Goal: Task Accomplishment & Management: Complete application form

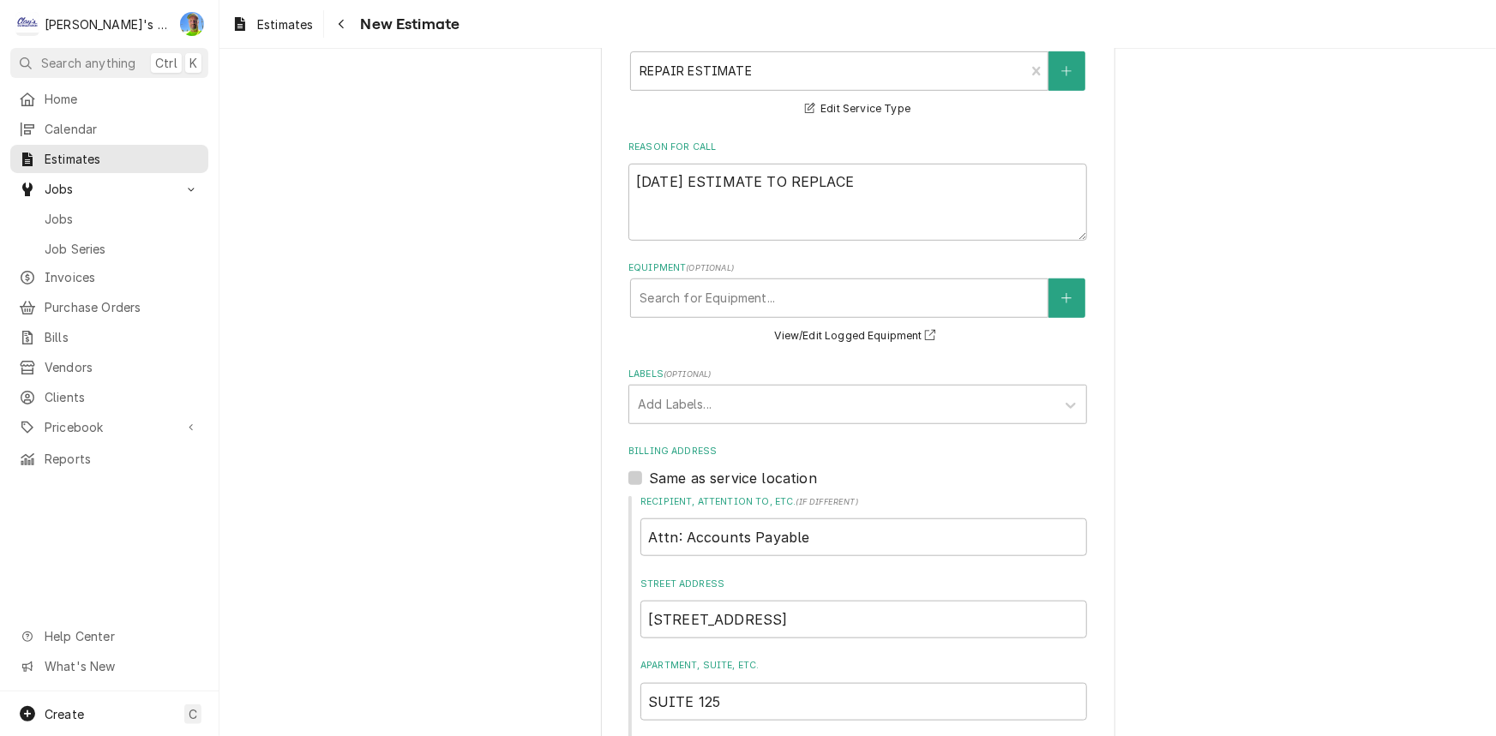
scroll to position [545, 0]
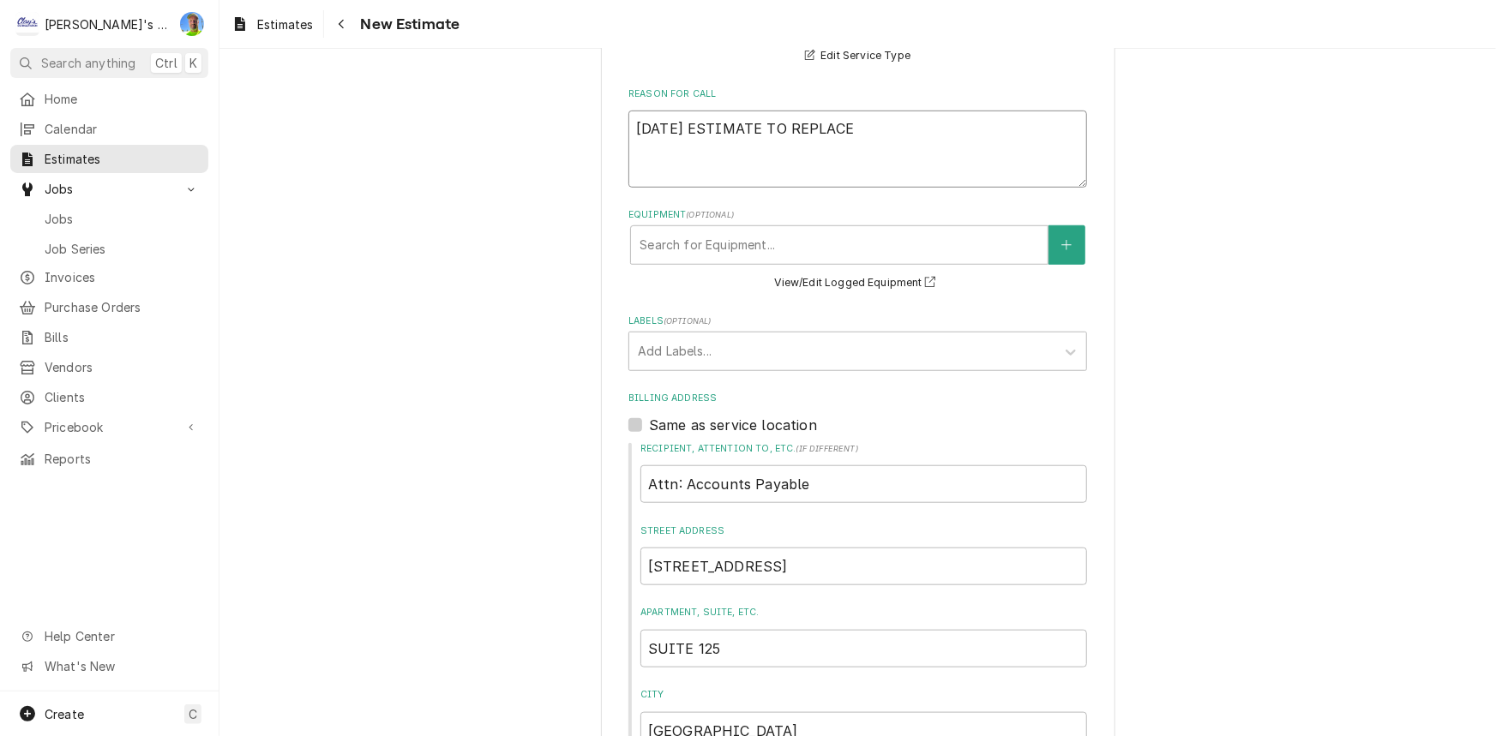
click at [900, 121] on textarea "[DATE] ESTIMATE TO REPLACE" at bounding box center [857, 149] width 459 height 77
type textarea "[DATE] ESTIMATE TO REPLACE C"
type textarea "x"
type textarea "[DATE] ESTIMATE TO REPLACE CA"
type textarea "x"
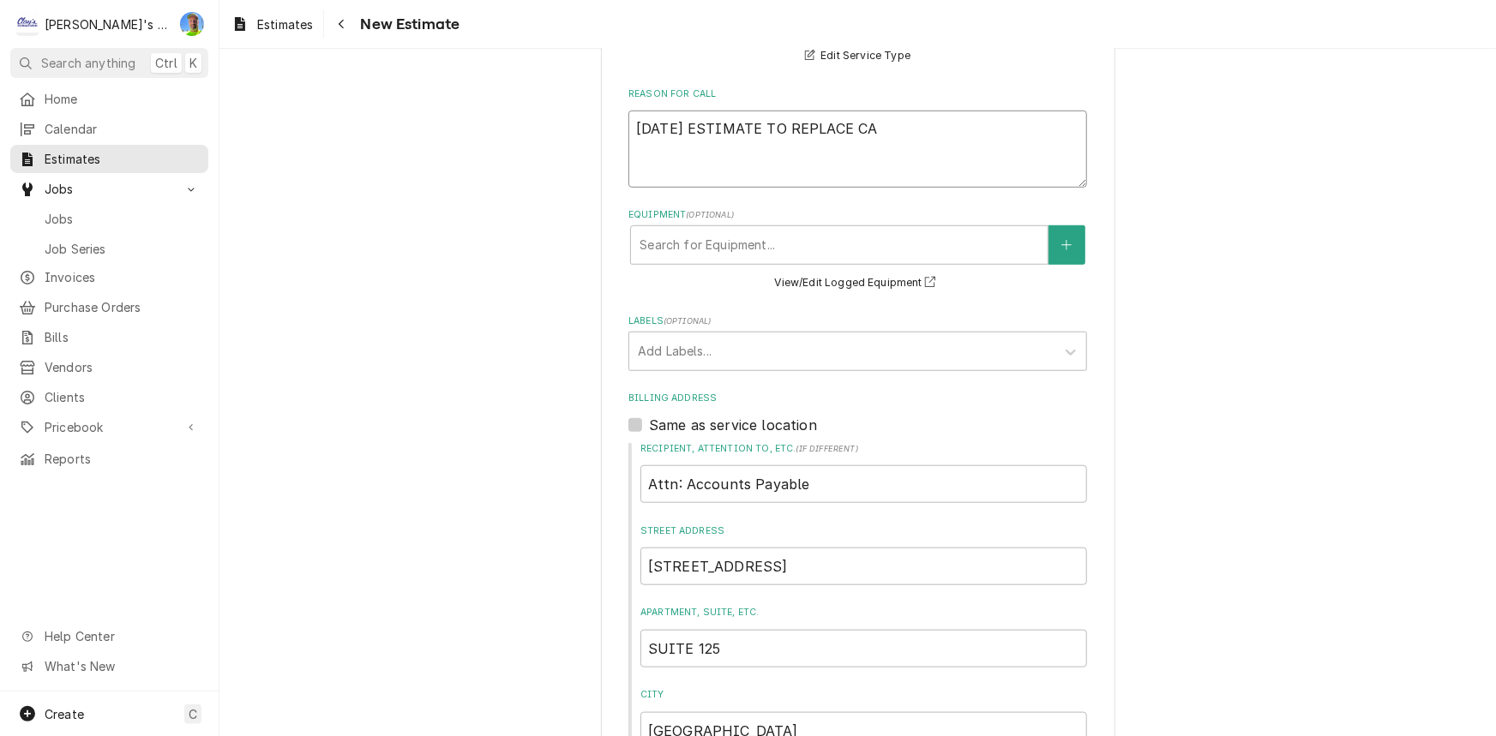
type textarea "[DATE] ESTIMATE TO REPLACE CAP"
type textarea "x"
type textarea "[DATE] ESTIMATE TO REPLACE CAPTR"
type textarea "x"
type textarea "9/24/2025 ESTIMATE TO REPLACE CAPT"
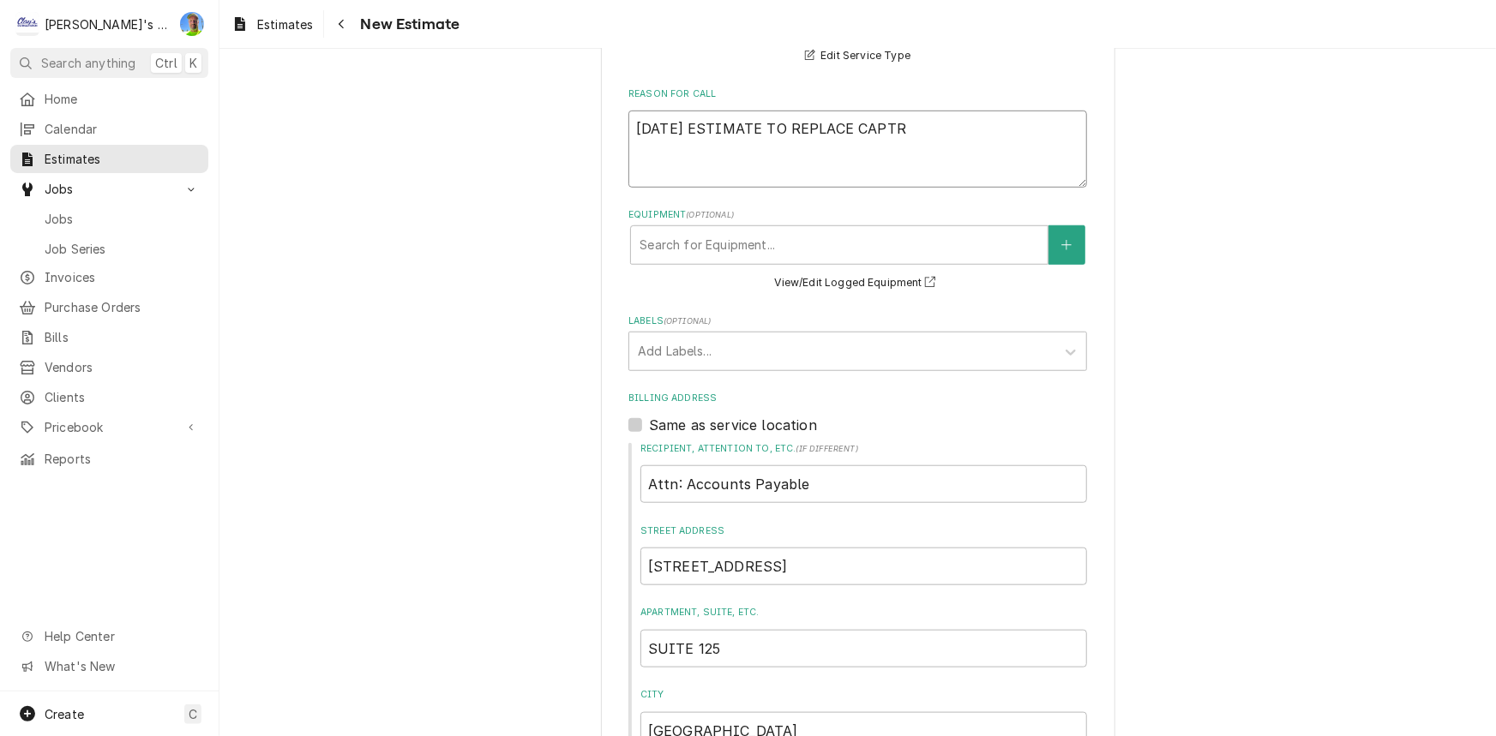
type textarea "x"
type textarea "9/24/2025 ESTIMATE TO REPLACE CAPTU"
type textarea "x"
type textarea "9/24/2025 ESTIMATE TO REPLACE CAPTUB"
type textarea "x"
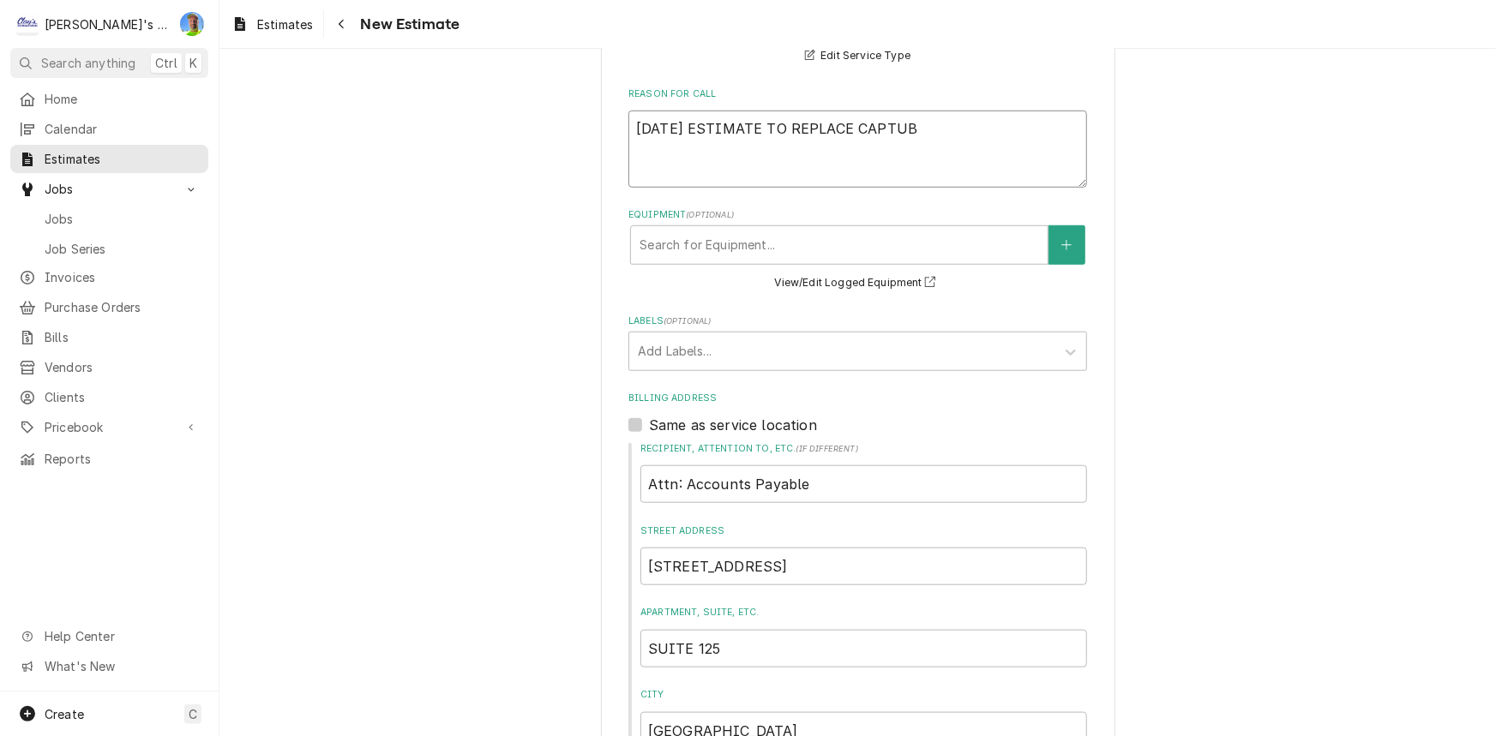
type textarea "9/24/2025 ESTIMATE TO REPLACE CAPTUBE"
type textarea "x"
type textarea "9/24/2025 ESTIMATE TO REPLACE CAPTUBE"
type textarea "x"
type textarea "9/24/2025 ESTIMATE TO REPLACE CAPTUBE A"
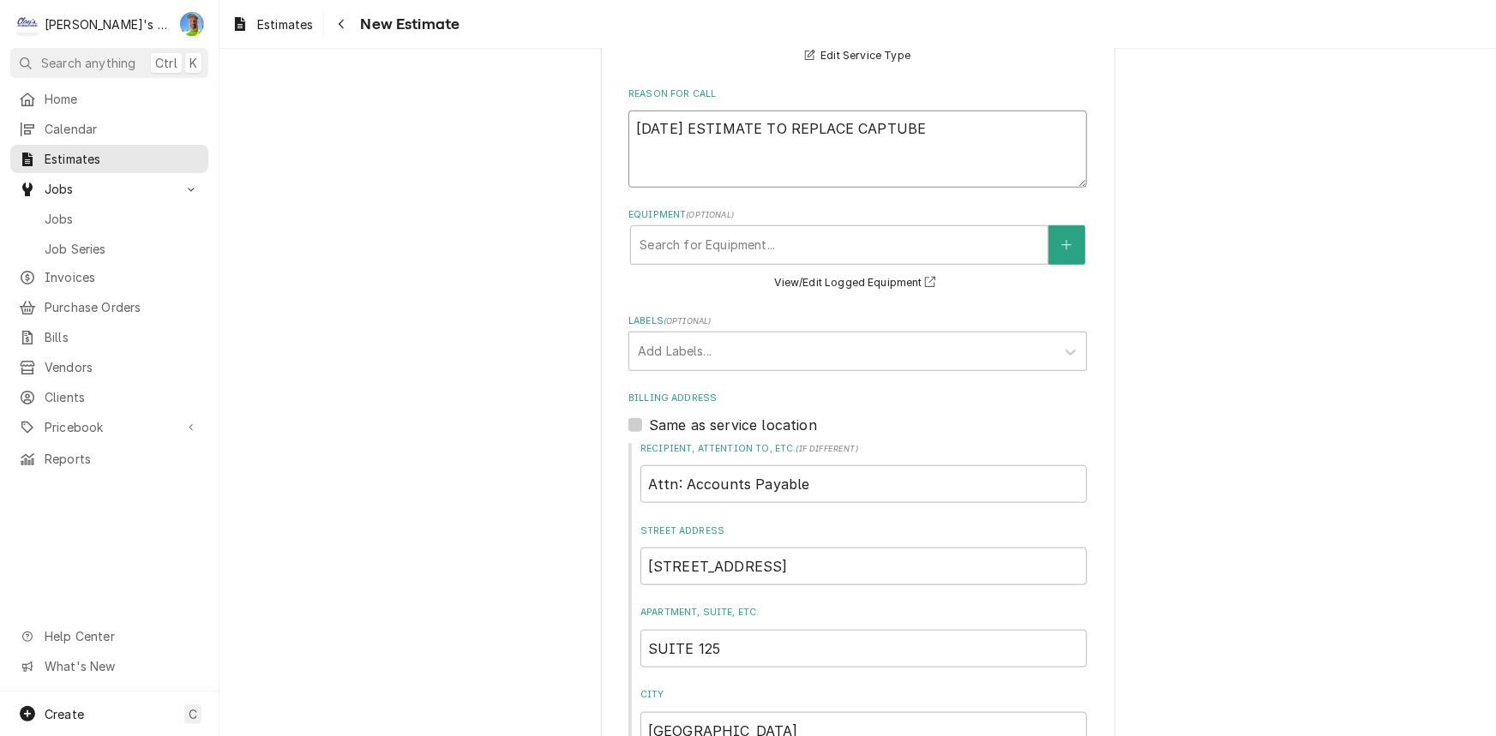
type textarea "x"
type textarea "9/24/2025 ESTIMATE TO REPLACE CAPTUBE AN"
type textarea "x"
type textarea "9/24/2025 ESTIMATE TO REPLACE CAPTUBE AND"
type textarea "x"
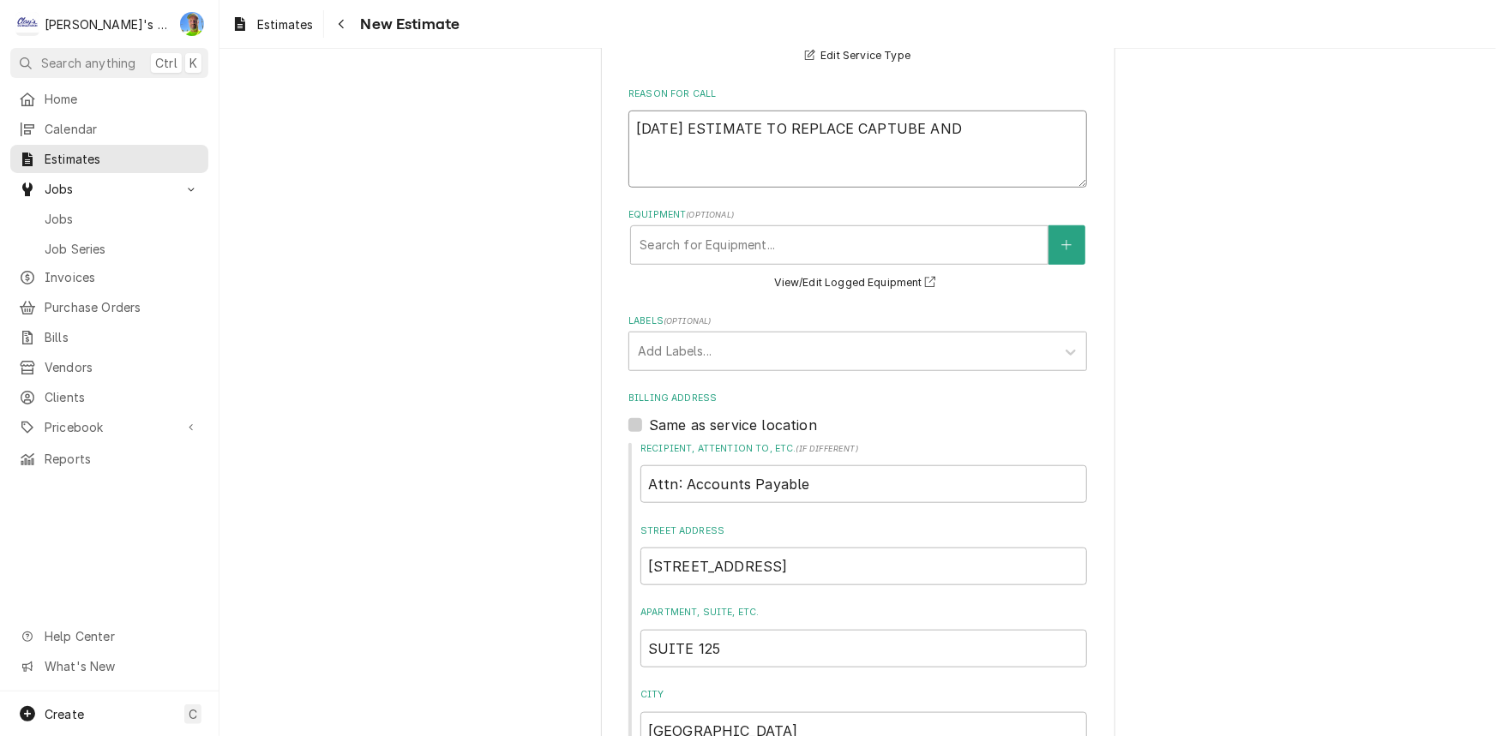
type textarea "9/24/2025 ESTIMATE TO REPLACE CAPTUBE AND"
type textarea "x"
type textarea "9/24/2025 ESTIMATE TO REPLACE CAPTUBE AND C"
type textarea "x"
type textarea "9/24/2025 ESTIMATE TO REPLACE CAPTUBE AND CO"
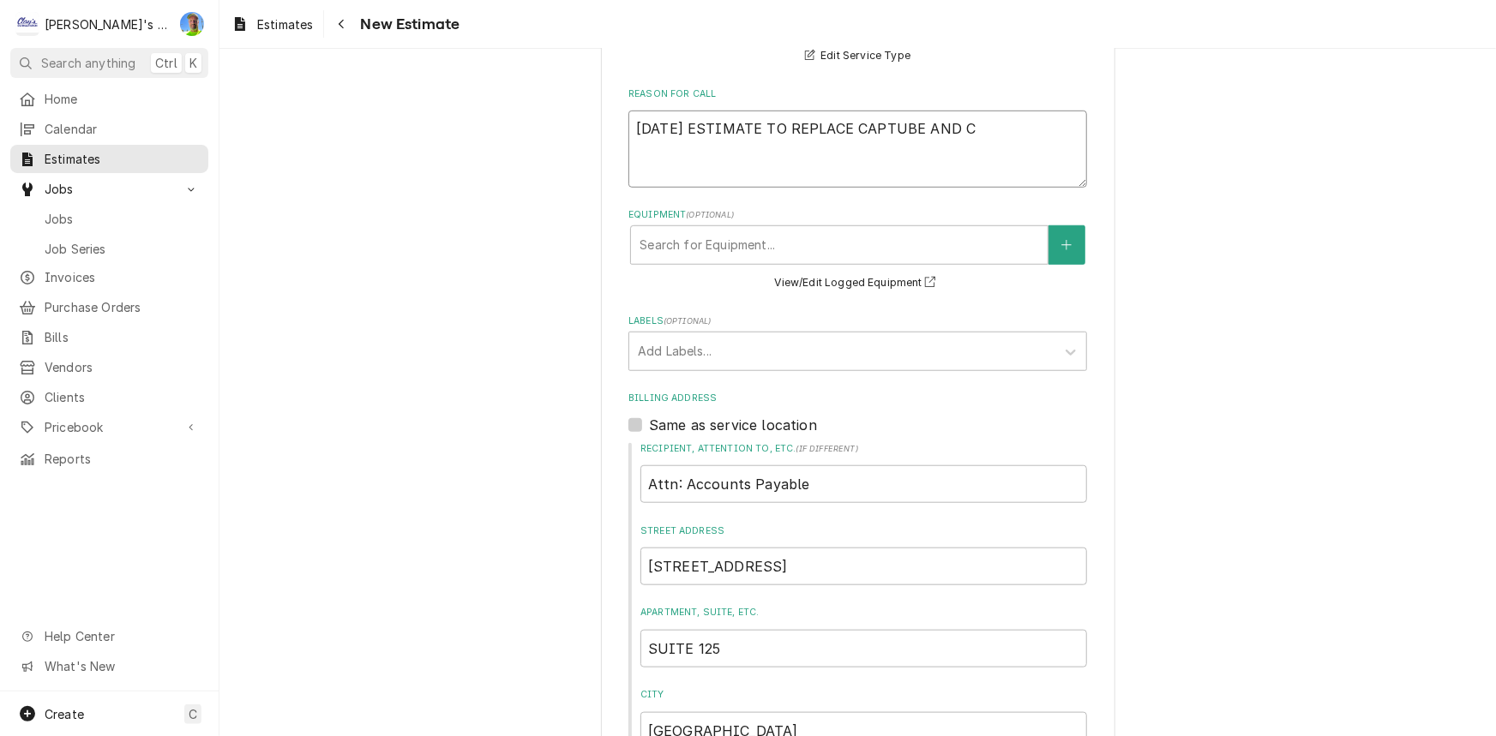
type textarea "x"
type textarea "9/24/2025 ESTIMATE TO REPLACE CAPTUBE AND COM"
type textarea "x"
type textarea "9/24/2025 ESTIMATE TO REPLACE CAPTUBE AND COMP"
type textarea "x"
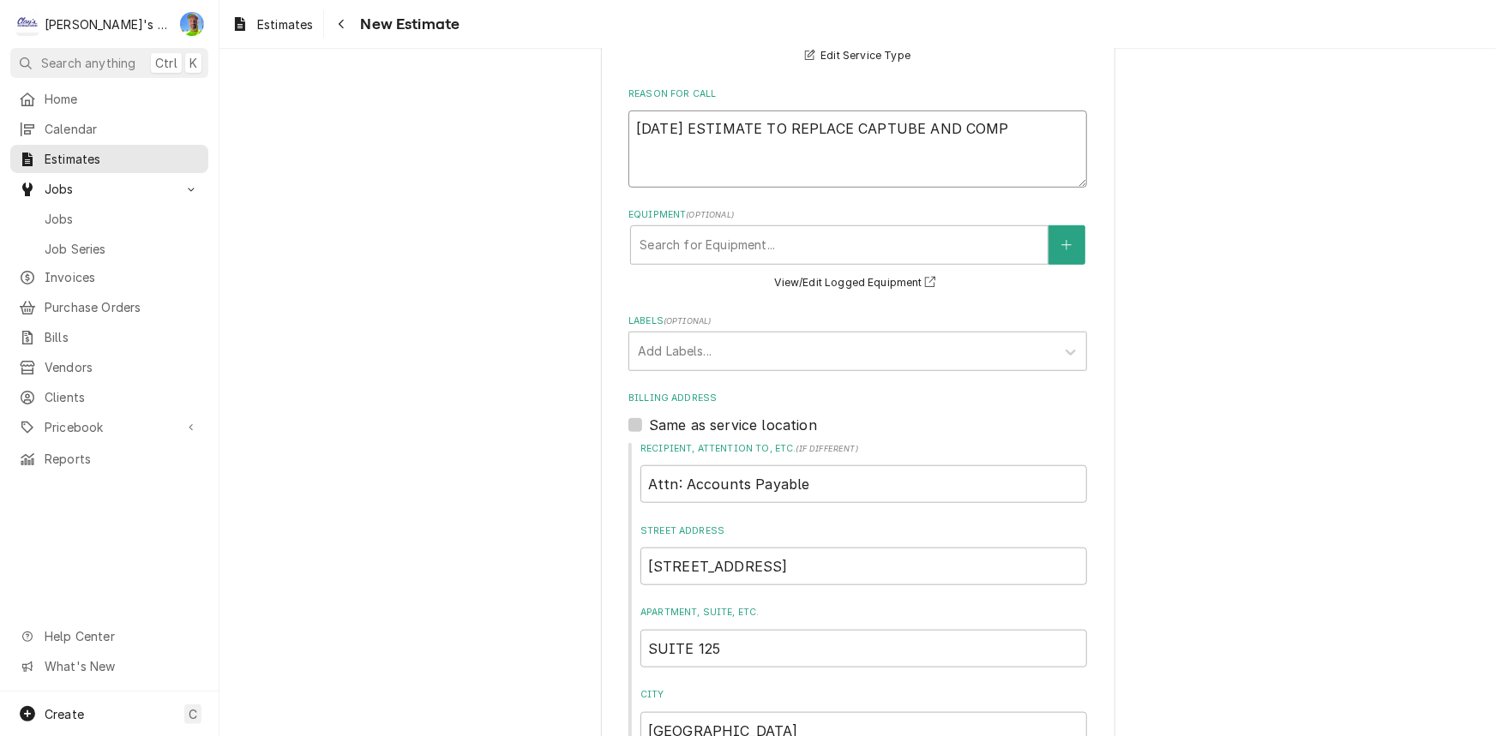
type textarea "9/24/2025 ESTIMATE TO REPLACE CAPTUBE AND COMPR"
type textarea "x"
type textarea "9/24/2025 ESTIMATE TO REPLACE CAPTUBE AND COMPRE"
type textarea "x"
type textarea "9/24/2025 ESTIMATE TO REPLACE CAPTUBE AND COMPRES"
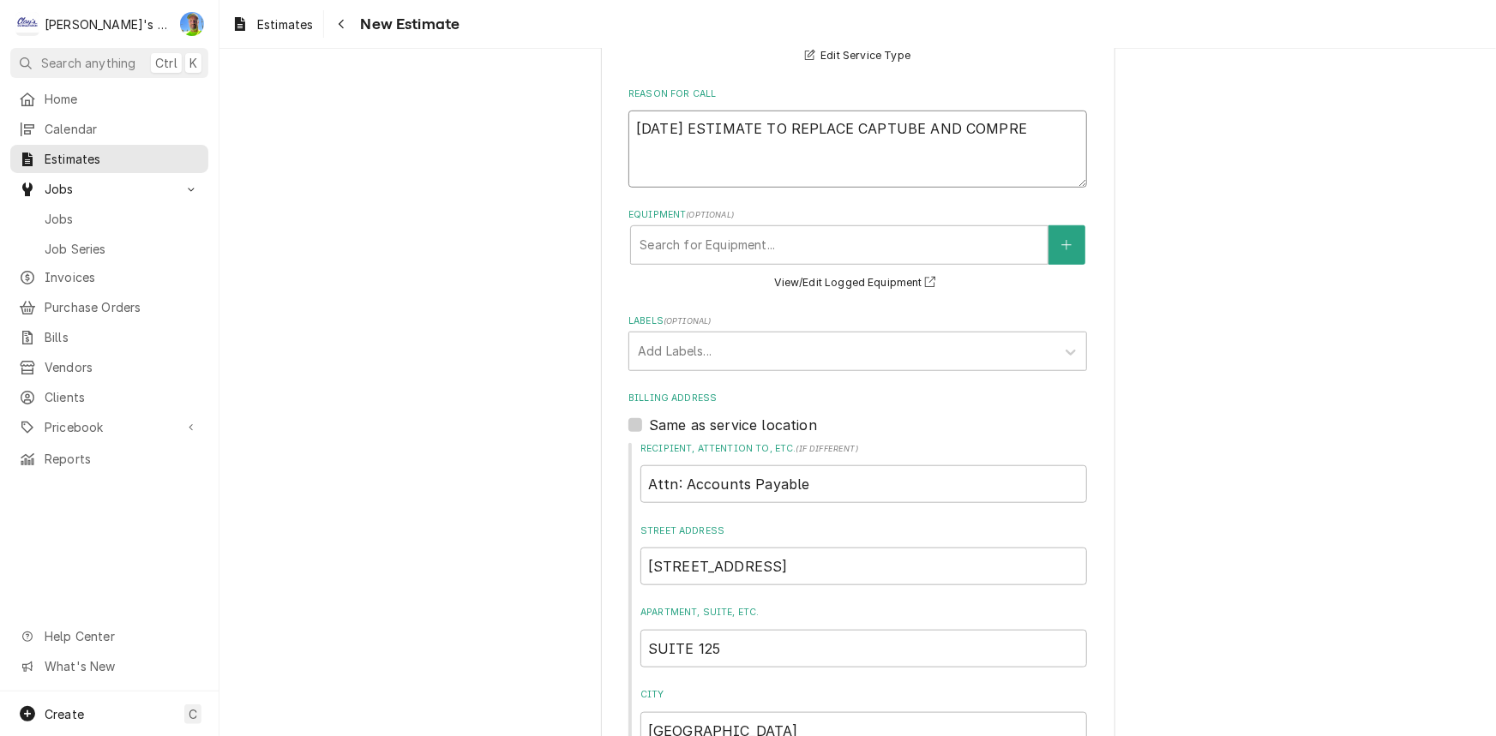
type textarea "x"
type textarea "9/24/2025 ESTIMATE TO REPLACE CAPTUBE AND COMPRESS"
type textarea "x"
type textarea "9/24/2025 ESTIMATE TO REPLACE CAPTUBE AND COMPRESSO"
type textarea "x"
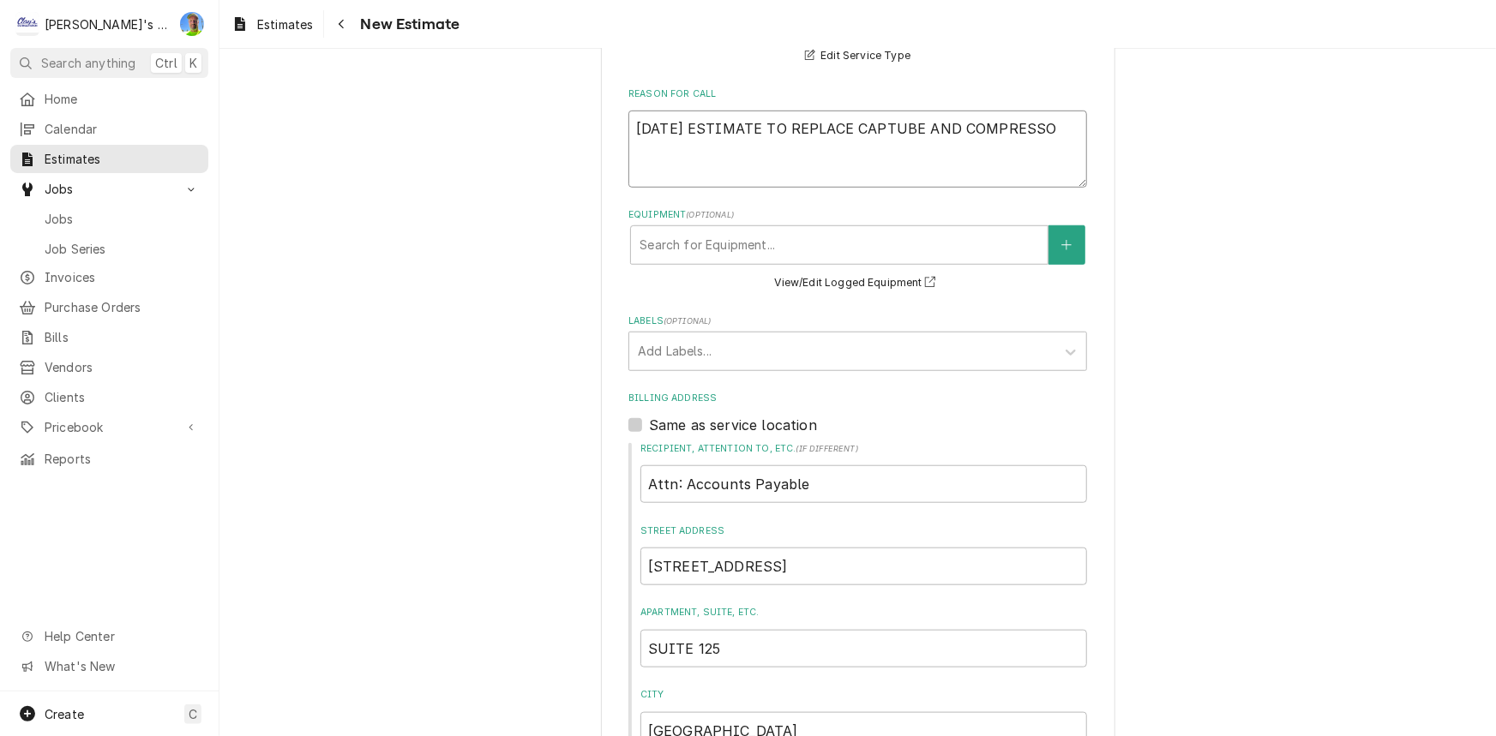
type textarea "9/24/2025 ESTIMATE TO REPLACE CAPTUBE AND COMPRESSOR"
type textarea "x"
type textarea "9/24/2025 ESTIMATE TO REPLACE CAPTUBE AND COMPRESSOR"
type textarea "x"
type textarea "9/24/2025 ESTIMATE TO REPLACE CAPTUBE AND COMPRESSOR D"
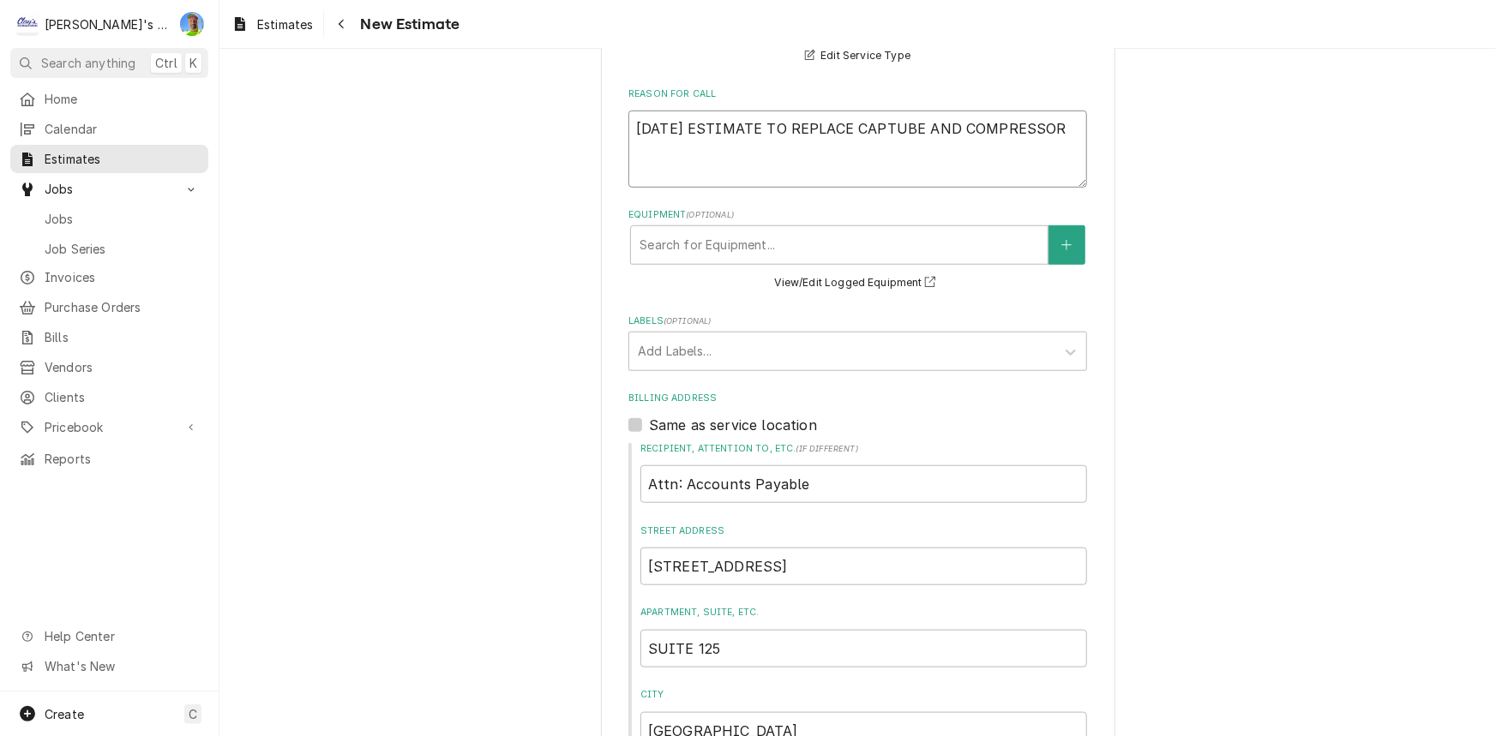
type textarea "x"
type textarea "9/24/2025 ESTIMATE TO REPLACE CAPTUBE AND COMPRESSOR DU"
type textarea "x"
type textarea "9/24/2025 ESTIMATE TO REPLACE CAPTUBE AND COMPRESSOR DUE"
type textarea "x"
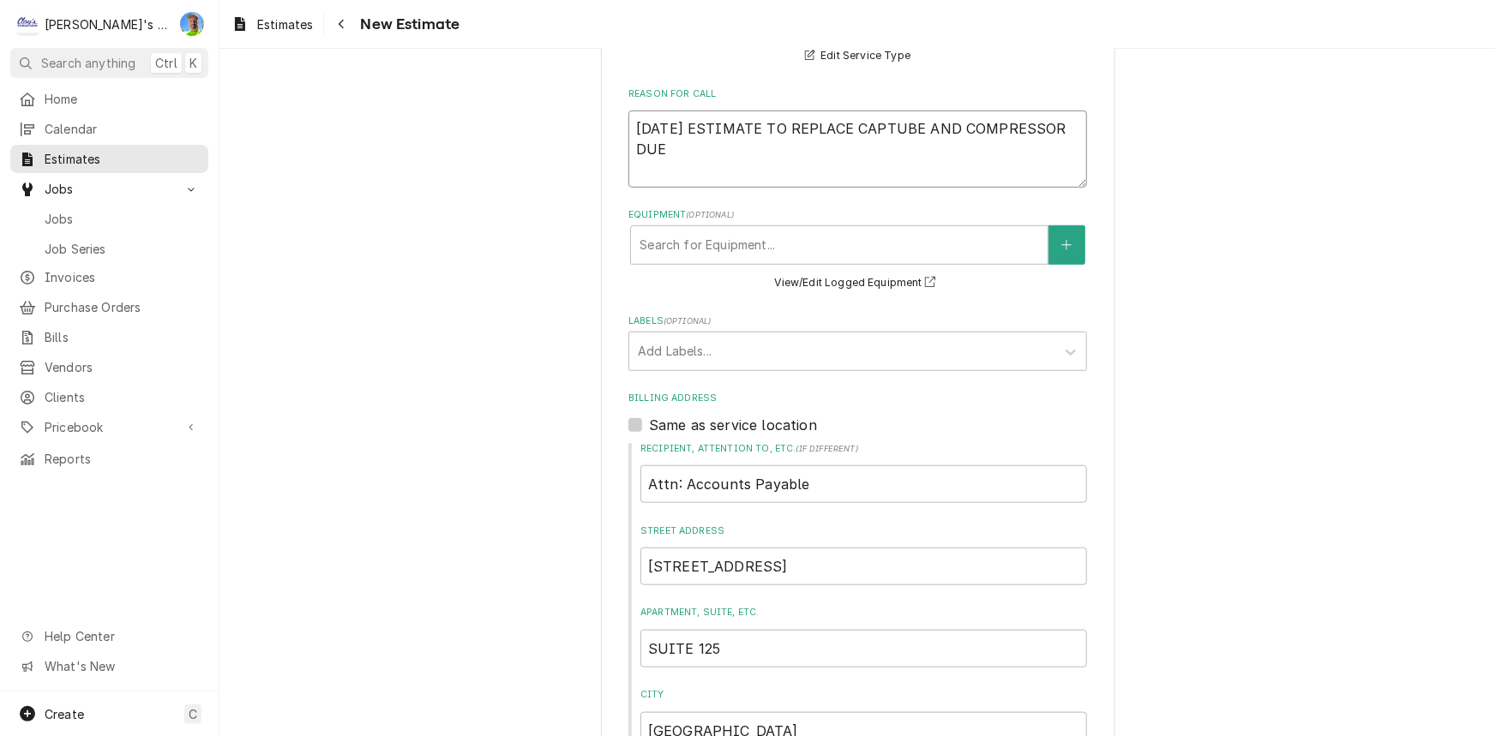
type textarea "9/24/2025 ESTIMATE TO REPLACE CAPTUBE AND COMPRESSOR DUE"
type textarea "x"
type textarea "9/24/2025 ESTIMATE TO REPLACE CAPTUBE AND COMPRESSOR DUE T"
type textarea "x"
type textarea "9/24/2025 ESTIMATE TO REPLACE CAPTUBE AND COMPRESSOR DUE TO"
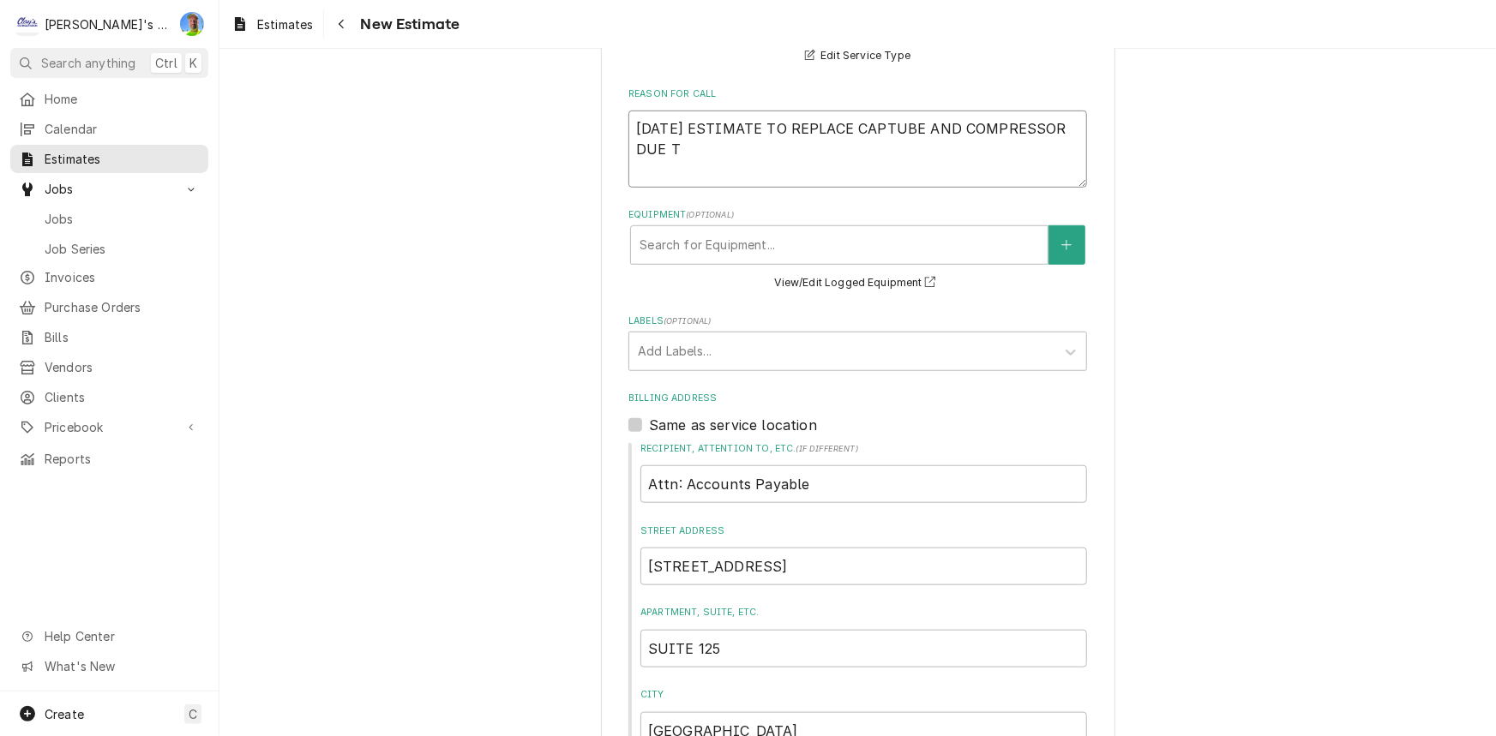
type textarea "x"
type textarea "9/24/2025 ESTIMATE TO REPLACE CAPTUBE AND COMPRESSOR DUE TO"
type textarea "x"
type textarea "9/24/2025 ESTIMATE TO REPLACE CAPTUBE AND COMPRESSOR DUE TO R"
type textarea "x"
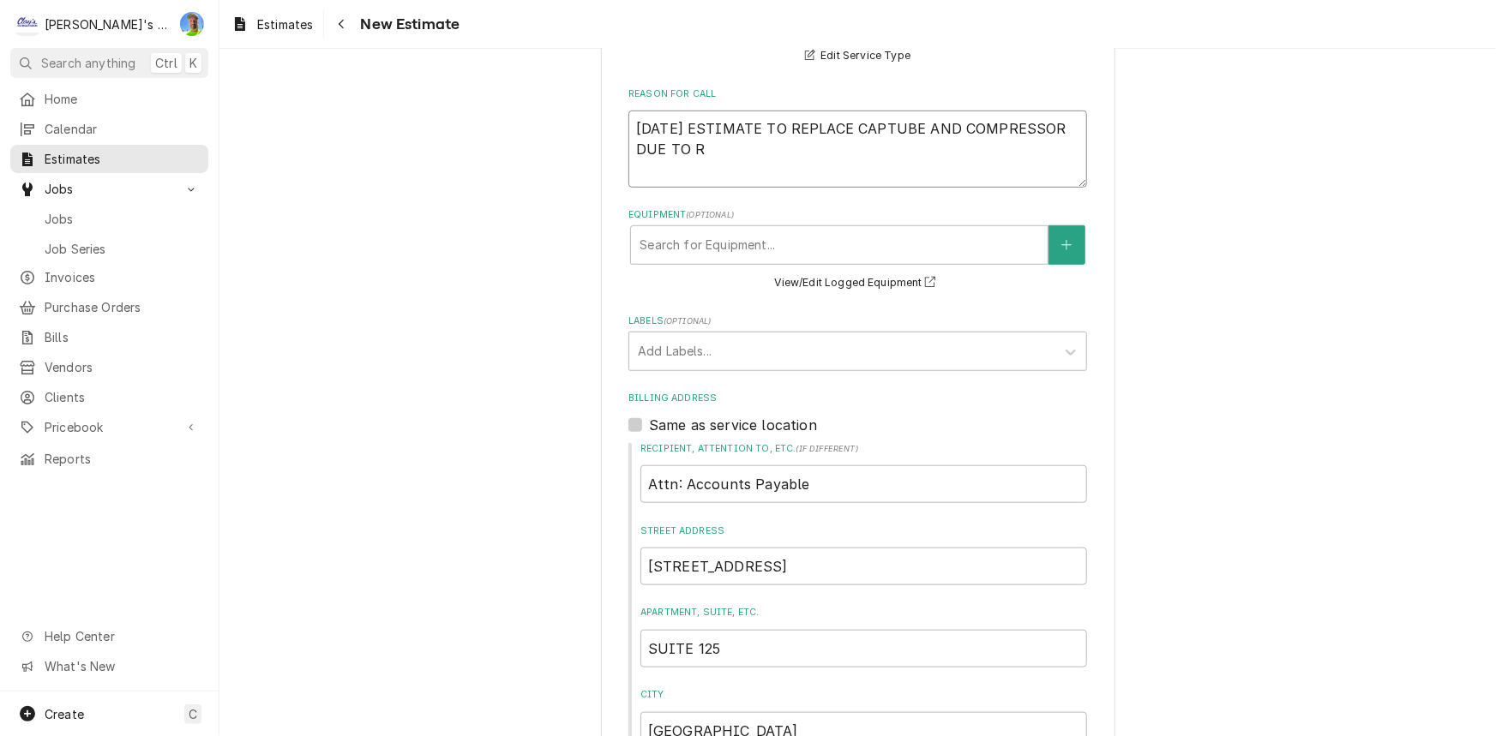
type textarea "9/24/2025 ESTIMATE TO REPLACE CAPTUBE AND COMPRESSOR DUE TO RE"
type textarea "x"
type textarea "9/24/2025 ESTIMATE TO REPLACE CAPTUBE AND COMPRESSOR DUE TO RES"
type textarea "x"
type textarea "9/24/2025 ESTIMATE TO REPLACE CAPTUBE AND COMPRESSOR DUE TO REST"
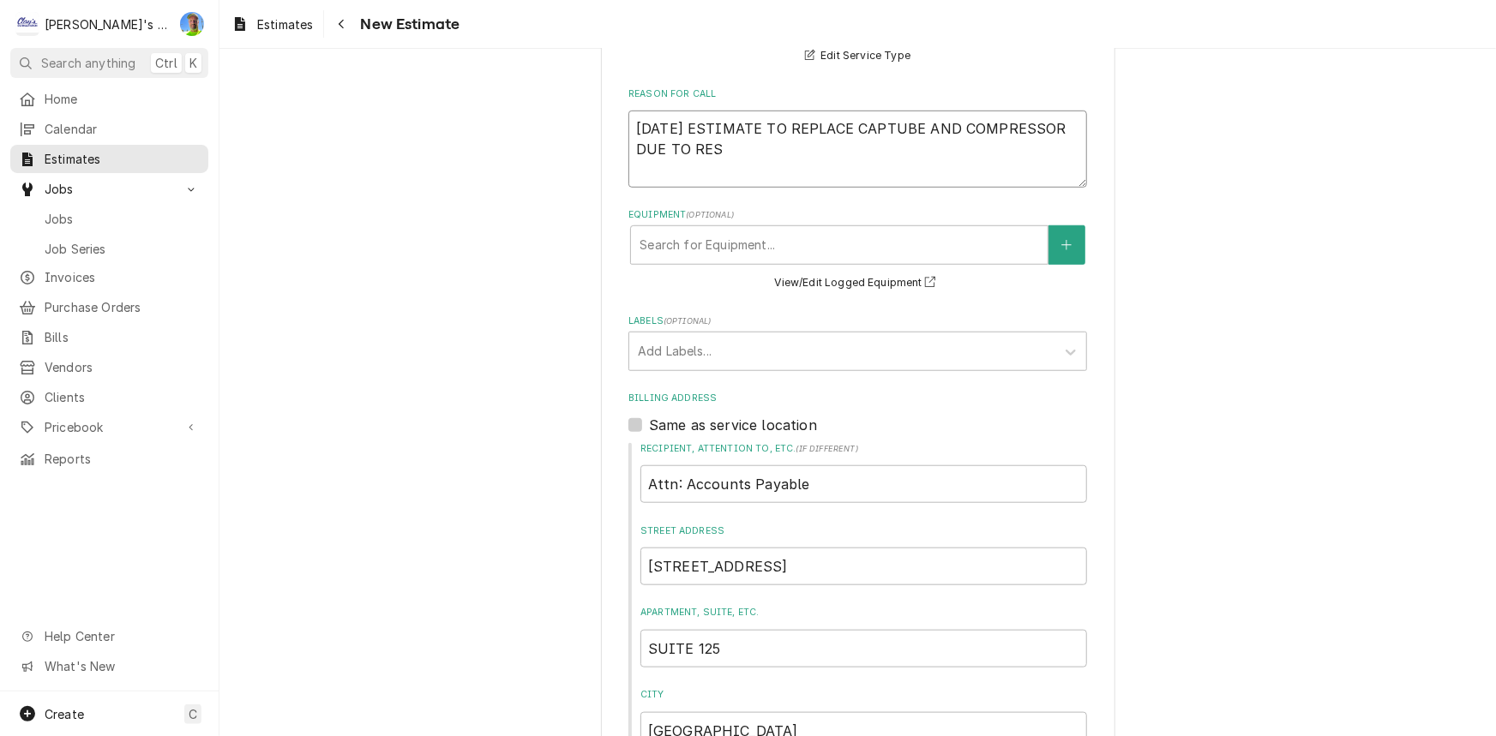
type textarea "x"
type textarea "9/24/2025 ESTIMATE TO REPLACE CAPTUBE AND COMPRESSOR DUE TO RESTR"
type textarea "x"
type textarea "9/24/2025 ESTIMATE TO REPLACE CAPTUBE AND COMPRESSOR DUE TO RESTRI"
type textarea "x"
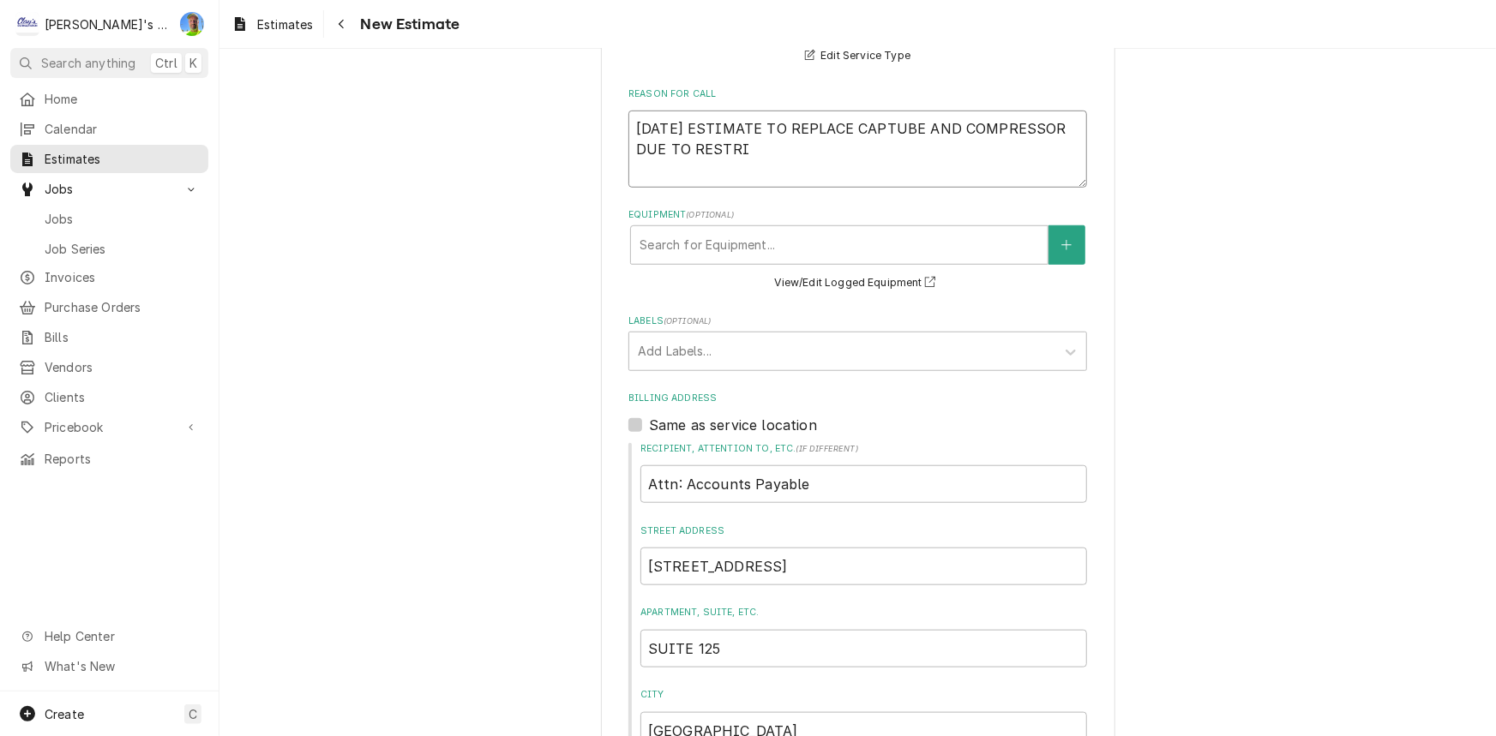
type textarea "9/24/2025 ESTIMATE TO REPLACE CAPTUBE AND COMPRESSOR DUE TO RESTRIC"
type textarea "x"
type textarea "9/24/2025 ESTIMATE TO REPLACE CAPTUBE AND COMPRESSOR DUE TO RESTRICT"
type textarea "x"
type textarea "9/24/2025 ESTIMATE TO REPLACE CAPTUBE AND COMPRESSOR DUE TO RESTRICTI"
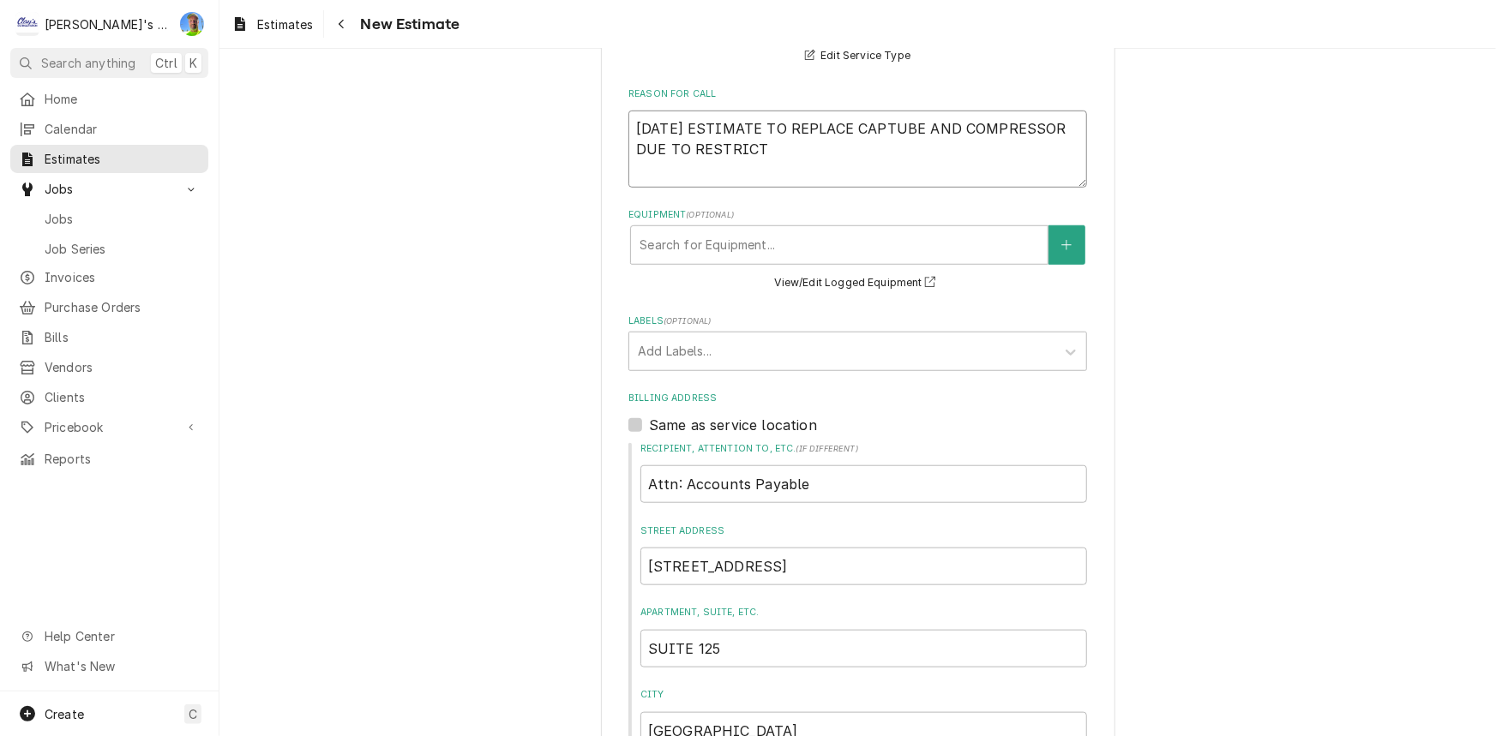
type textarea "x"
type textarea "9/24/2025 ESTIMATE TO REPLACE CAPTUBE AND COMPRESSOR DUE TO RESTRICTIN"
type textarea "x"
type textarea "9/24/2025 ESTIMATE TO REPLACE CAPTUBE AND COMPRESSOR DUE TO RESTRICTINO"
type textarea "x"
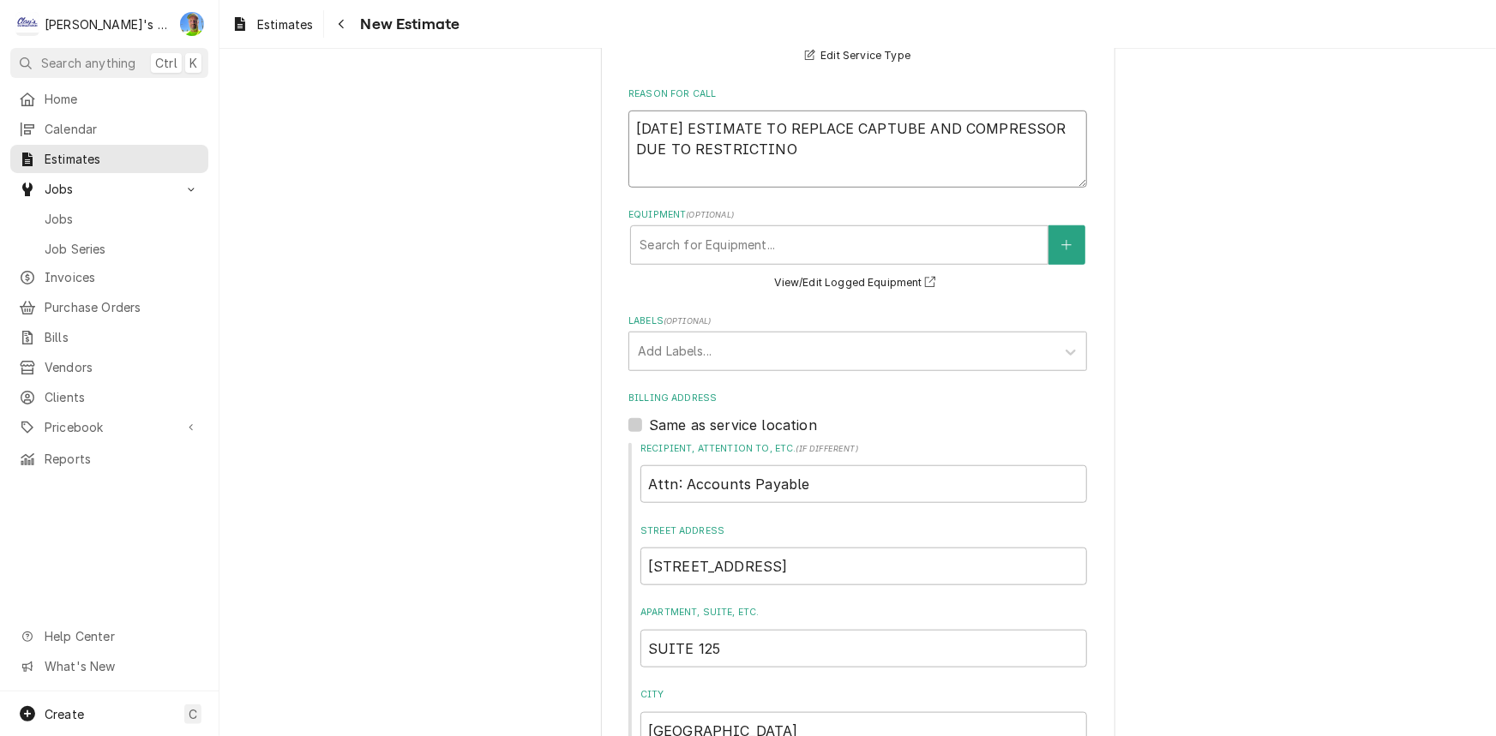
type textarea "9/24/2025 ESTIMATE TO REPLACE CAPTUBE AND COMPRESSOR DUE TO RESTRICTIN"
type textarea "x"
type textarea "9/24/2025 ESTIMATE TO REPLACE CAPTUBE AND COMPRESSOR DUE TO RESTRICTI"
type textarea "x"
type textarea "9/24/2025 ESTIMATE TO REPLACE CAPTUBE AND COMPRESSOR DUE TO RESTRICTIO"
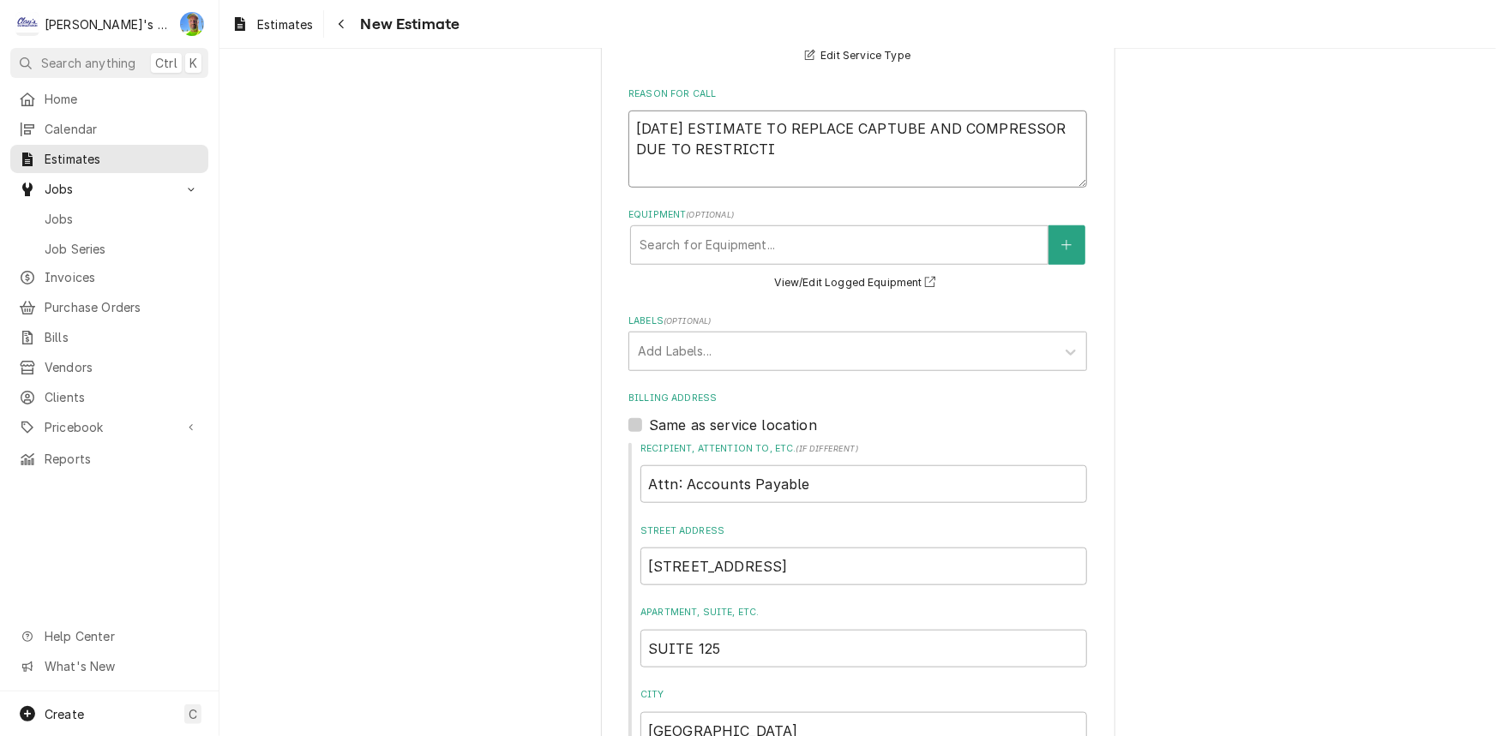
type textarea "x"
type textarea "9/24/2025 ESTIMATE TO REPLACE CAPTUBE AND COMPRESSOR DUE TO RESTRICTION"
type textarea "x"
type textarea "9/24/2025 ESTIMATE TO REPLACE CAPTUBE AND COMPRESSOR DUE TO RESTRICTION;"
type textarea "x"
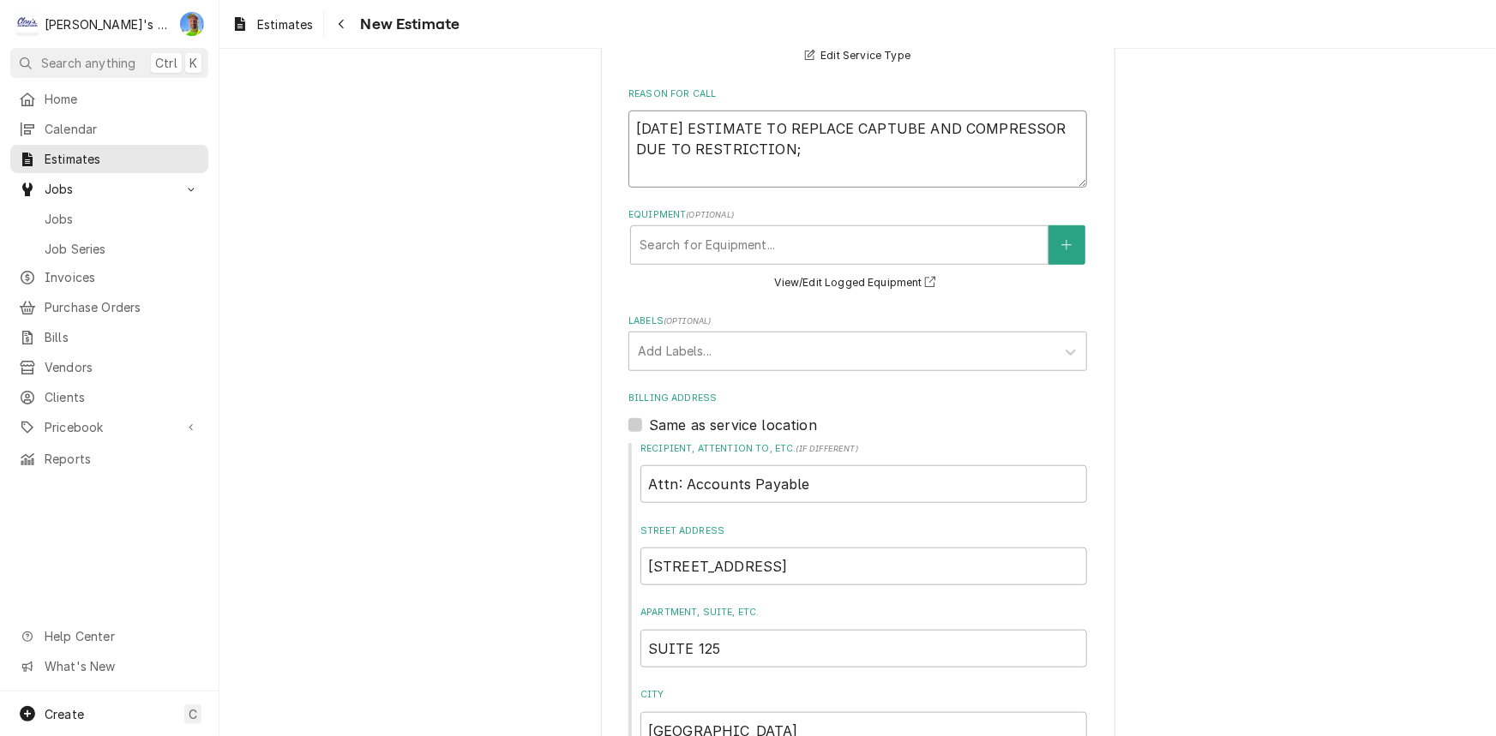
type textarea "9/24/2025 ESTIMATE TO REPLACE CAPTUBE AND COMPRESSOR DUE TO RESTRICTION"
type textarea "x"
type textarea "9/24/2025 ESTIMATE TO REPLACE CAPTUBE AND COMPRESSOR DUE TO RESTRICTIO"
type textarea "x"
type textarea "9/24/2025 ESTIMATE TO REPLACE CAPTUBE AND COMPRESSOR DUE TO RESTRICTION"
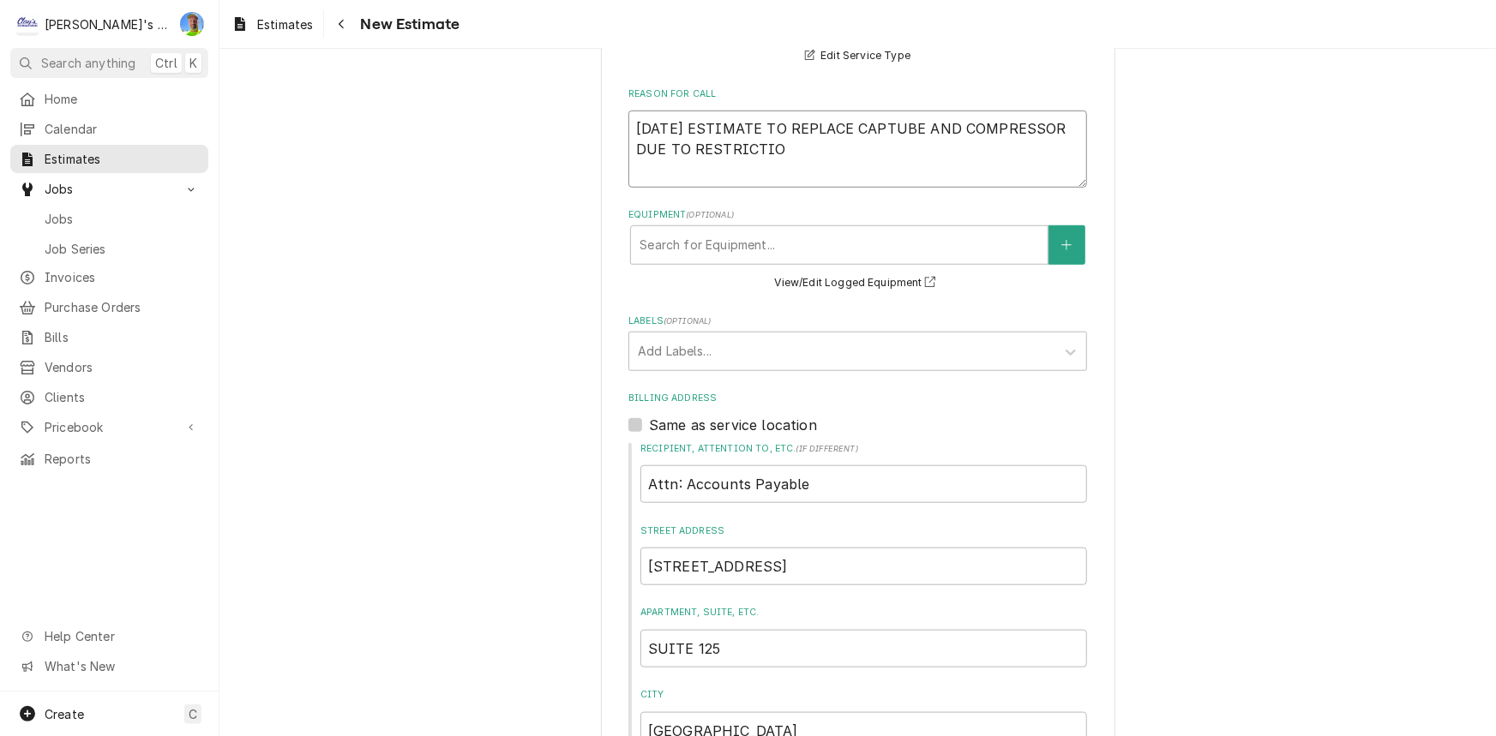
type textarea "x"
type textarea "9/24/2025 ESTIMATE TO REPLACE CAPTUBE AND COMPRESSOR DUE TO RESTRICTION."
type textarea "x"
type textarea "9/24/2025 ESTIMATE TO REPLACE CAPTUBE AND COMPRESSOR DUE TO RESTRICTION."
type textarea "x"
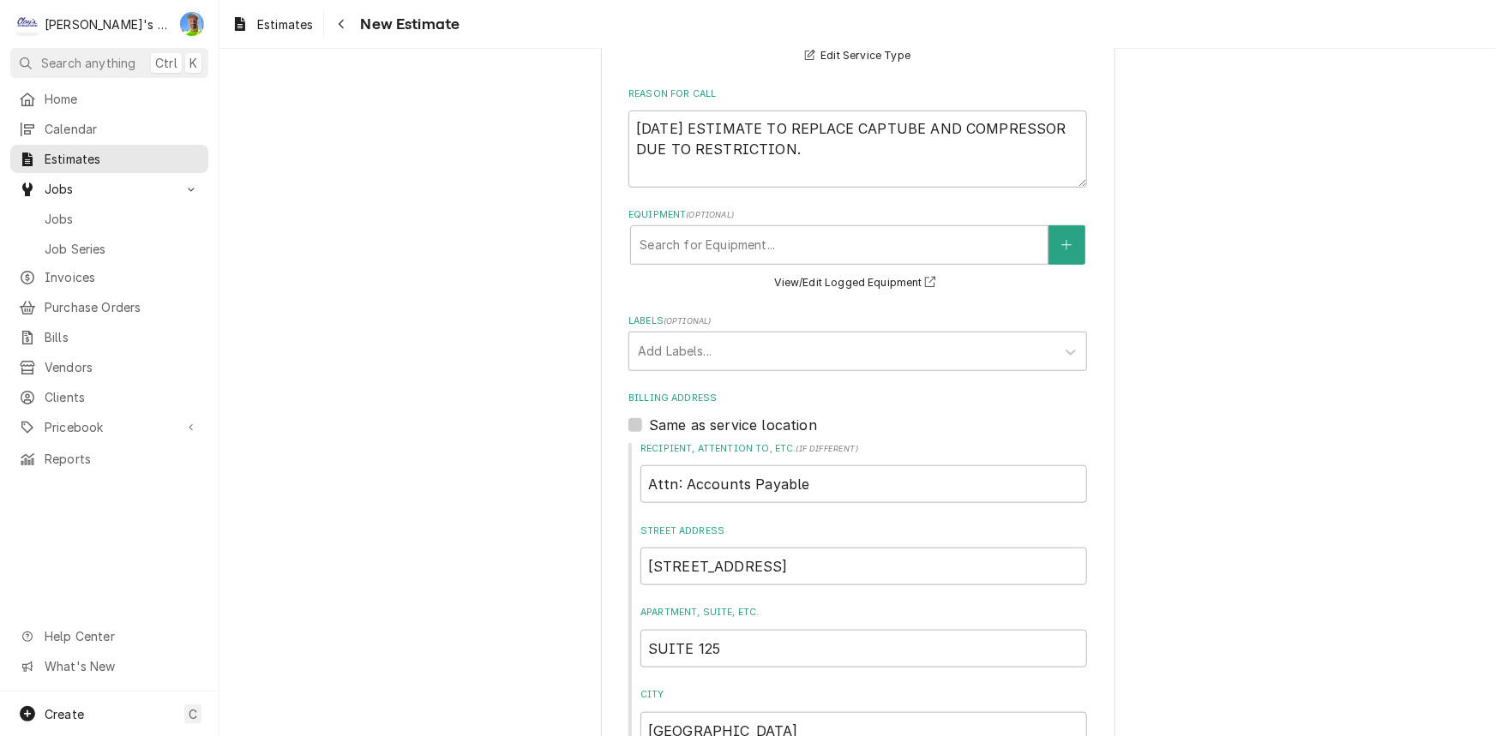
drag, startPoint x: 580, startPoint y: 660, endPoint x: 616, endPoint y: 582, distance: 85.9
click at [580, 660] on div "Please provide the following information to create your estimate: Client Detail…" at bounding box center [857, 368] width 1277 height 1692
click at [780, 180] on textarea "9/24/2025 ESTIMATE TO REPLACE CAPTUBE AND COMPRESSOR DUE TO RESTRICTION." at bounding box center [857, 149] width 459 height 77
paste textarea "ESTIMATE DOES NOT INCLUDE ANY PREVIOUS SERVICE CALLS OR DIAGNOSING TRIPS, OR PA…"
type textarea "9/24/2025 ESTIMATE TO REPLACE CAPTUBE AND COMPRESSOR DUE TO RESTRICTION. ESTIMA…"
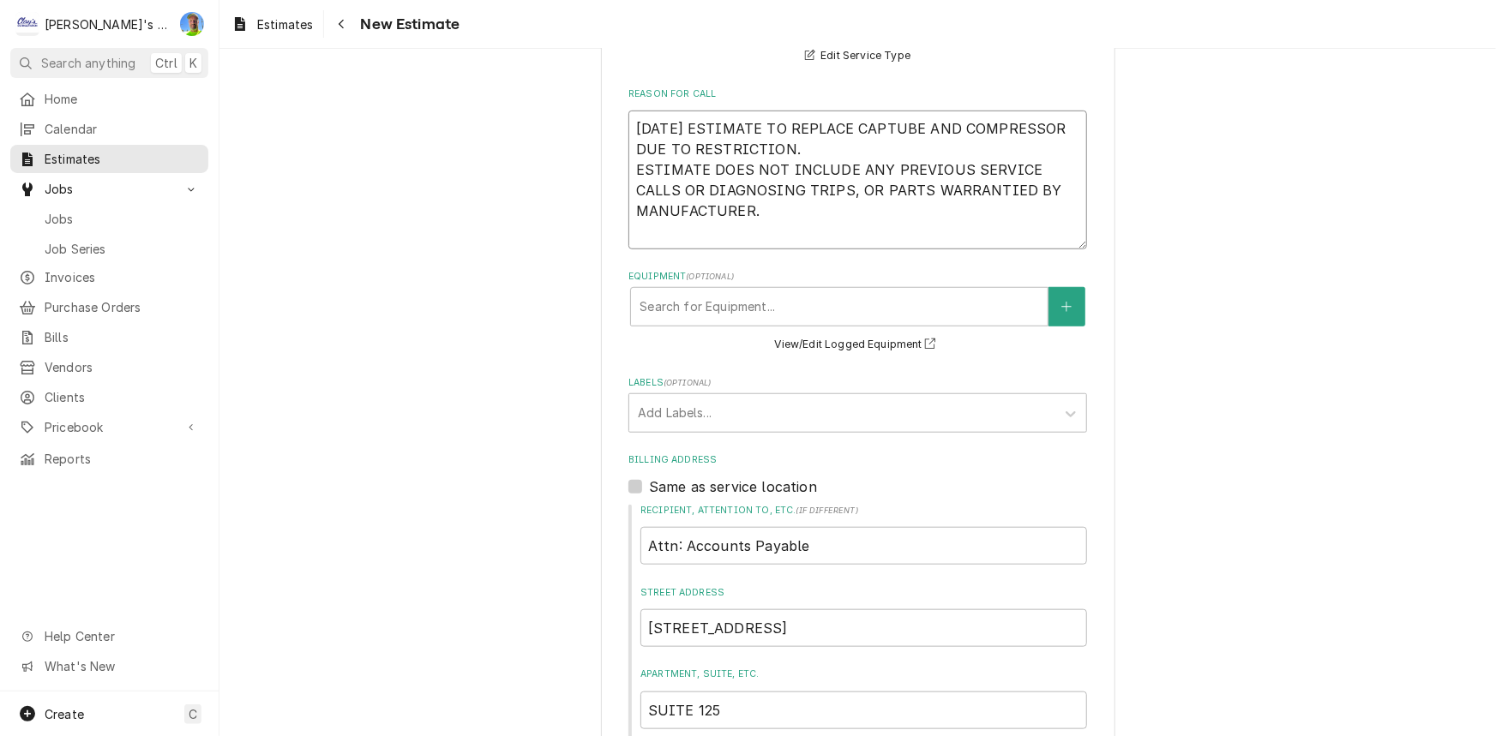
type textarea "x"
type textarea "9/24/2025 ESTIMATE TO REPLACE CAPTUBE AND COMPRESSOR DUE TO RESTRICTION. ESTIMA…"
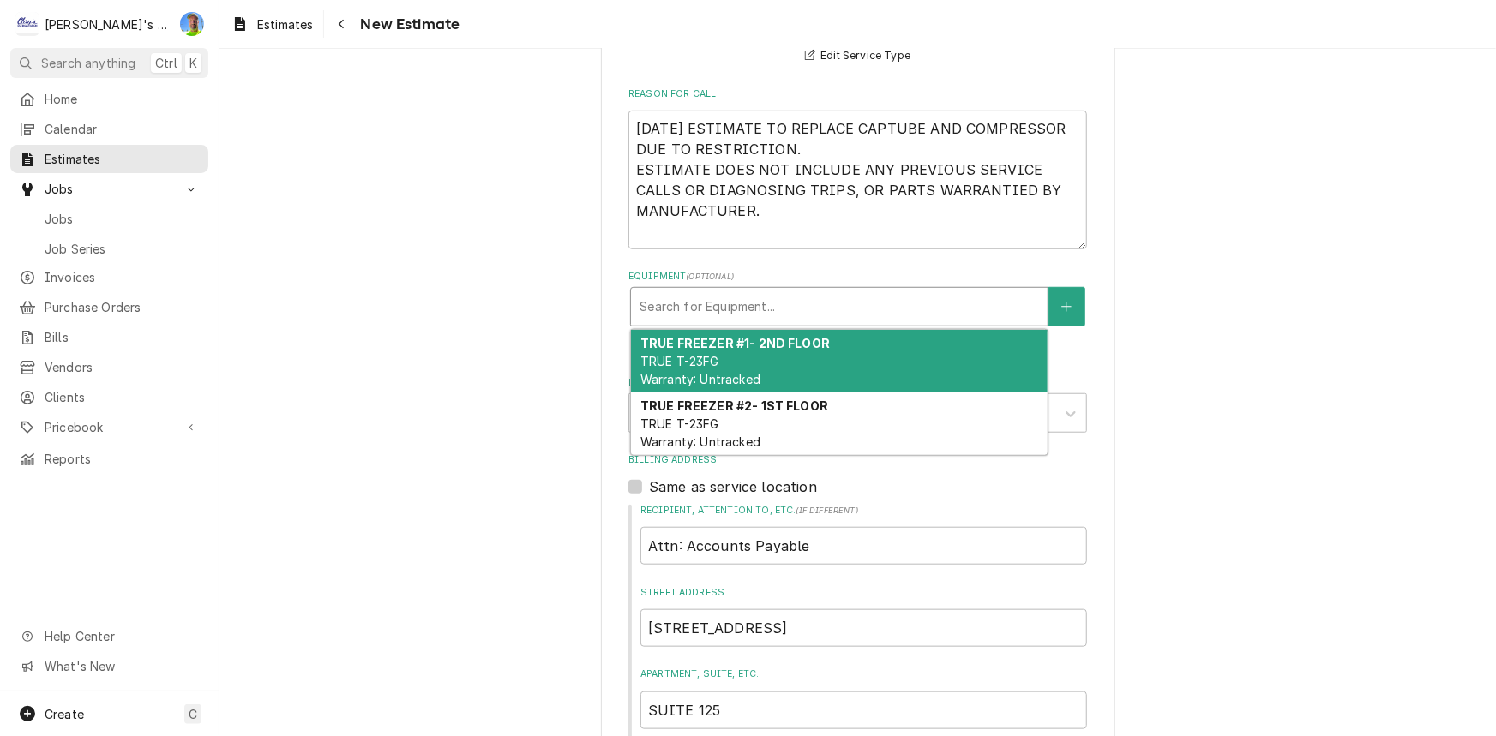
click at [771, 303] on div "Equipment" at bounding box center [840, 306] width 400 height 31
click at [832, 340] on div "TRUE FREEZER #1- 2ND FLOOR TRUE T-23FG Warranty: Untracked" at bounding box center [839, 361] width 417 height 63
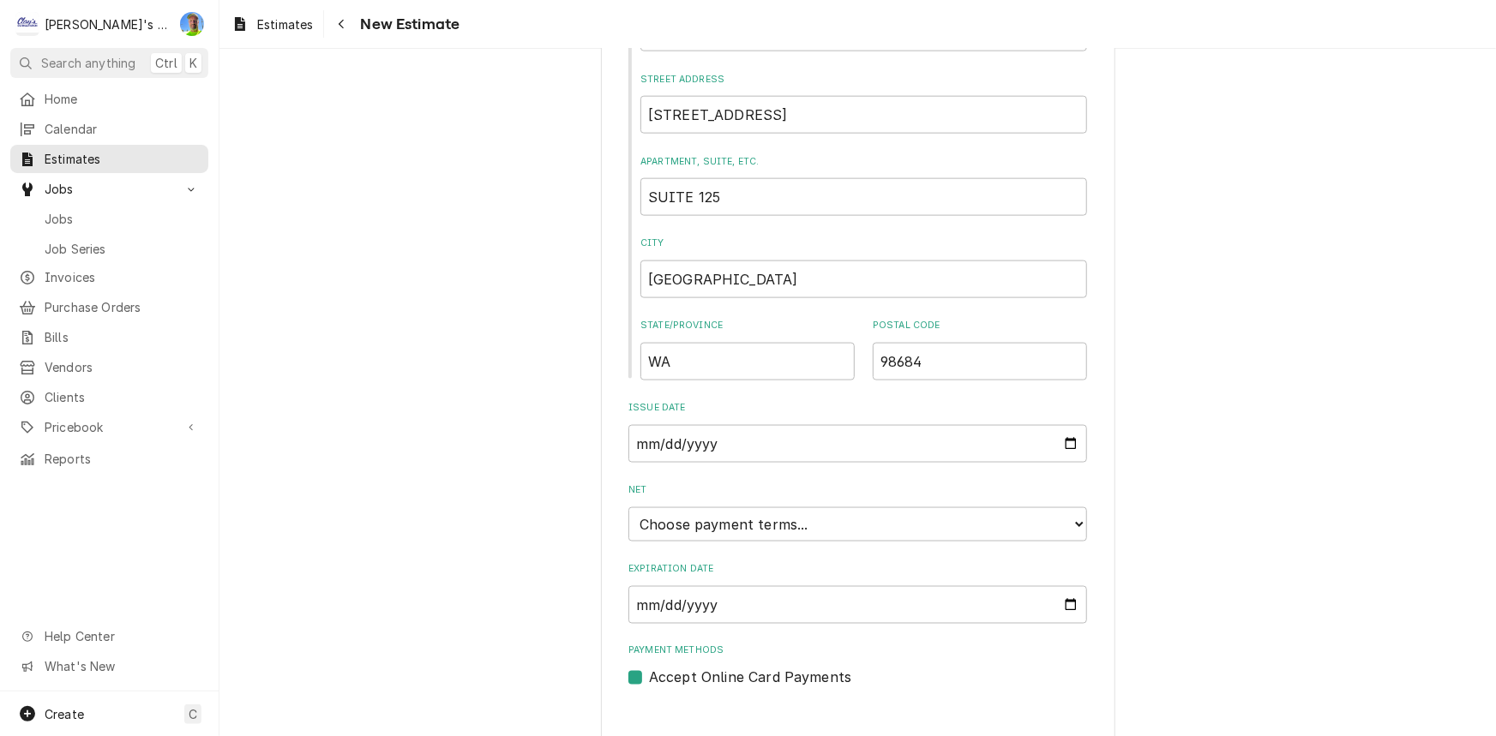
scroll to position [1102, 0]
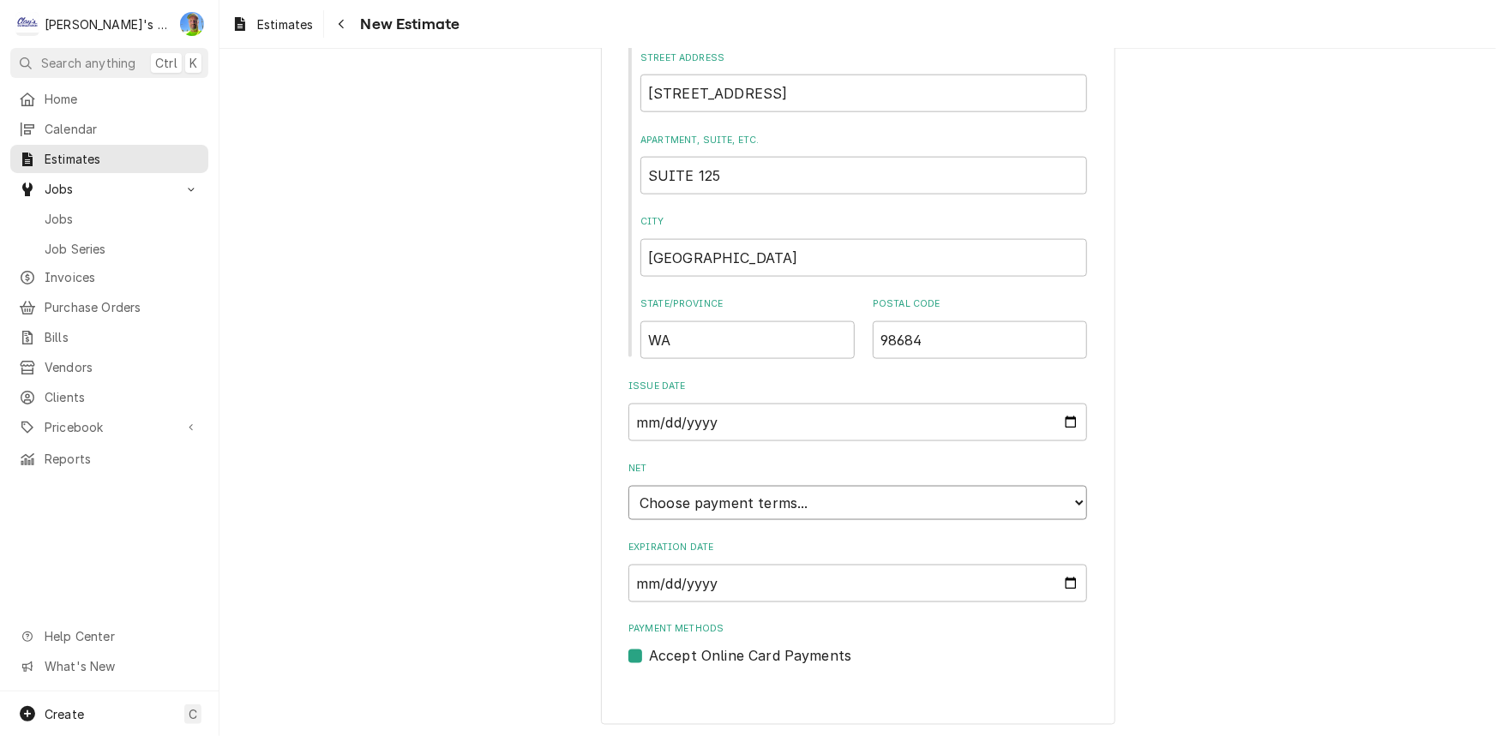
click at [754, 493] on select "Choose payment terms... Same Day Net 7 Net 14 Net 21 Net 30 Net 45 Net 60 Net 90" at bounding box center [857, 503] width 459 height 34
click at [754, 574] on input "[DATE]" at bounding box center [857, 584] width 459 height 38
type textarea "x"
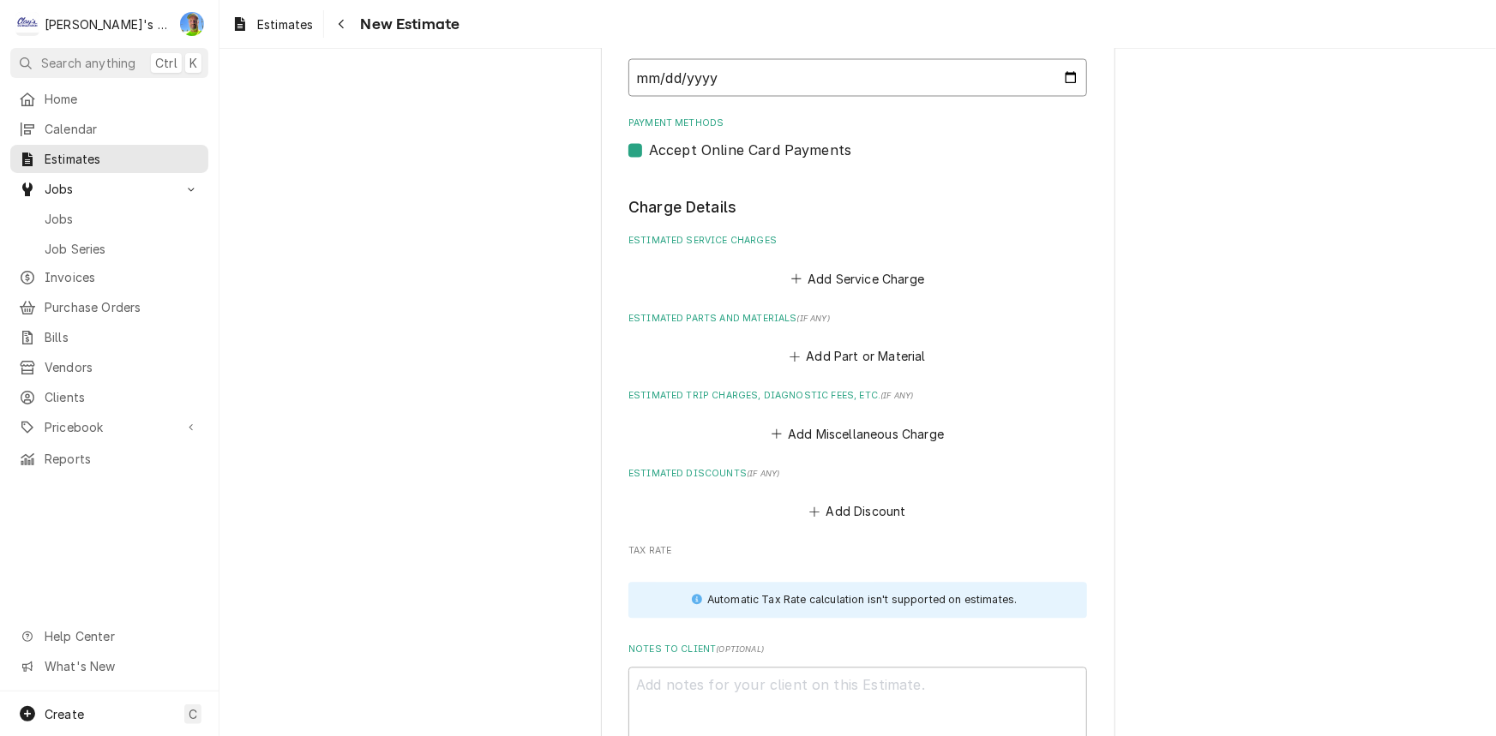
scroll to position [1647, 0]
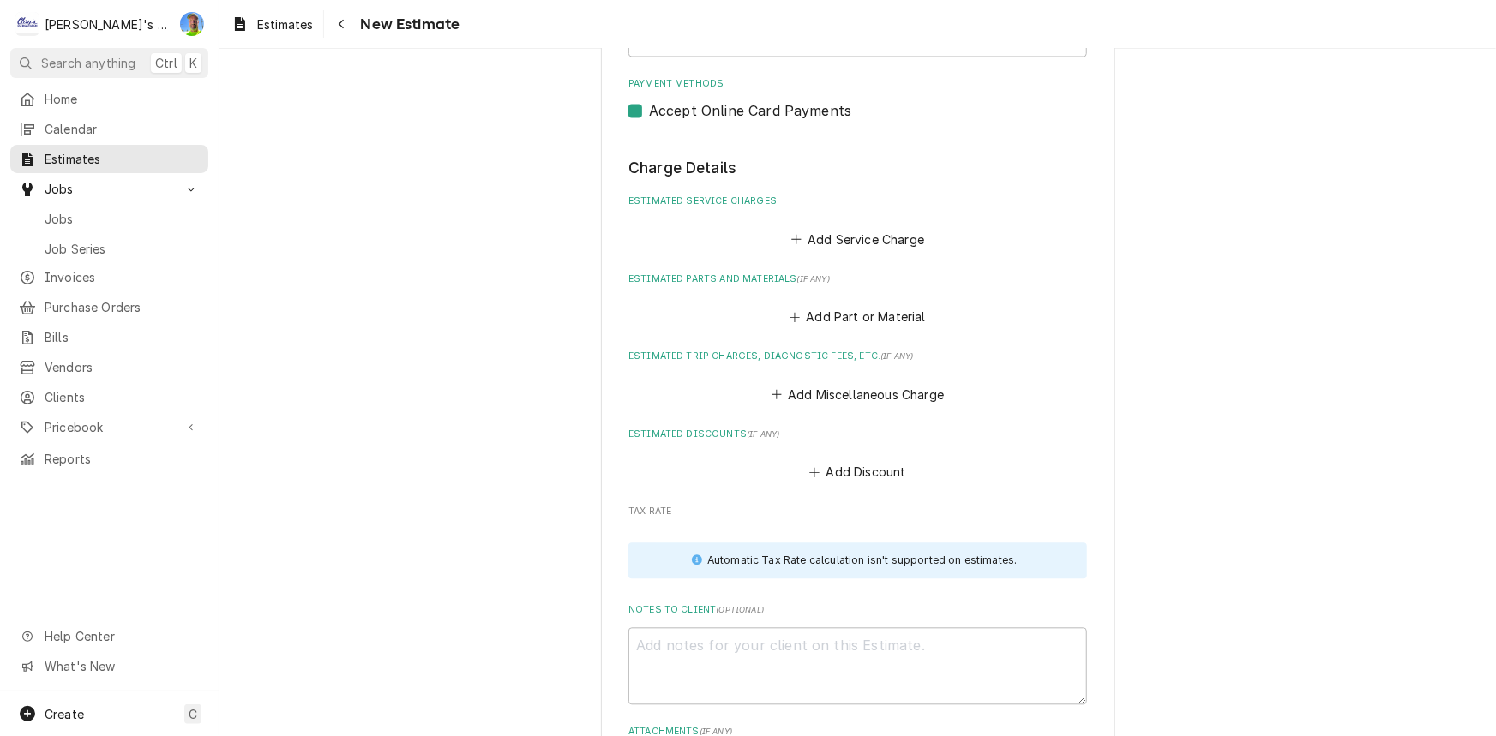
click at [898, 223] on div "Add Service Charge" at bounding box center [857, 235] width 459 height 33
click at [900, 231] on button "Add Service Charge" at bounding box center [857, 240] width 139 height 24
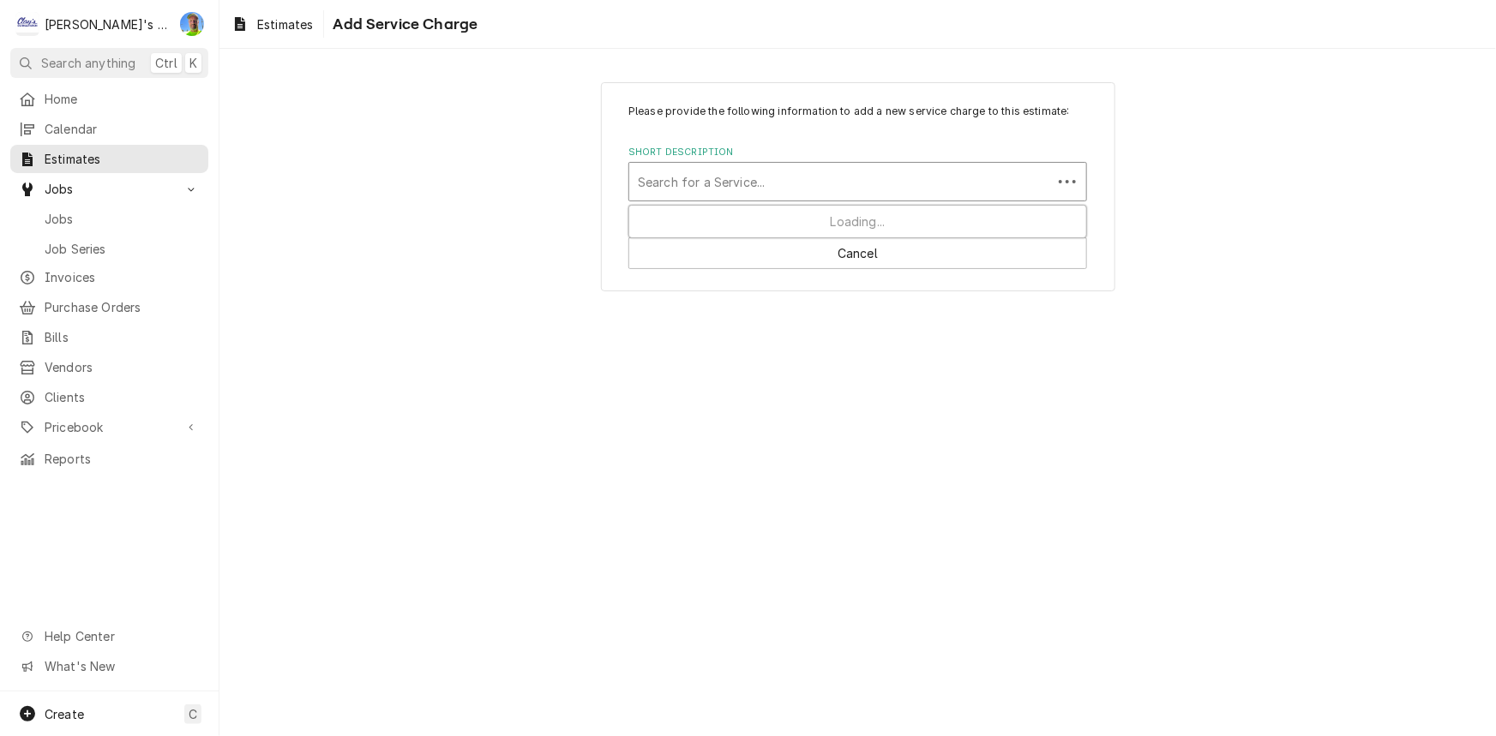
click at [748, 178] on div "Short Description" at bounding box center [841, 181] width 406 height 31
type input "LABOR"
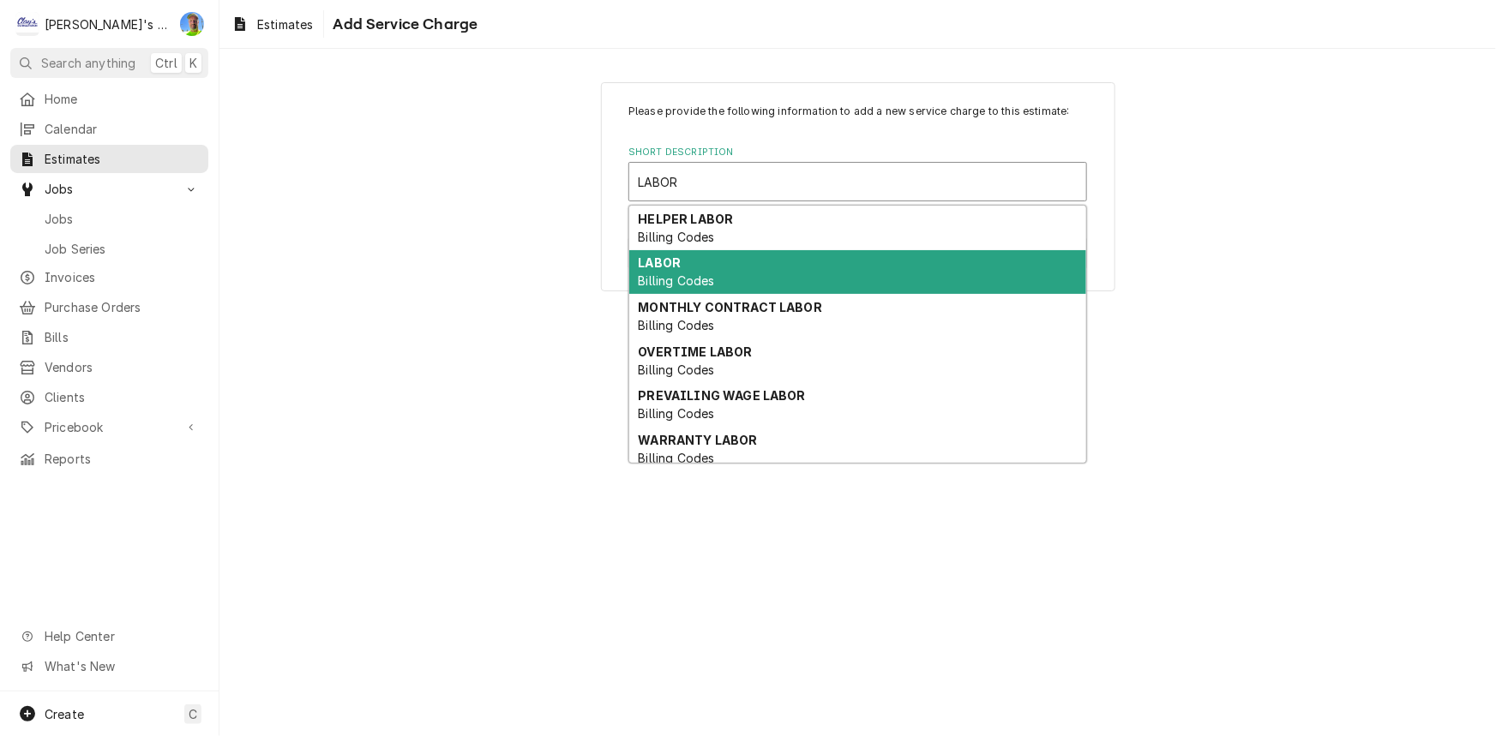
click at [716, 270] on div "LABOR Billing Codes" at bounding box center [857, 272] width 457 height 45
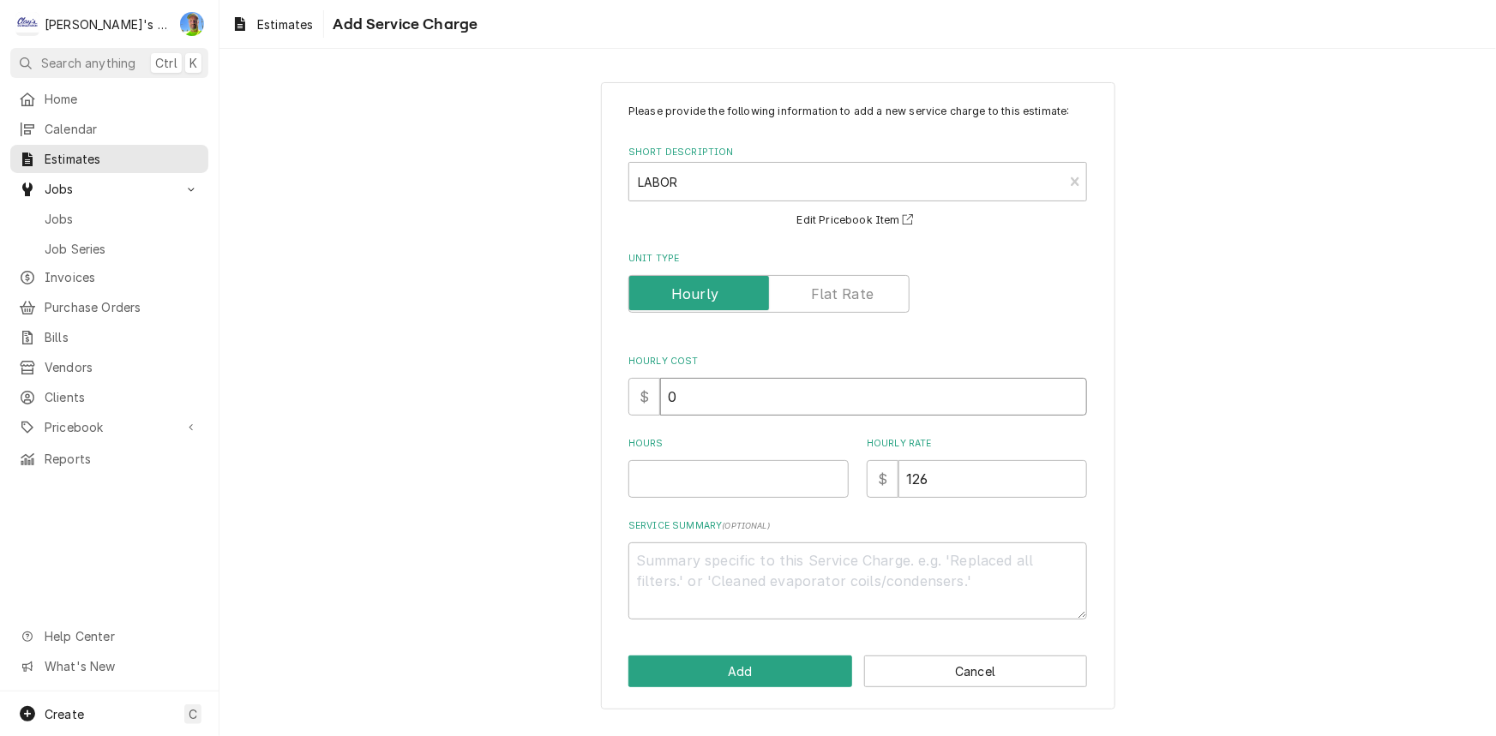
click at [727, 391] on input "0" at bounding box center [873, 397] width 427 height 38
click at [658, 461] on input "Hours" at bounding box center [738, 479] width 220 height 38
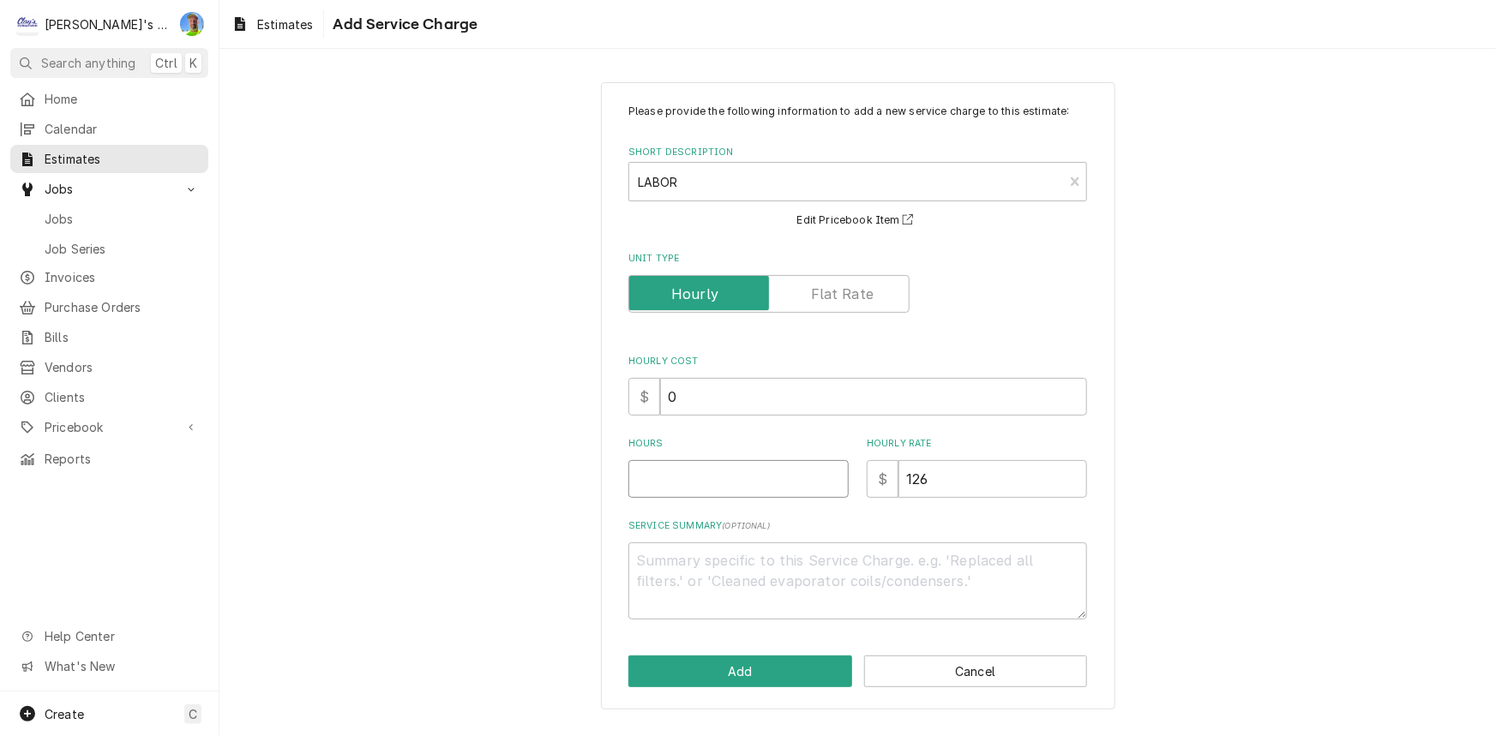
type textarea "x"
type input "6"
type textarea "x"
type input "6"
click at [772, 680] on button "Add" at bounding box center [740, 672] width 224 height 32
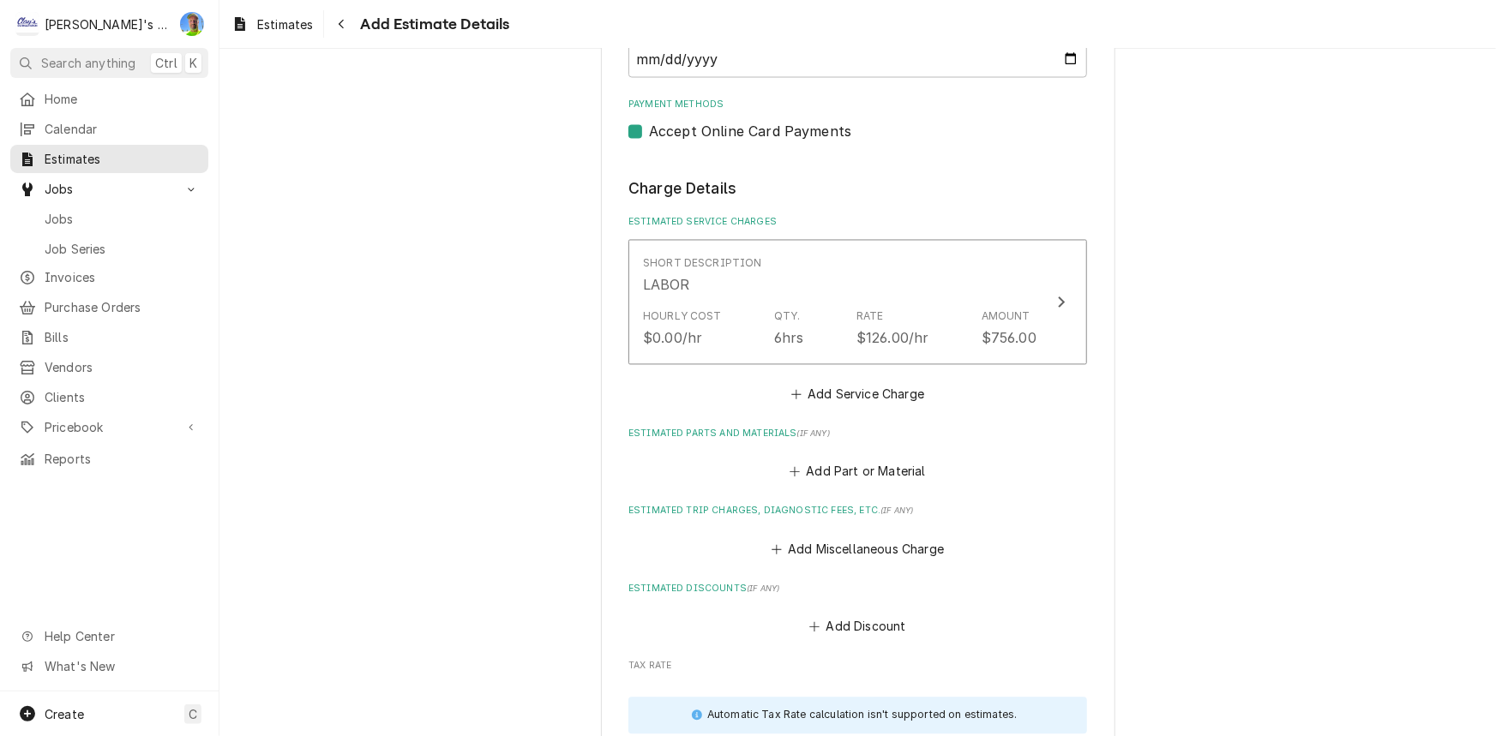
scroll to position [1704, 0]
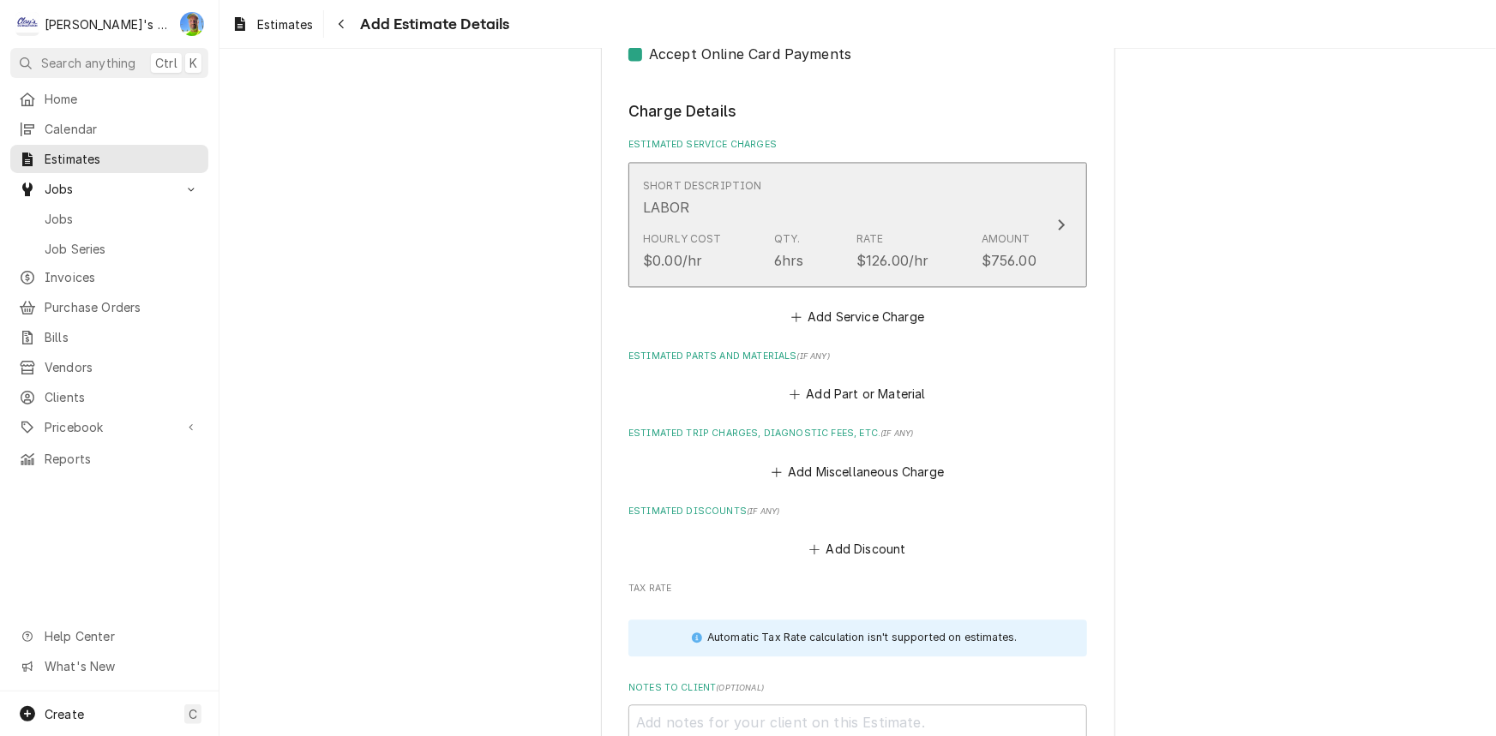
click at [954, 225] on div "Hourly Cost $0.00/hr Qty. 6hrs Rate $126.00/hr Amount $756.00" at bounding box center [840, 251] width 394 height 53
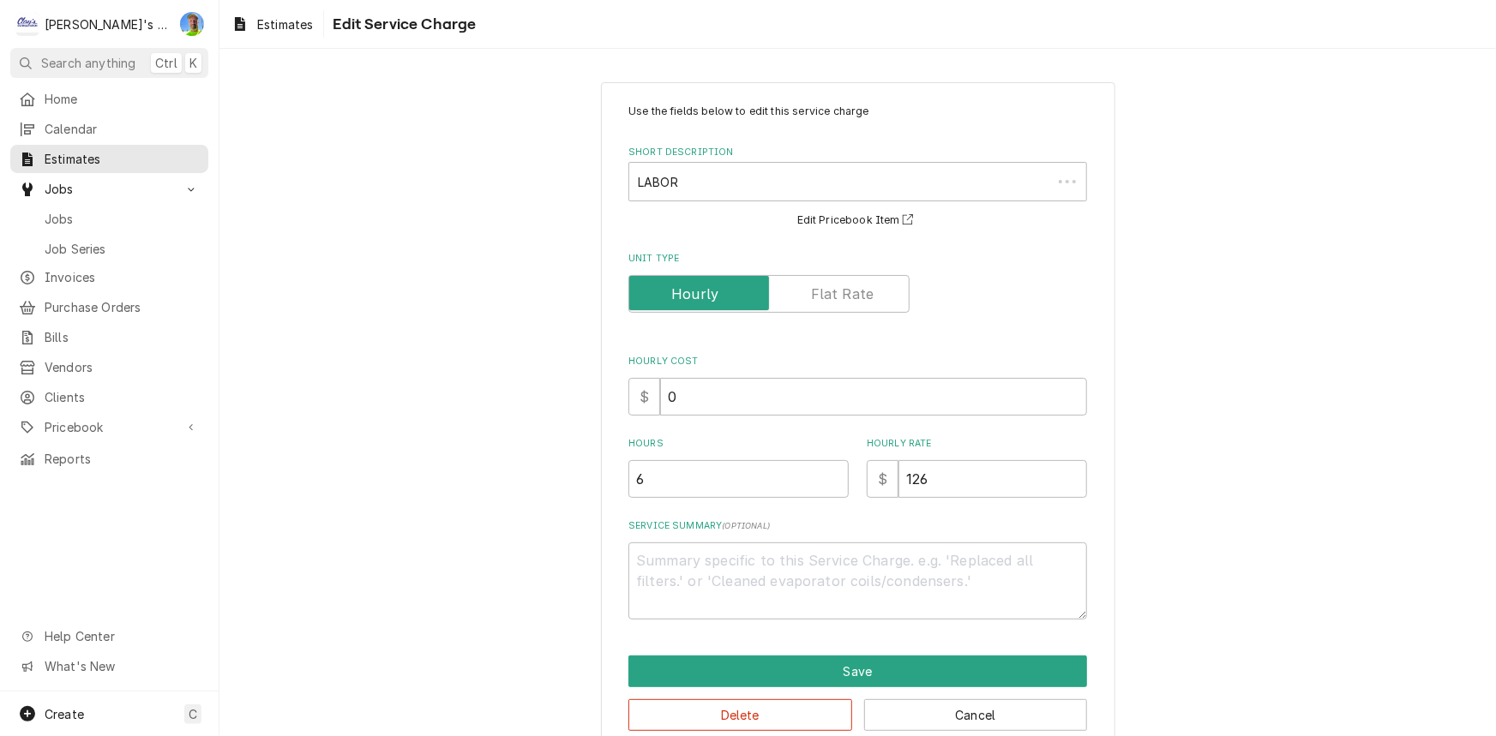
click at [713, 442] on label "Hours" at bounding box center [738, 444] width 220 height 14
click at [713, 460] on input "6" at bounding box center [738, 479] width 220 height 38
click at [688, 475] on input "6" at bounding box center [738, 479] width 220 height 38
type textarea "x"
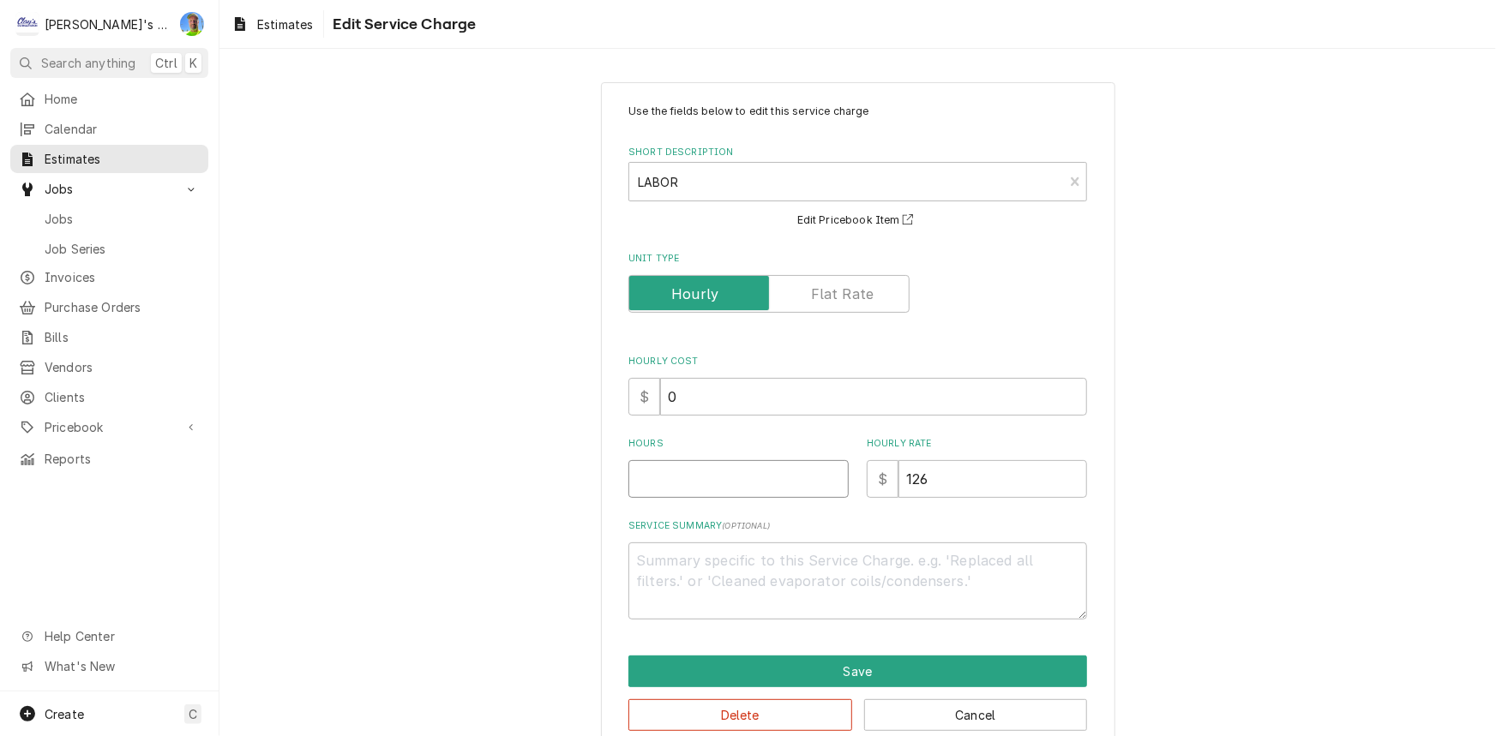
type textarea "x"
type input "8"
type textarea "x"
type input "8"
click at [691, 674] on button "Save" at bounding box center [857, 672] width 459 height 32
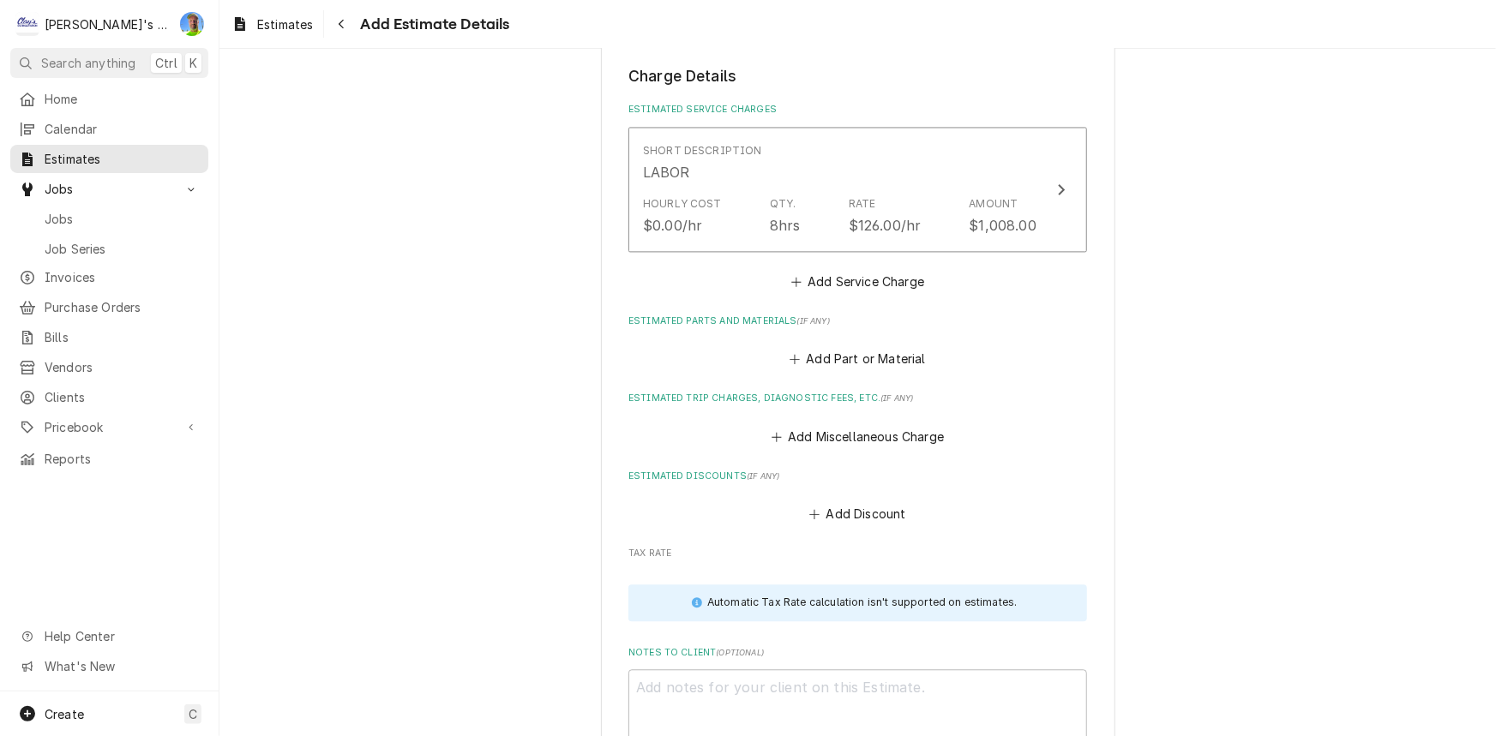
type textarea "x"
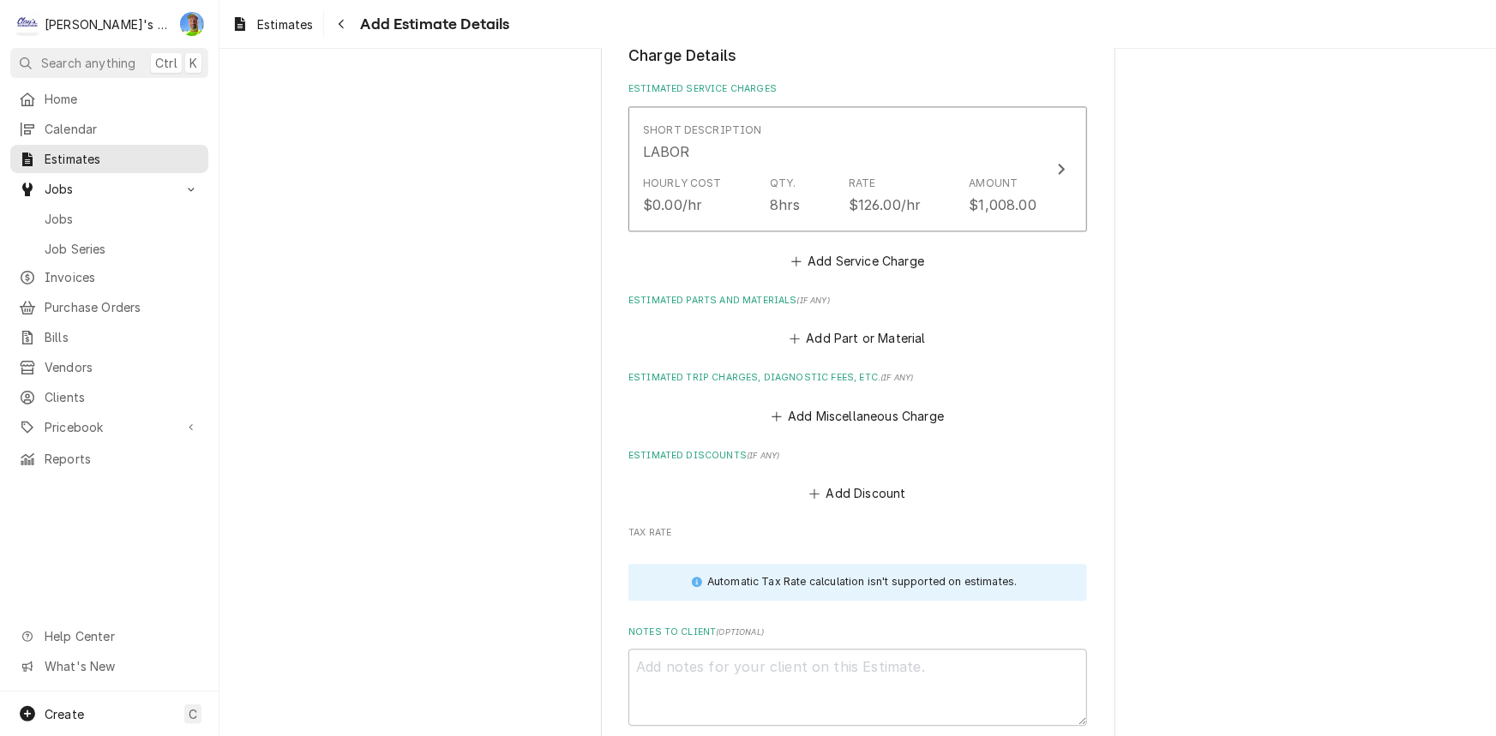
scroll to position [1761, 0]
click at [819, 328] on button "Add Part or Material" at bounding box center [857, 338] width 141 height 24
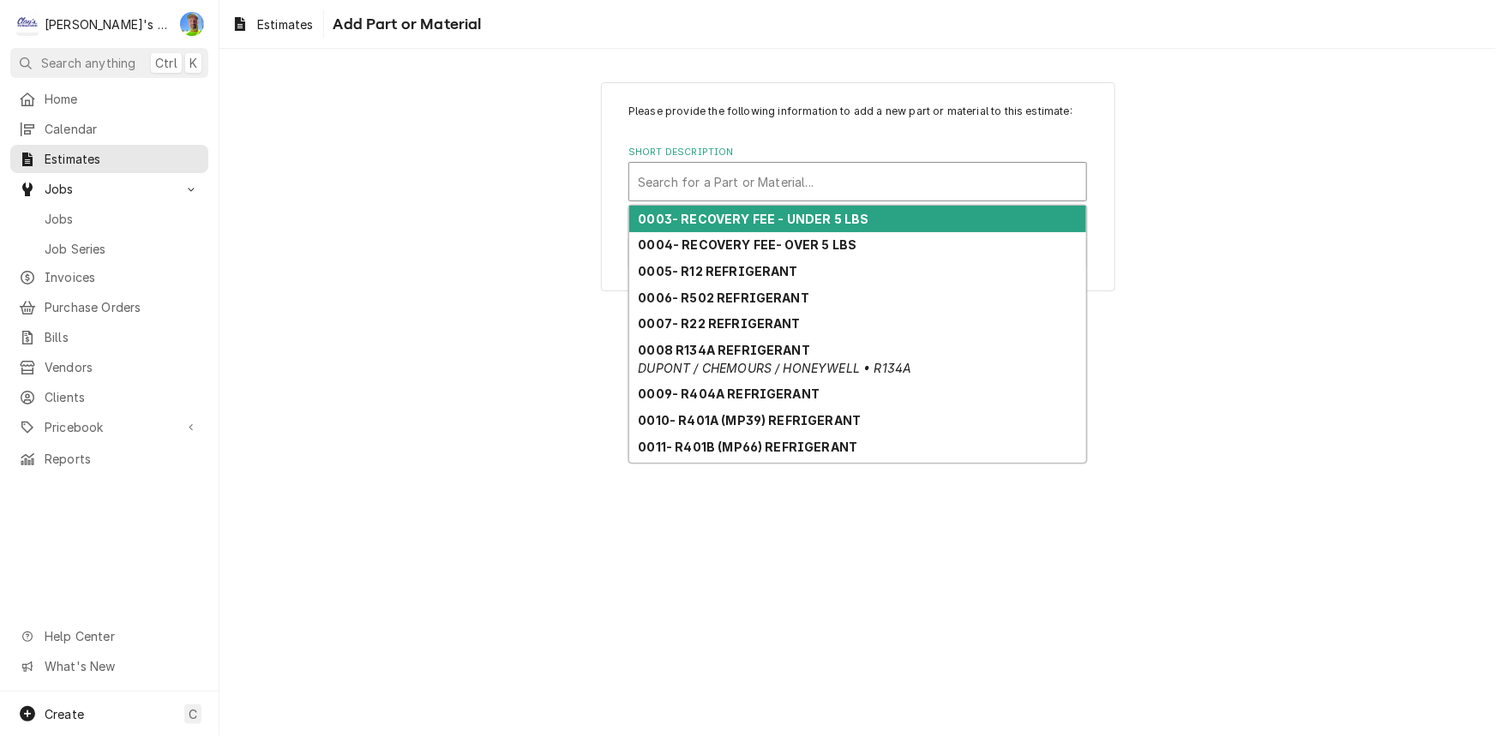
click at [779, 180] on div "Short Description" at bounding box center [858, 181] width 440 height 31
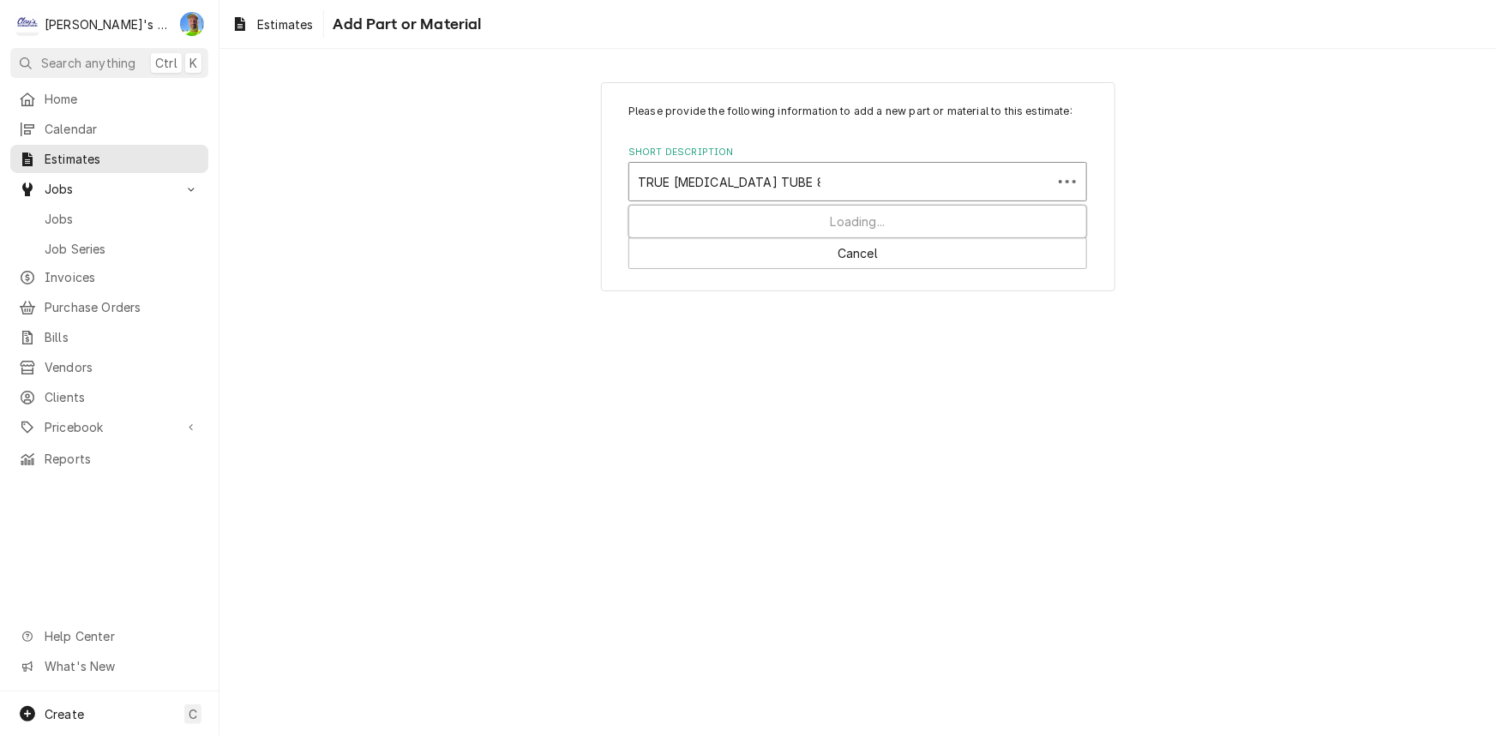
type input "TRUE CAPILLARY TUBE 867464"
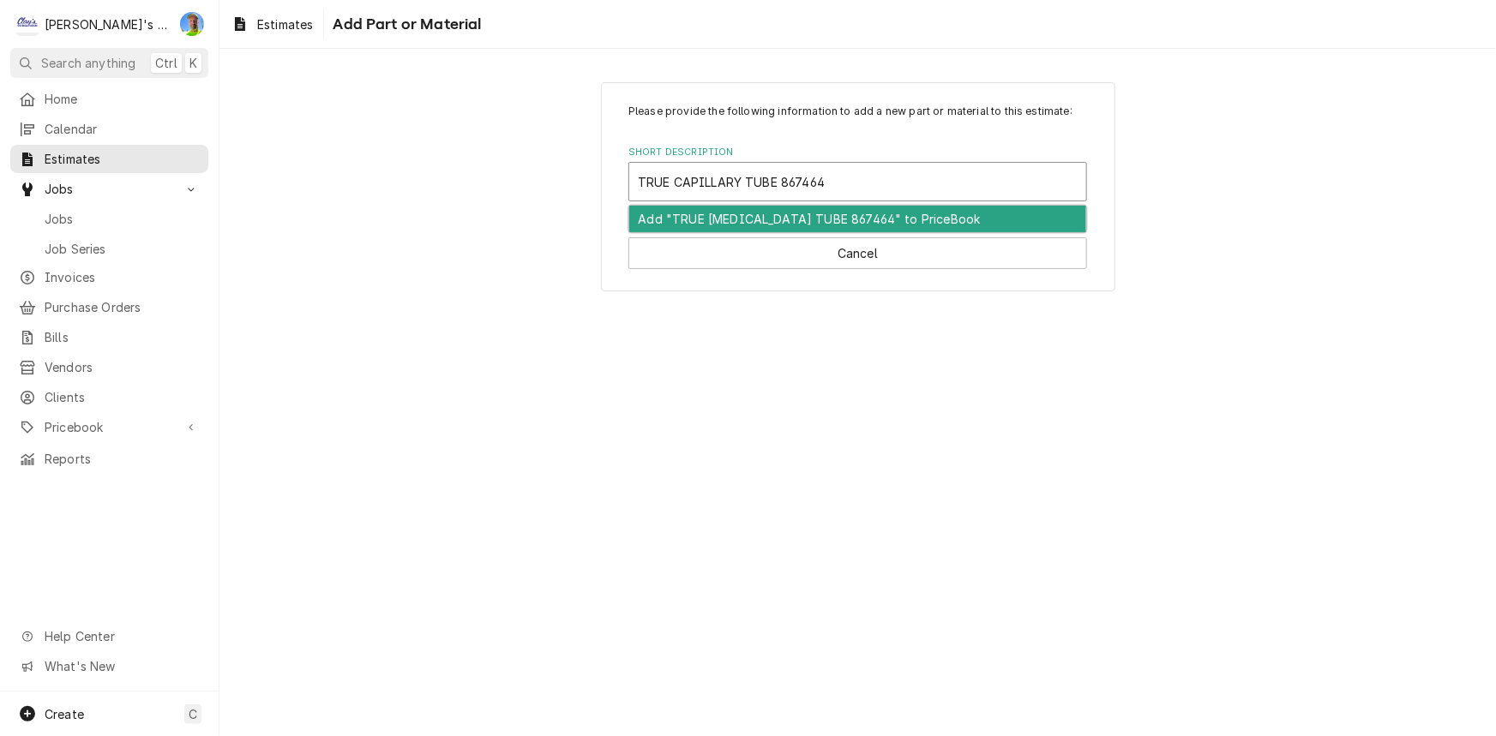
click at [814, 207] on div "Add "TRUE CAPILLARY TUBE 867464" to PriceBook" at bounding box center [857, 219] width 457 height 27
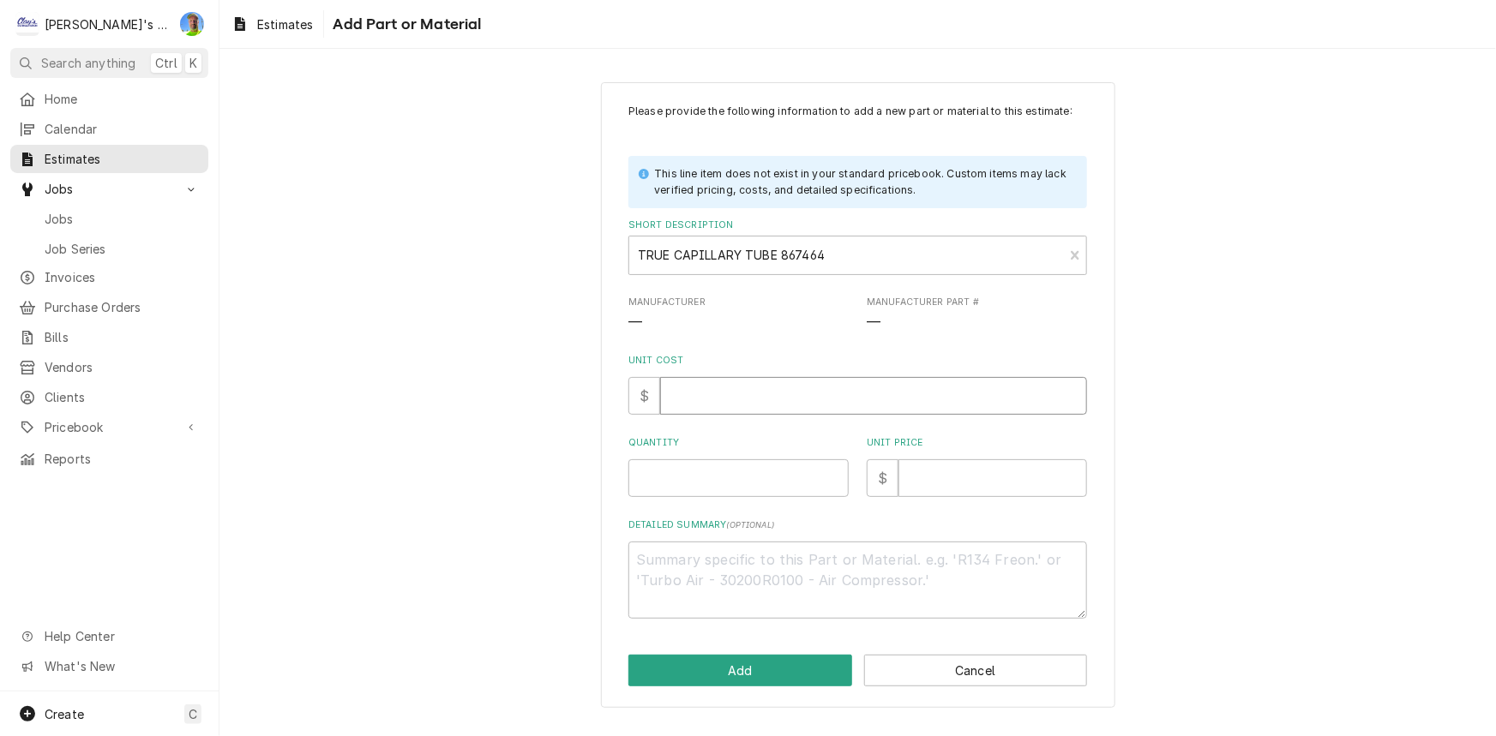
click at [785, 394] on input "Unit Cost" at bounding box center [873, 396] width 427 height 38
type textarea "x"
type input "7"
type textarea "x"
type input "75"
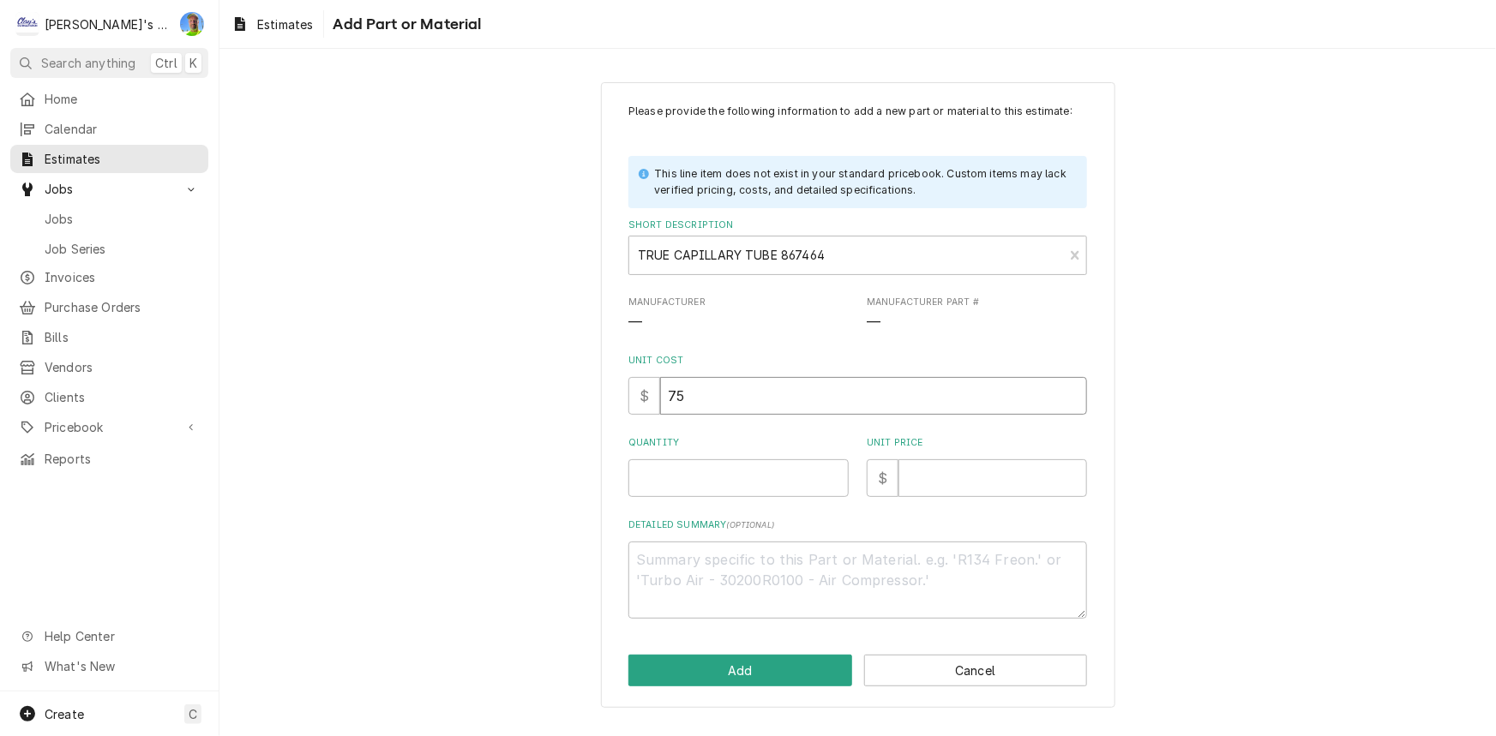
type textarea "x"
type input "75.2"
type textarea "x"
type input "75.22"
type textarea "x"
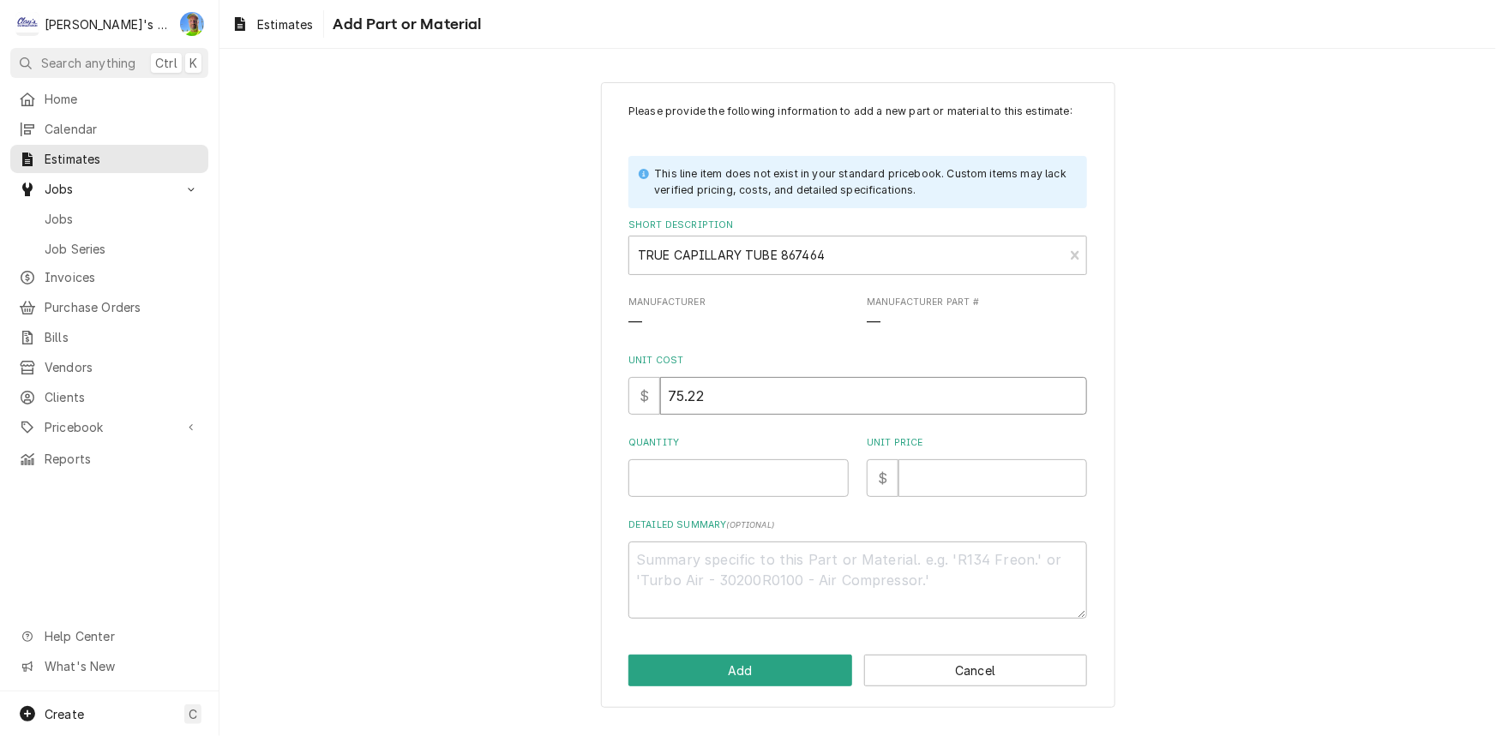
type input "75.22"
click at [784, 480] on input "Quantity" at bounding box center [738, 479] width 220 height 38
type textarea "x"
type input "1"
drag, startPoint x: 958, startPoint y: 451, endPoint x: 958, endPoint y: 463, distance: 12.0
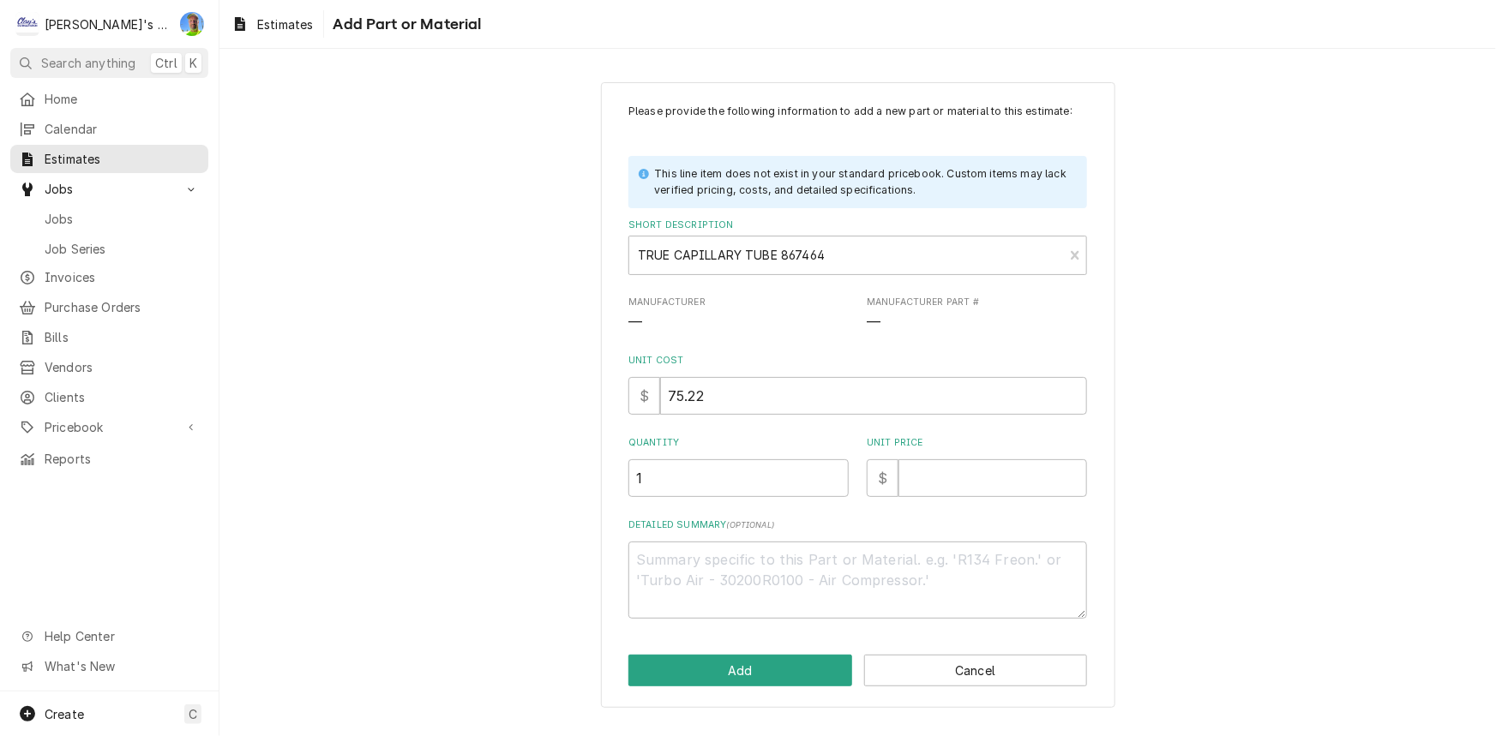
click at [958, 452] on div "Unit Price $" at bounding box center [977, 466] width 220 height 61
click at [958, 463] on input "Unit Price" at bounding box center [992, 479] width 189 height 38
click at [920, 481] on input "Unit Price" at bounding box center [992, 479] width 189 height 38
type textarea "x"
type input "1"
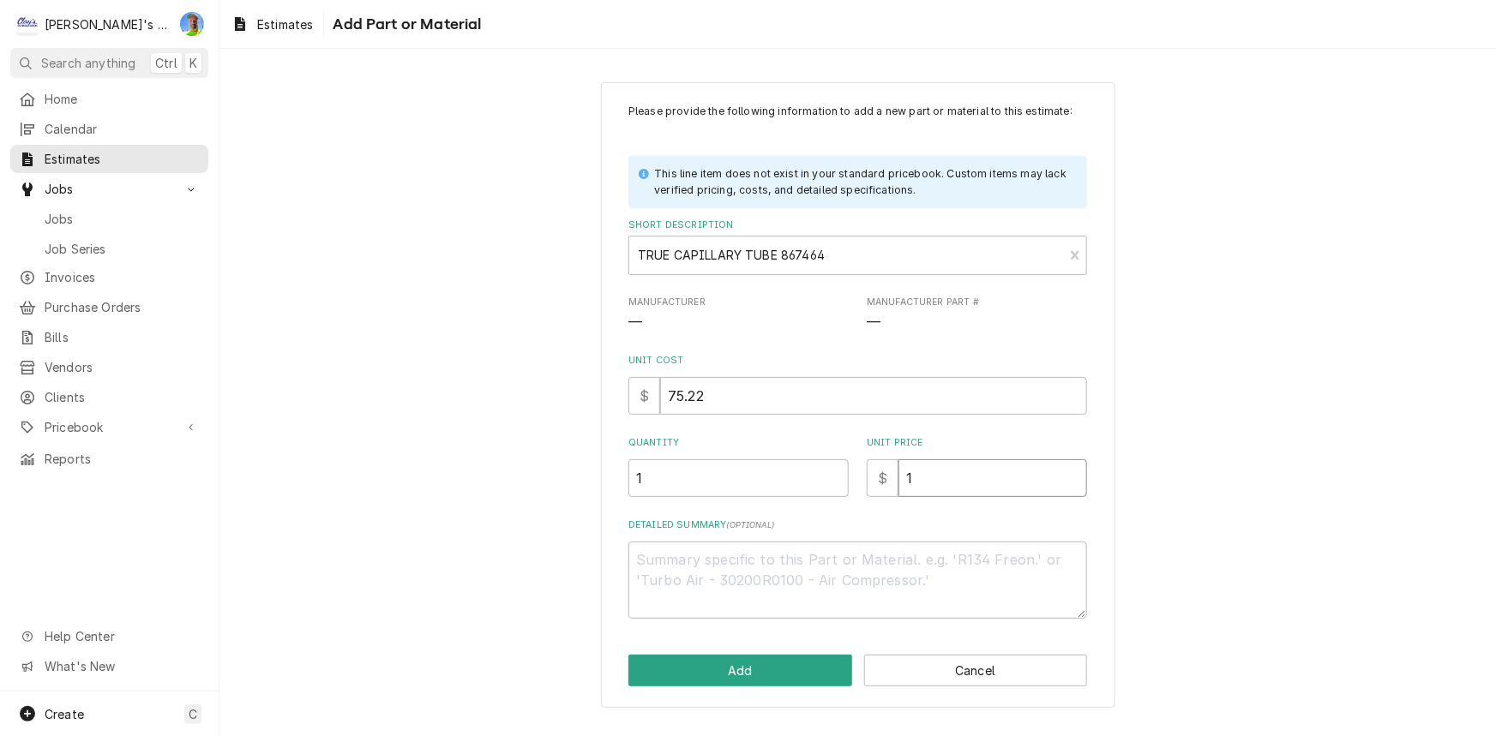
type textarea "x"
type input "15"
type textarea "x"
type input "158"
type textarea "x"
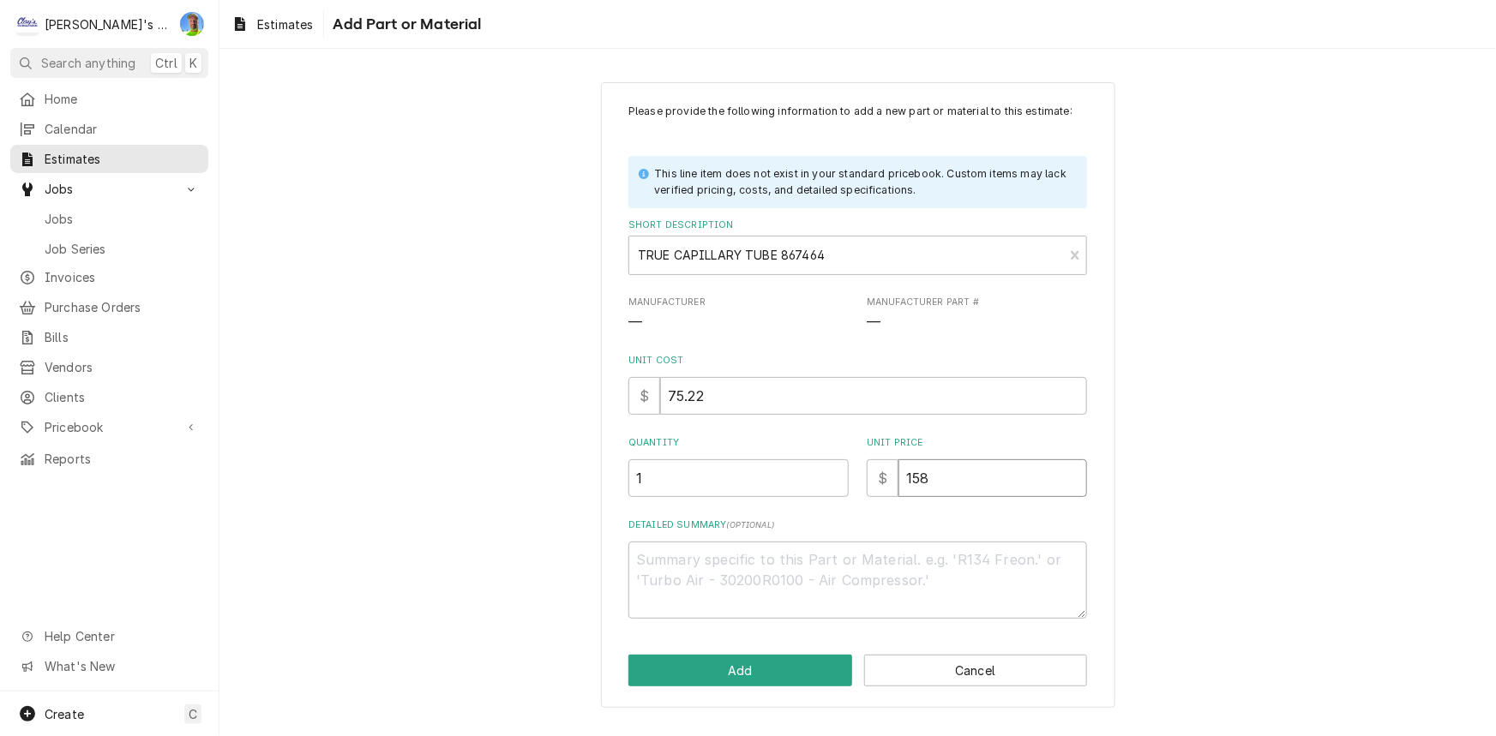
type input "158"
click at [937, 556] on textarea "Detailed Summary ( optional )" at bounding box center [857, 580] width 459 height 77
click at [784, 655] on button "Add" at bounding box center [740, 671] width 224 height 32
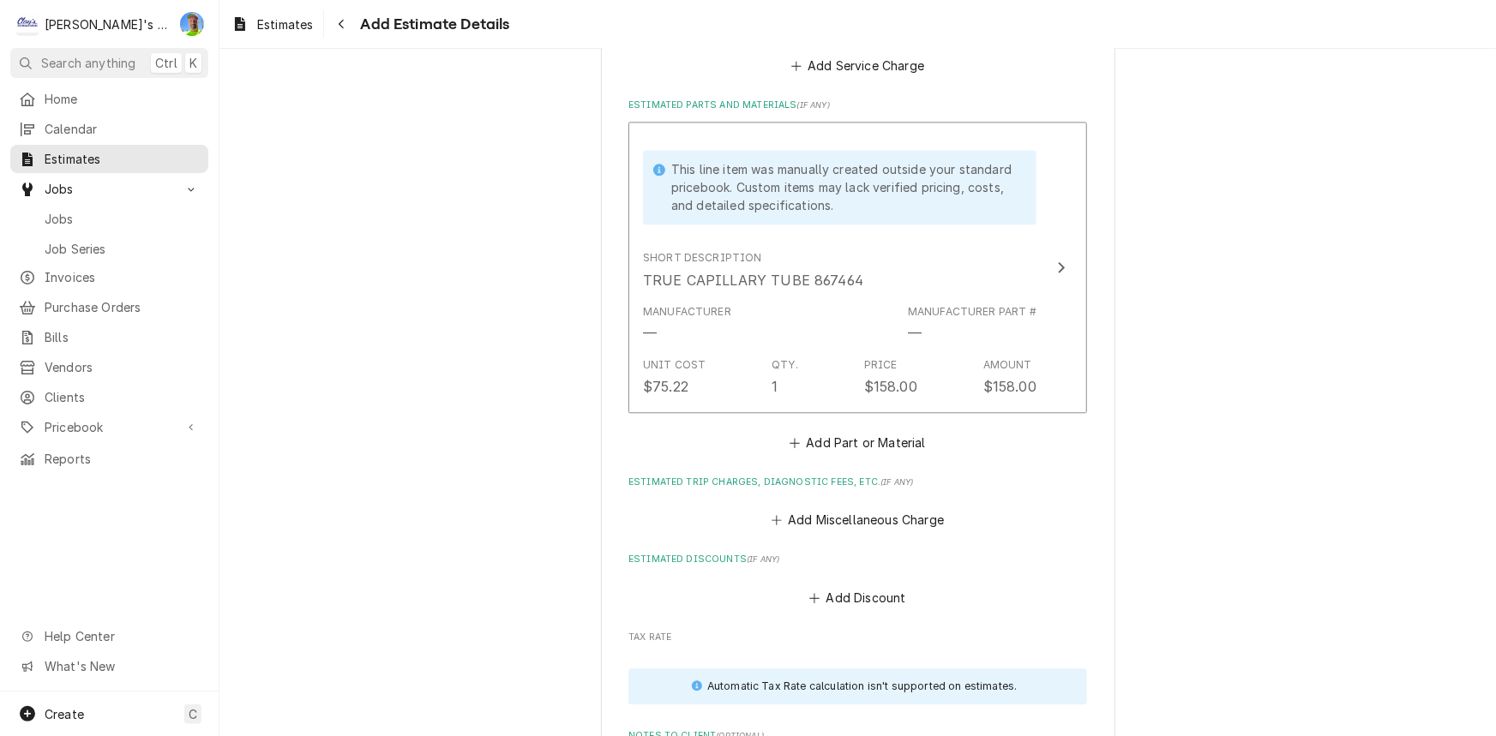
scroll to position [1974, 0]
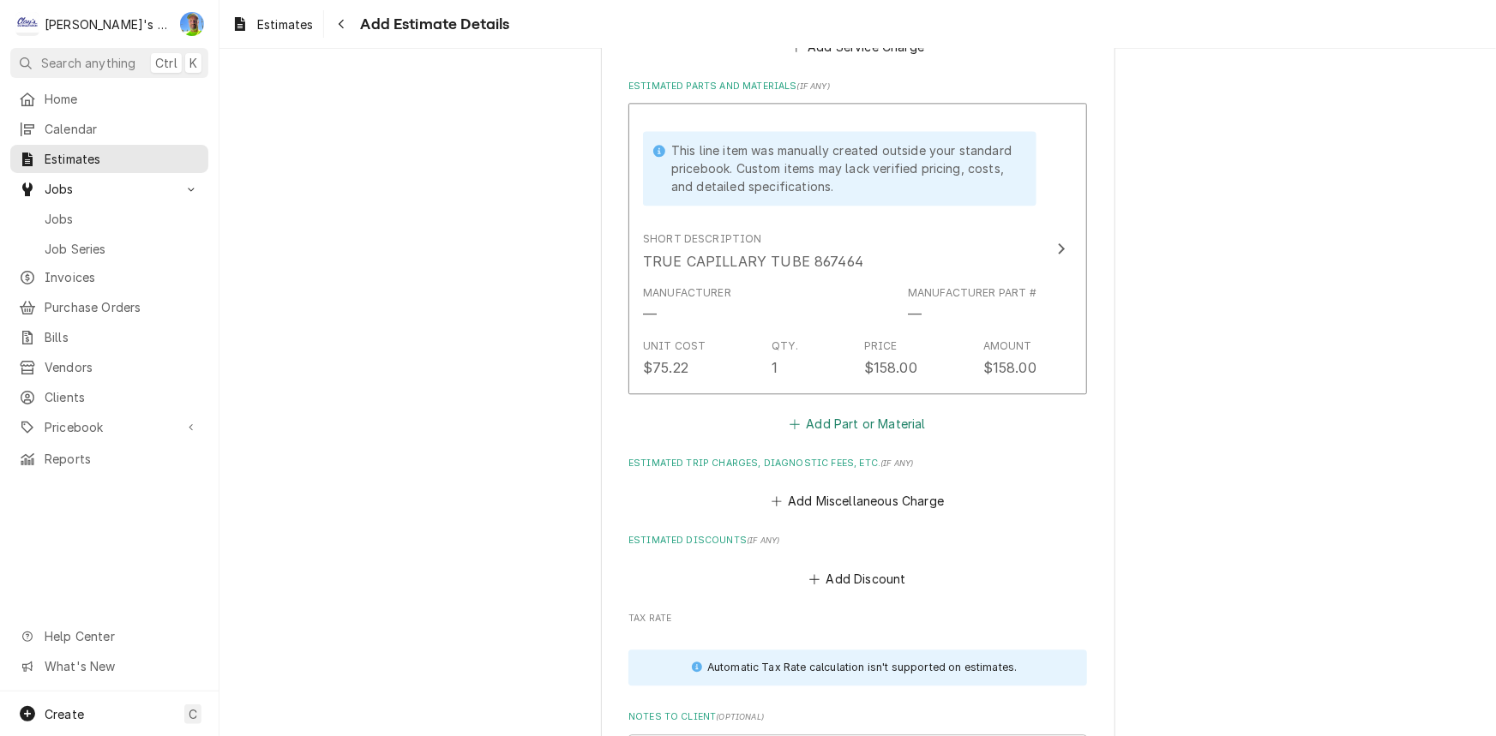
click at [847, 412] on button "Add Part or Material" at bounding box center [857, 424] width 141 height 24
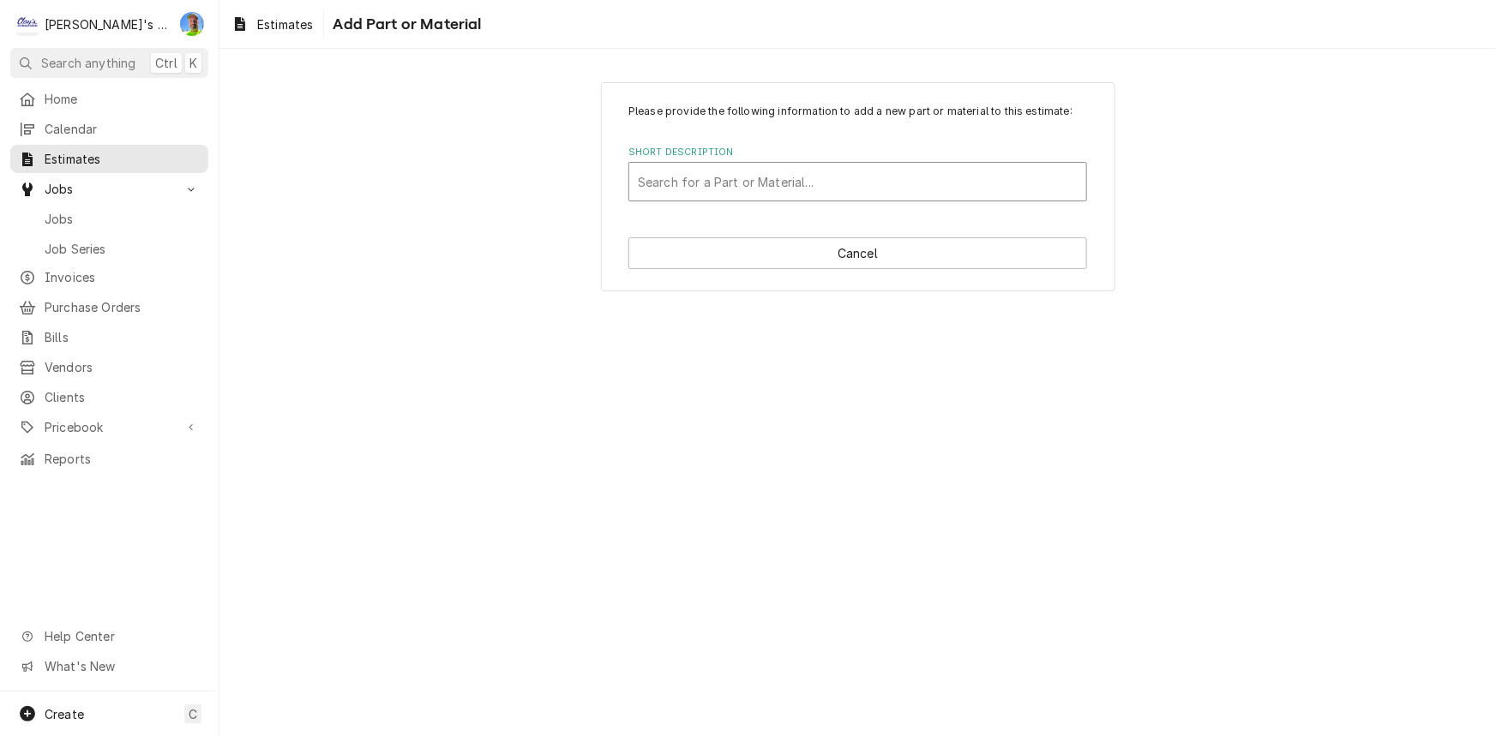
click at [828, 183] on div "Short Description" at bounding box center [858, 181] width 440 height 31
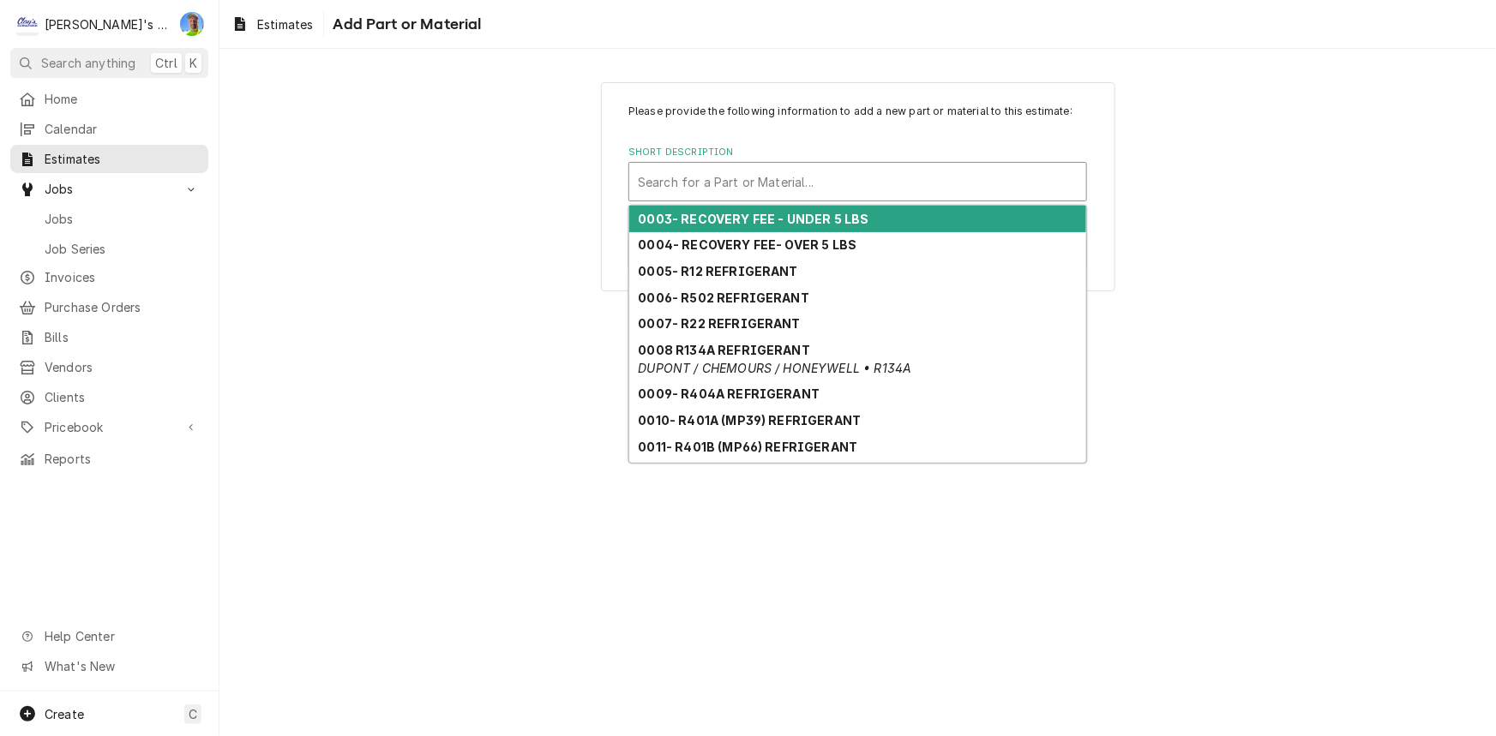
click at [828, 217] on strong "0003- RECOVERY FEE - UNDER 5 LBS" at bounding box center [754, 219] width 231 height 15
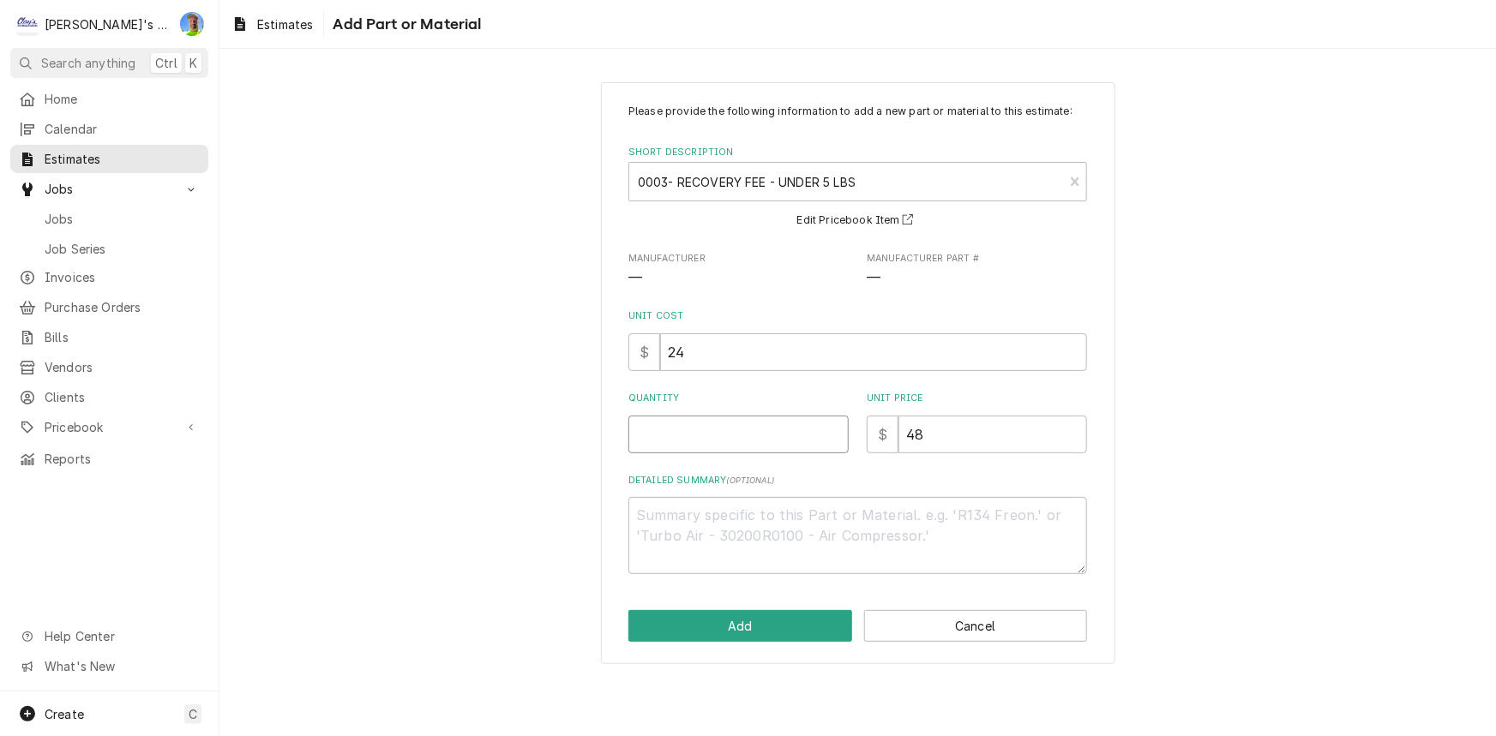
click at [686, 428] on input "Quantity" at bounding box center [738, 435] width 220 height 38
type textarea "x"
type input "1"
type textarea "x"
type input "1"
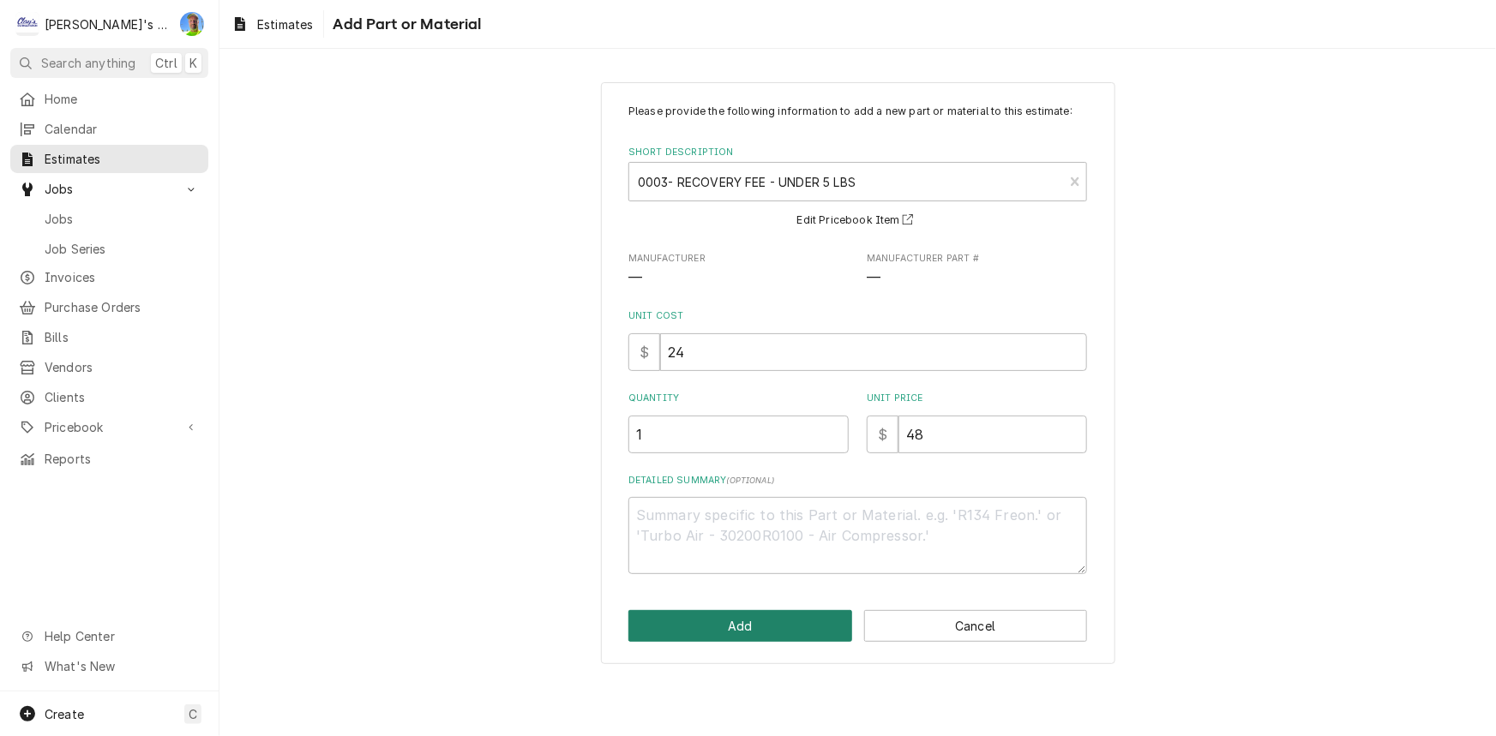
click at [702, 622] on button "Add" at bounding box center [740, 626] width 224 height 32
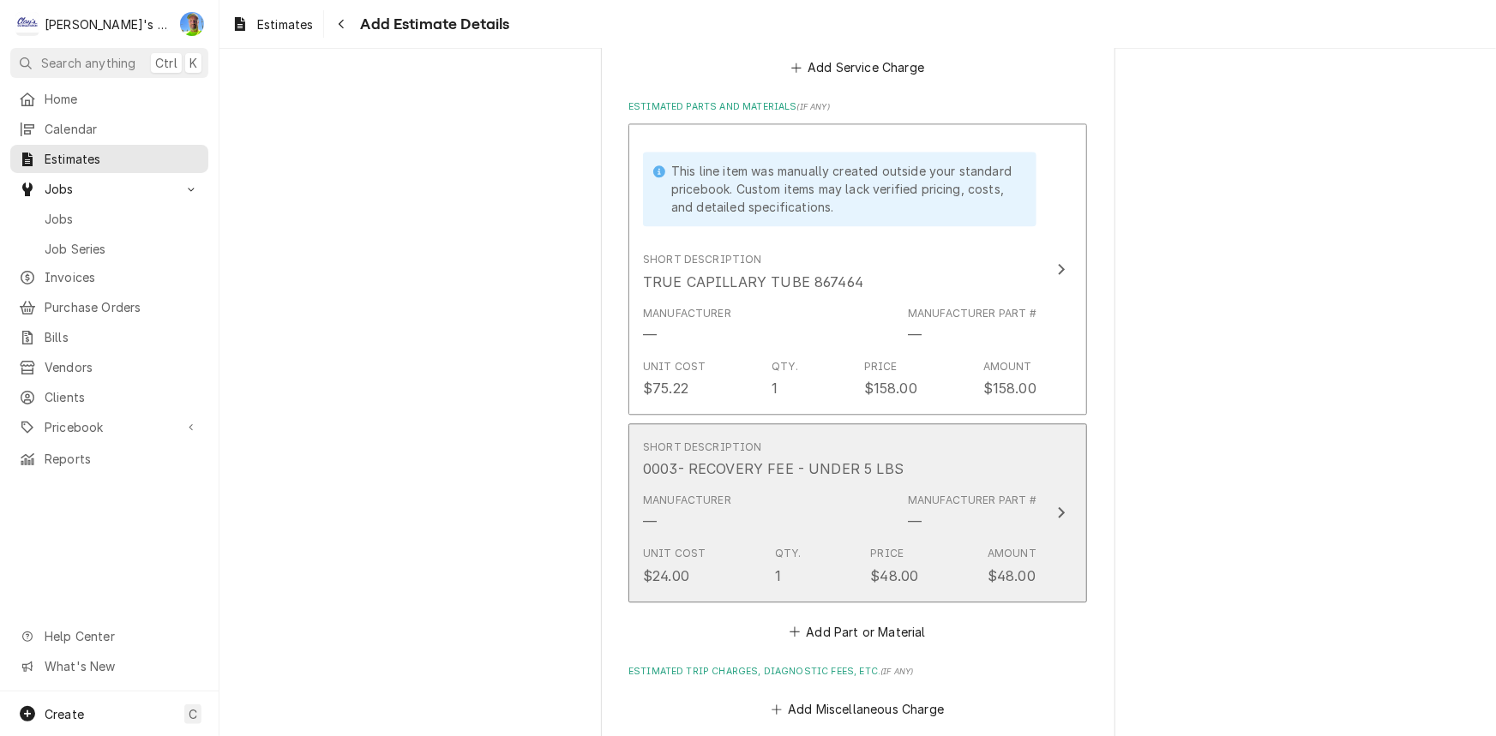
type textarea "x"
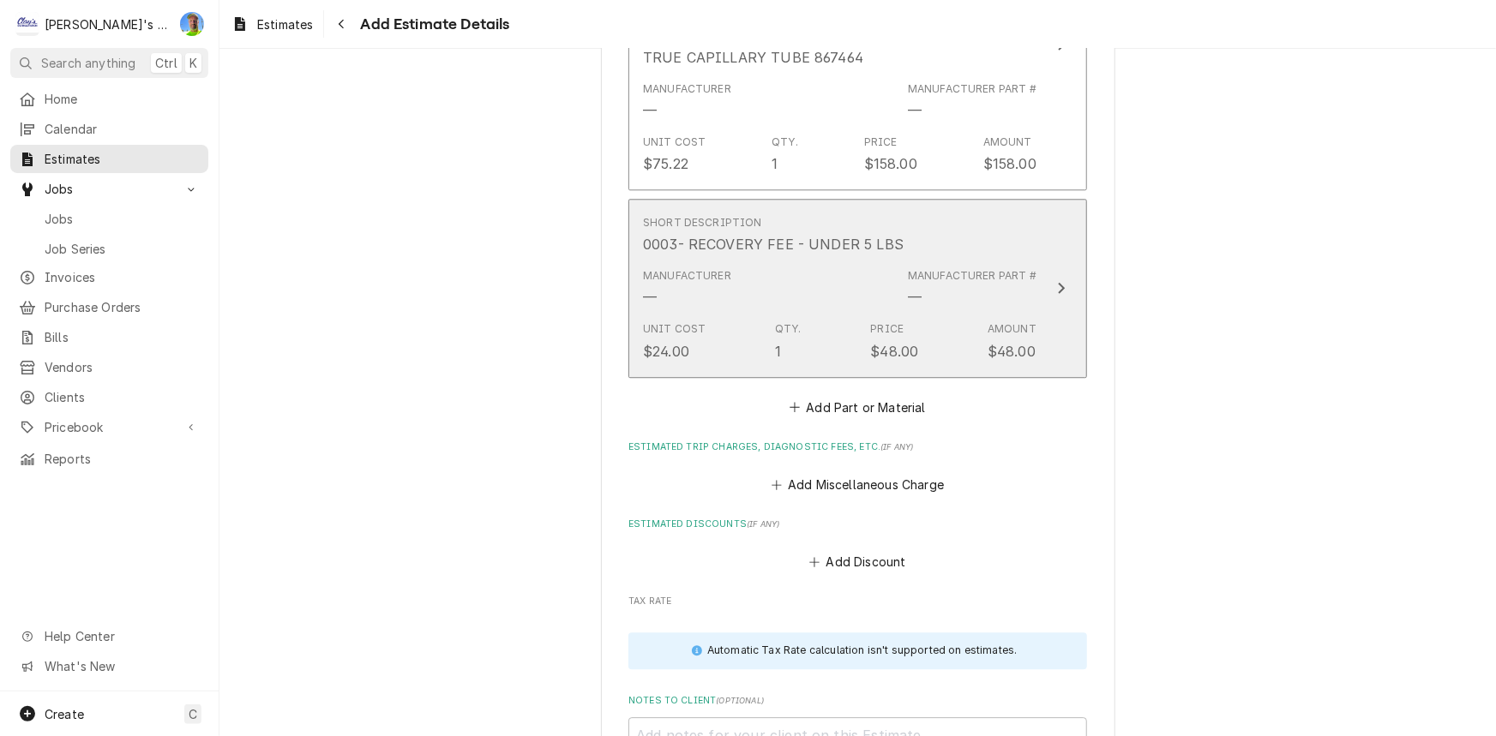
scroll to position [2187, 0]
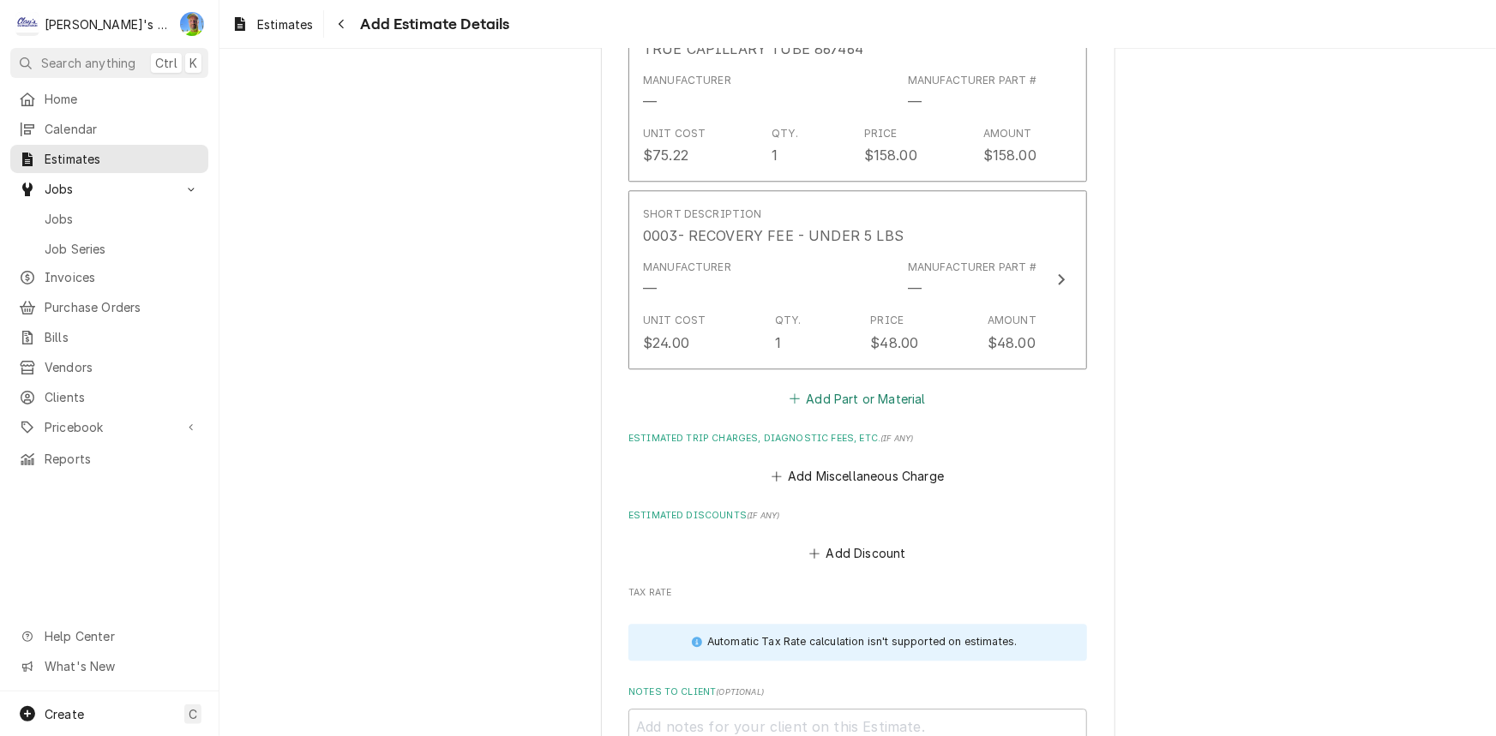
click at [855, 394] on button "Add Part or Material" at bounding box center [857, 399] width 141 height 24
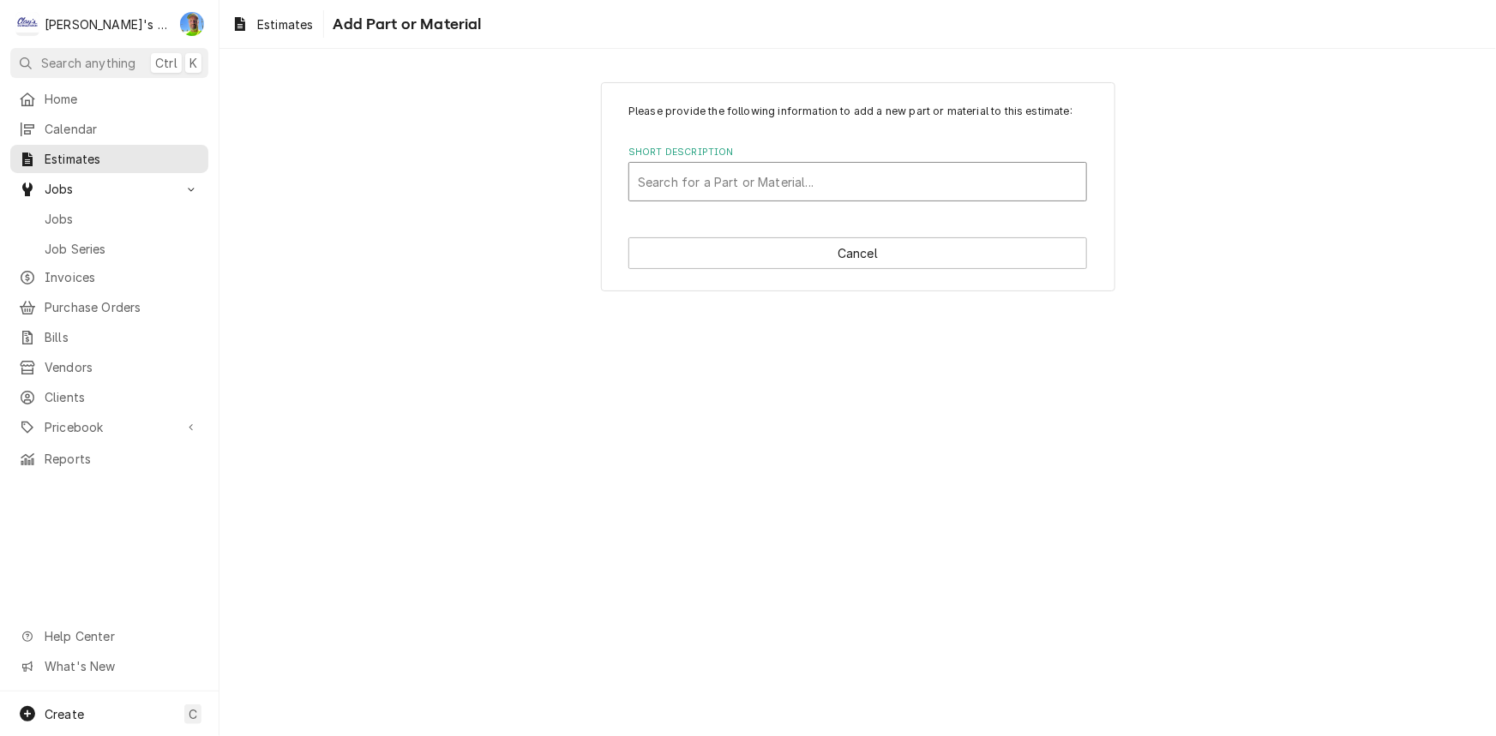
click at [738, 201] on div "Search for a Part or Material..." at bounding box center [857, 181] width 459 height 39
type input "BRAZE"
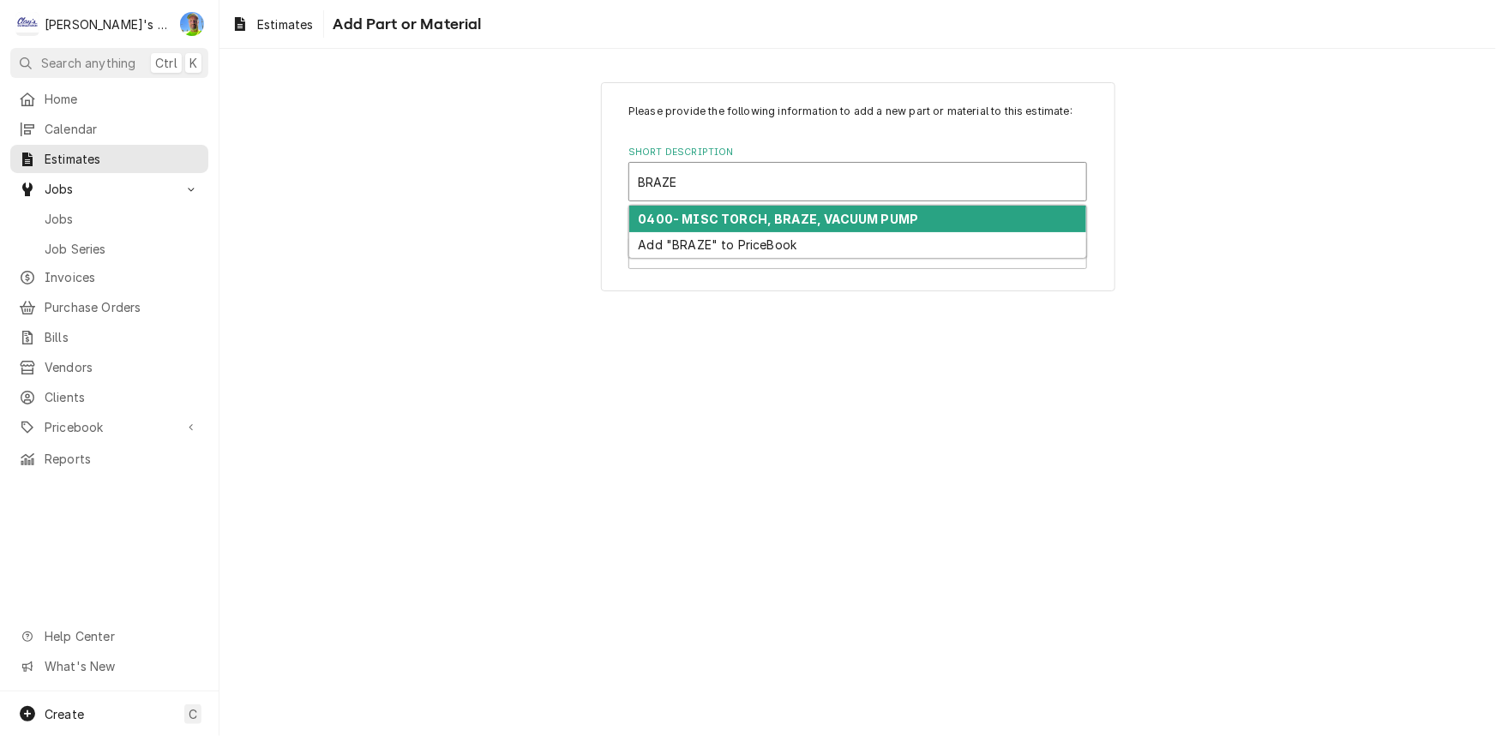
click at [742, 223] on strong "0400- MISC TORCH, BRAZE, VACUUM PUMP" at bounding box center [779, 219] width 280 height 15
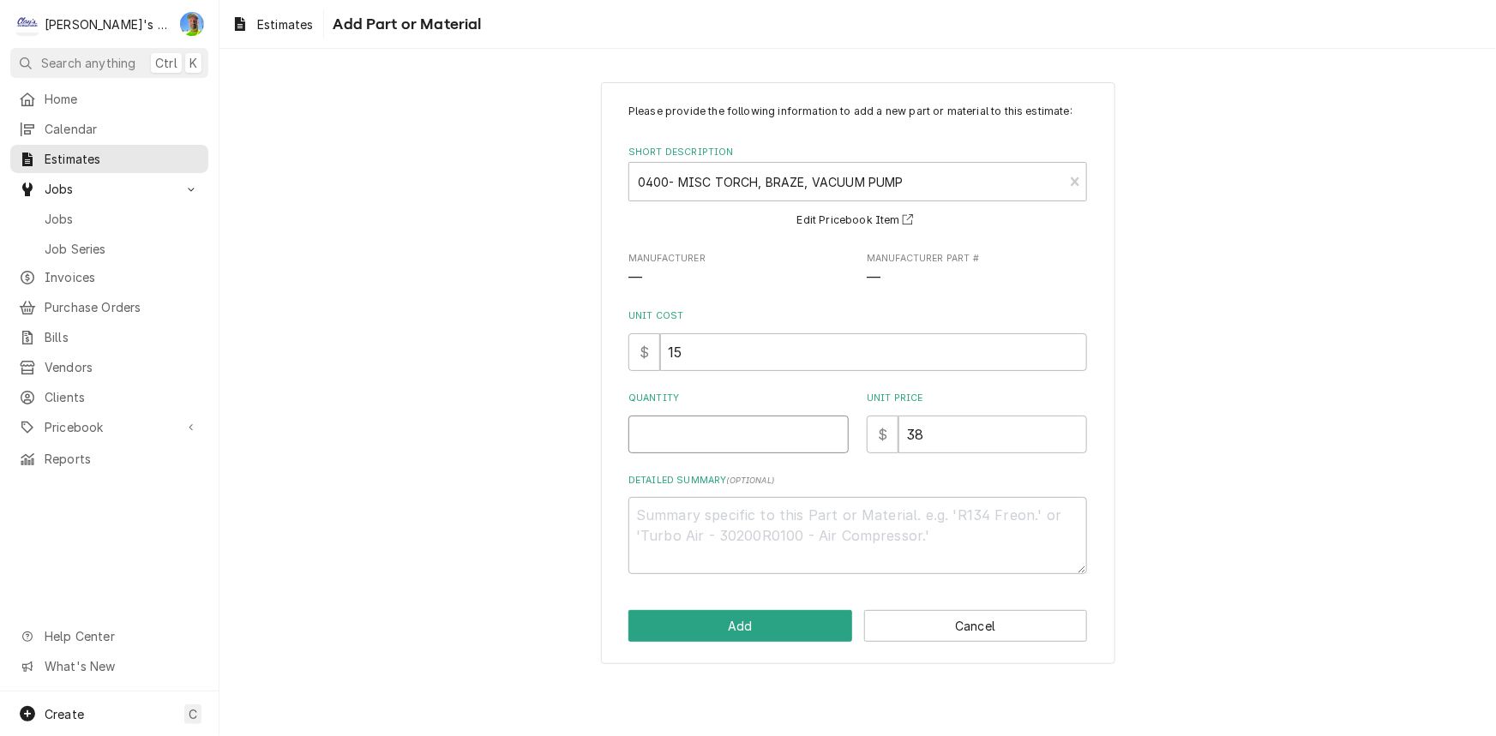
drag, startPoint x: 740, startPoint y: 414, endPoint x: 741, endPoint y: 425, distance: 11.2
click at [741, 418] on input "Quantity" at bounding box center [738, 435] width 220 height 38
type textarea "x"
type input "1"
type textarea "x"
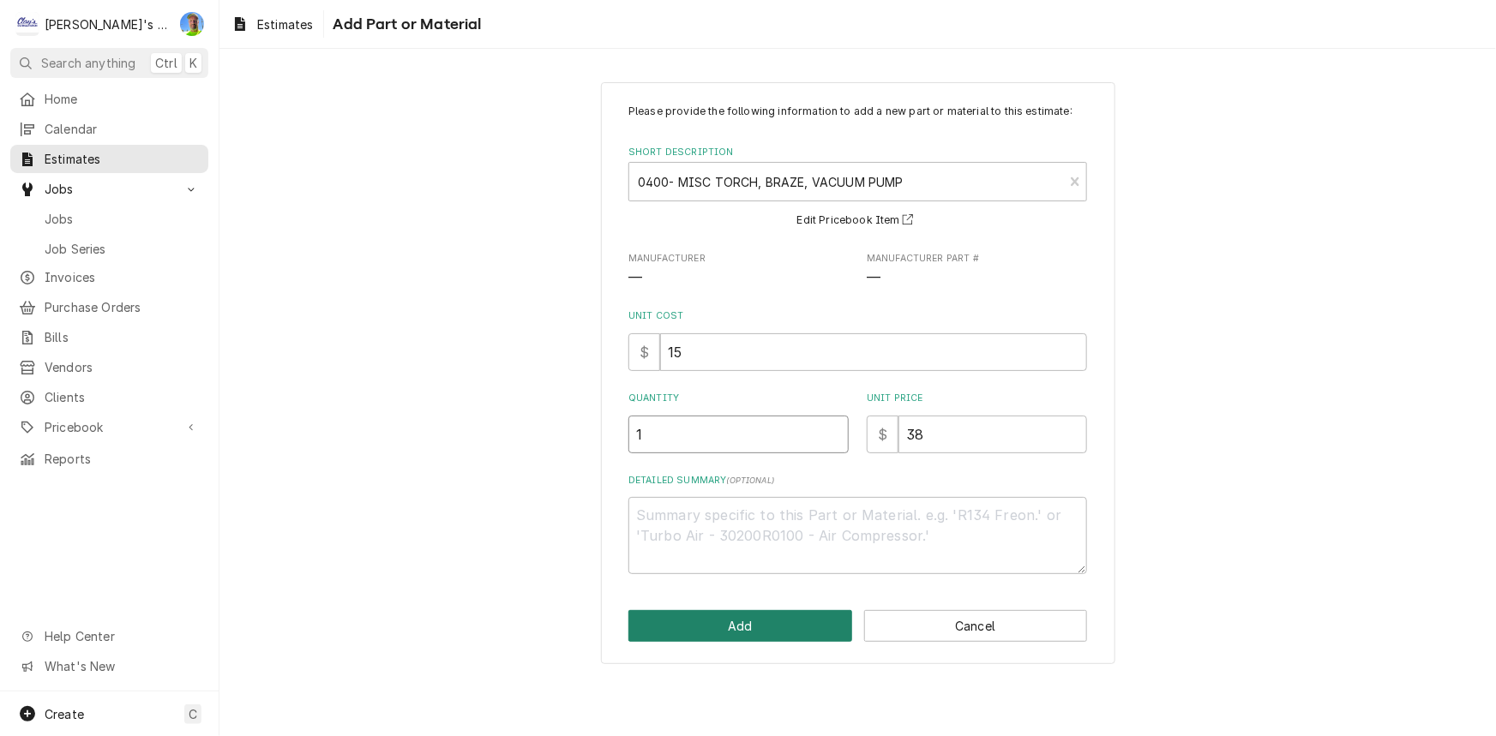
type input "1"
click at [766, 622] on button "Add" at bounding box center [740, 626] width 224 height 32
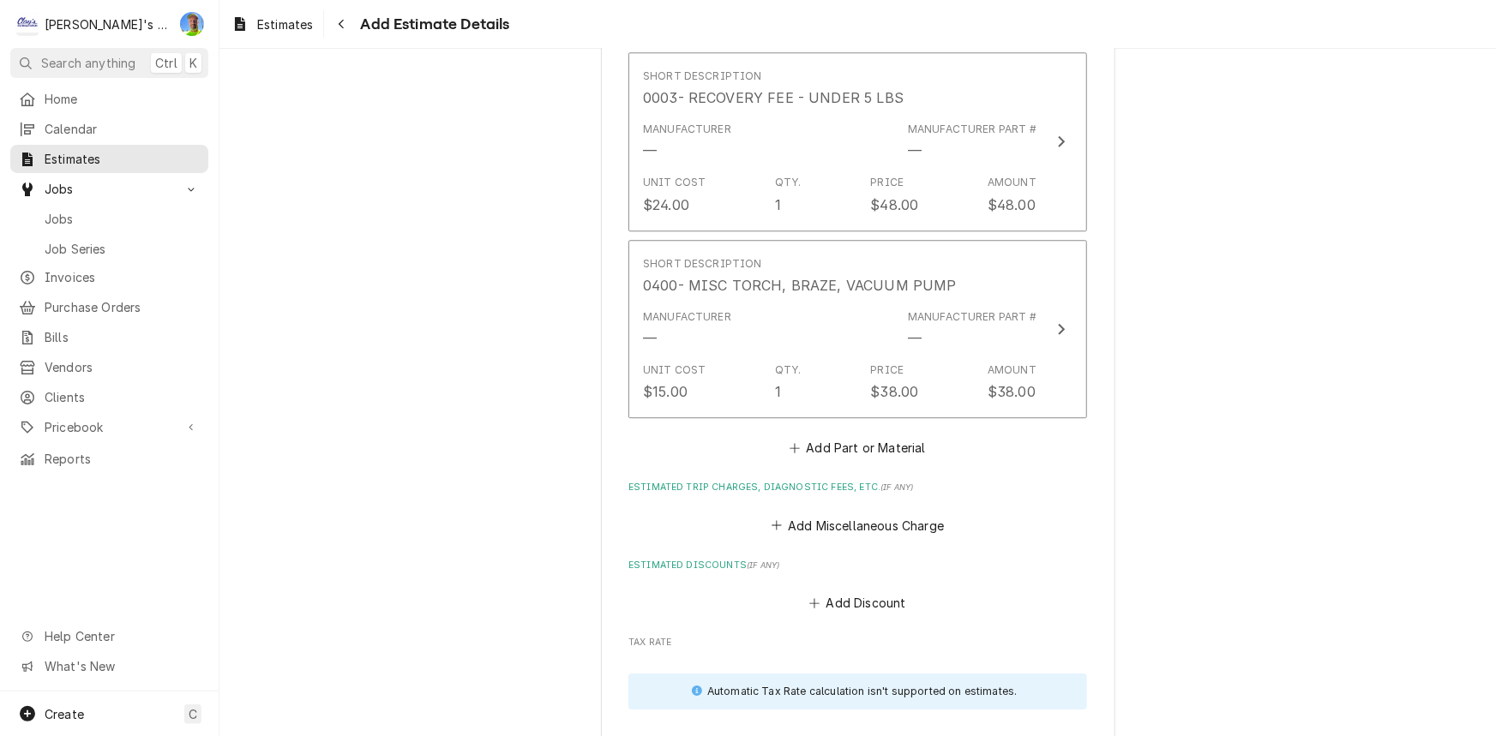
type textarea "x"
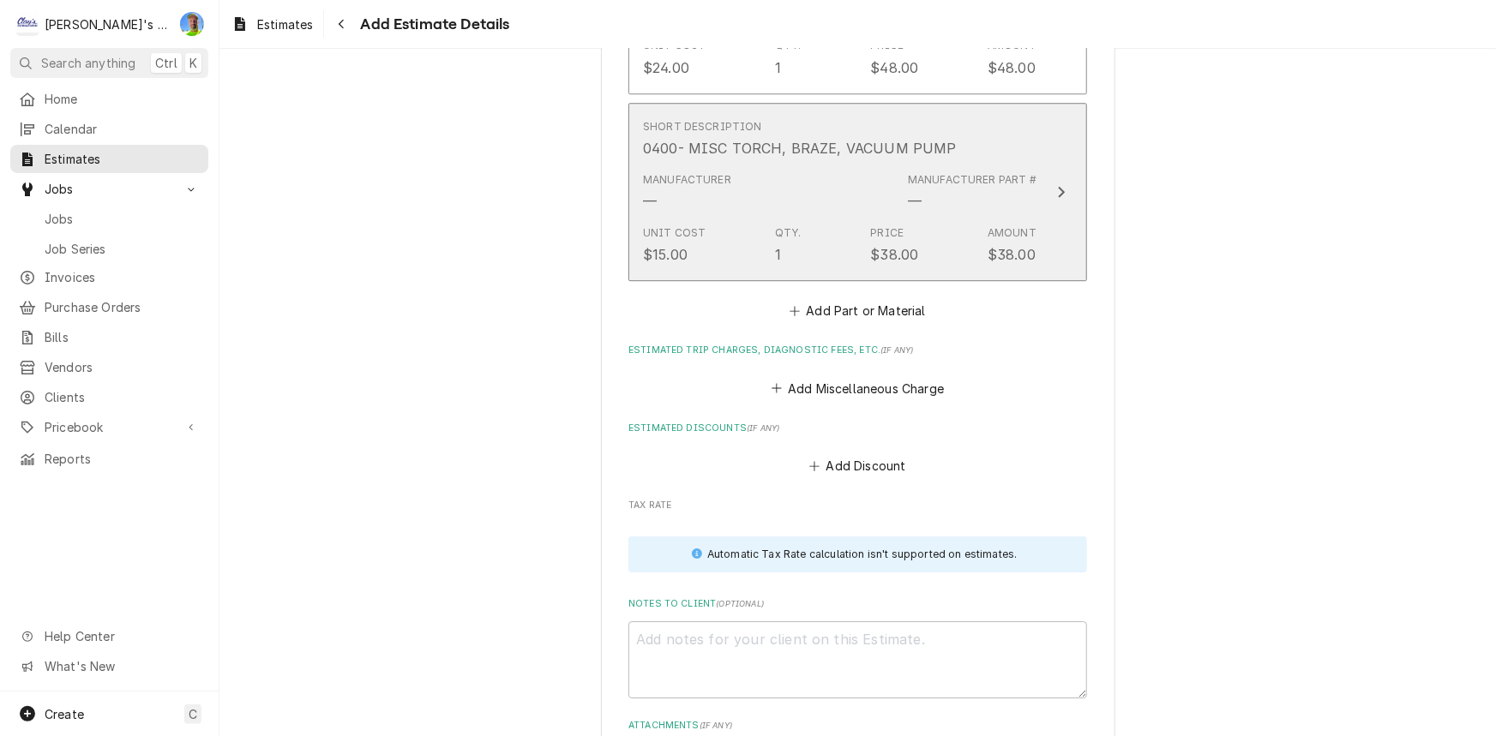
scroll to position [2478, 0]
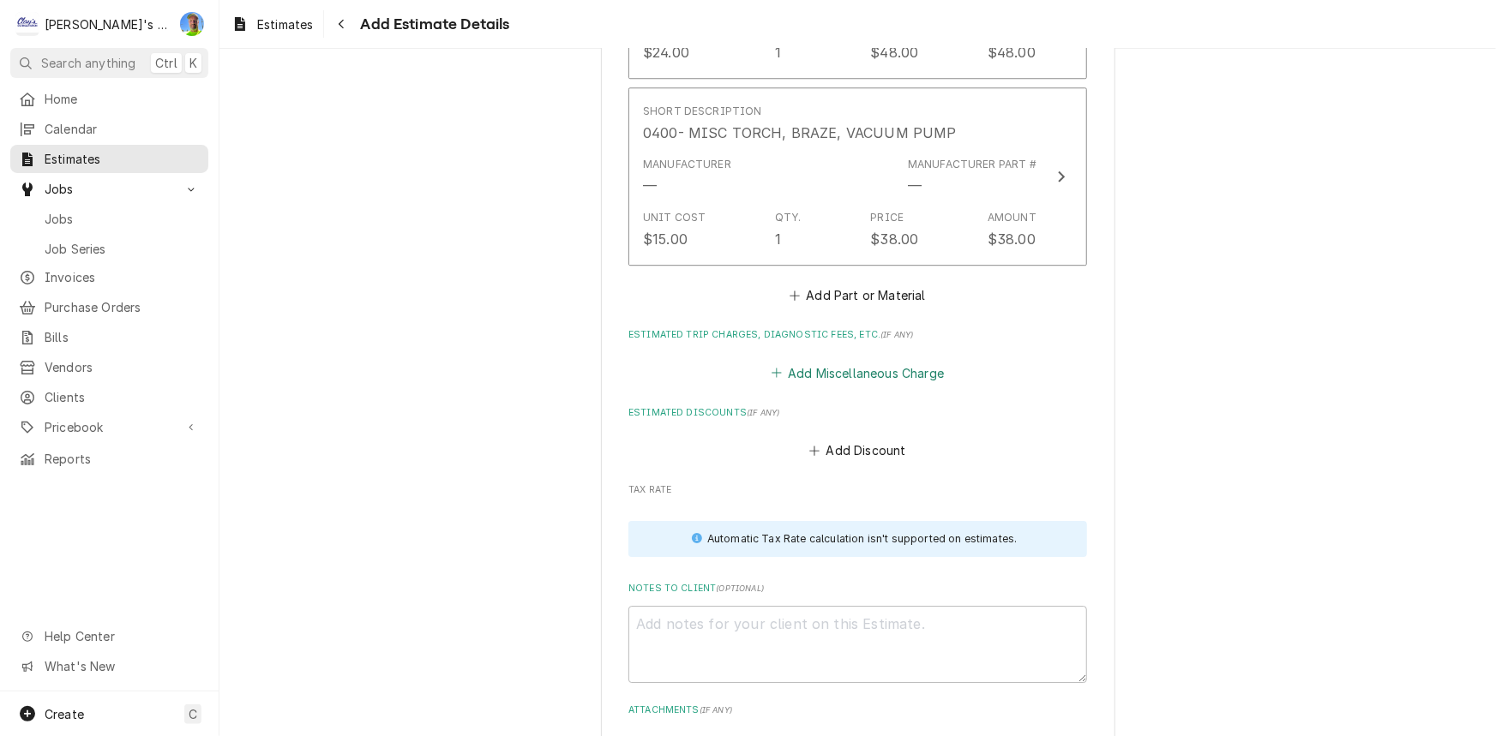
click at [849, 373] on button "Add Miscellaneous Charge" at bounding box center [857, 373] width 178 height 24
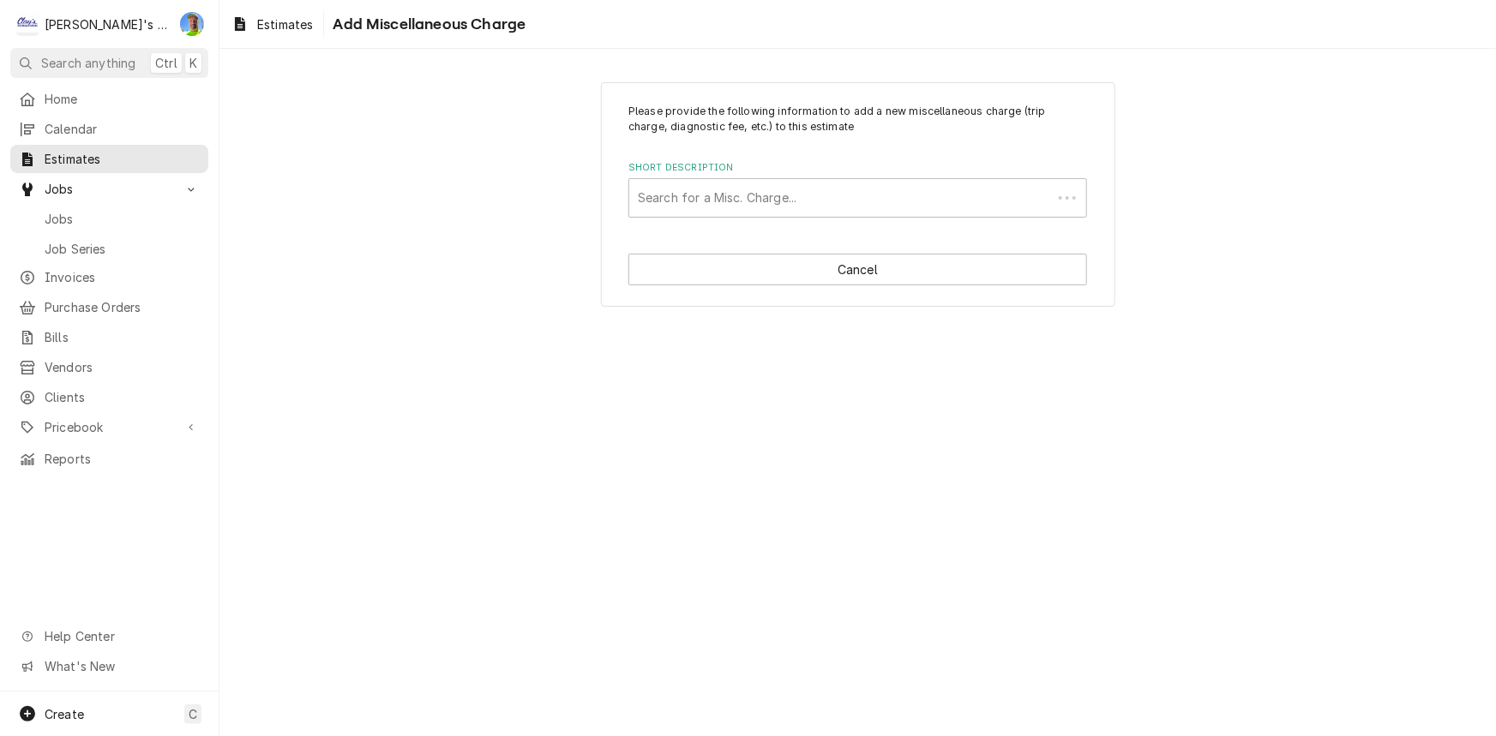
click at [825, 205] on div "Short Description" at bounding box center [841, 198] width 406 height 31
type input "TRUCK"
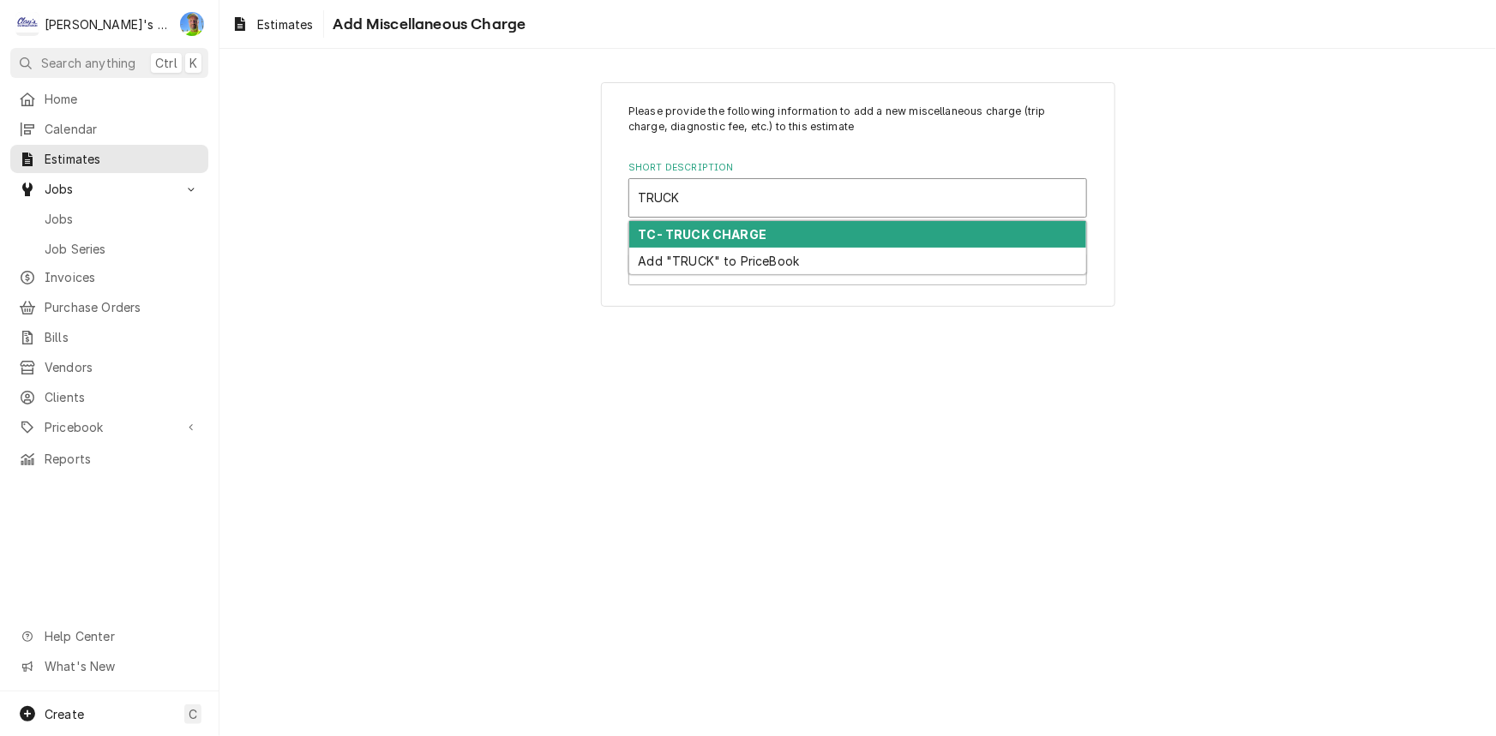
click at [817, 235] on div "TC- TRUCK CHARGE" at bounding box center [857, 234] width 457 height 27
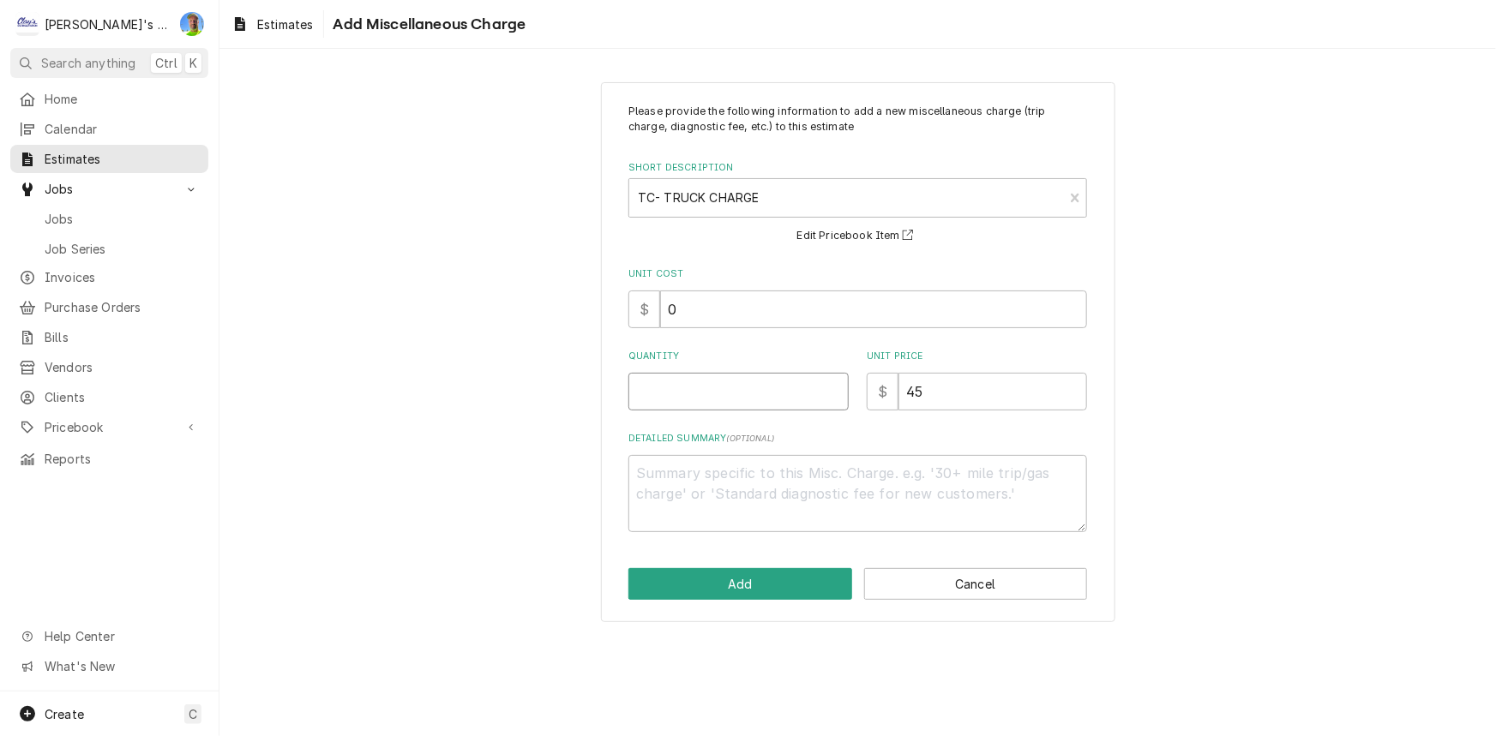
click at [716, 404] on input "Quantity" at bounding box center [738, 392] width 220 height 38
type textarea "x"
type input "1"
type textarea "x"
type input "1"
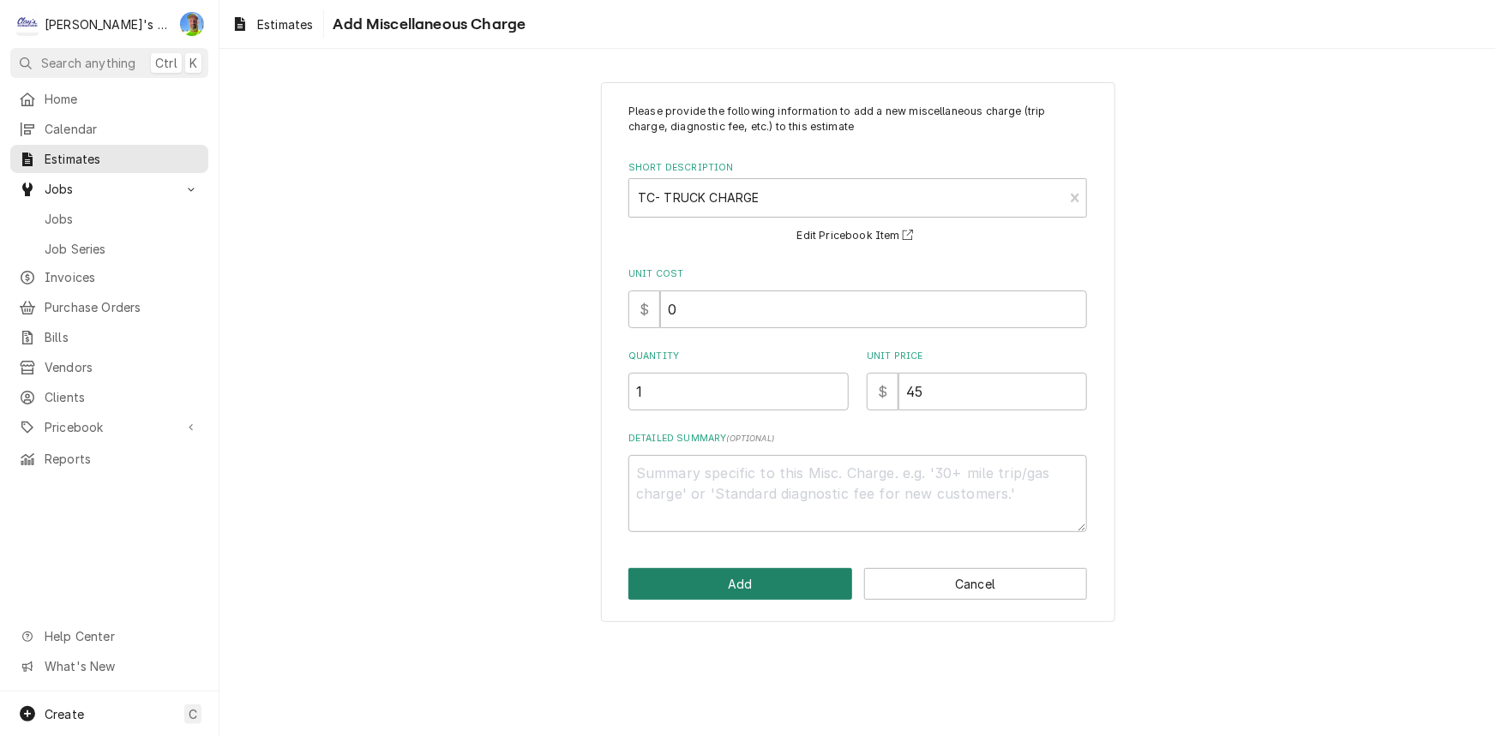
click at [734, 574] on button "Add" at bounding box center [740, 584] width 224 height 32
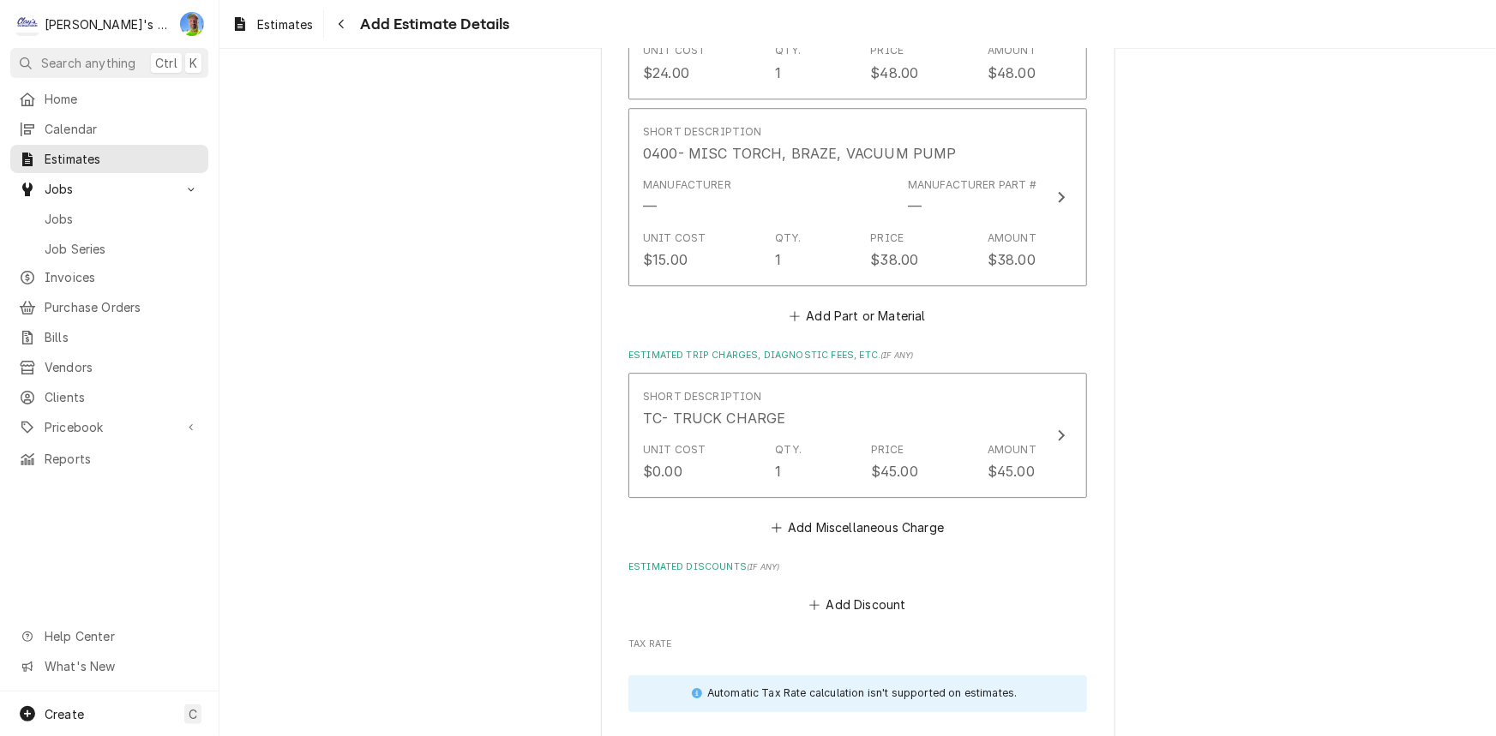
scroll to position [2457, 0]
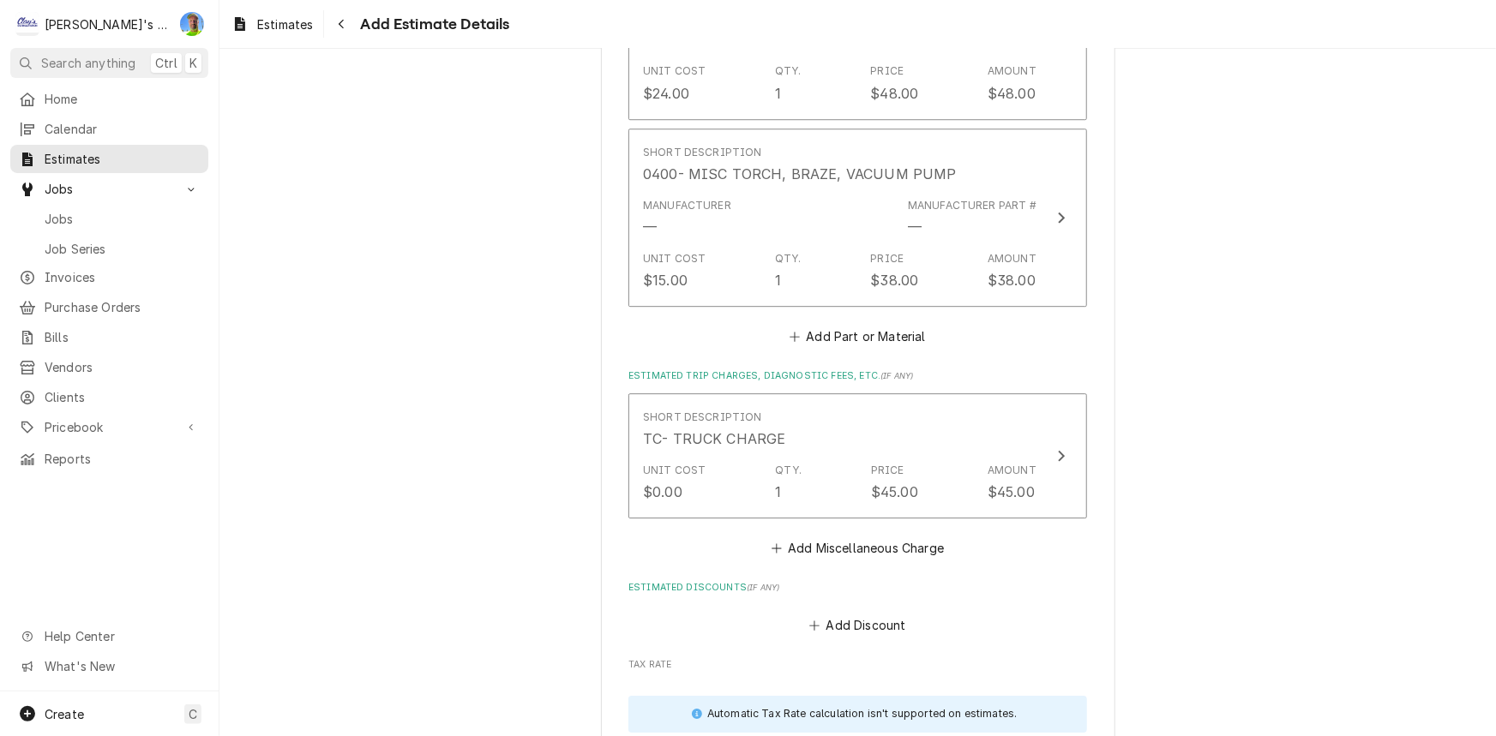
type textarea "x"
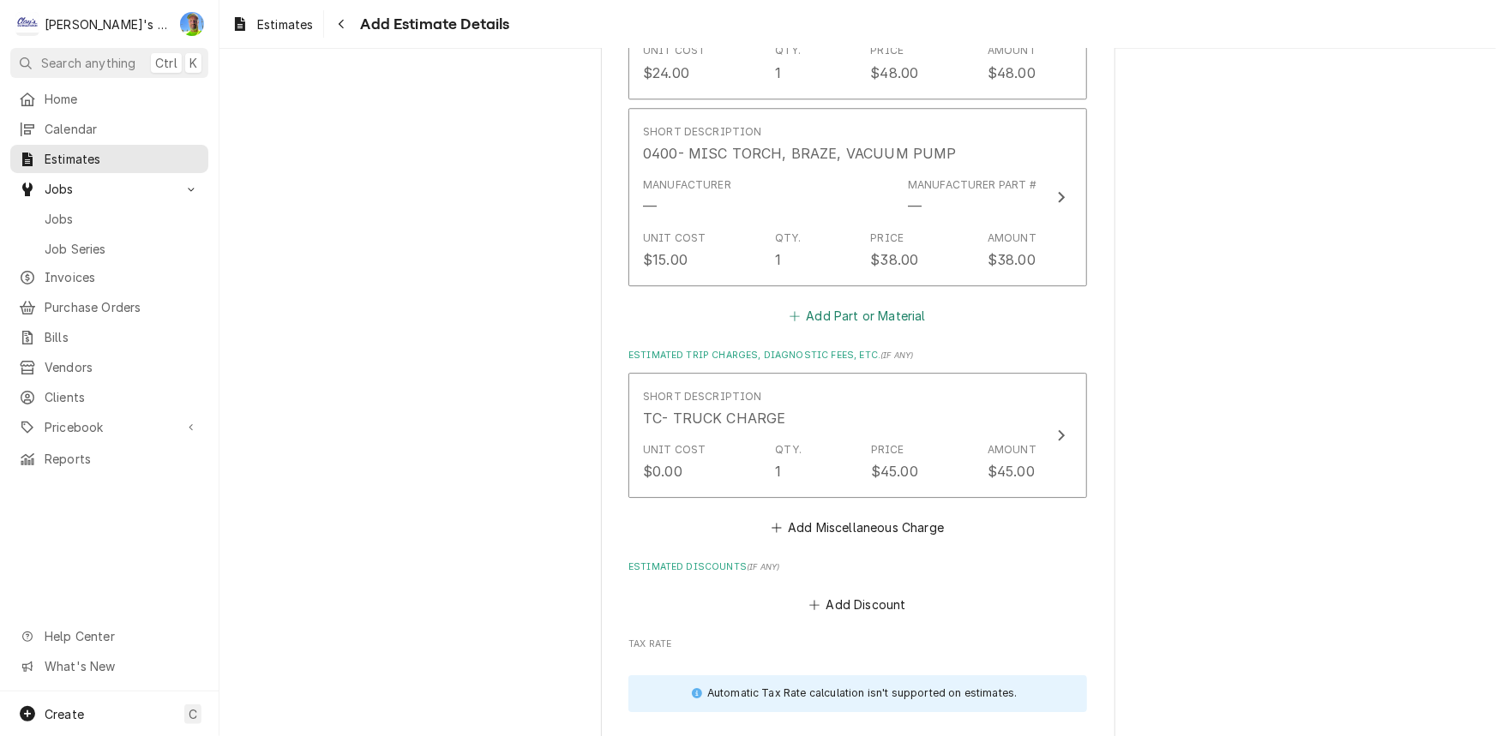
click at [848, 317] on button "Add Part or Material" at bounding box center [857, 316] width 141 height 24
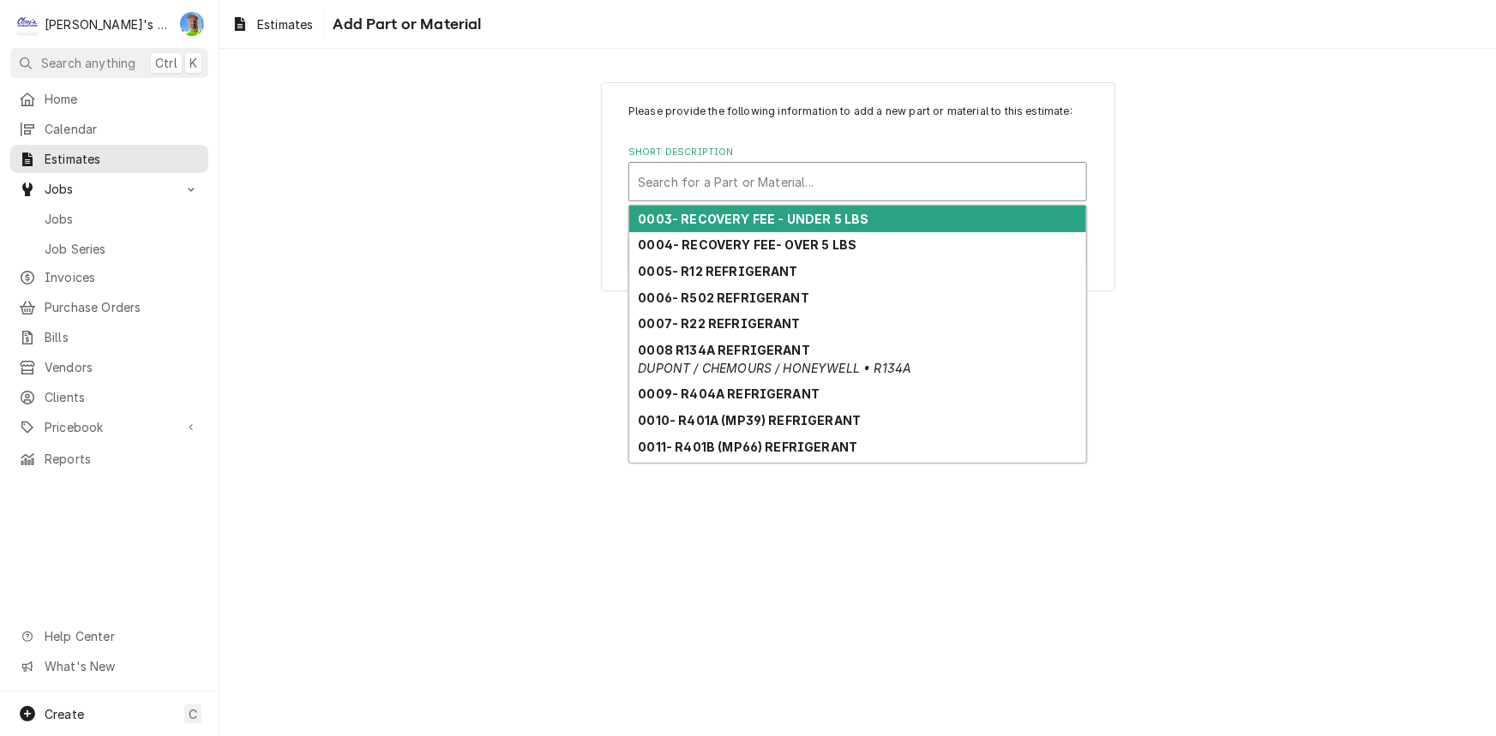
click at [751, 186] on div "Short Description" at bounding box center [858, 181] width 440 height 31
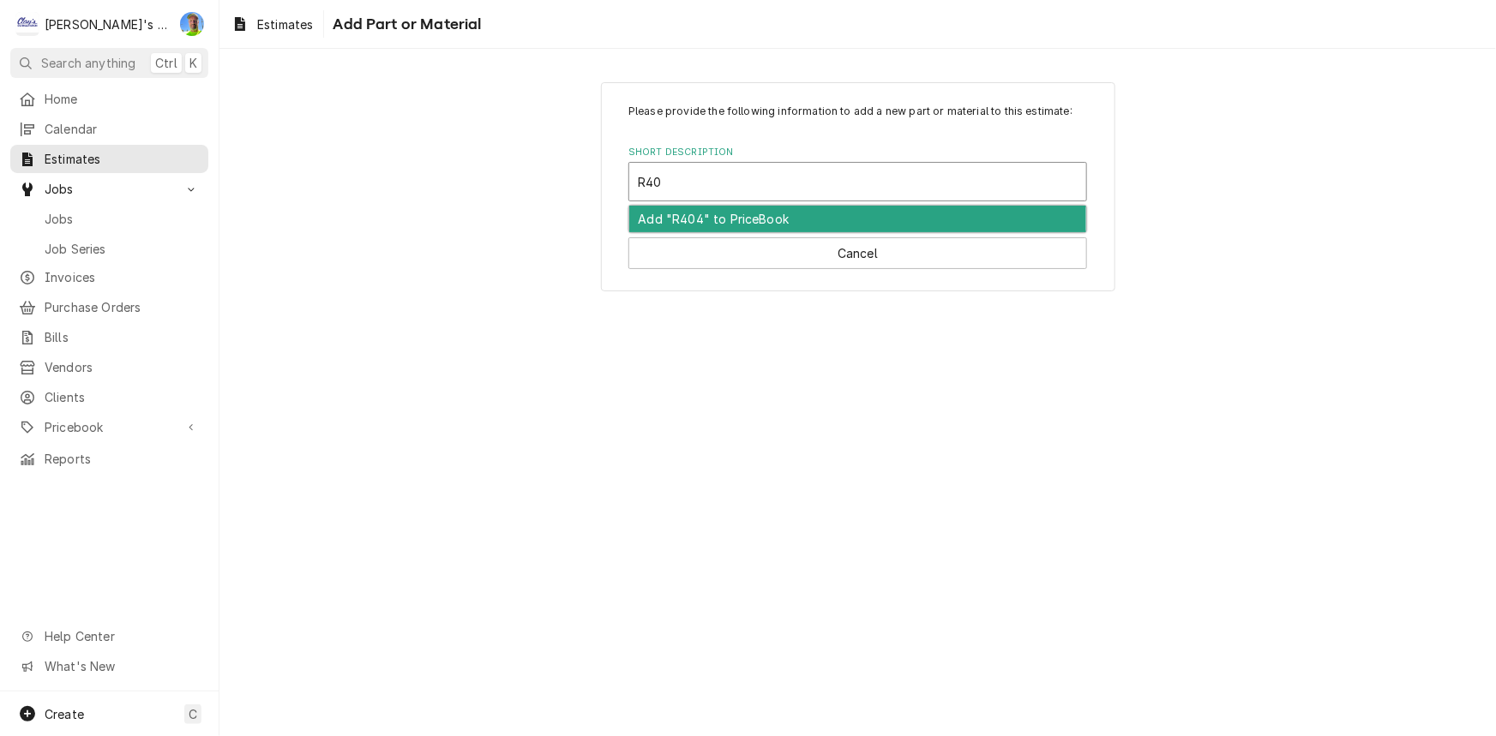
type input "R404"
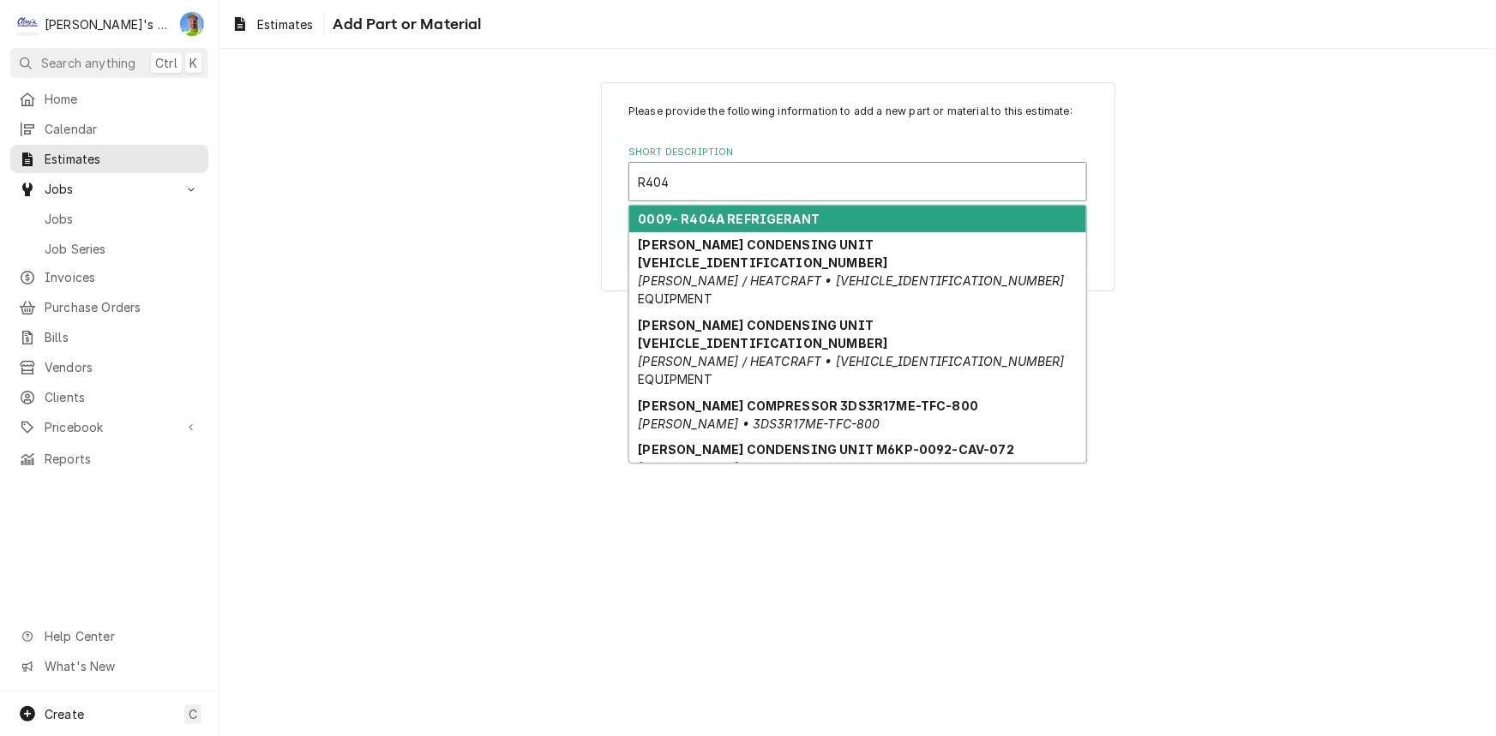
click at [753, 213] on strong "0009- R404A REFRIGERANT" at bounding box center [730, 219] width 182 height 15
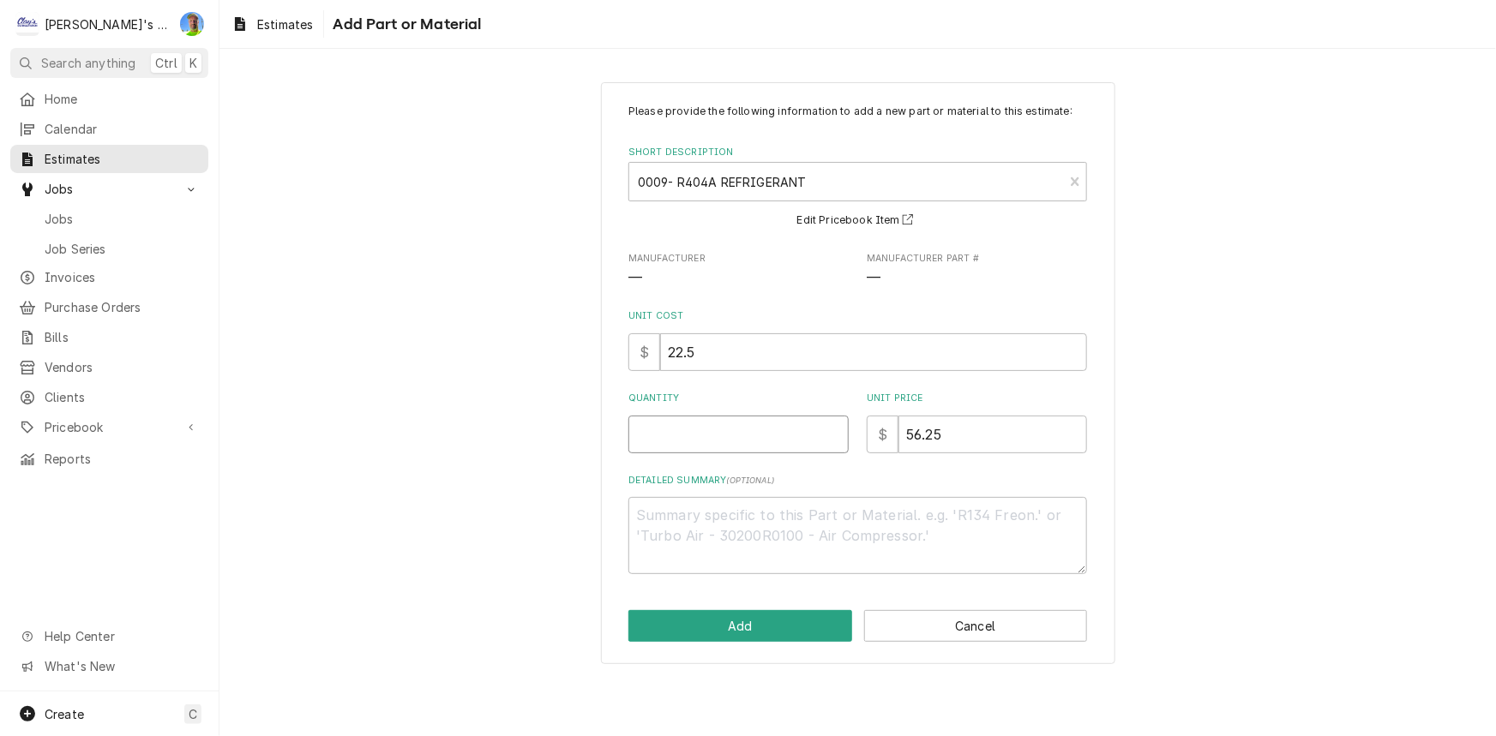
click at [736, 420] on input "Quantity" at bounding box center [738, 435] width 220 height 38
type textarea "x"
type input "1"
type textarea "x"
type input "1.5"
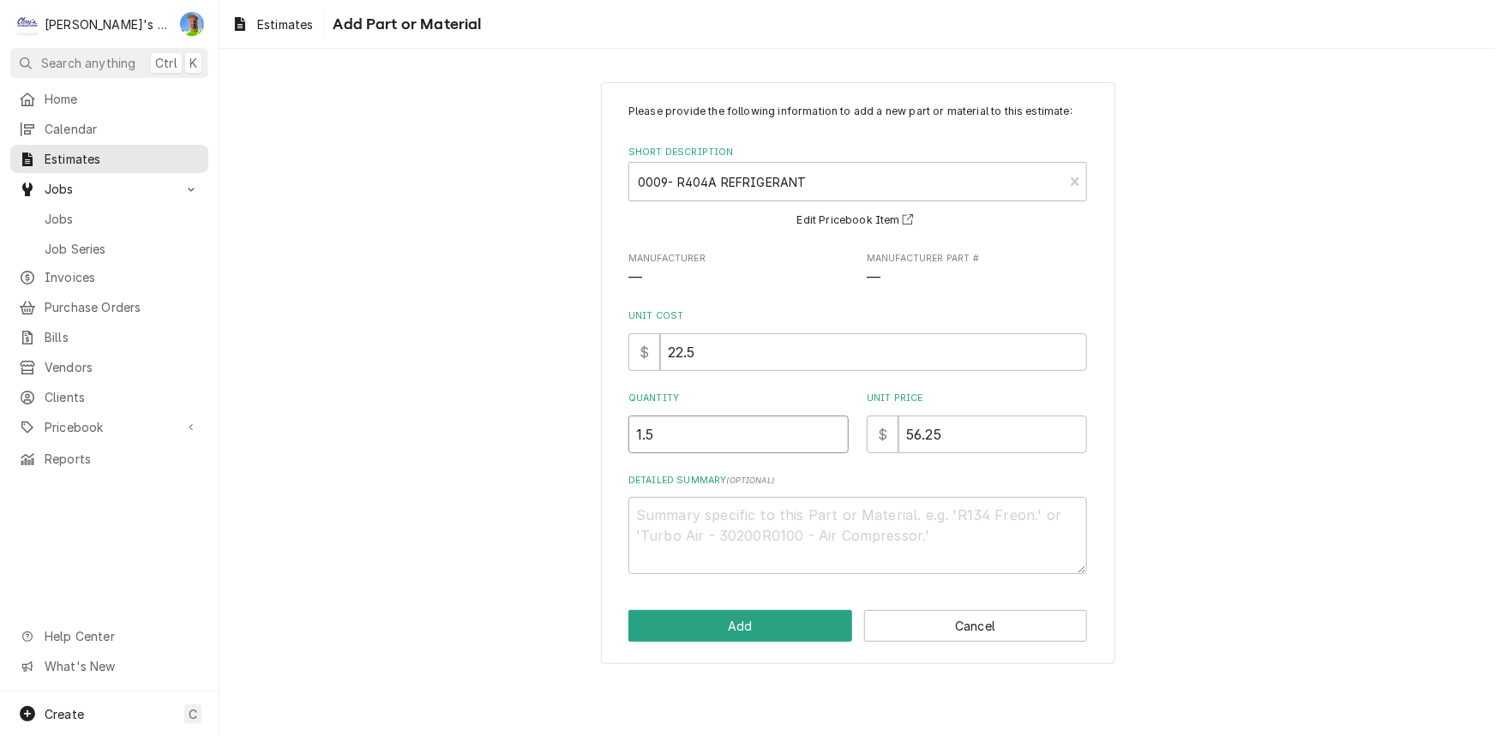
type textarea "x"
type input "1.5"
click at [742, 632] on button "Add" at bounding box center [740, 626] width 224 height 32
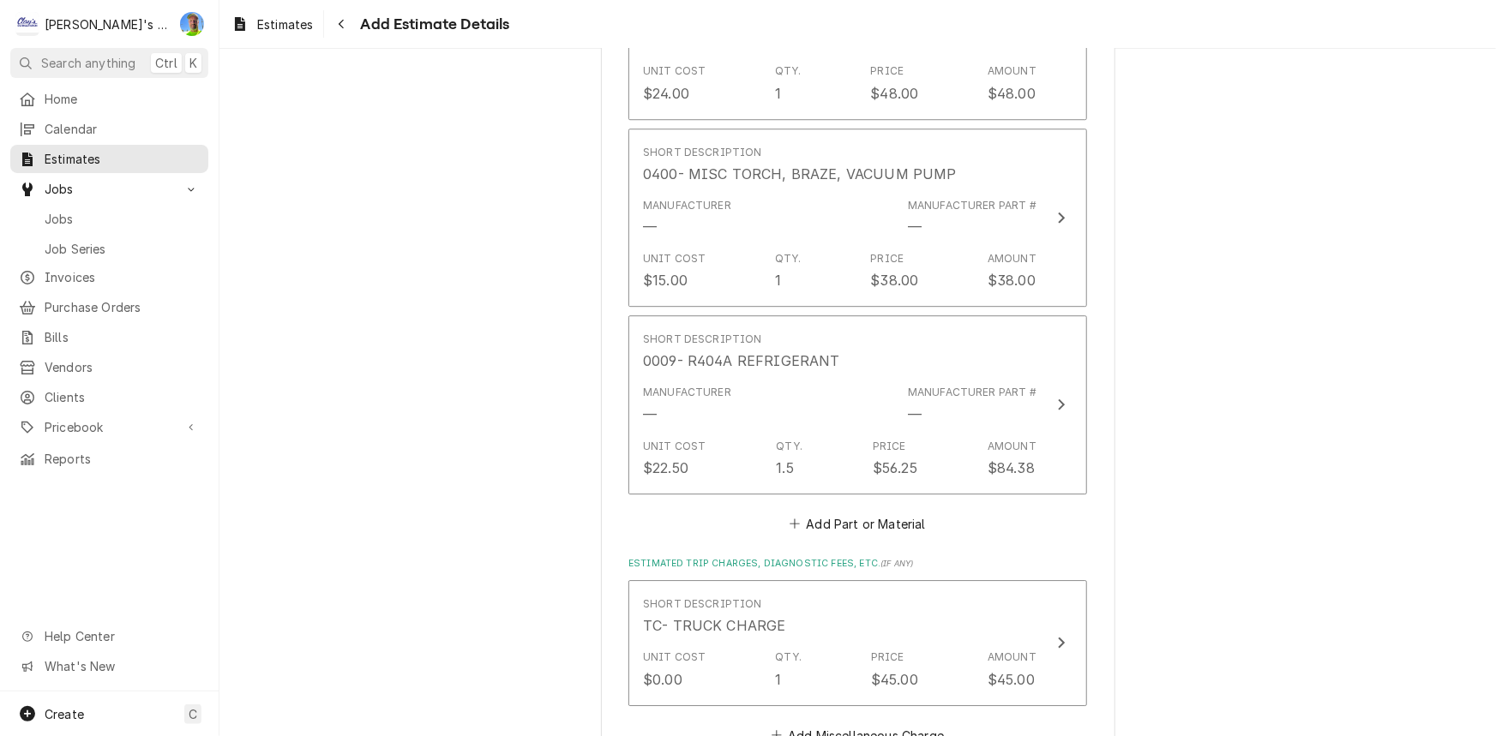
scroll to position [2437, 0]
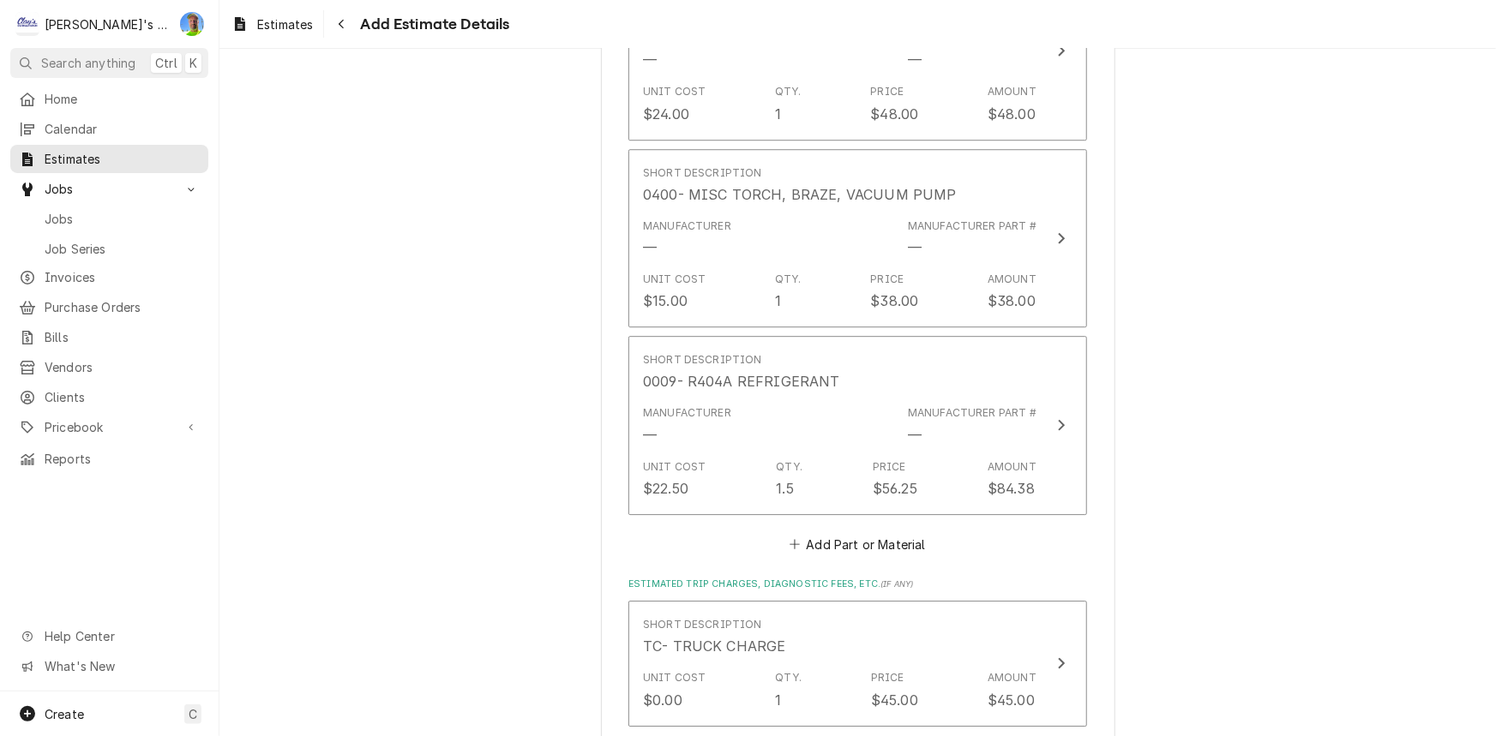
type textarea "x"
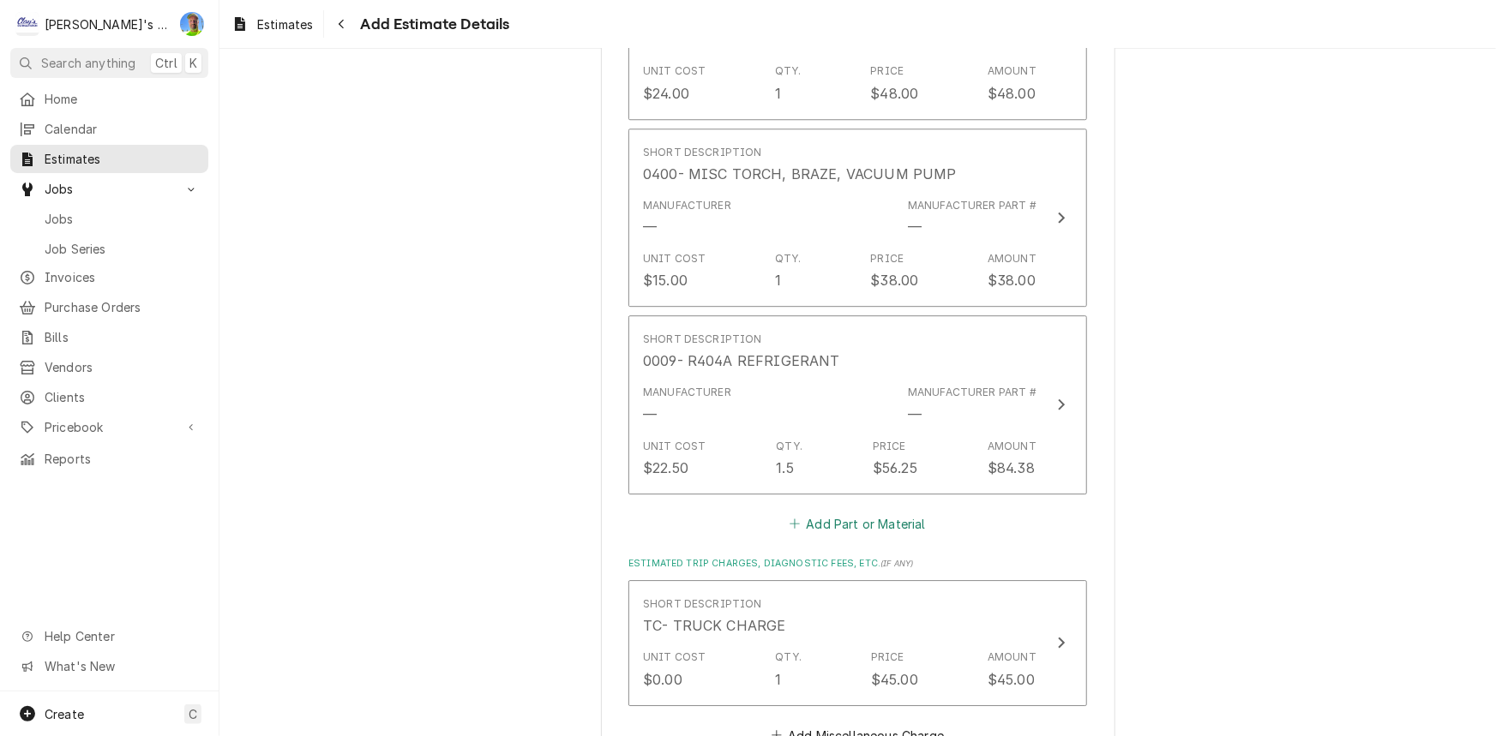
click at [797, 516] on button "Add Part or Material" at bounding box center [857, 524] width 141 height 24
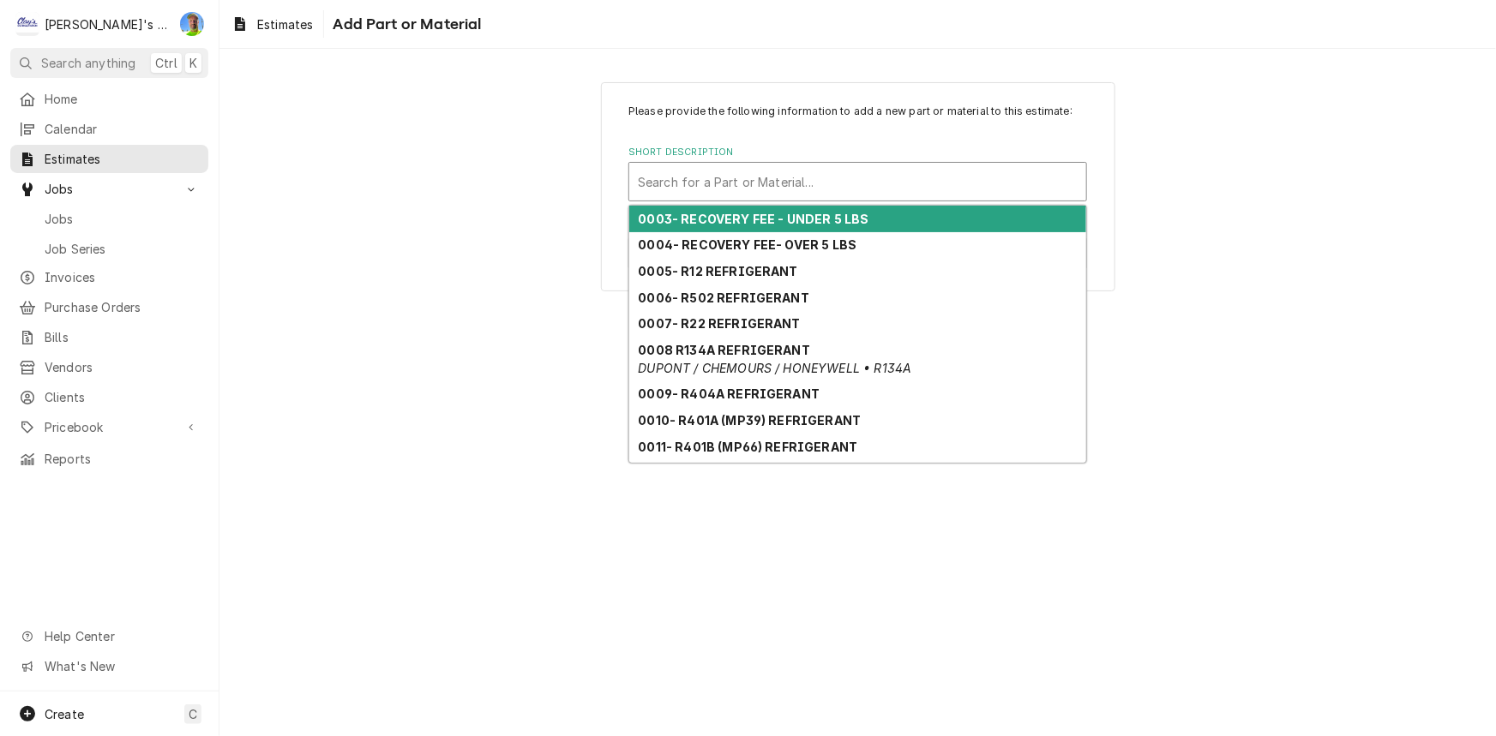
click at [880, 180] on div "Short Description" at bounding box center [858, 181] width 440 height 31
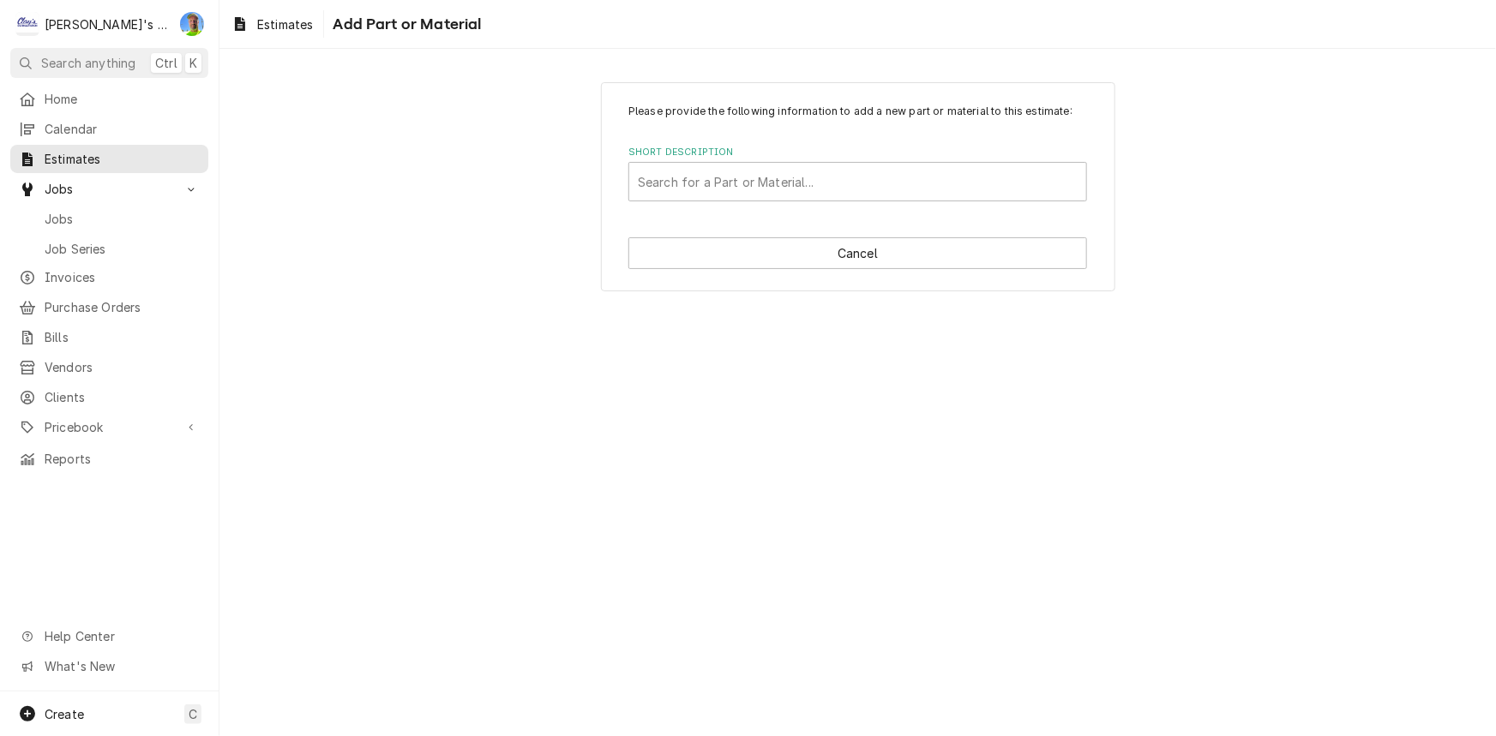
click at [886, 137] on div "Please provide the following information to add a new part or material to this …" at bounding box center [857, 153] width 459 height 98
click at [862, 178] on div "Short Description" at bounding box center [858, 181] width 440 height 31
type input "O"
type input "032"
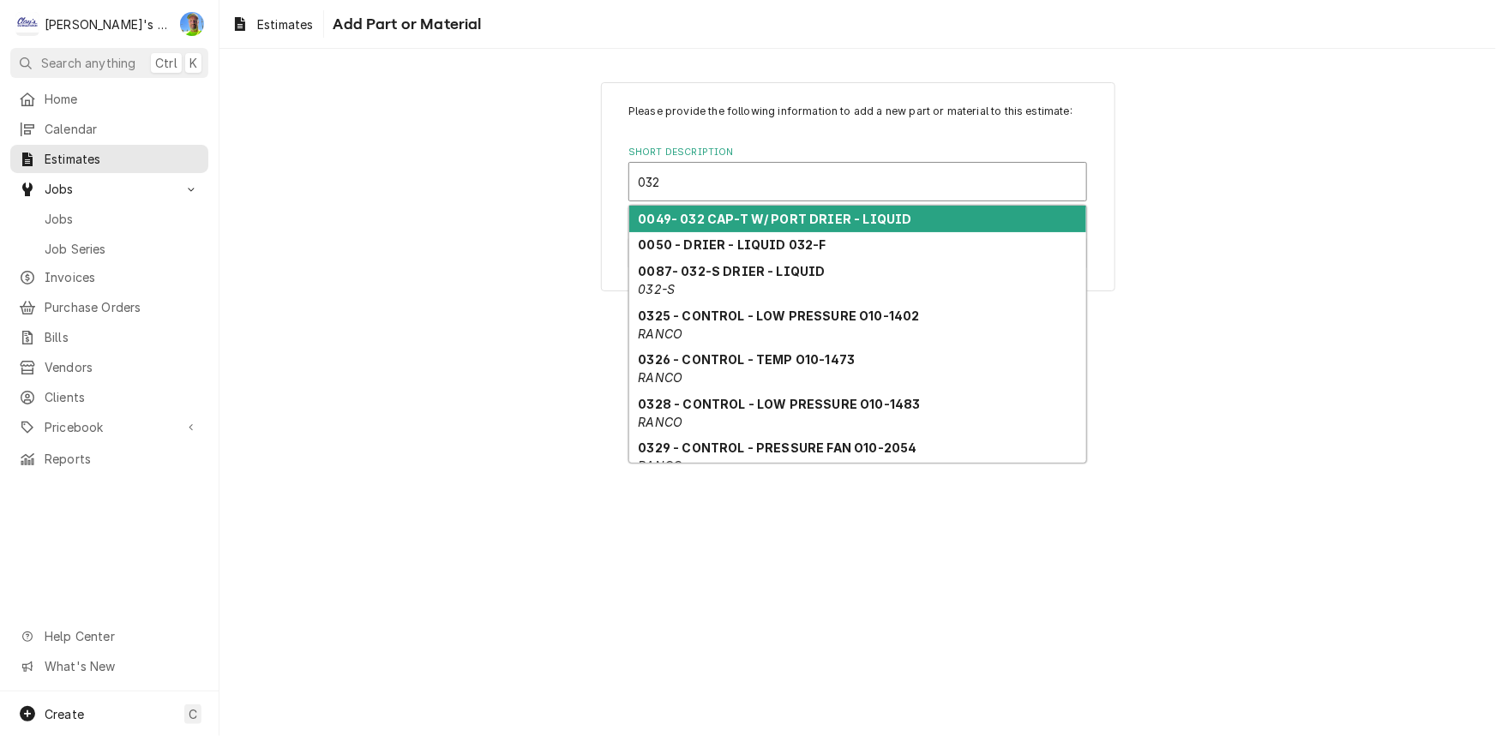
click at [874, 219] on strong "0049- 032 CAP-T W/ PORT DRIER - LIQUID" at bounding box center [775, 219] width 273 height 15
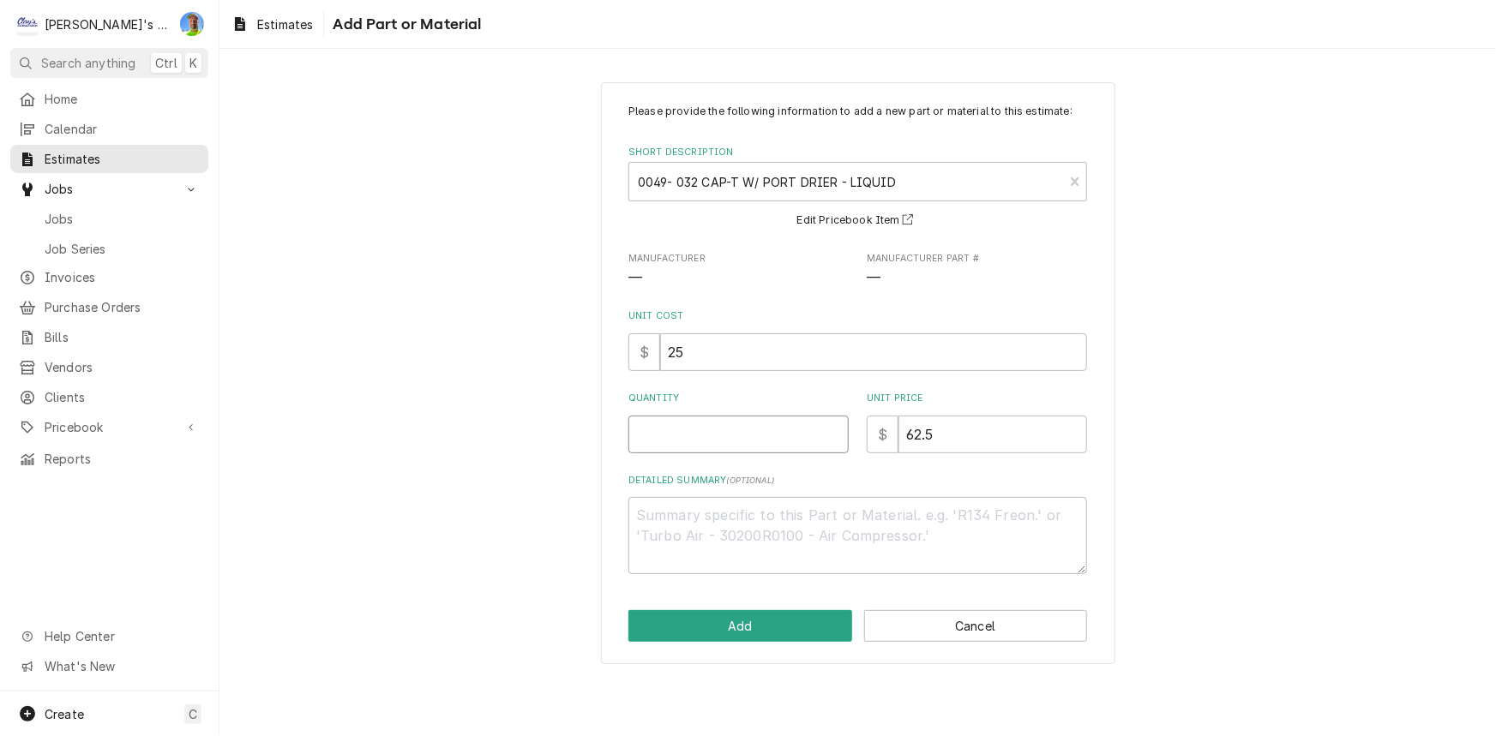
click at [709, 426] on input "Quantity" at bounding box center [738, 435] width 220 height 38
type textarea "x"
type input "1"
type textarea "x"
type input "1"
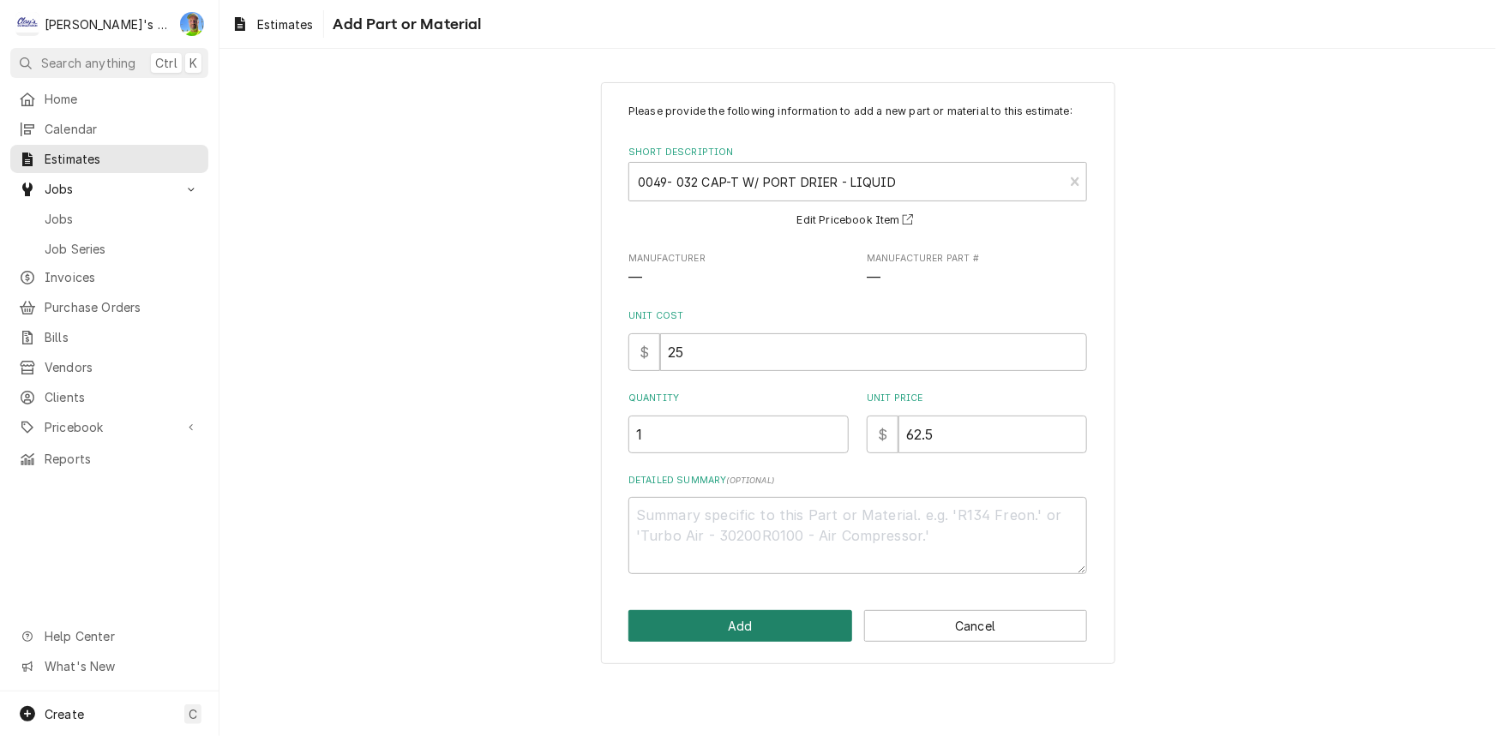
click at [706, 619] on button "Add" at bounding box center [740, 626] width 224 height 32
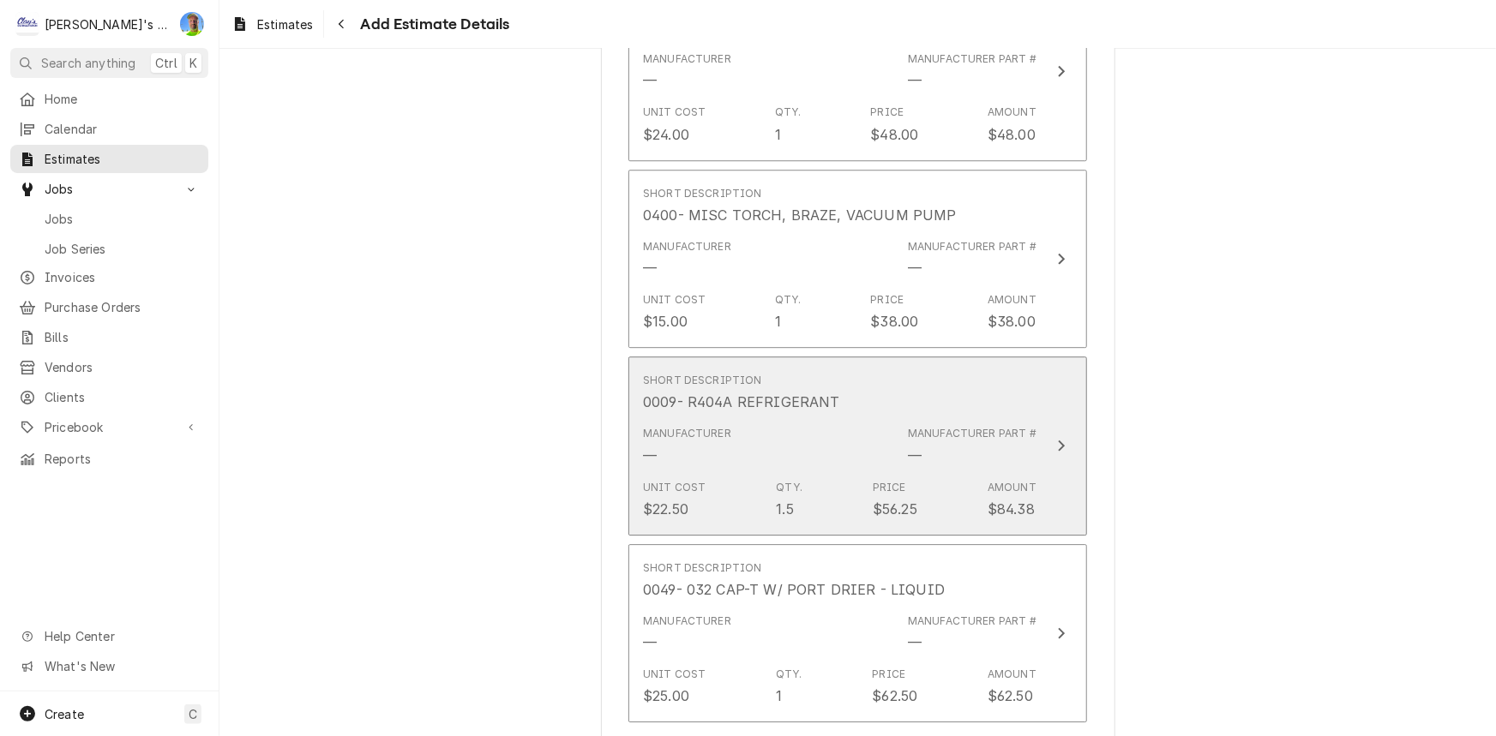
type textarea "x"
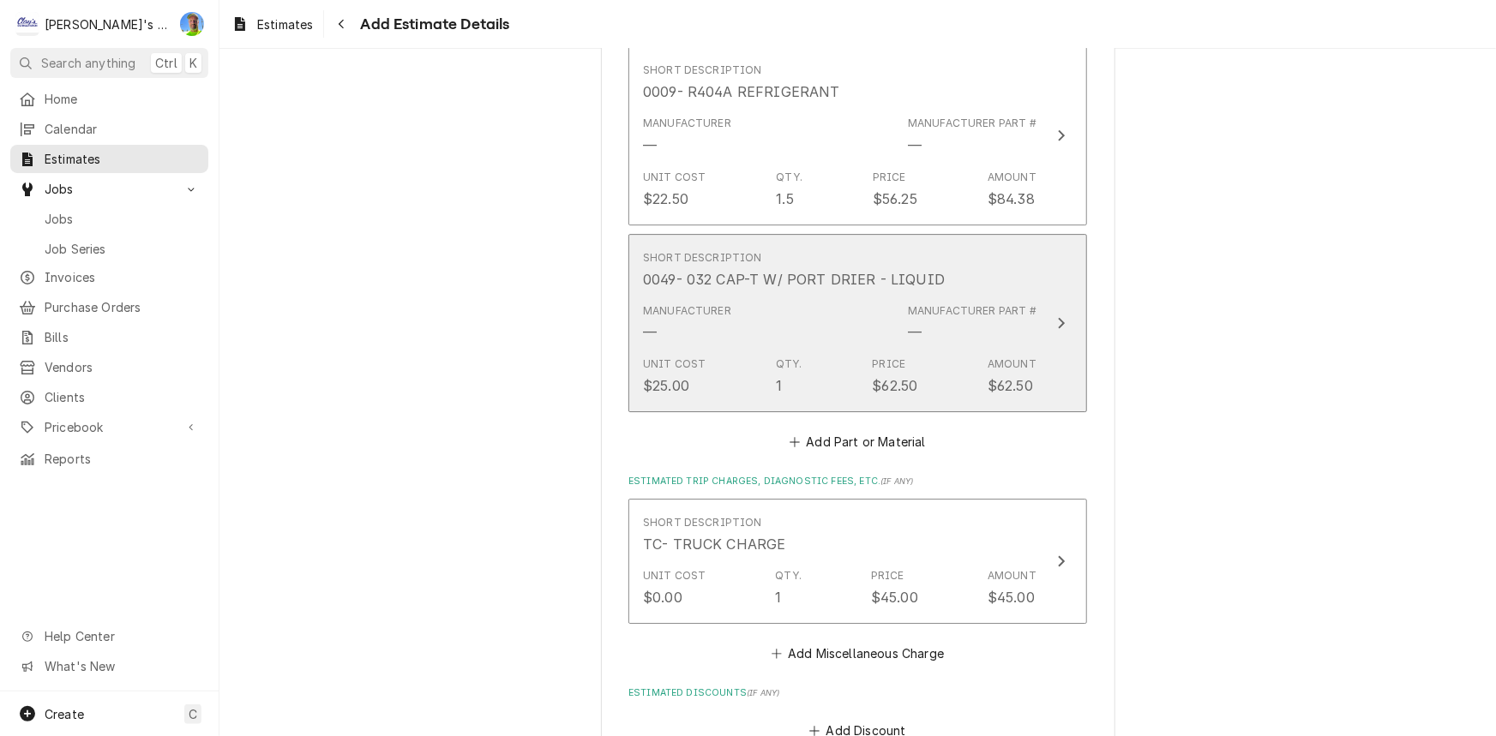
scroll to position [2727, 0]
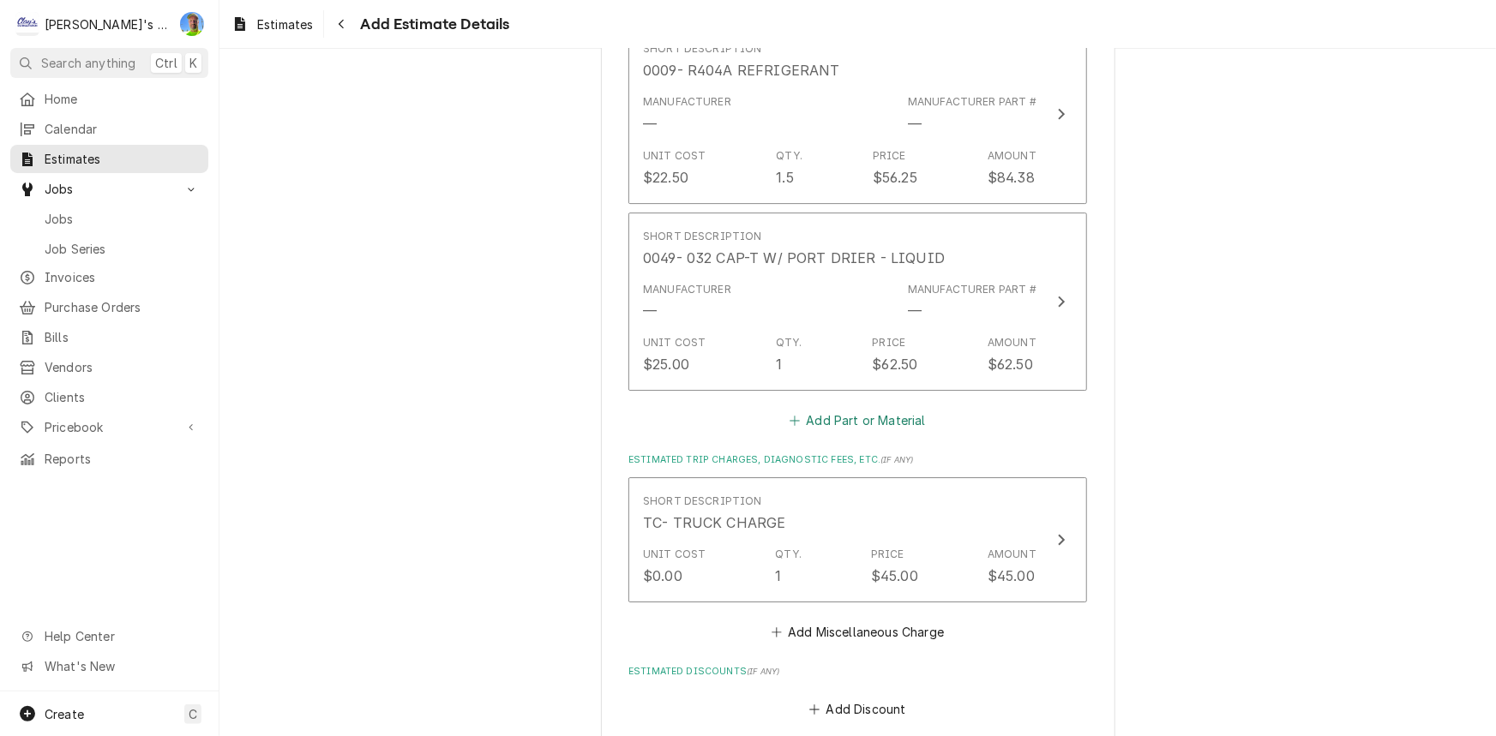
click at [848, 409] on button "Add Part or Material" at bounding box center [857, 421] width 141 height 24
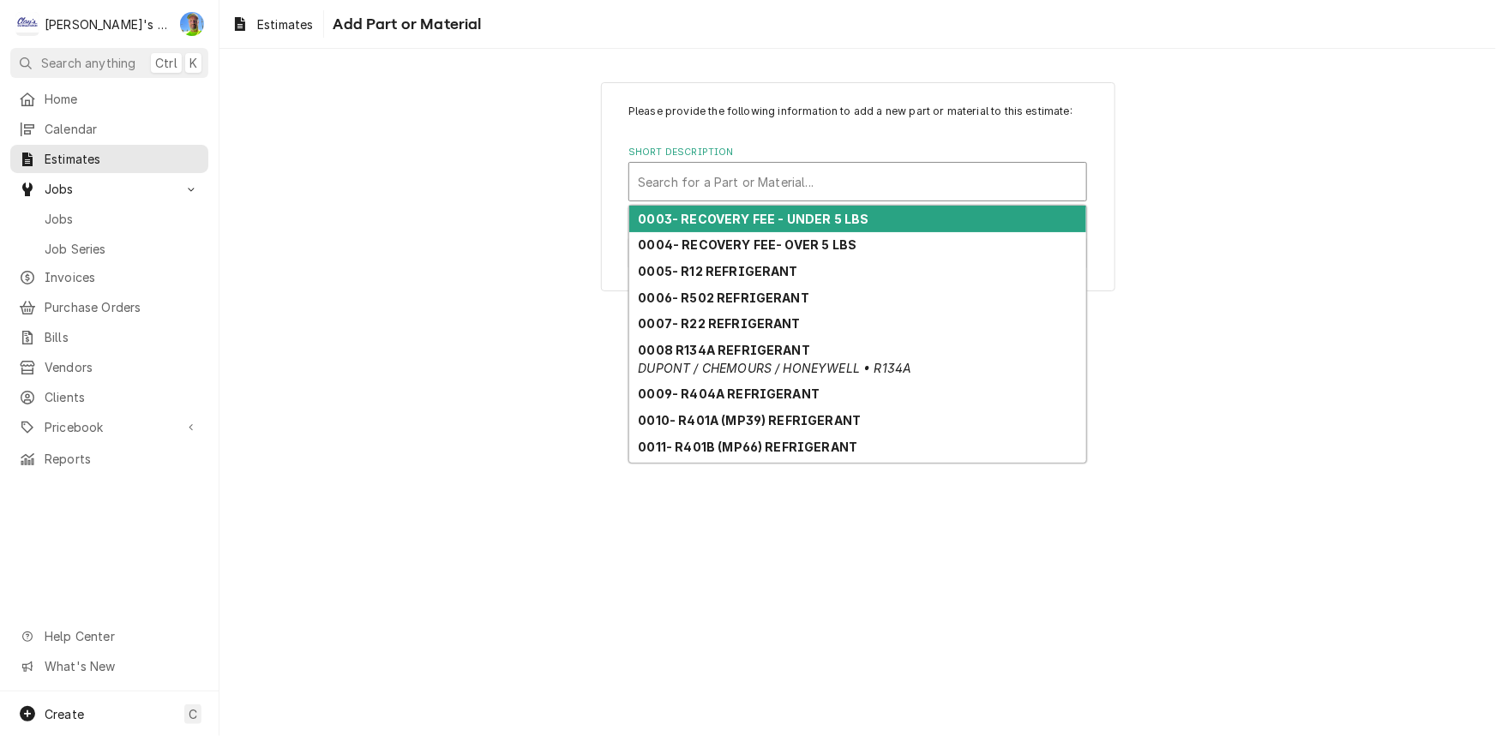
click at [844, 189] on div "Short Description" at bounding box center [858, 181] width 440 height 31
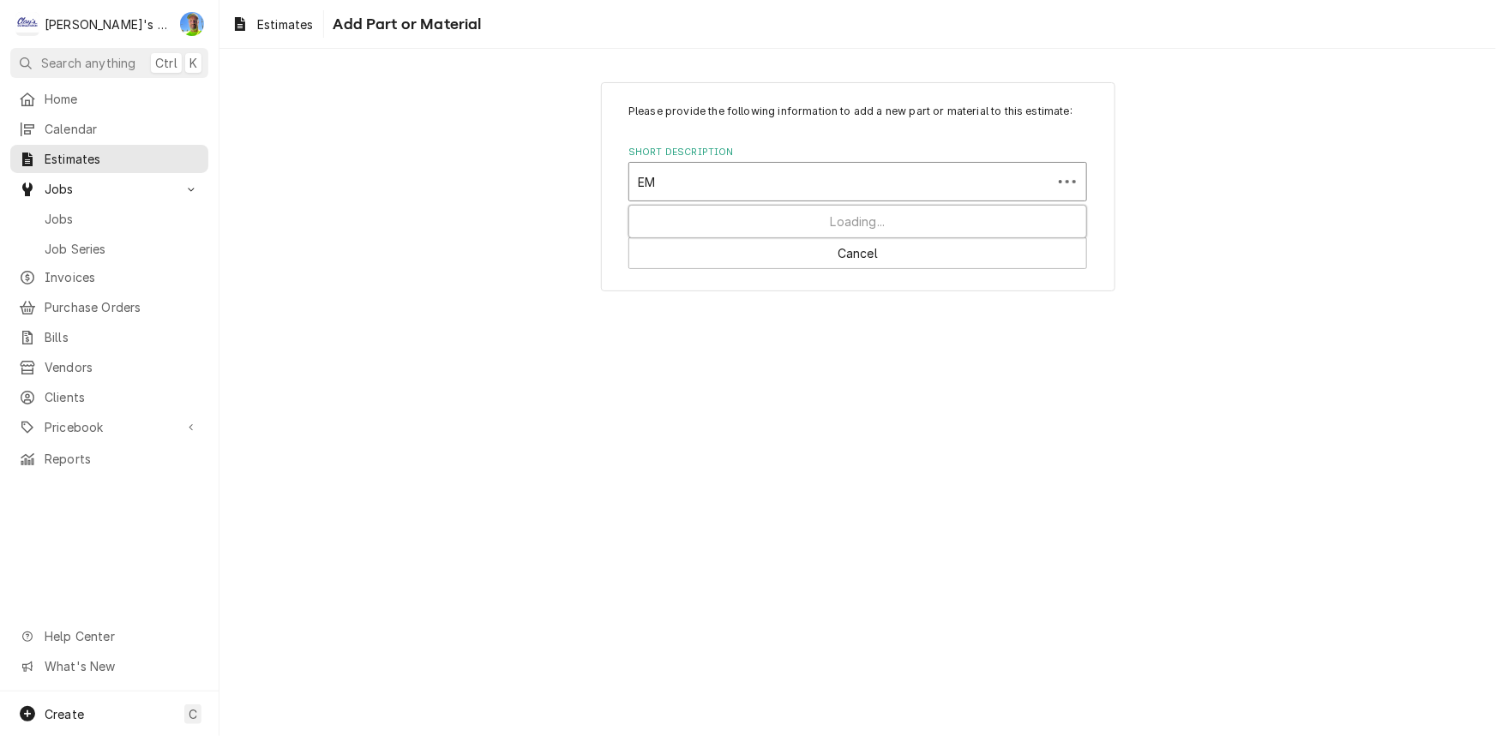
type input "E"
type input "C"
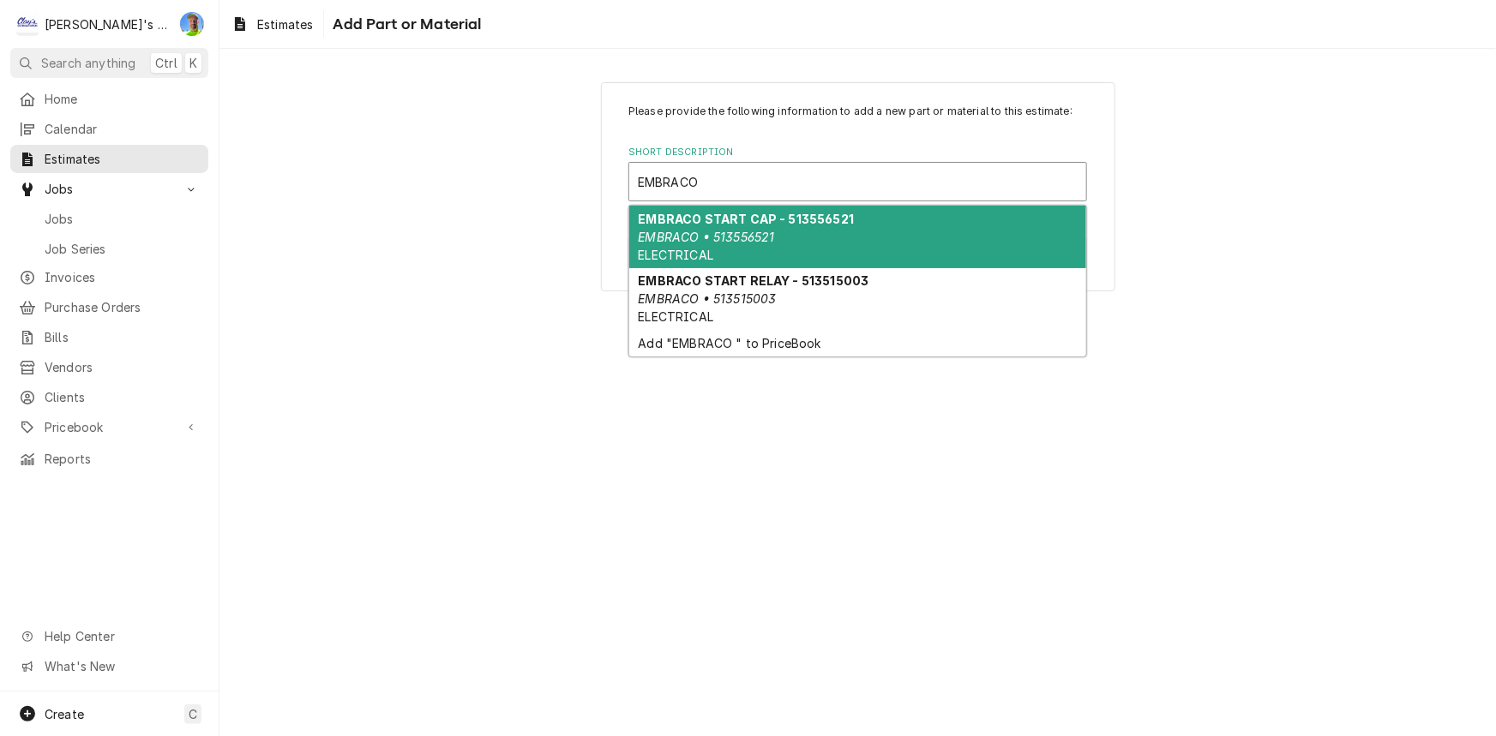
type input "EMBRACO"
paste input "NT2180GKV"
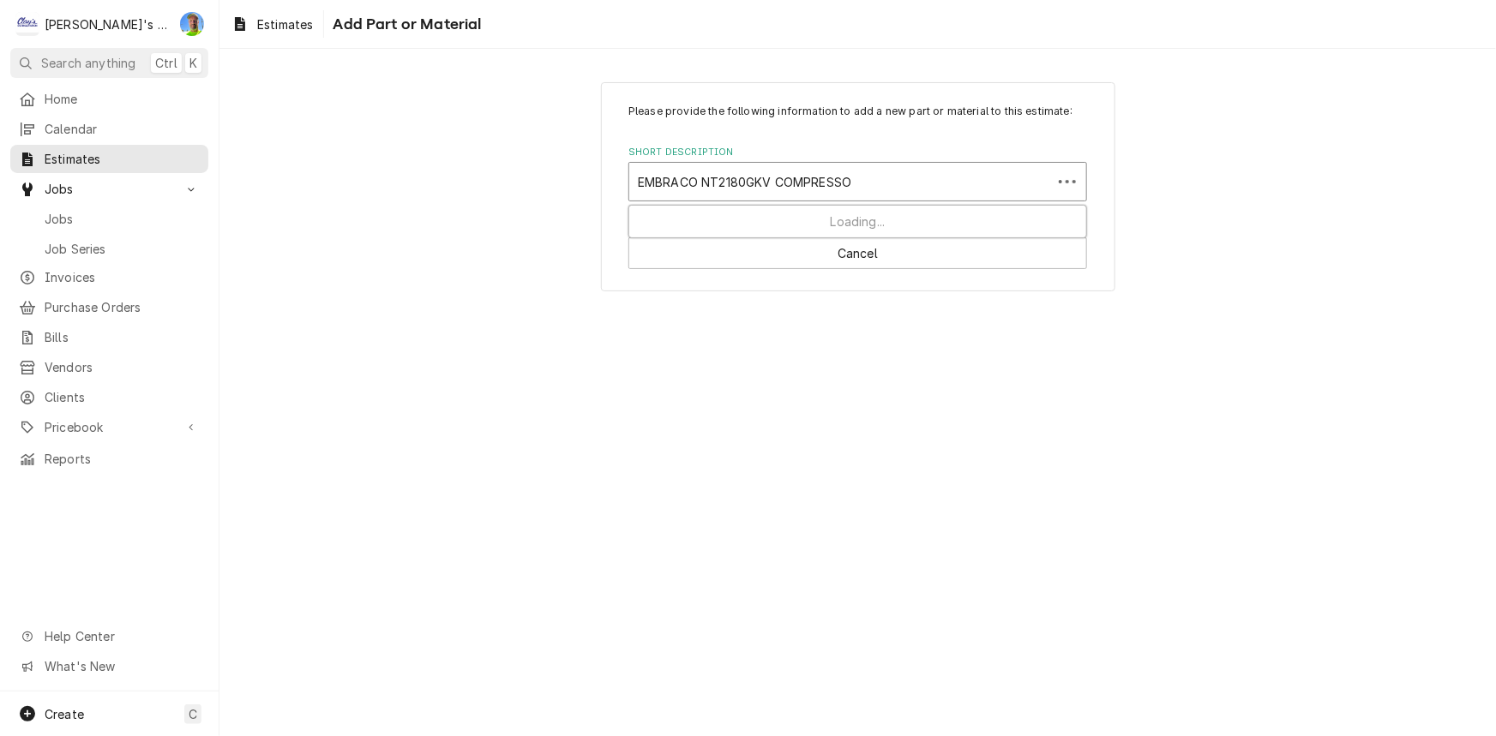
type input "EMBRACO NT2180GKV COMPRESSOR"
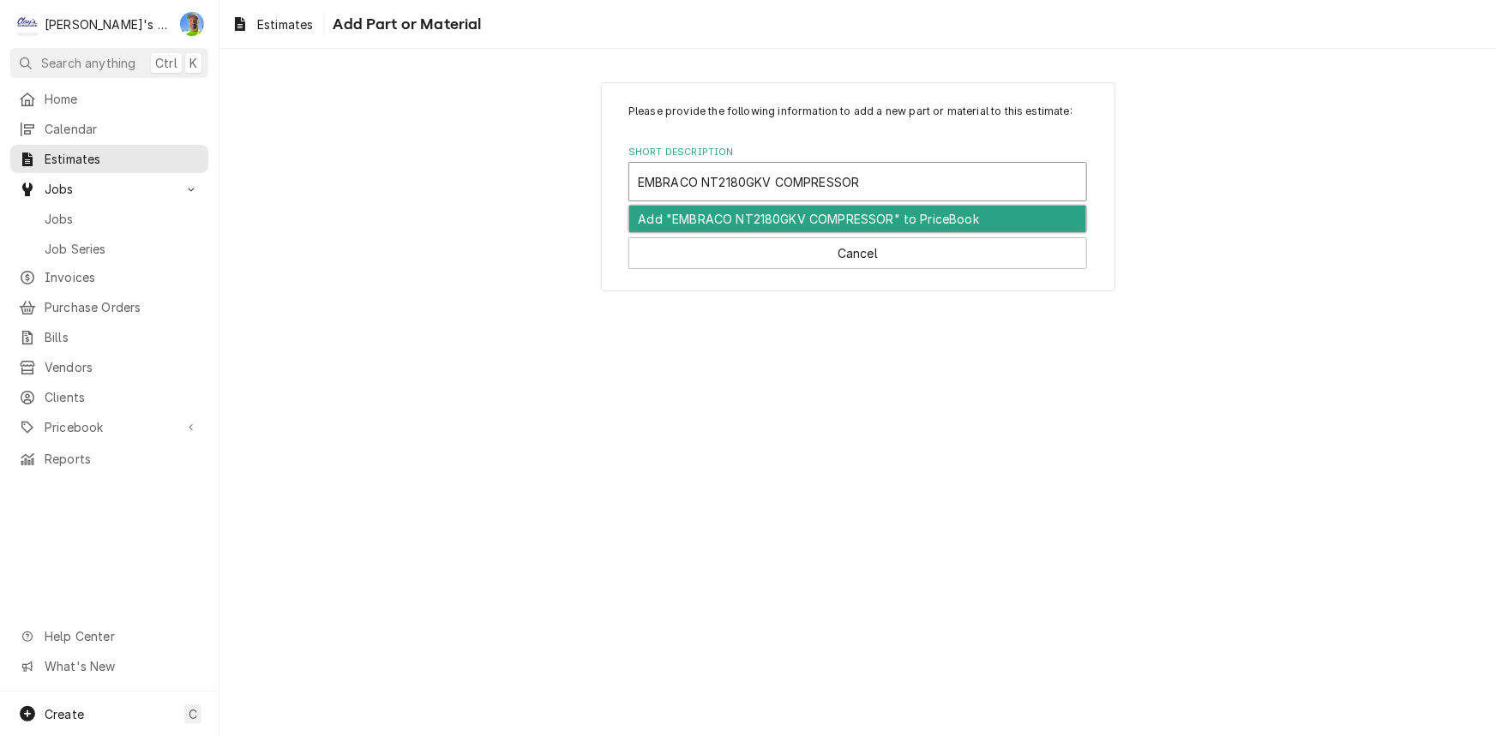
click at [743, 216] on div "Add "EMBRACO NT2180GKV COMPRESSOR" to PriceBook" at bounding box center [857, 219] width 457 height 27
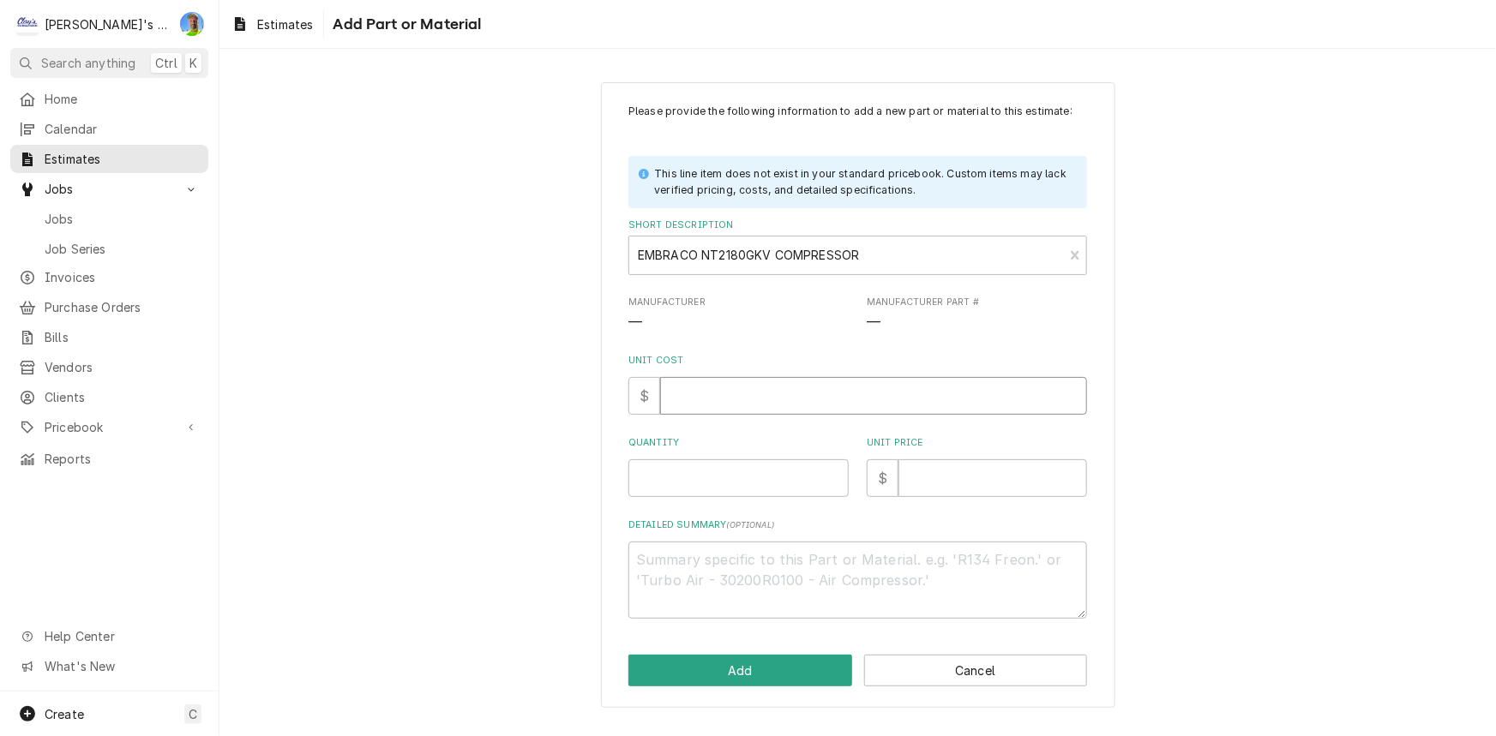
click at [751, 396] on input "Unit Cost" at bounding box center [873, 396] width 427 height 38
paste input "483.86"
type textarea "x"
type input "483.86"
type textarea "x"
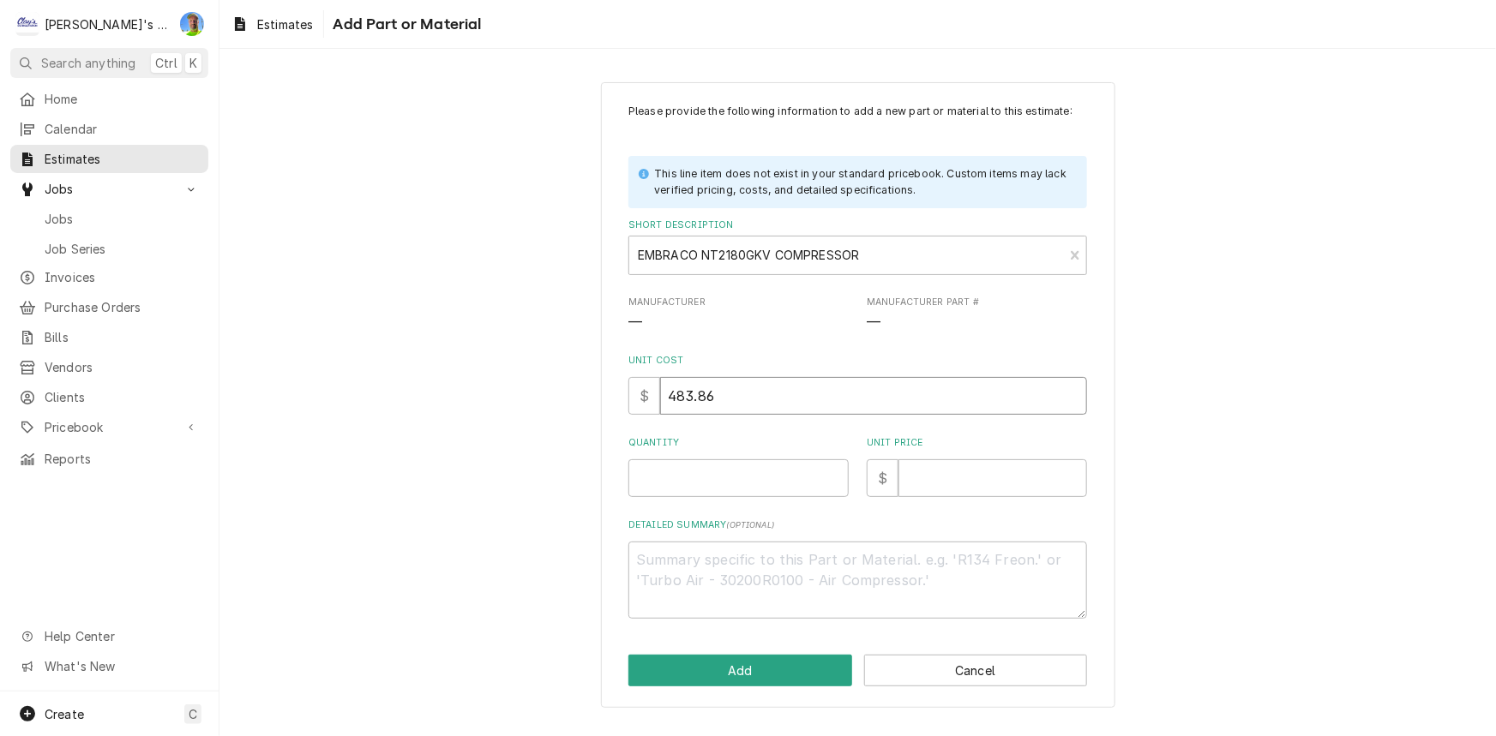
type input "483.86"
click at [736, 470] on input "Quantity" at bounding box center [738, 479] width 220 height 38
type textarea "x"
type input "1"
type textarea "x"
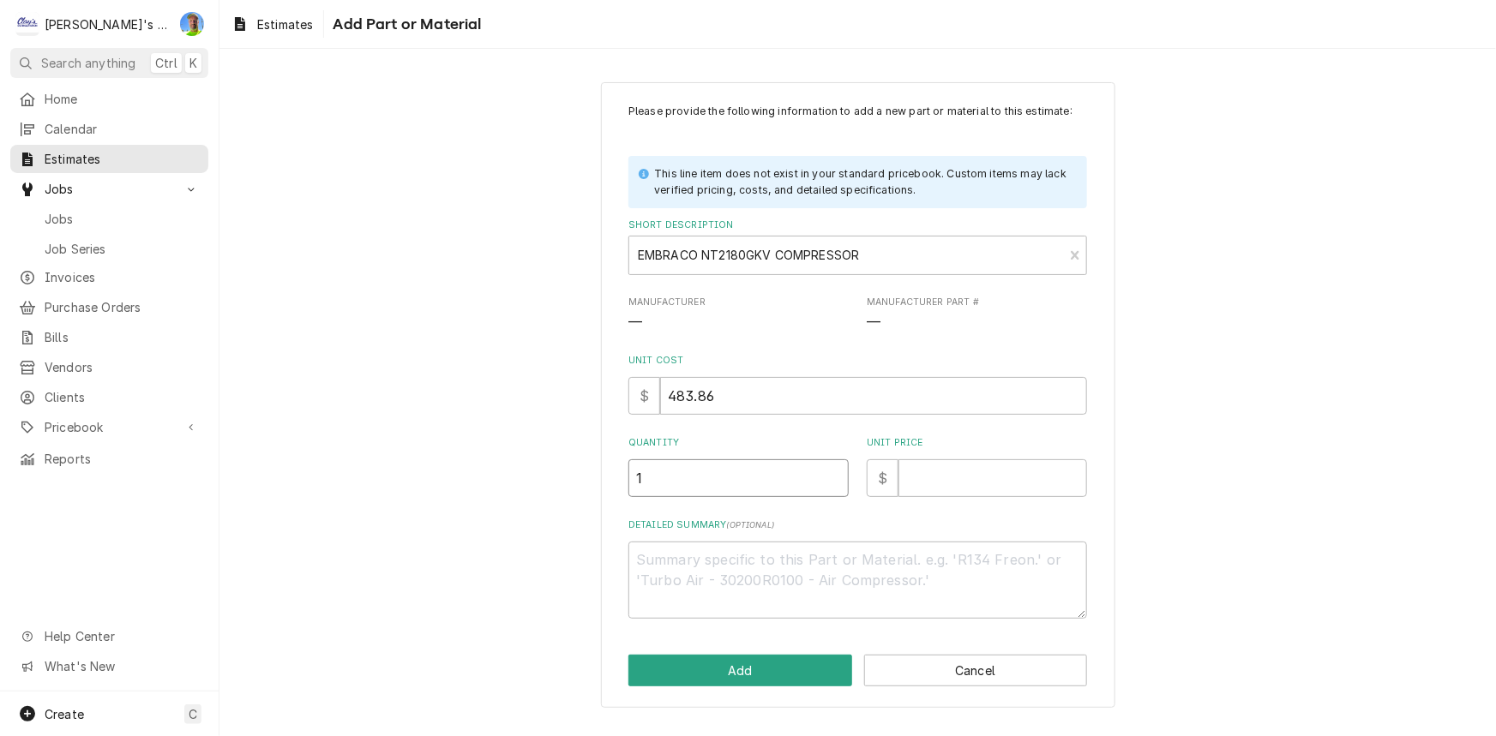
type input "1"
click at [972, 474] on input "Unit Price" at bounding box center [992, 479] width 189 height 38
type textarea "x"
type input "1"
type textarea "x"
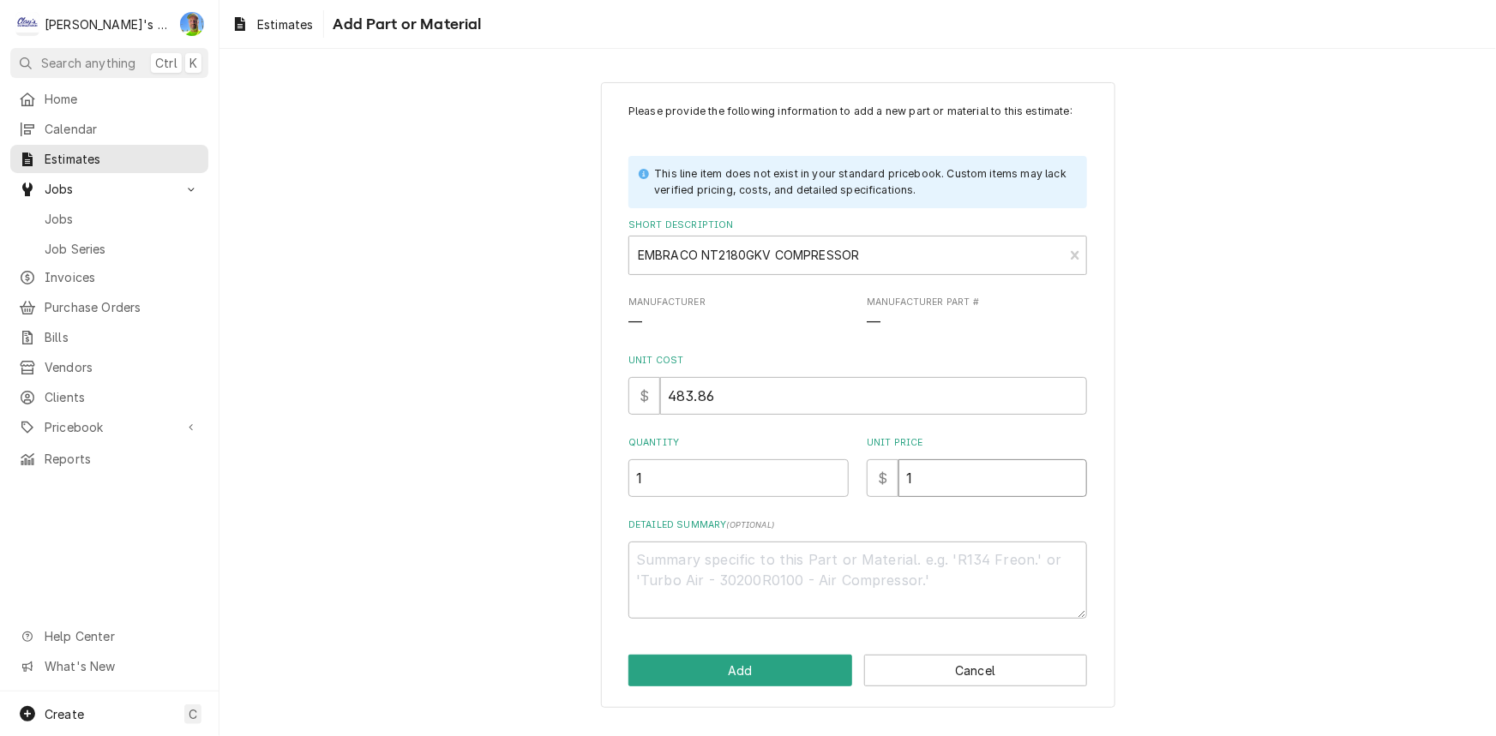
type input "10"
type textarea "x"
type input "101"
type textarea "x"
type input "1017"
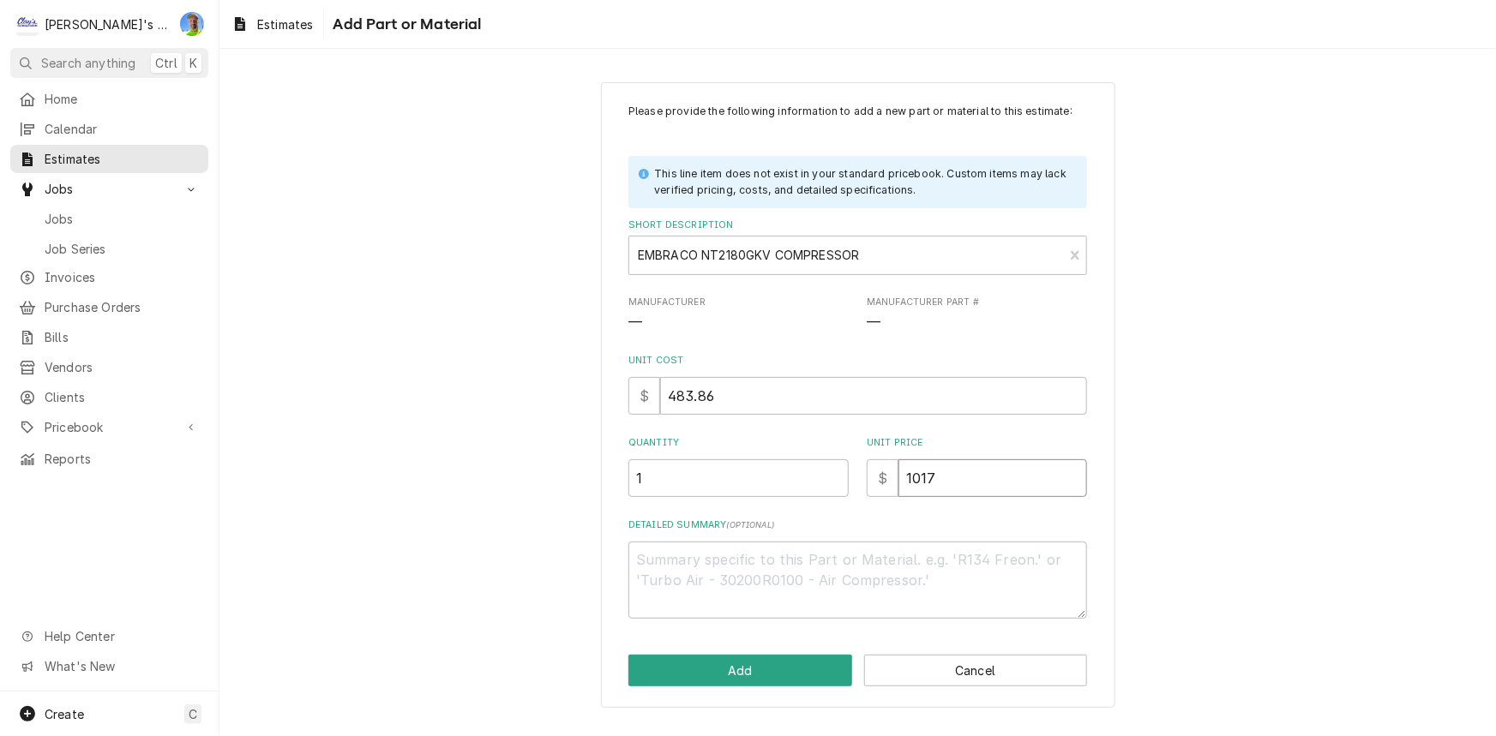
type textarea "x"
type input "1017"
click at [721, 592] on textarea "Detailed Summary ( optional )" at bounding box center [857, 580] width 459 height 77
click at [735, 655] on button "Add" at bounding box center [740, 671] width 224 height 32
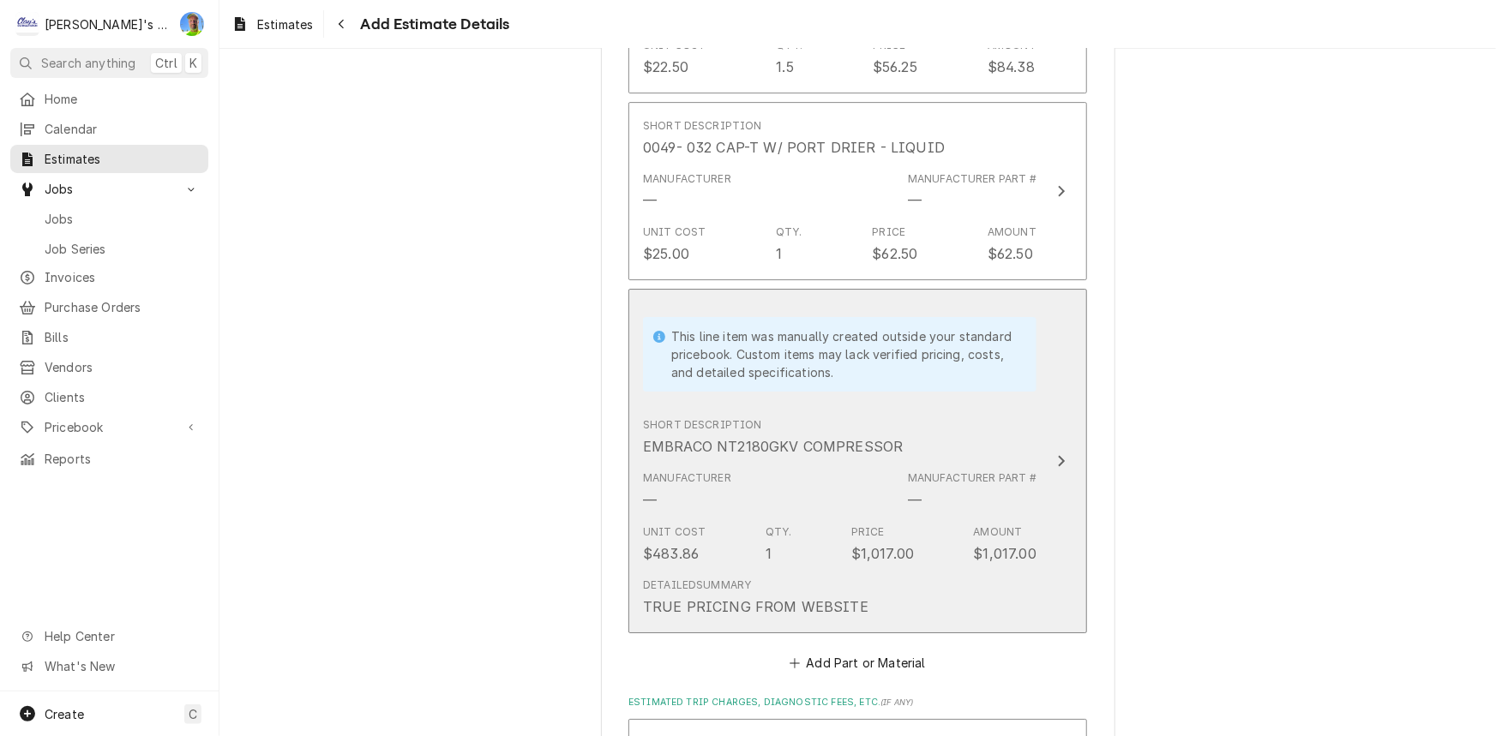
scroll to position [2863, 0]
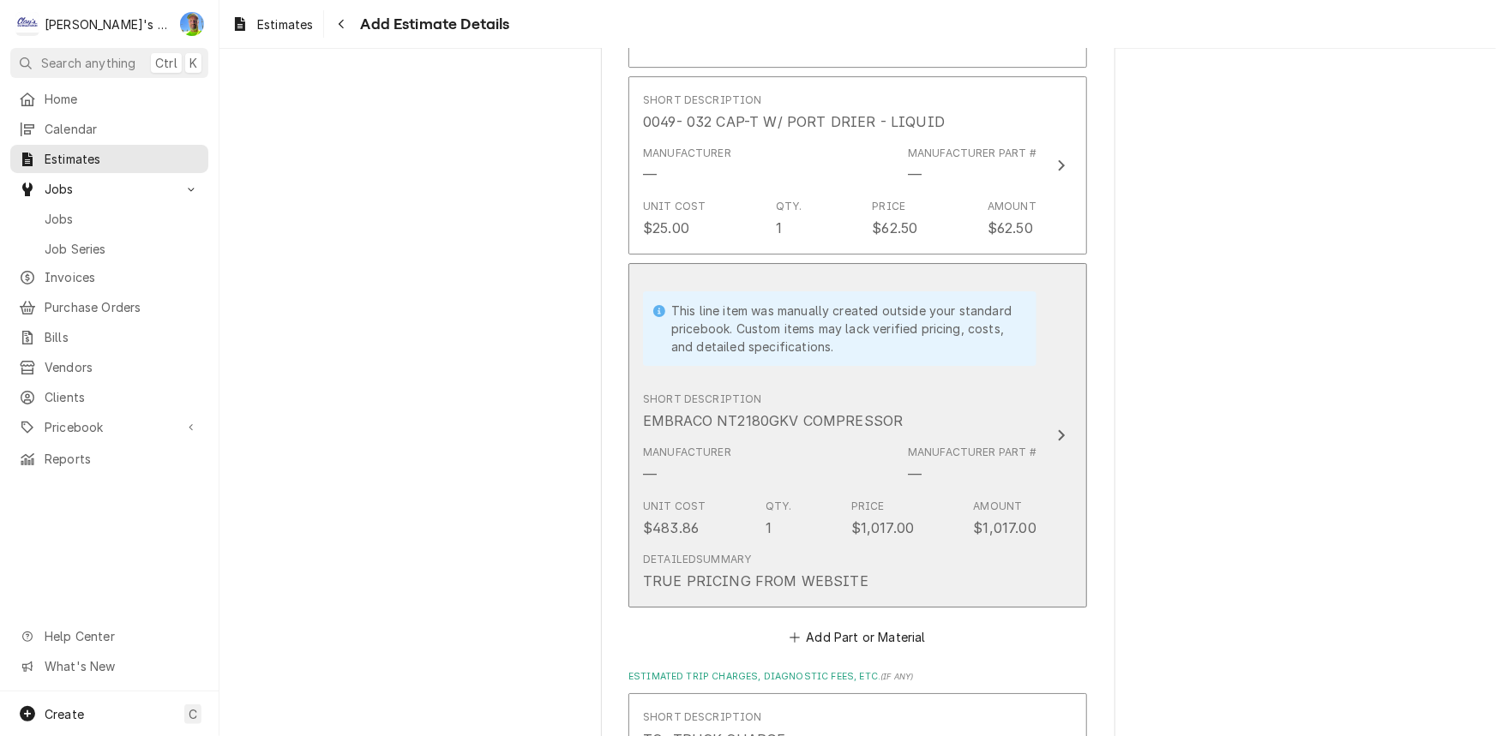
click at [868, 566] on div "Detailed Summary TRUE PRICING FROM WEBSITE" at bounding box center [840, 571] width 394 height 53
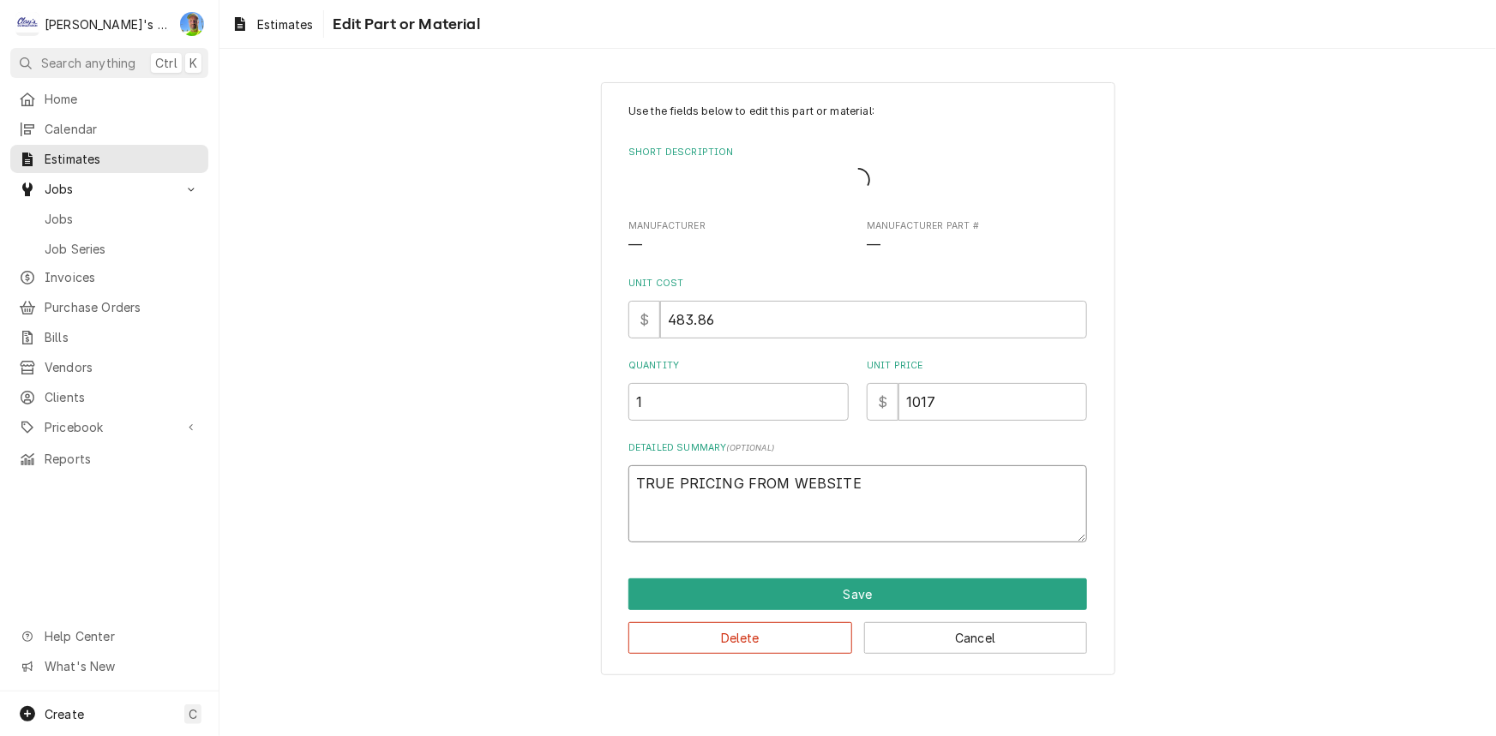
click at [827, 499] on textarea "TRUE PRICING FROM WEBSITE" at bounding box center [857, 504] width 459 height 77
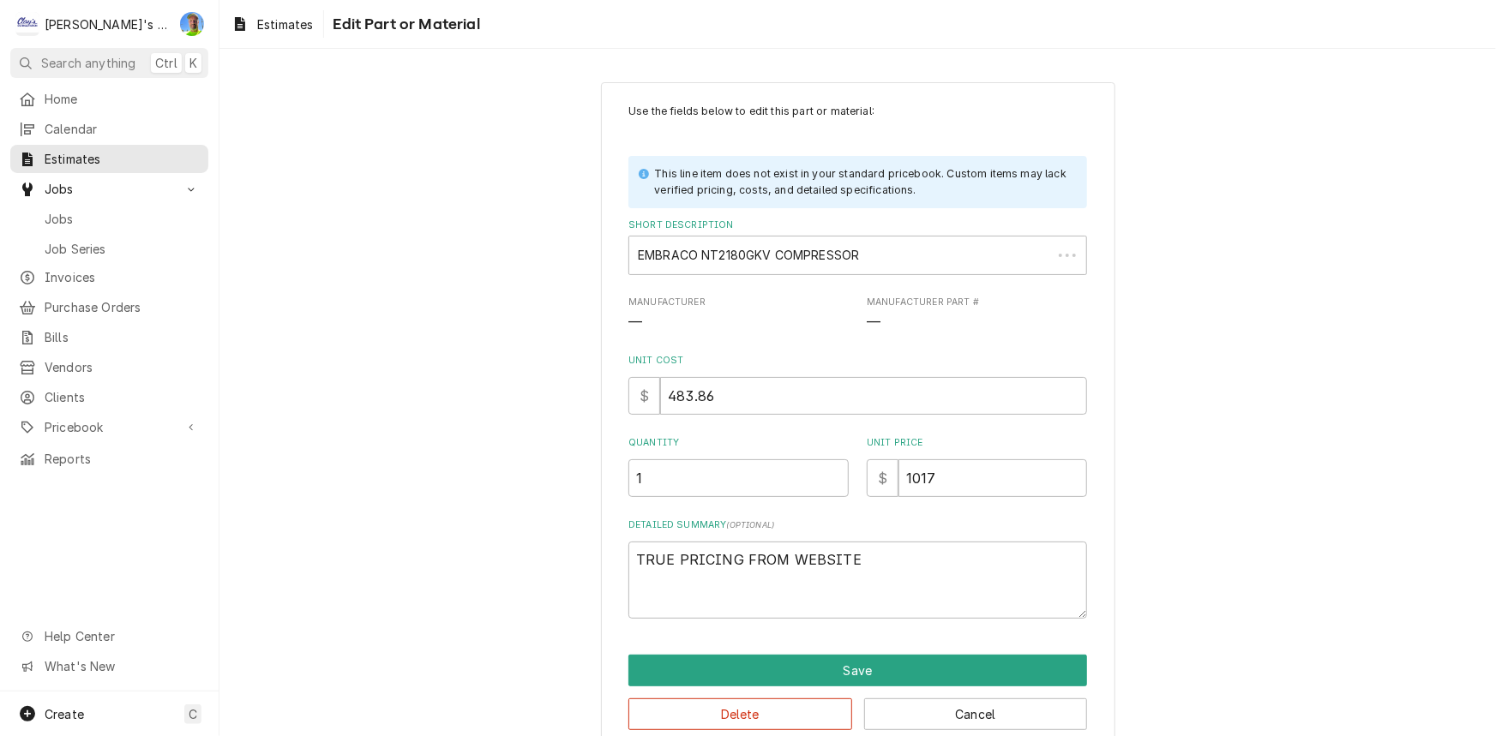
click at [827, 499] on div "Use the fields below to edit this part or material: This line item does not exi…" at bounding box center [857, 361] width 459 height 515
click at [818, 556] on textarea "TRUE PRICING FROM WEBSITE" at bounding box center [857, 580] width 459 height 77
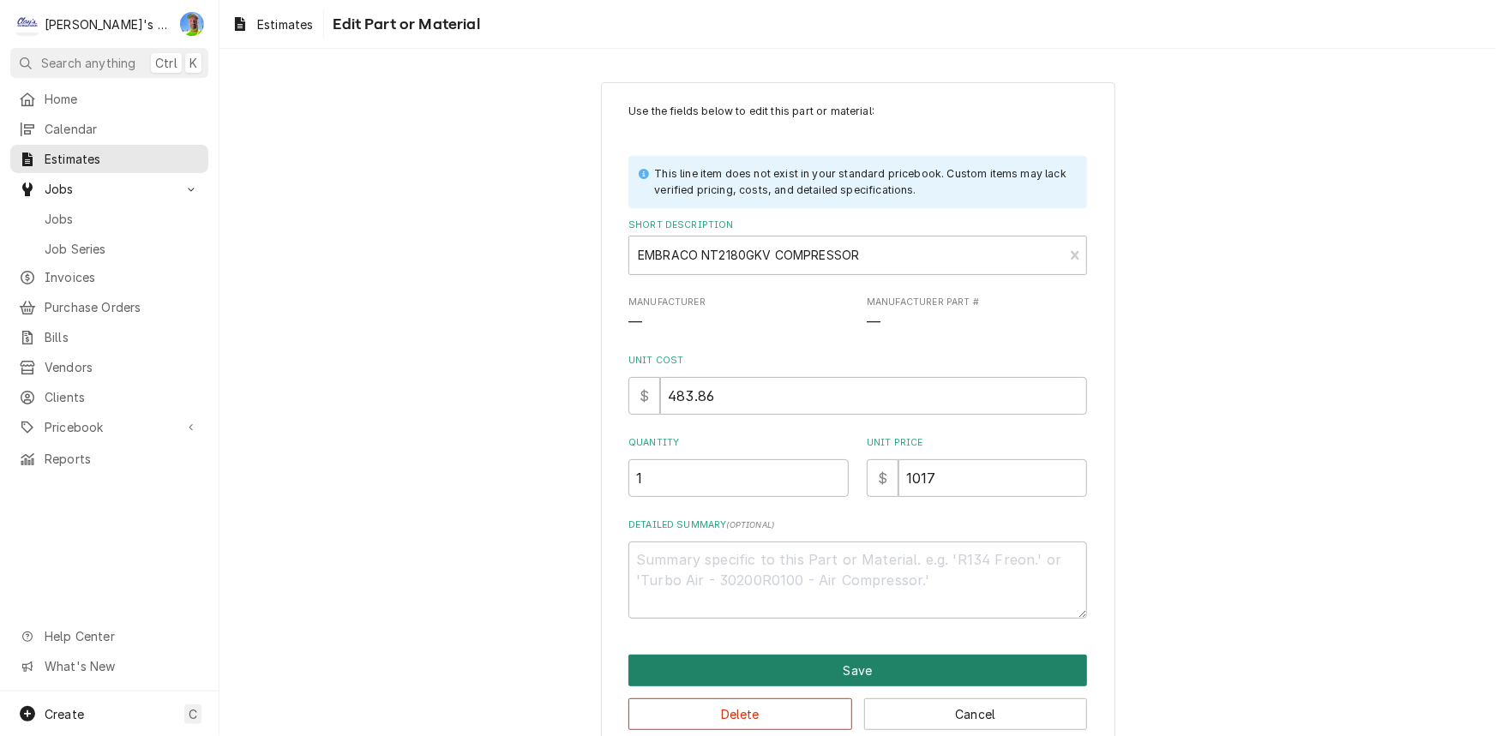
click at [844, 673] on button "Save" at bounding box center [857, 671] width 459 height 32
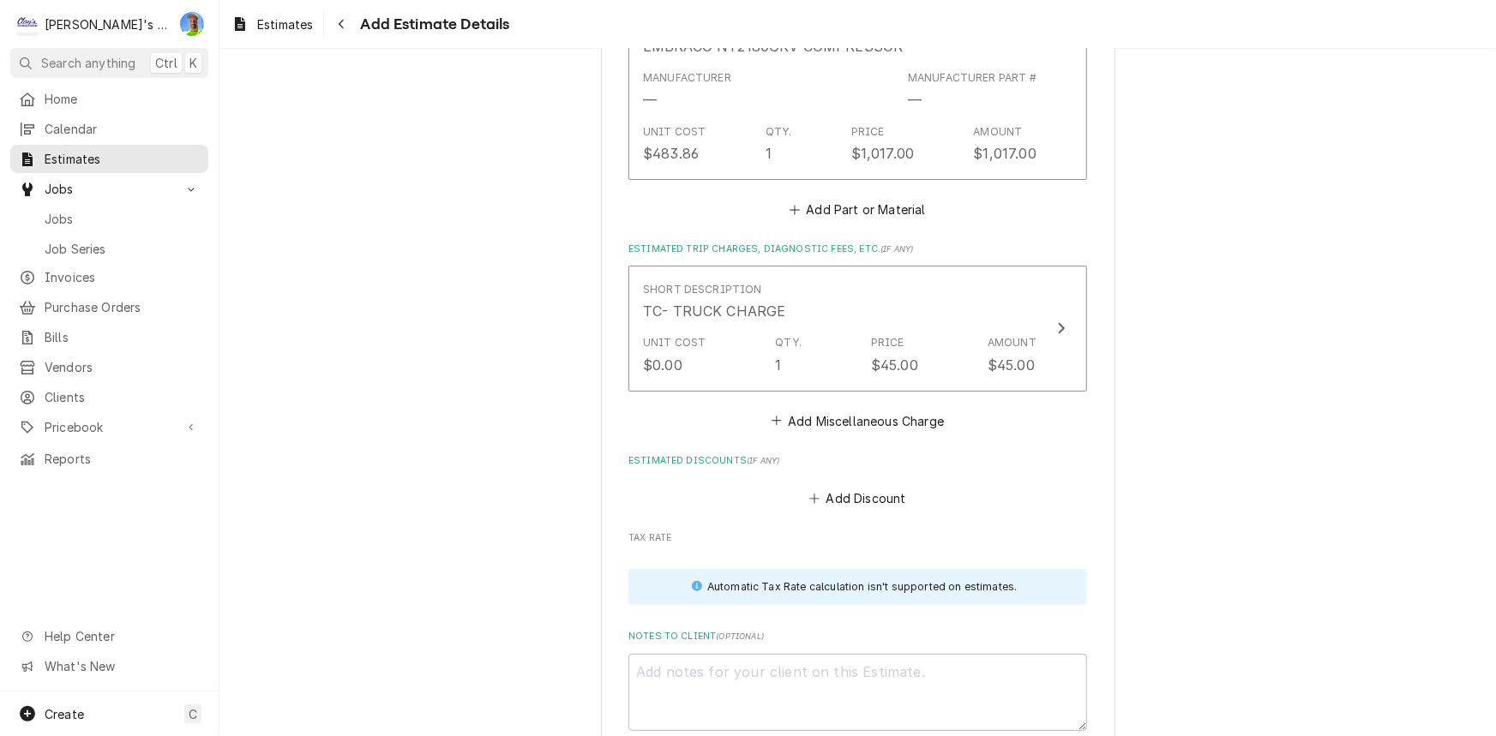
scroll to position [3388, 0]
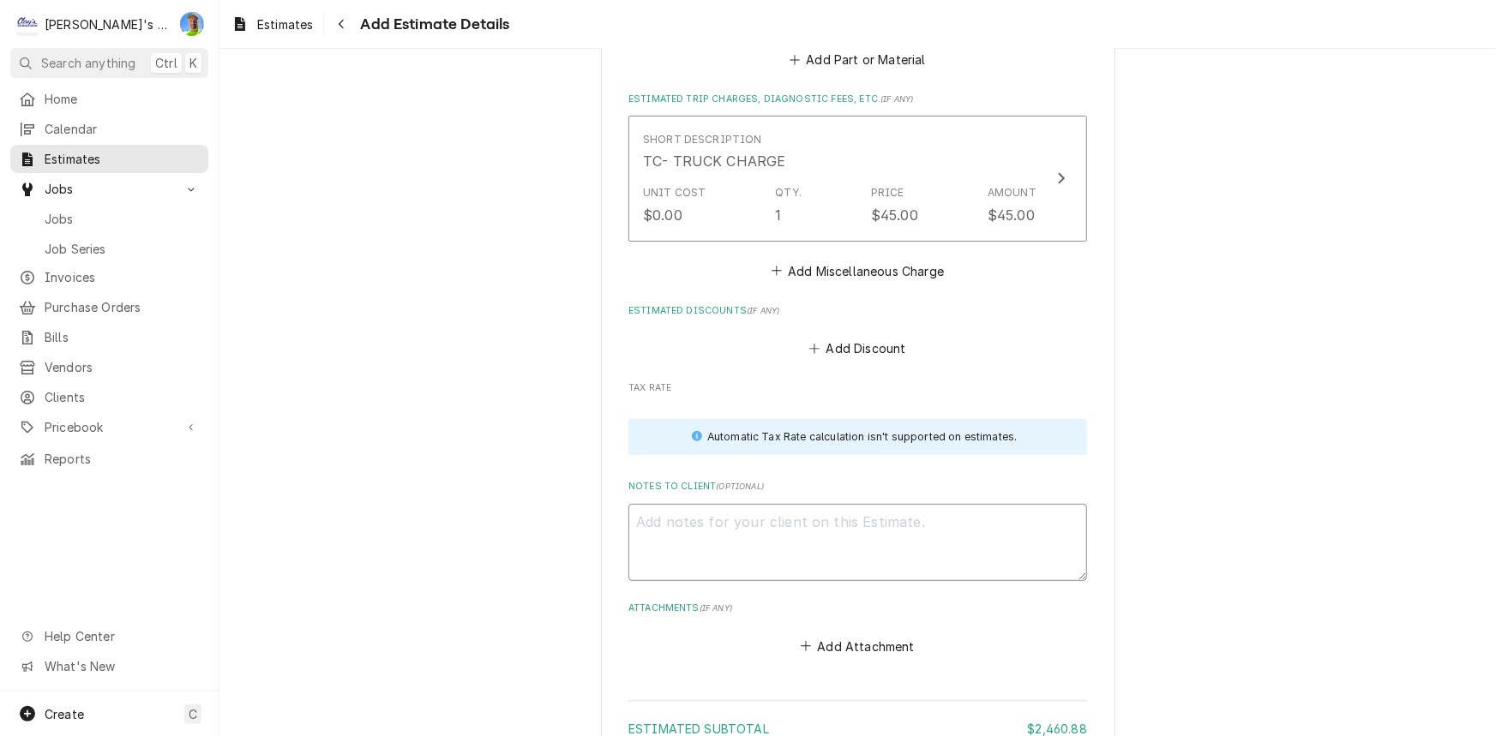
click at [855, 526] on textarea "Notes to Client ( optional )" at bounding box center [857, 542] width 459 height 77
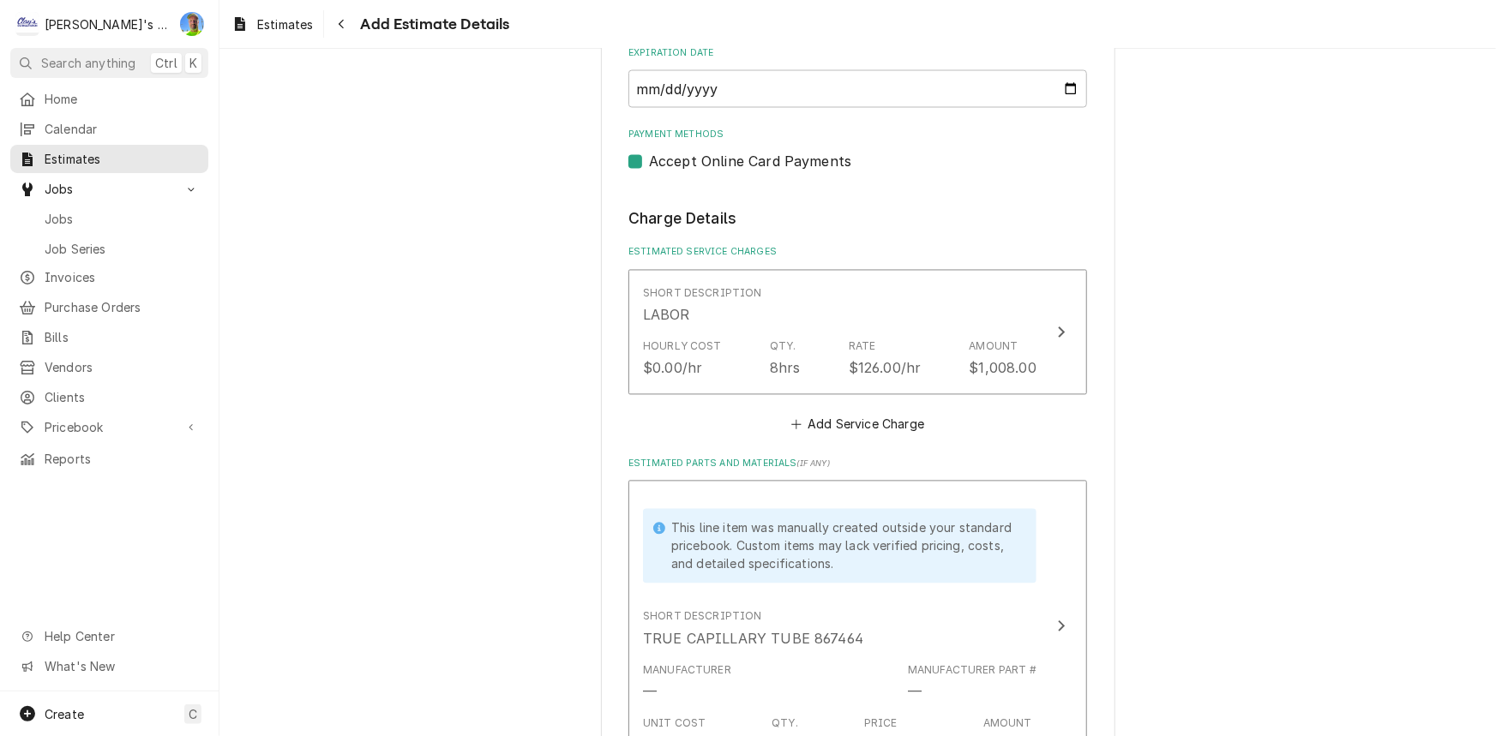
scroll to position [1595, 0]
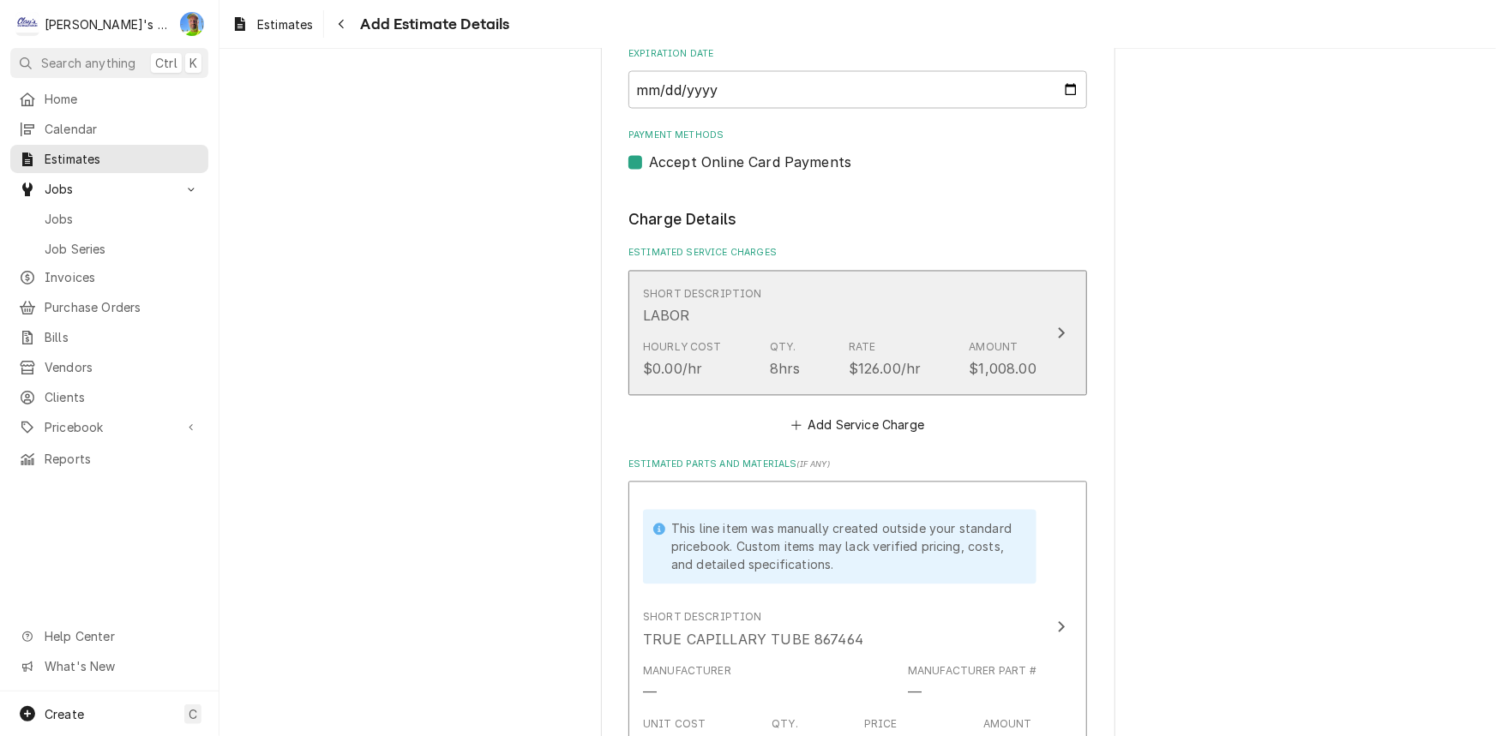
click at [946, 388] on button "Short Description LABOR Hourly Cost $0.00/hr Qty. 8hrs Rate $126.00/hr Amount $…" at bounding box center [857, 333] width 459 height 125
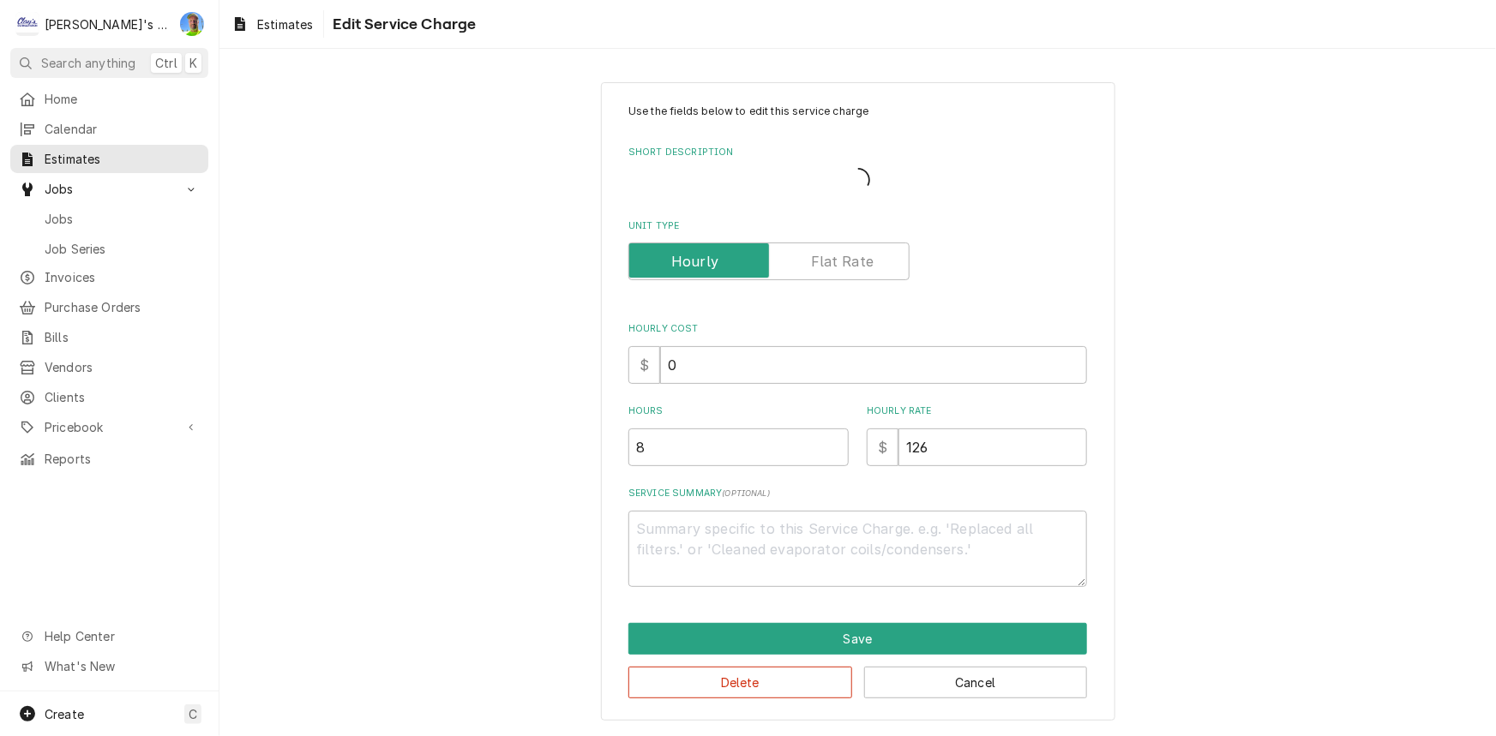
click at [748, 467] on div "Use the fields below to edit this service charge Short Description Unit Type Ho…" at bounding box center [857, 346] width 459 height 484
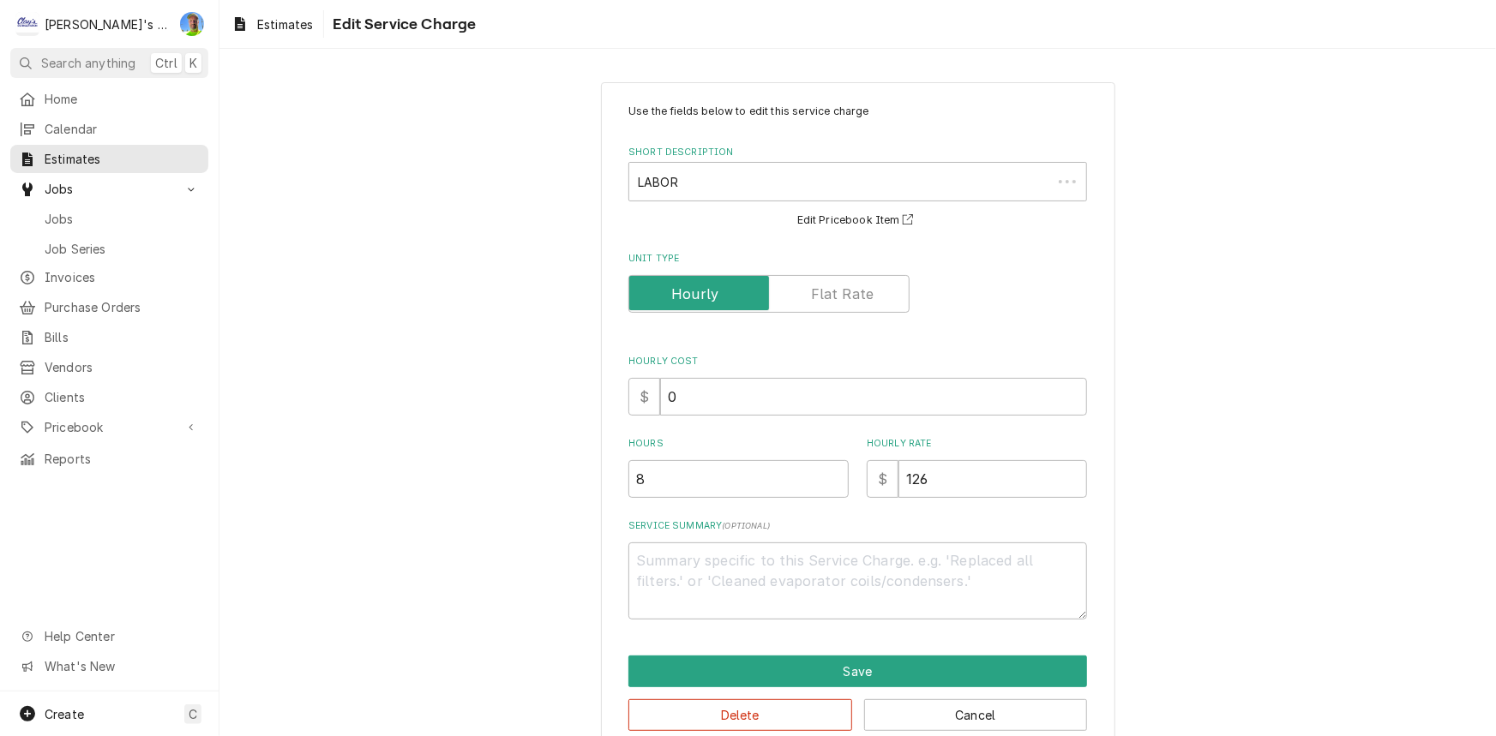
click at [749, 457] on div "Hours 8" at bounding box center [738, 467] width 220 height 61
click at [737, 472] on input "8" at bounding box center [738, 479] width 220 height 38
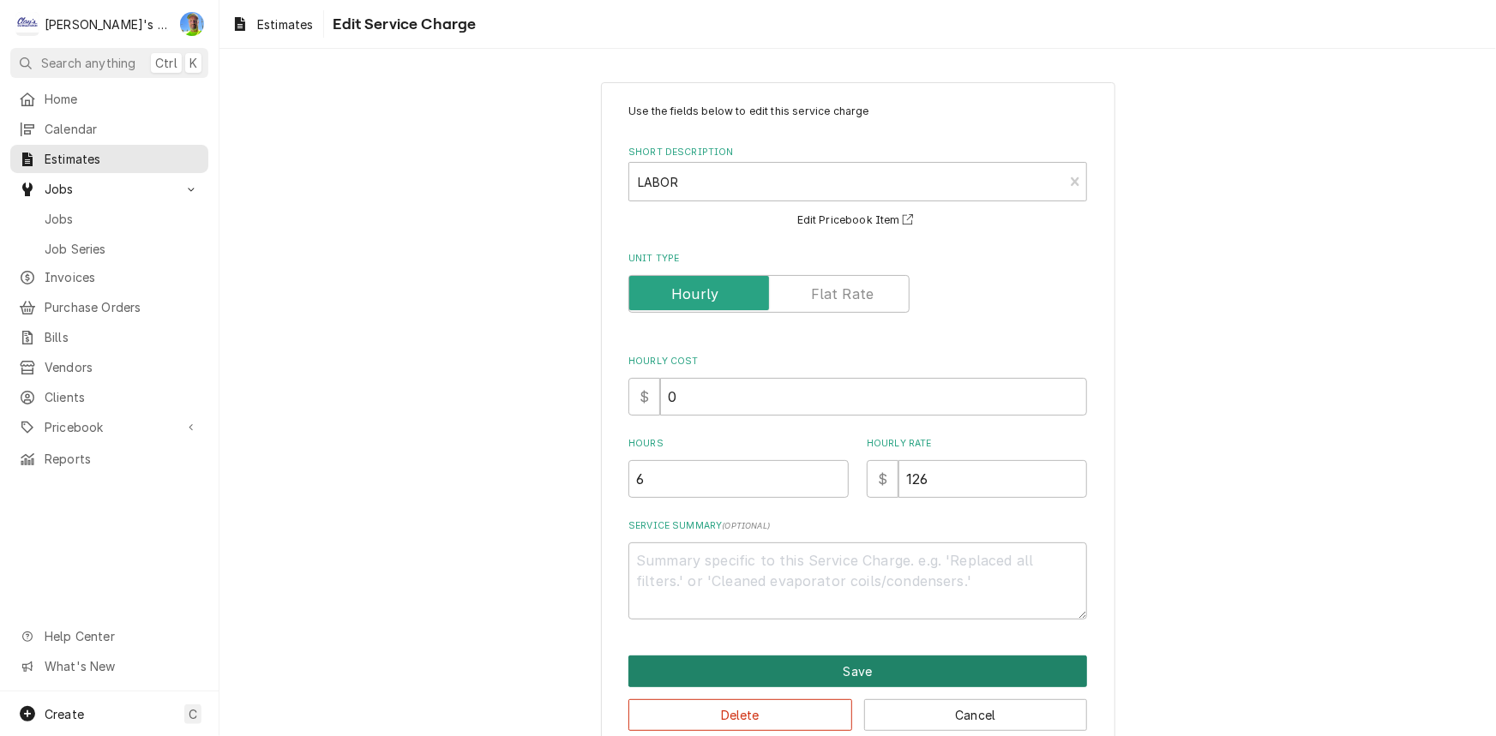
click at [752, 667] on button "Save" at bounding box center [857, 672] width 459 height 32
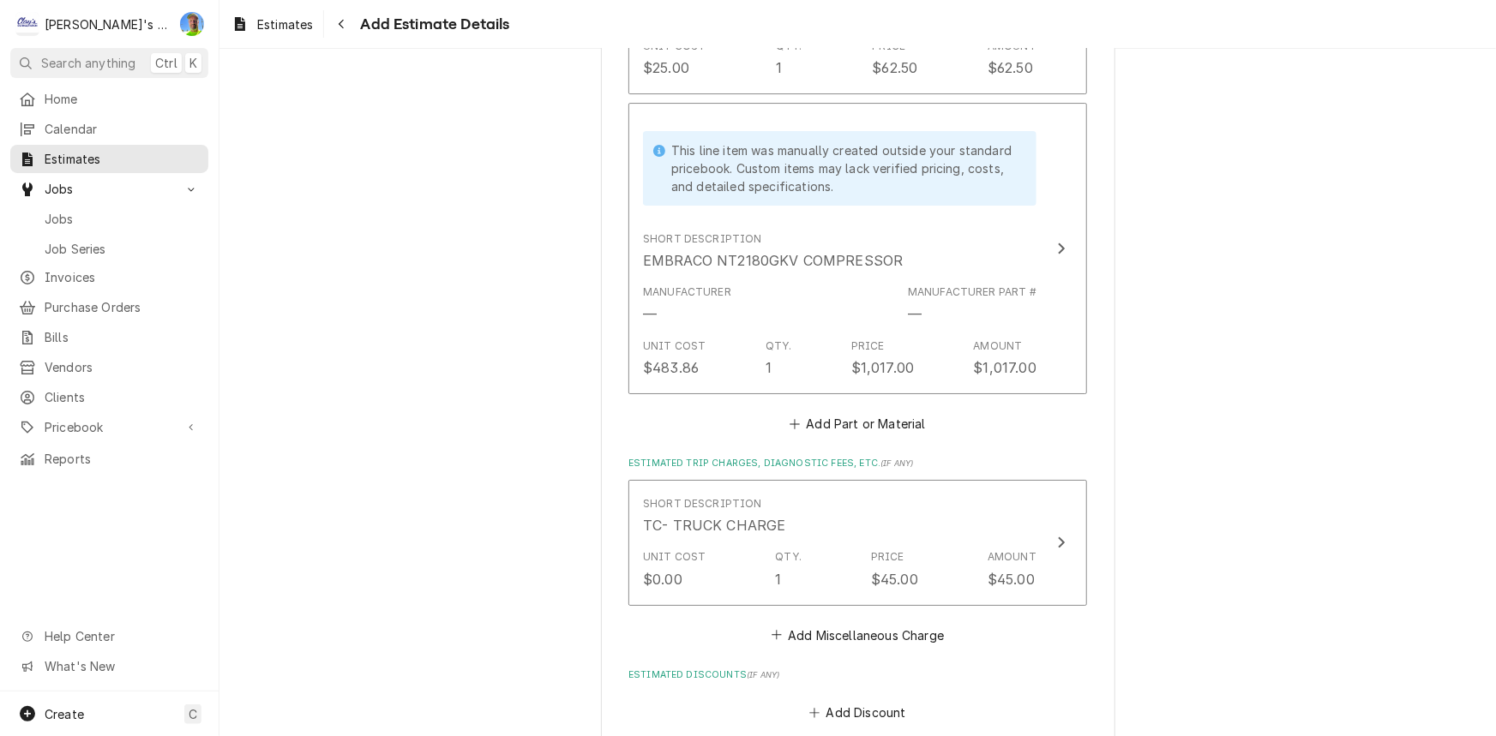
scroll to position [3056, 0]
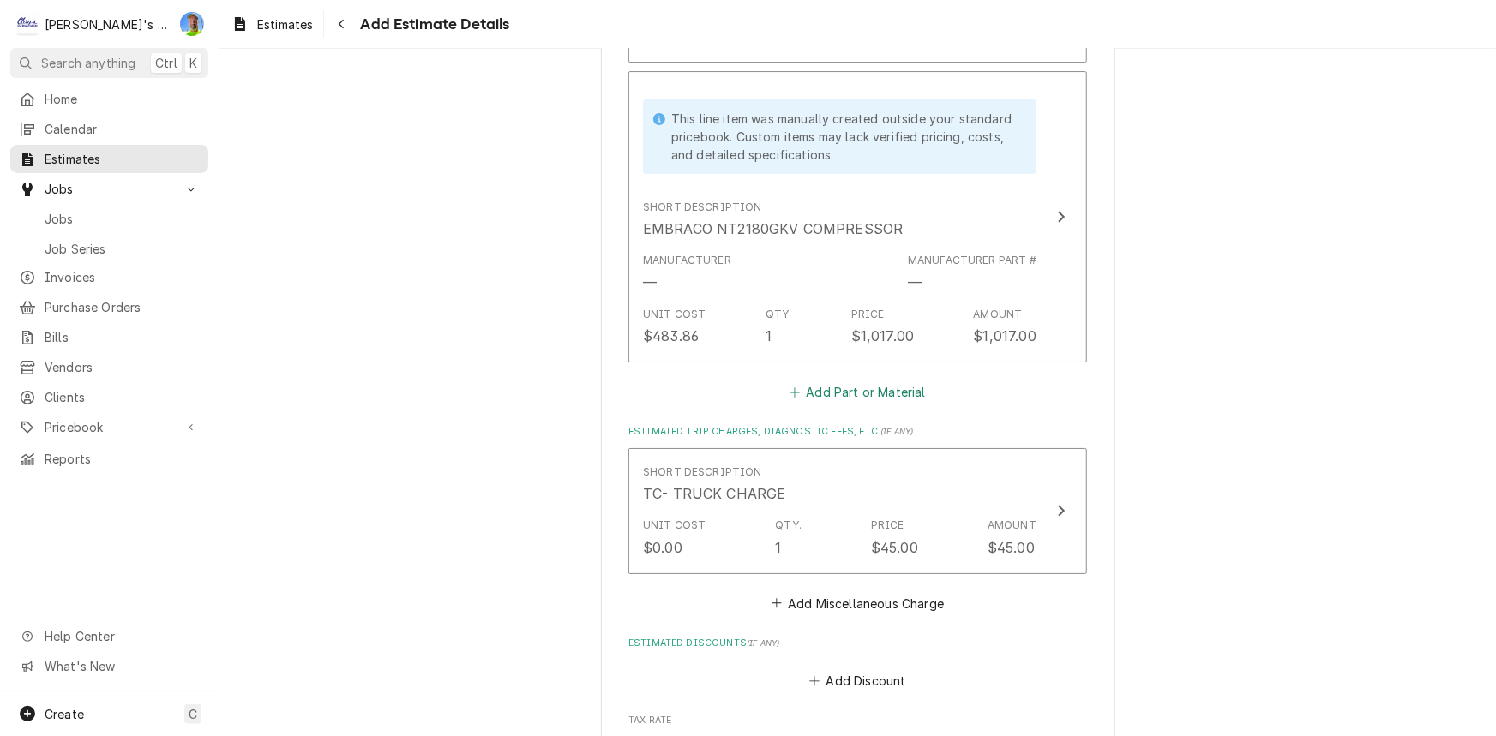
click at [881, 380] on button "Add Part or Material" at bounding box center [857, 392] width 141 height 24
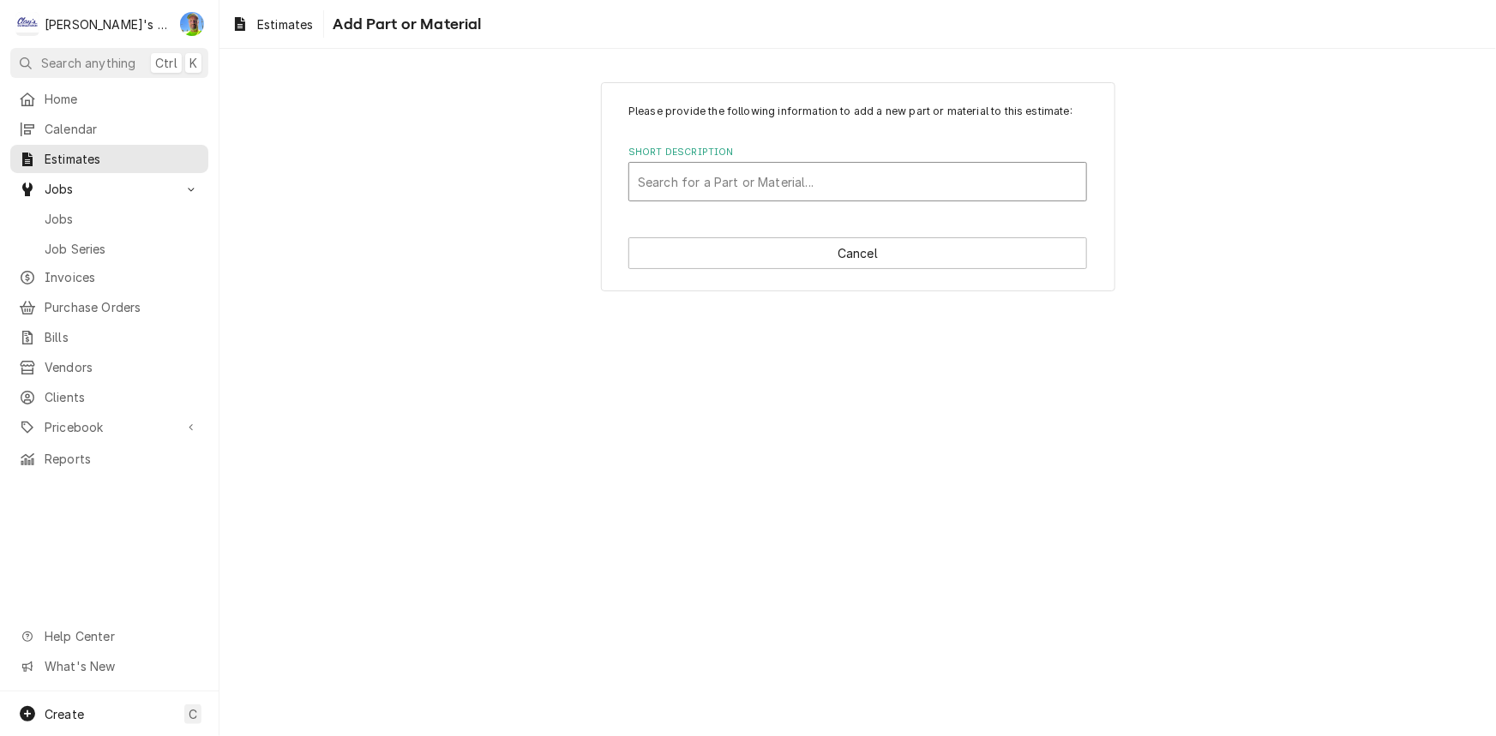
click at [858, 175] on div "Short Description" at bounding box center [858, 181] width 440 height 31
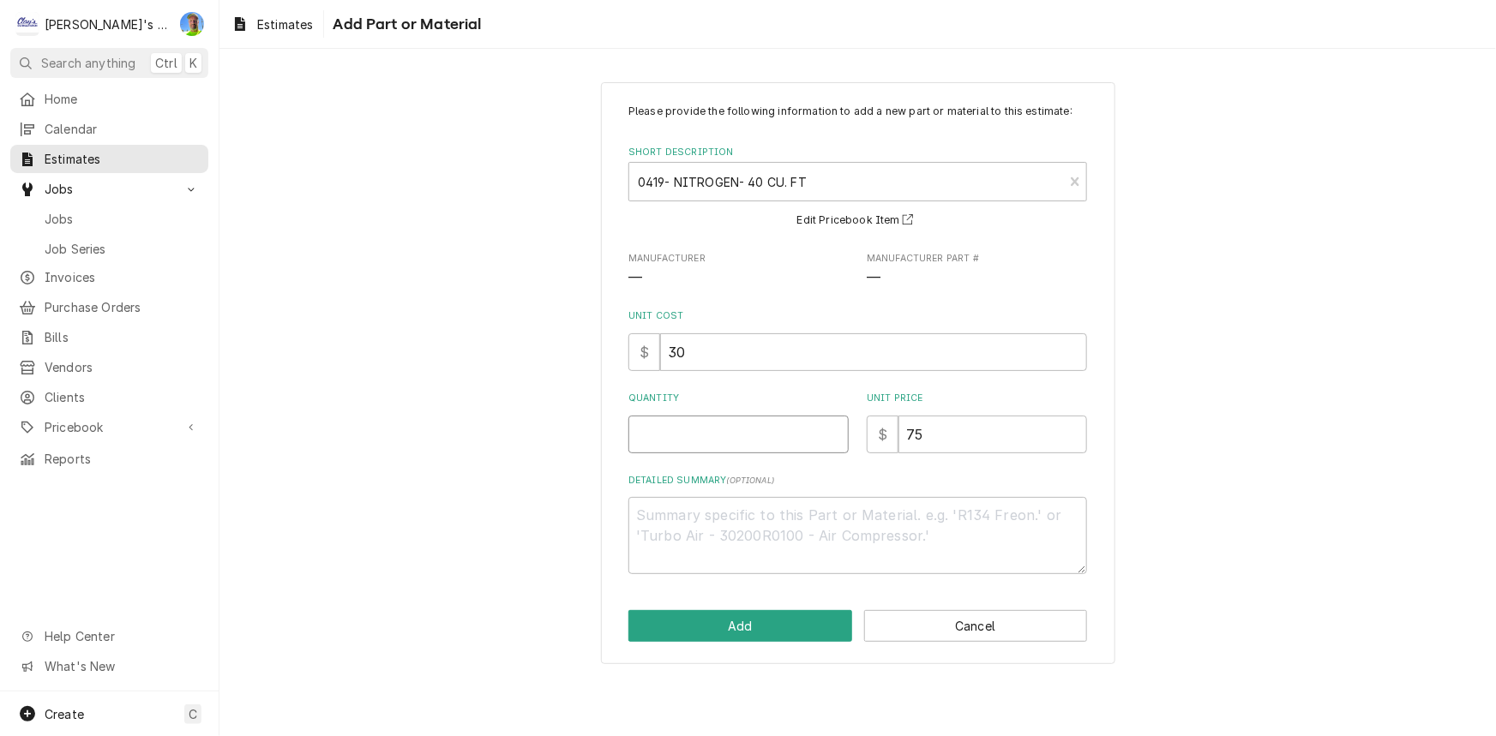
click at [802, 431] on input "Quantity" at bounding box center [738, 435] width 220 height 38
click at [784, 640] on button "Add" at bounding box center [740, 626] width 224 height 32
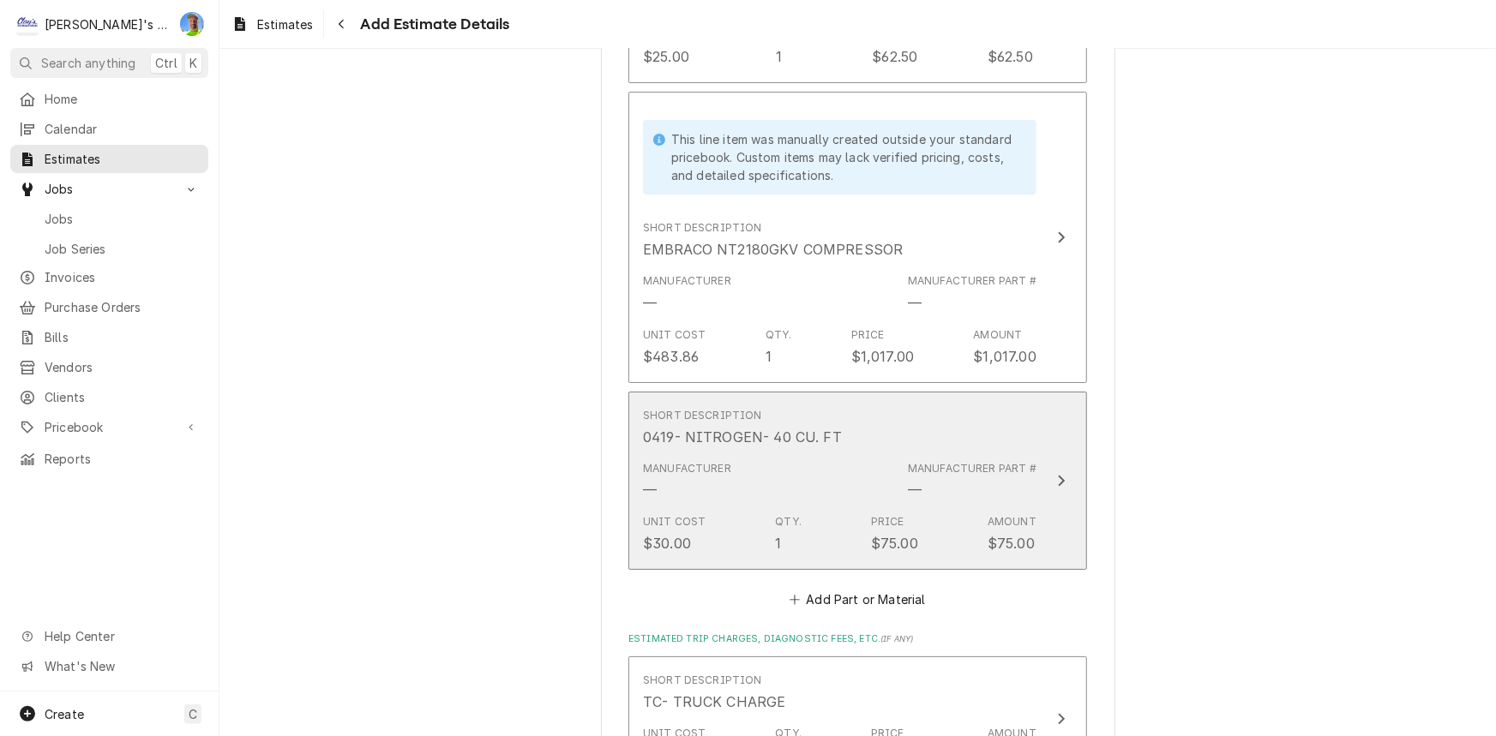
scroll to position [3035, 0]
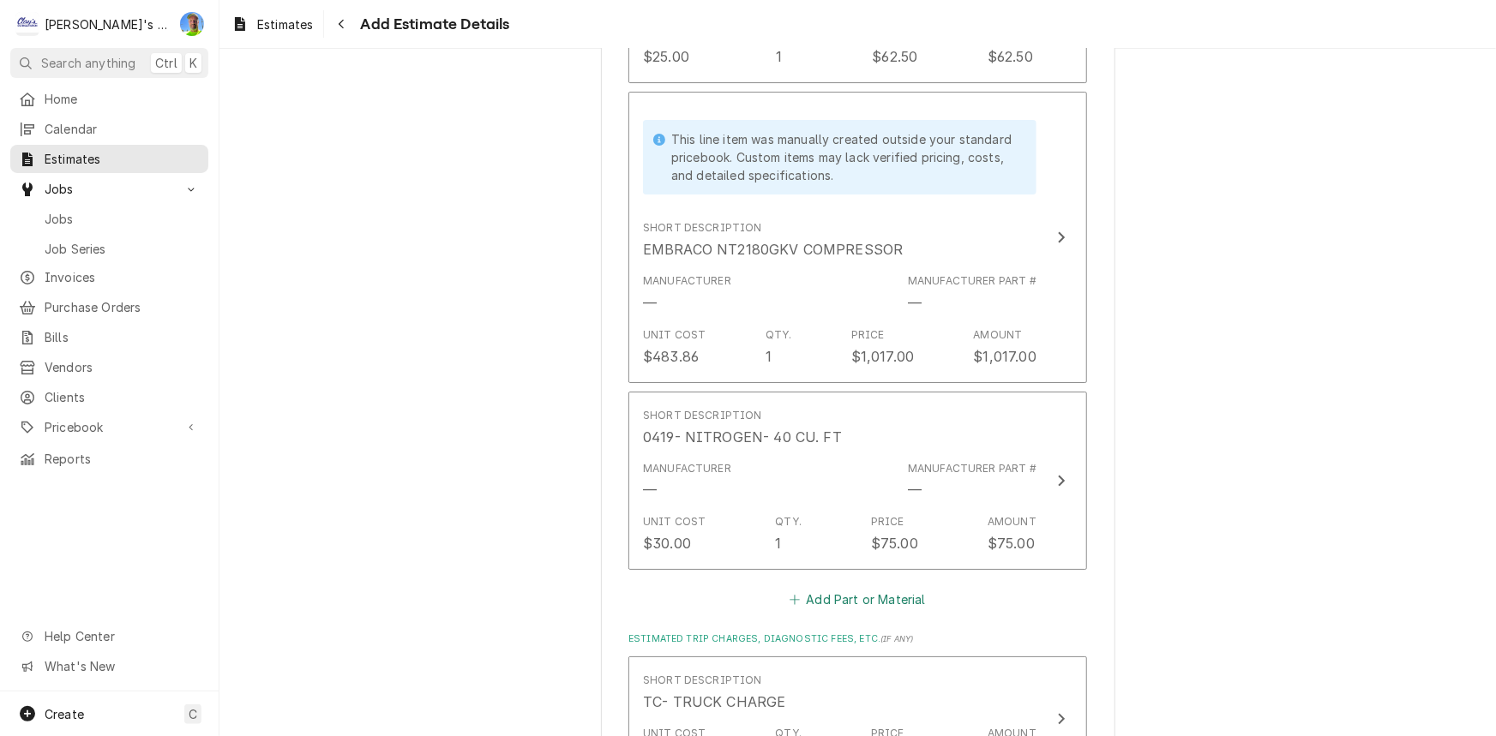
click at [826, 592] on button "Add Part or Material" at bounding box center [857, 600] width 141 height 24
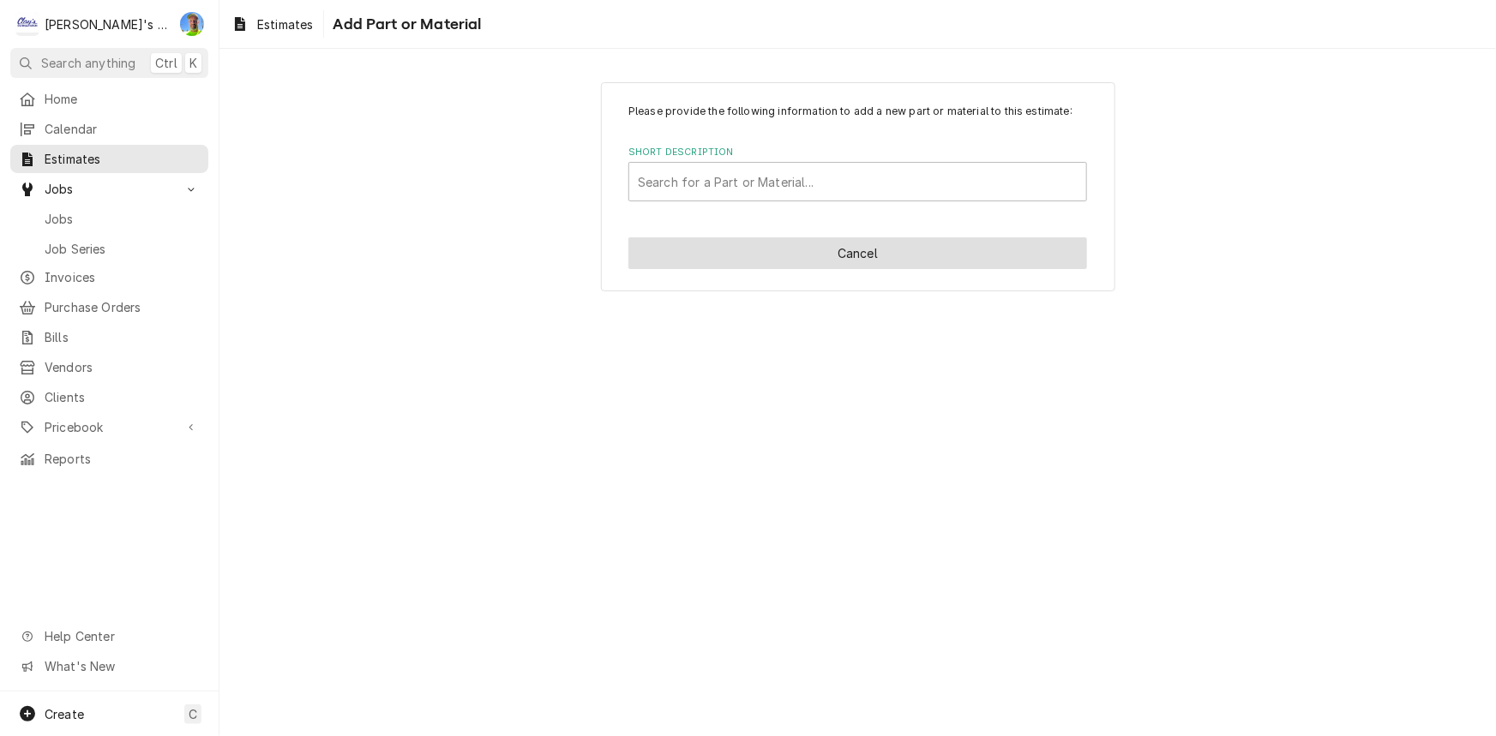
click at [839, 259] on button "Cancel" at bounding box center [857, 253] width 459 height 32
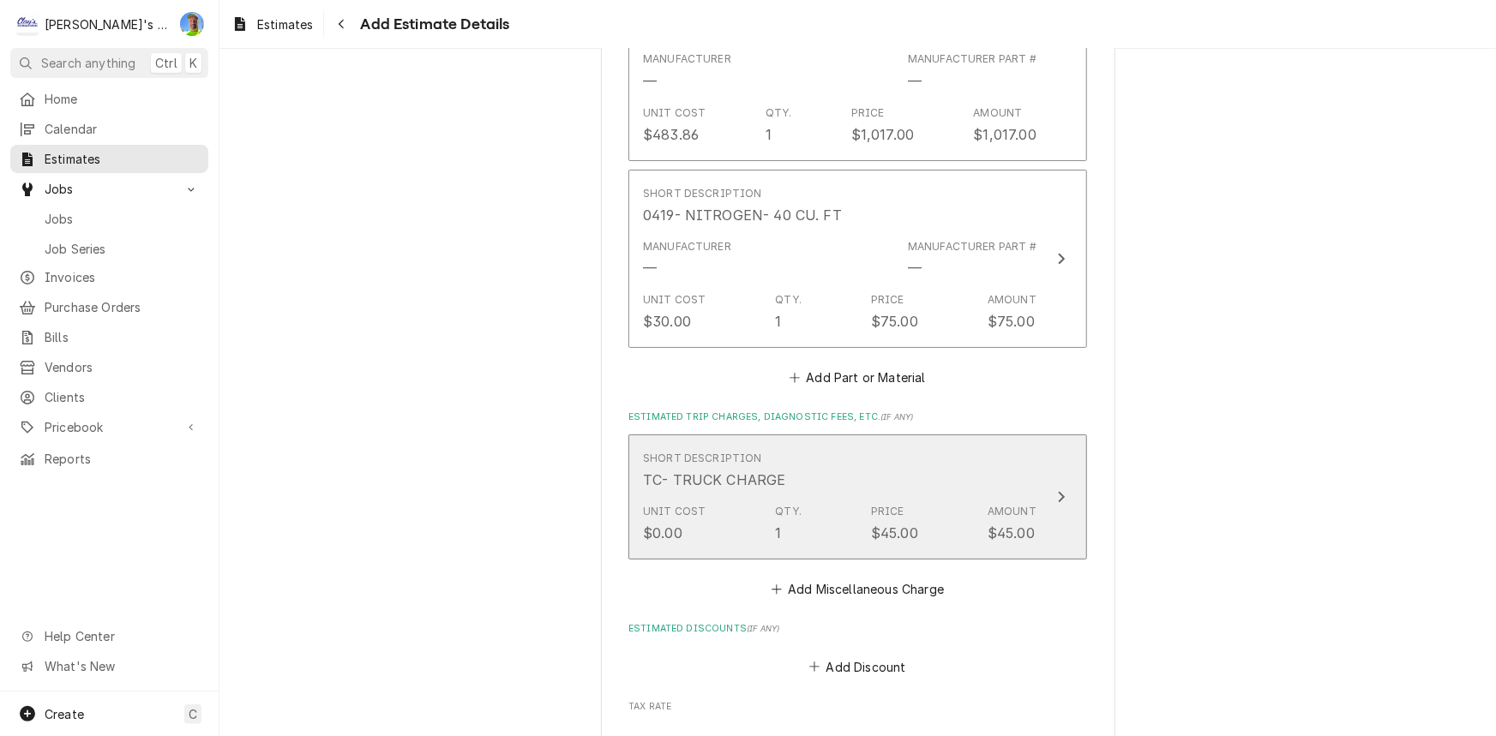
scroll to position [3326, 0]
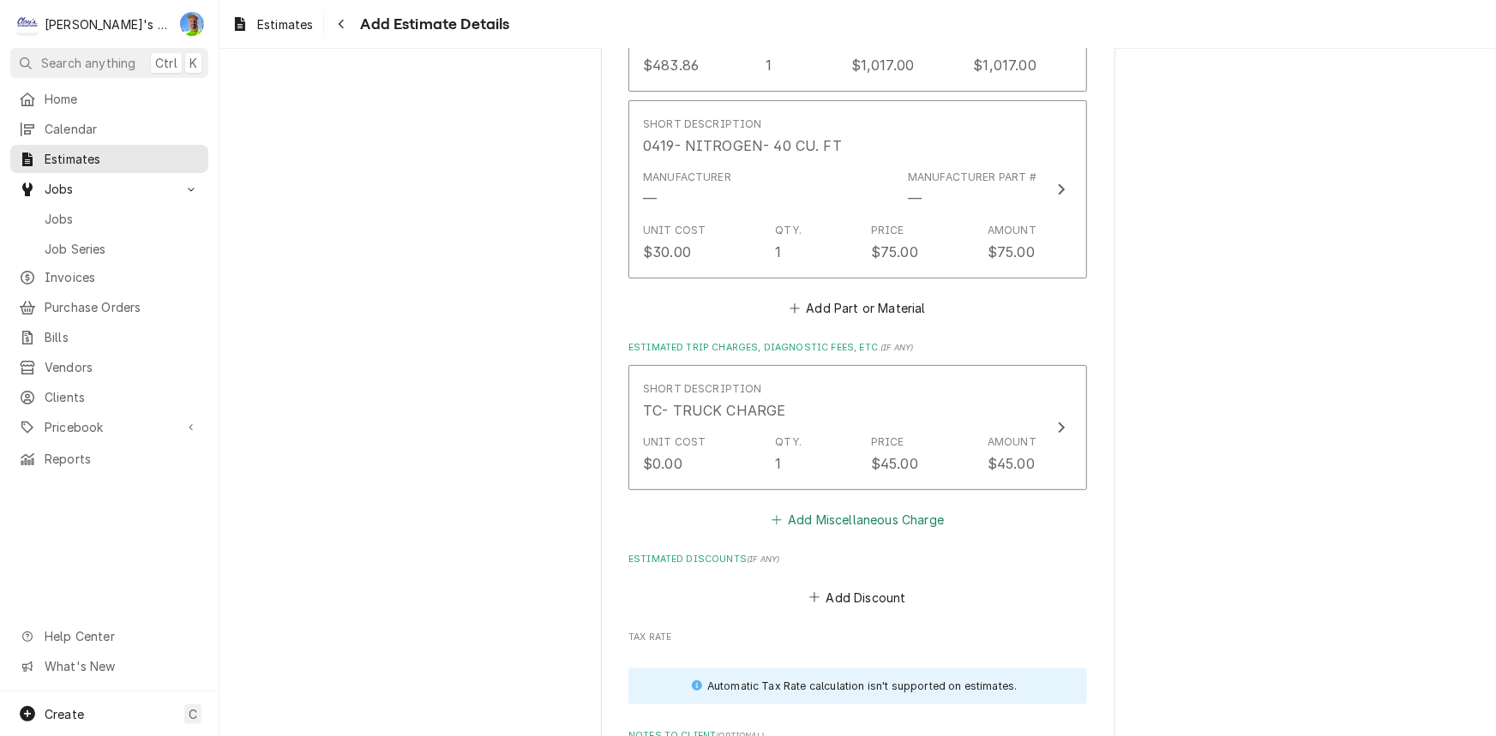
click at [821, 515] on button "Add Miscellaneous Charge" at bounding box center [857, 520] width 178 height 24
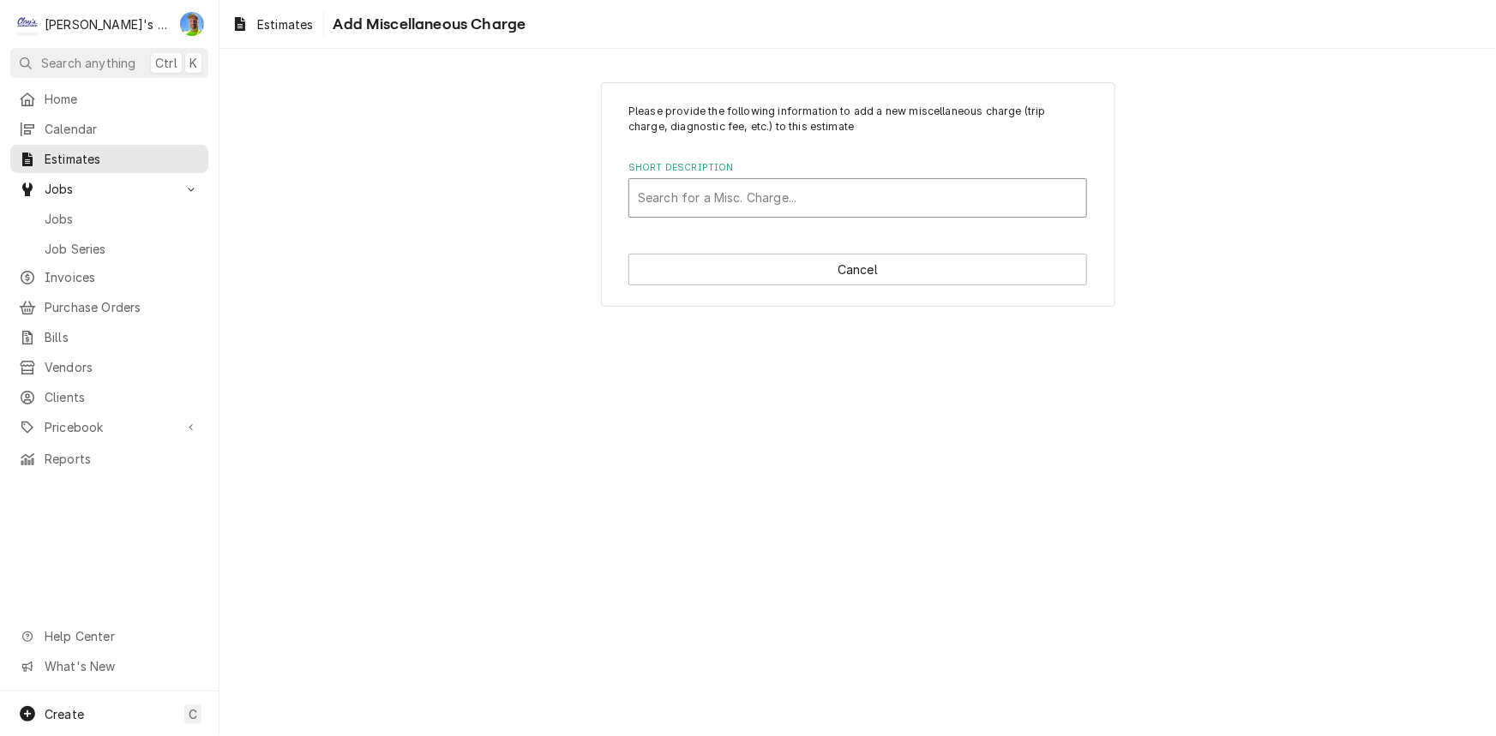
click at [856, 212] on div "Short Description" at bounding box center [858, 198] width 440 height 31
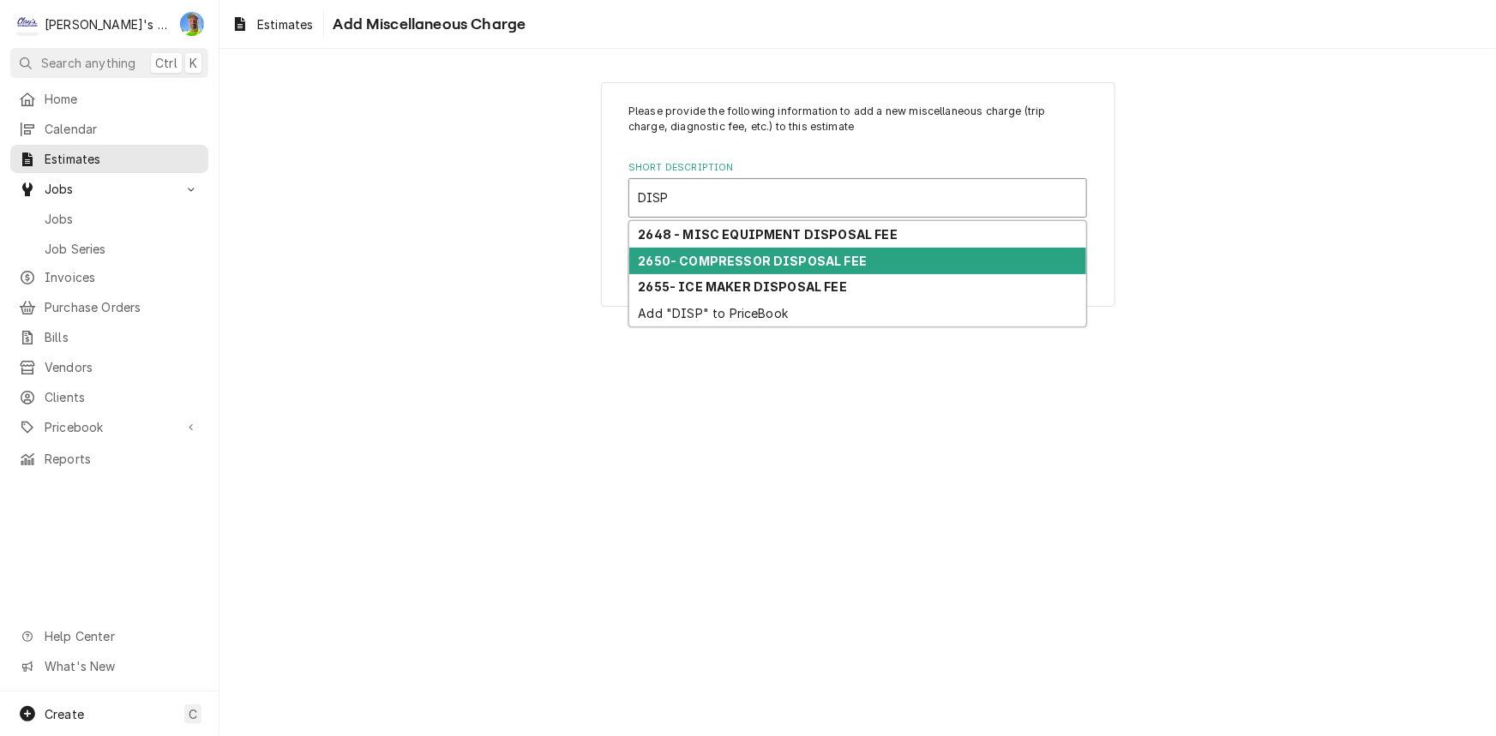
click at [848, 254] on strong "2650- COMPRESSOR DISPOSAL FEE" at bounding box center [753, 261] width 229 height 15
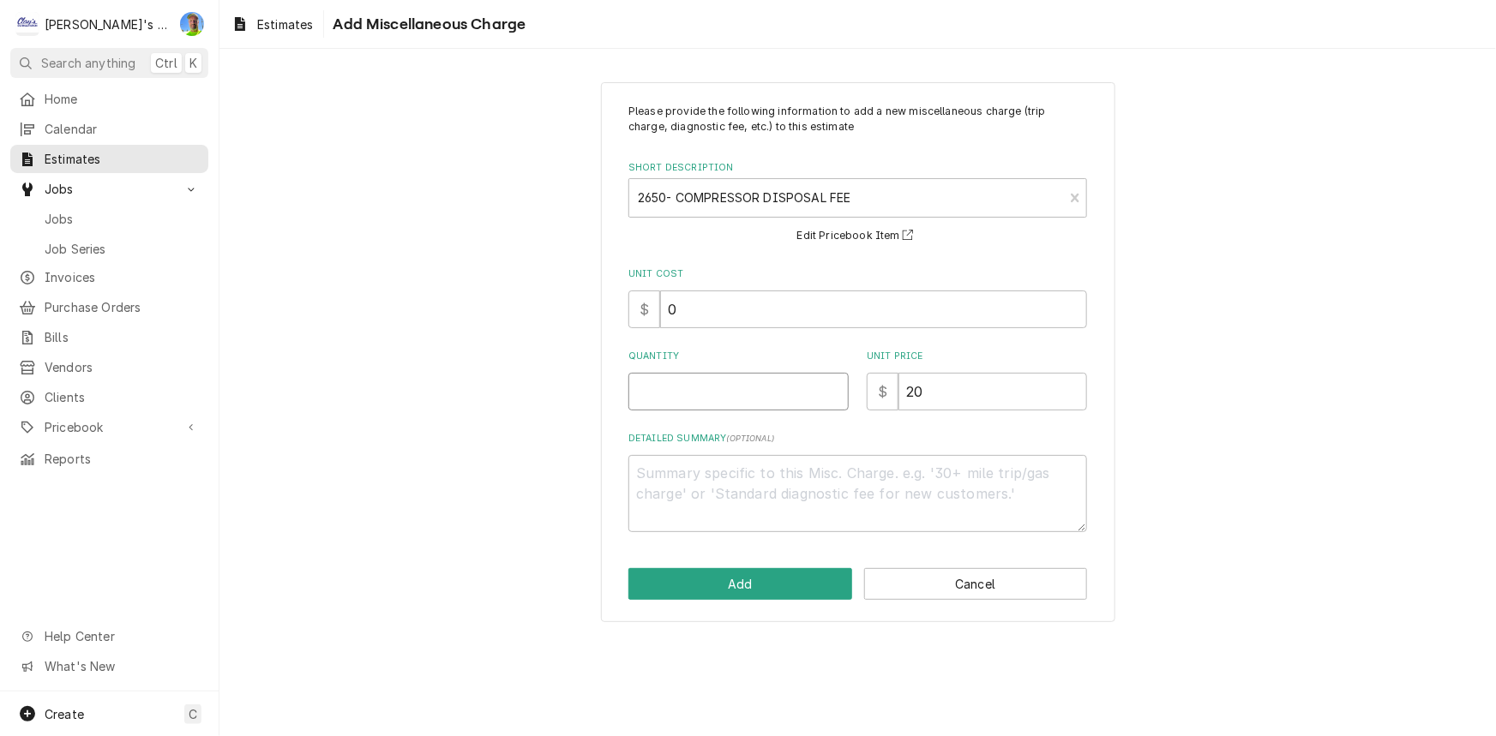
click at [782, 398] on input "Quantity" at bounding box center [738, 392] width 220 height 38
click at [781, 582] on button "Add" at bounding box center [740, 584] width 224 height 32
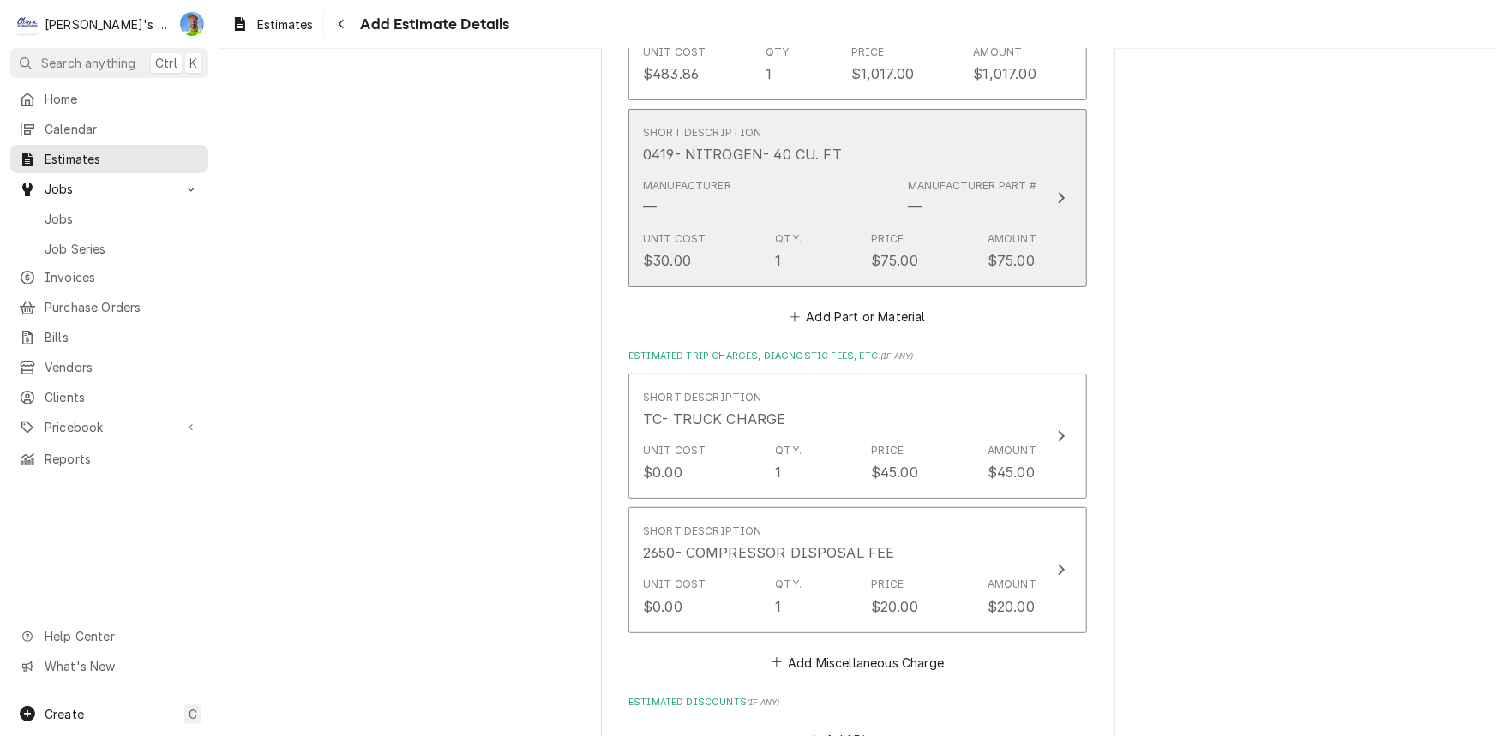
scroll to position [3306, 0]
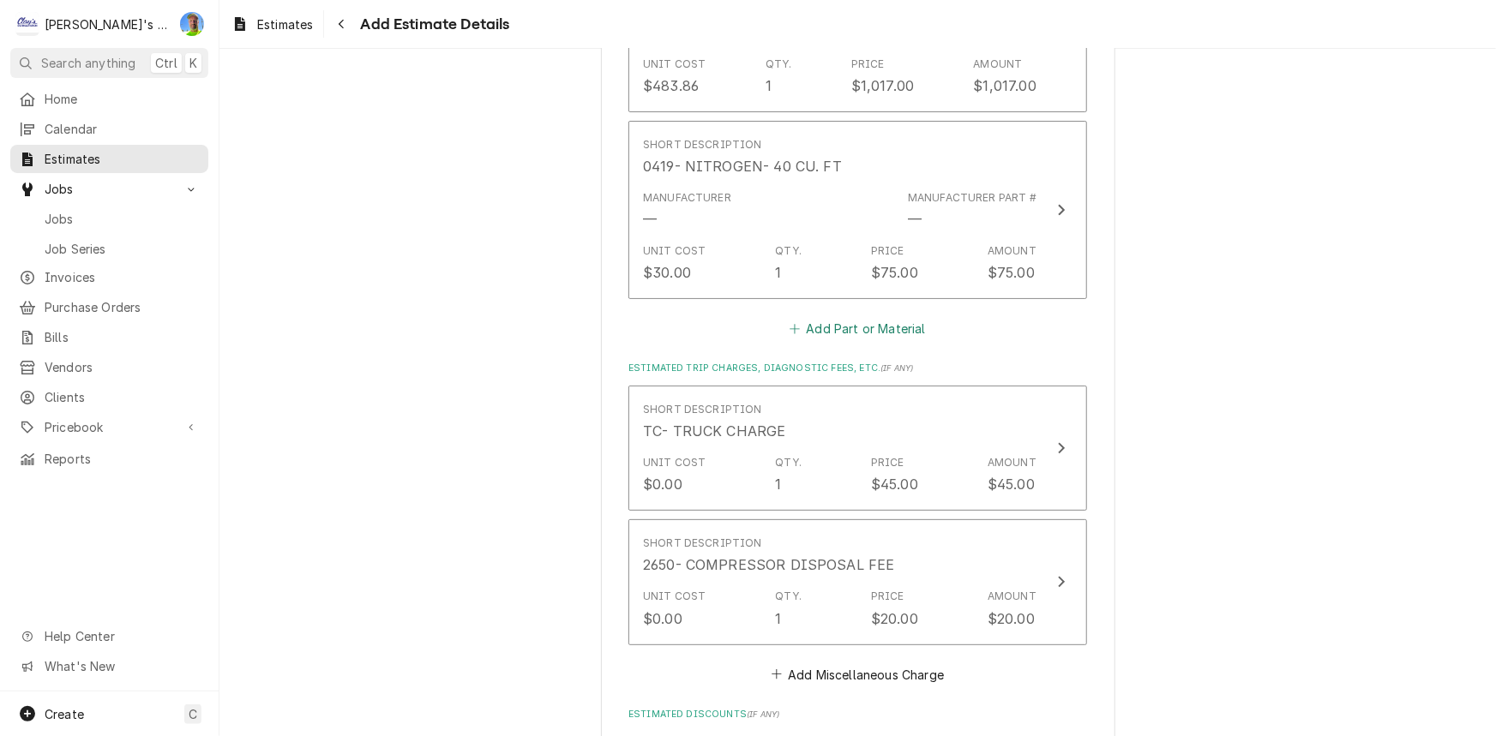
click at [829, 330] on button "Add Part or Material" at bounding box center [857, 329] width 141 height 24
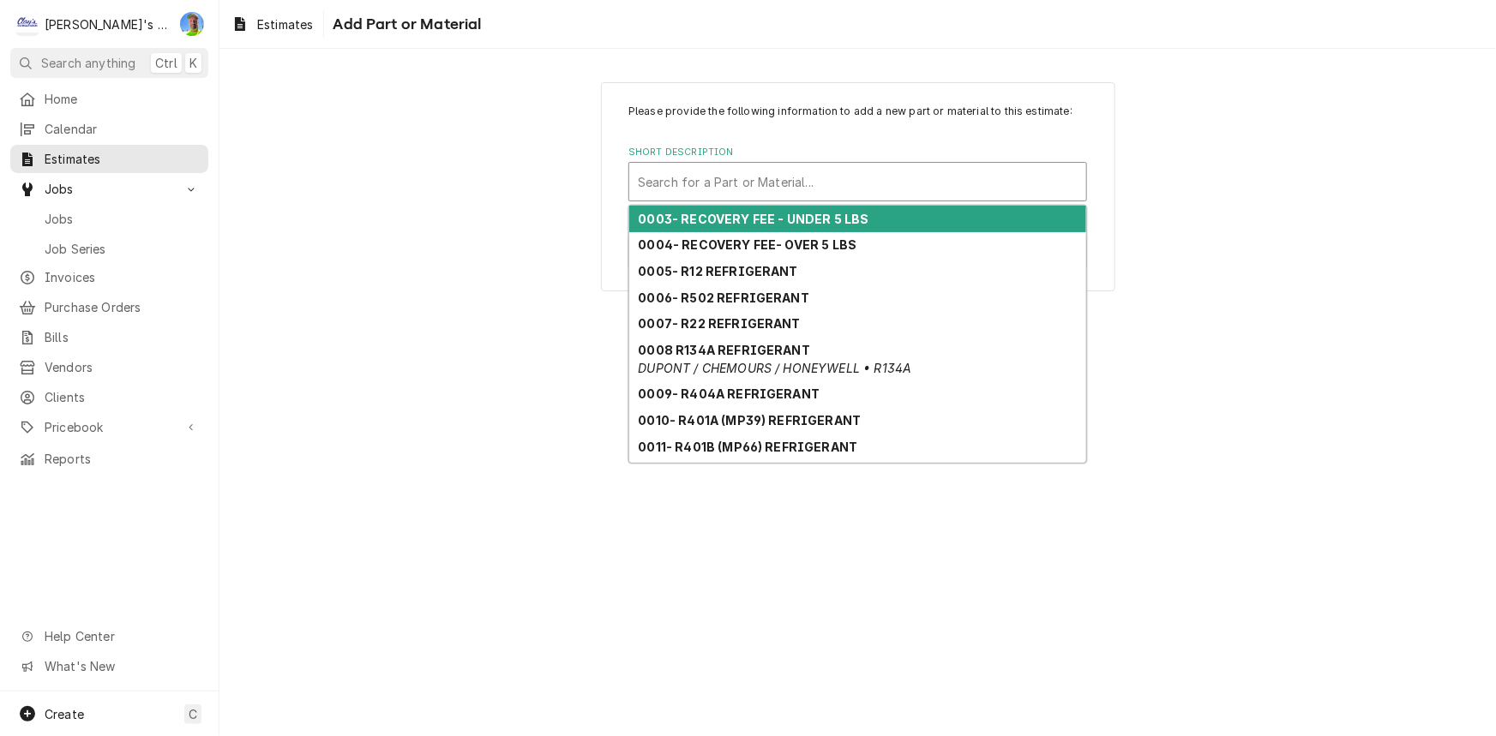
click at [872, 166] on div "Short Description" at bounding box center [858, 181] width 440 height 31
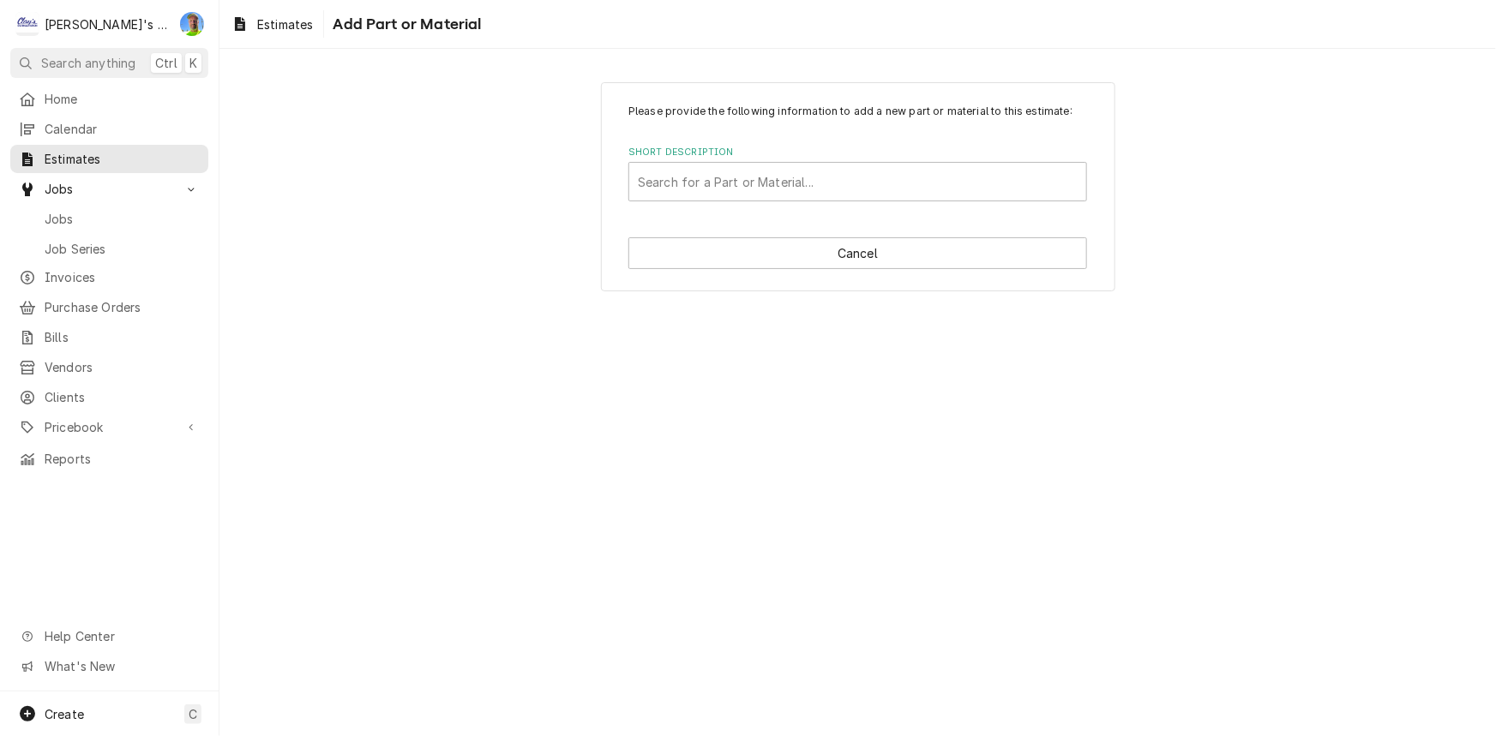
click at [387, 232] on div "Please provide the following information to add a new part or material to this …" at bounding box center [857, 186] width 1277 height 239
click at [761, 237] on button "Cancel" at bounding box center [857, 253] width 459 height 32
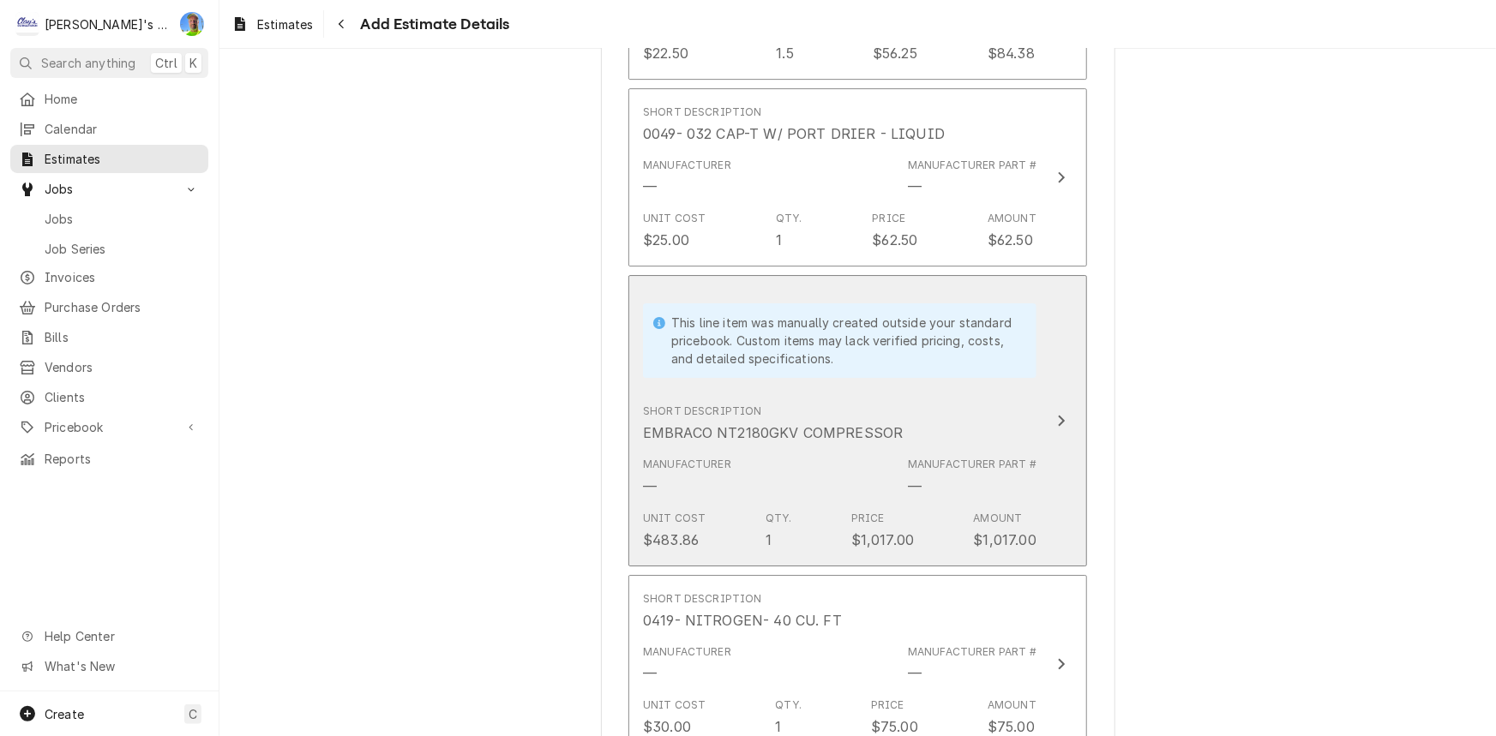
scroll to position [2817, 0]
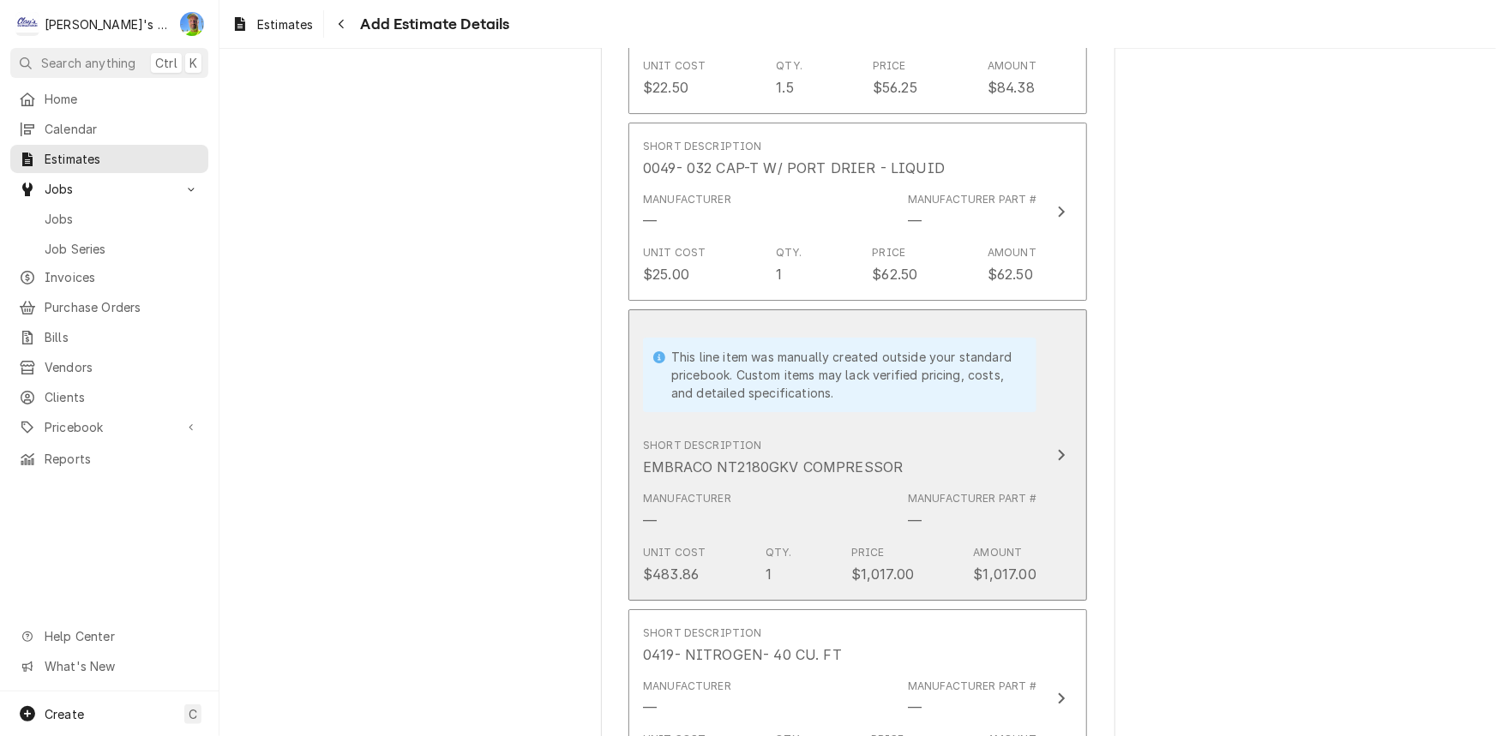
click at [760, 377] on div "This line item was manually created outside your standard pricebook. Custom ite…" at bounding box center [845, 375] width 348 height 54
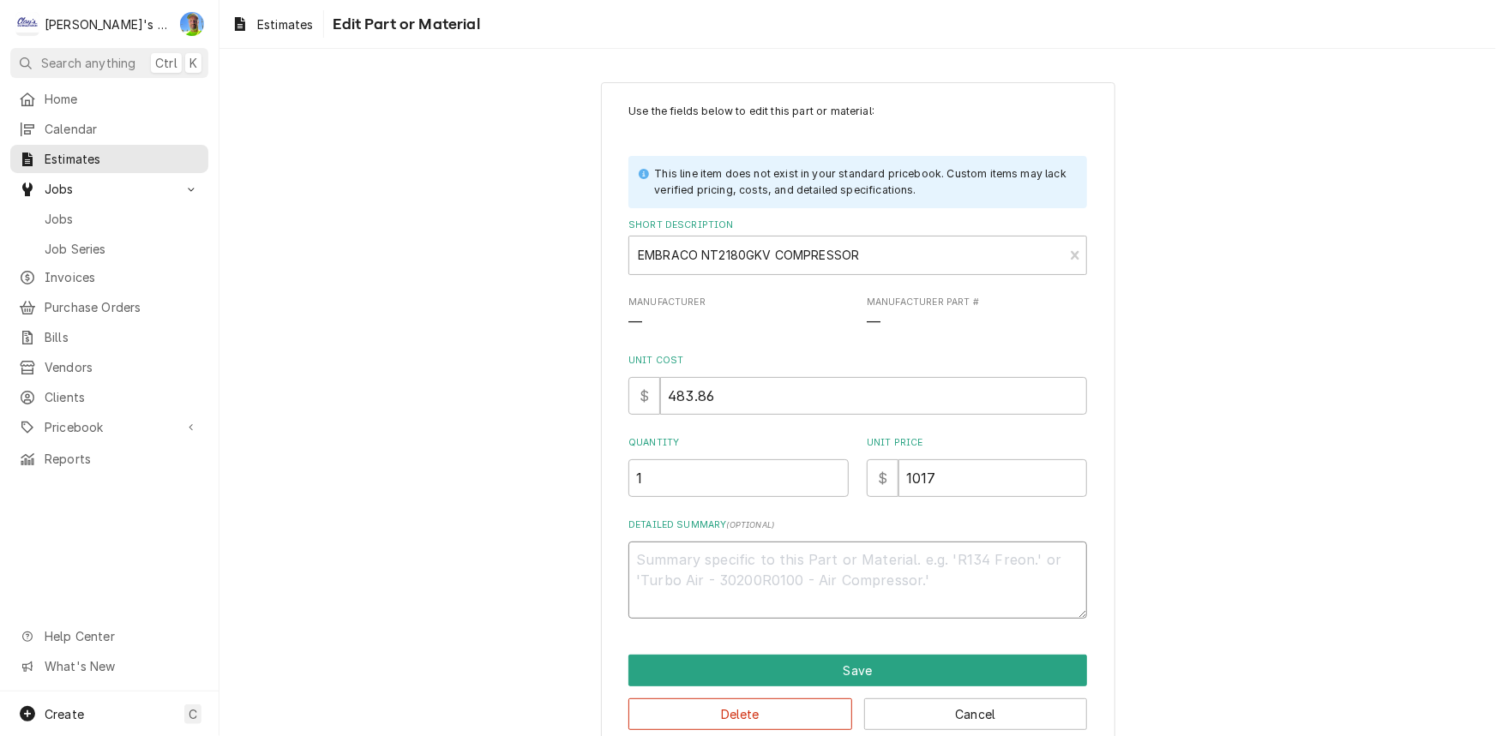
click at [727, 576] on textarea "Detailed Summary ( optional )" at bounding box center [857, 580] width 459 height 77
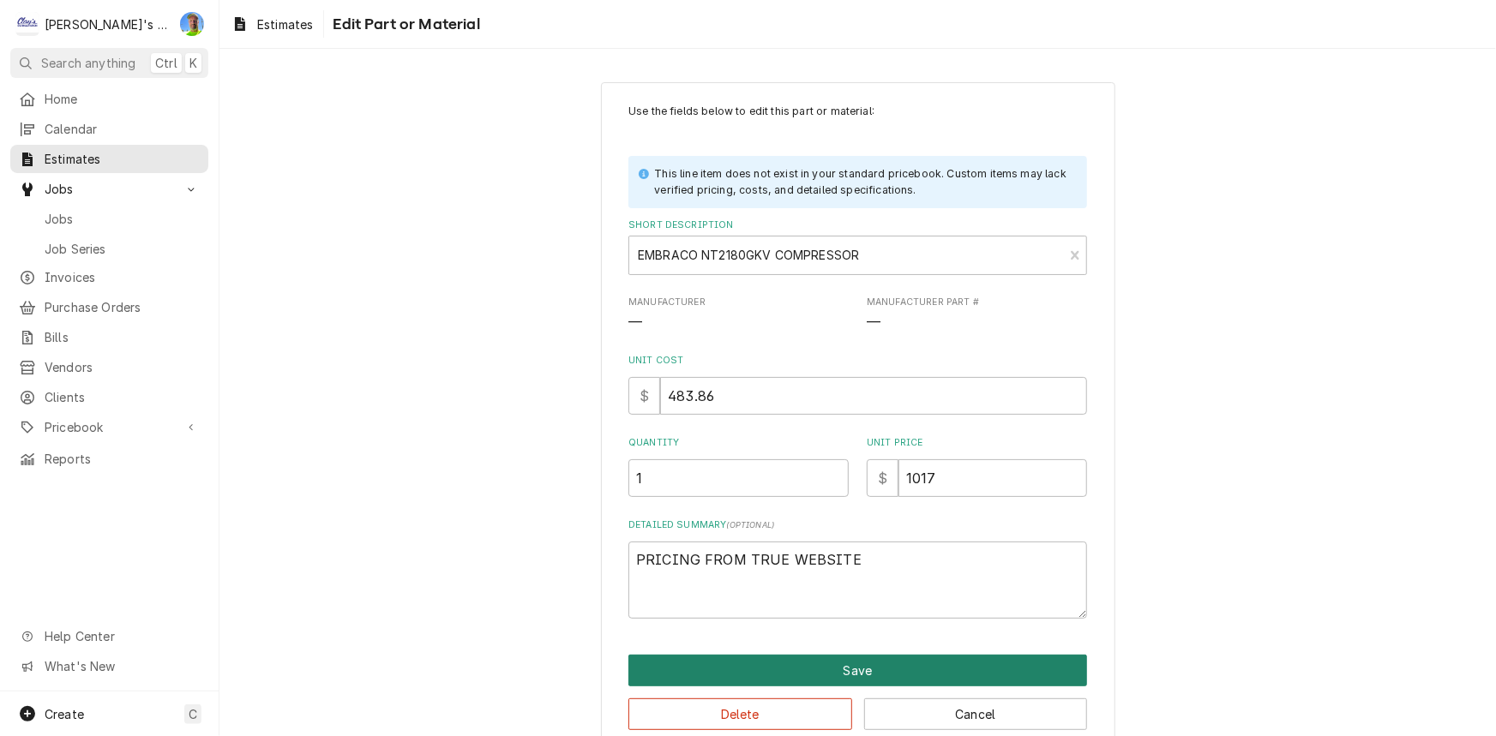
click at [732, 661] on button "Save" at bounding box center [857, 671] width 459 height 32
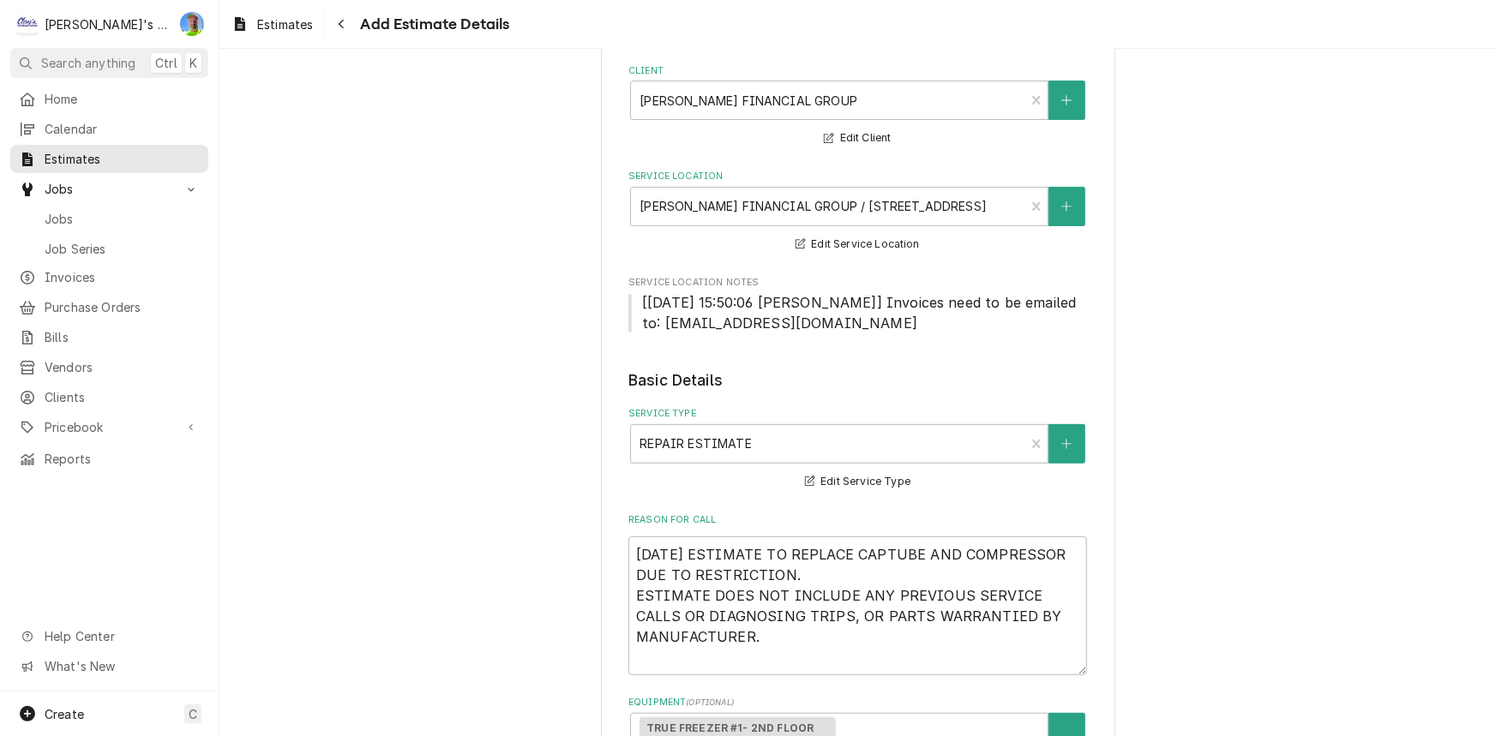
scroll to position [146, 0]
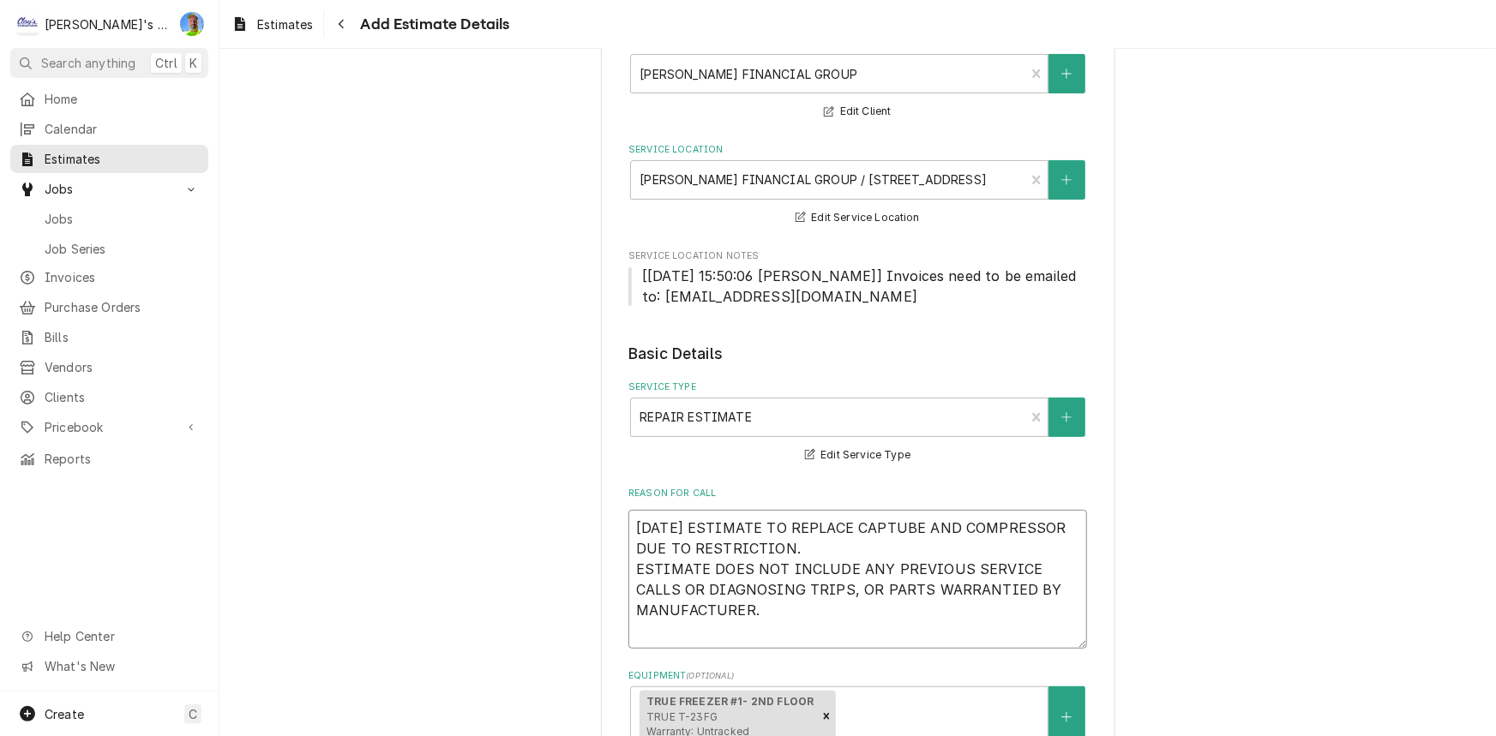
drag, startPoint x: 764, startPoint y: 610, endPoint x: 609, endPoint y: 513, distance: 183.4
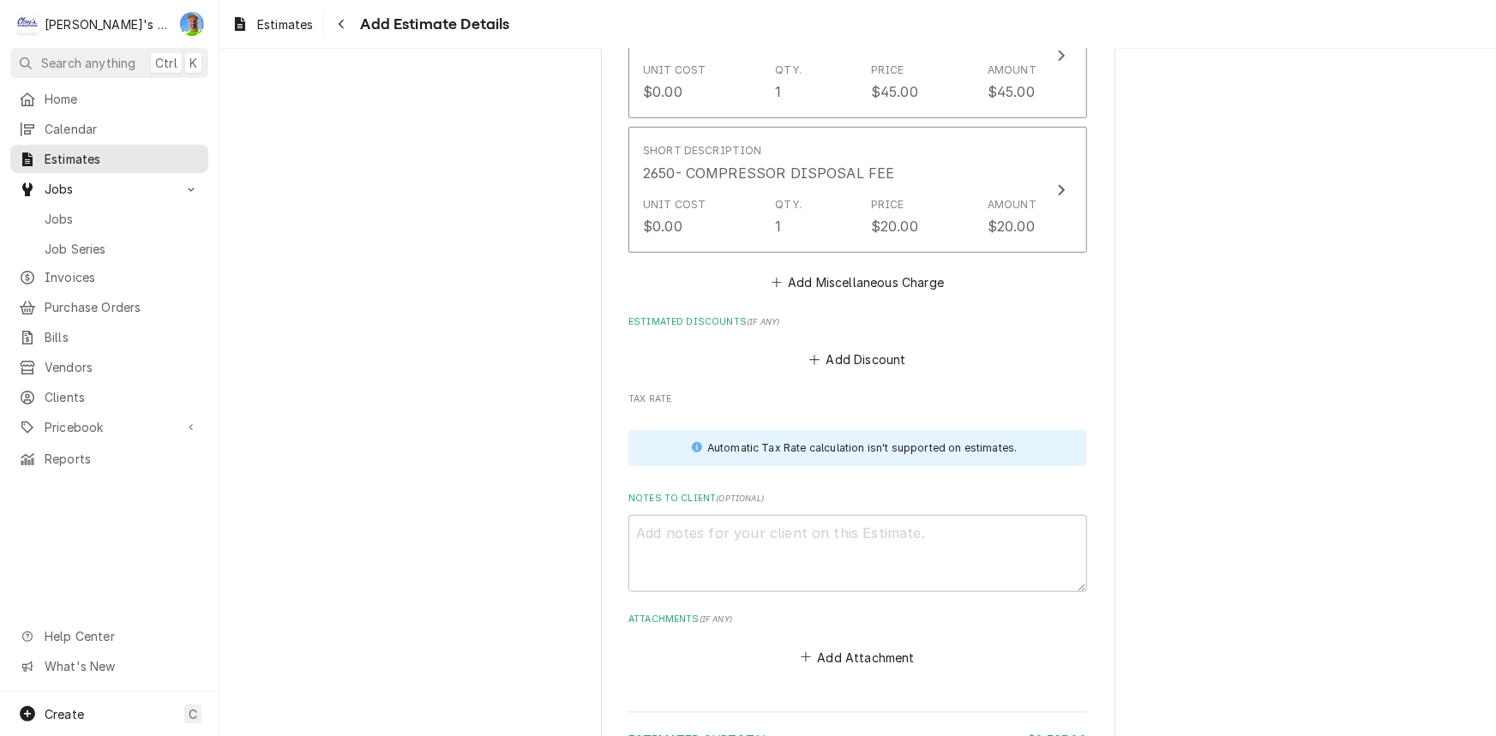
scroll to position [3809, 0]
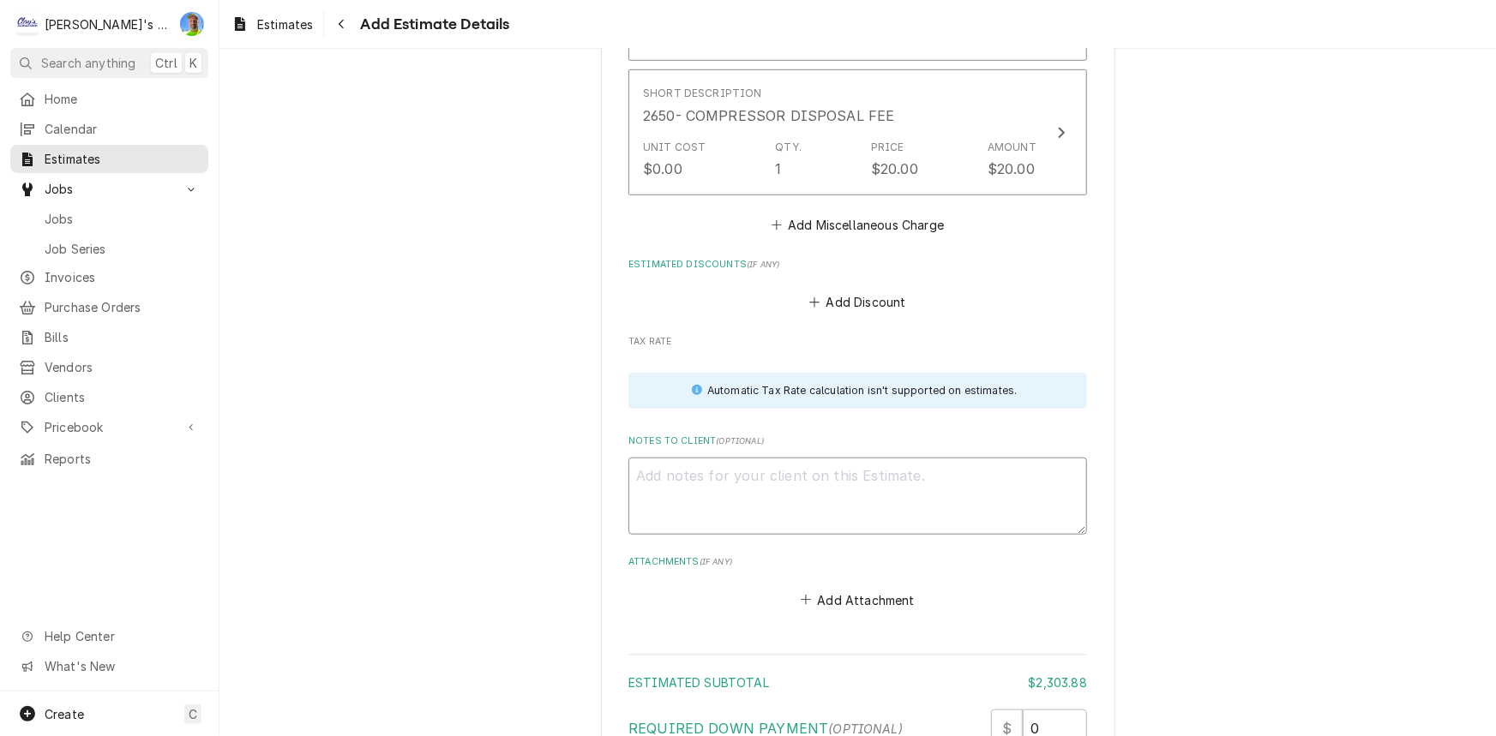
click at [736, 490] on textarea "Notes to Client ( optional )" at bounding box center [857, 496] width 459 height 77
paste textarea "9/24/2025 ESTIMATE TO REPLACE CAPTUBE AND COMPRESSOR DUE TO RESTRICTION. ESTIMA…"
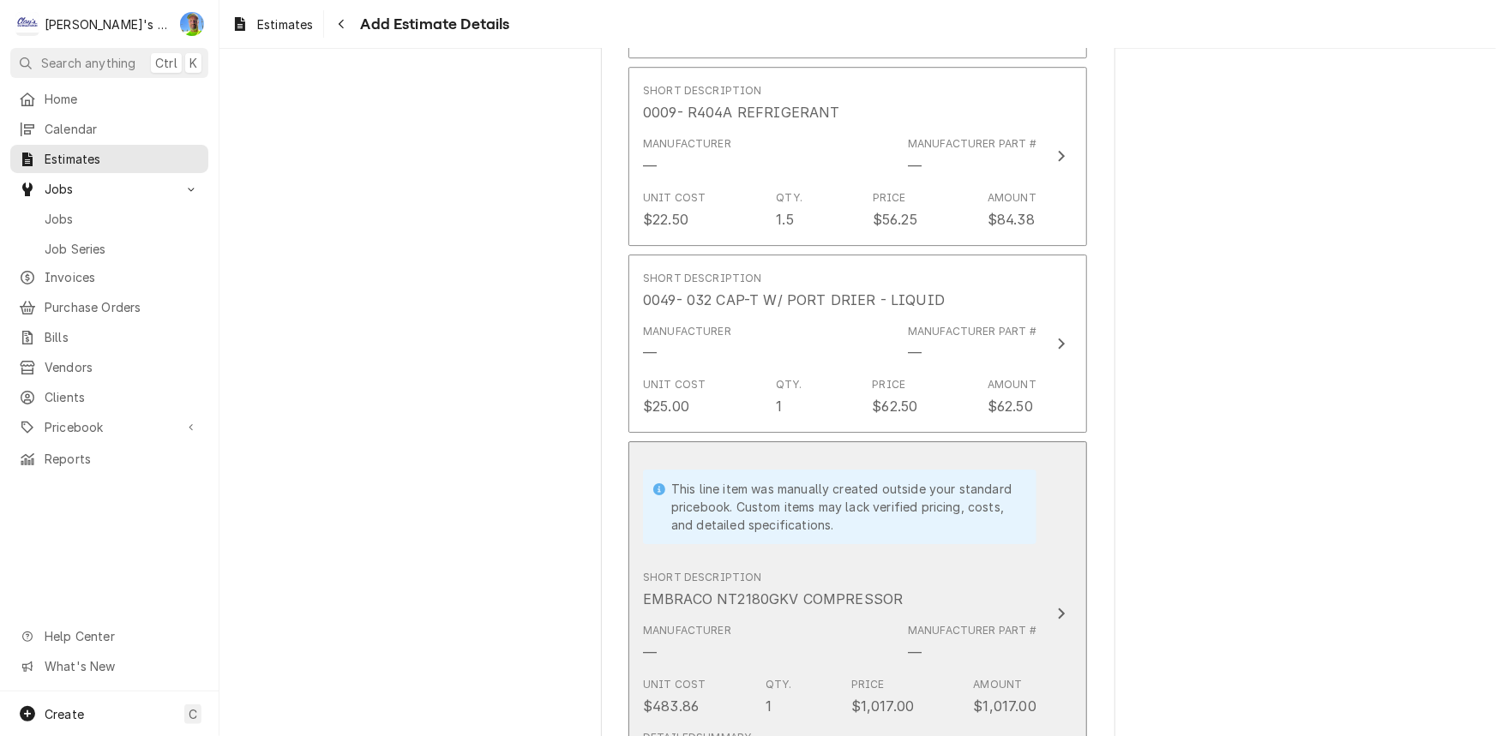
scroll to position [2641, 0]
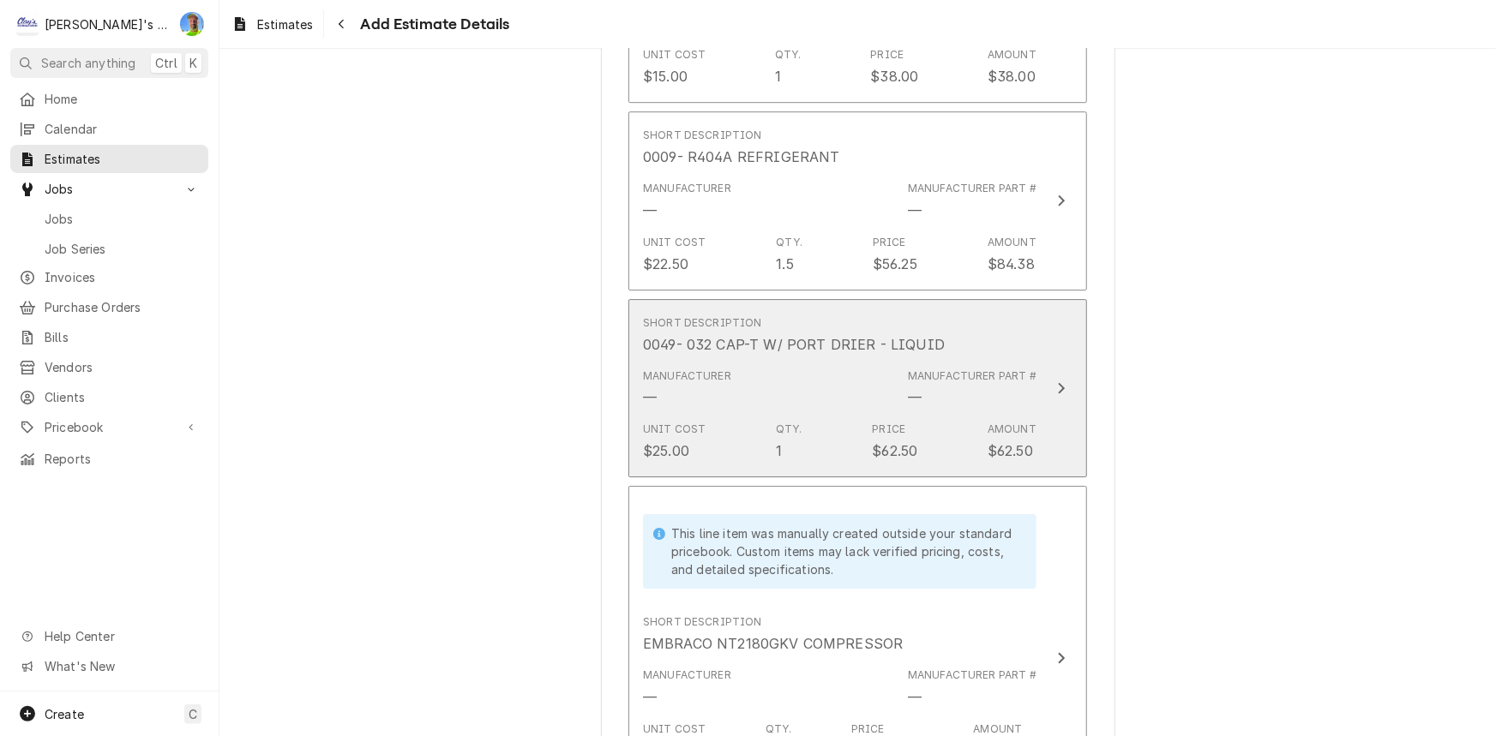
click at [940, 436] on div "Unit Cost $25.00 Qty. 1 Price $62.50 Amount $62.50" at bounding box center [840, 441] width 394 height 53
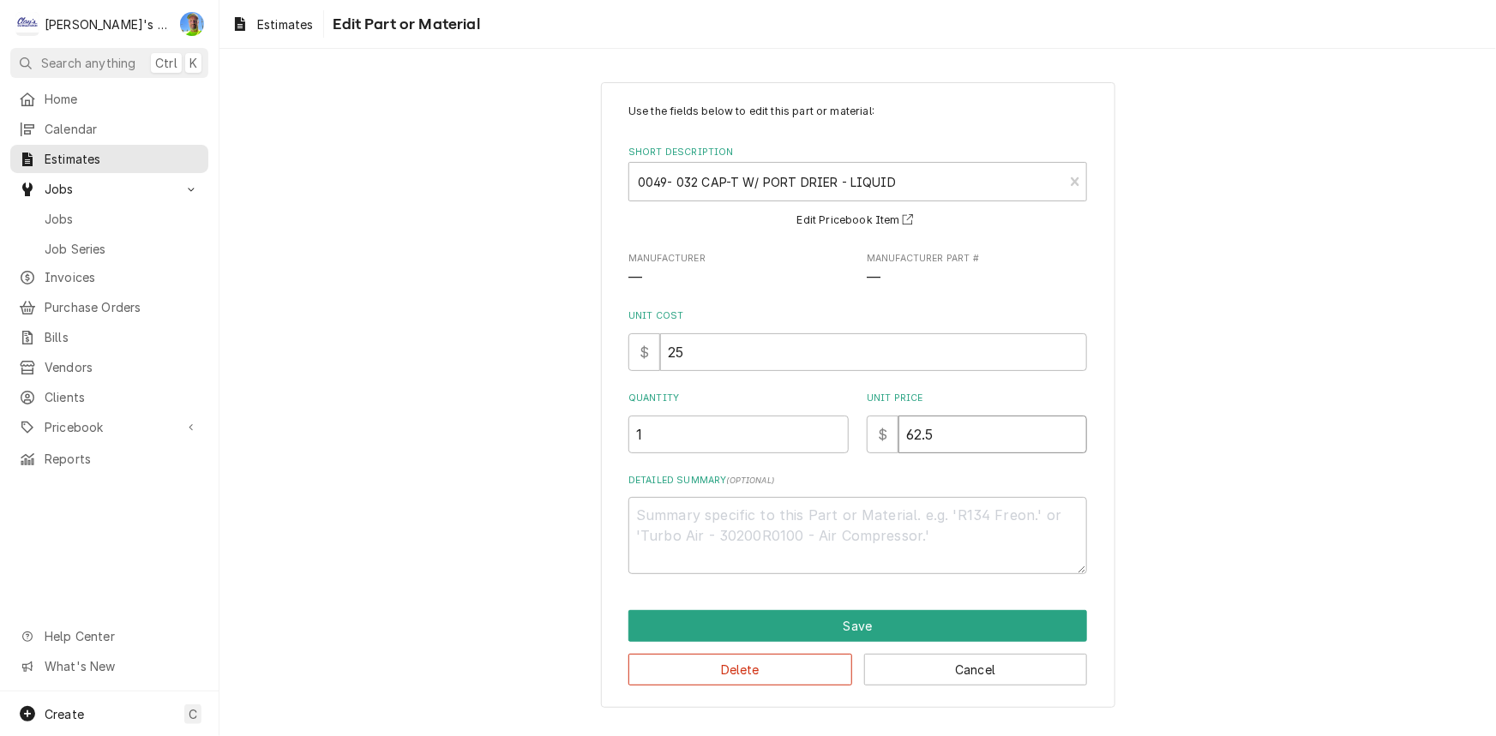
click at [945, 428] on input "62.5" at bounding box center [992, 435] width 189 height 38
click at [945, 429] on input "62.5" at bounding box center [992, 435] width 189 height 38
click at [943, 631] on button "Save" at bounding box center [857, 626] width 459 height 32
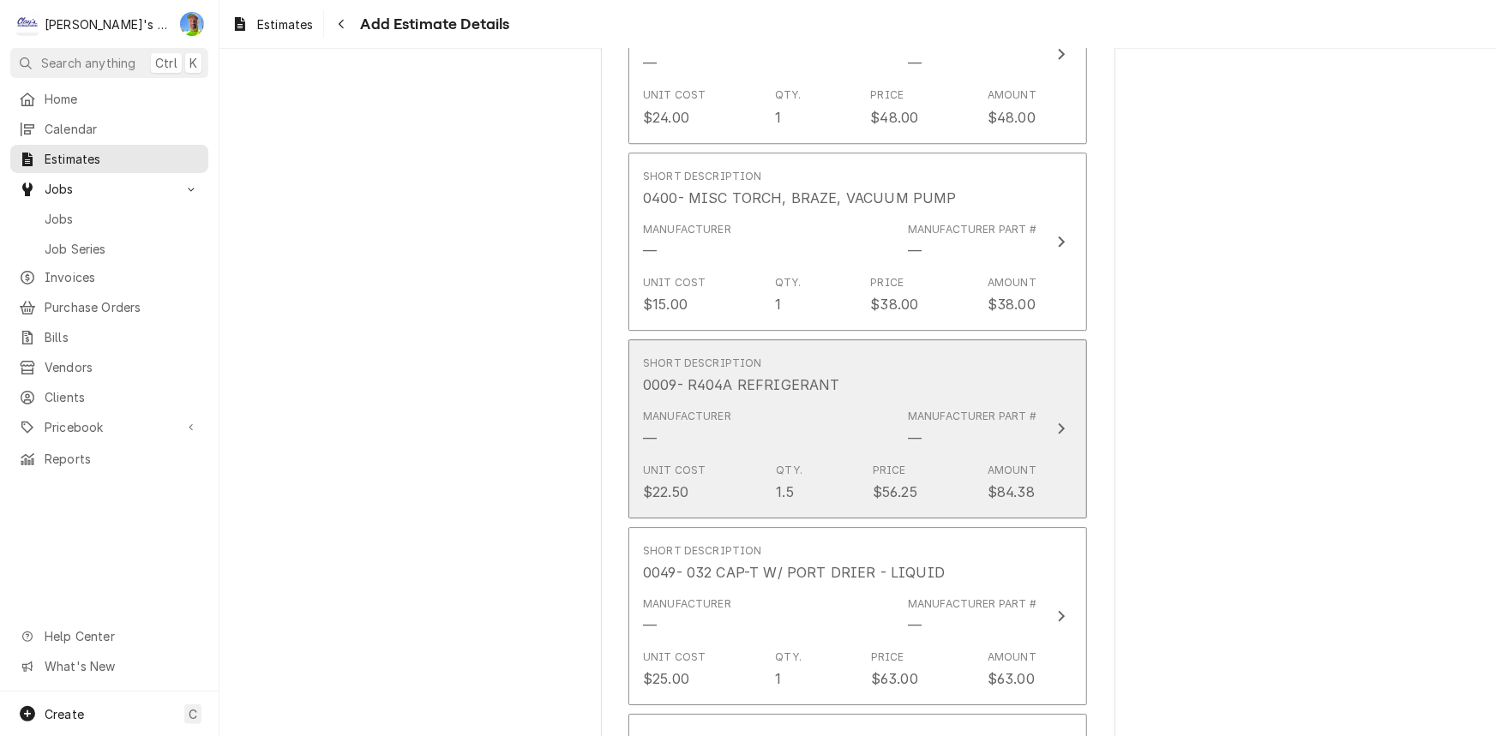
scroll to position [2385, 0]
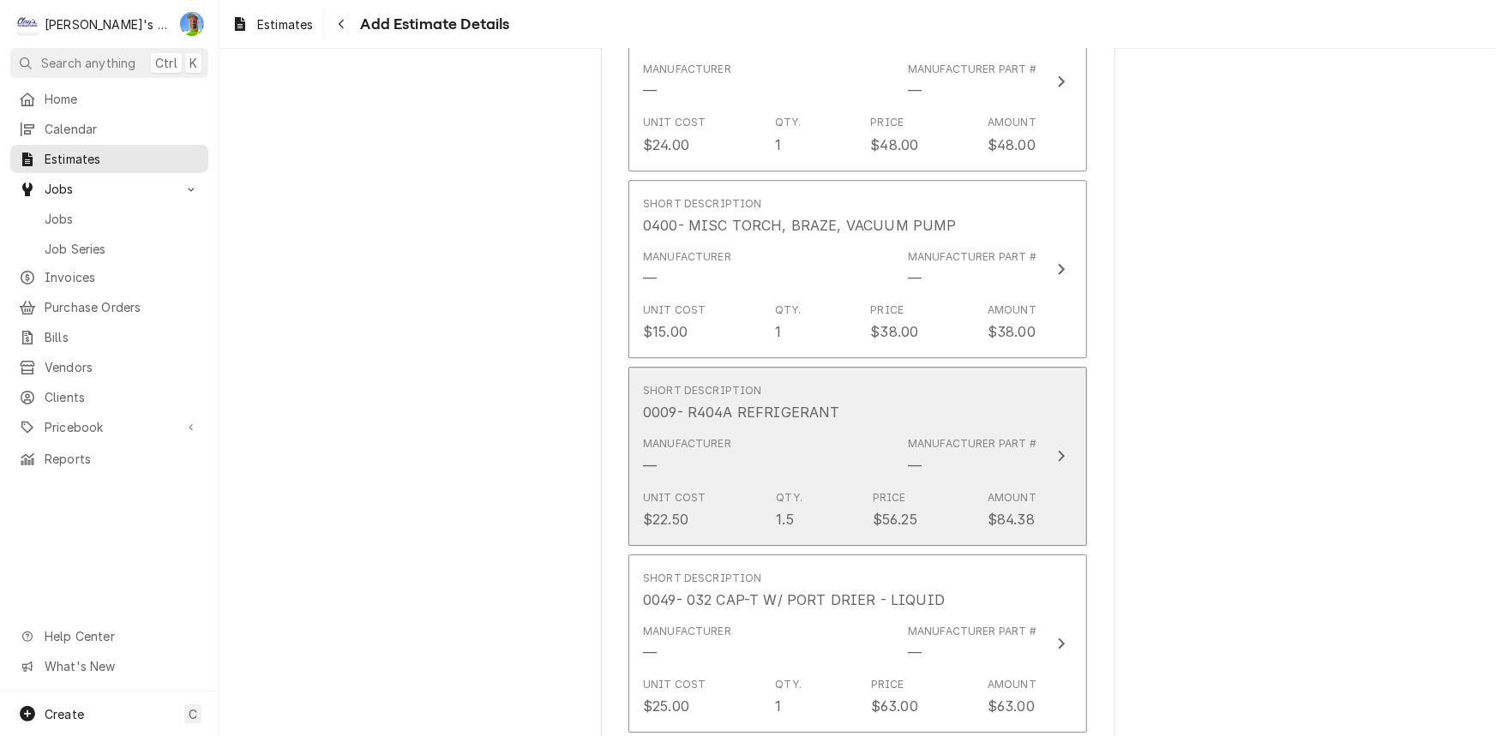
click at [1009, 514] on div "$84.38" at bounding box center [1011, 519] width 47 height 21
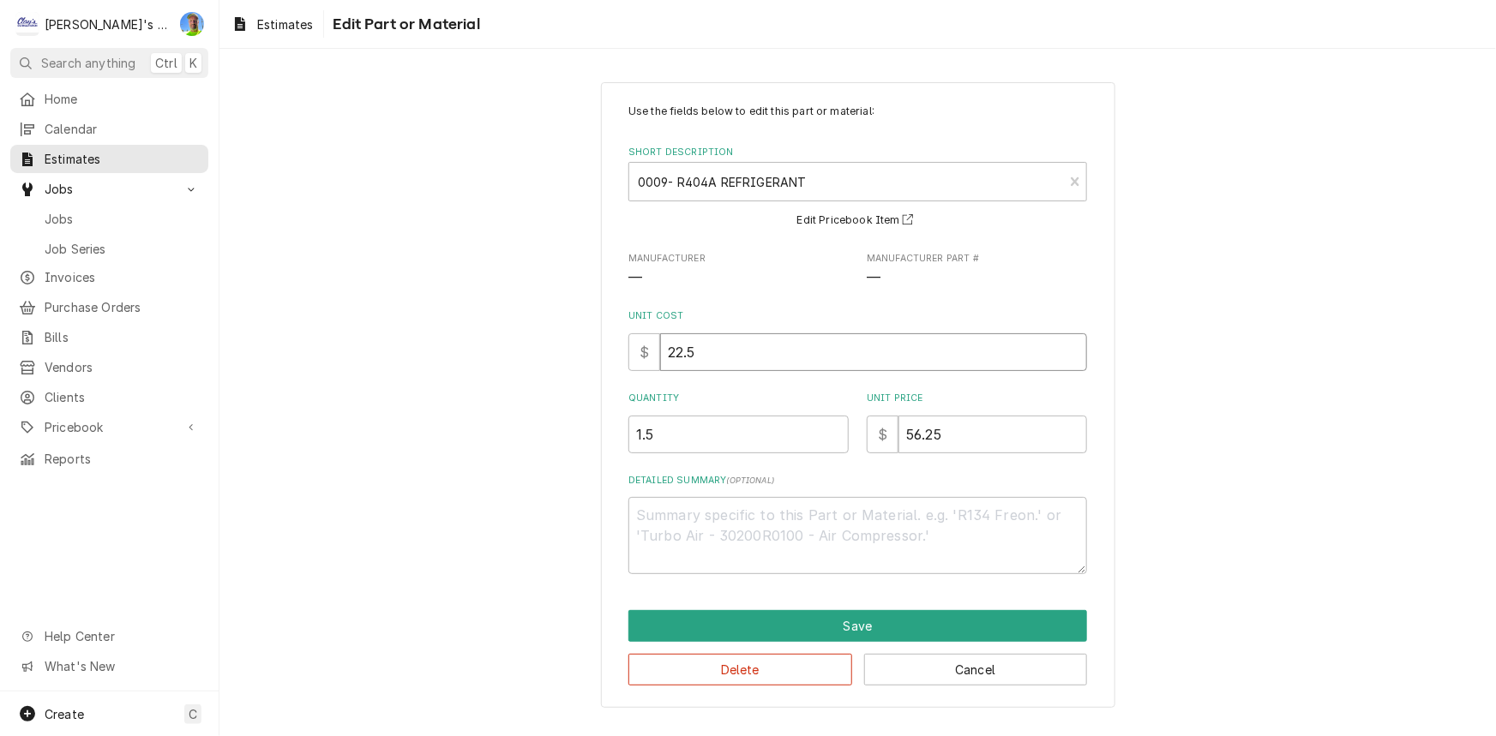
drag, startPoint x: 779, startPoint y: 353, endPoint x: 748, endPoint y: 350, distance: 31.9
click at [748, 350] on input "22.5" at bounding box center [873, 352] width 427 height 38
drag, startPoint x: 945, startPoint y: 435, endPoint x: 923, endPoint y: 439, distance: 21.9
click at [923, 439] on input "56.25" at bounding box center [992, 435] width 189 height 38
click at [865, 624] on button "Save" at bounding box center [857, 626] width 459 height 32
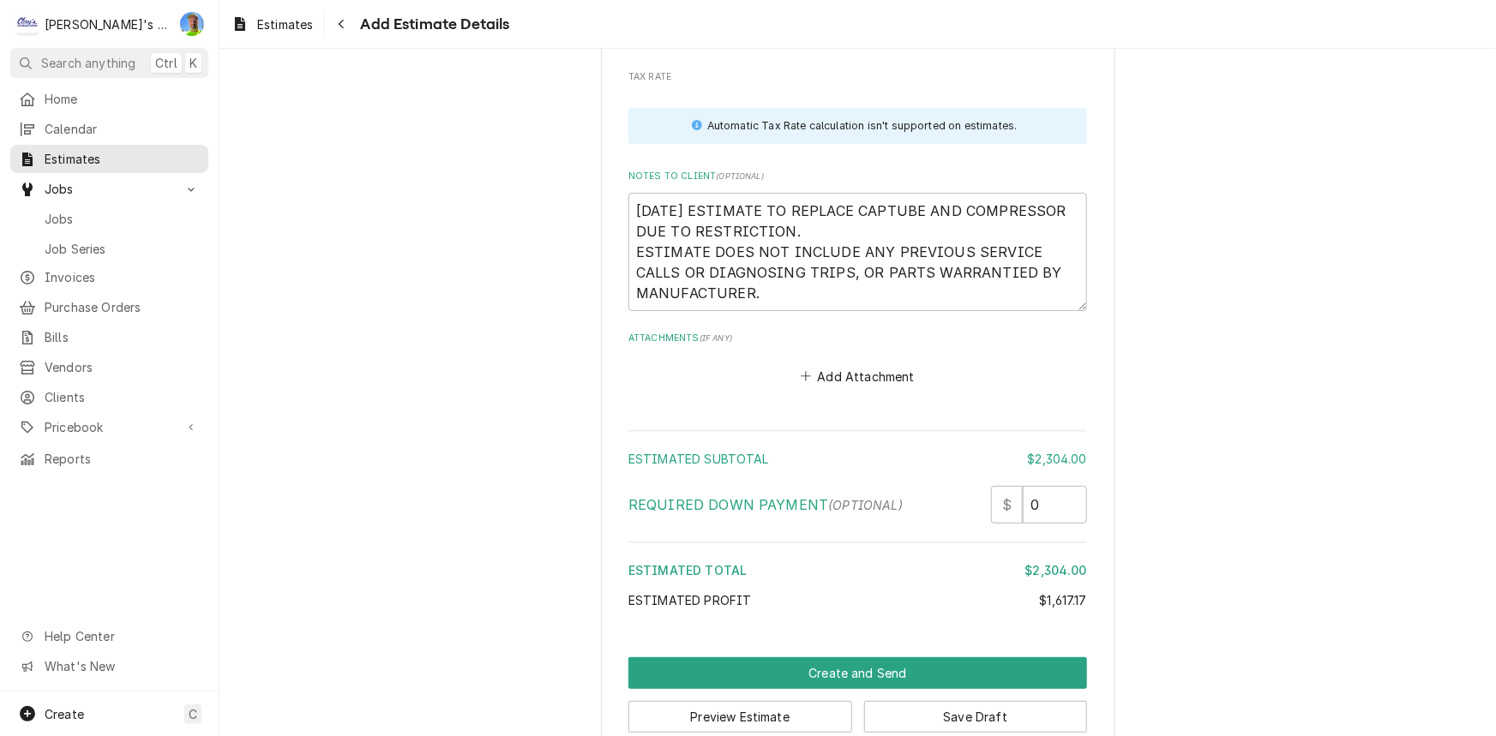
scroll to position [4101, 0]
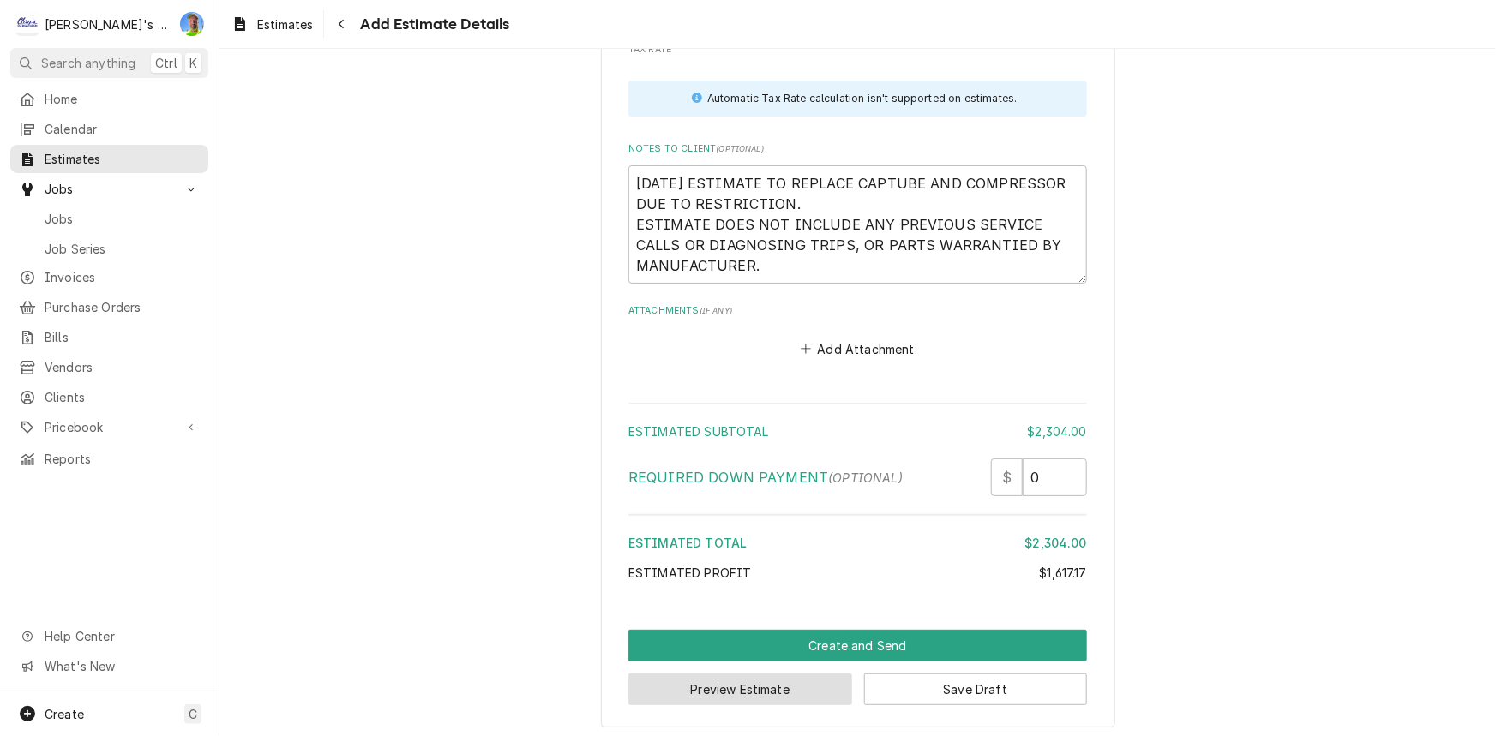
click at [778, 688] on button "Preview Estimate" at bounding box center [740, 690] width 224 height 32
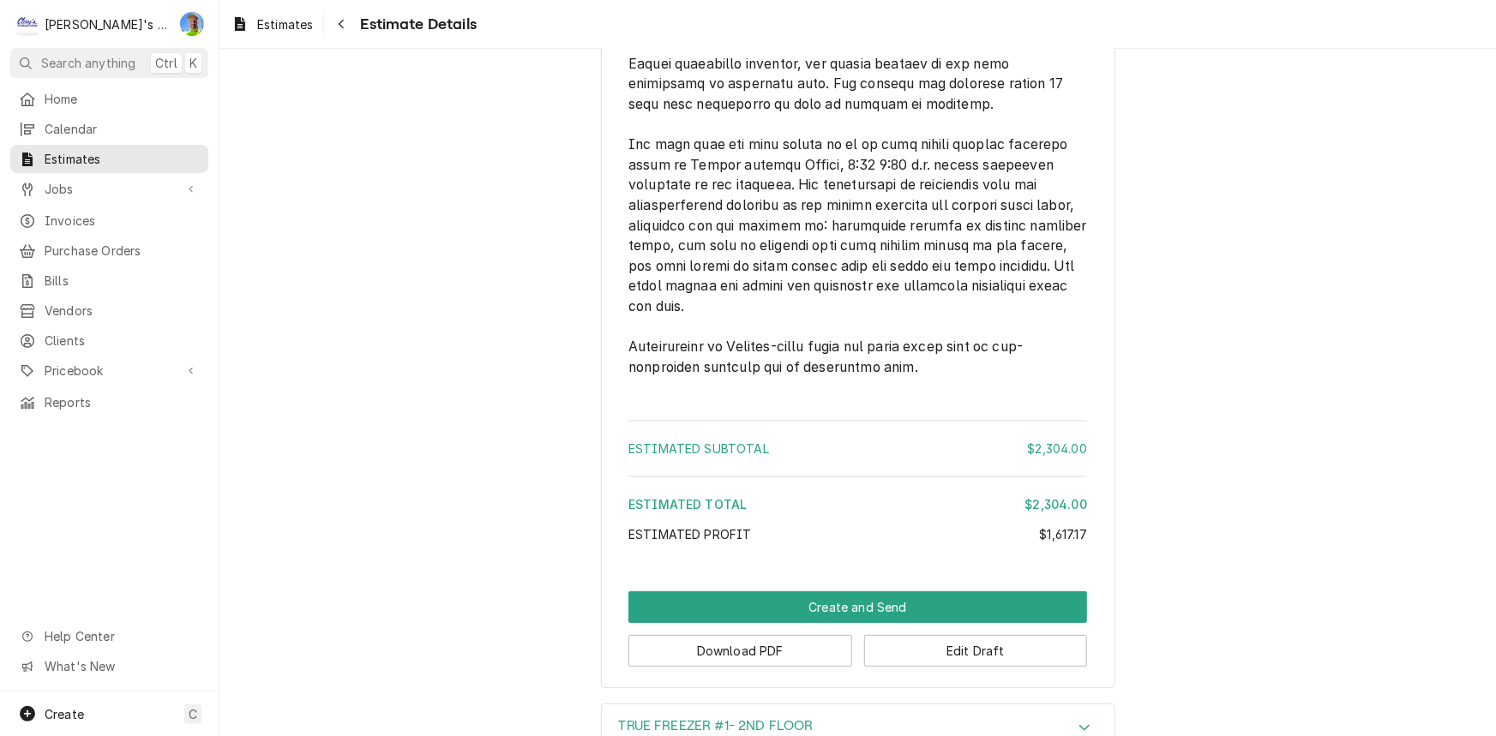
scroll to position [3273, 0]
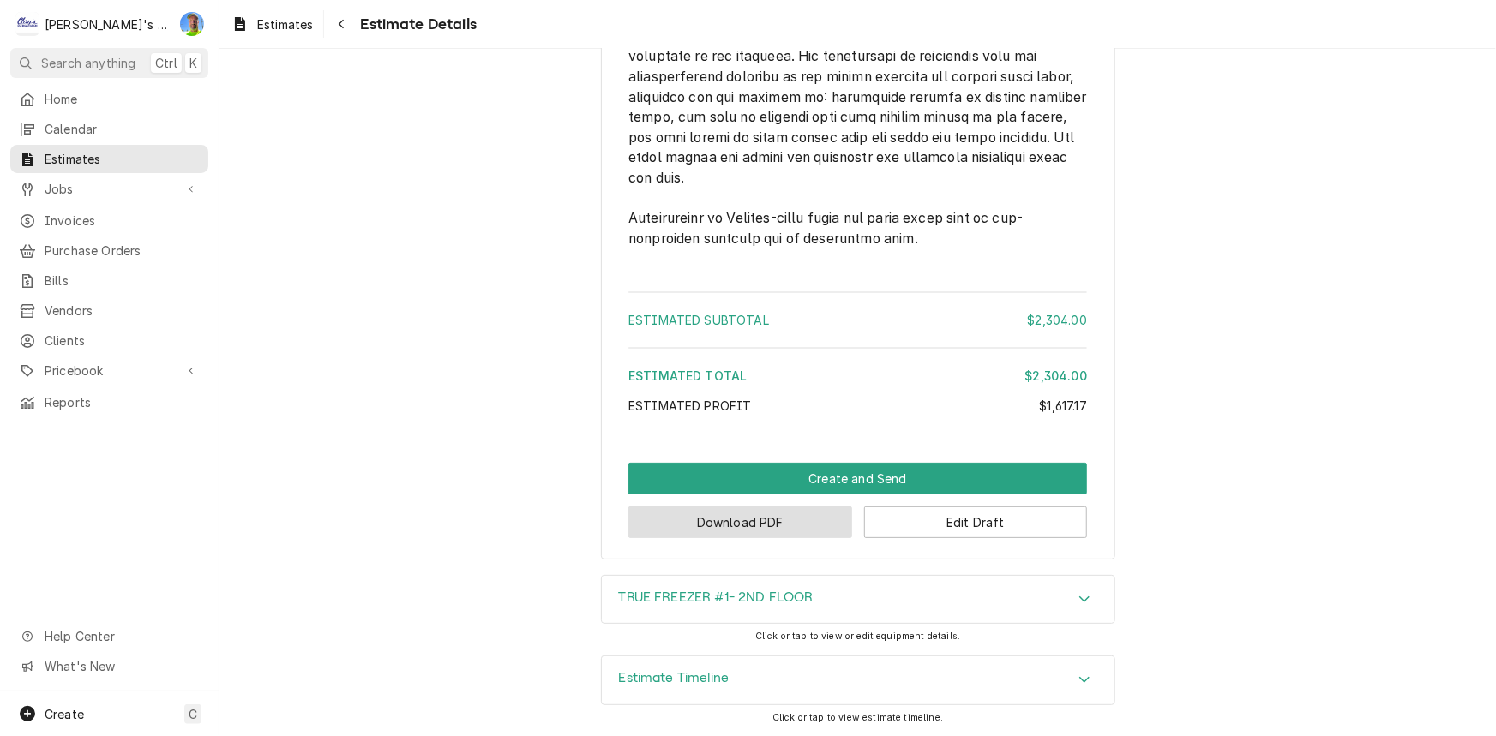
click at [762, 524] on button "Download PDF" at bounding box center [740, 523] width 224 height 32
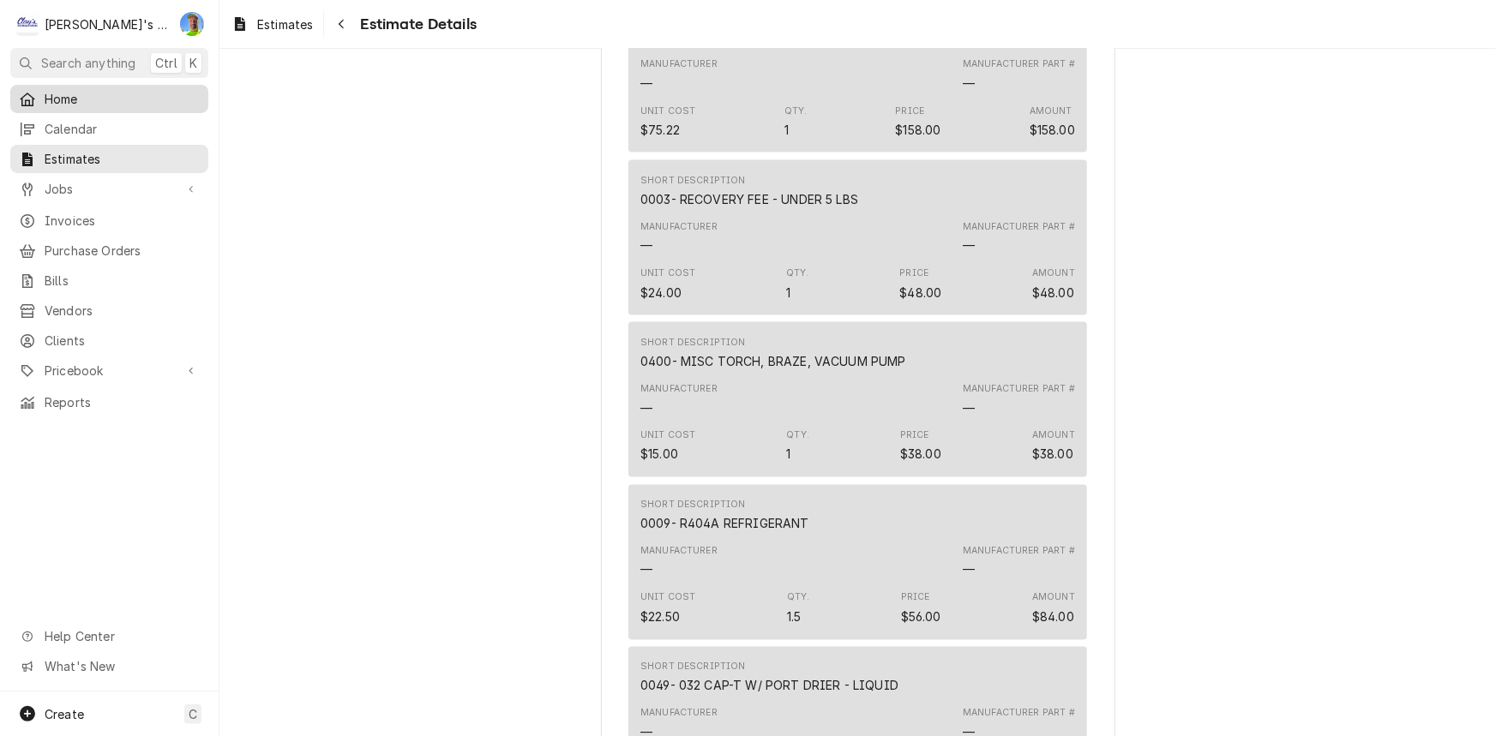
scroll to position [1247, 0]
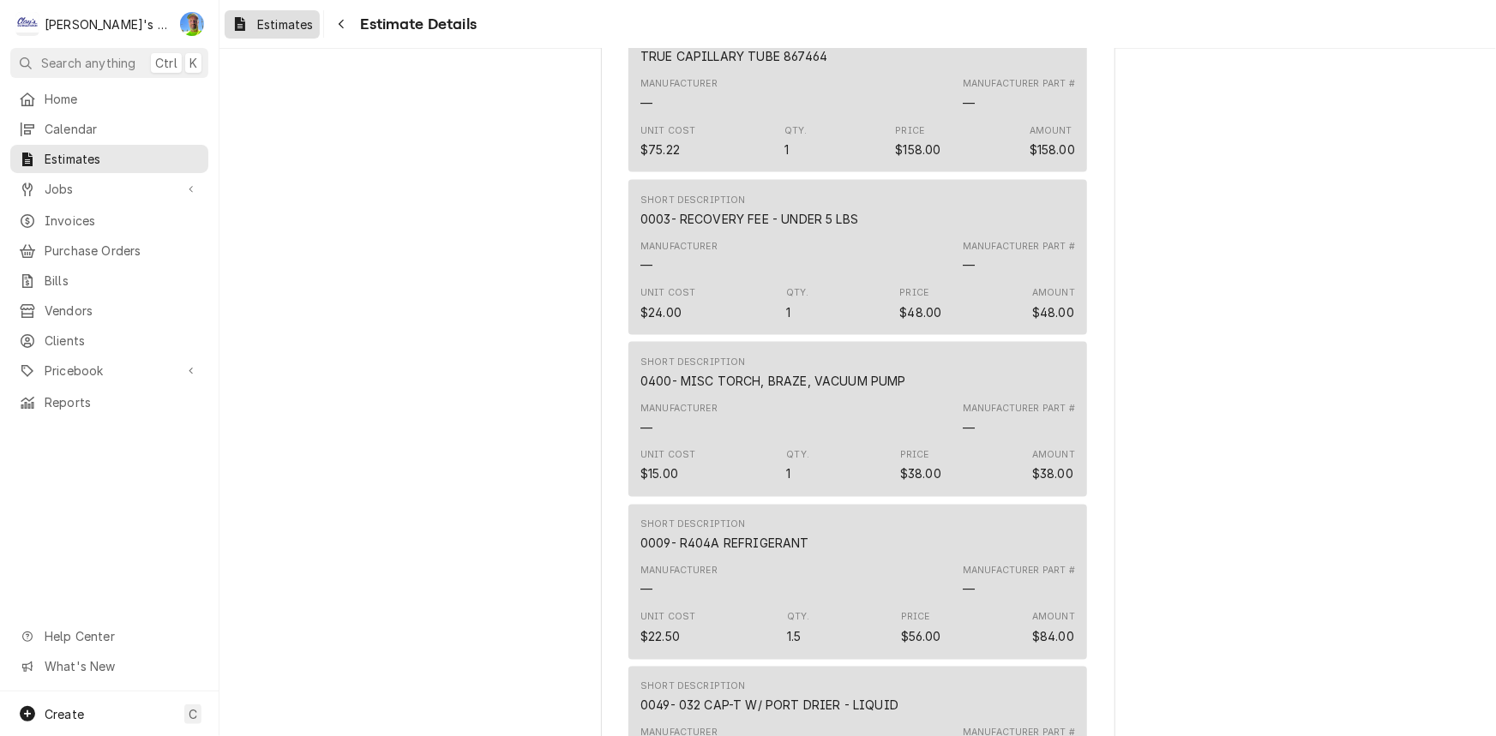
click at [255, 31] on div "Estimates" at bounding box center [272, 24] width 88 height 21
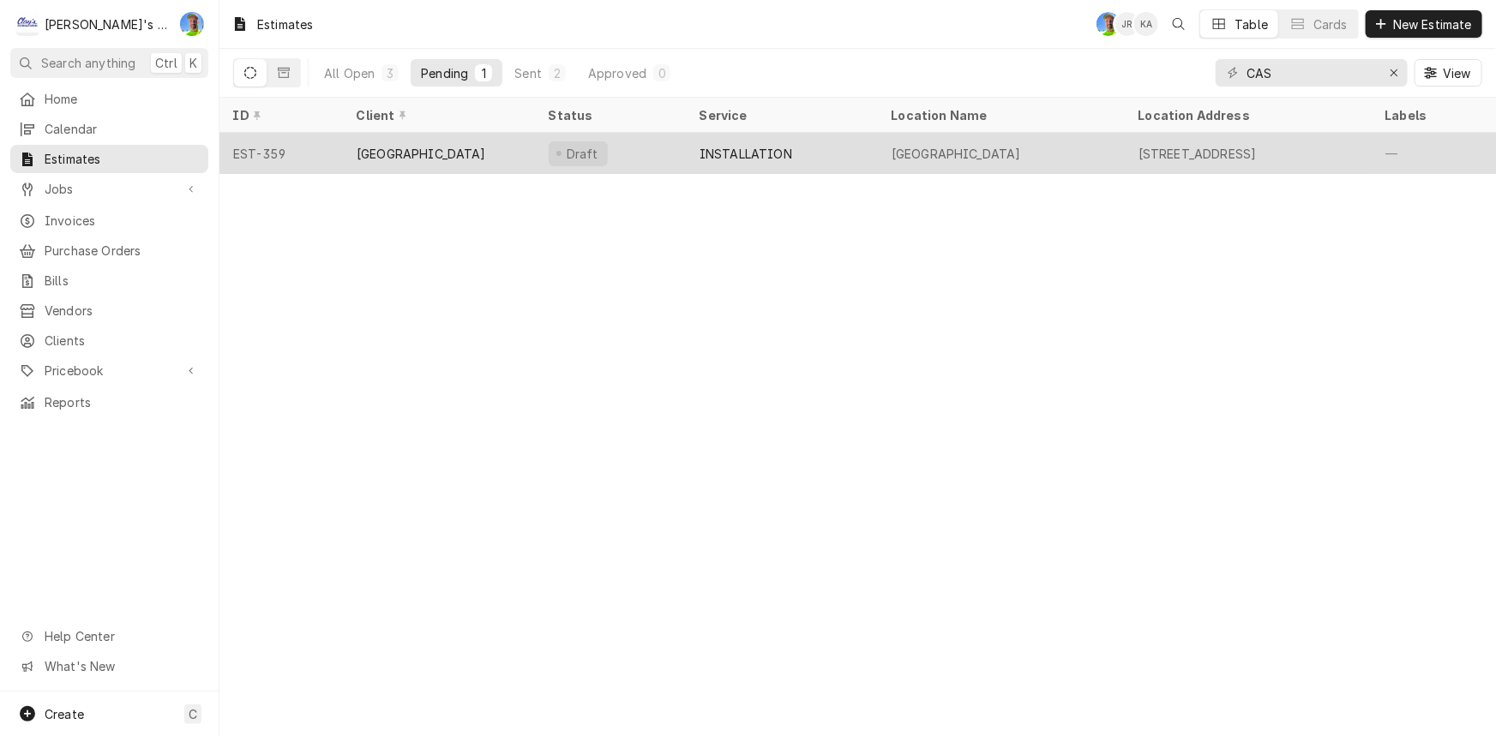
click at [462, 145] on div "[GEOGRAPHIC_DATA]" at bounding box center [421, 154] width 129 height 18
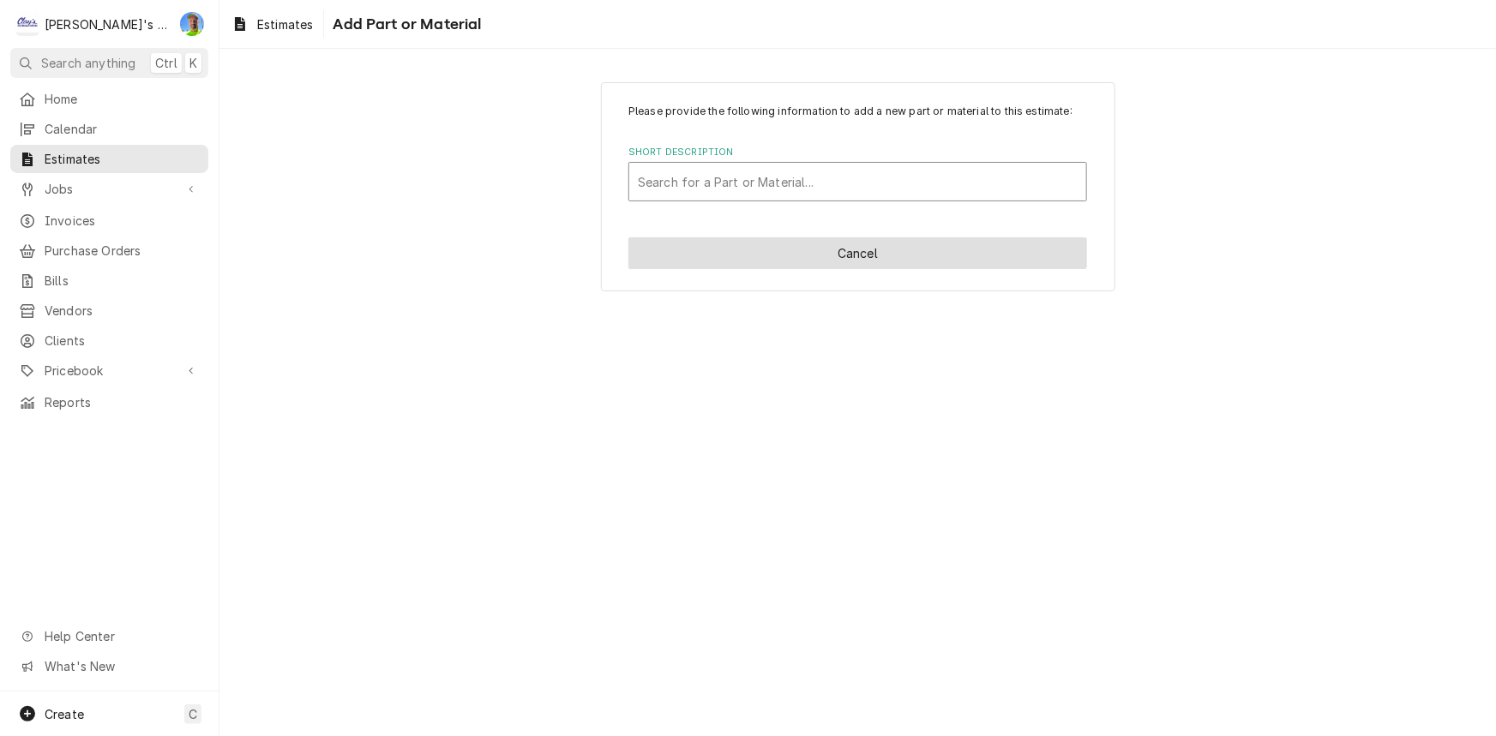
click at [837, 249] on button "Cancel" at bounding box center [857, 253] width 459 height 32
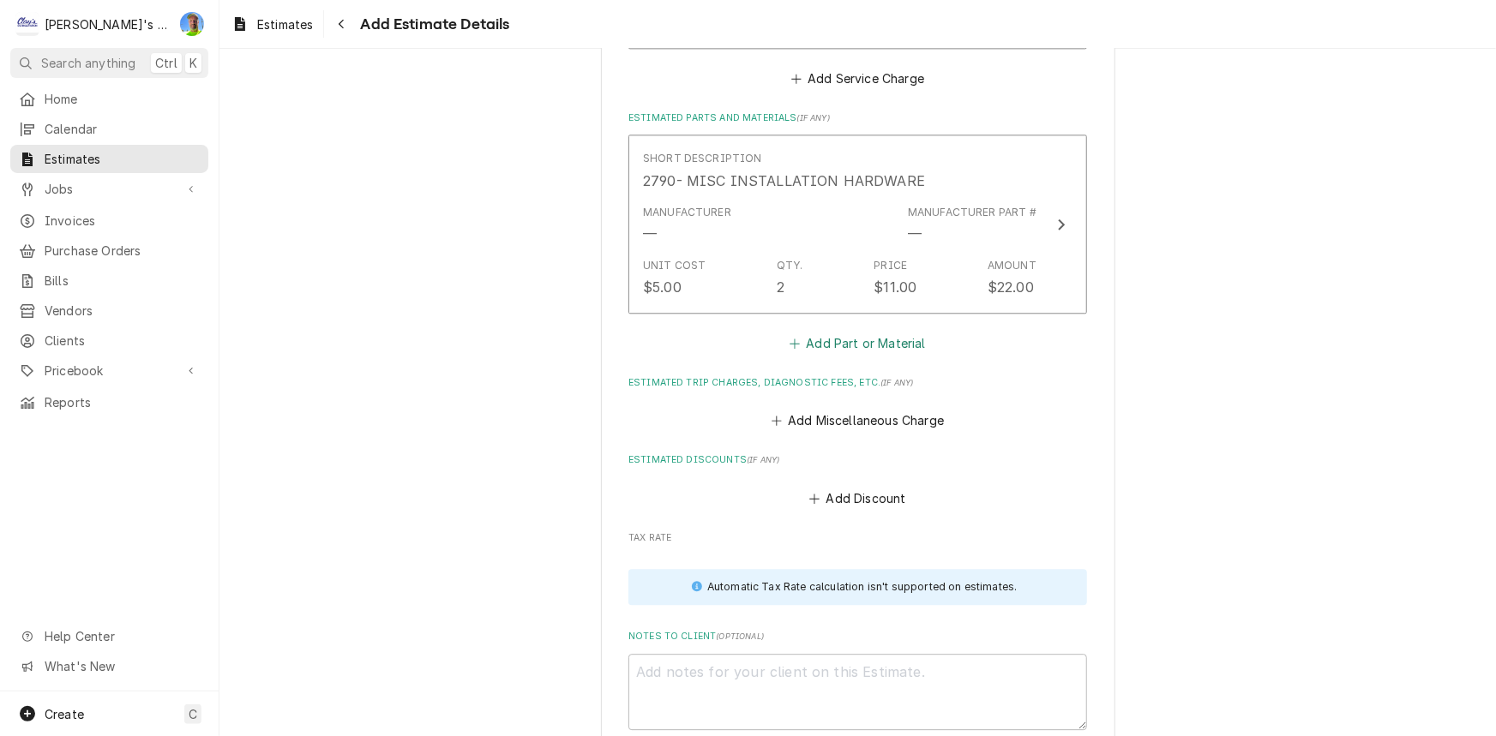
type textarea "x"
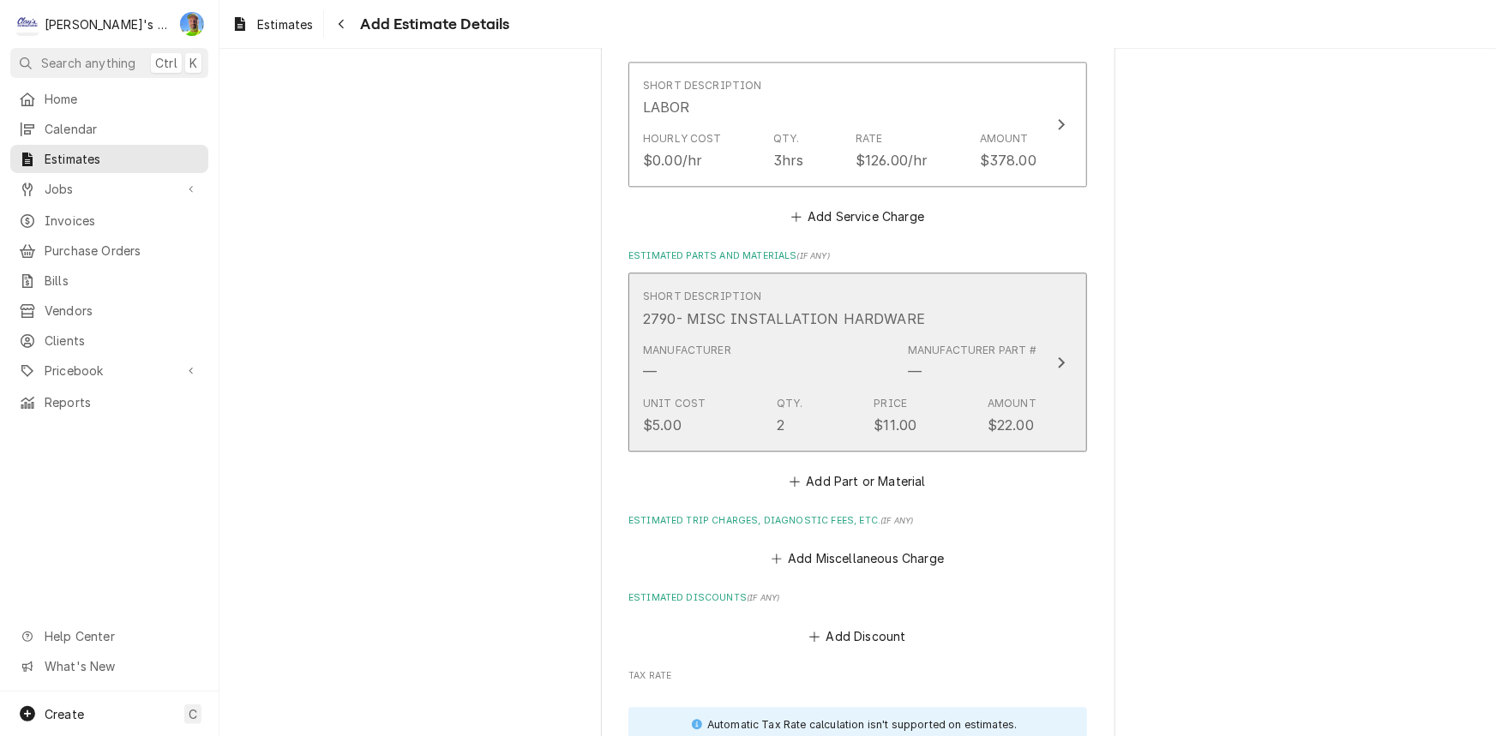
scroll to position [1928, 0]
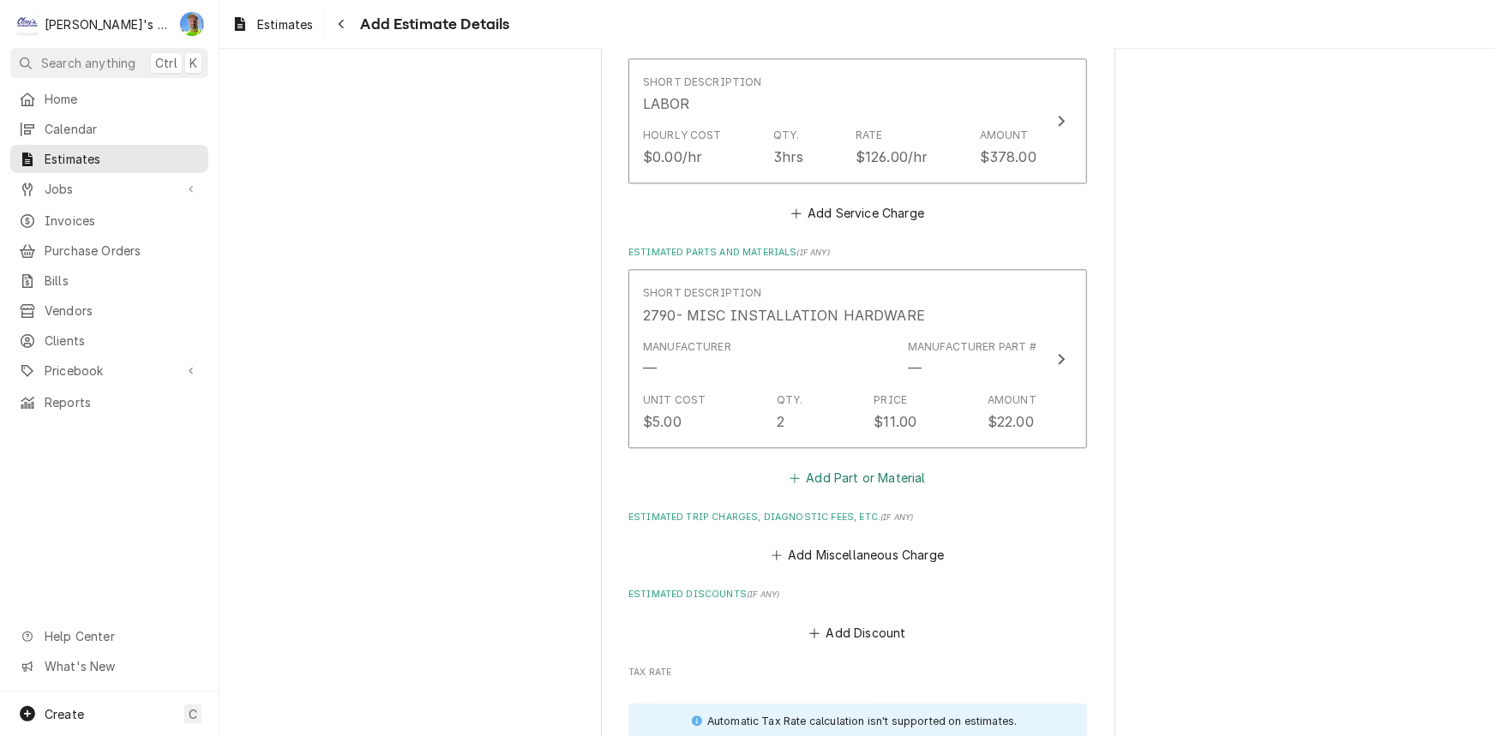
click at [832, 477] on button "Add Part or Material" at bounding box center [857, 478] width 141 height 24
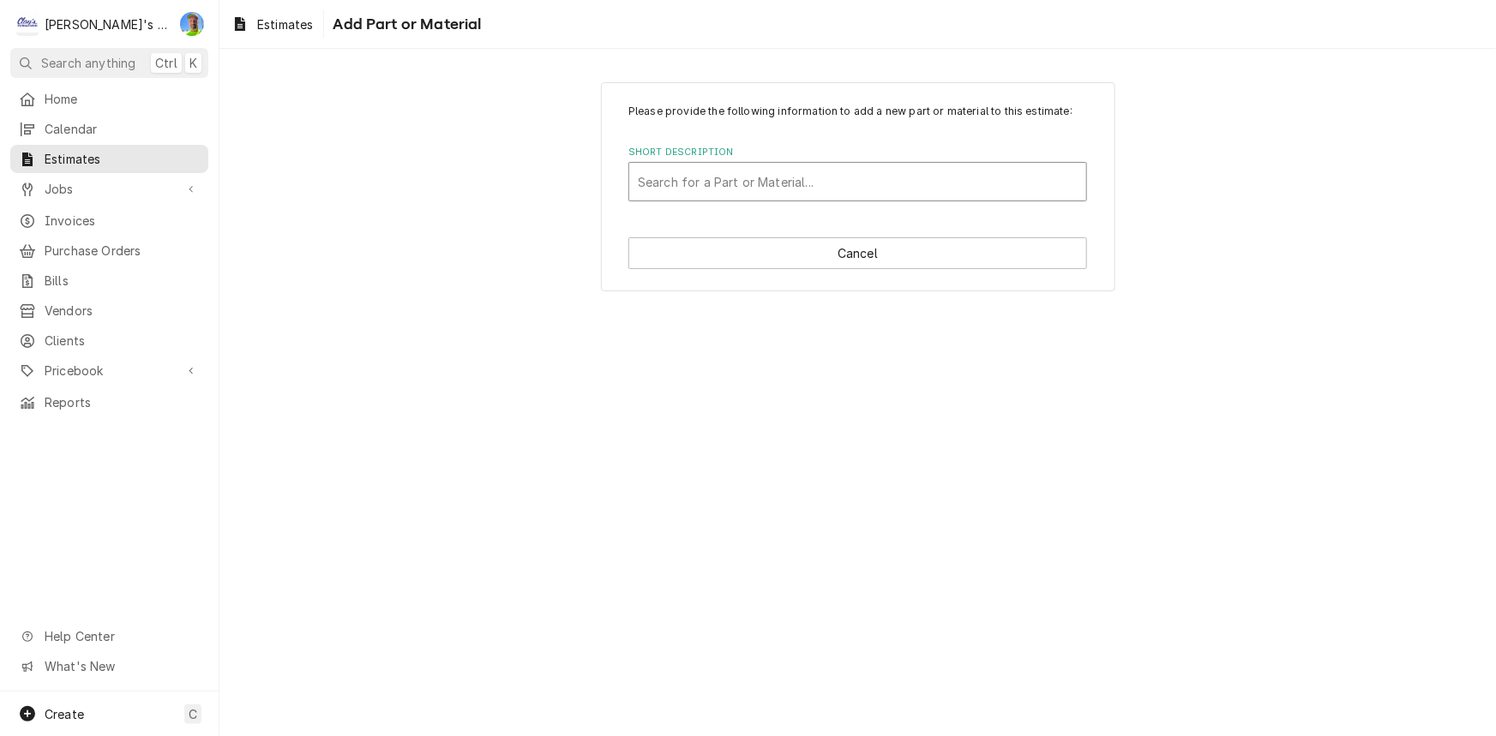
click at [759, 182] on div "Short Description" at bounding box center [858, 181] width 440 height 31
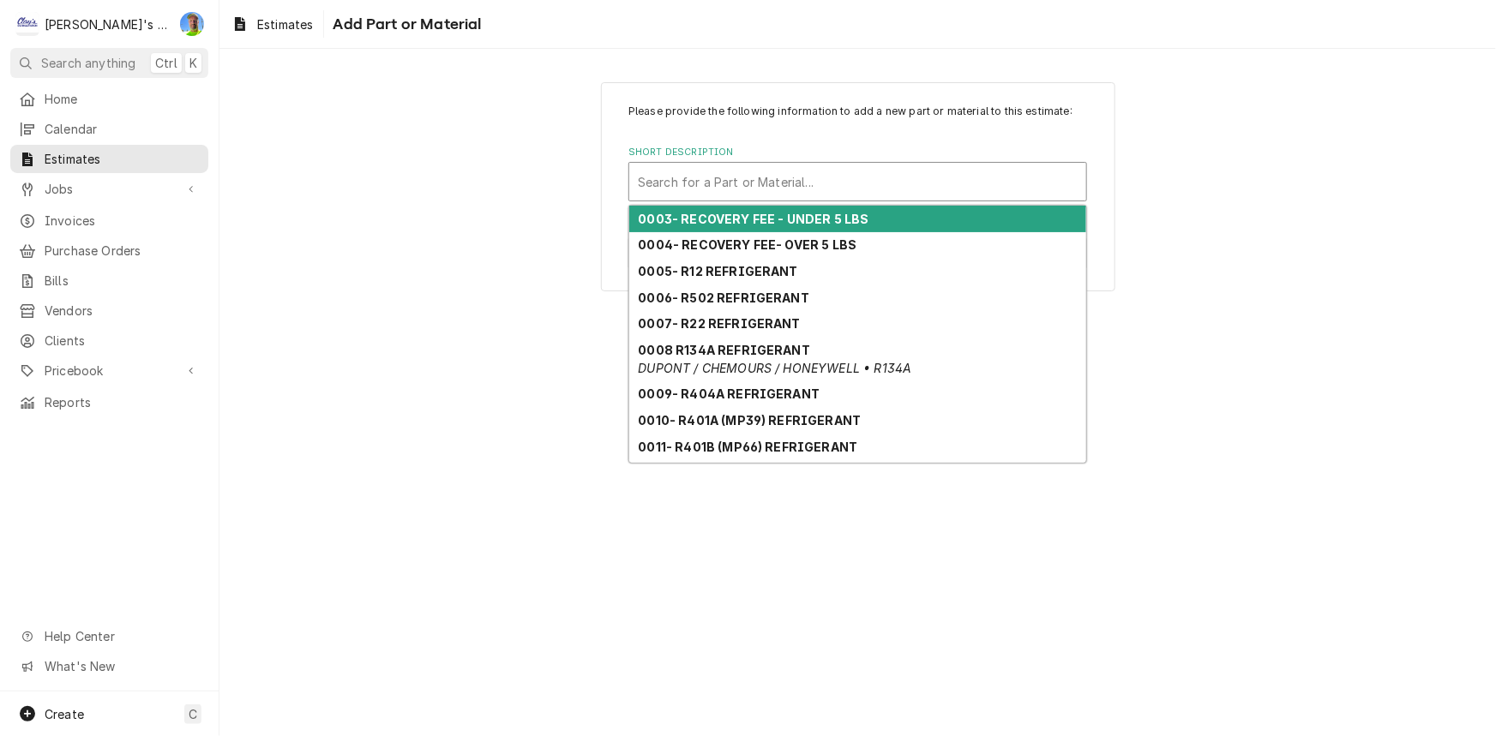
paste input "International Cold Storage 10004 HEAT ROPE 227 UL"
type input "International Cold Storage 10004 HEAT ROPE 227 UL"
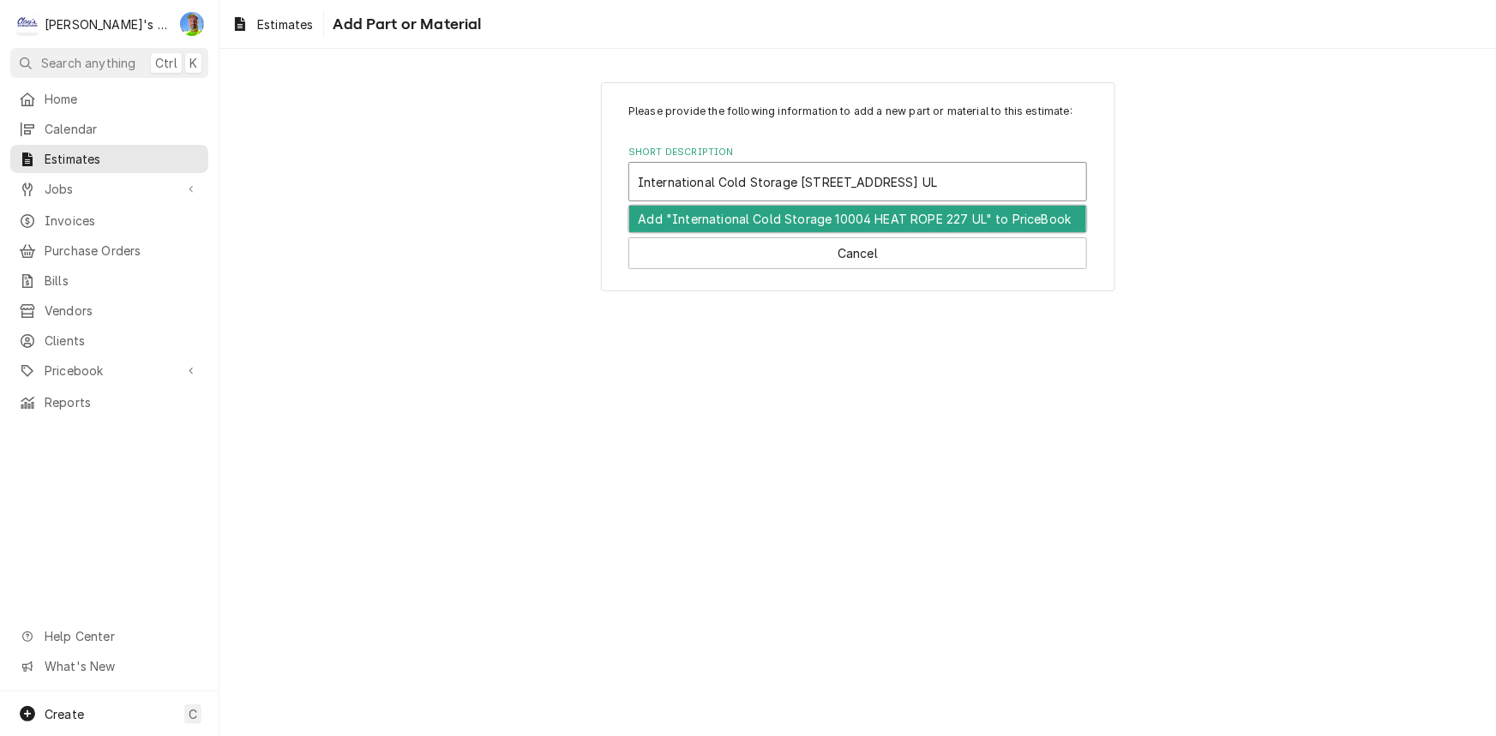
click at [815, 219] on div "Add "International Cold Storage 10004 HEAT ROPE 227 UL" to PriceBook" at bounding box center [857, 219] width 457 height 27
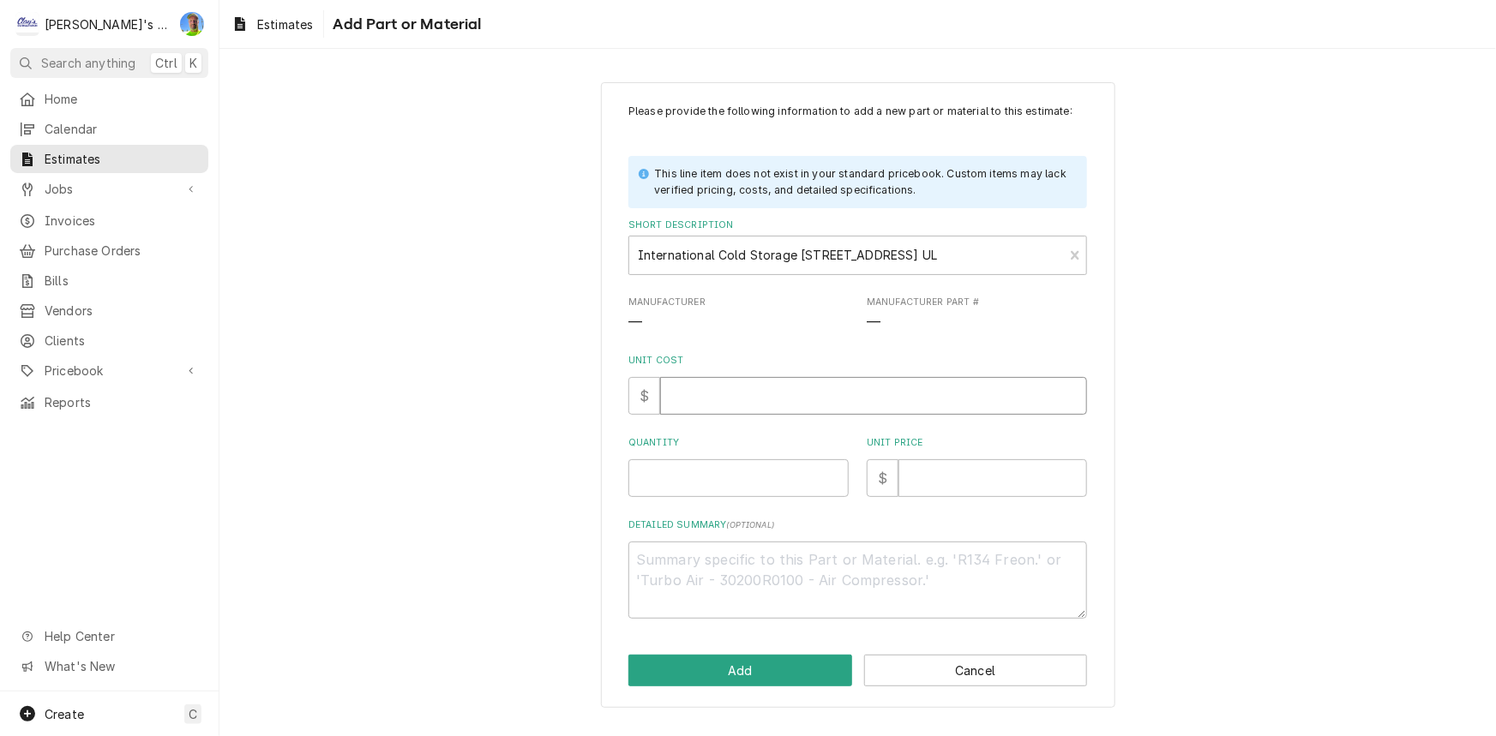
click at [788, 391] on input "Unit Cost" at bounding box center [873, 396] width 427 height 38
paste input "73.88"
type textarea "x"
type input "73.88"
type textarea "x"
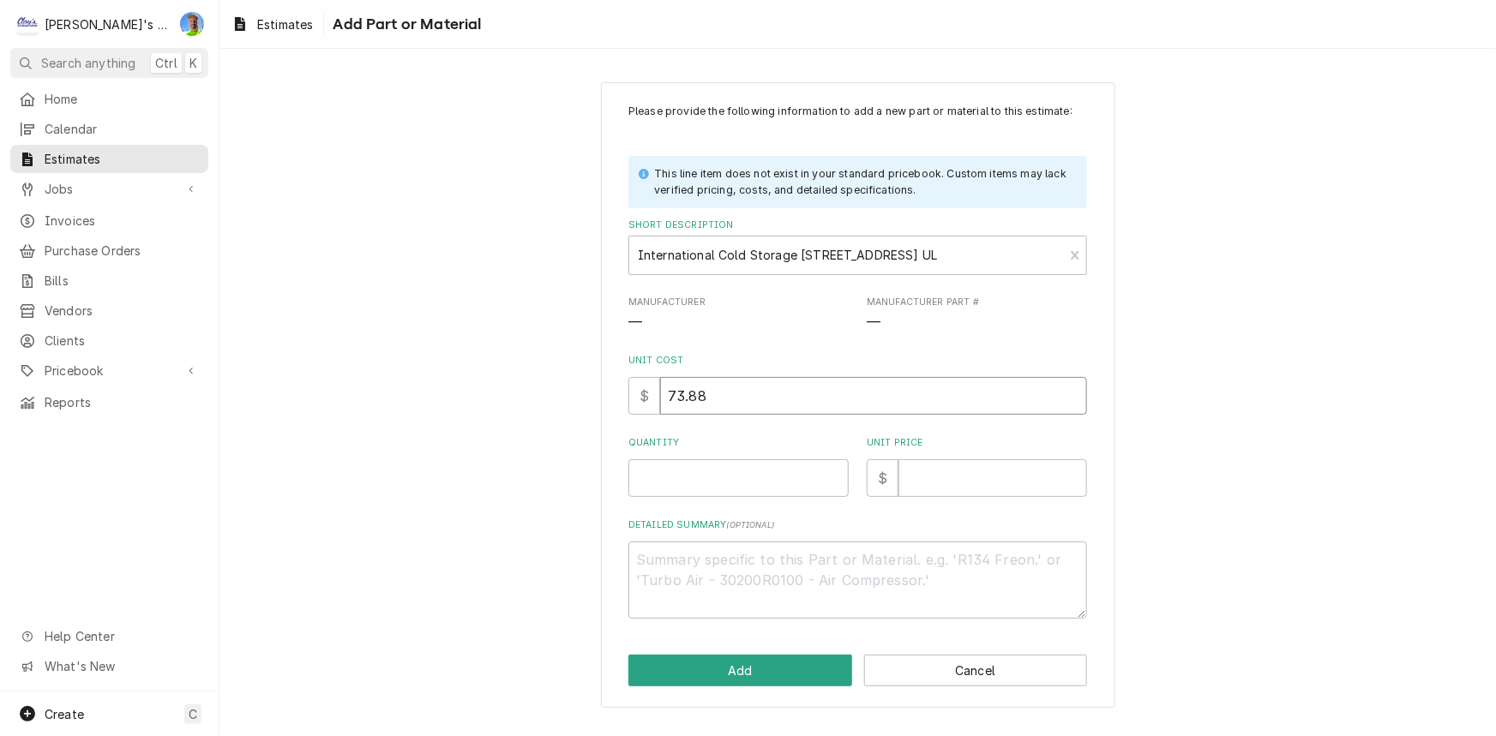
type input "73.88"
click at [712, 485] on input "Quantity" at bounding box center [738, 479] width 220 height 38
type textarea "x"
type input "1"
type textarea "x"
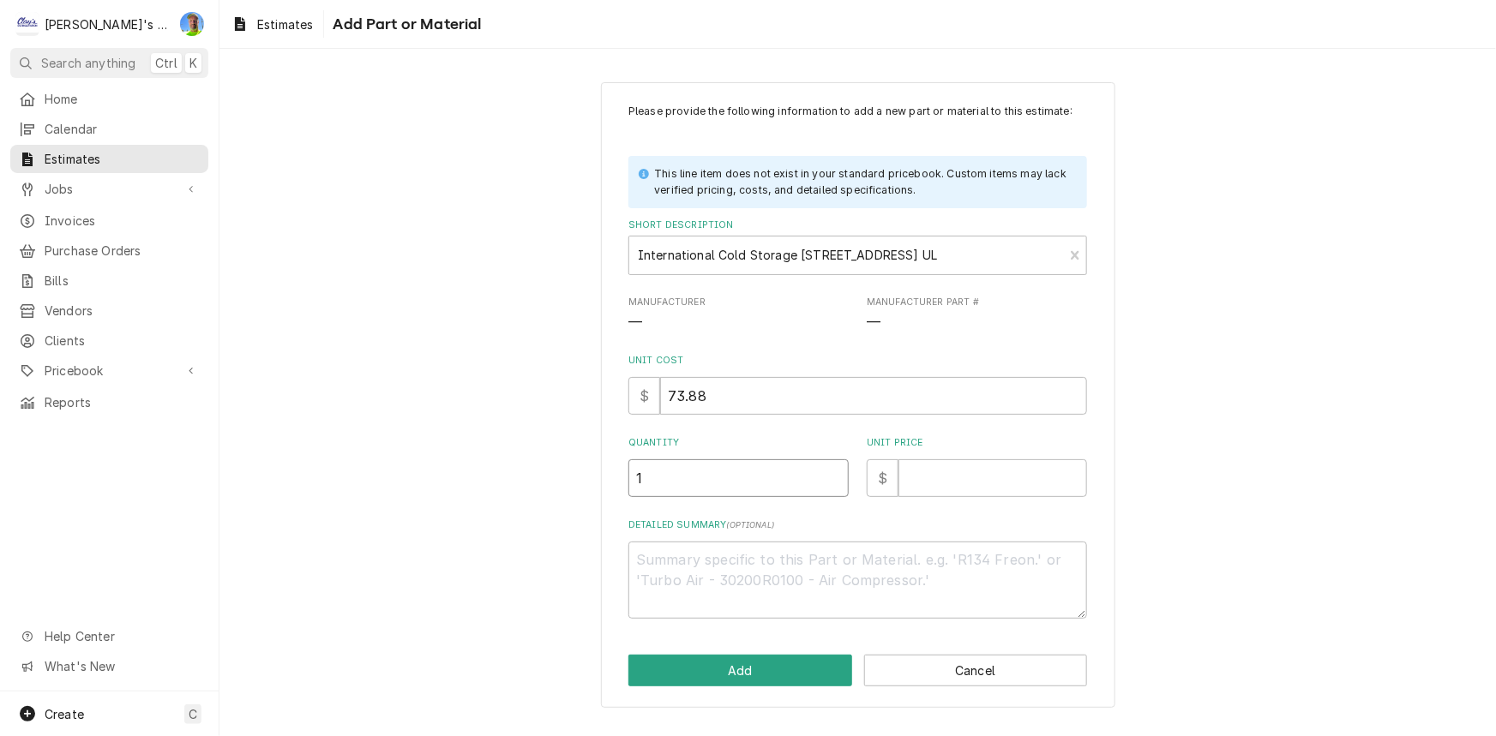
type input "1"
click at [922, 488] on input "Unit Price" at bounding box center [992, 479] width 189 height 38
click at [994, 481] on input "Unit Price" at bounding box center [992, 479] width 189 height 38
type textarea "x"
type input "1"
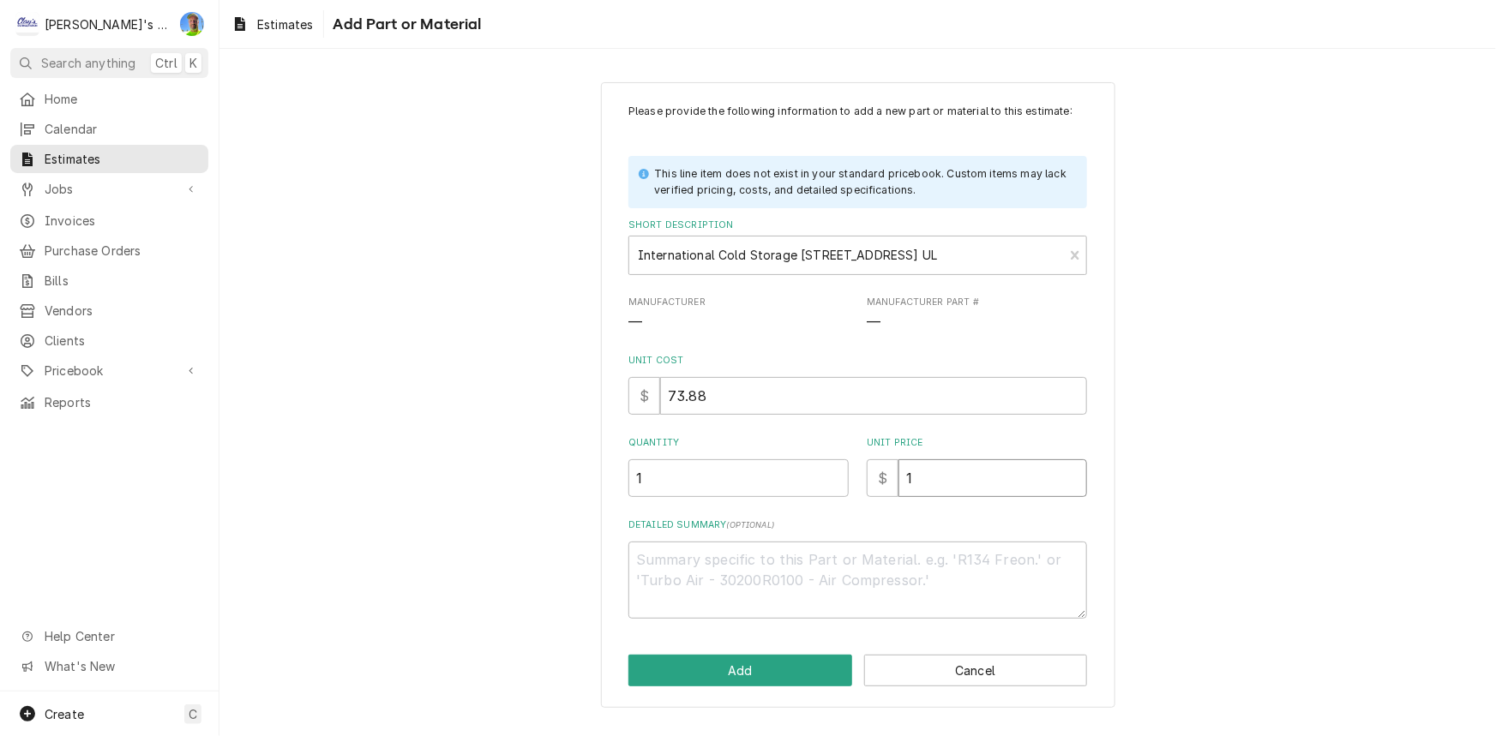
type textarea "x"
type input "15"
type textarea "x"
type input "155"
type textarea "x"
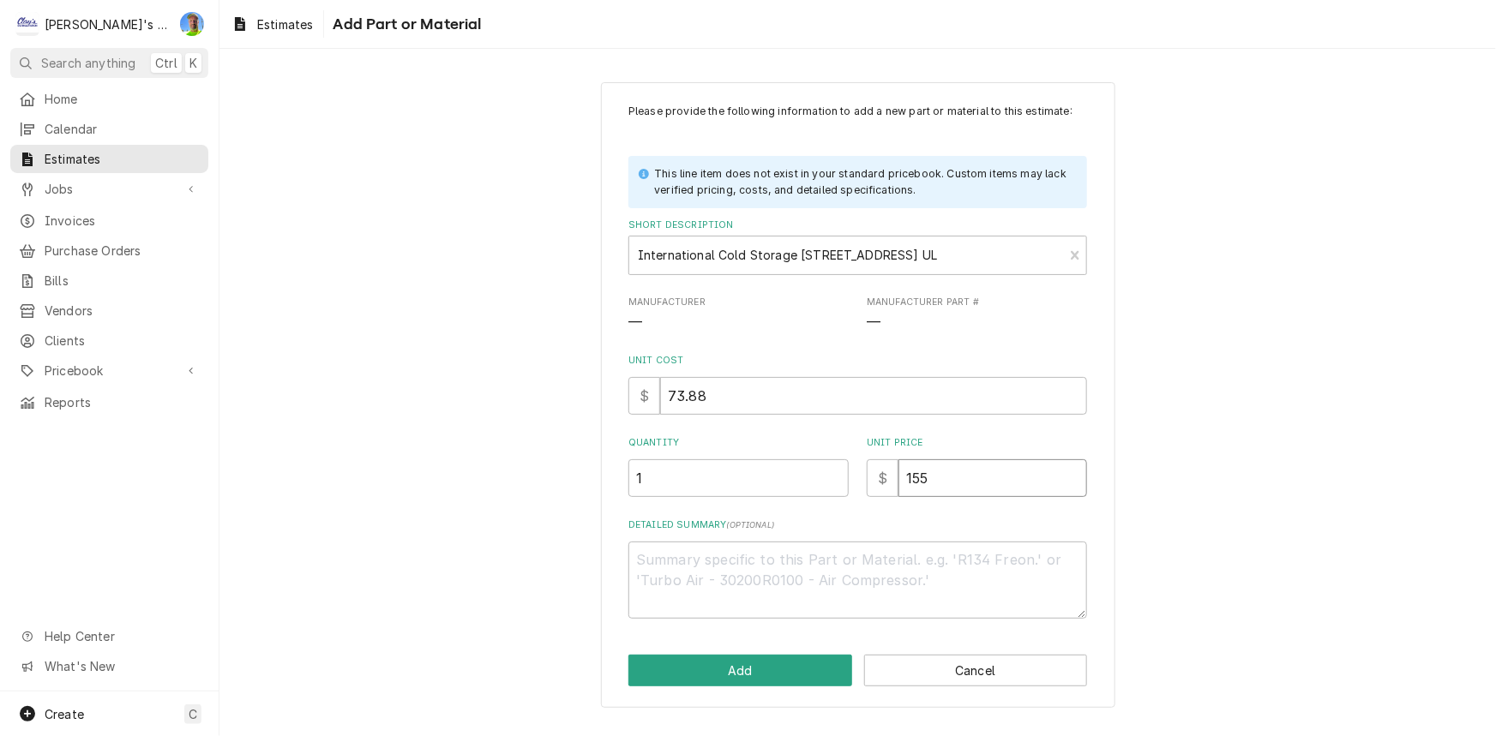
type input "155"
click at [930, 533] on div "Detailed Summary ( optional )" at bounding box center [857, 569] width 459 height 100
click at [861, 598] on textarea "Detailed Summary ( optional )" at bounding box center [857, 580] width 459 height 77
type textarea "x"
type textarea "P"
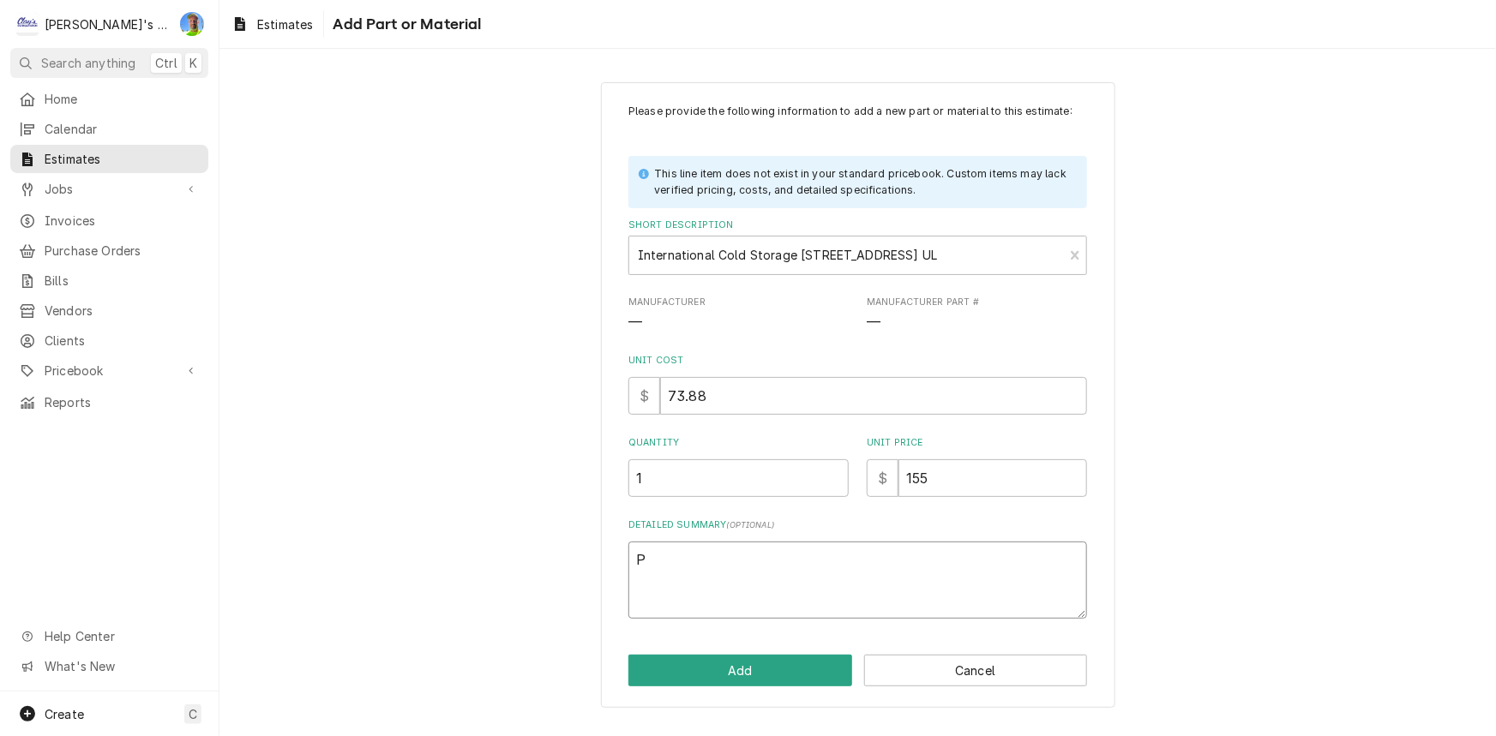
type textarea "x"
type textarea "PA"
type textarea "x"
type textarea "PAR"
type textarea "x"
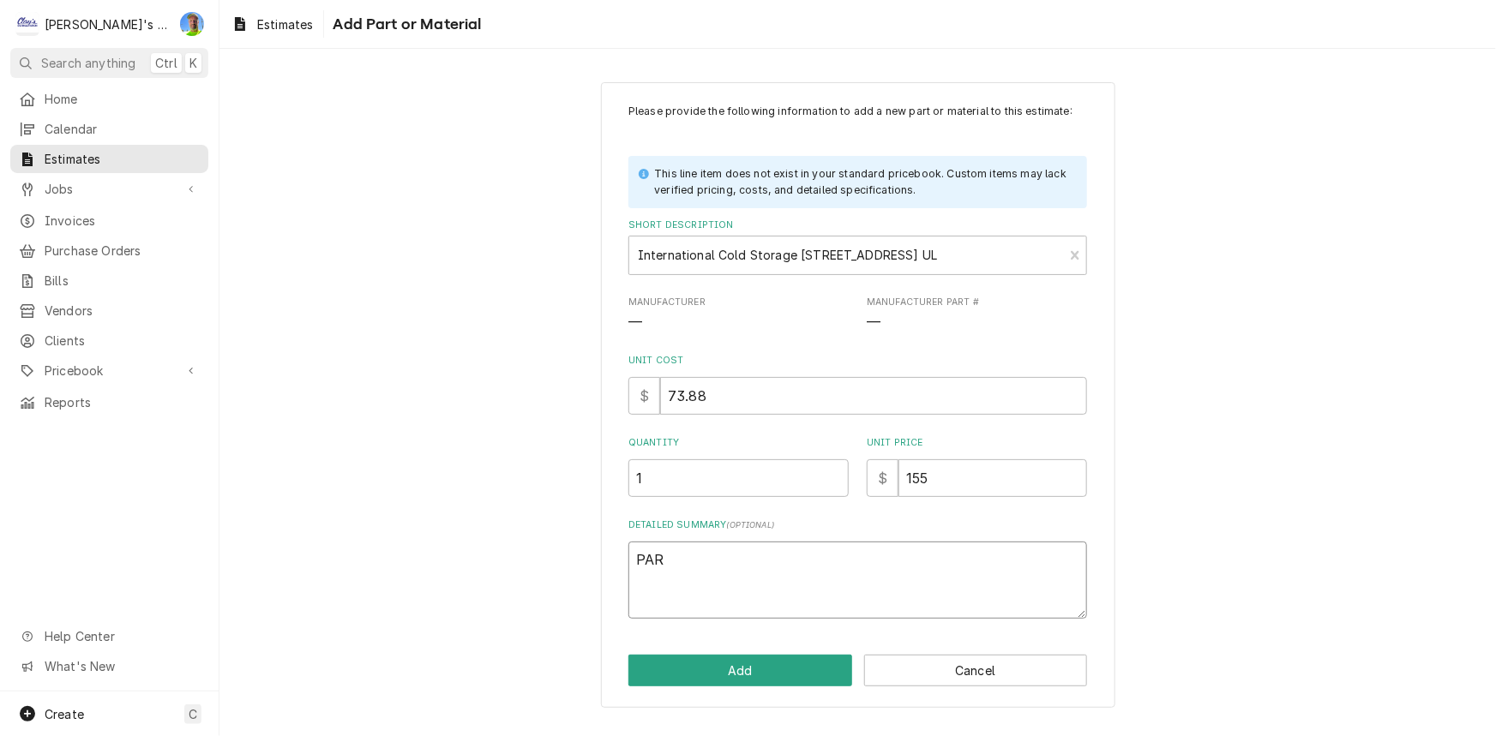
type textarea "PART"
type textarea "x"
type textarea "PARTS"
type textarea "x"
type textarea "PARTS"
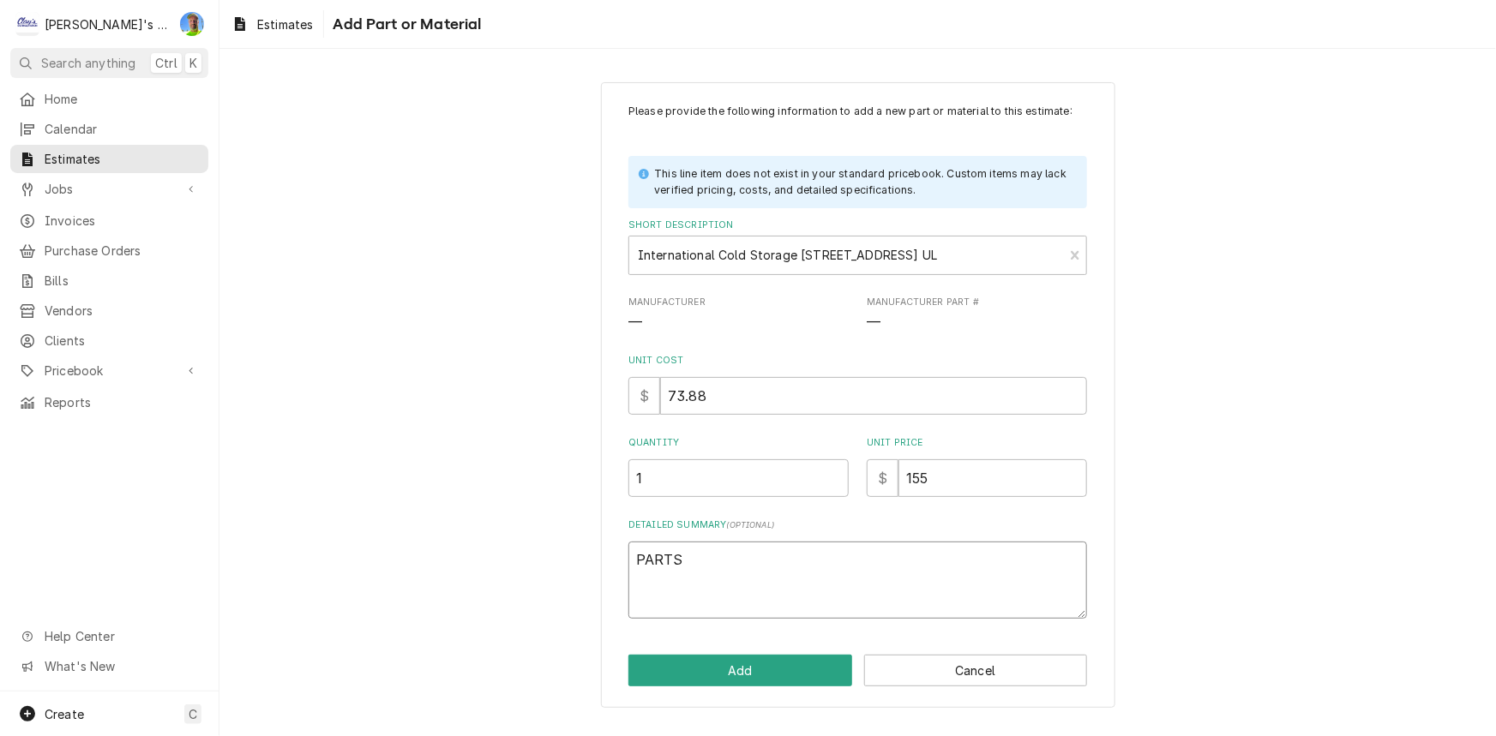
type textarea "x"
type textarea "PARTS"
type textarea "x"
type textarea "PART"
type textarea "x"
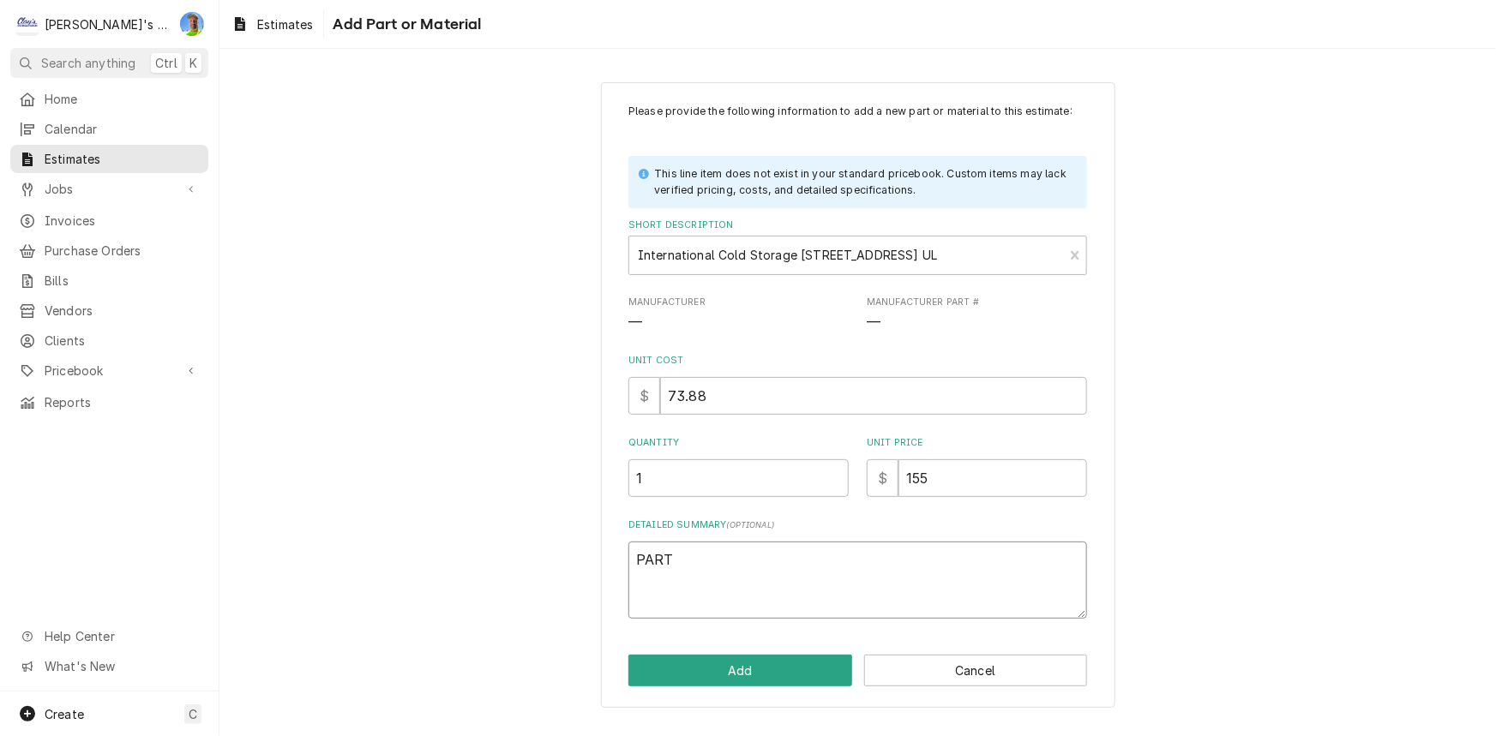
type textarea "PAR"
type textarea "x"
type textarea "PA"
type textarea "x"
type textarea "P"
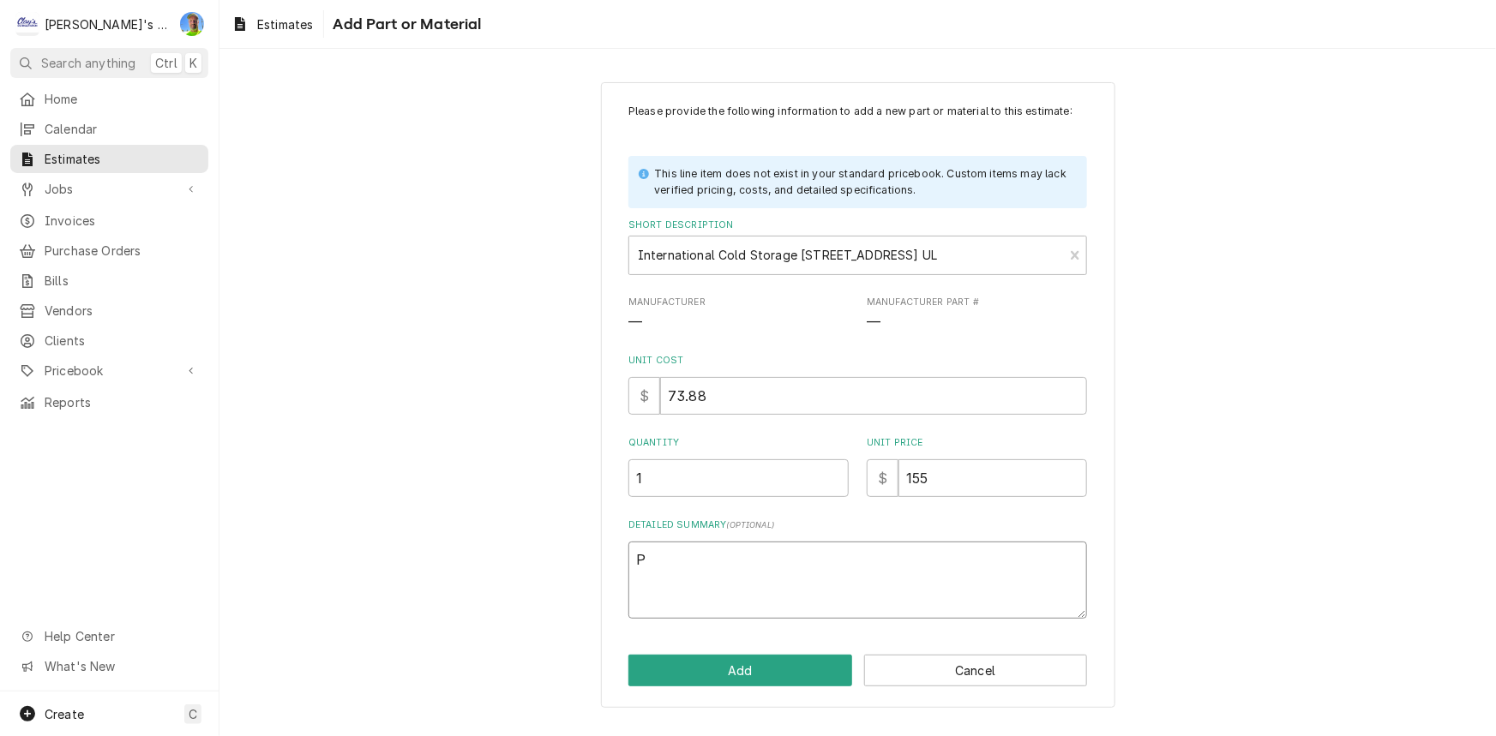
type textarea "x"
type textarea "PR"
type textarea "x"
type textarea "PRI"
type textarea "x"
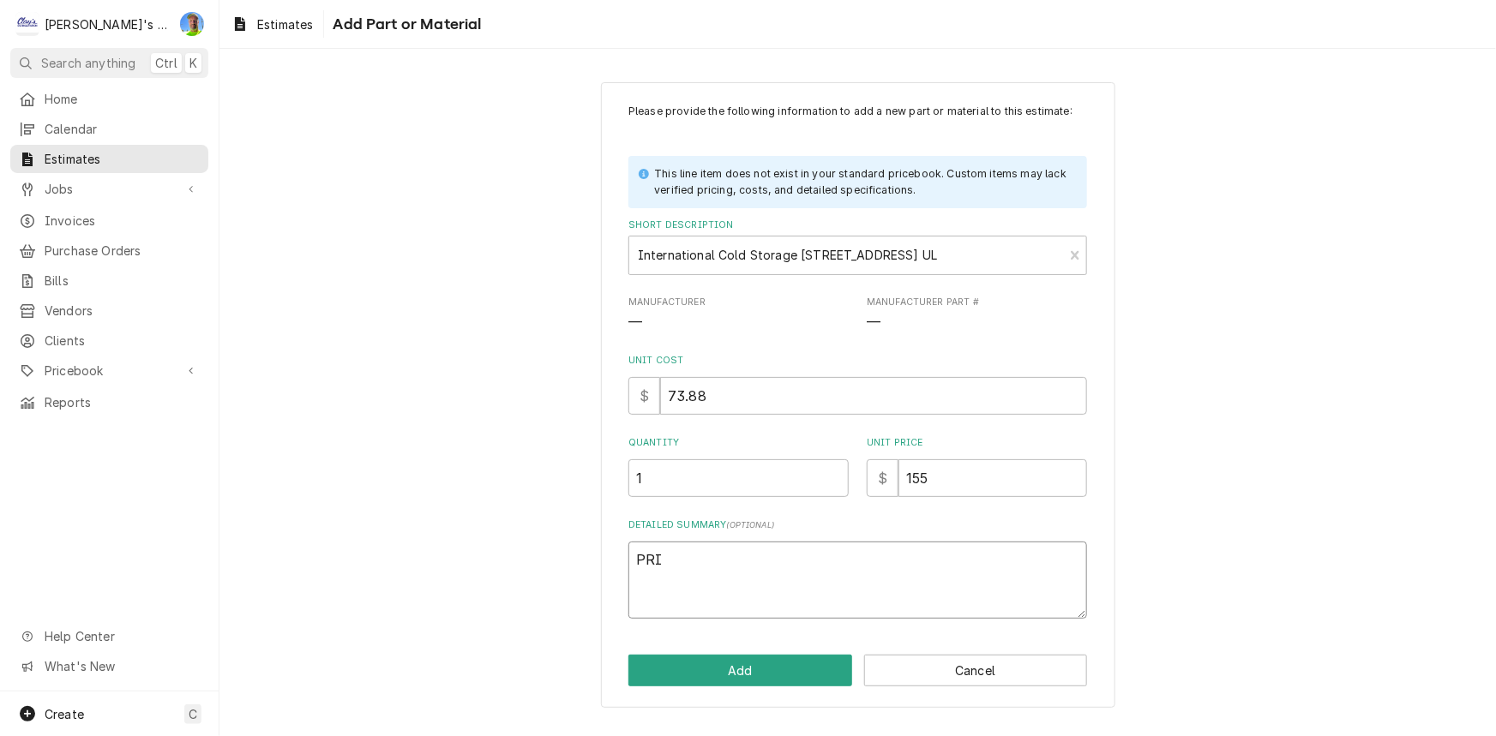
type textarea "PRIC"
type textarea "x"
type textarea "PRICE"
type textarea "x"
type textarea "PRICE"
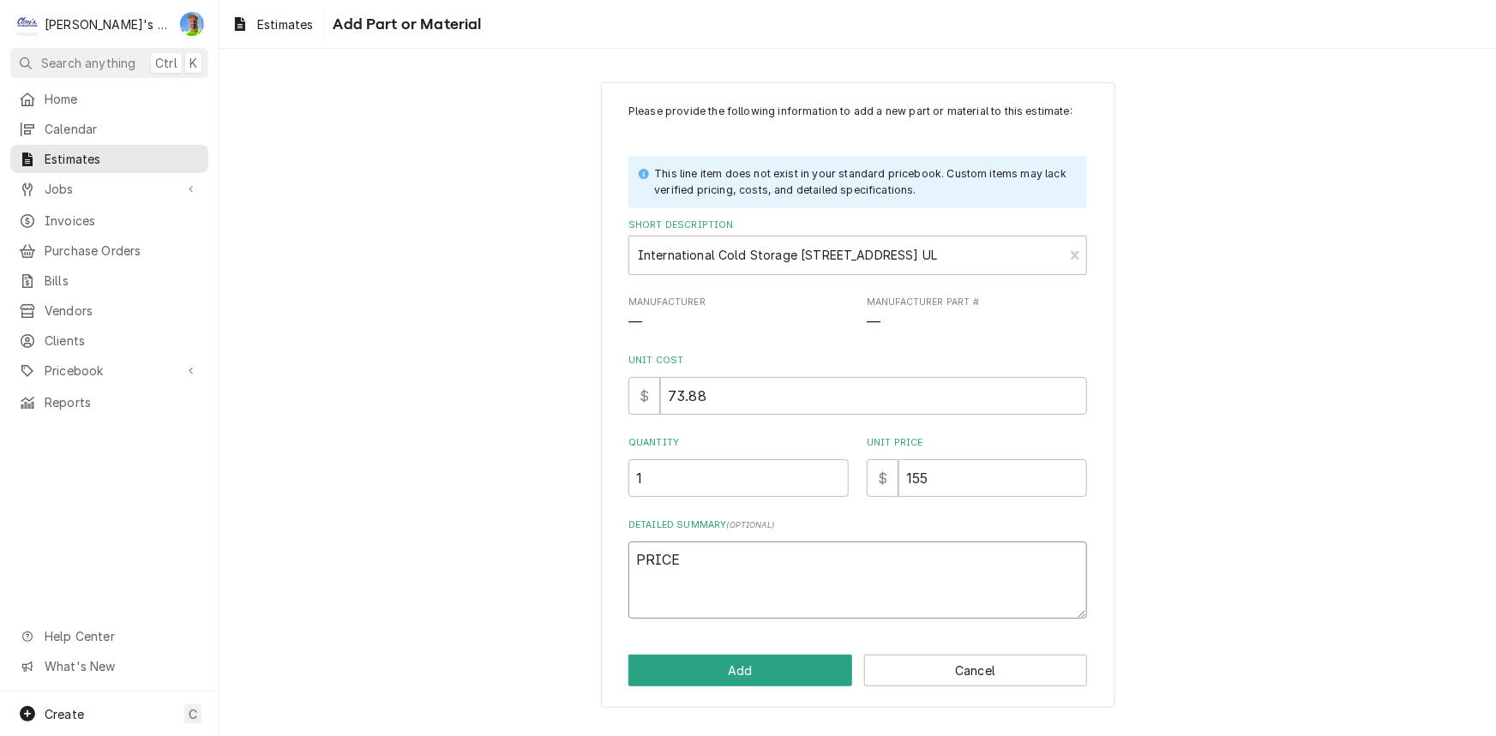
type textarea "x"
type textarea "PRICE F"
type textarea "x"
type textarea "PRICE FR"
type textarea "x"
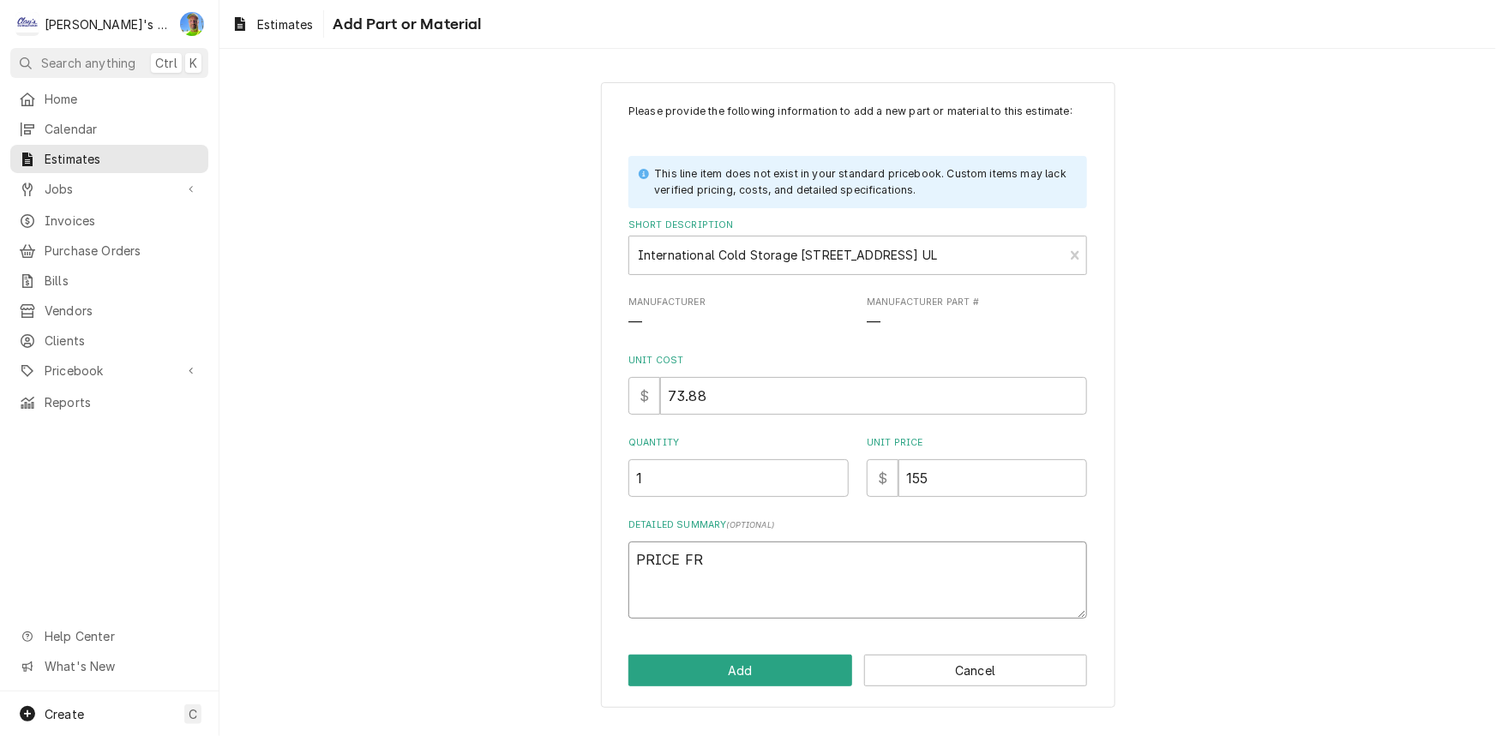
type textarea "PRICE FRO"
type textarea "x"
type textarea "PRICE FROM"
type textarea "x"
type textarea "PRICE FROM"
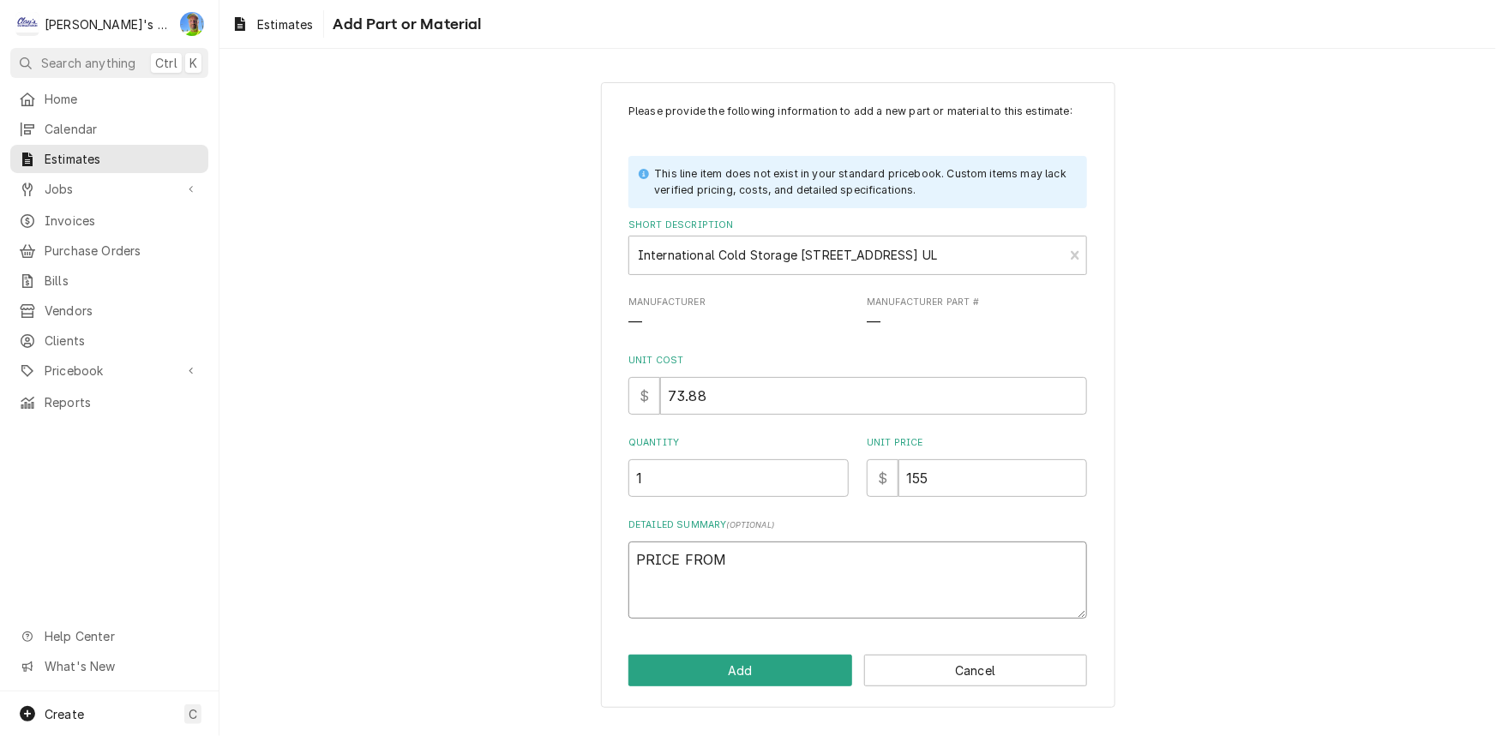
type textarea "x"
type textarea "PRICE FROM P"
type textarea "x"
type textarea "PRICE FROM PA"
type textarea "x"
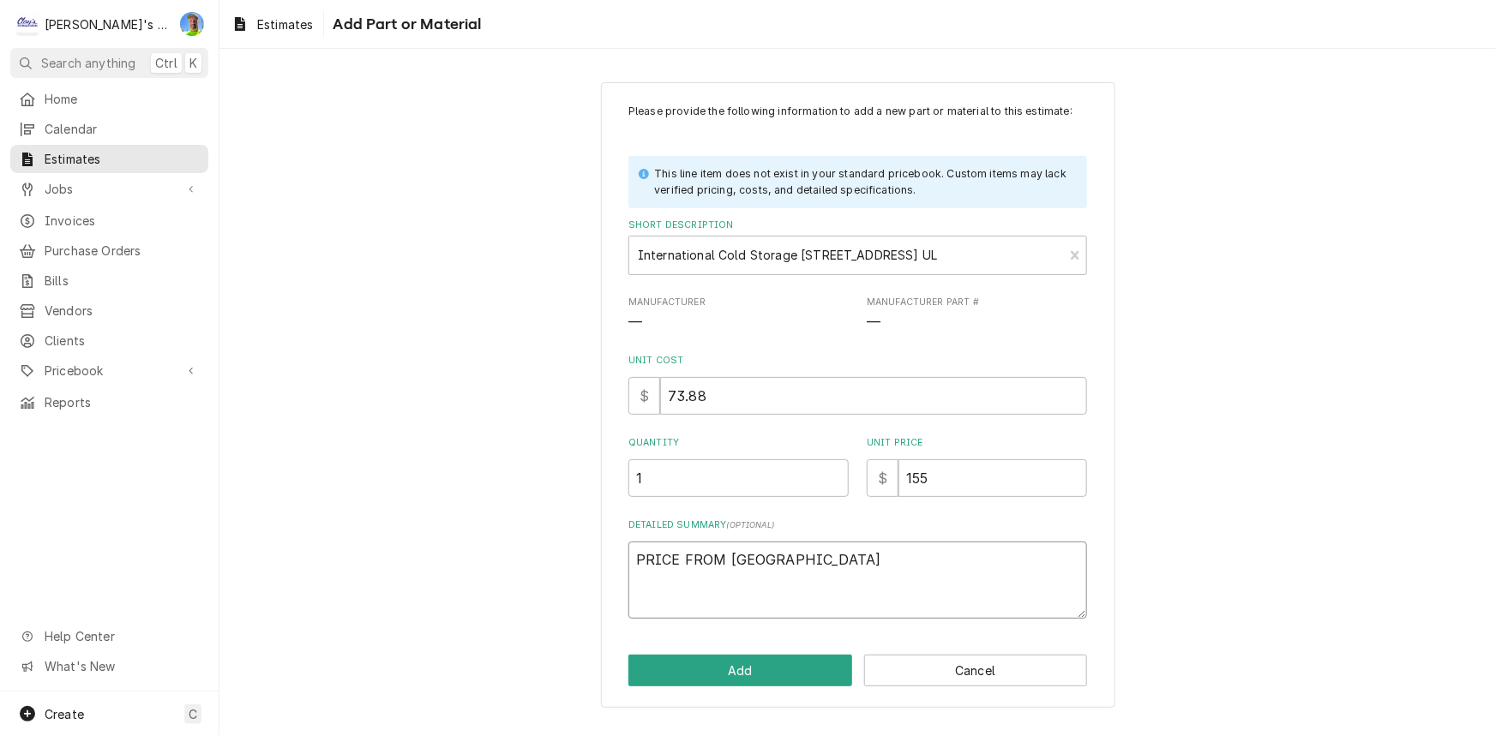
type textarea "PRICE FROM PAR"
type textarea "x"
type textarea "PRICE FROM PART"
type textarea "x"
type textarea "PRICE FROM PARTS"
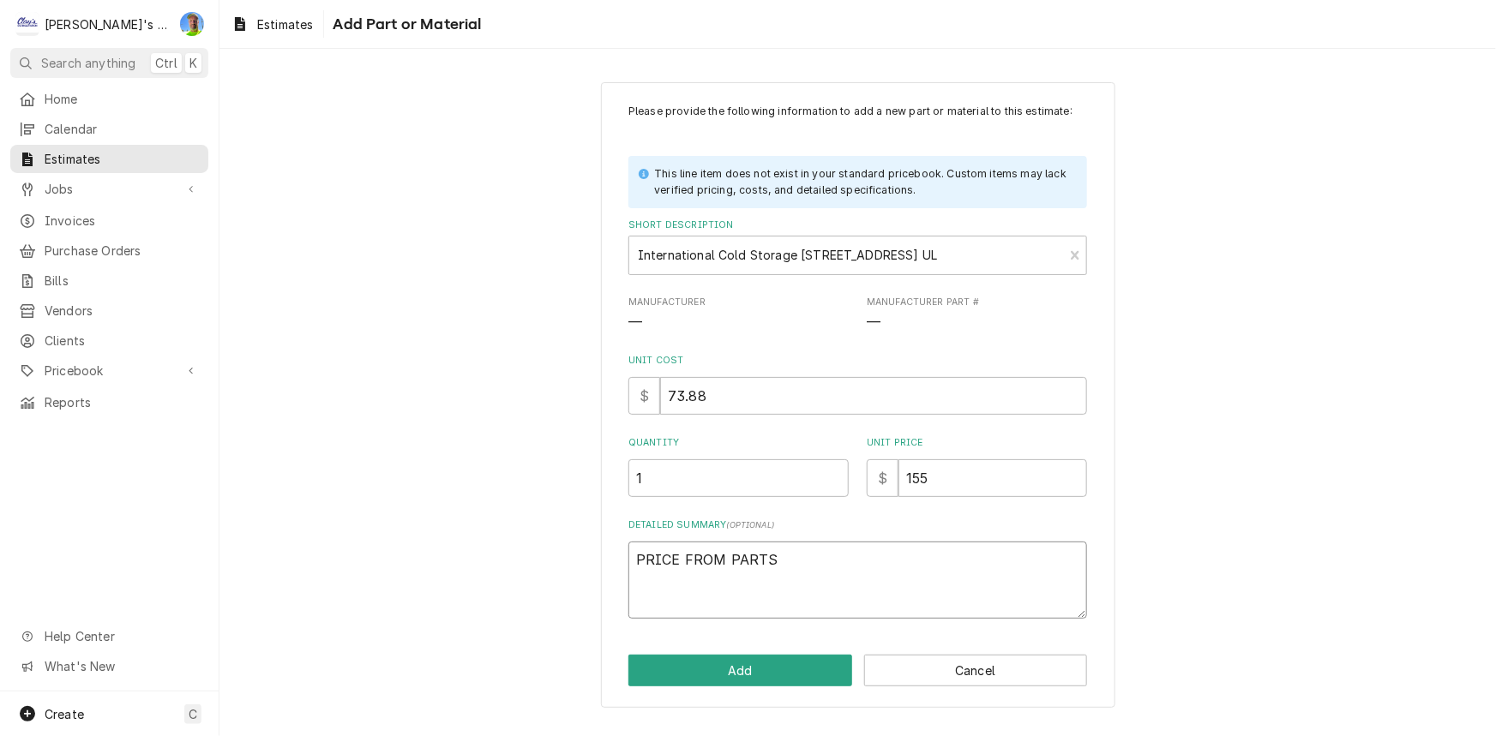
type textarea "x"
type textarea "PRICE FROM PARTST"
type textarea "x"
type textarea "PRICE FROM PARTSTO"
type textarea "x"
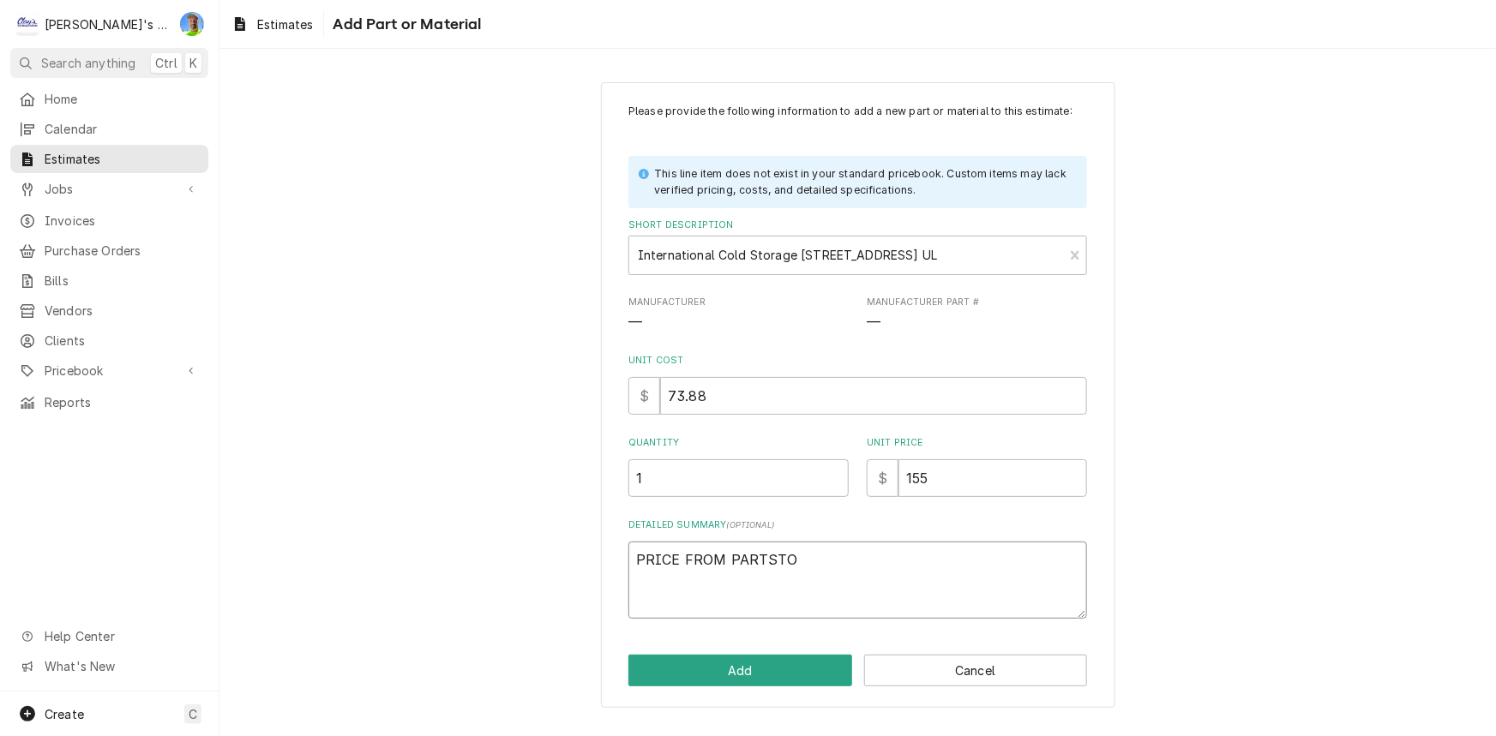
type textarea "PRICE FROM PARTSTOW"
type textarea "x"
type textarea "PRICE FROM PARTSTOWN"
type textarea "x"
type textarea "PRICE FROM PARTSTOWN"
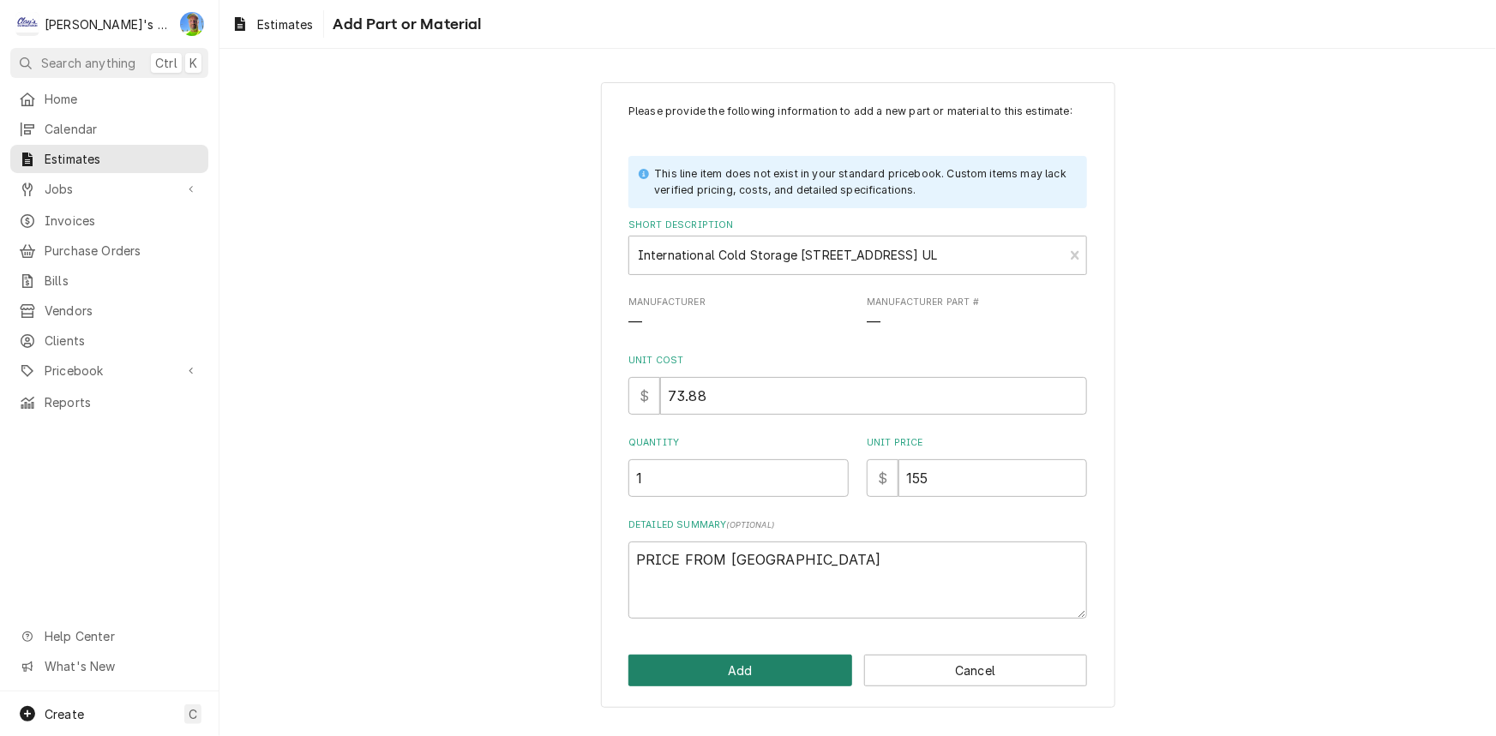
click at [789, 663] on button "Add" at bounding box center [740, 671] width 224 height 32
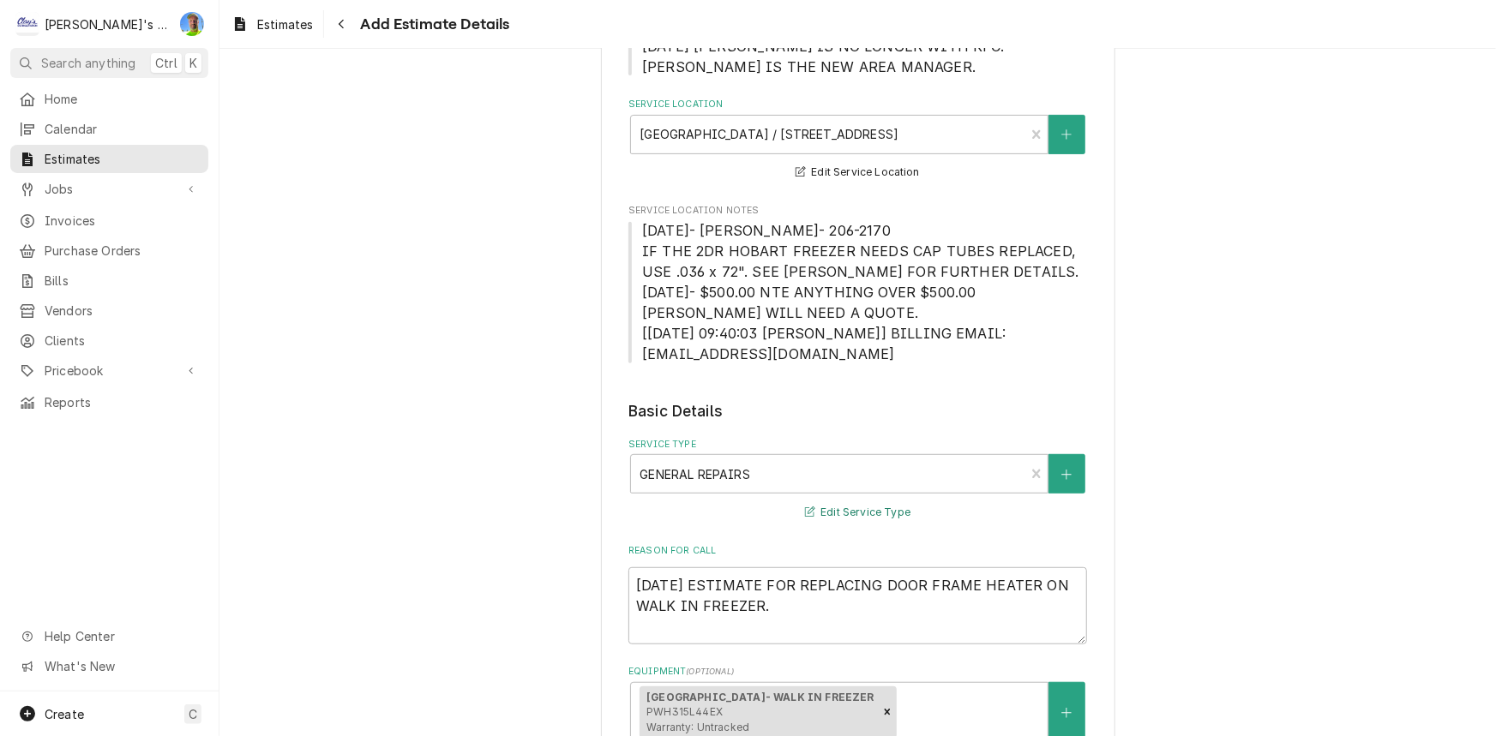
scroll to position [426, 0]
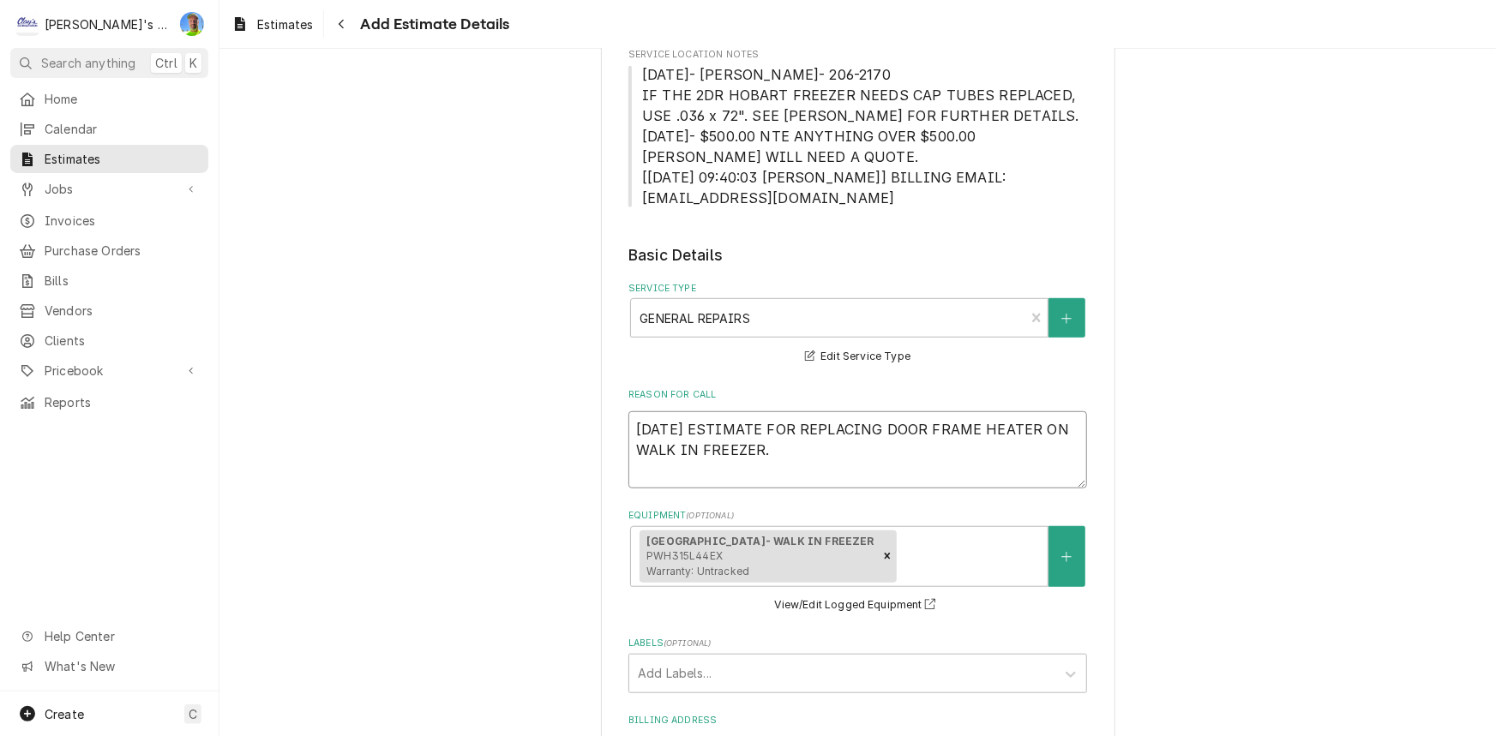
click at [808, 464] on textarea "9/23/2025 ESTIMATE FOR REPLACING DOOR FRAME HEATER ON WALK IN FREEZER." at bounding box center [857, 450] width 459 height 77
type textarea "x"
type textarea "9/23/2025 ESTIMATE FOR REPLACING DOOR FRAME HEATER ON WALK IN FREEZER."
type textarea "x"
type textarea "9/23/2025 ESTIMATE FOR REPLACING DOOR FRAME HEATER ON WALK IN FREEZER."
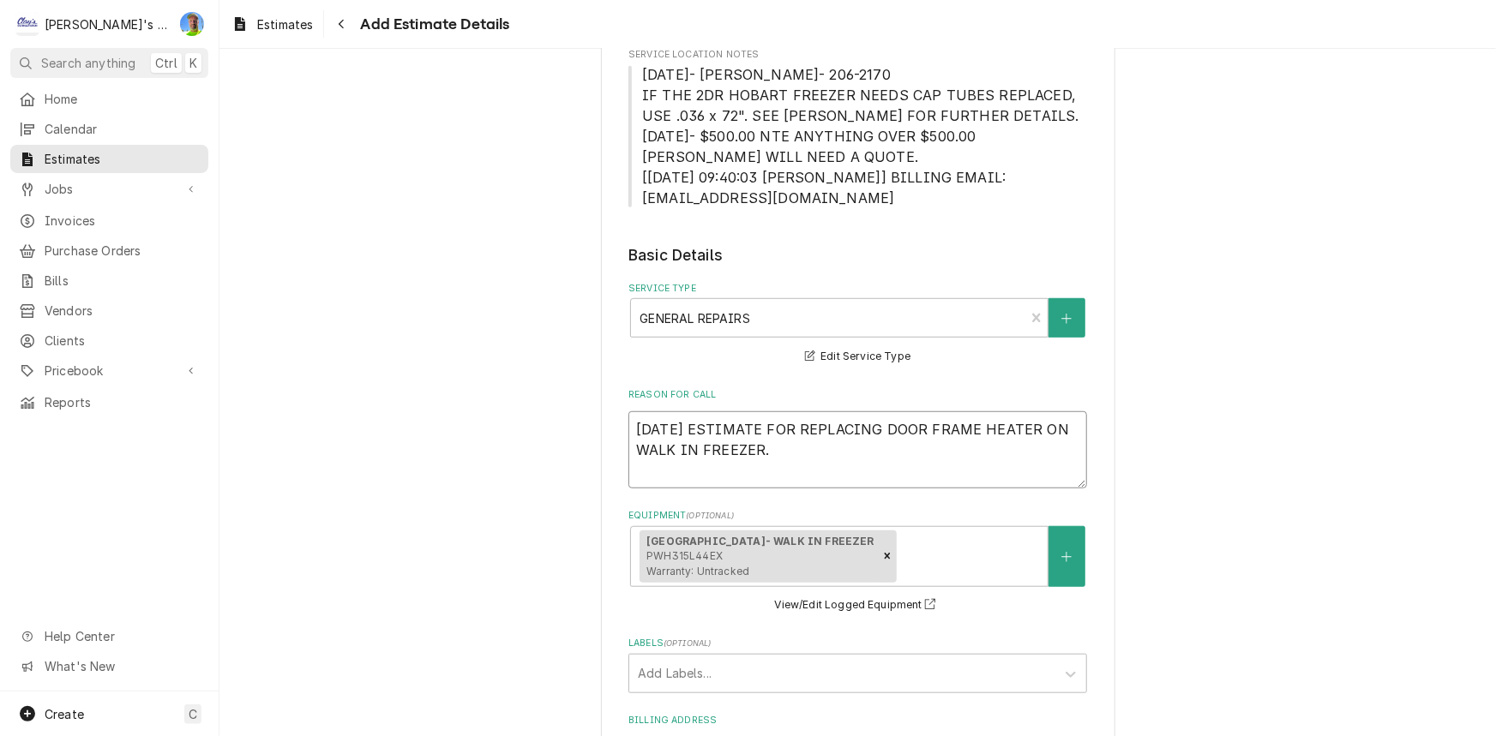
paste textarea "ESTIMATE WILL INCLUDE: LABOR, NEW FRAME HEATER AND OTHER REQUIRED PARTS."
type textarea "x"
type textarea "9/23/2025 ESTIMATE FOR REPLACING DOOR FRAME HEATER ON WALK IN FREEZER. ESTIMATE…"
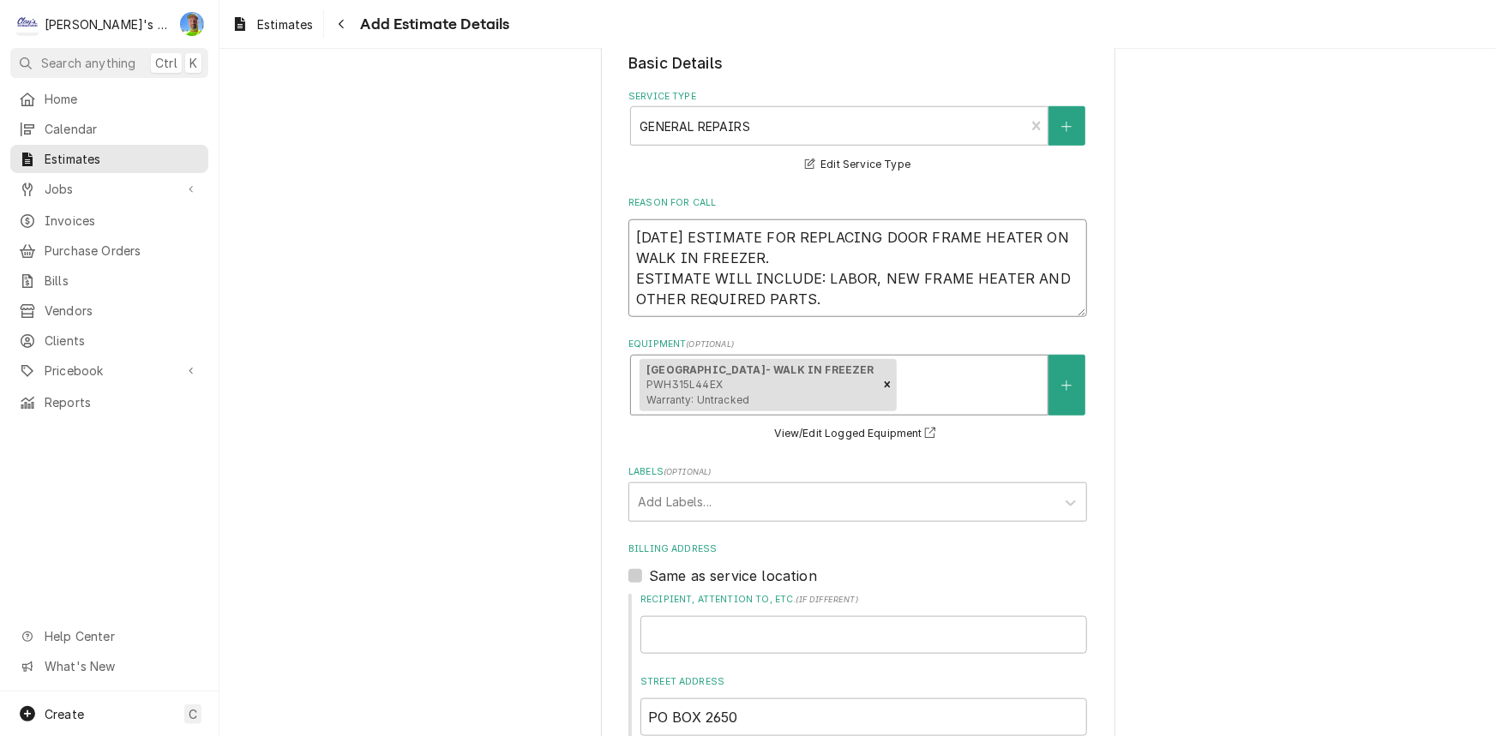
scroll to position [660, 0]
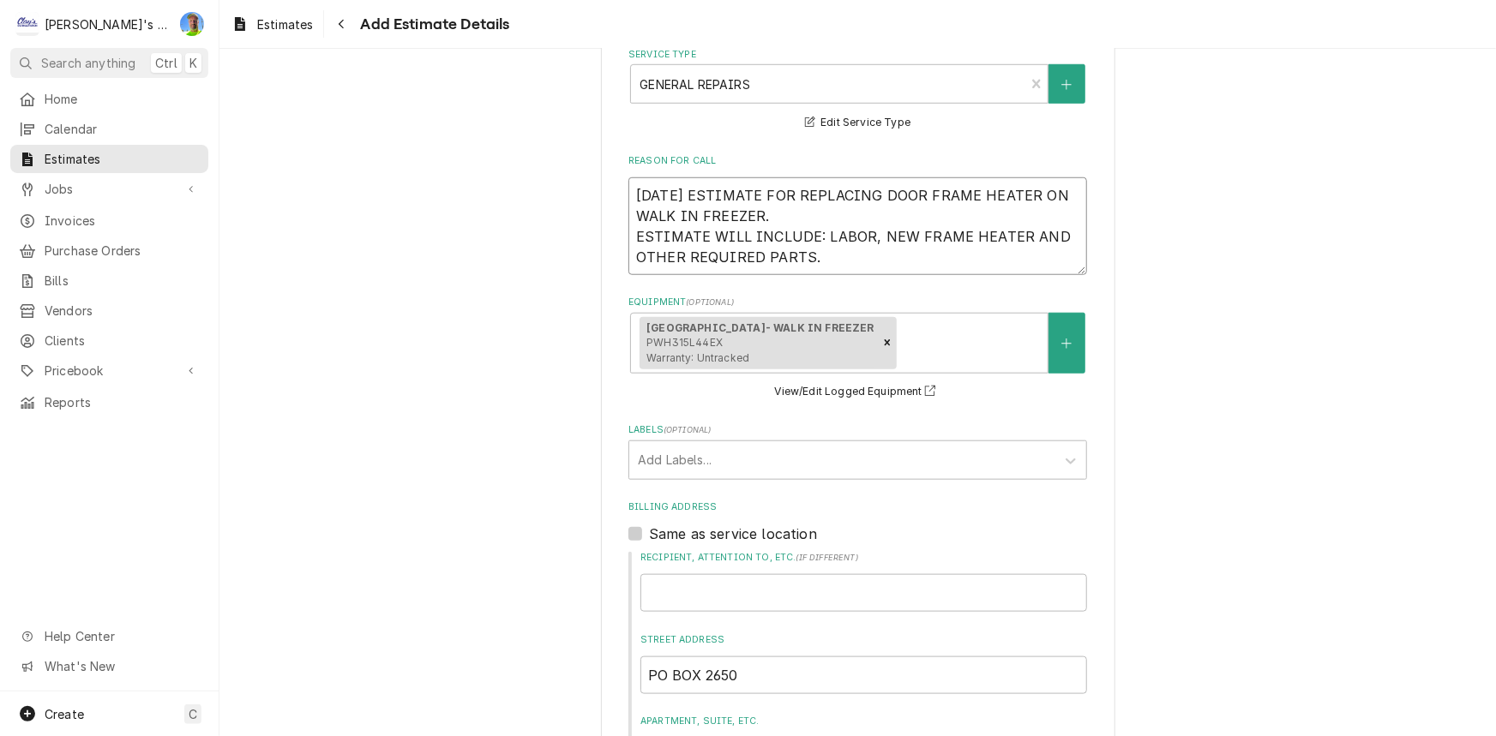
type textarea "x"
type textarea "9/23/2025 ESTIMATE FOR REPLACING DOOR FRAME HEATER ON WALK IN FREEZER. ESTIMATE…"
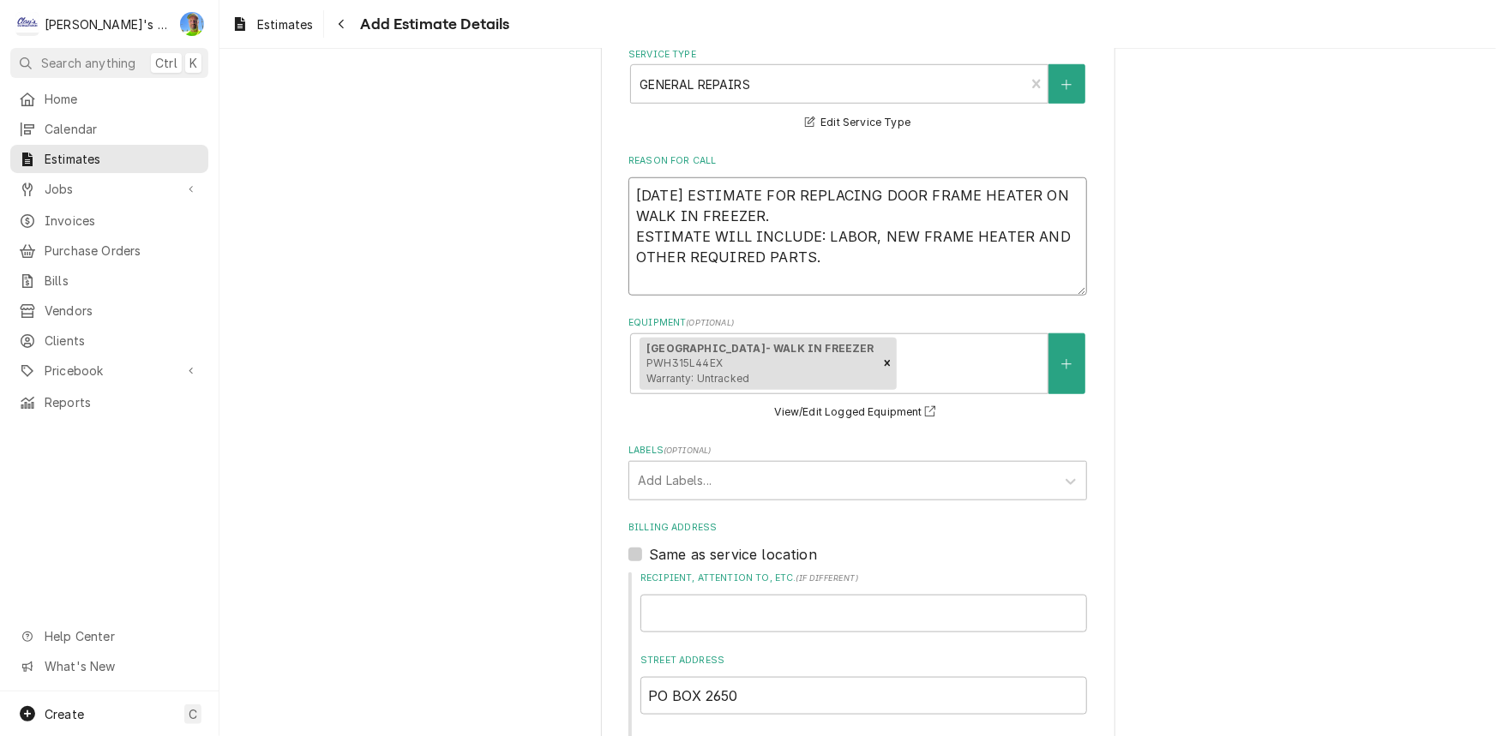
type textarea "x"
type textarea "9/23/2025 ESTIMATE FOR REPLACING DOOR FRAME HEATER ON WALK IN FREEZER. ESTIMATE…"
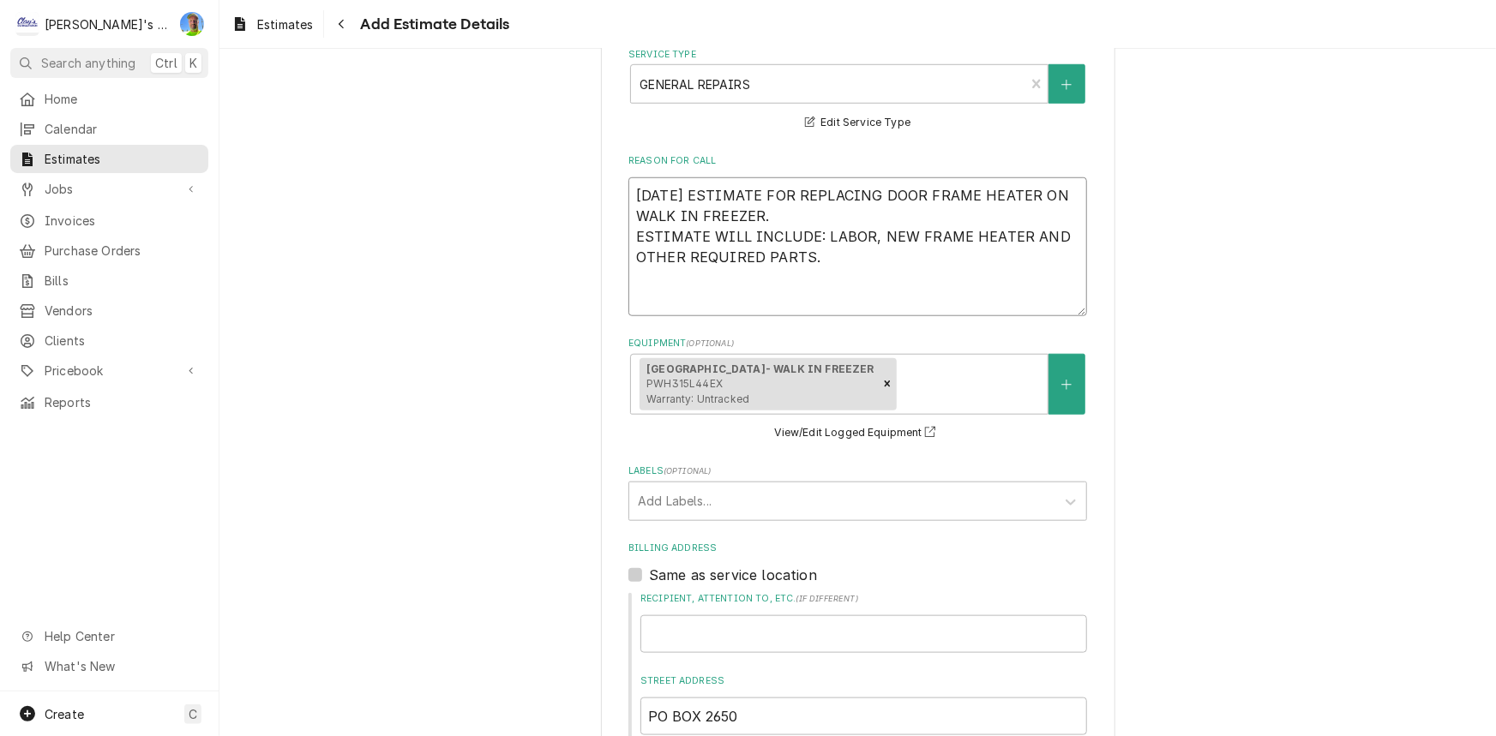
type textarea "x"
type textarea "9/23/2025 ESTIMATE FOR REPLACING DOOR FRAME HEATER ON WALK IN FREEZER. ESTIMATE…"
click at [694, 296] on textarea "9/23/2025 ESTIMATE FOR REPLACING DOOR FRAME HEATER ON WALK IN FREEZER. ESTIMATE…" at bounding box center [857, 246] width 459 height 139
paste textarea "ESTIMATE DOES NOT INCLUDE ANY PREVIOUS SERVICE CALLS OR DIAGNOSING TRIPS, OR PA…"
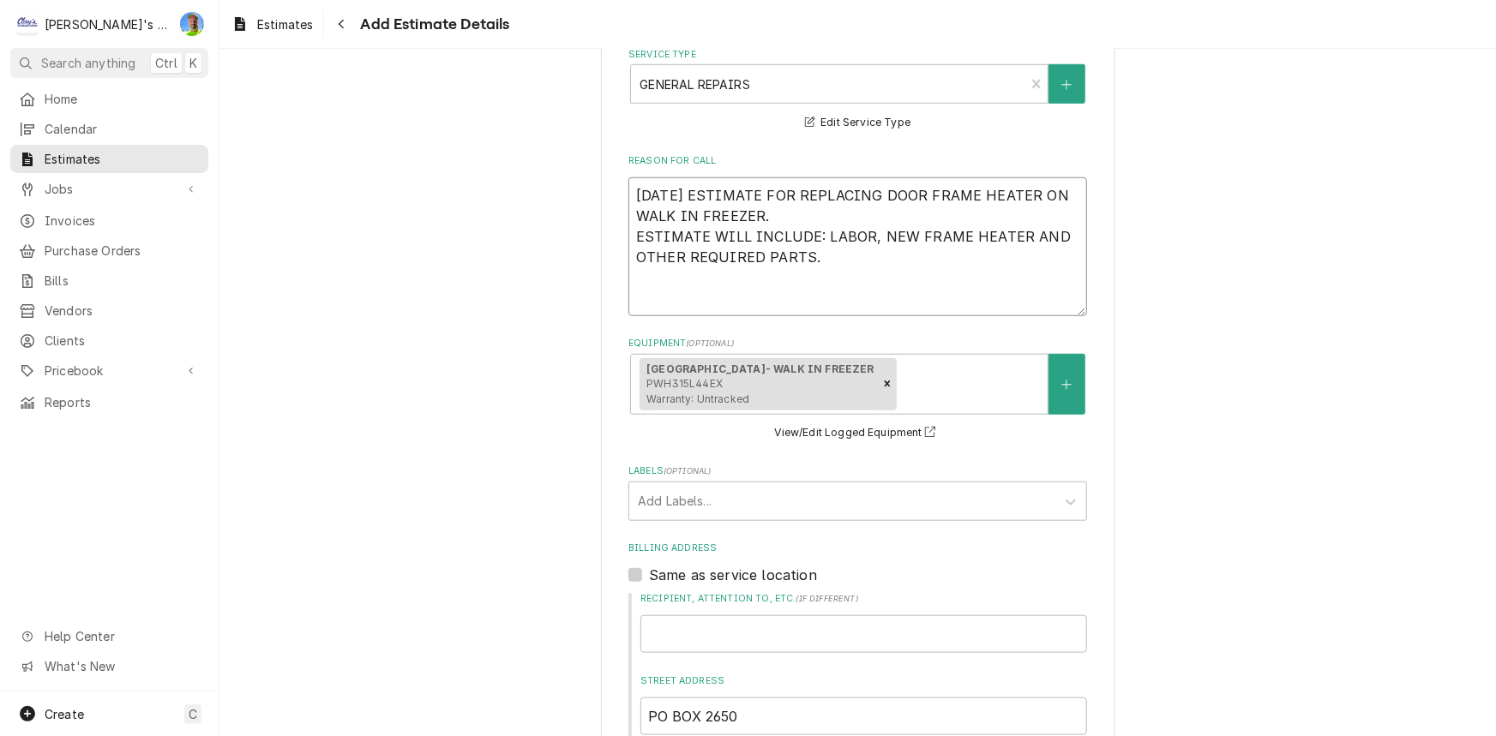
type textarea "x"
type textarea "9/23/2025 ESTIMATE FOR REPLACING DOOR FRAME HEATER ON WALK IN FREEZER. ESTIMATE…"
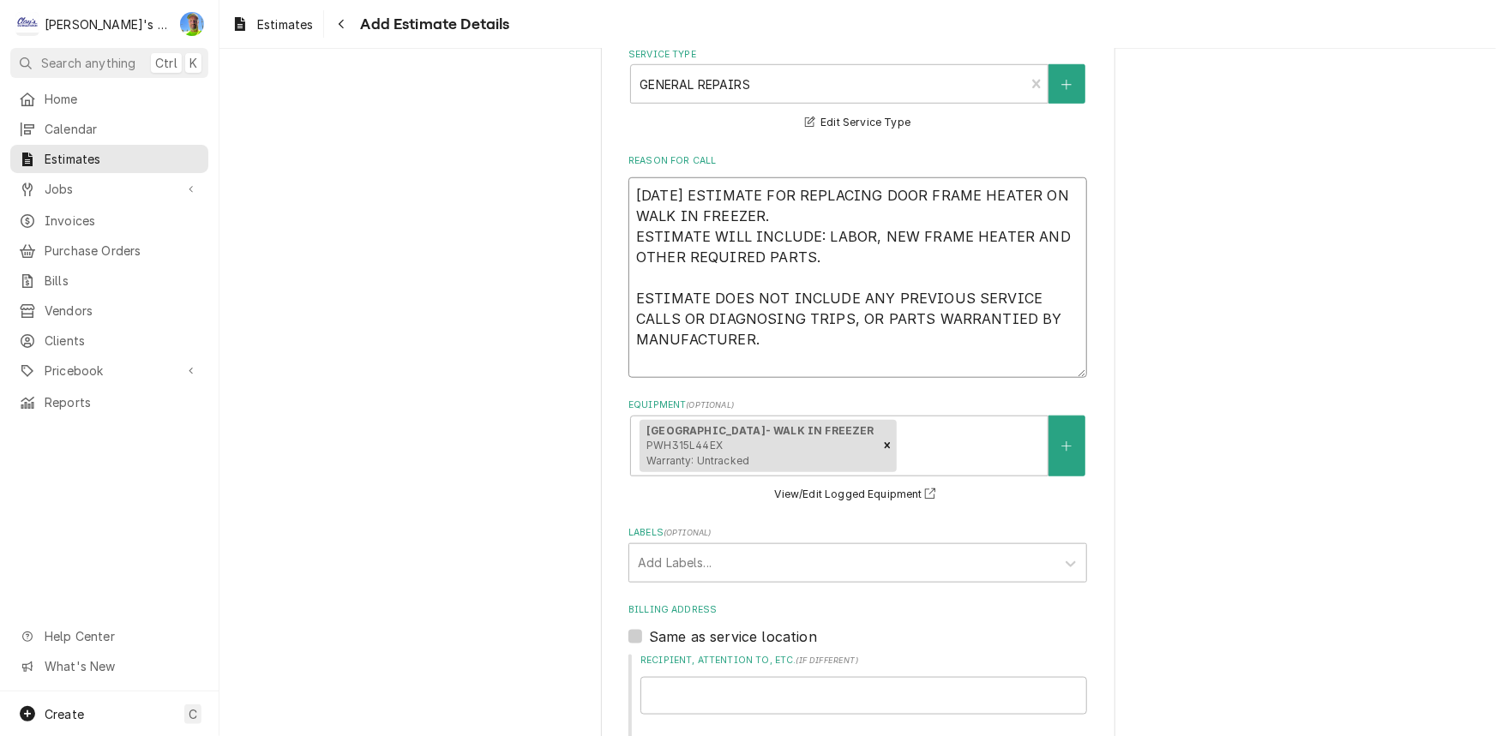
type textarea "x"
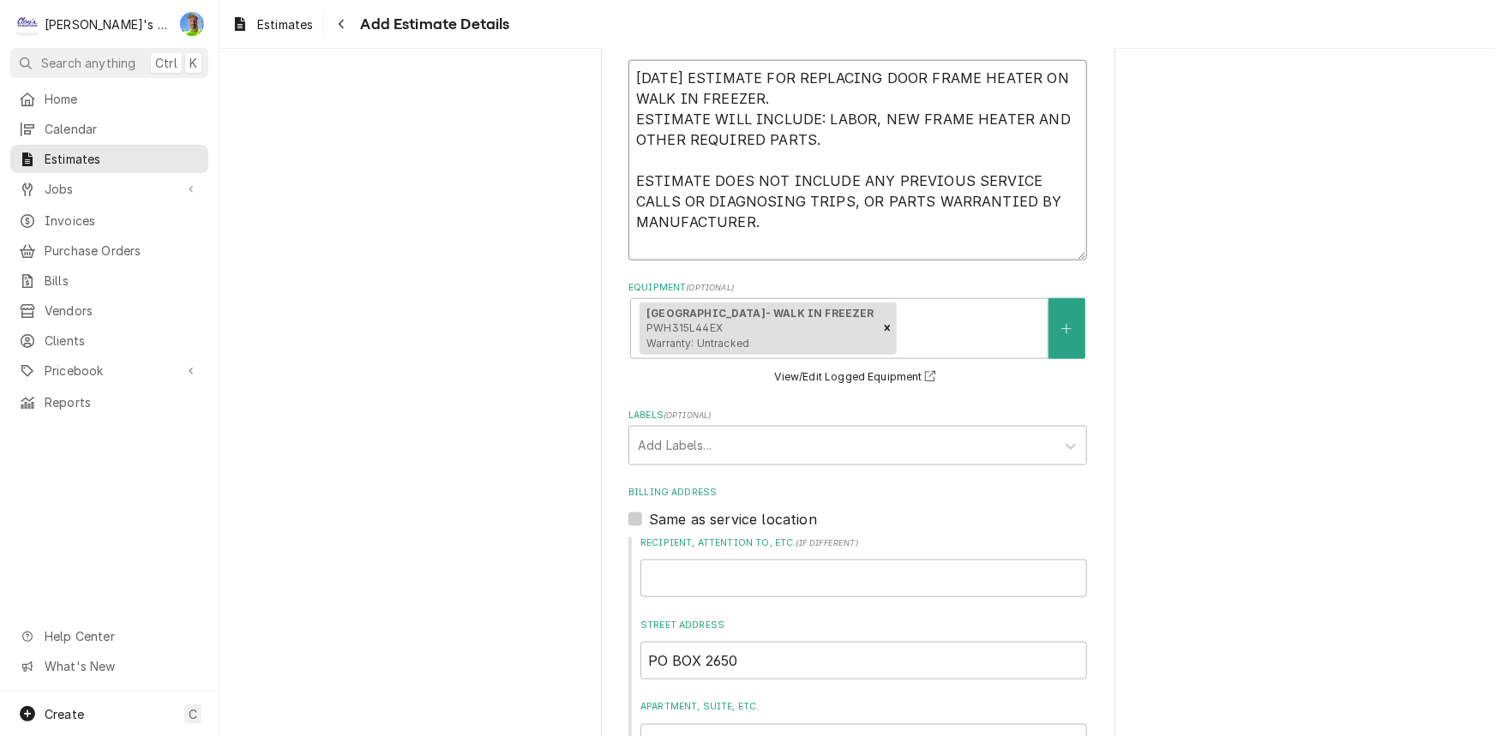
scroll to position [582, 0]
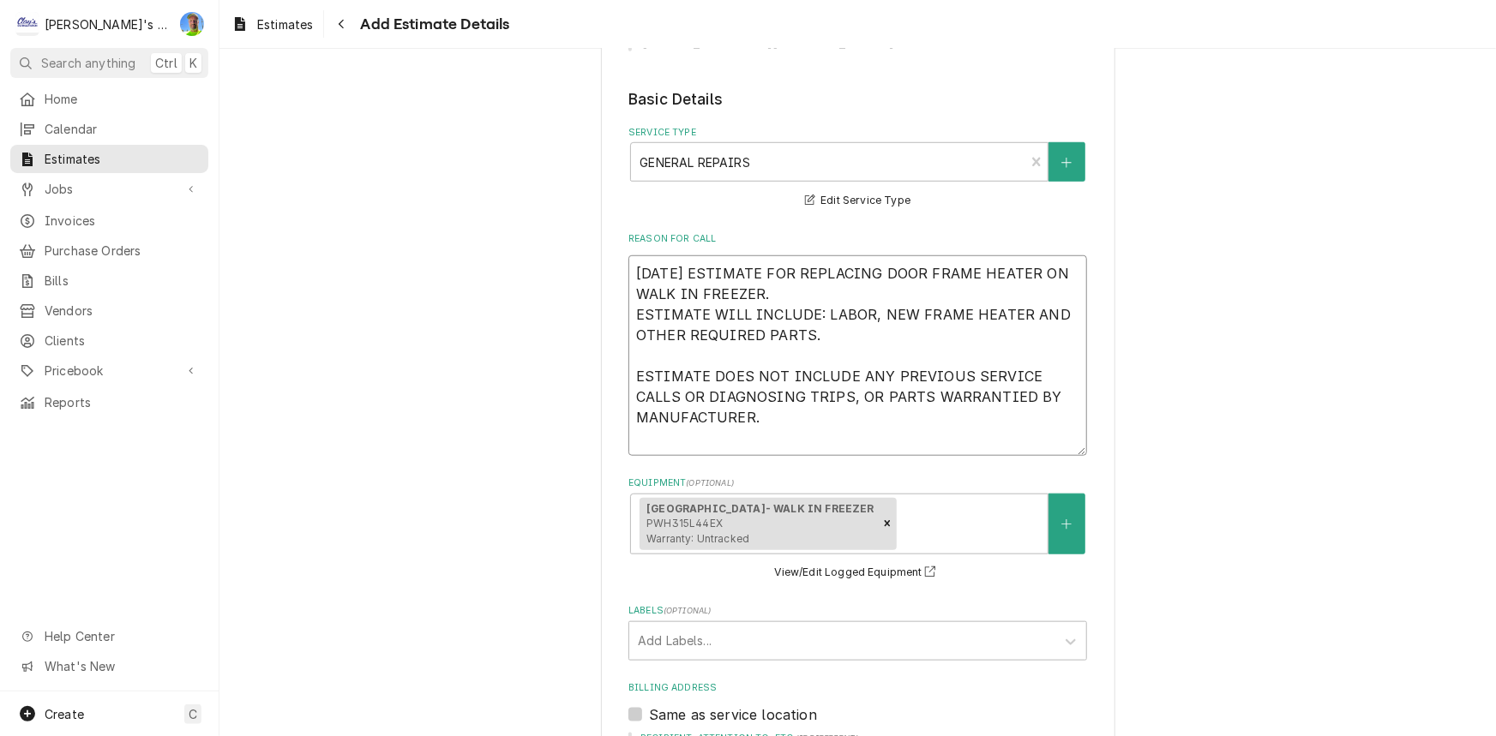
drag, startPoint x: 752, startPoint y: 424, endPoint x: 612, endPoint y: 275, distance: 204.4
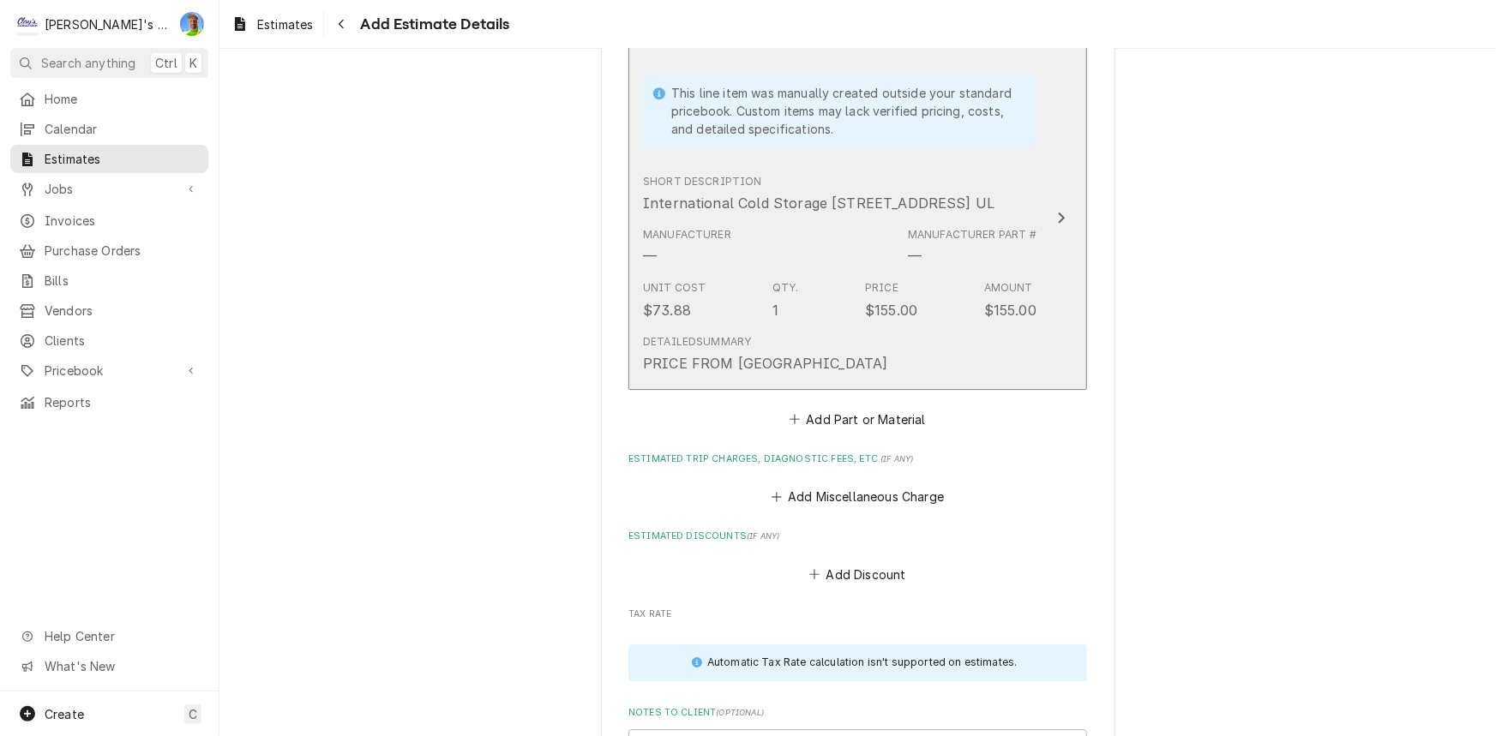
scroll to position [2842, 0]
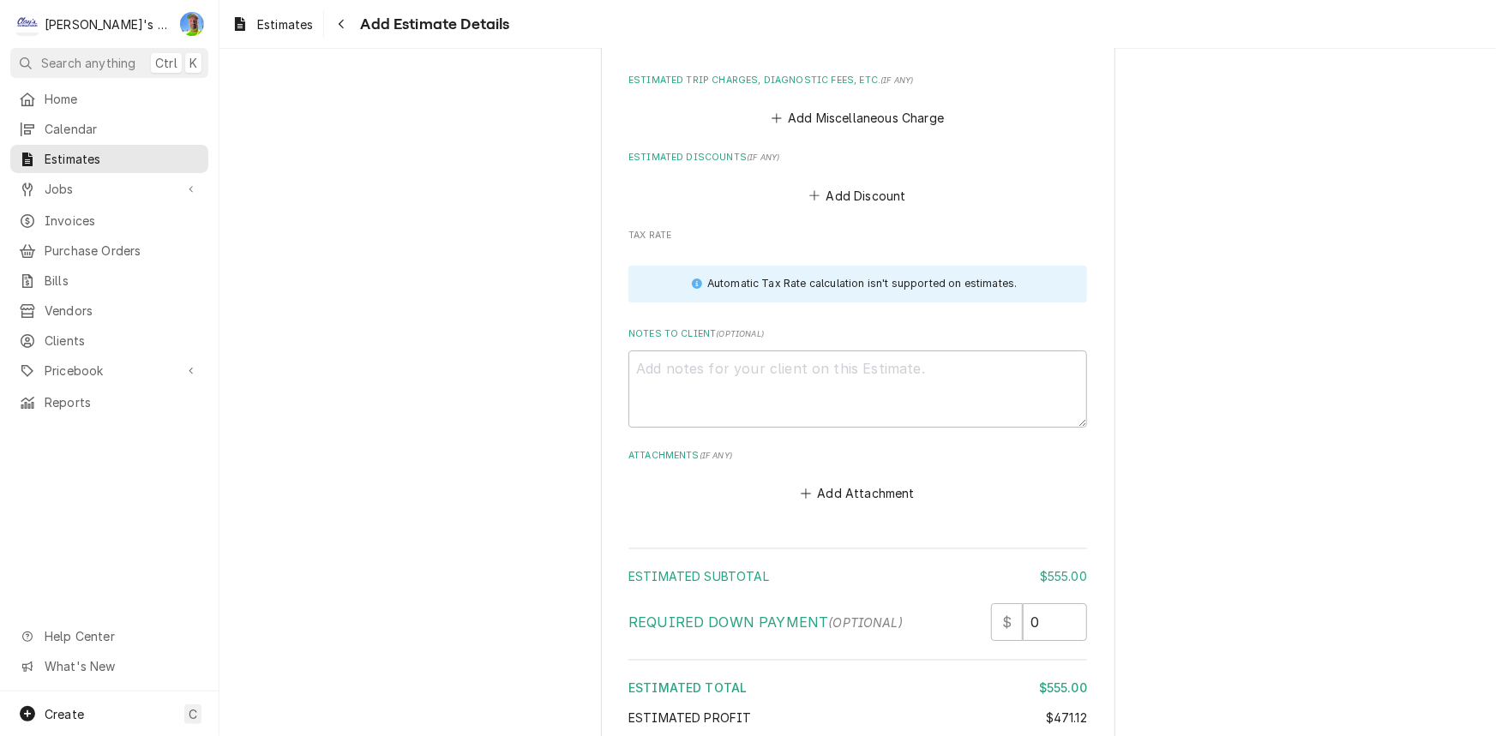
type textarea "[DATE] ESTIMATE FOR REPLACING DOOR FRAME HEATER ON WALK IN FREEZER. ESTIMATE WI…"
click at [731, 389] on textarea "Notes to Client ( optional )" at bounding box center [857, 389] width 459 height 77
paste textarea "[DATE] ESTIMATE FOR REPLACING DOOR FRAME HEATER ON WALK IN FREEZER. ESTIMATE WI…"
type textarea "x"
type textarea "[DATE] ESTIMATE FOR REPLACING DOOR FRAME HEATER ON WALK IN FREEZER. ESTIMATE WI…"
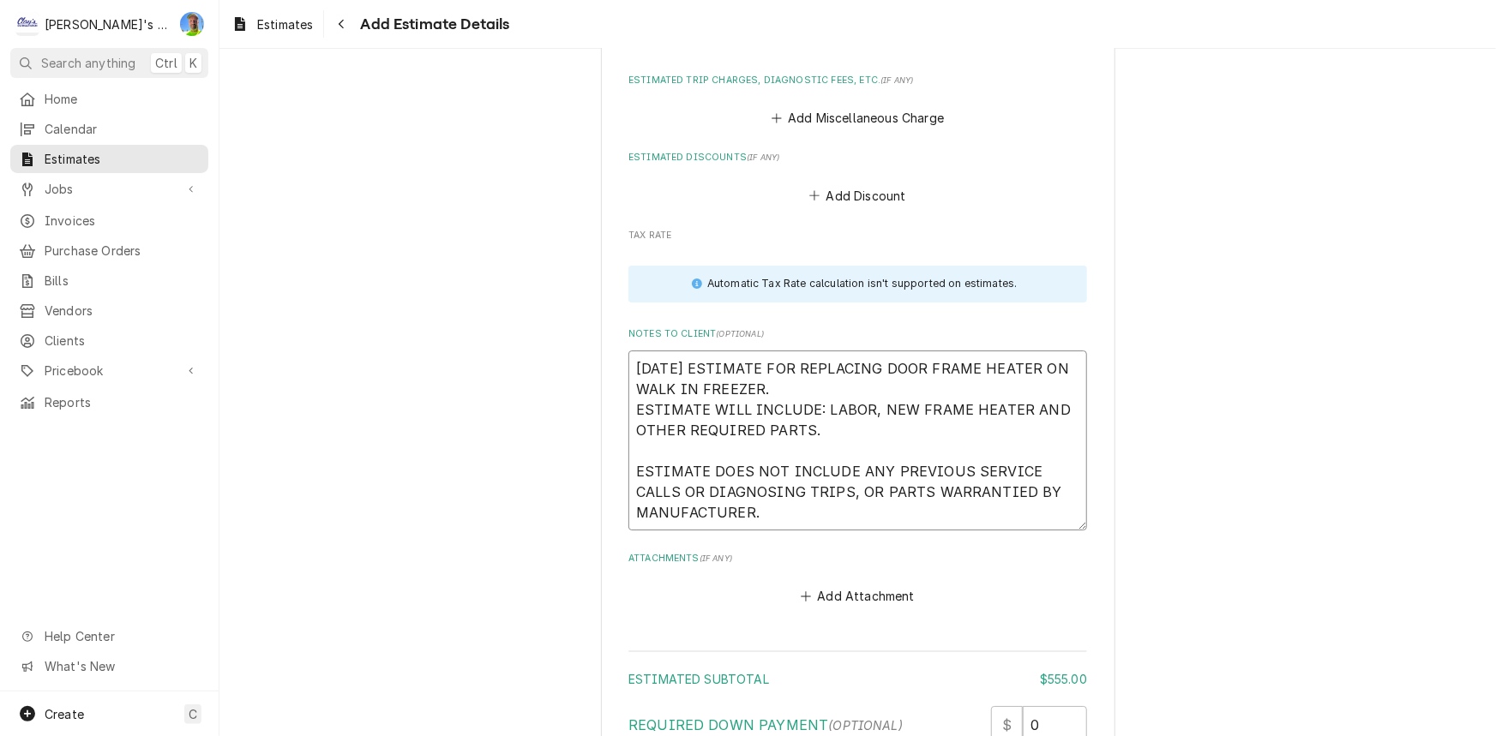
type textarea "x"
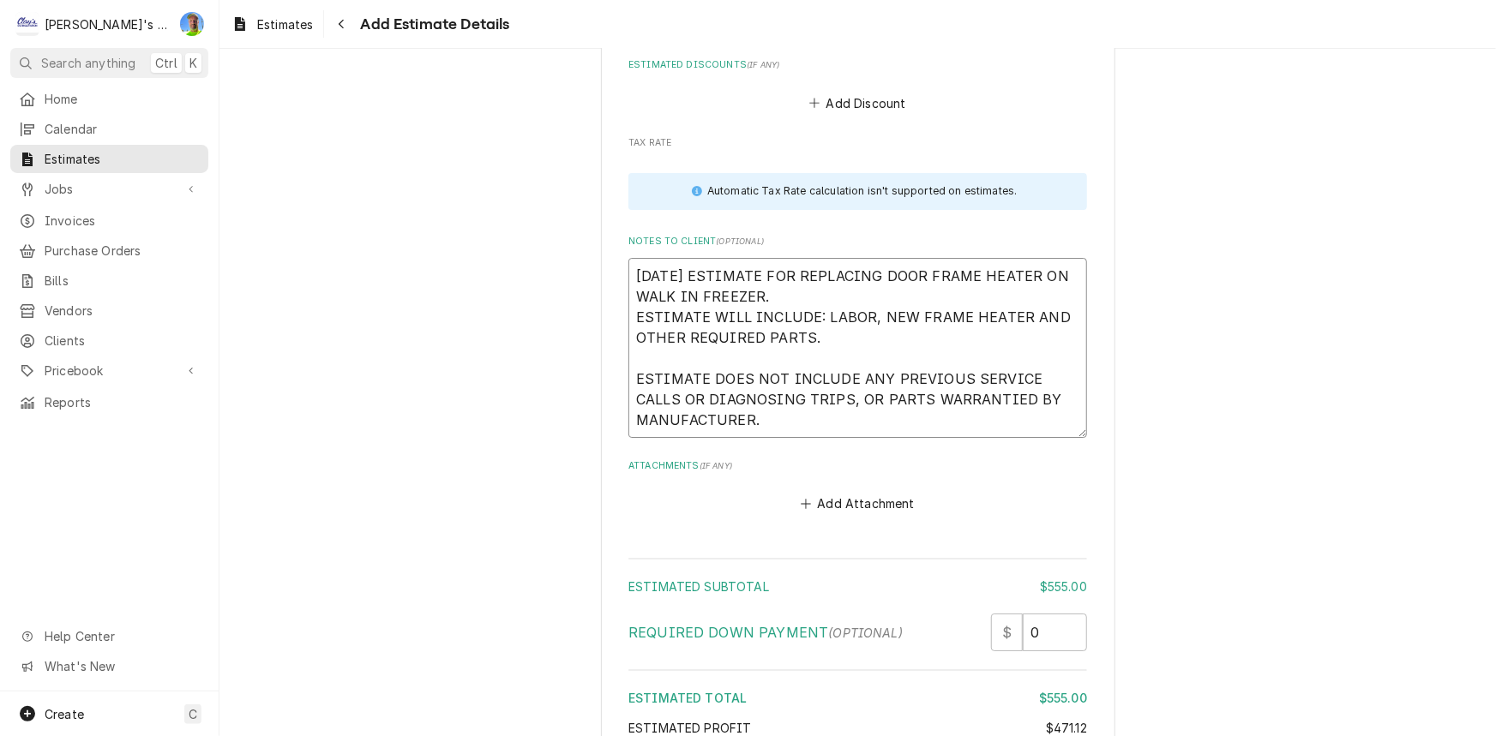
scroll to position [3091, 0]
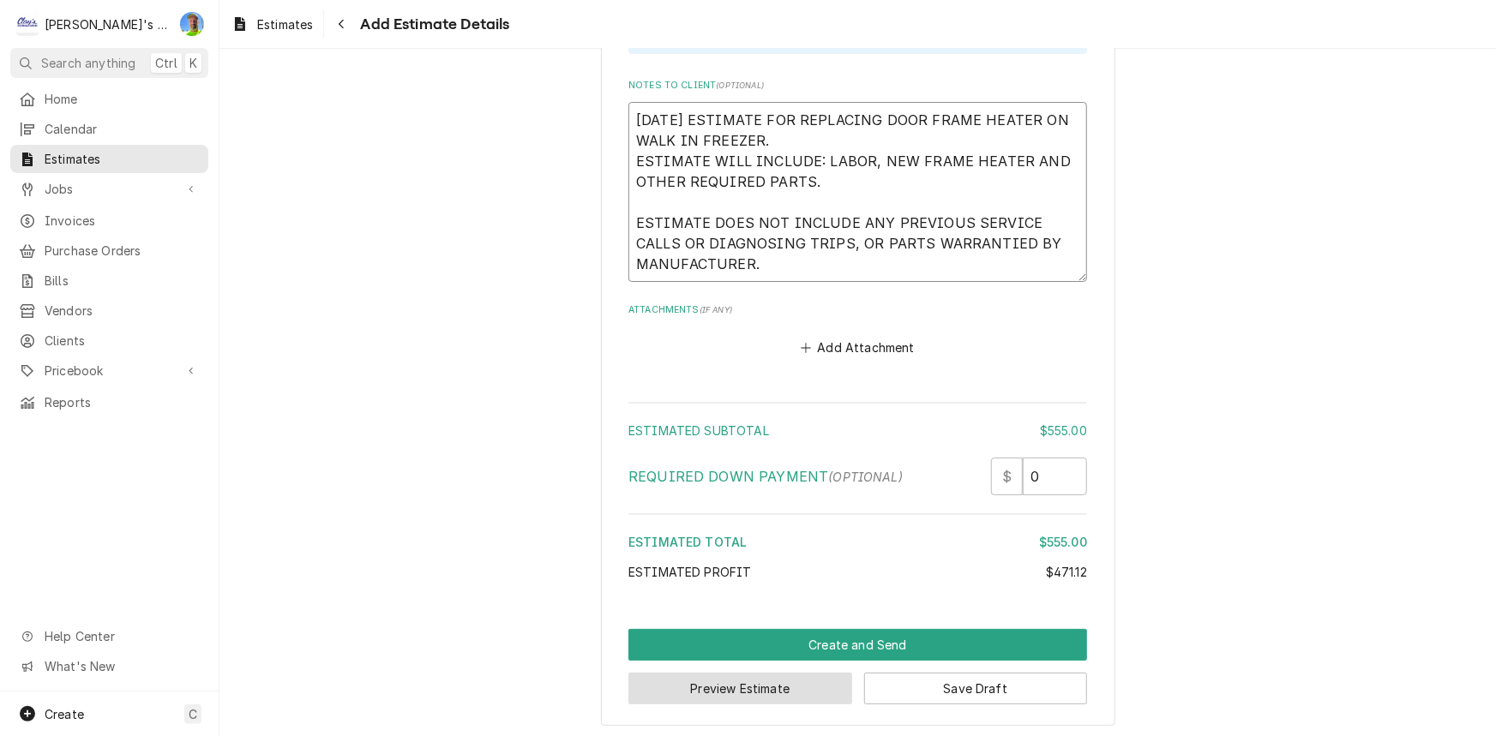
type textarea "[DATE] ESTIMATE FOR REPLACING DOOR FRAME HEATER ON WALK IN FREEZER. ESTIMATE WI…"
click at [752, 684] on button "Preview Estimate" at bounding box center [740, 689] width 224 height 32
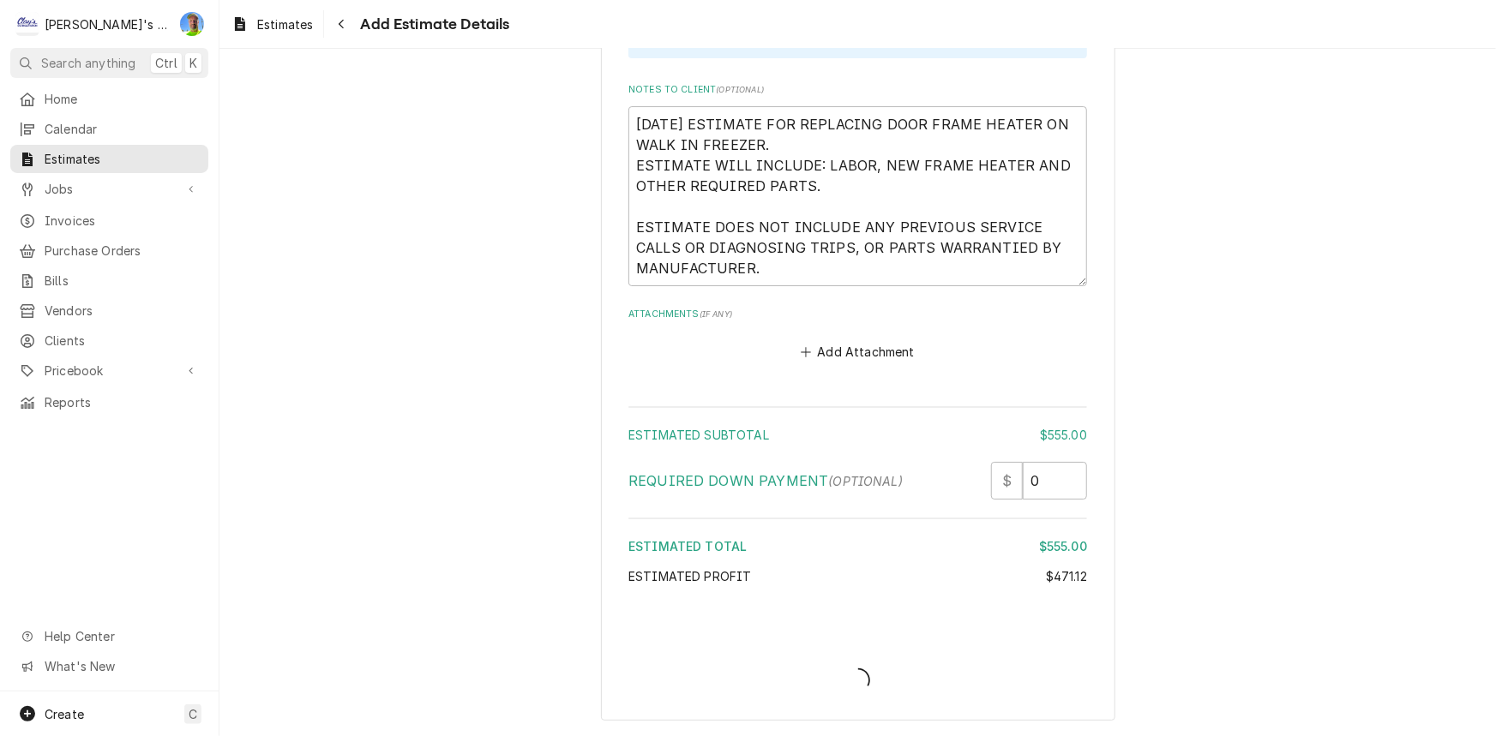
scroll to position [3082, 0]
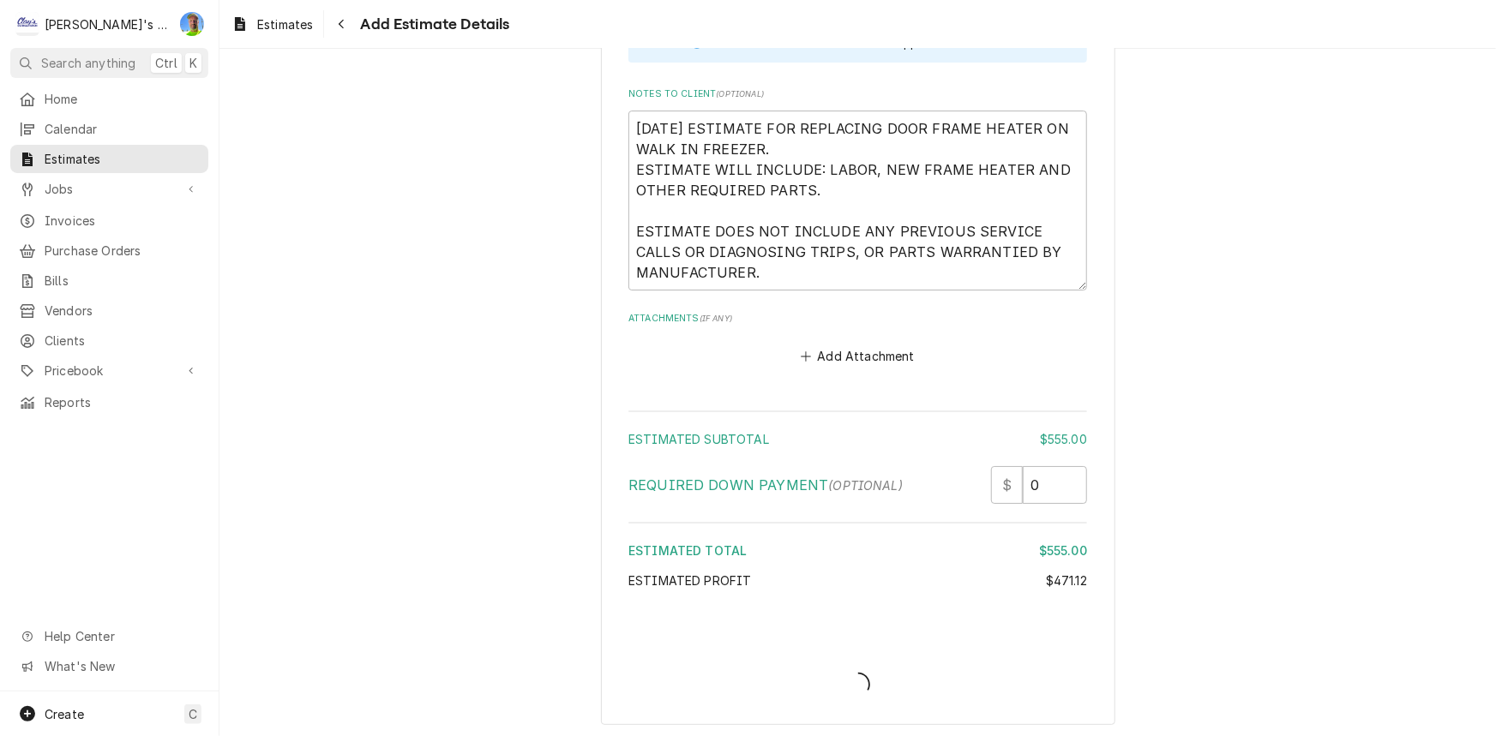
type textarea "x"
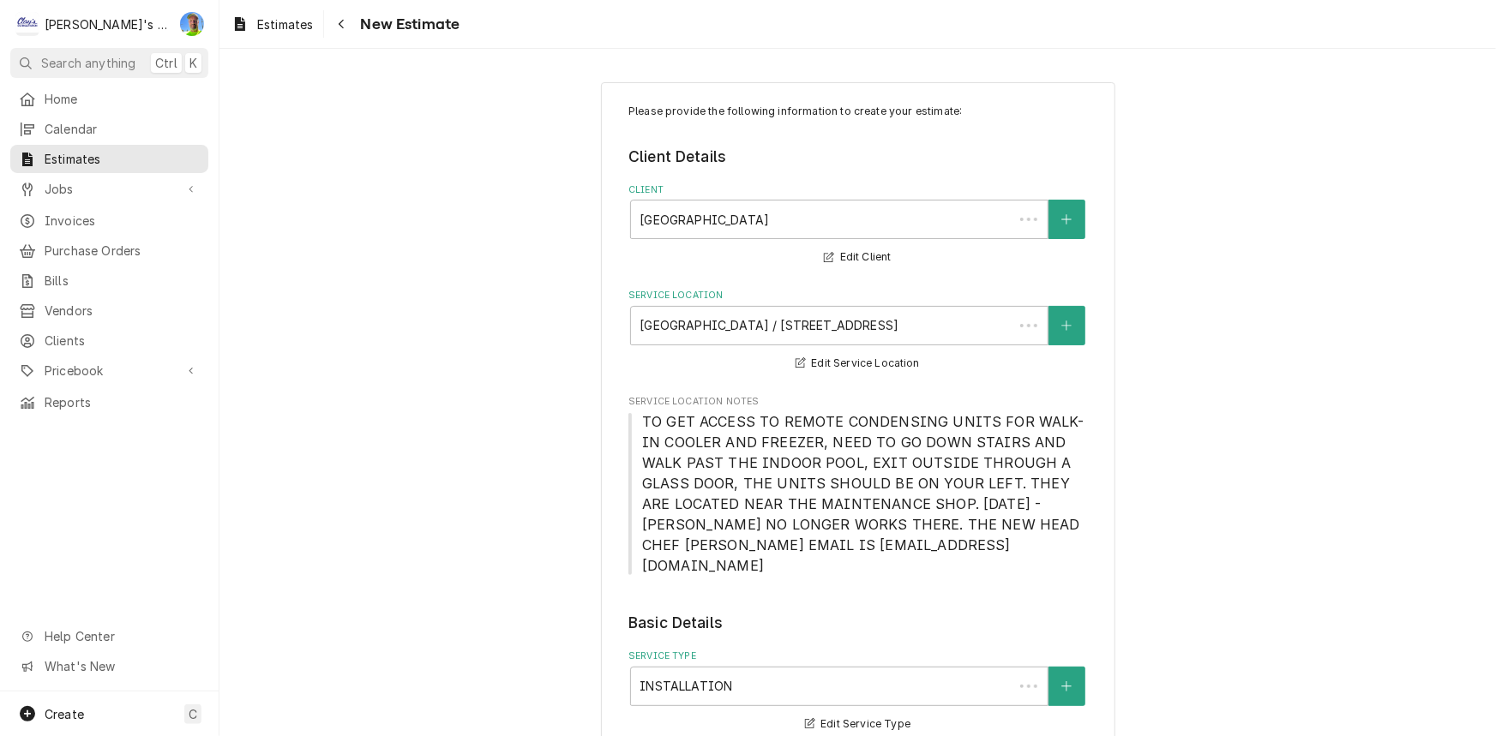
type textarea "x"
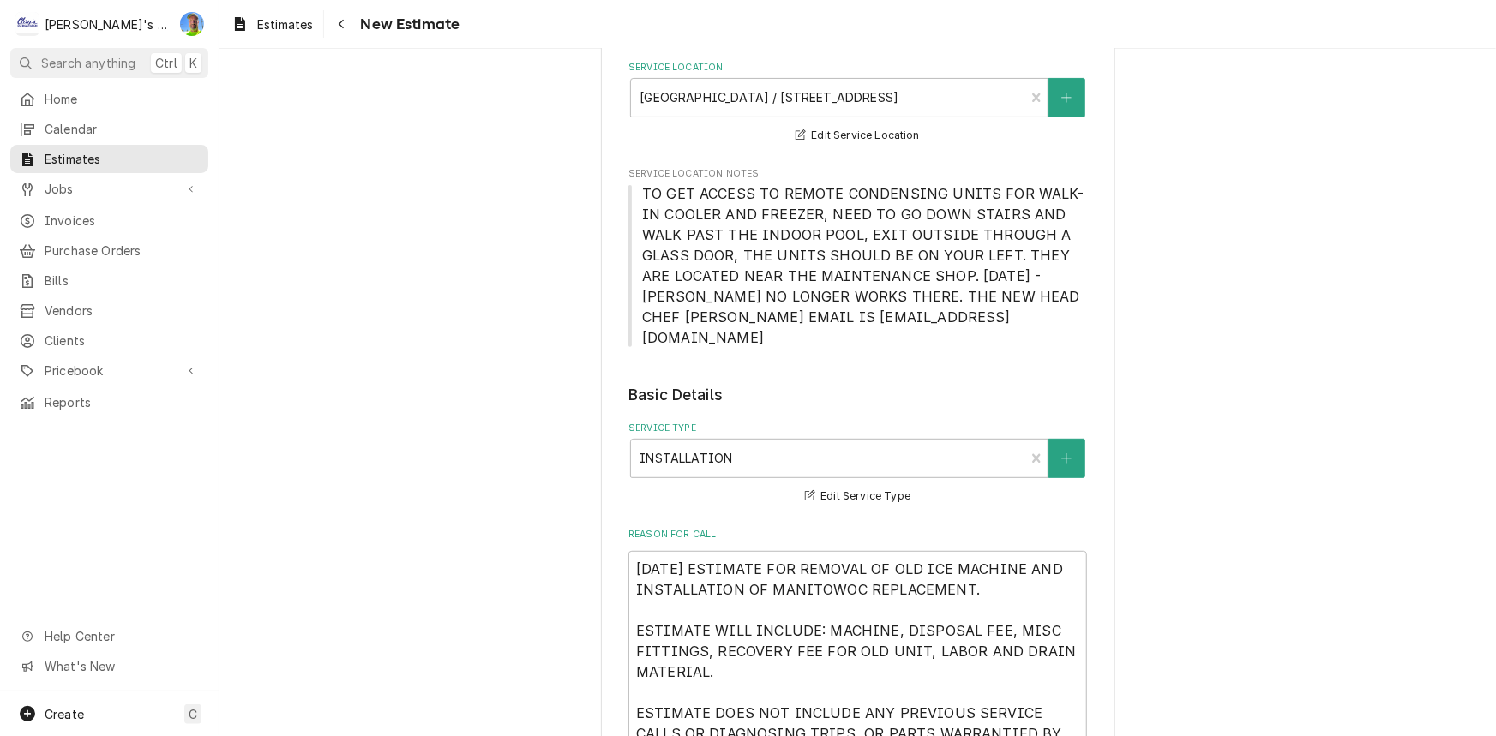
scroll to position [233, 0]
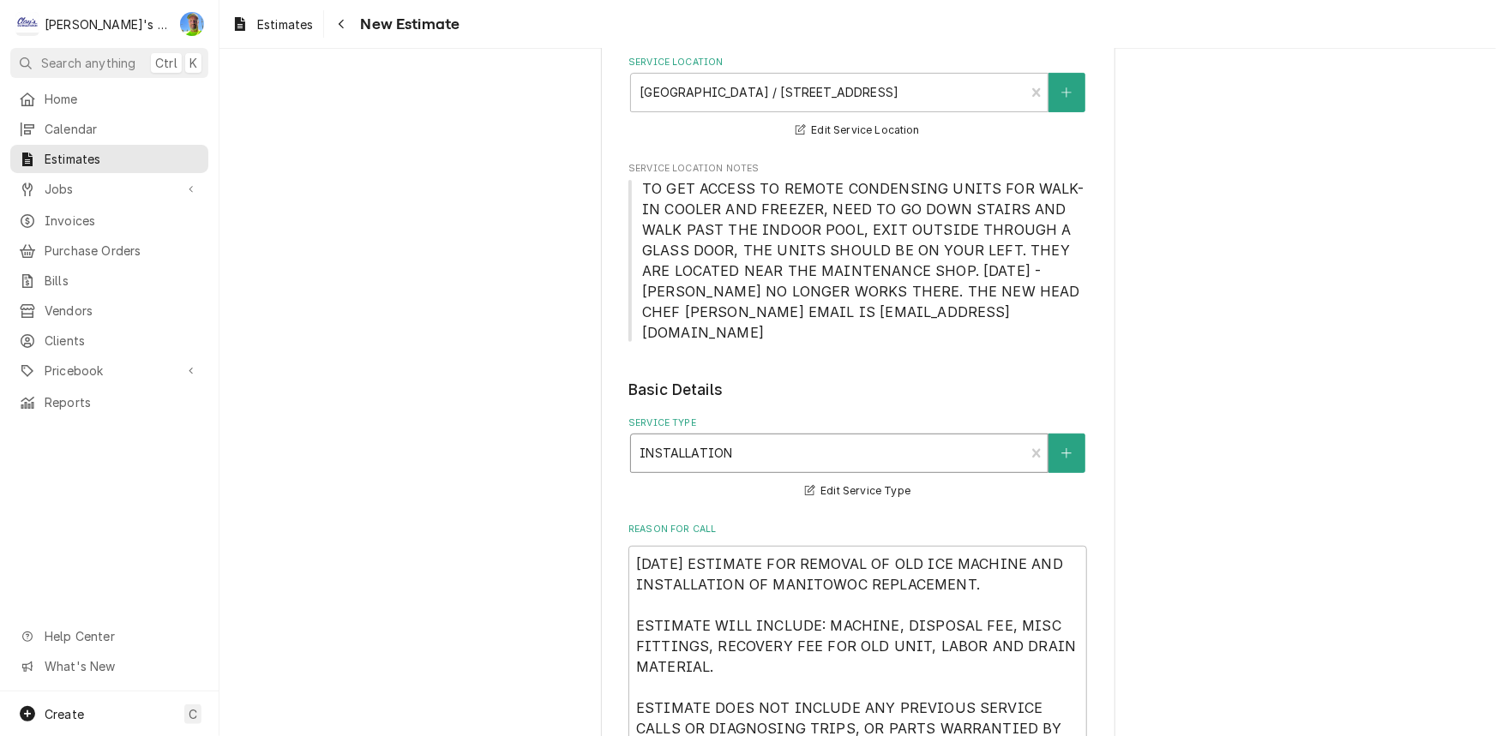
click at [787, 438] on div "Service Type" at bounding box center [828, 453] width 376 height 31
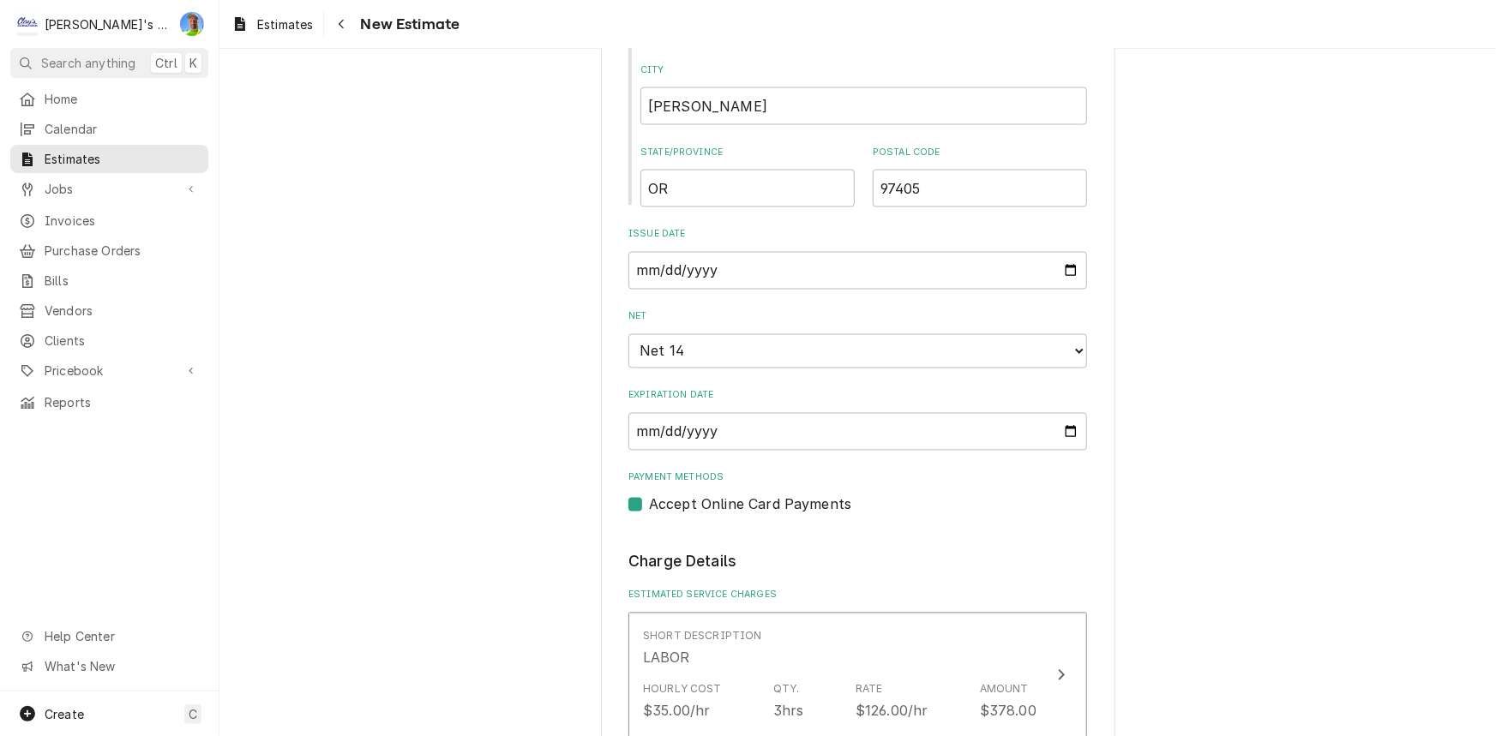
scroll to position [1247, 0]
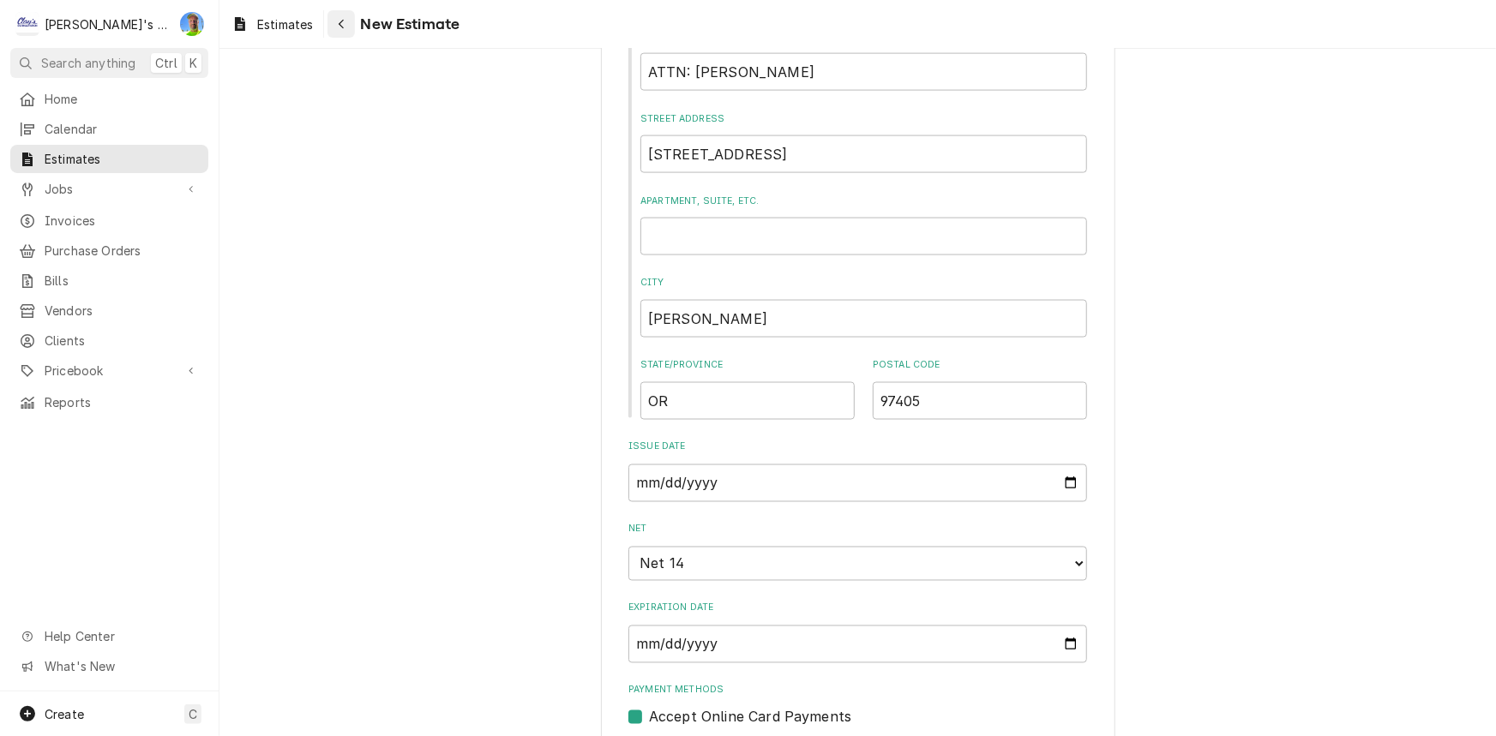
click at [336, 24] on div "Navigate back" at bounding box center [341, 23] width 17 height 17
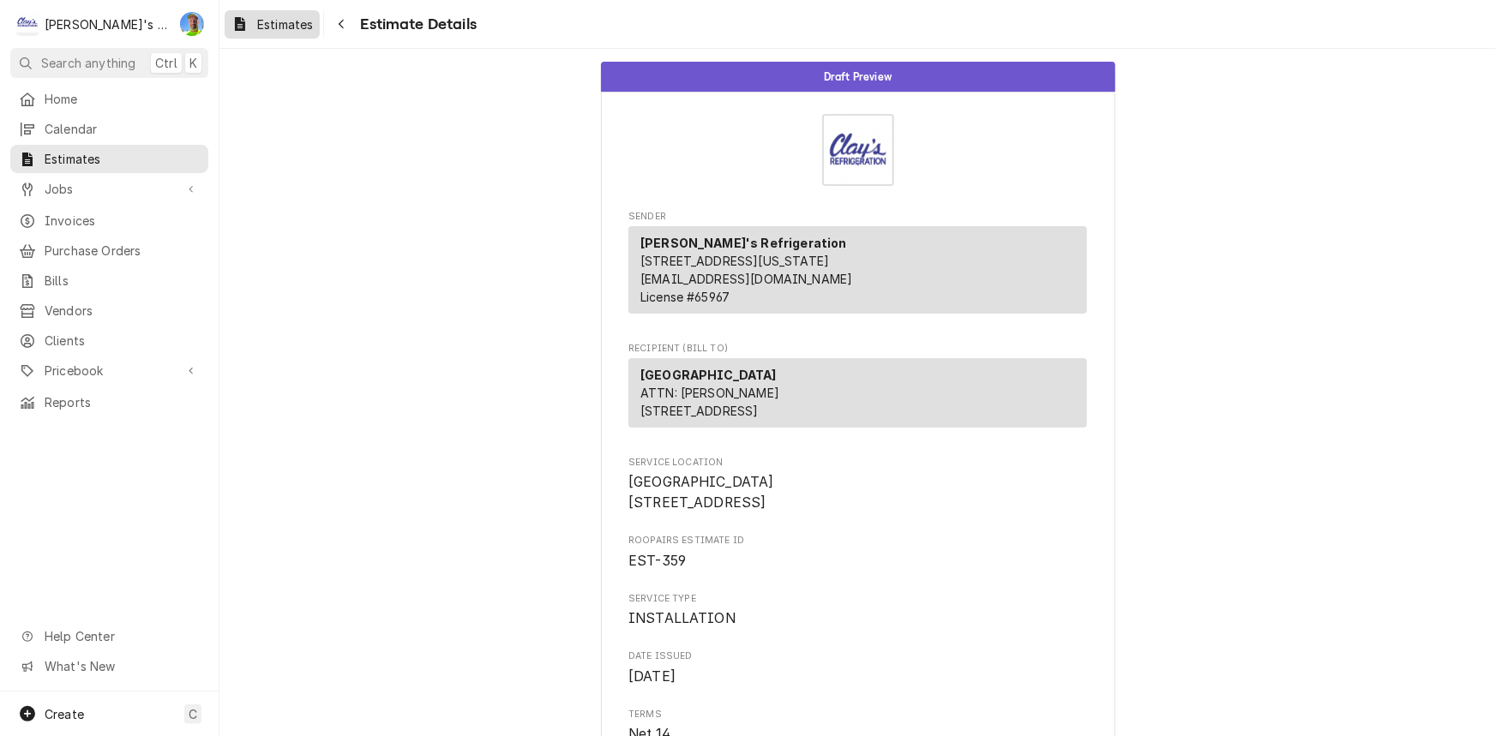
click at [231, 11] on link "Estimates" at bounding box center [272, 24] width 95 height 28
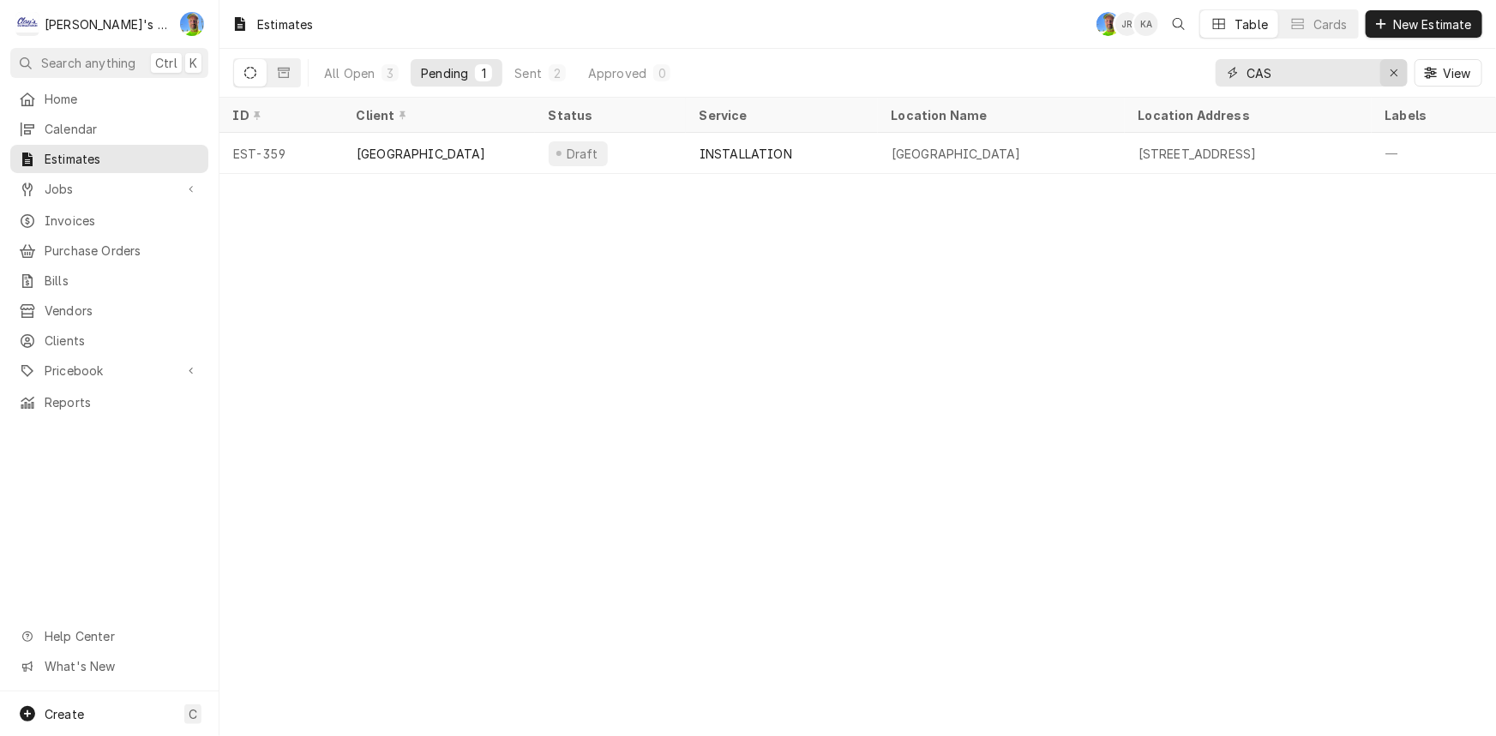
click at [1401, 77] on div "Erase input" at bounding box center [1393, 72] width 17 height 17
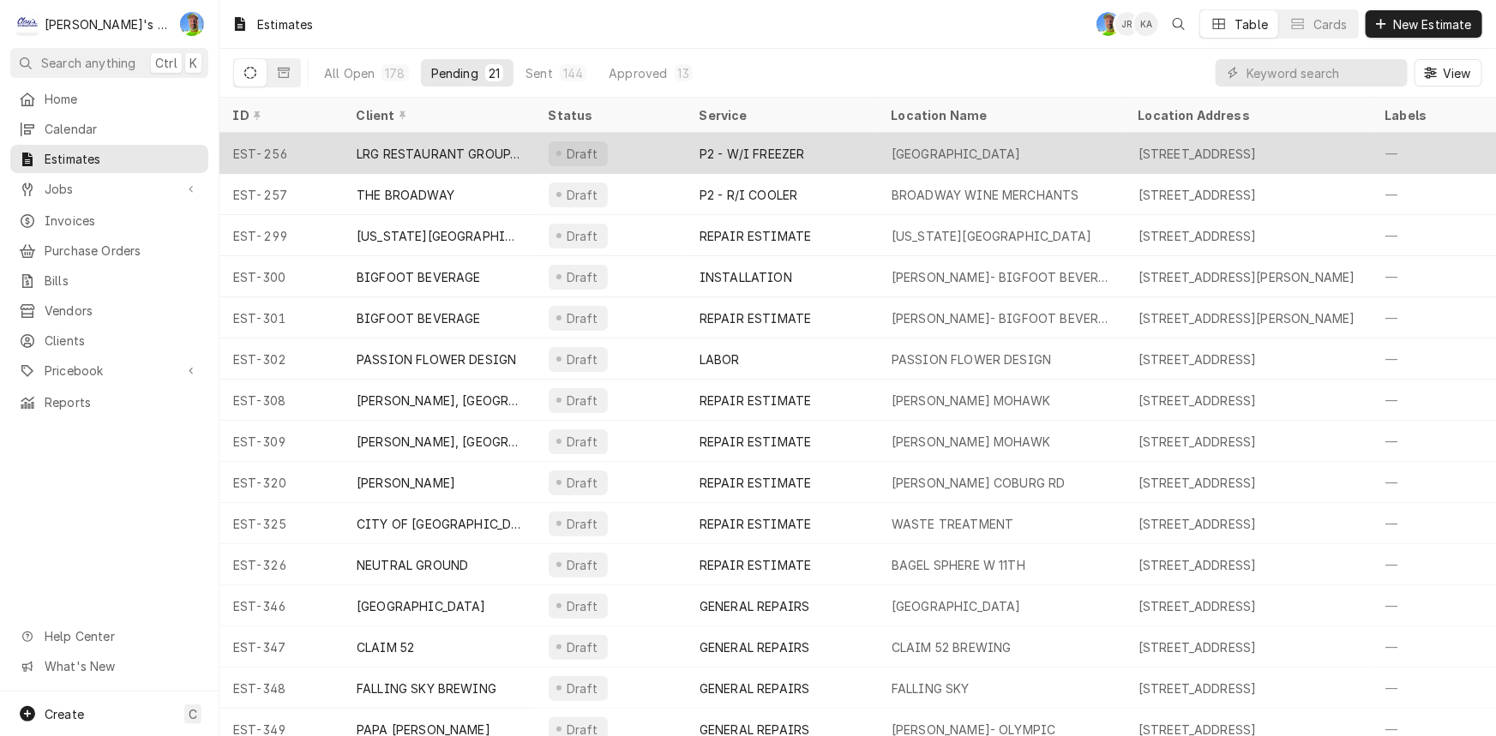
click at [845, 154] on div "P2 - W/I FREEZER" at bounding box center [782, 153] width 192 height 41
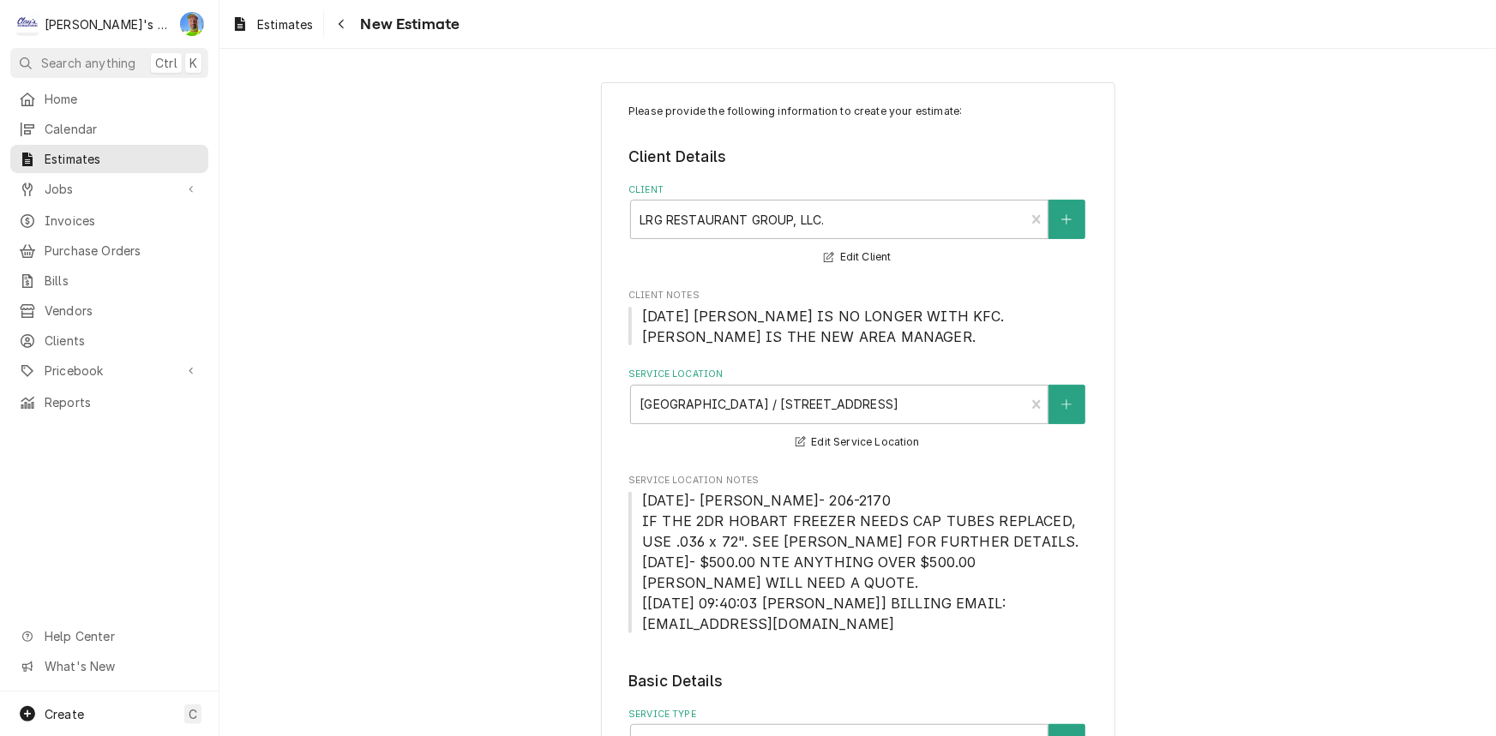
type textarea "x"
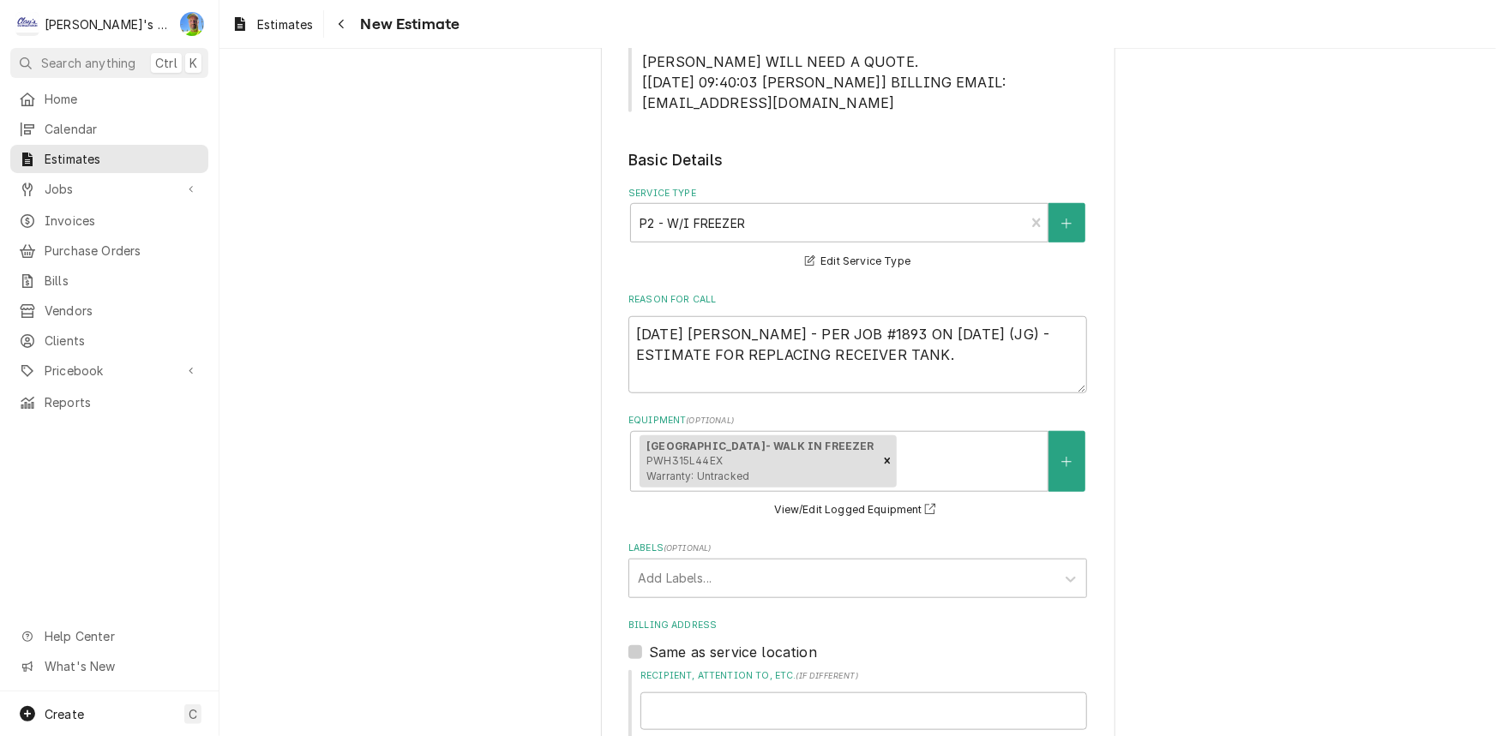
scroll to position [623, 0]
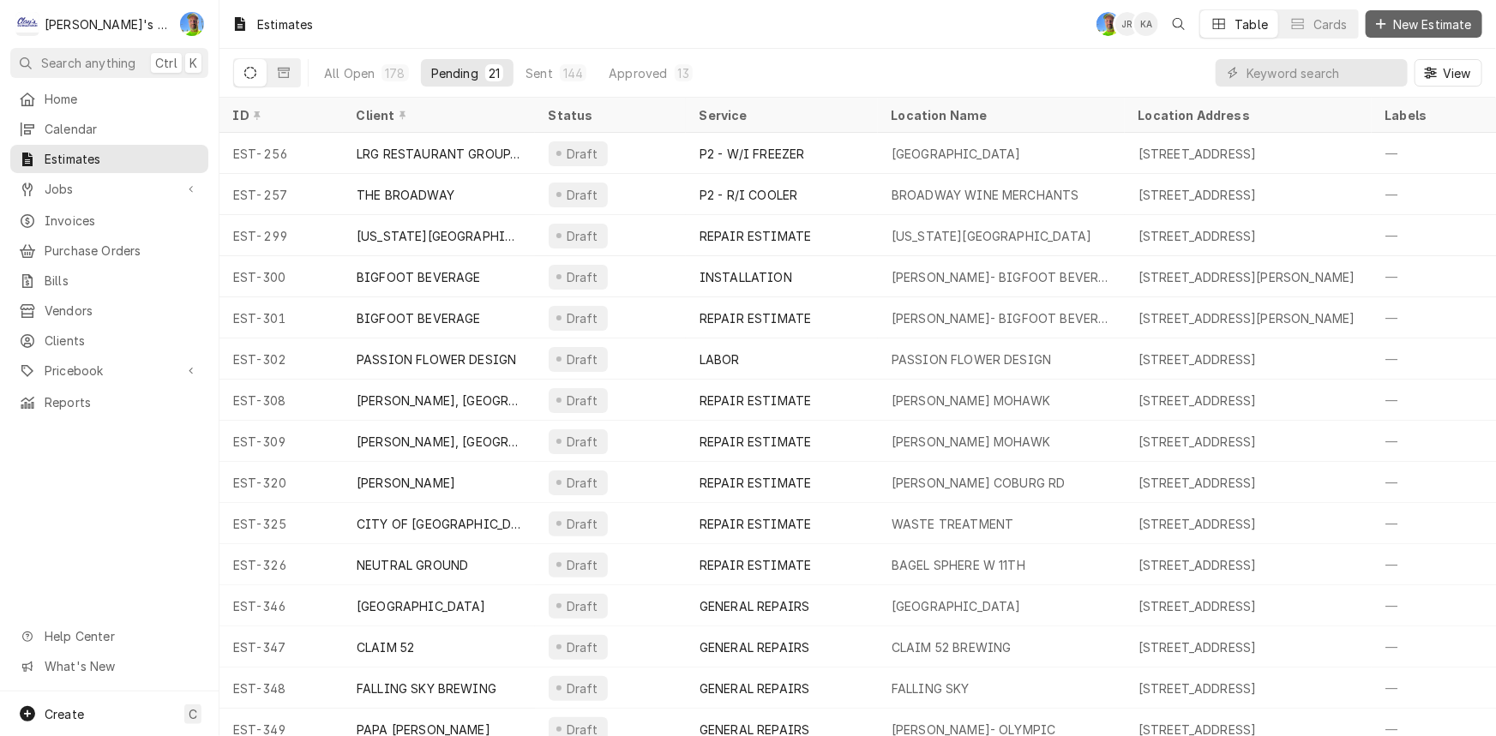
click at [1393, 31] on span "New Estimate" at bounding box center [1433, 24] width 86 height 18
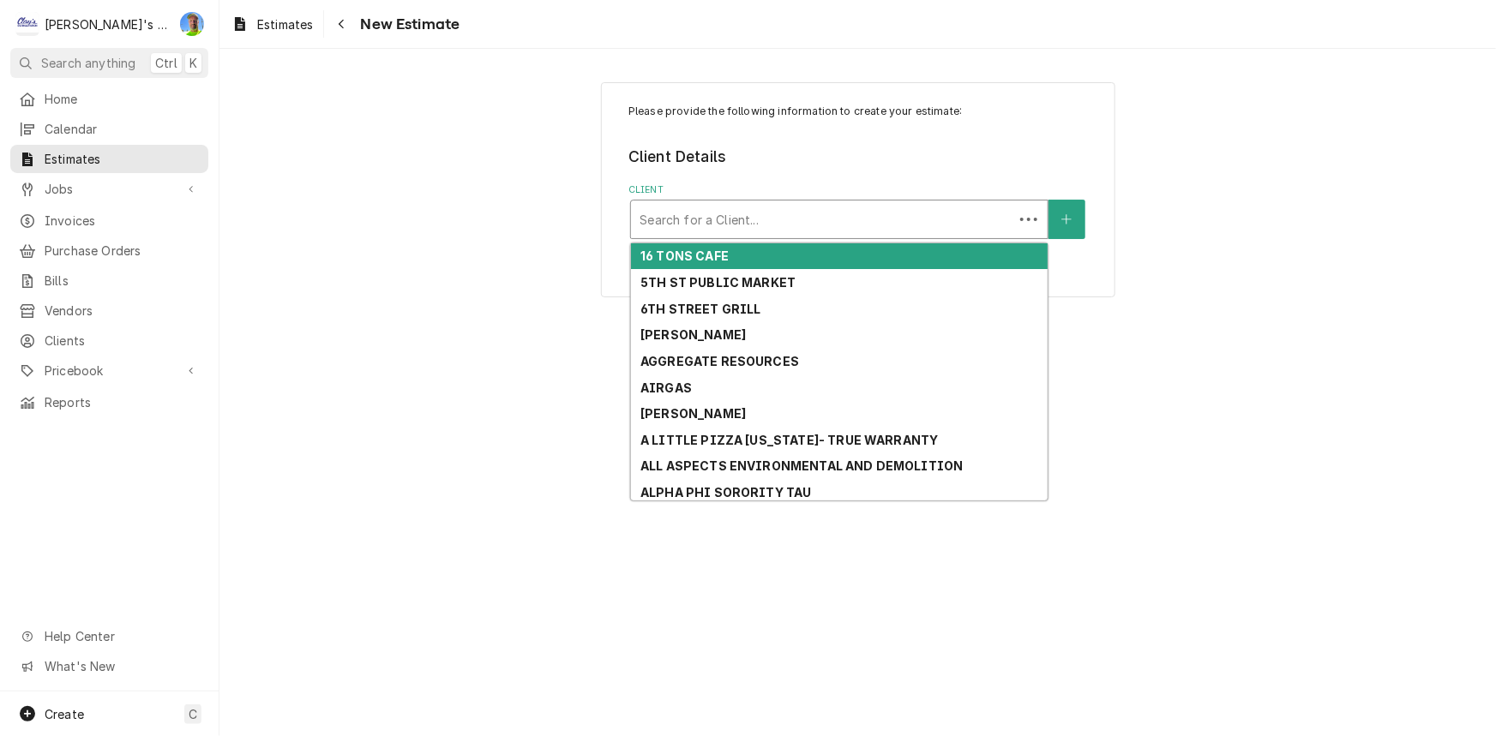
click at [842, 219] on div "Client" at bounding box center [822, 219] width 365 height 31
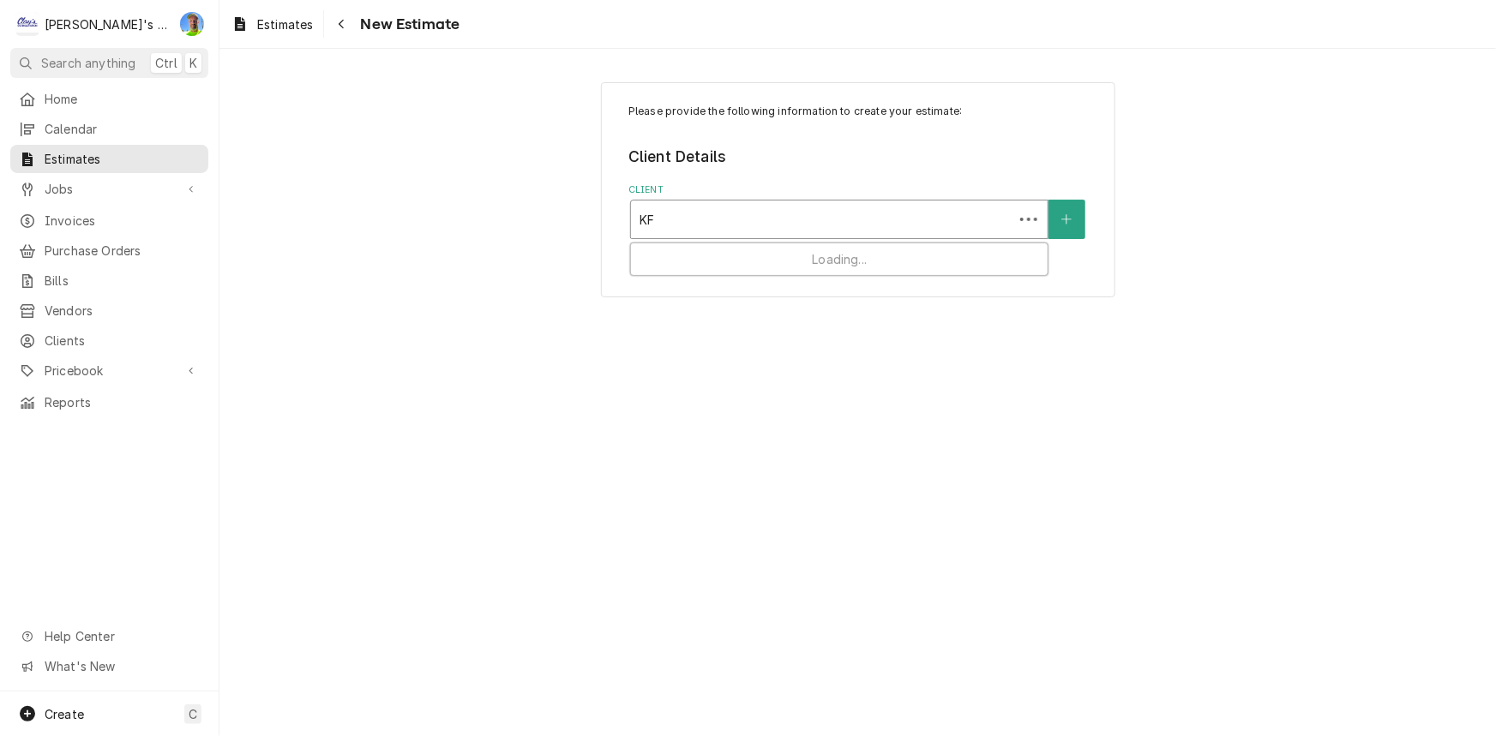
type input "KFC"
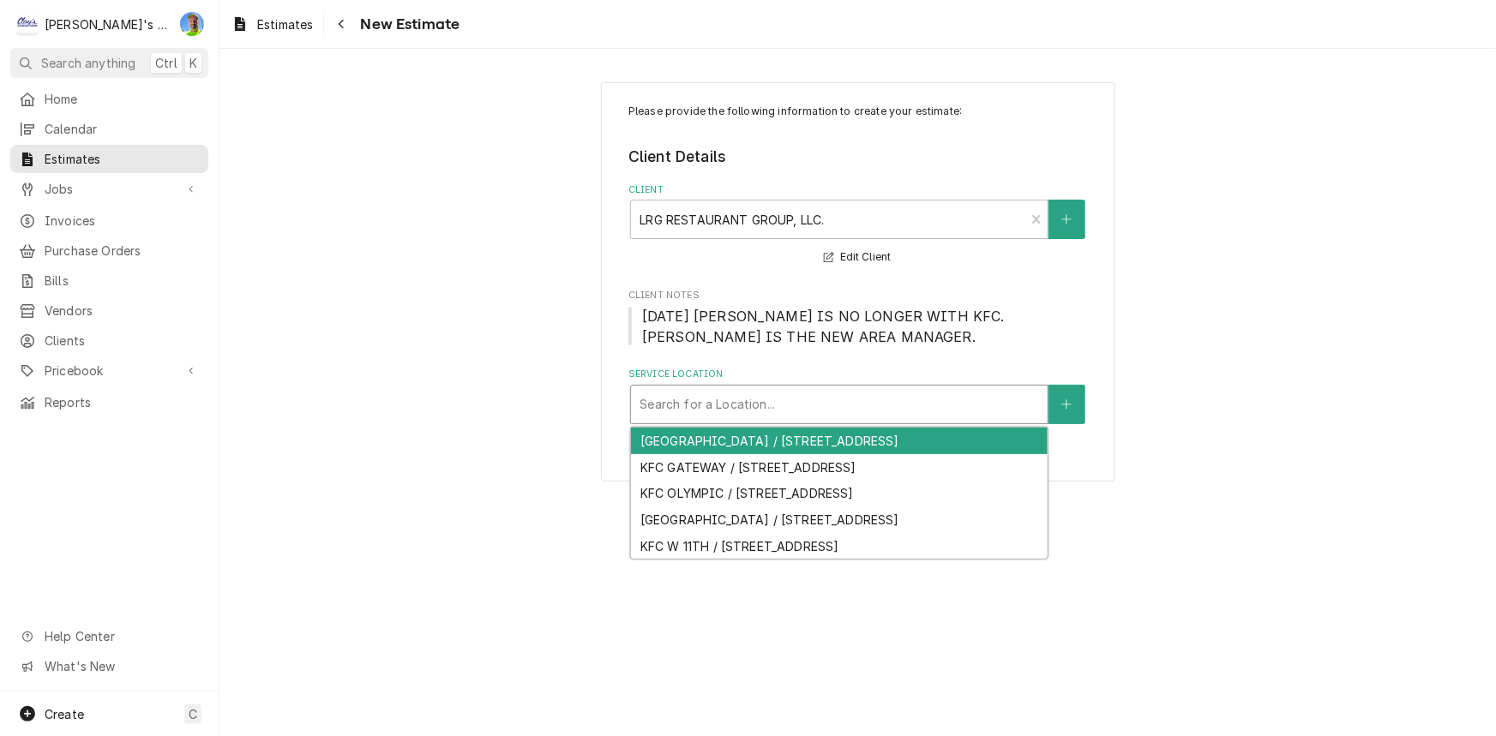
click at [753, 390] on div "Service Location" at bounding box center [840, 404] width 400 height 31
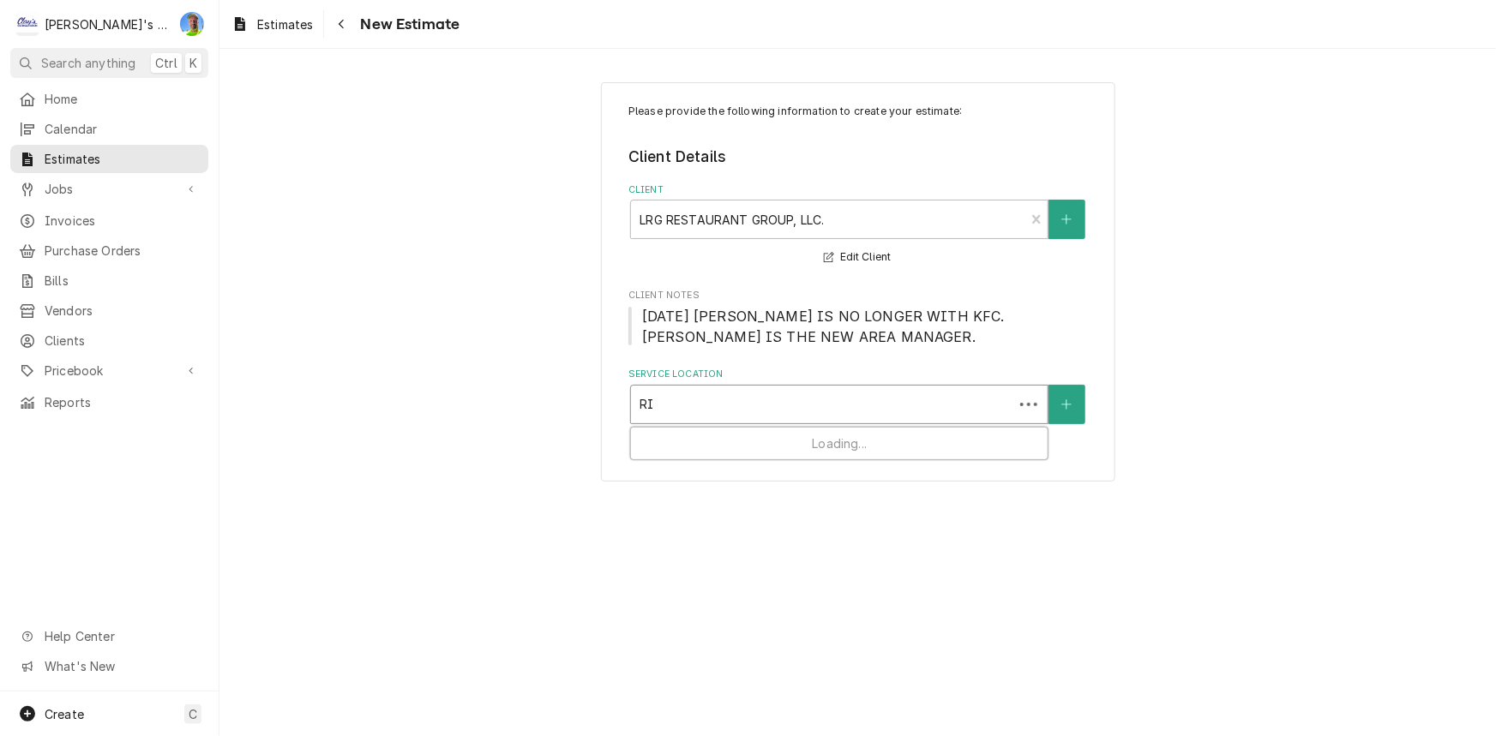
type input "RIV"
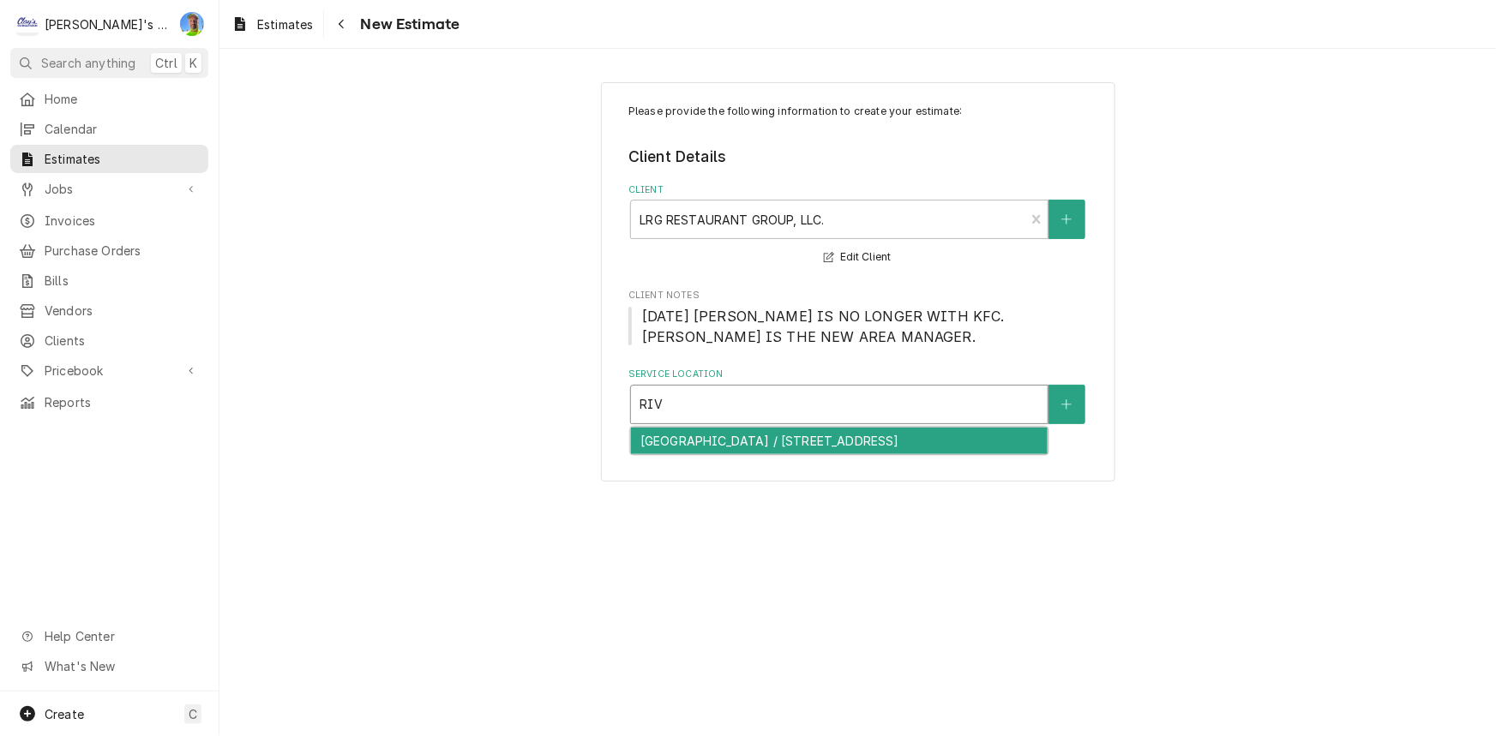
click at [748, 437] on div "[GEOGRAPHIC_DATA] / [STREET_ADDRESS]" at bounding box center [839, 441] width 417 height 27
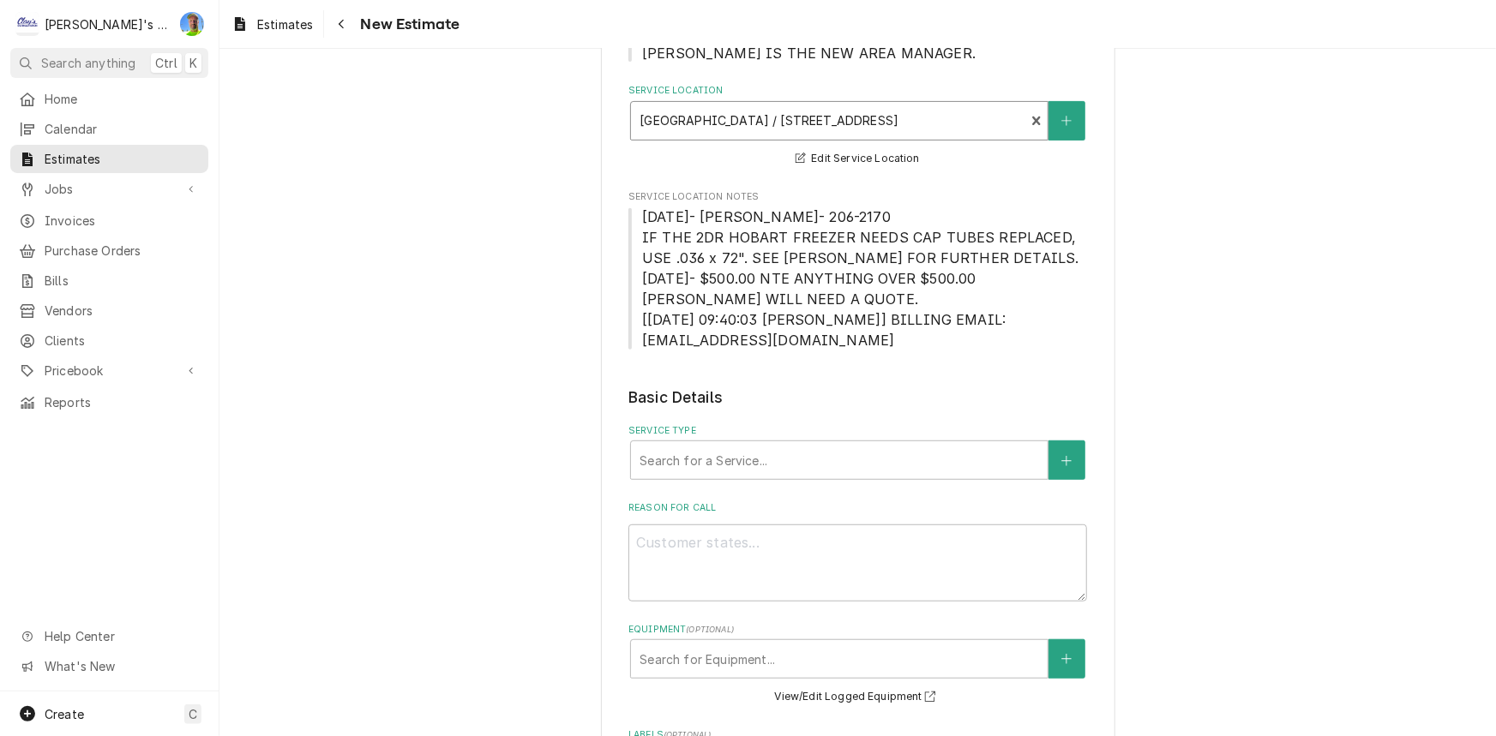
scroll to position [311, 0]
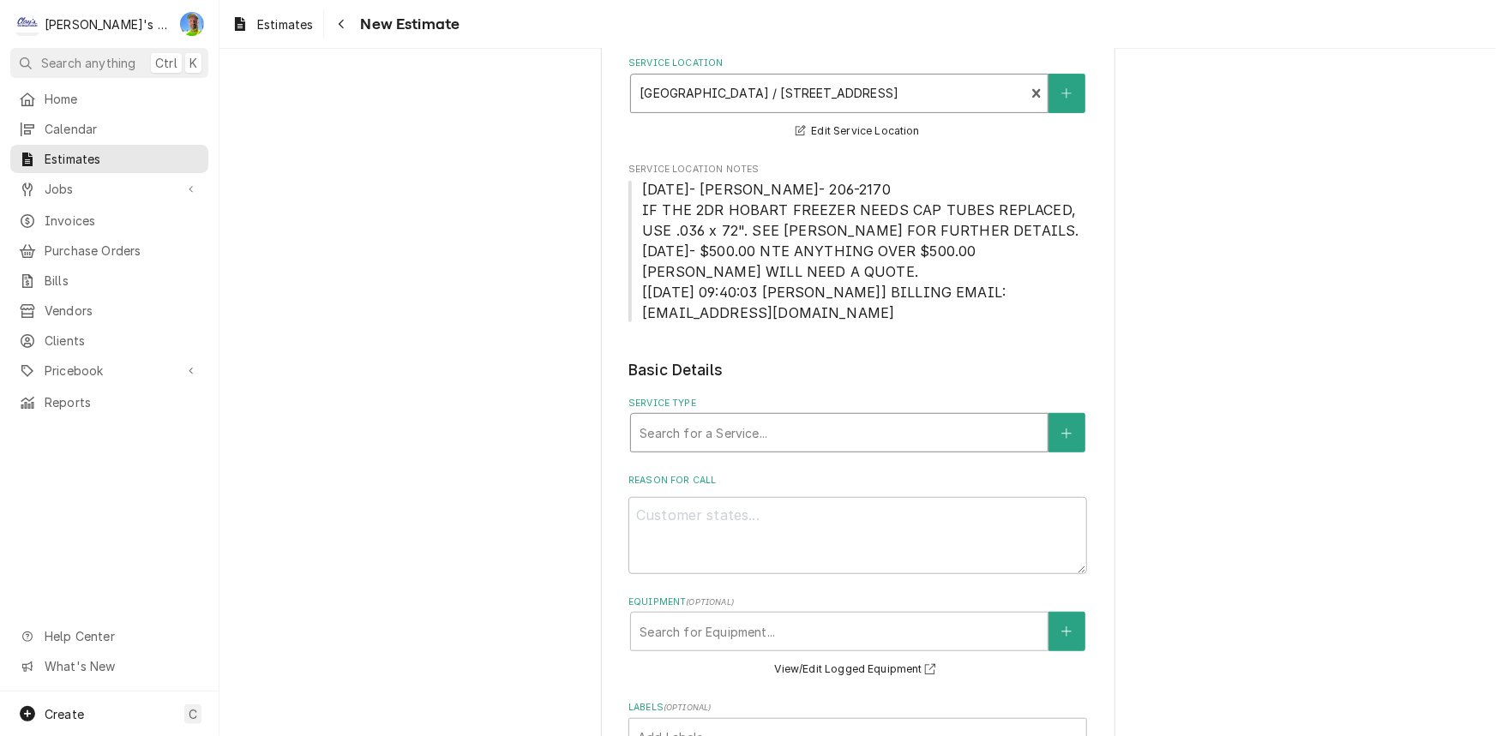
click at [790, 425] on div "Service Type" at bounding box center [840, 433] width 400 height 31
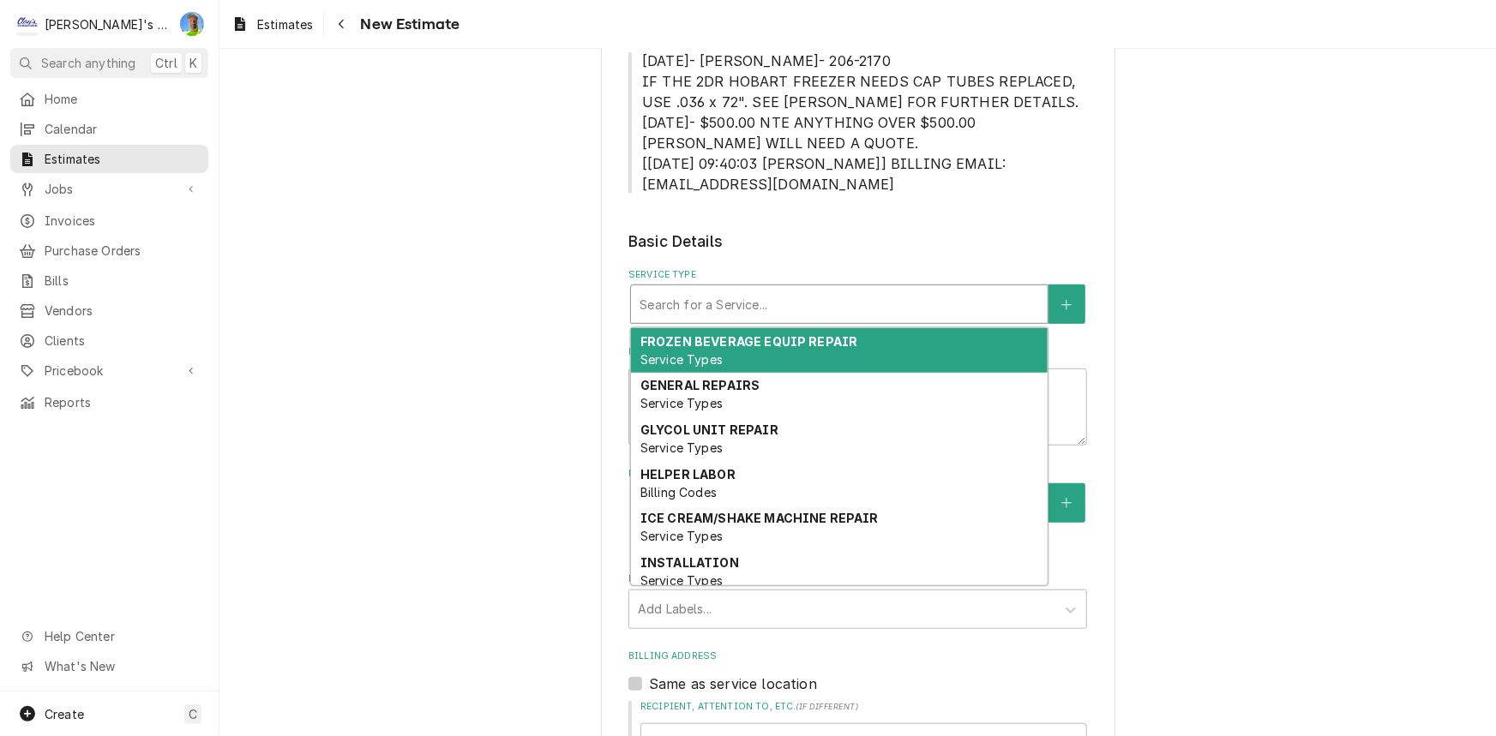
scroll to position [467, 0]
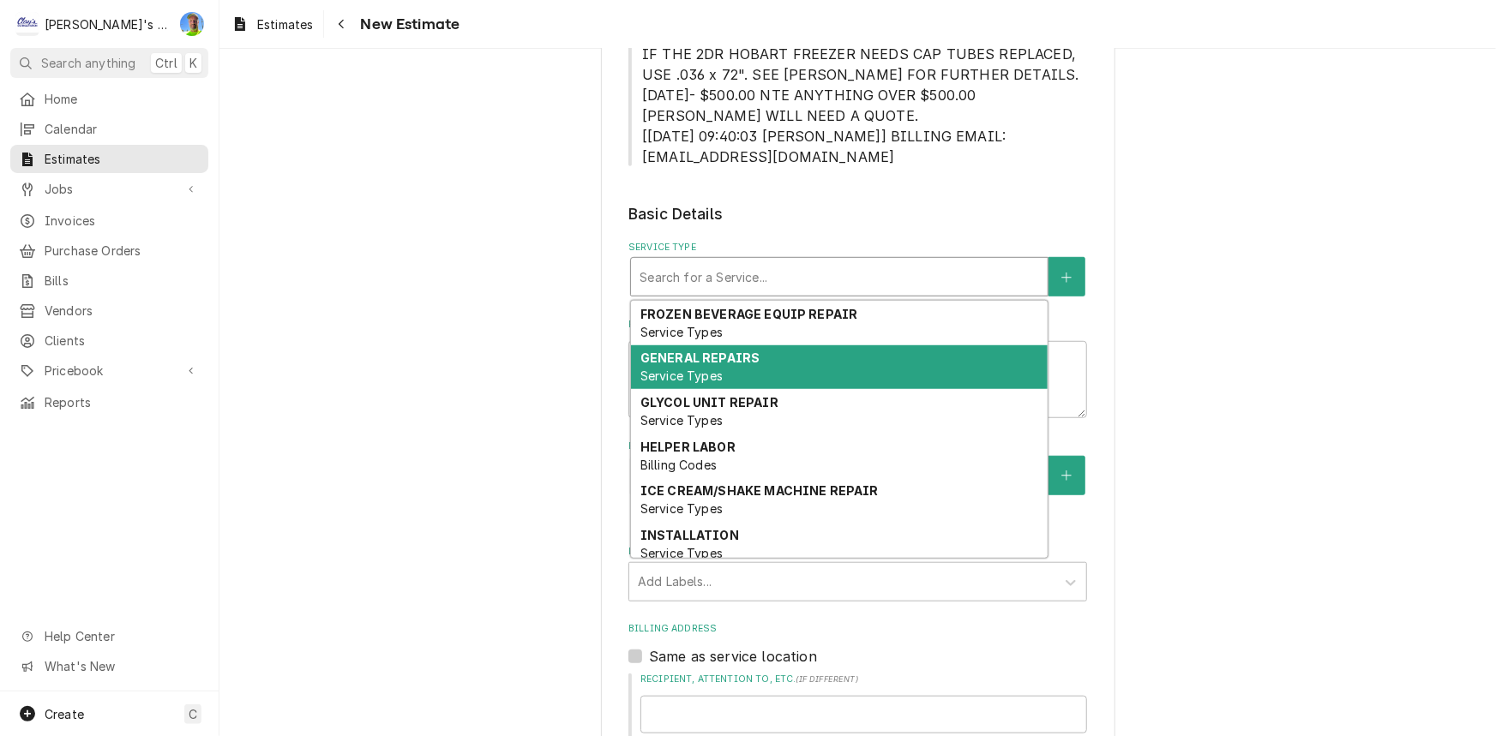
click at [844, 365] on div "GENERAL REPAIRS Service Types" at bounding box center [839, 368] width 417 height 45
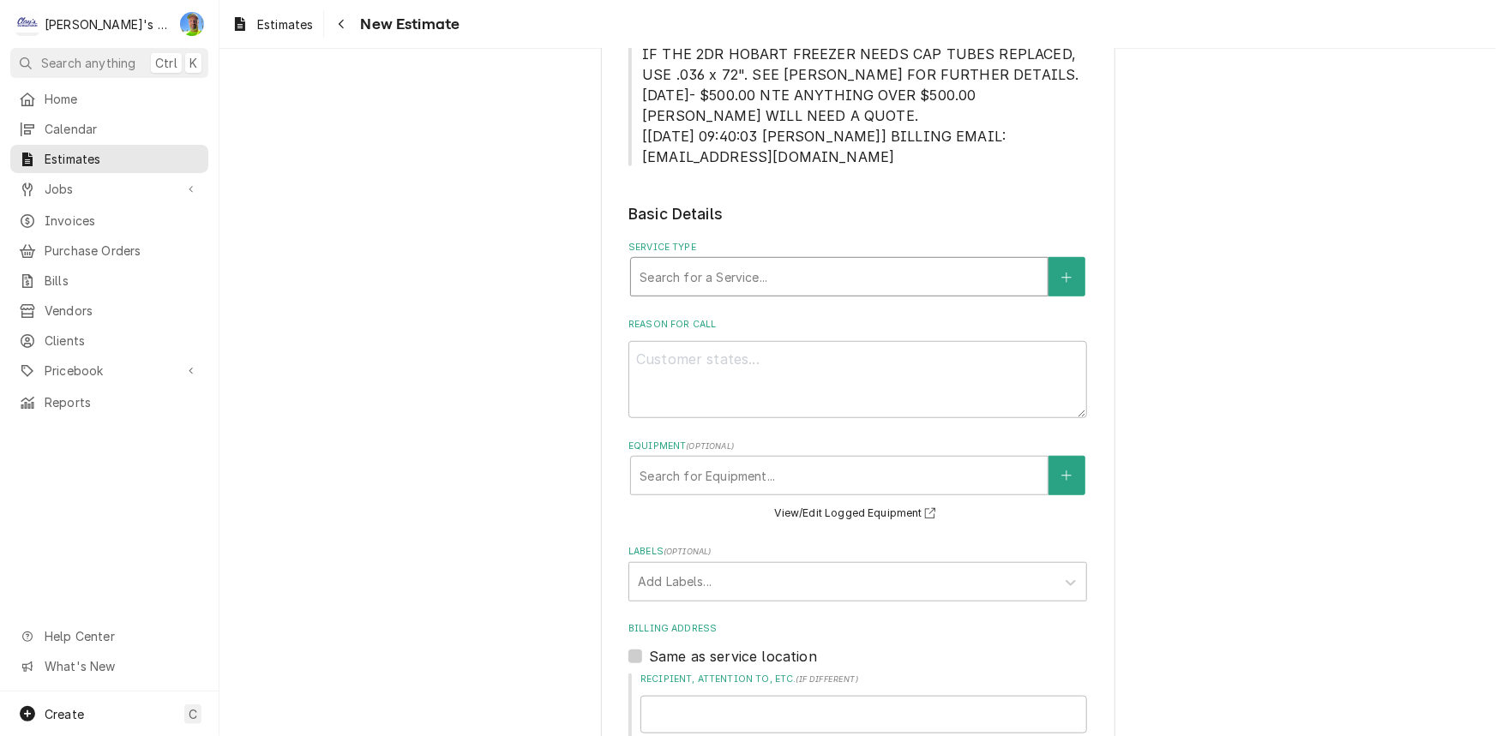
click at [965, 272] on div "Service Type" at bounding box center [840, 276] width 400 height 31
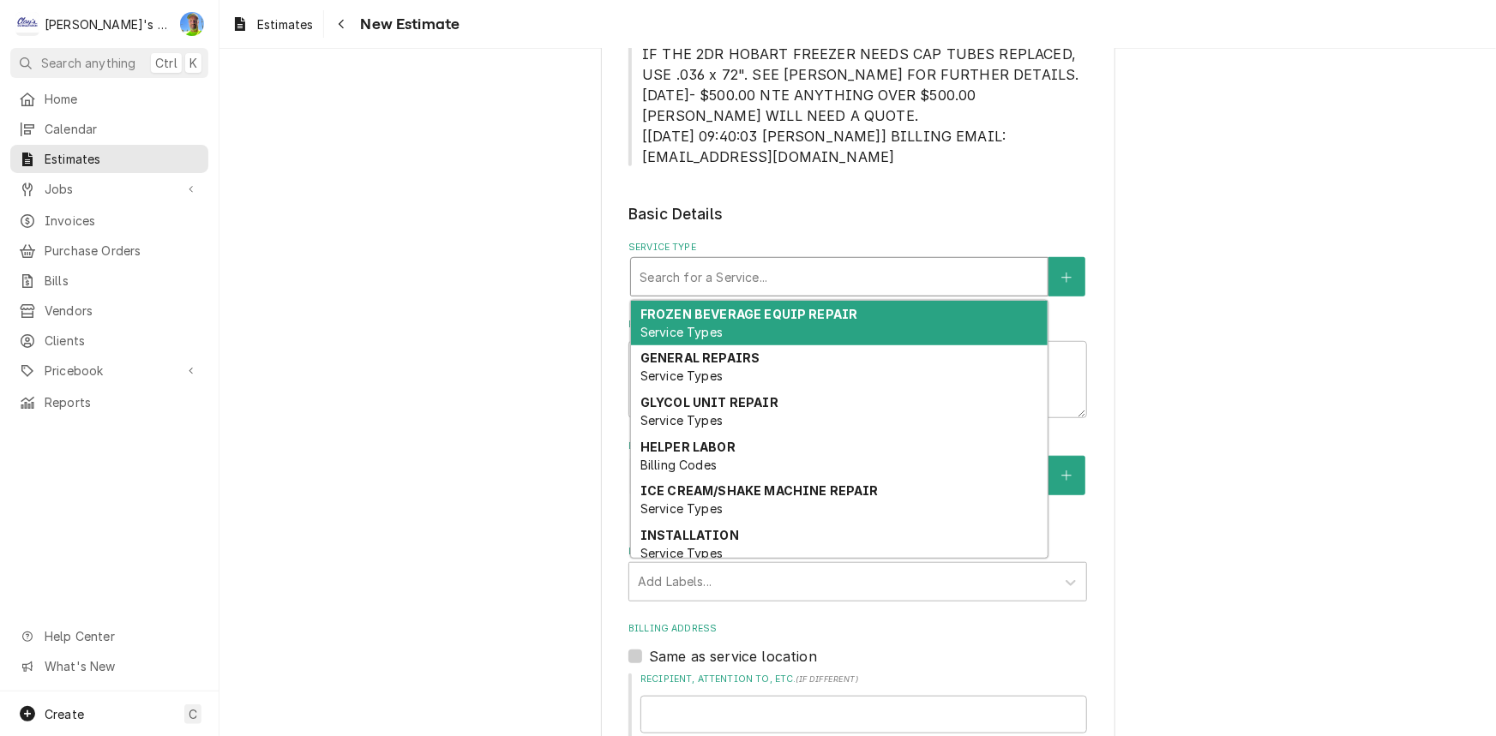
type textarea "x"
type input "R"
type textarea "x"
type input "RE"
type textarea "x"
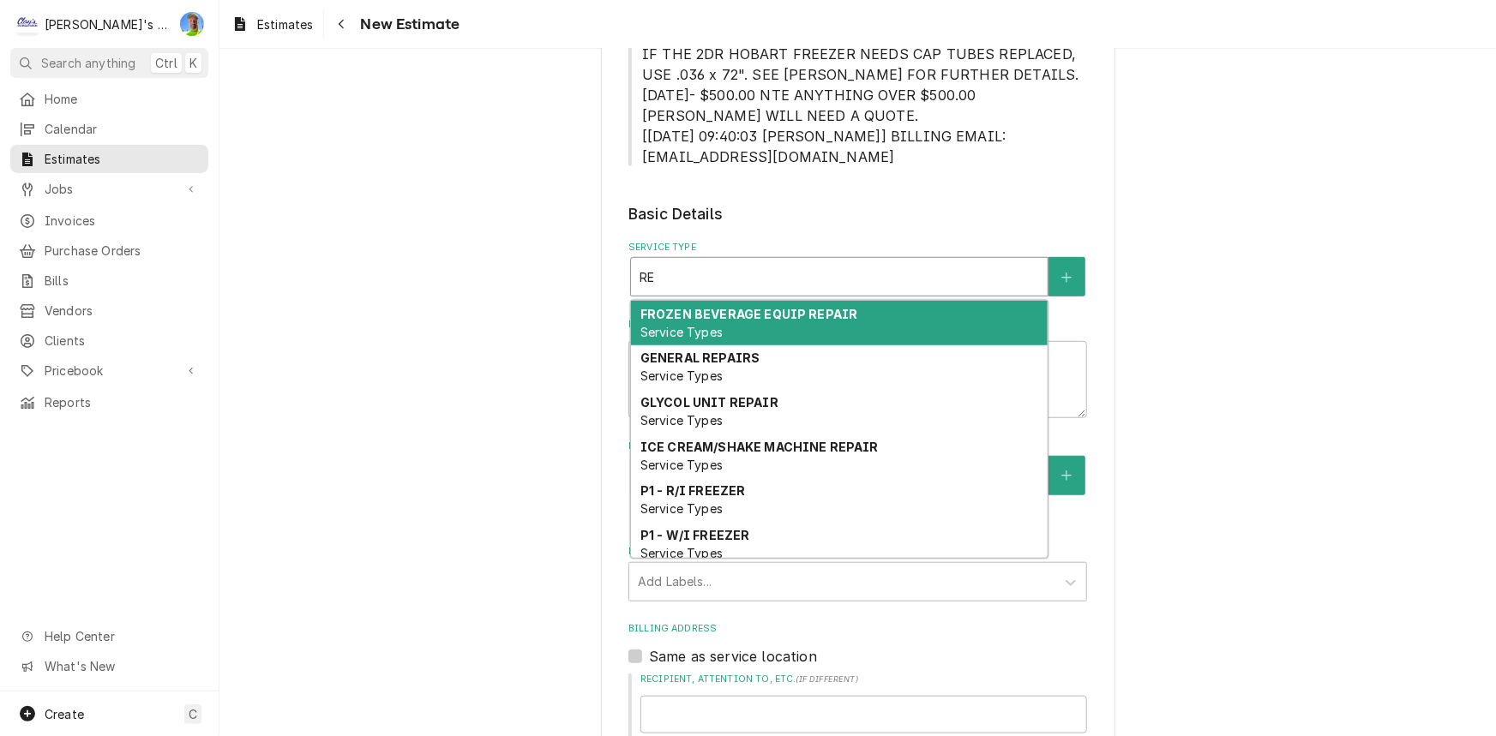
type input "REP"
type textarea "x"
type input "REPA"
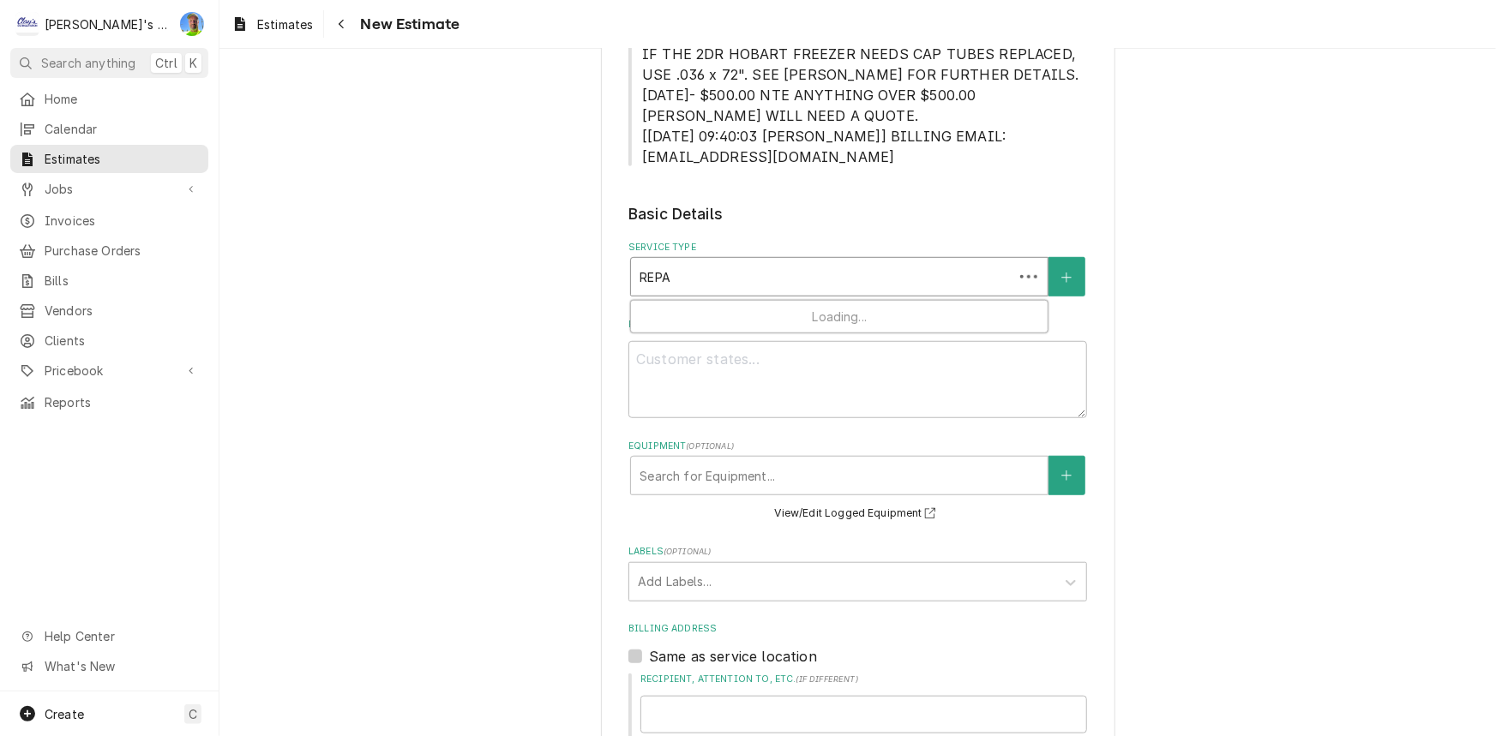
type textarea "x"
type input "REPAI"
type textarea "x"
type input "REPAIR"
type textarea "x"
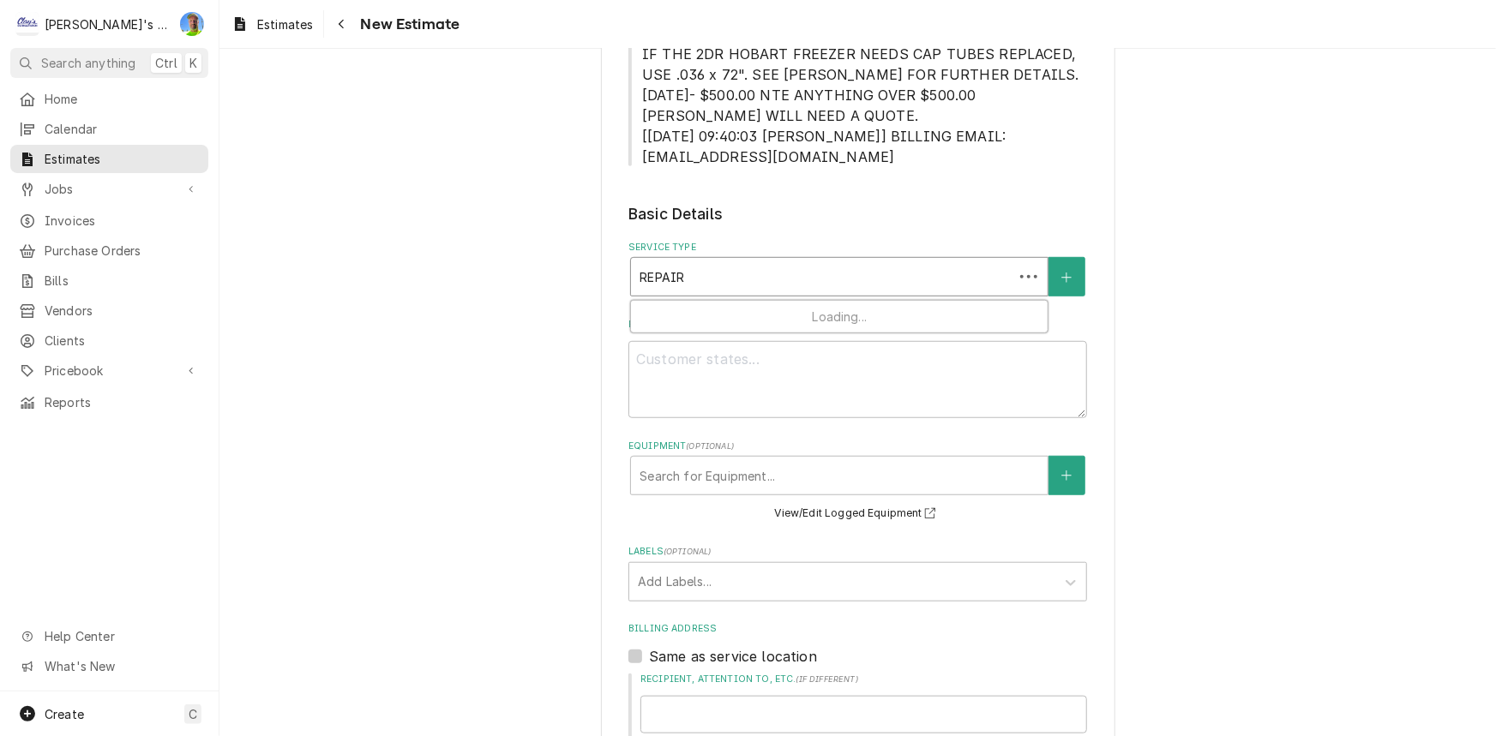
type input "REPAIR"
type textarea "x"
type input "REPAIR E"
type textarea "x"
type input "REPAIR ES"
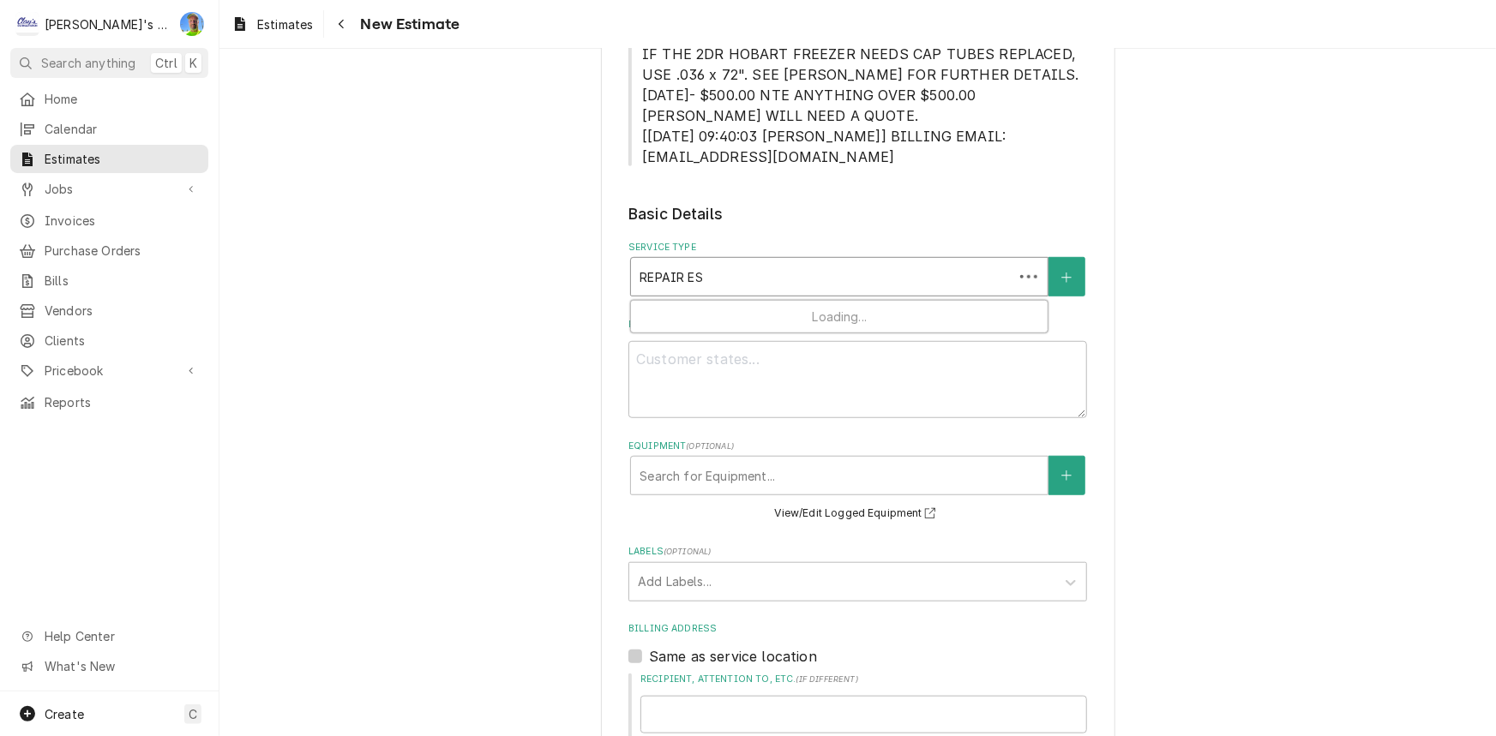
type textarea "x"
type input "REPAIR ESE"
type textarea "x"
type input "REPAIR EST"
type textarea "x"
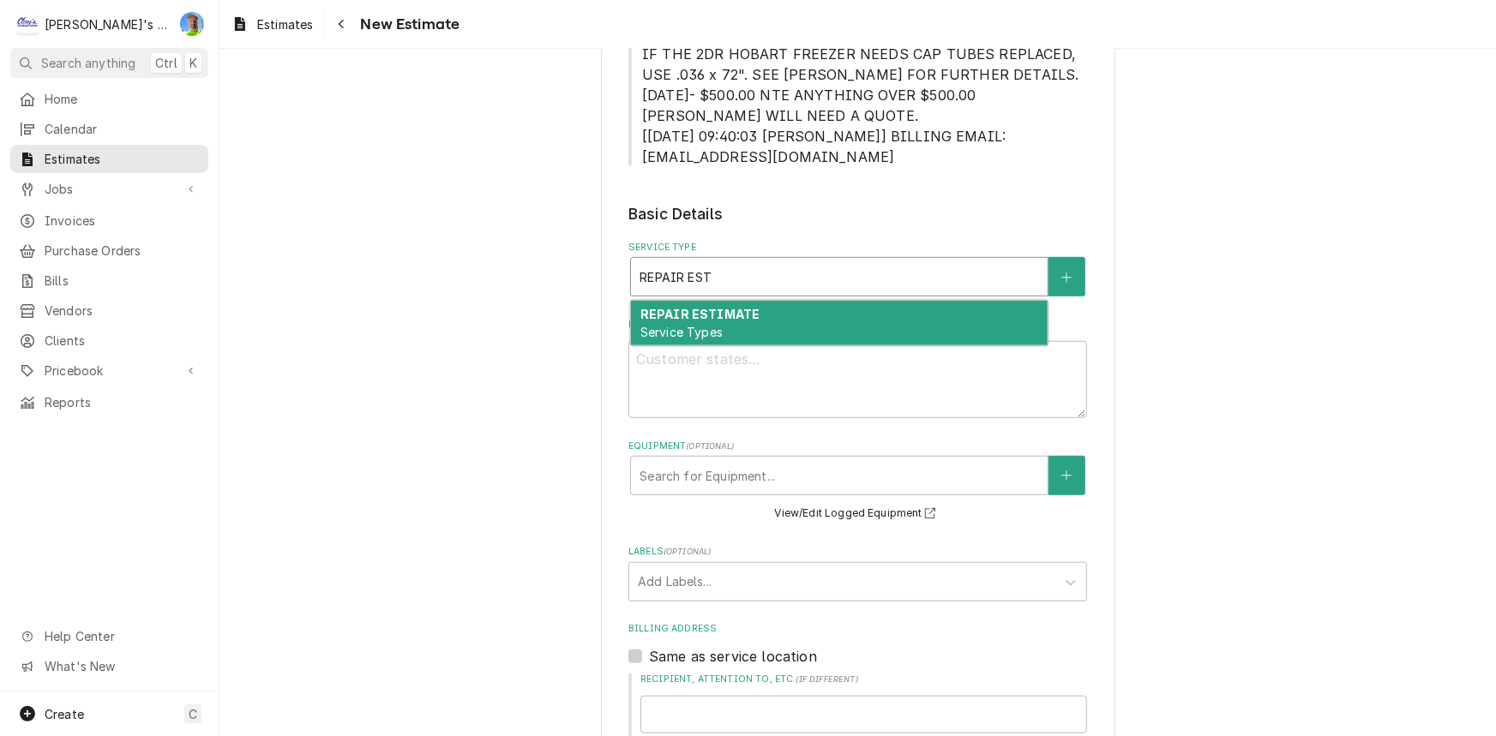
click at [862, 317] on div "REPAIR ESTIMATE Service Types" at bounding box center [839, 323] width 417 height 45
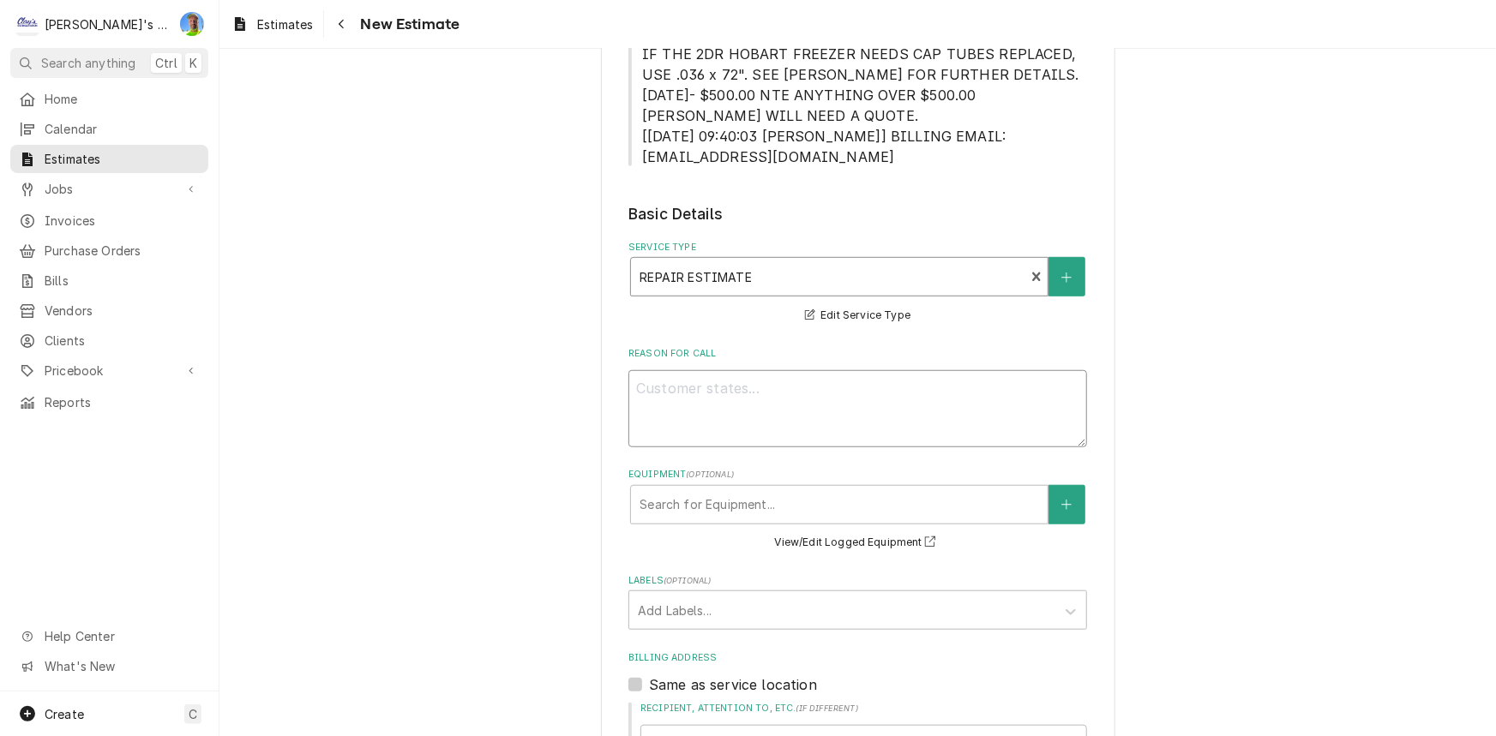
click at [848, 383] on textarea "Reason For Call" at bounding box center [857, 408] width 459 height 77
type textarea "x"
type textarea "9"
type textarea "x"
type textarea "9/"
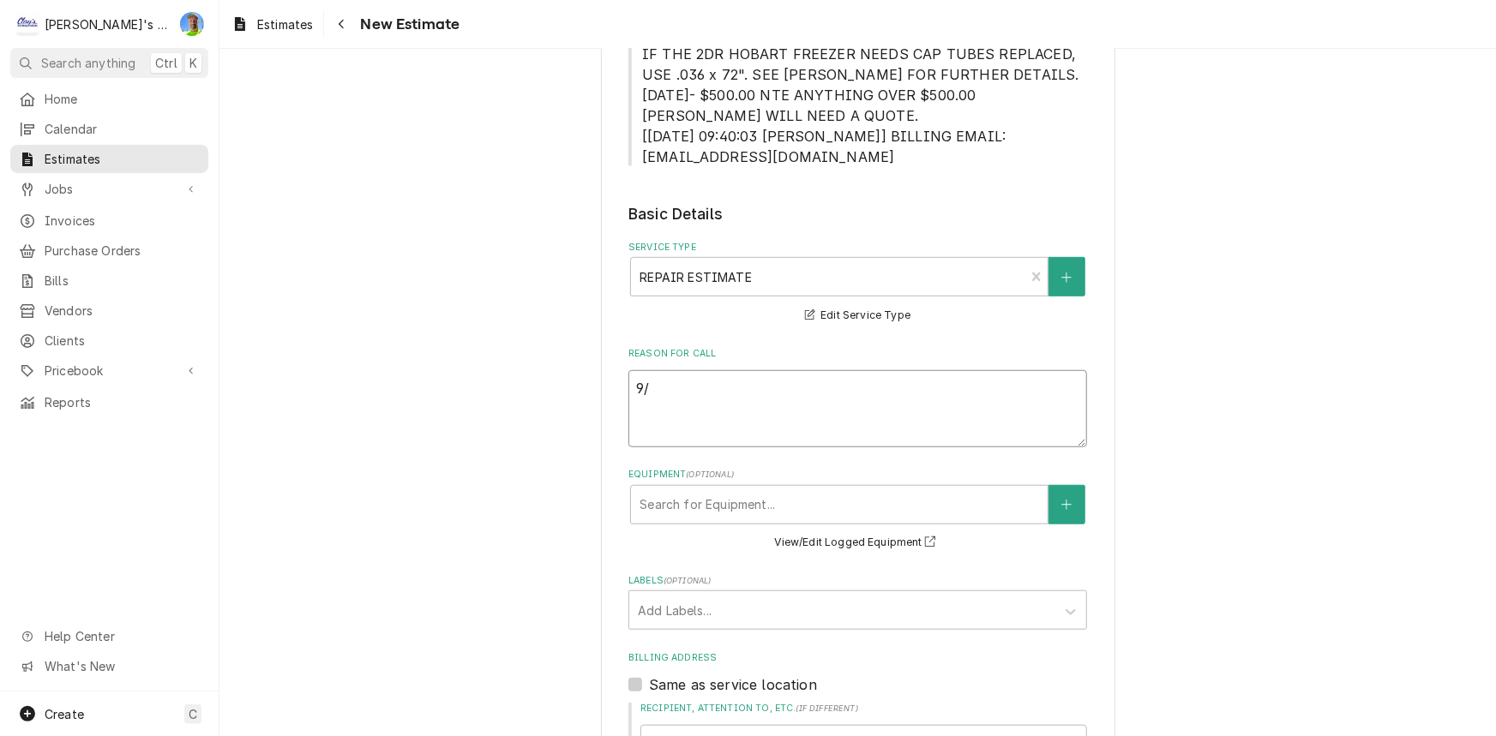
type textarea "x"
type textarea "9/2"
type textarea "x"
type textarea "9/24"
type textarea "x"
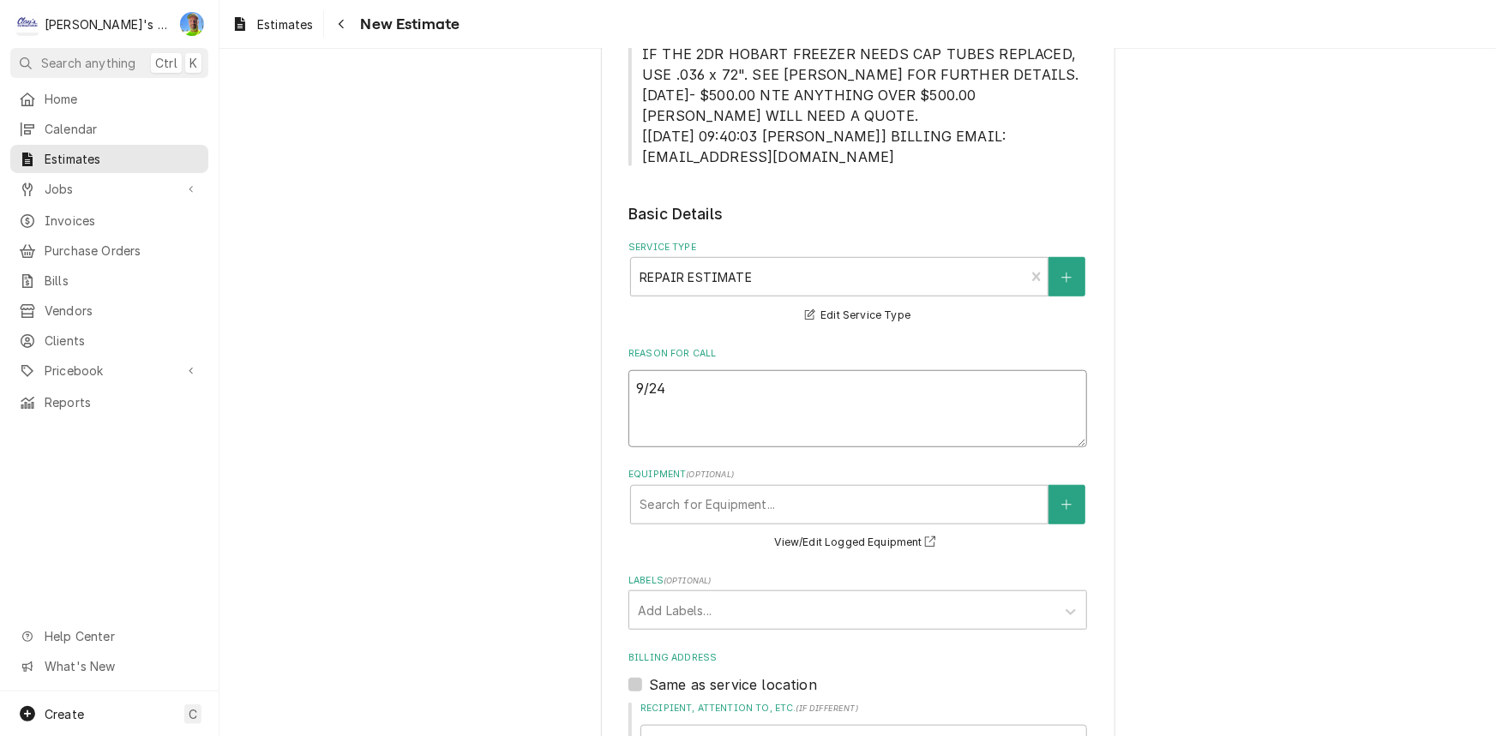
type textarea "9/24."
type textarea "x"
type textarea "9/24.2"
type textarea "x"
type textarea "9/24."
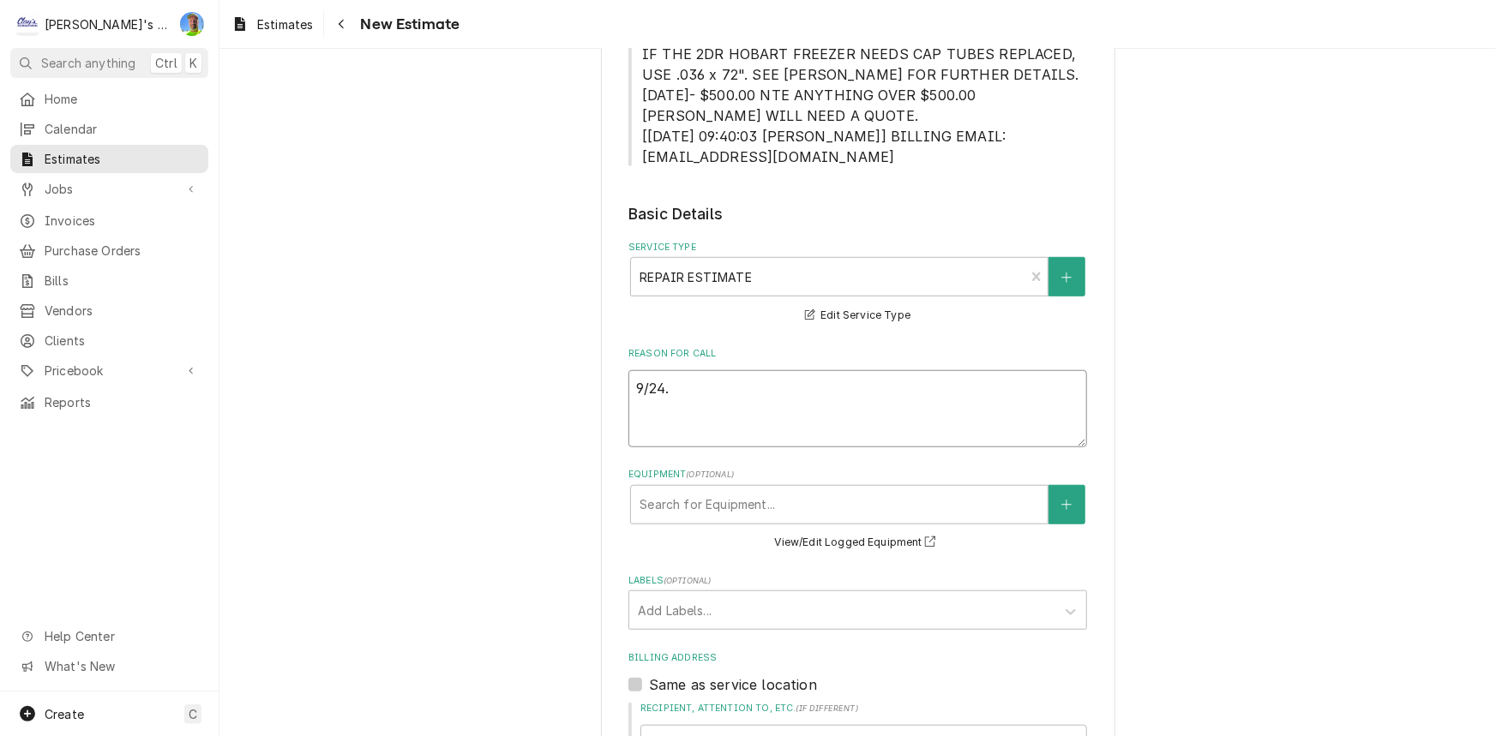
type textarea "x"
type textarea "9/24"
type textarea "x"
type textarea "9/24/"
type textarea "x"
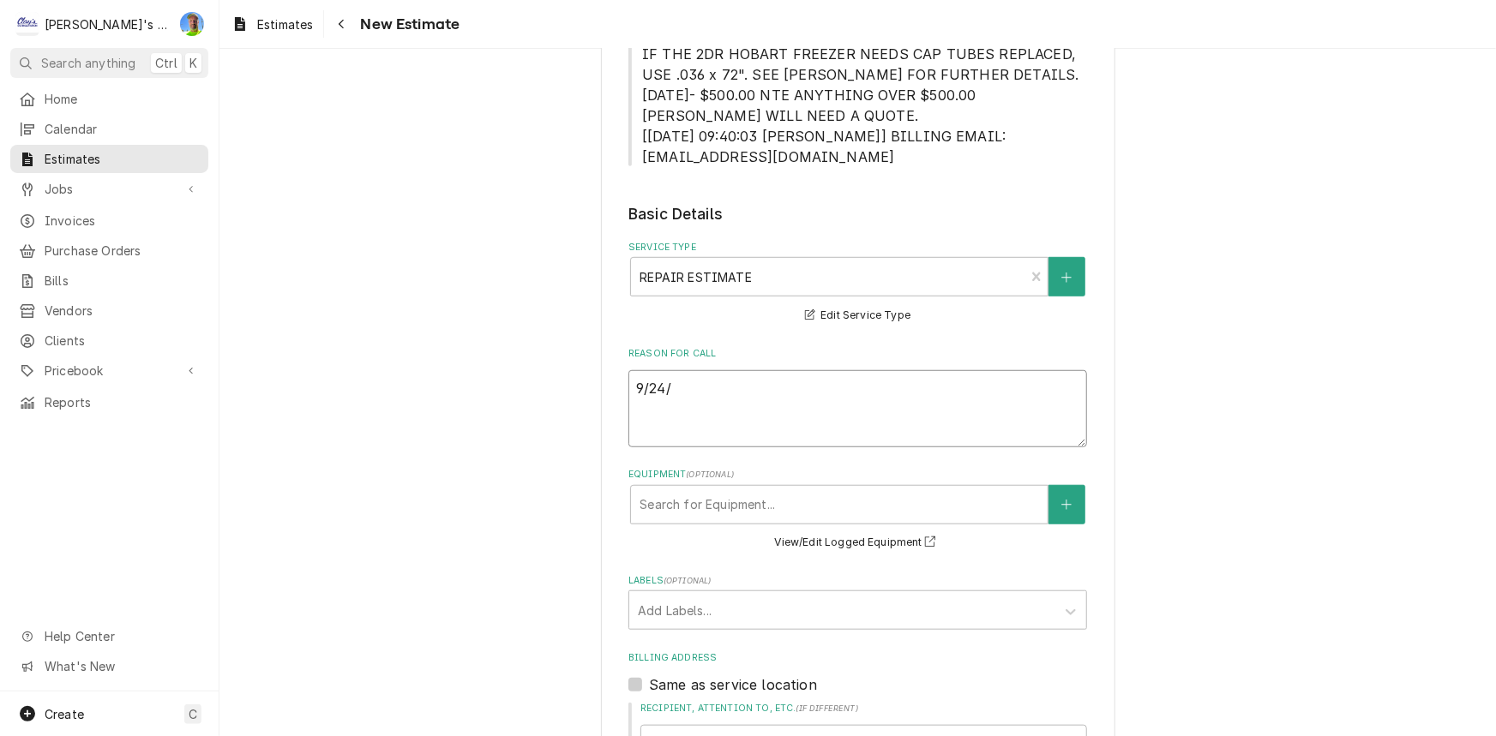
type textarea "9/24/2"
type textarea "x"
type textarea "9/24/20"
type textarea "x"
type textarea "9/24/205"
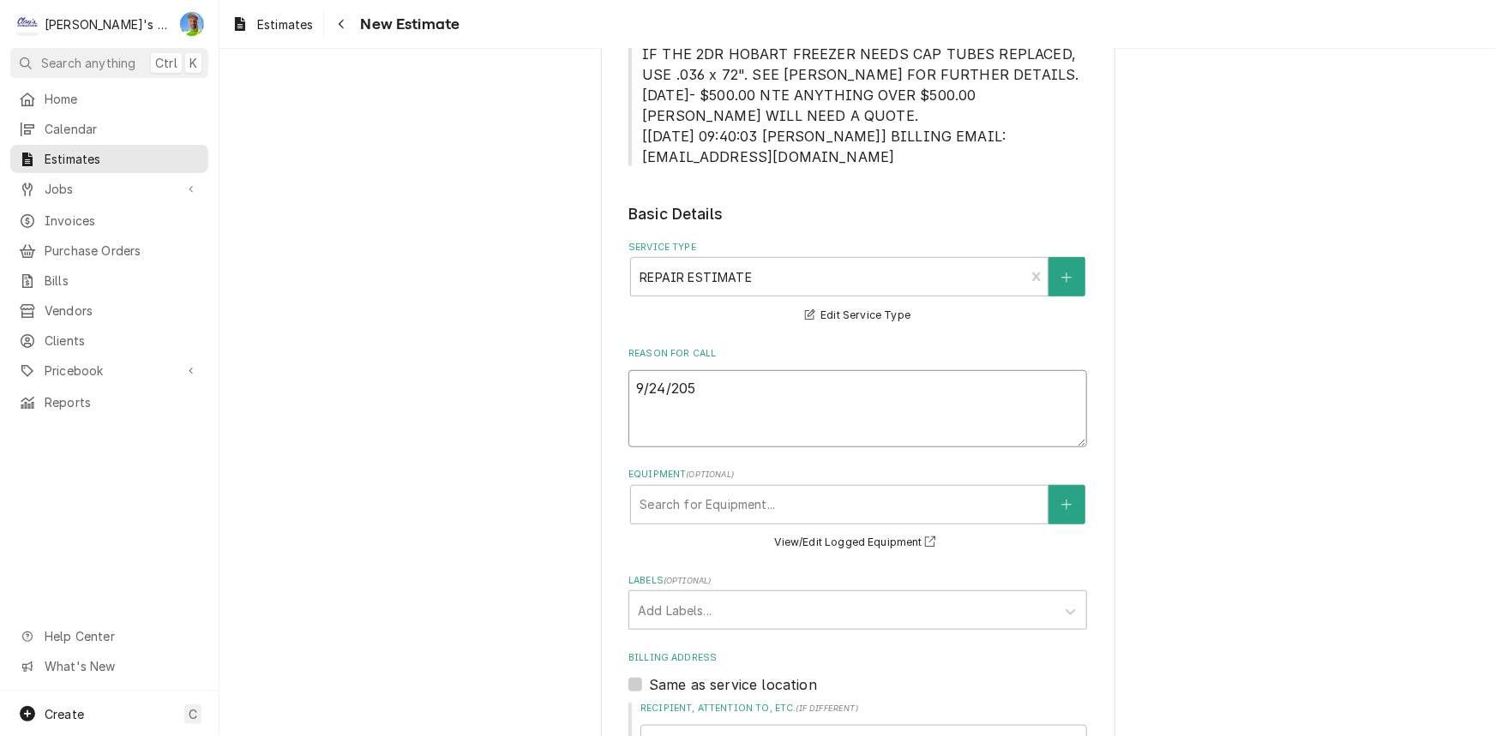
type textarea "x"
type textarea "9/24/20"
type textarea "x"
type textarea "9/24/202"
type textarea "x"
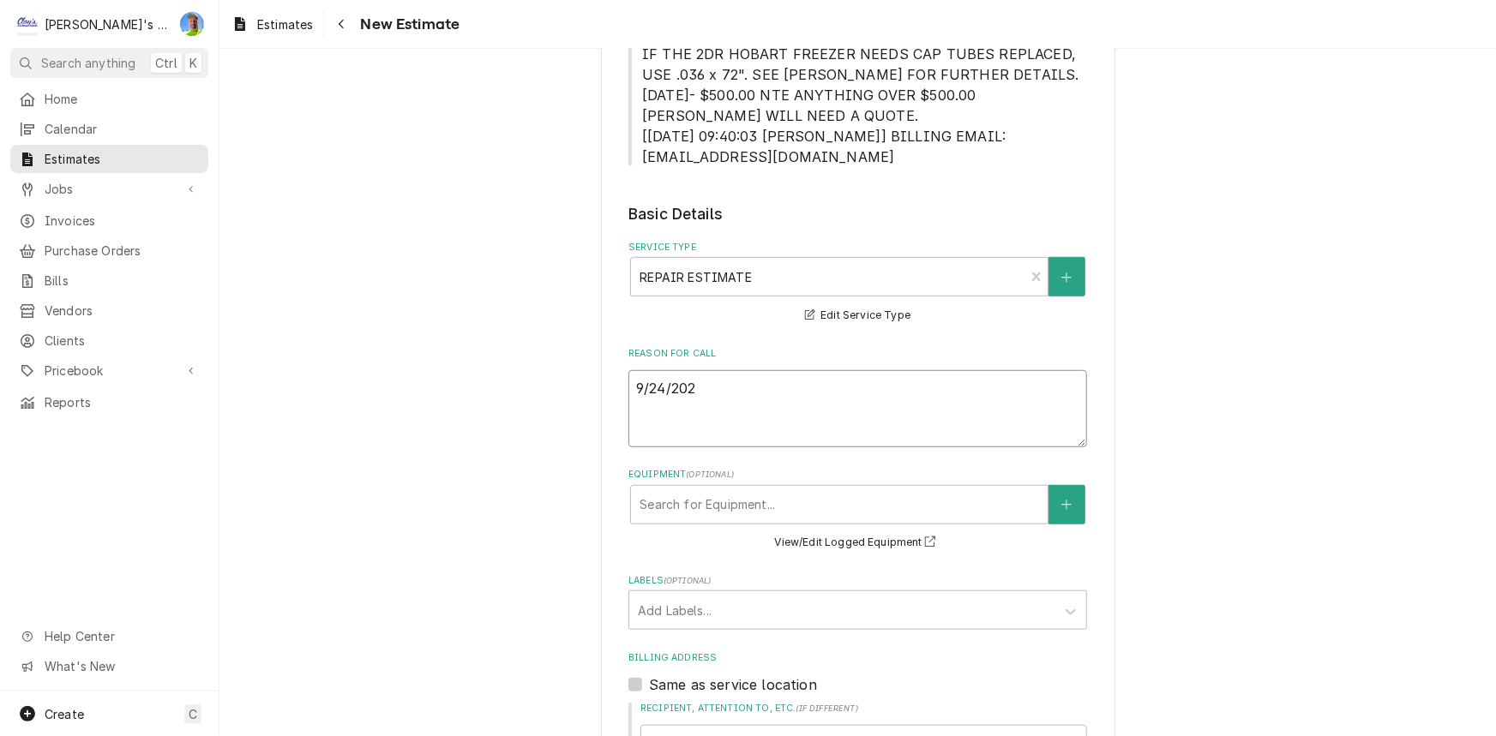
type textarea "9/24/2025"
type textarea "x"
type textarea "9/24/2025"
type textarea "x"
type textarea "9/24/2025 E"
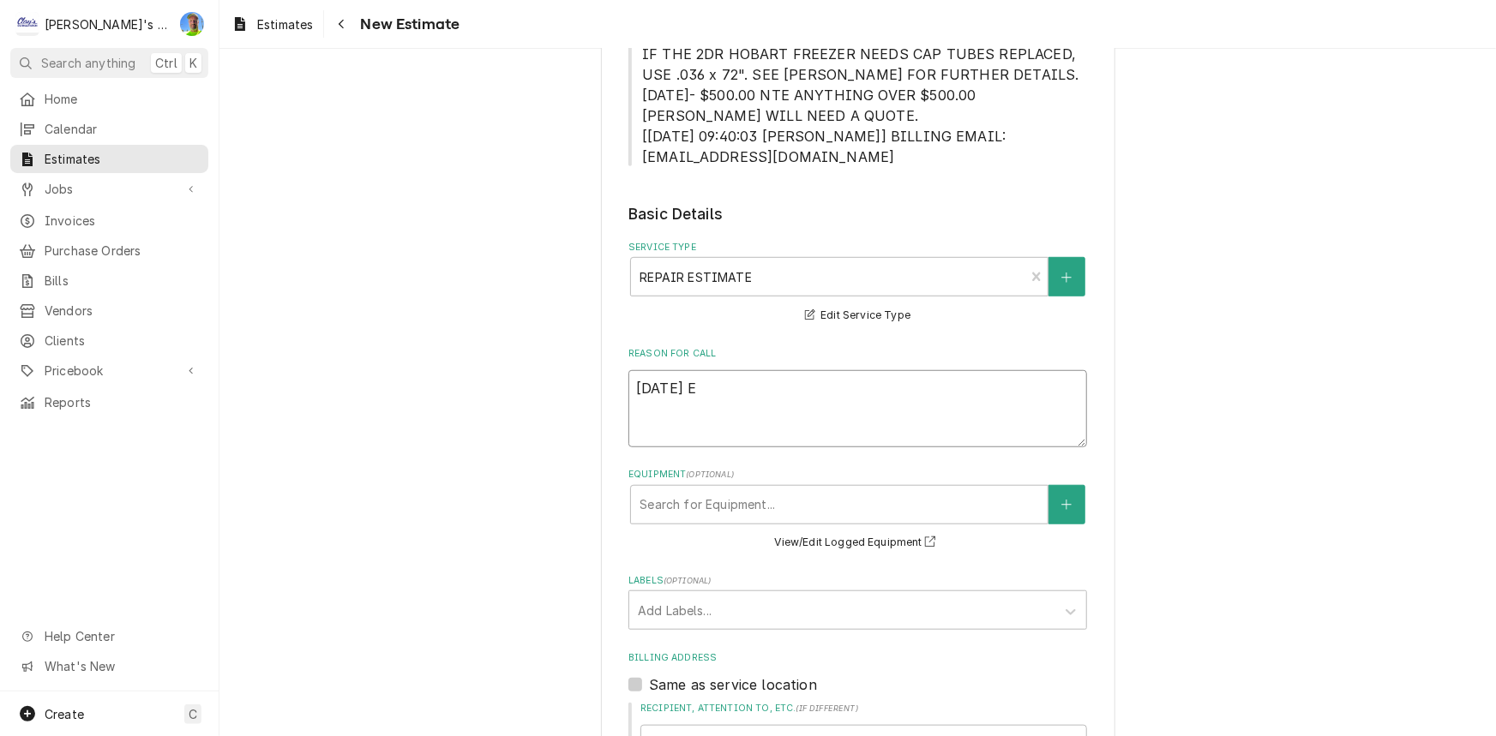
type textarea "x"
type textarea "9/24/2025 ES"
type textarea "x"
type textarea "9/24/2025 EST"
type textarea "x"
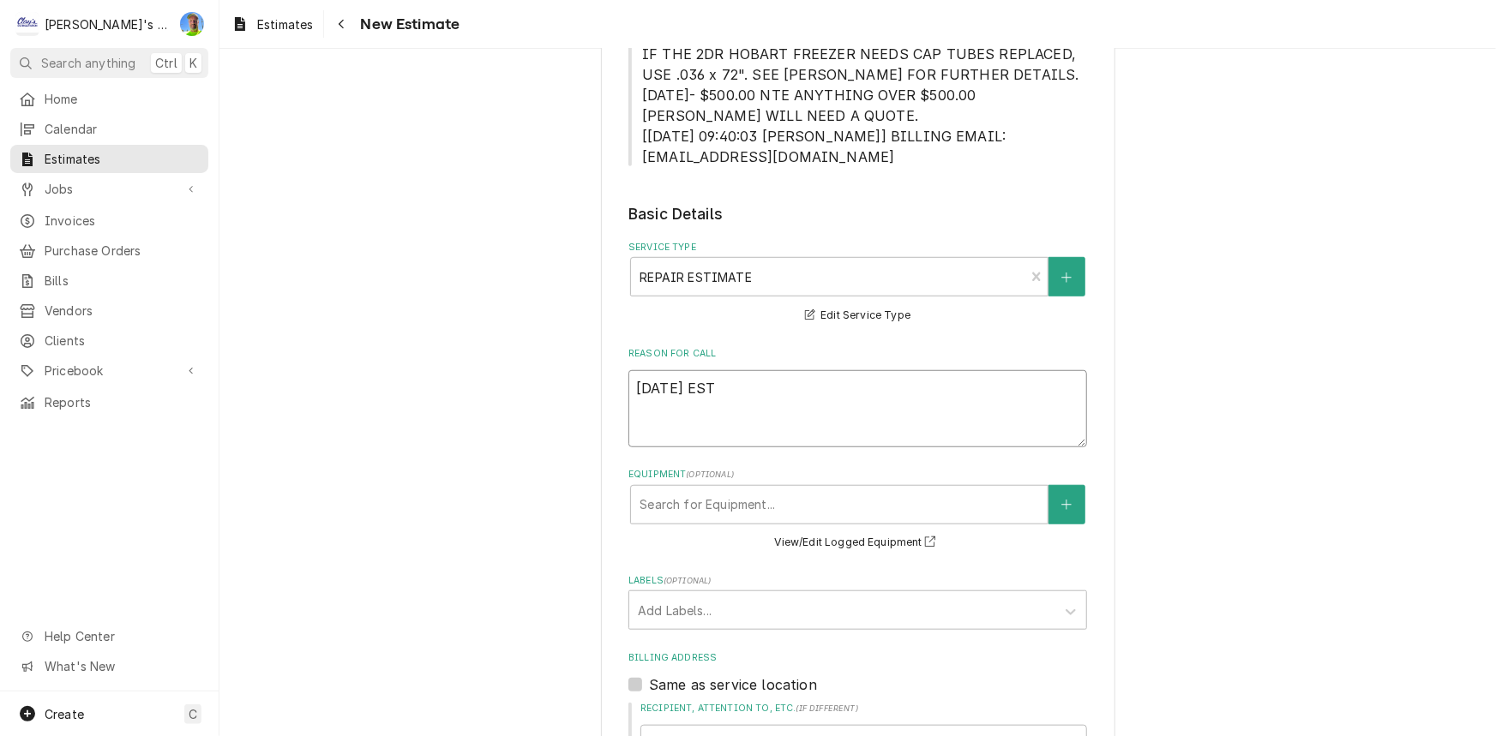
type textarea "9/24/2025 ESTI"
type textarea "x"
type textarea "9/24/2025 ESTIE"
type textarea "x"
type textarea "9/24/2025 ESTIEM"
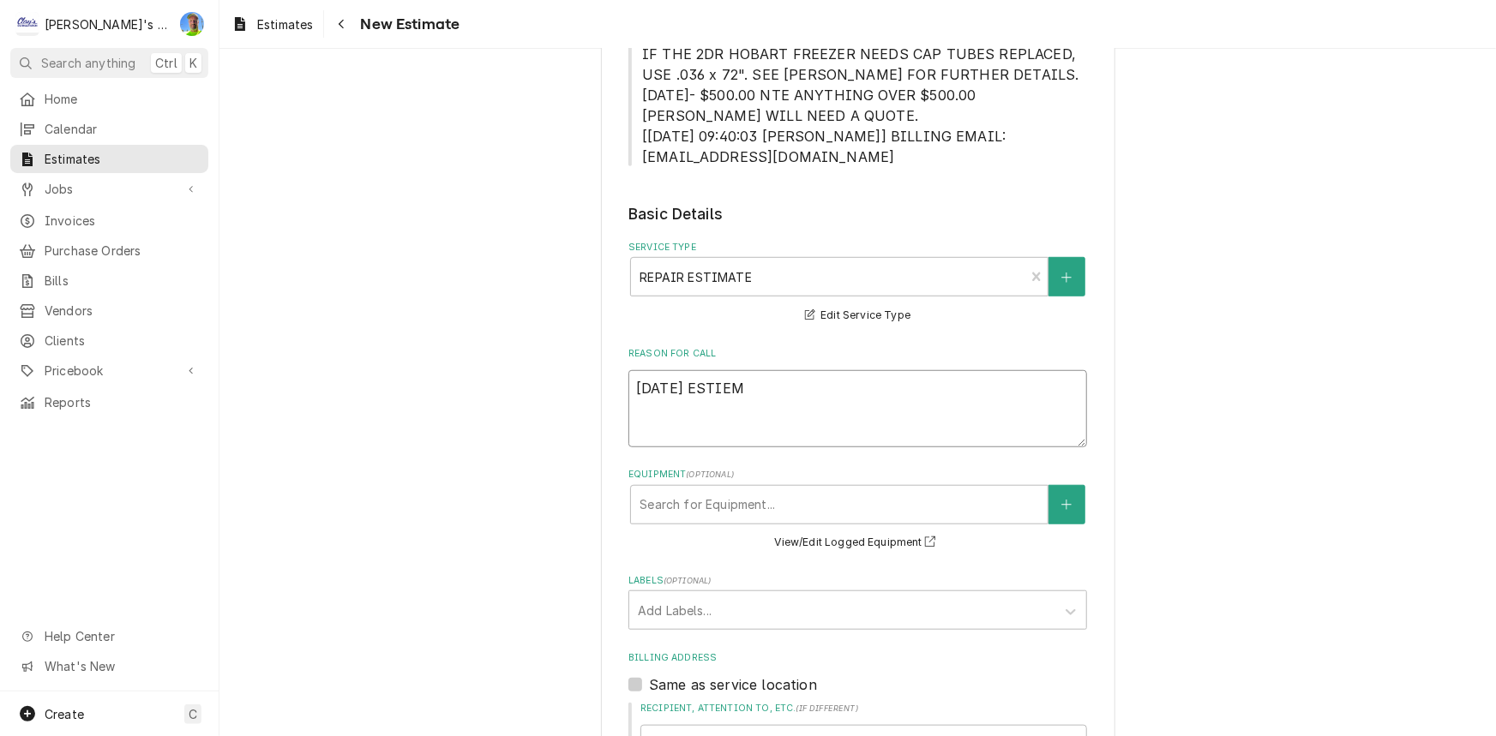
type textarea "x"
type textarea "9/24/2025 ESTIEMA"
type textarea "x"
type textarea "9/24/2025 ESTIEM"
type textarea "x"
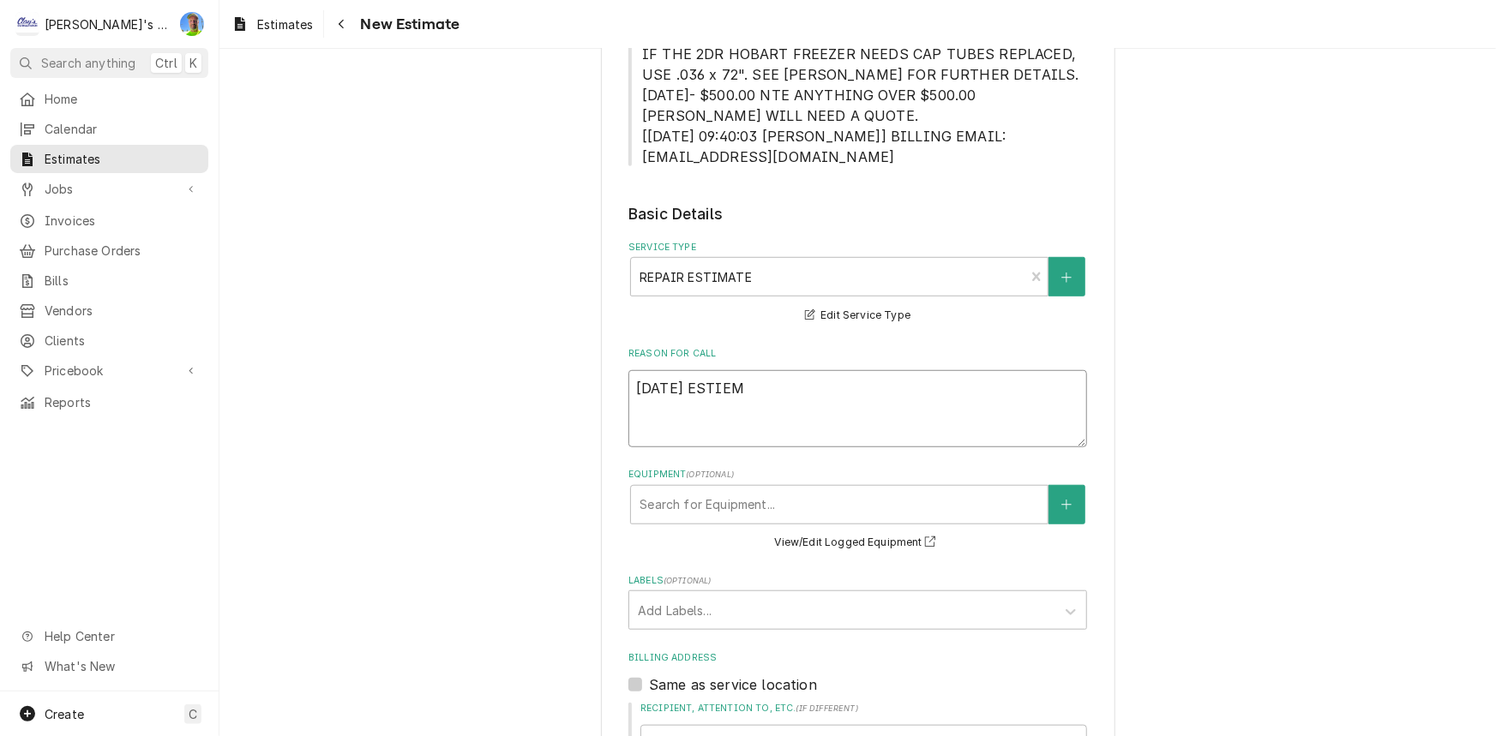
type textarea "9/24/2025 ESTIE"
type textarea "x"
type textarea "9/24/2025 ESTI"
type textarea "x"
type textarea "9/24/2025 ESTIM"
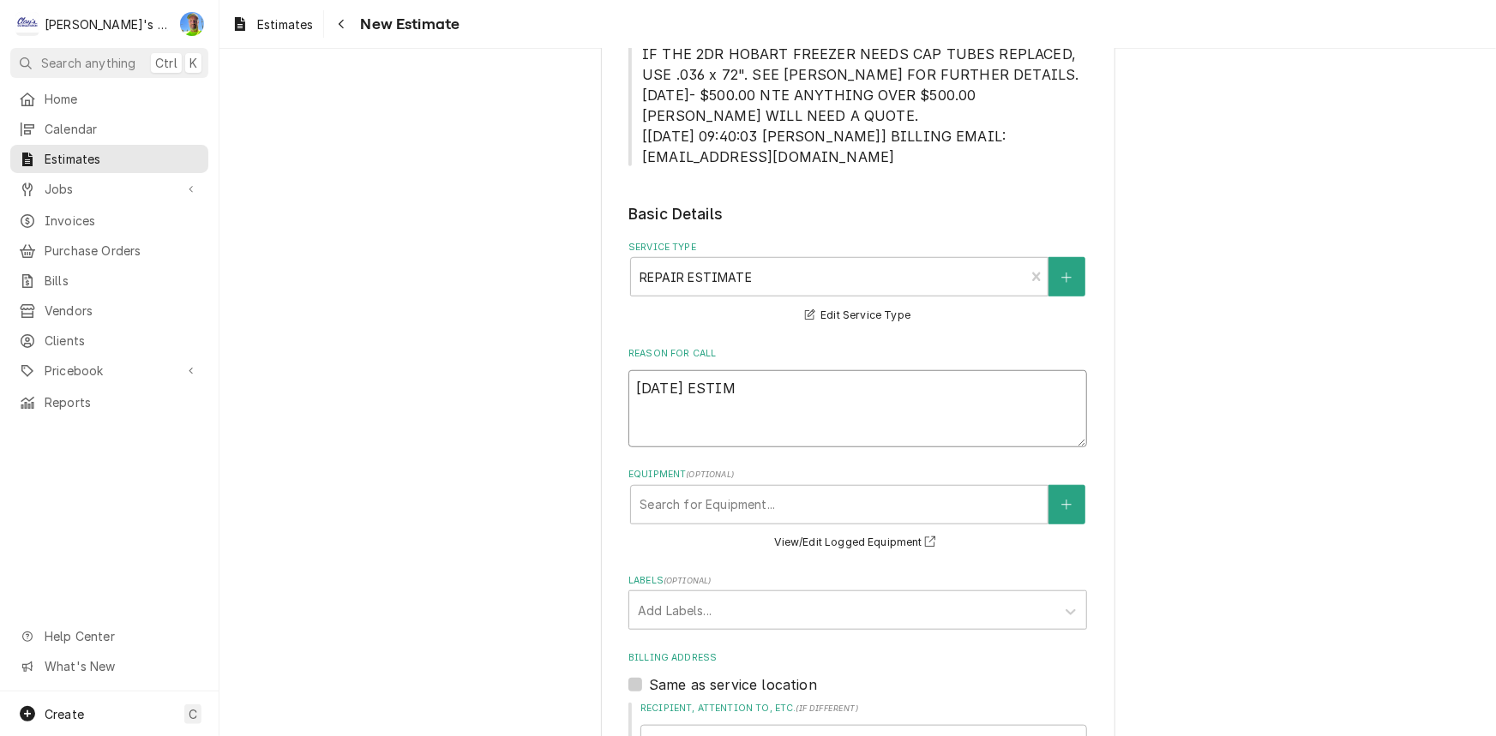
type textarea "x"
type textarea "9/24/2025 ESTIMA"
type textarea "x"
type textarea "9/24/2025 ESTIMAT"
type textarea "x"
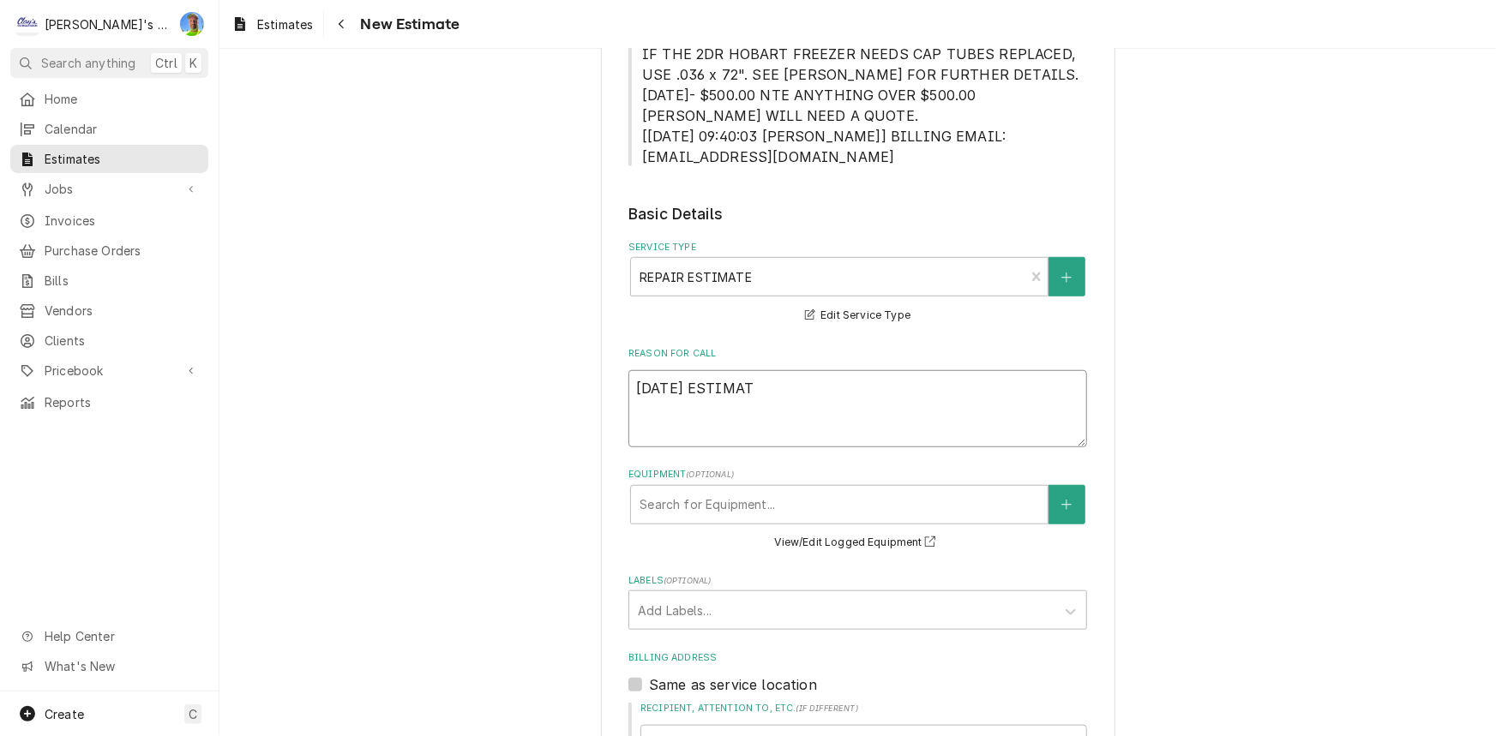
type textarea "9/24/2025 ESTIMATE"
type textarea "x"
type textarea "9/24/2025 ESTIMATE"
type textarea "x"
type textarea "9/24/2025 ESTIMATE T"
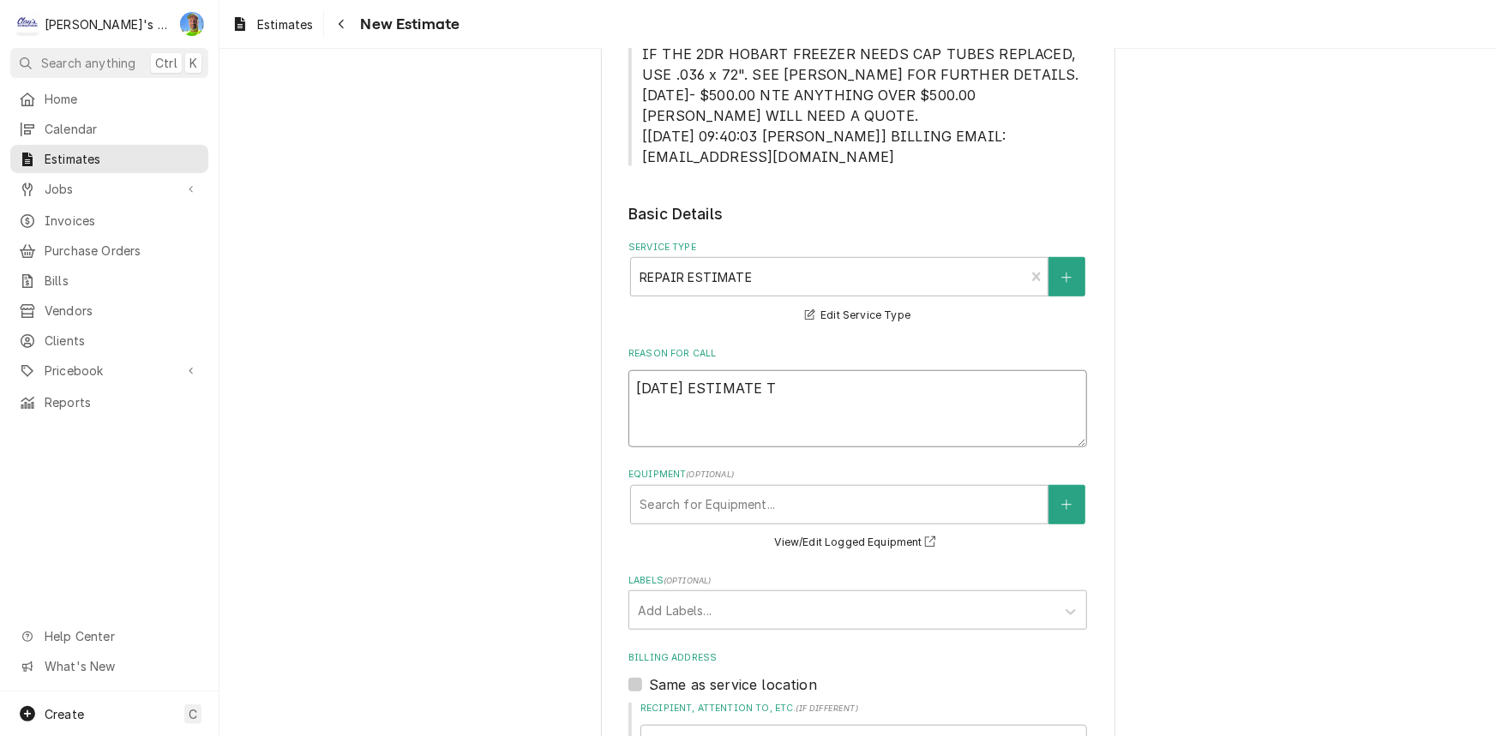
type textarea "x"
type textarea "9/24/2025 ESTIMATE TO"
type textarea "x"
type textarea "9/24/2025 ESTIMATE TO R"
type textarea "x"
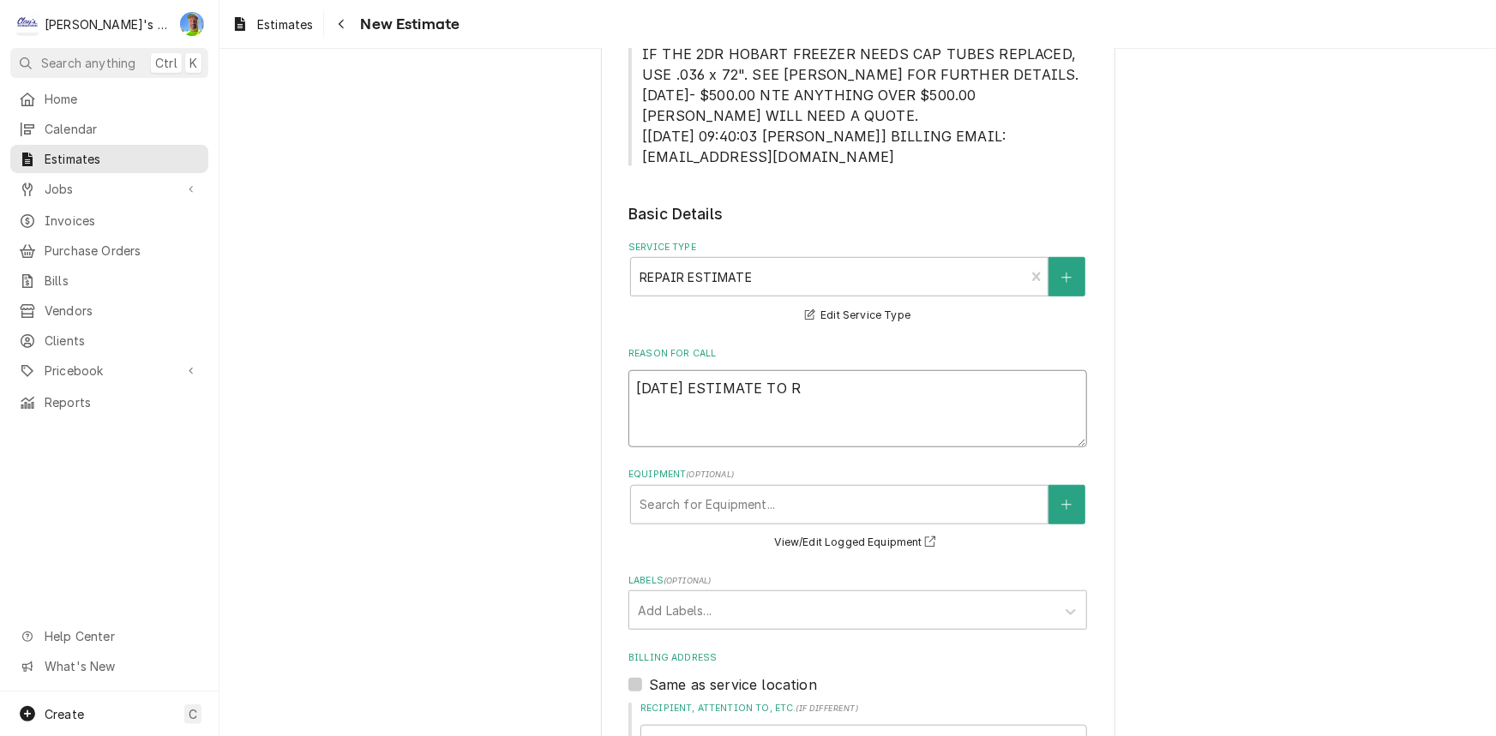
type textarea "9/24/2025 ESTIMATE TO RE"
type textarea "x"
type textarea "9/24/2025 ESTIMATE TO REO"
type textarea "x"
type textarea "9/24/2025 ESTIMATE TO RE"
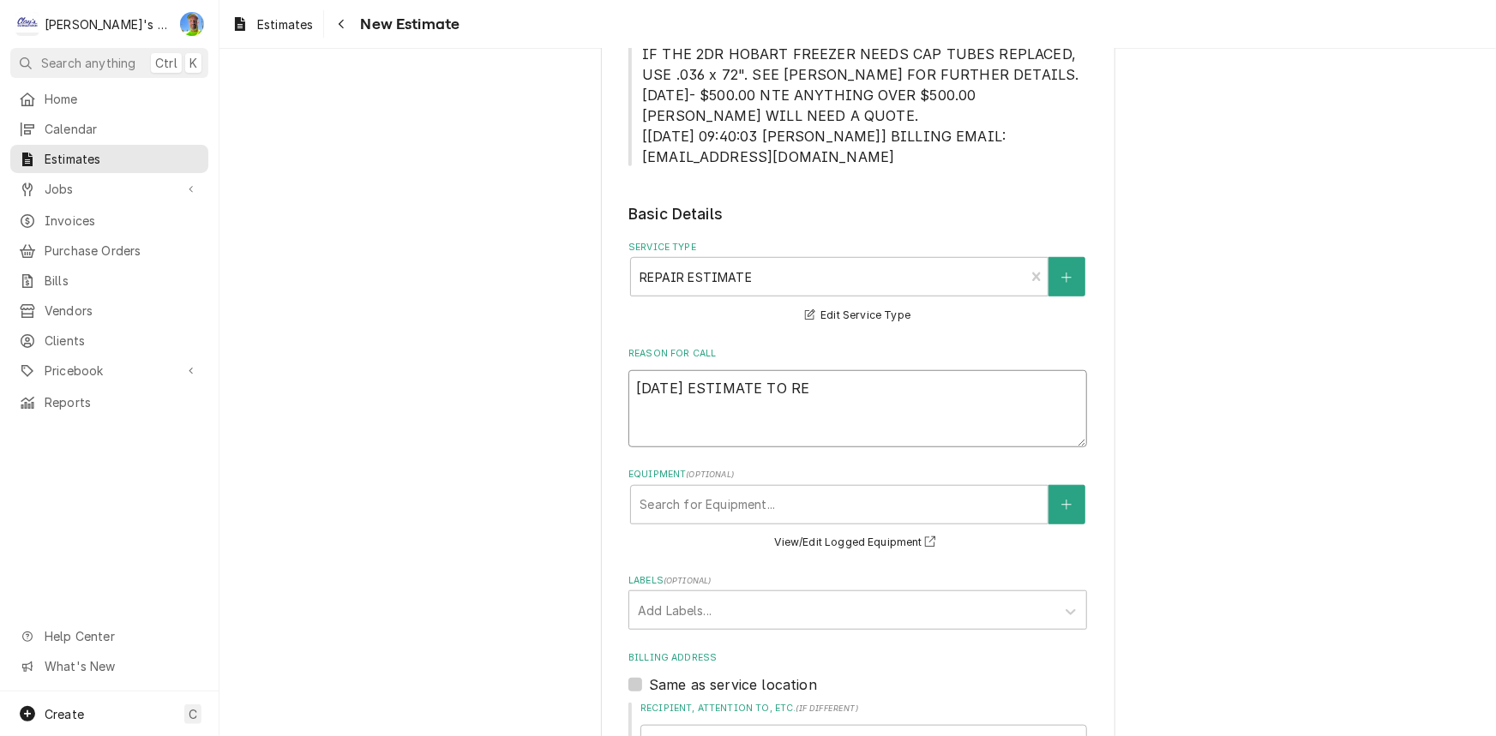
type textarea "x"
type textarea "9/24/2025 ESTIMATE TO REP"
type textarea "x"
type textarea "9/24/2025 ESTIMATE TO REPL"
type textarea "x"
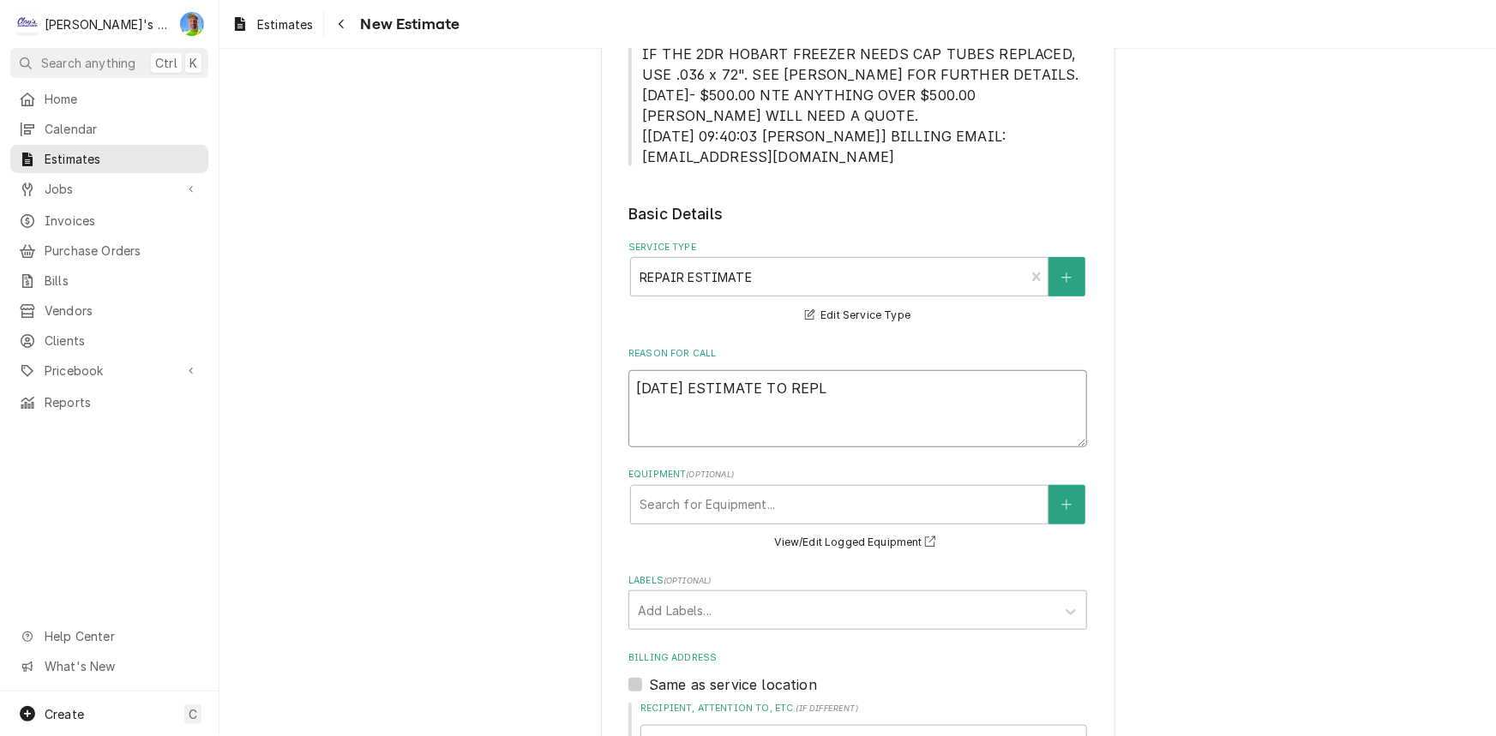
type textarea "9/24/2025 ESTIMATE TO REPLA"
type textarea "x"
type textarea "9/24/2025 ESTIMATE TO REPLAC"
type textarea "x"
type textarea "9/24/2025 ESTIMATE TO REPLACE"
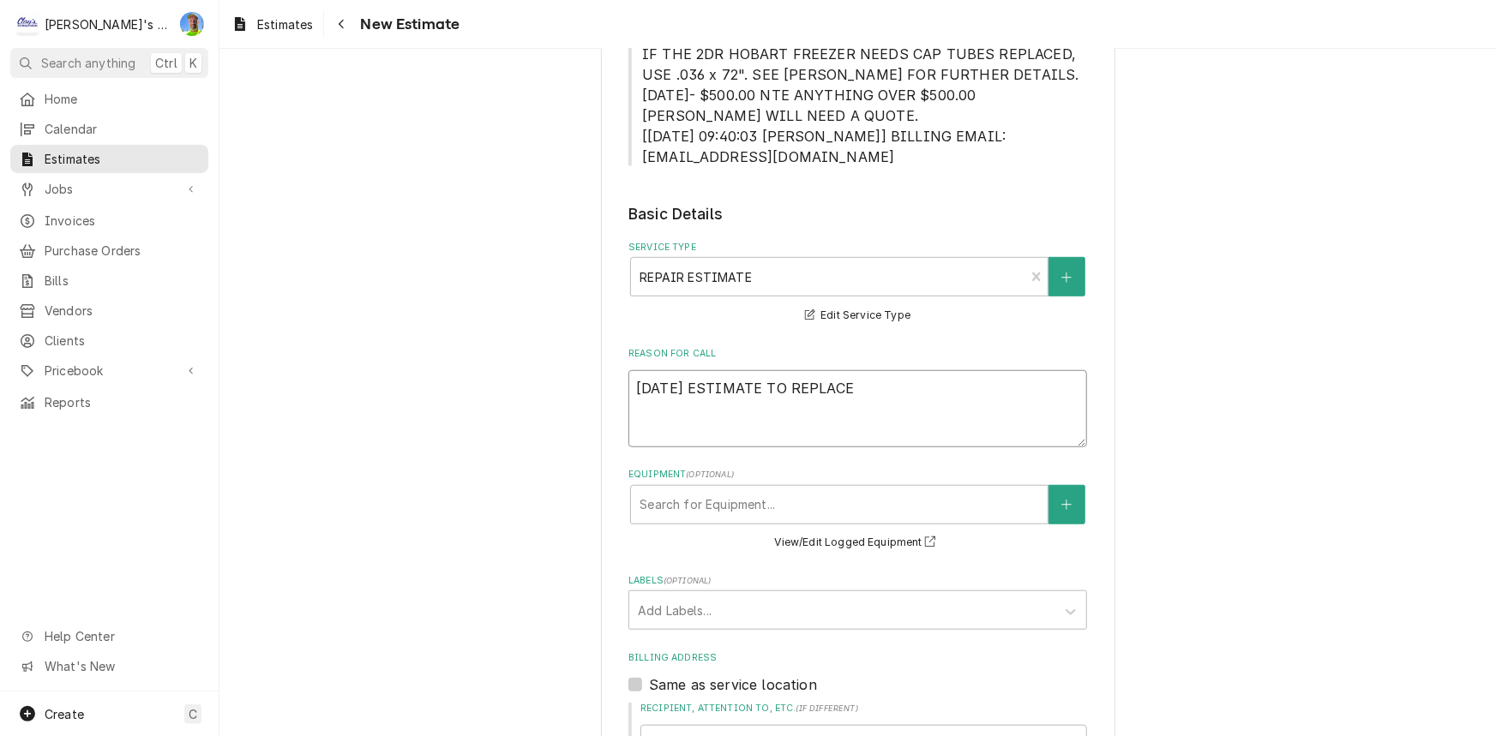
type textarea "x"
type textarea "9/24/2025 ESTIMATE TO REPLACE"
type textarea "x"
type textarea "9/24/2025 ESTIMATE TO REPLACE D"
type textarea "x"
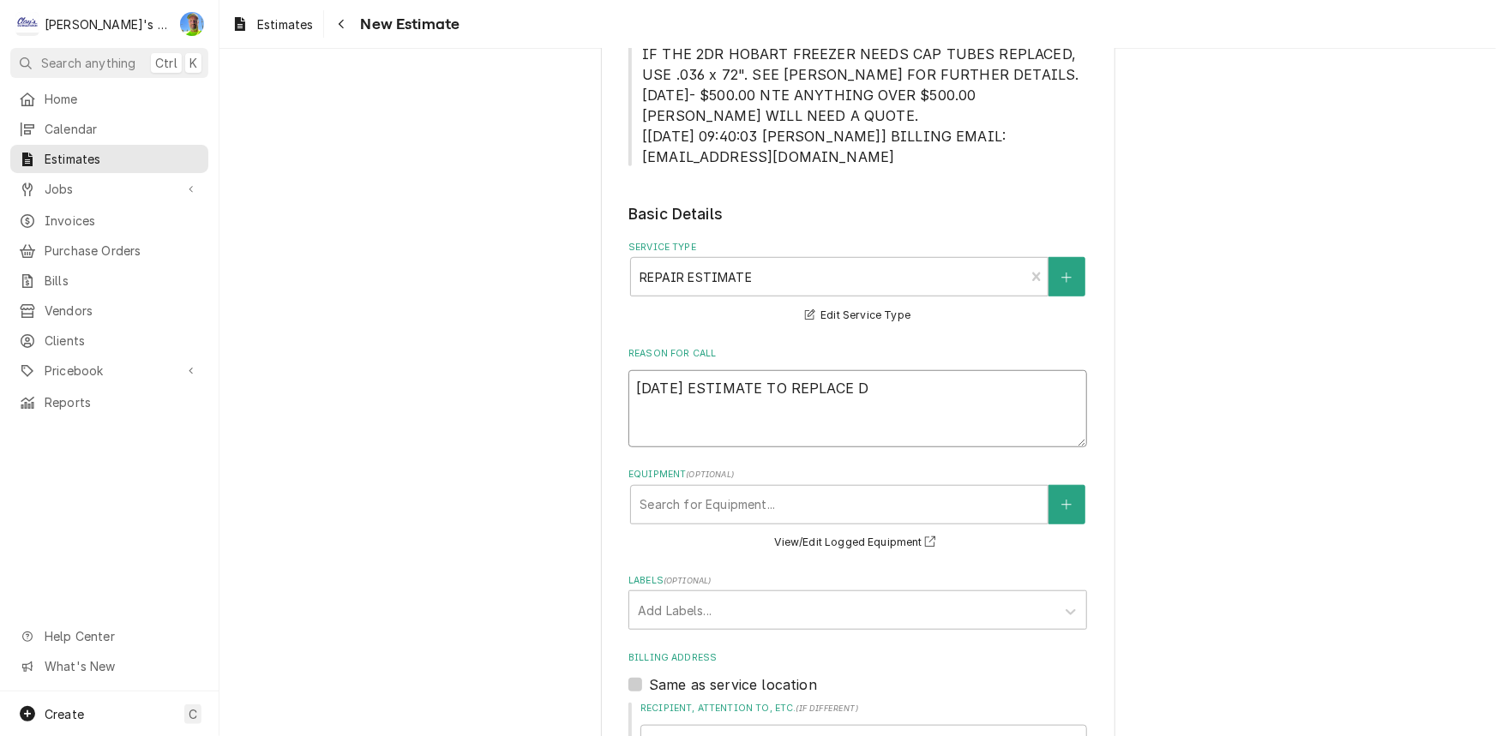
type textarea "9/24/2025 ESTIMATE TO REPLACE DO"
type textarea "x"
type textarea "9/24/2025 ESTIMATE TO REPLACE DOO"
type textarea "x"
type textarea "9/24/2025 ESTIMATE TO REPLACE DOOR"
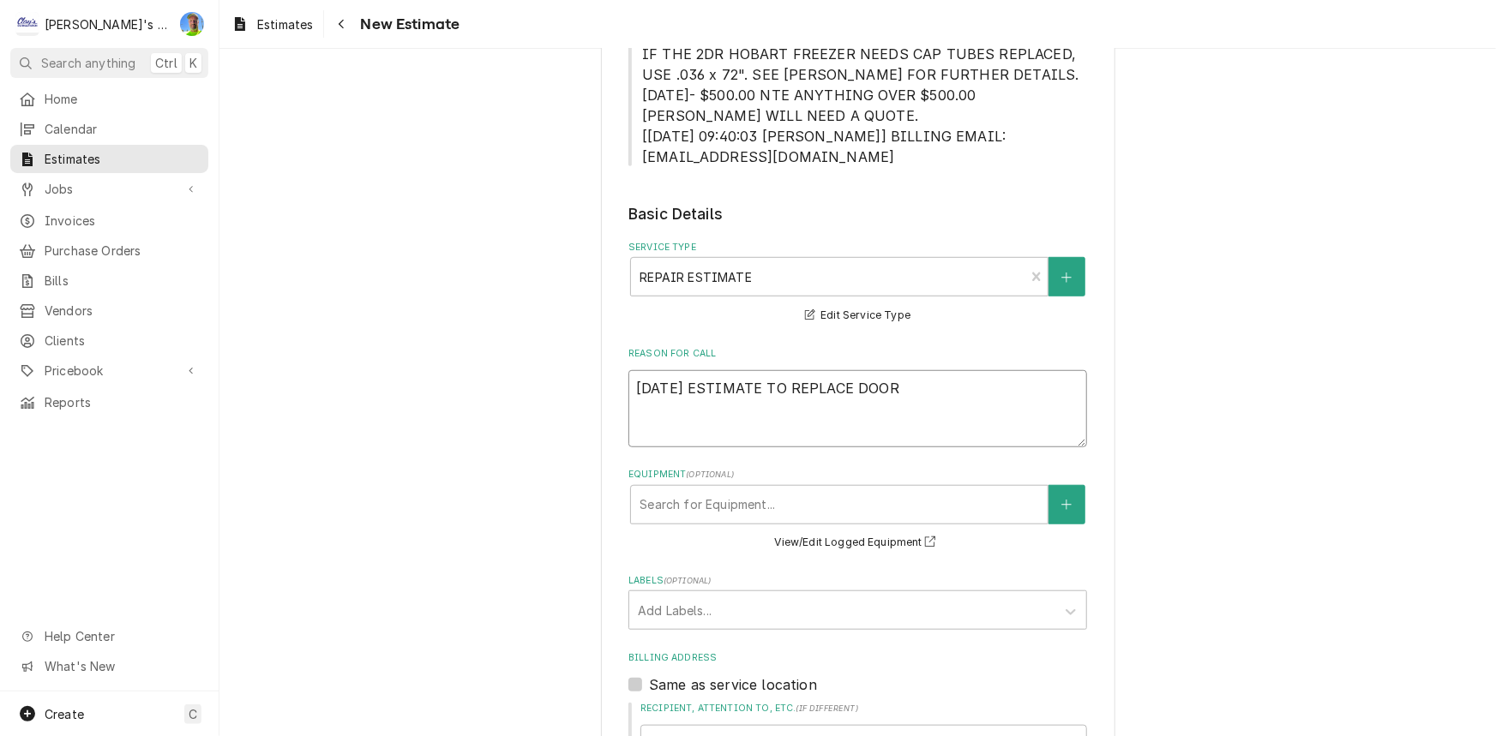
type textarea "x"
type textarea "9/24/2025 ESTIMATE TO REPLACE DOOR F"
type textarea "x"
type textarea "9/24/2025 ESTIMATE TO REPLACE DOOR FR"
type textarea "x"
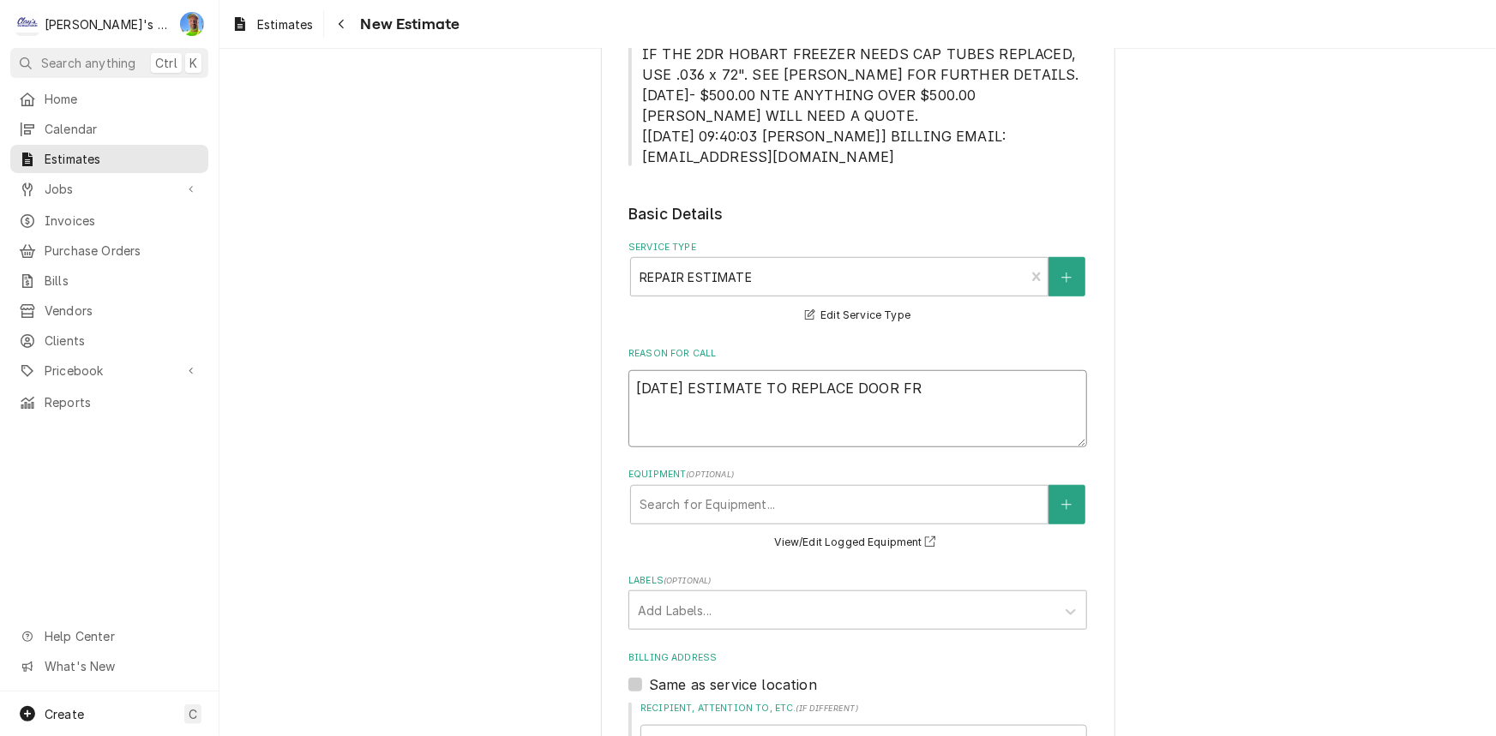
type textarea "9/24/2025 ESTIMATE TO REPLACE DOOR FRA"
type textarea "x"
type textarea "9/24/2025 ESTIMATE TO REPLACE DOOR FRAM"
type textarea "x"
type textarea "9/24/2025 ESTIMATE TO REPLACE DOOR FRAME"
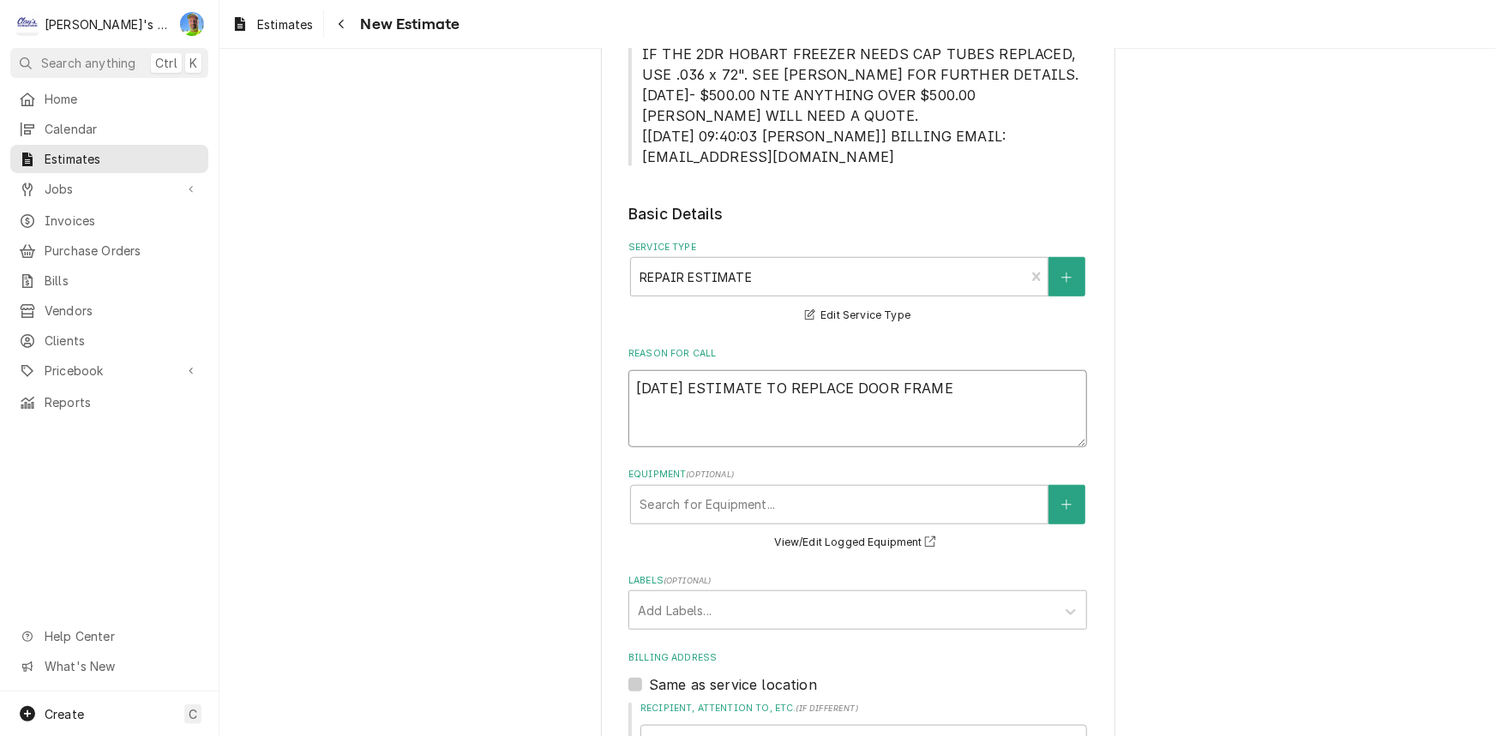
type textarea "x"
type textarea "9/24/2025 ESTIMATE TO REPLACE DOOR FRAME"
type textarea "x"
type textarea "9/24/2025 ESTIMATE TO REPLACE DOOR FRAME H"
type textarea "x"
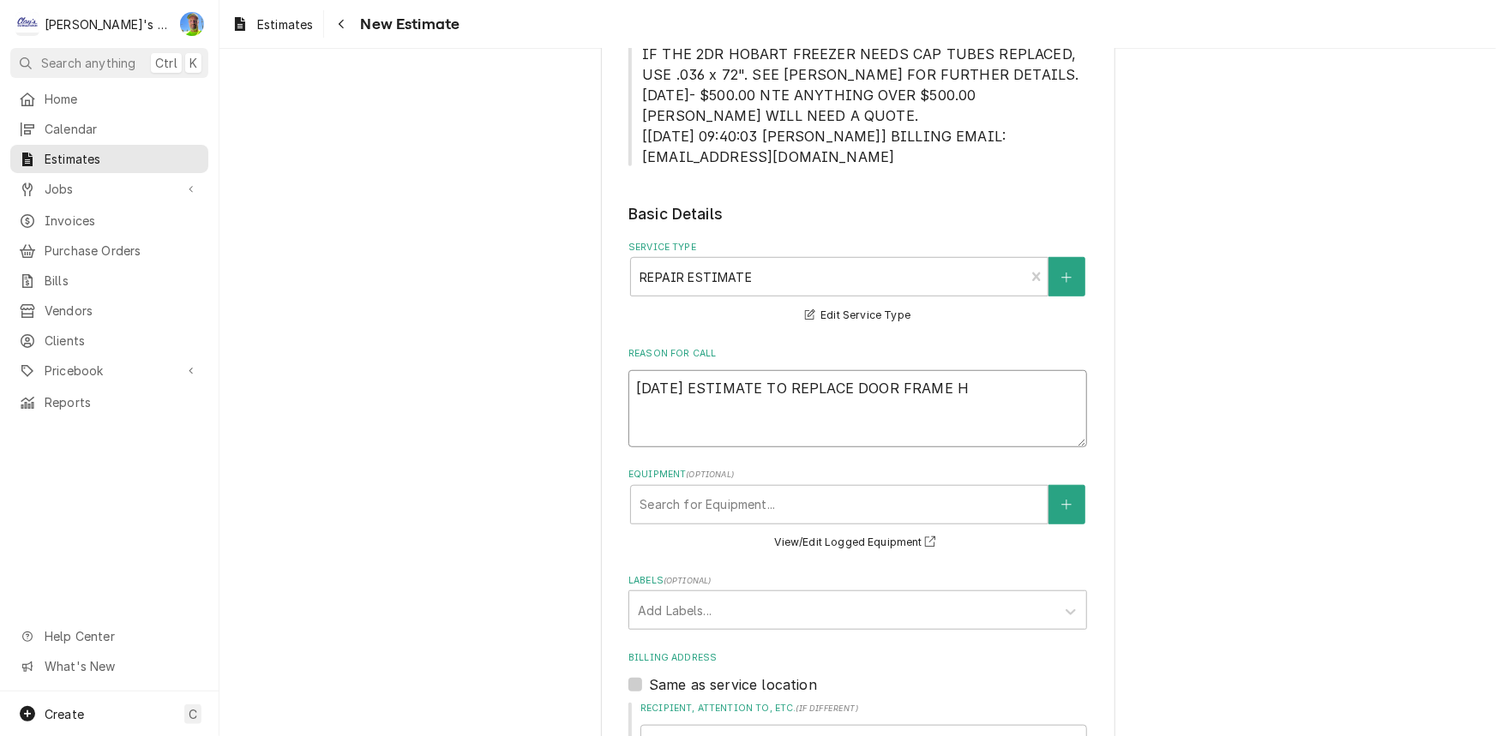
type textarea "9/24/2025 ESTIMATE TO REPLACE DOOR FRAME HE"
type textarea "x"
type textarea "9/24/2025 ESTIMATE TO REPLACE DOOR FRAME HEA"
type textarea "x"
type textarea "9/24/2025 ESTIMATE TO REPLACE DOOR FRAME HEAT"
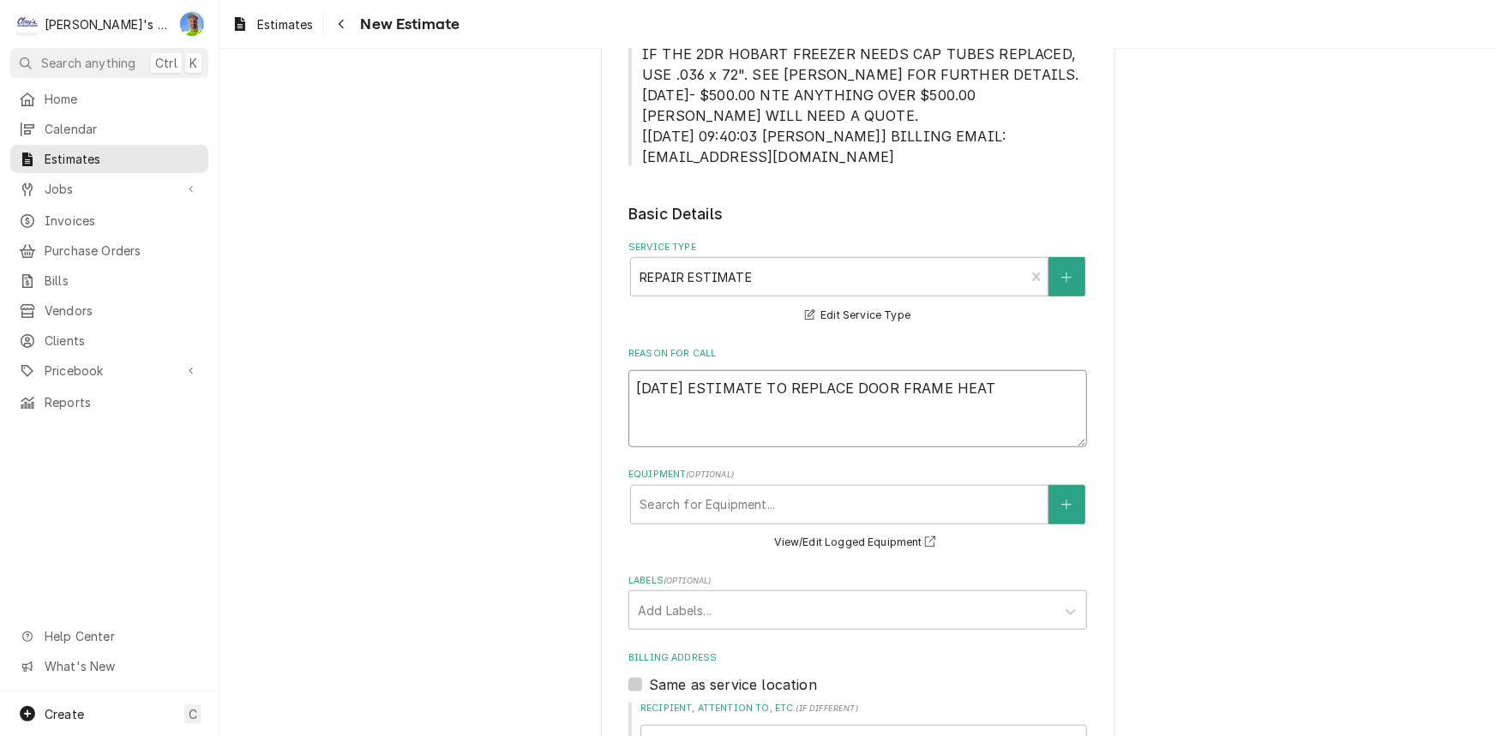
type textarea "x"
type textarea "9/24/2025 ESTIMATE TO REPLACE DOOR FRAME HEATE"
type textarea "x"
type textarea "9/24/2025 ESTIMATE TO REPLACE DOOR FRAME HEATER"
type textarea "x"
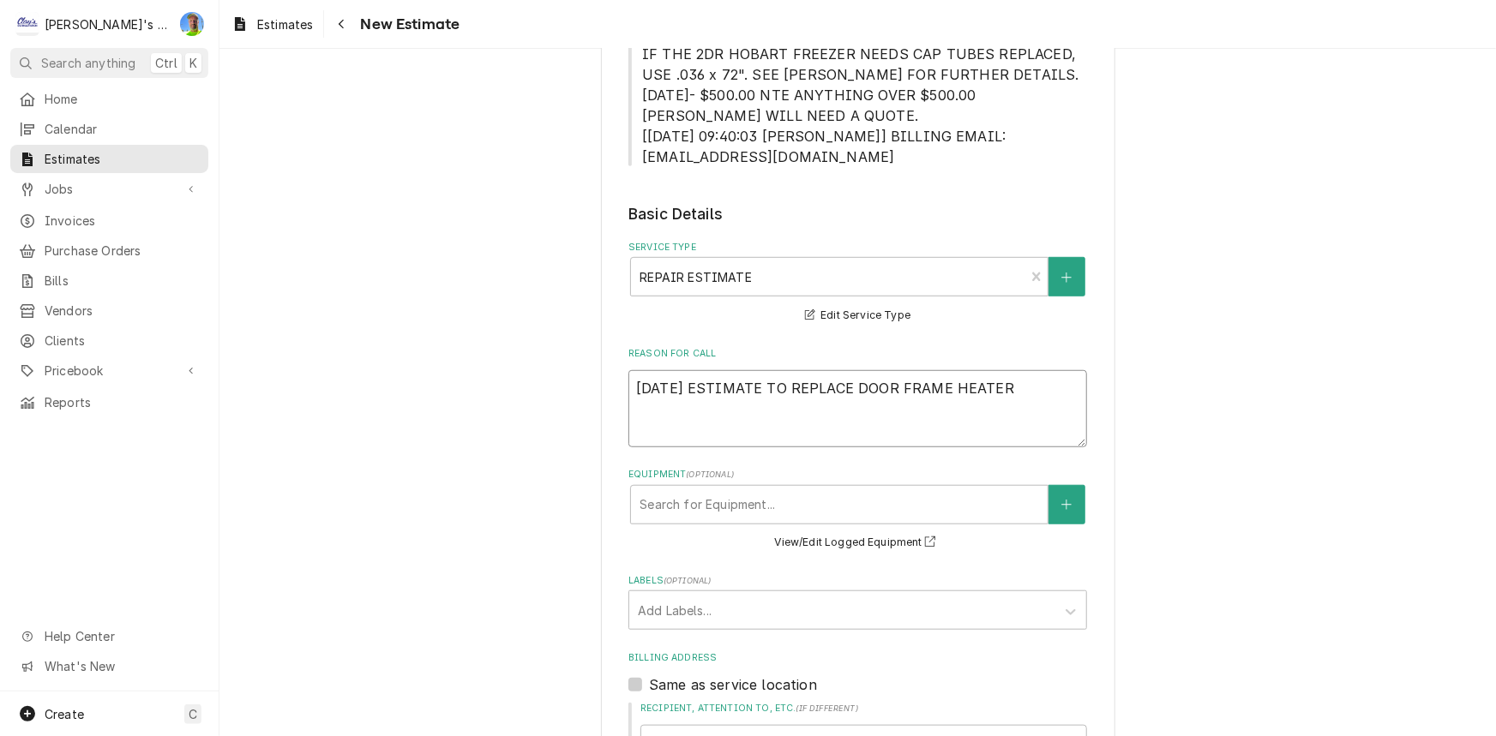
type textarea "9/24/2025 ESTIMATE TO REPLACE DOOR FRAME HEATER"
type textarea "x"
type textarea "9/24/2025 ESTIMATE TO REPLACE DOOR FRAME HEATER F"
type textarea "x"
type textarea "9/24/2025 ESTIMATE TO REPLACE DOOR FRAME HEATER"
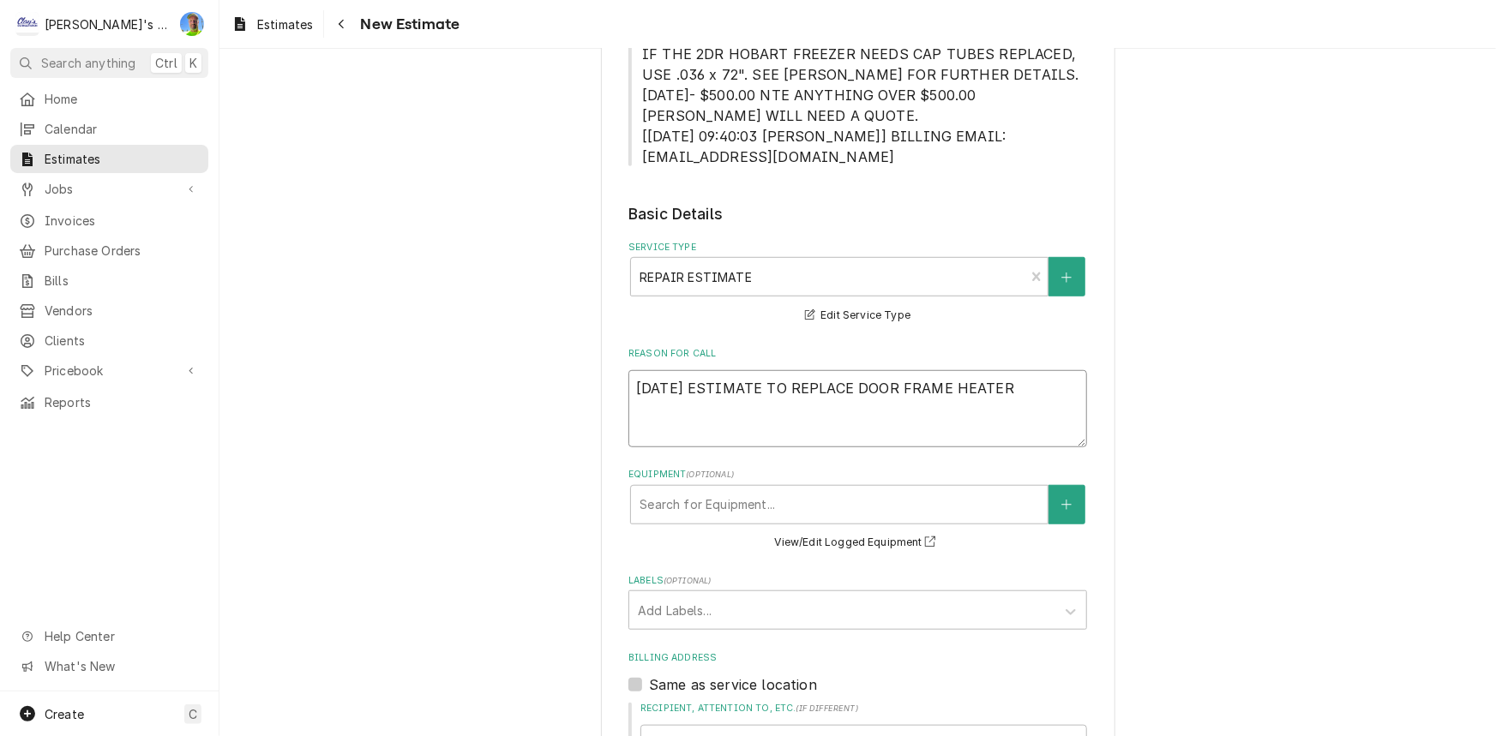
type textarea "x"
type textarea "9/24/2025 ESTIMATE TO REPLACE DOOR FRAME HEATER O"
type textarea "x"
type textarea "9/24/2025 ESTIMATE TO REPLACE DOOR FRAME HEATER ON"
type textarea "x"
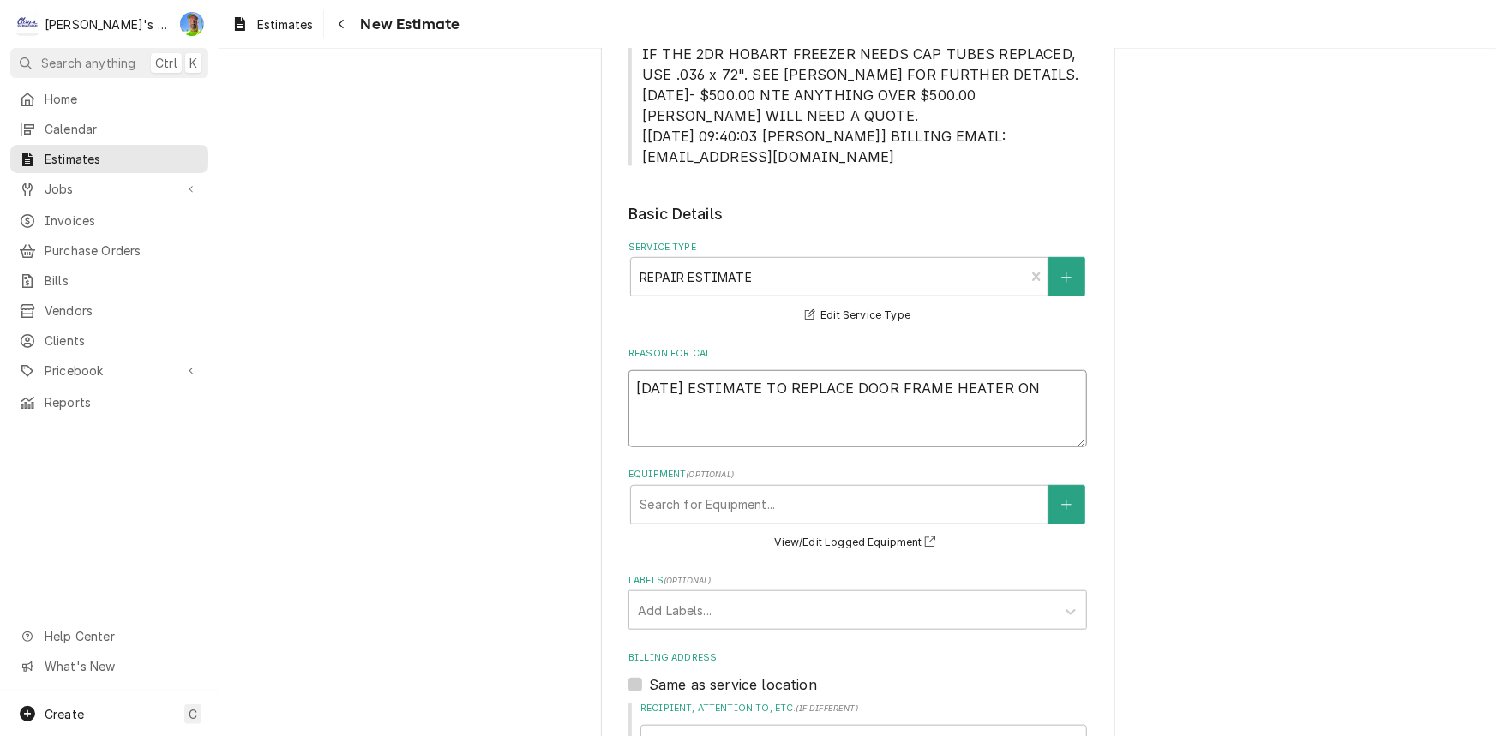
type textarea "9/24/2025 ESTIMATE TO REPLACE DOOR FRAME HEATER ON"
type textarea "x"
type textarea "9/24/2025 ESTIMATE TO REPLACE DOOR FRAME HEATER ON W"
type textarea "x"
type textarea "9/24/2025 ESTIMATE TO REPLACE DOOR FRAME HEATER ON WAL"
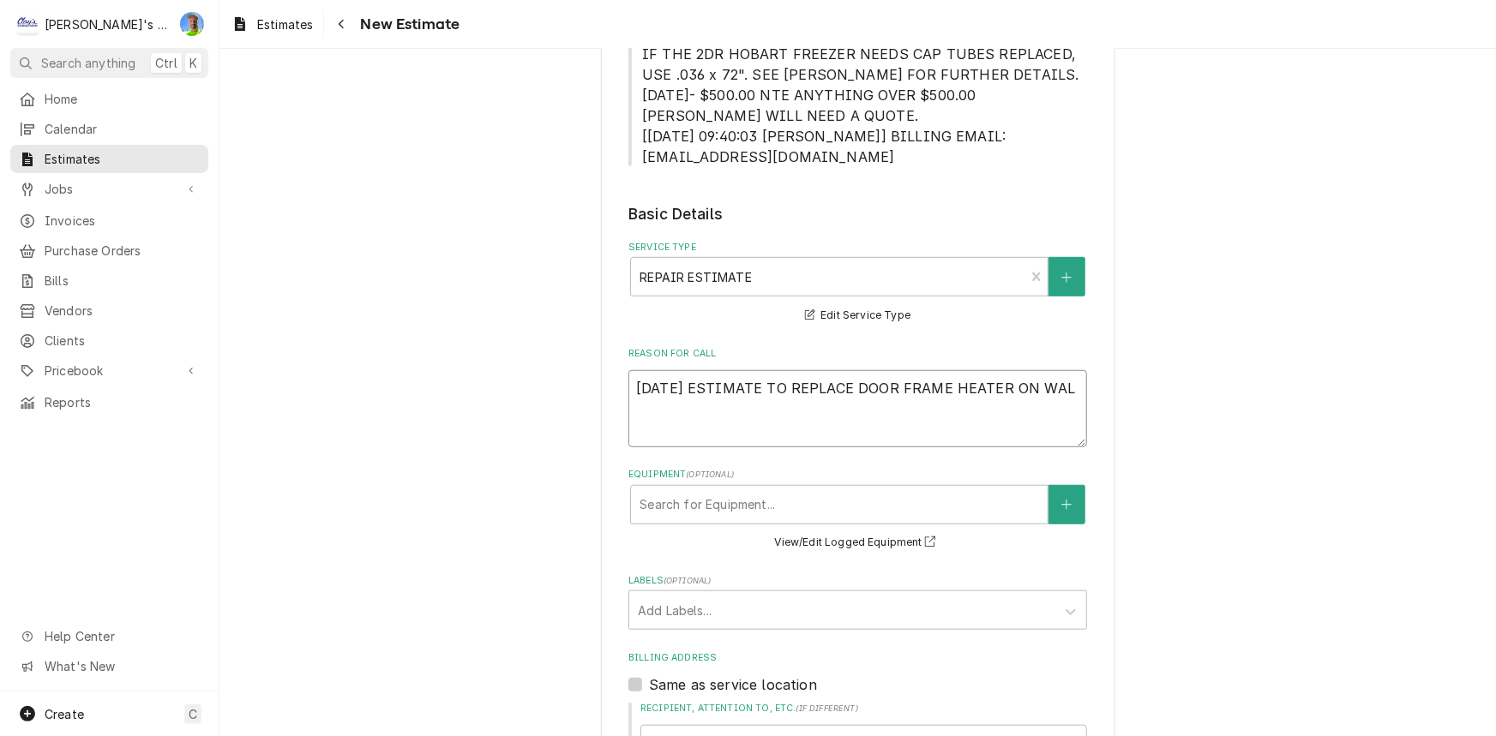
type textarea "x"
type textarea "9/24/2025 ESTIMATE TO REPLACE DOOR FRAME HEATER ON WALK"
type textarea "x"
type textarea "9/24/2025 ESTIMATE TO REPLACE DOOR FRAME HEATER ON WALK I"
type textarea "x"
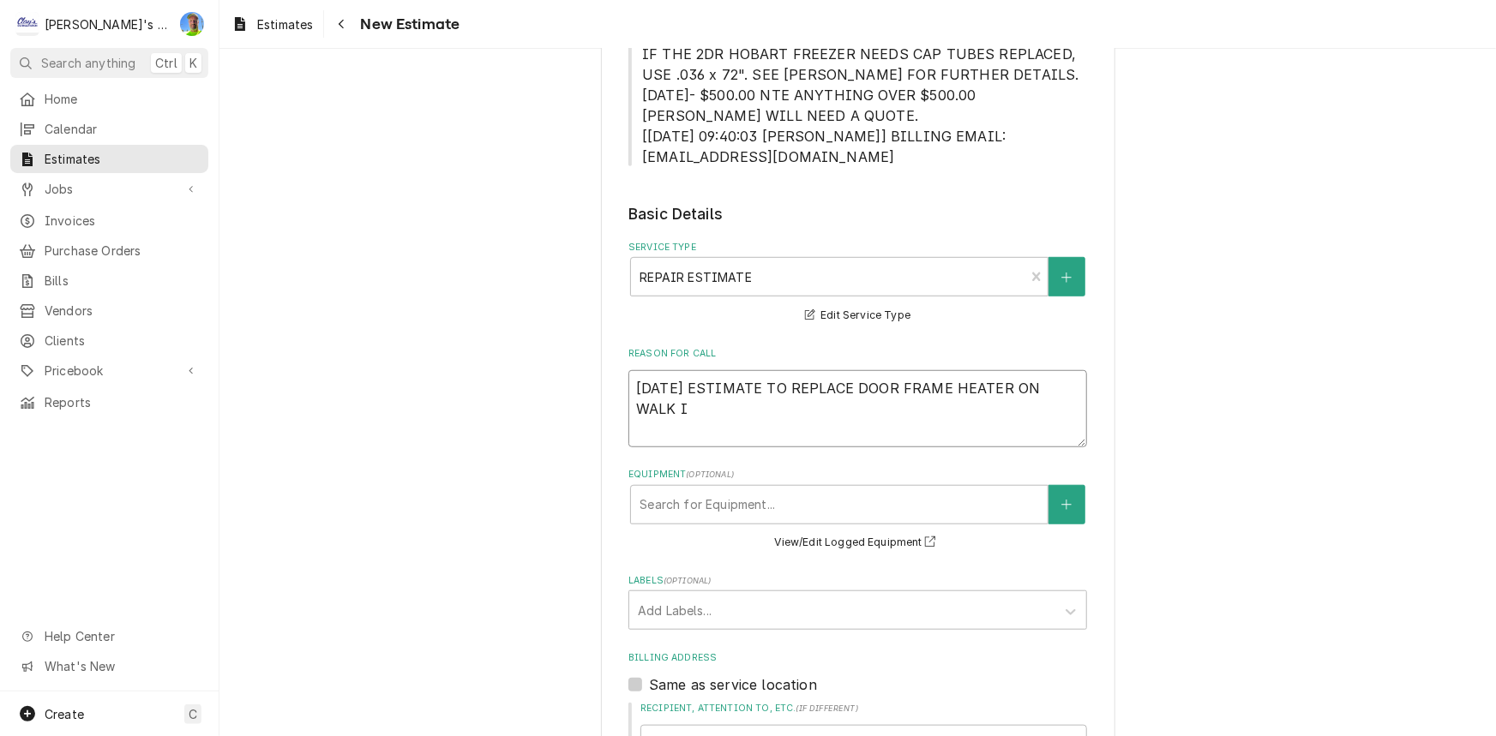
type textarea "9/24/2025 ESTIMATE TO REPLACE DOOR FRAME HEATER ON WALK IN"
type textarea "x"
type textarea "9/24/2025 ESTIMATE TO REPLACE DOOR FRAME HEATER ON WALK IN"
type textarea "x"
type textarea "9/24/2025 ESTIMATE TO REPLACE DOOR FRAME HEATER ON WALK IN F"
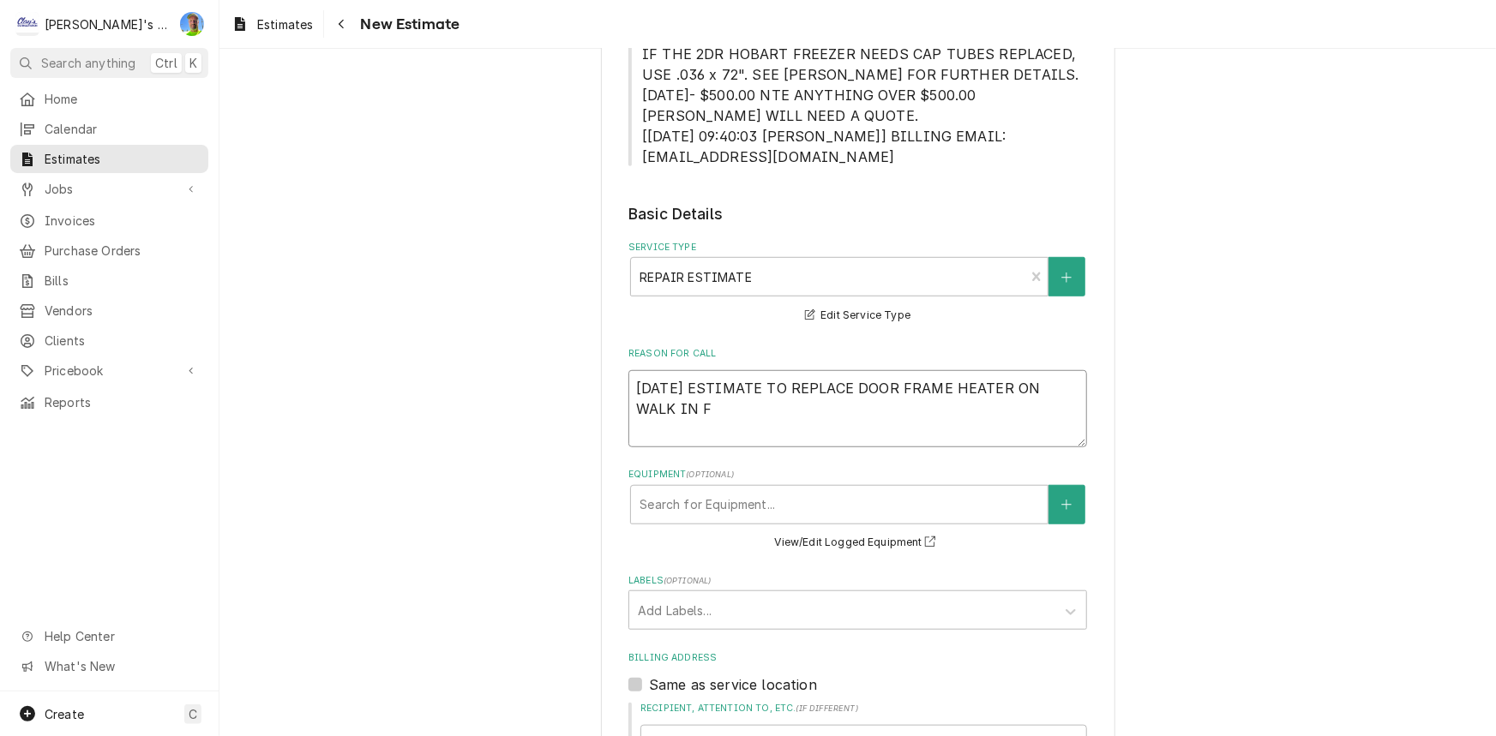
type textarea "x"
type textarea "9/24/2025 ESTIMATE TO REPLACE DOOR FRAME HEATER ON WALK IN FR"
type textarea "x"
type textarea "9/24/2025 ESTIMATE TO REPLACE DOOR FRAME HEATER ON WALK IN FRE"
type textarea "x"
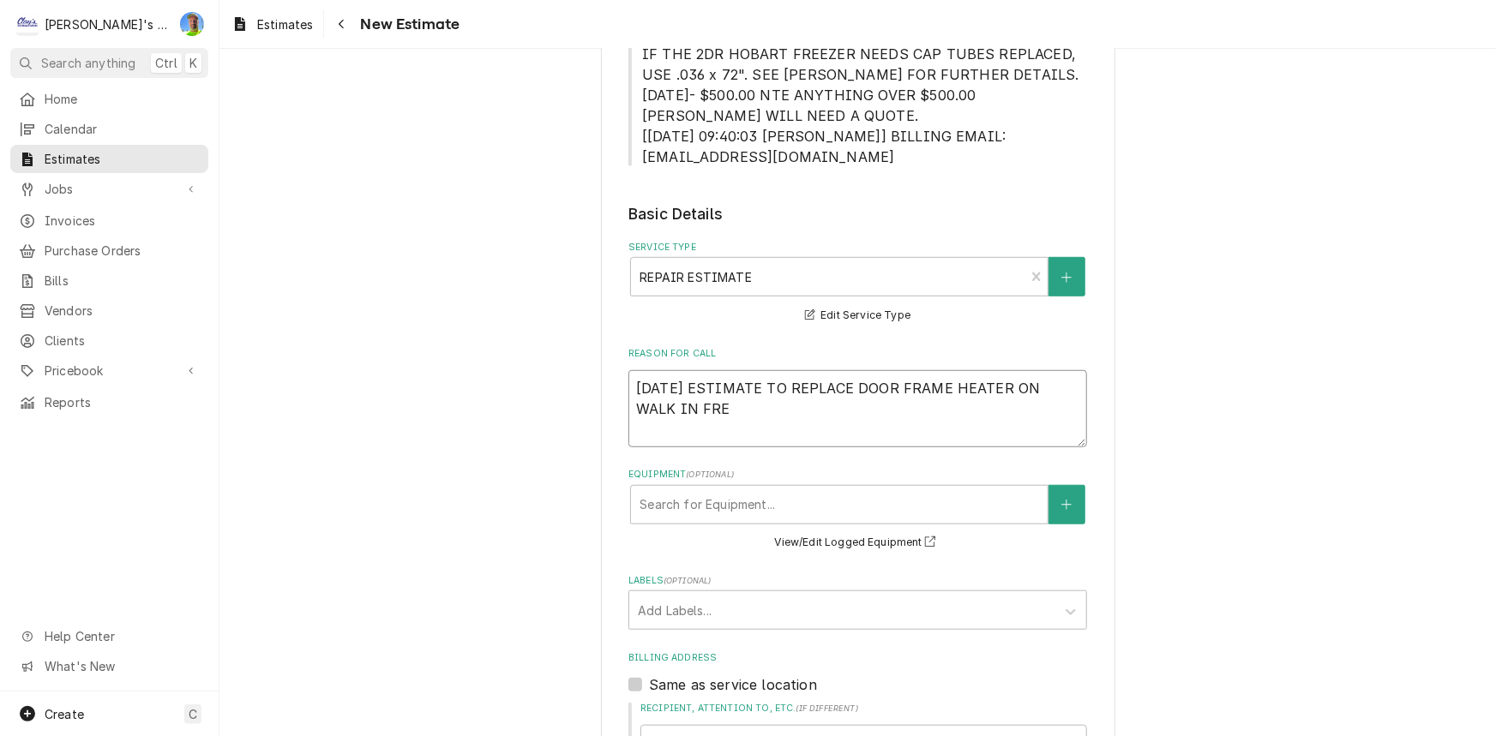
type textarea "9/24/2025 ESTIMATE TO REPLACE DOOR FRAME HEATER ON WALK IN FREE"
type textarea "x"
type textarea "9/24/2025 ESTIMATE TO REPLACE DOOR FRAME HEATER ON WALK IN FREEZ"
type textarea "x"
type textarea "9/24/2025 ESTIMATE TO REPLACE DOOR FRAME HEATER ON WALK IN FREEZE"
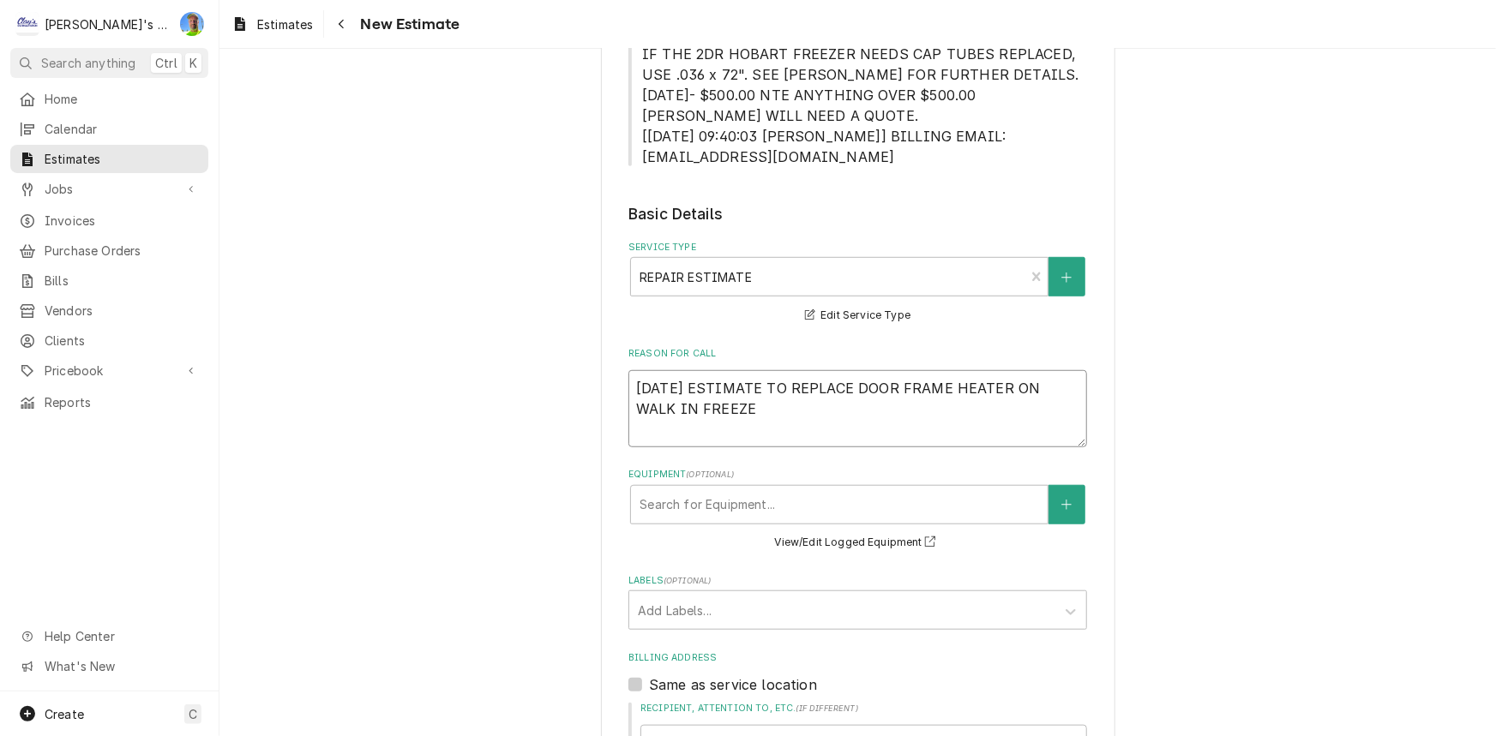
type textarea "x"
type textarea "9/24/2025 ESTIMATE TO REPLACE DOOR FRAME HEATER ON WALK IN FREEZER"
type textarea "x"
type textarea "9/24/2025 ESTIMATE TO REPLACE DOOR FRAME HEATER ON WALKIN FREEZER"
type textarea "x"
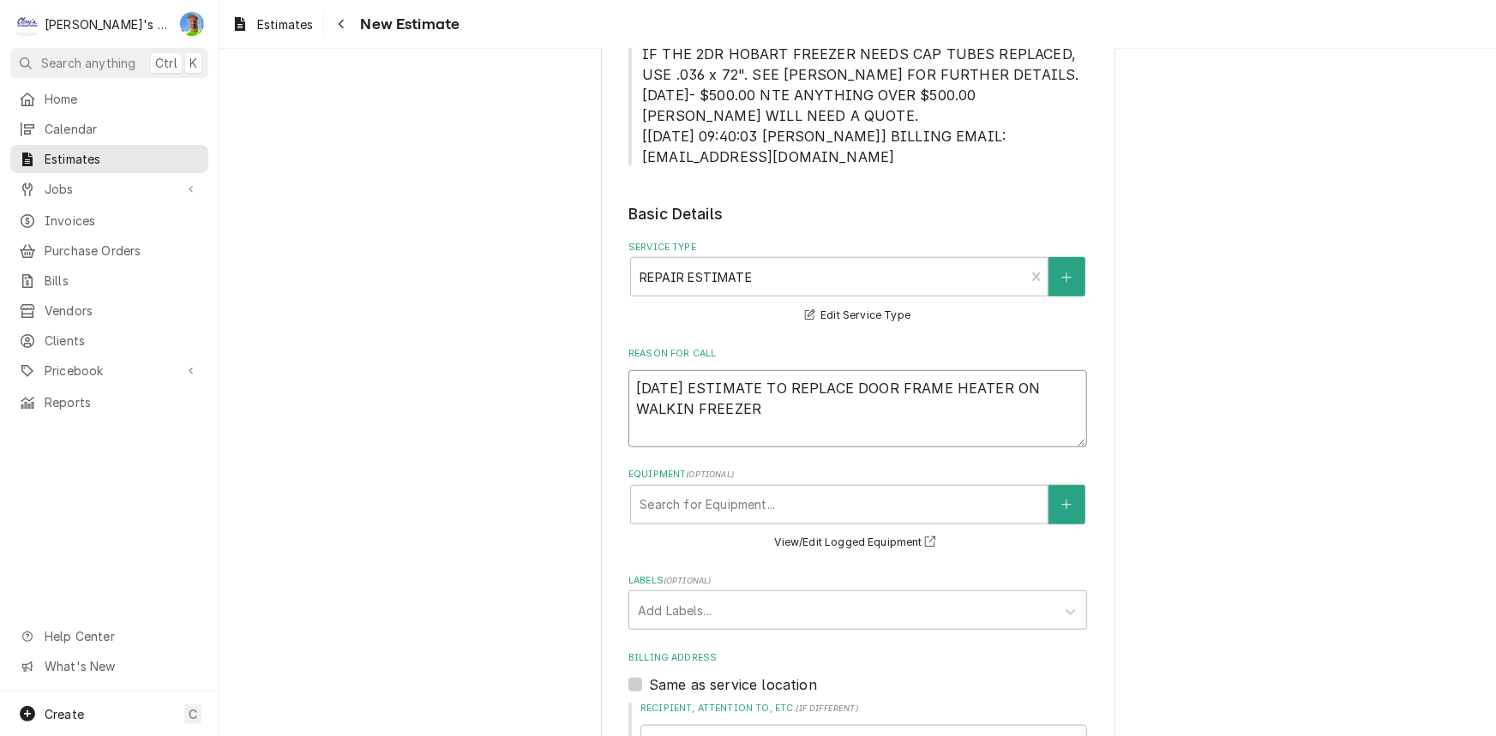
type textarea "9/24/2025 ESTIMATE TO REPLACE DOOR FRAME HEATER ON WALK-IN FREEZER"
type textarea "x"
type textarea "9/24/2025 ESTIMATE TO REPLACE DOOR FRAME HEATER ON WALK-0IN FREEZER"
type textarea "x"
type textarea "9/24/2025 ESTIMATE TO REPLACE DOOR FRAME HEATER ON WALK-IN FREEZER"
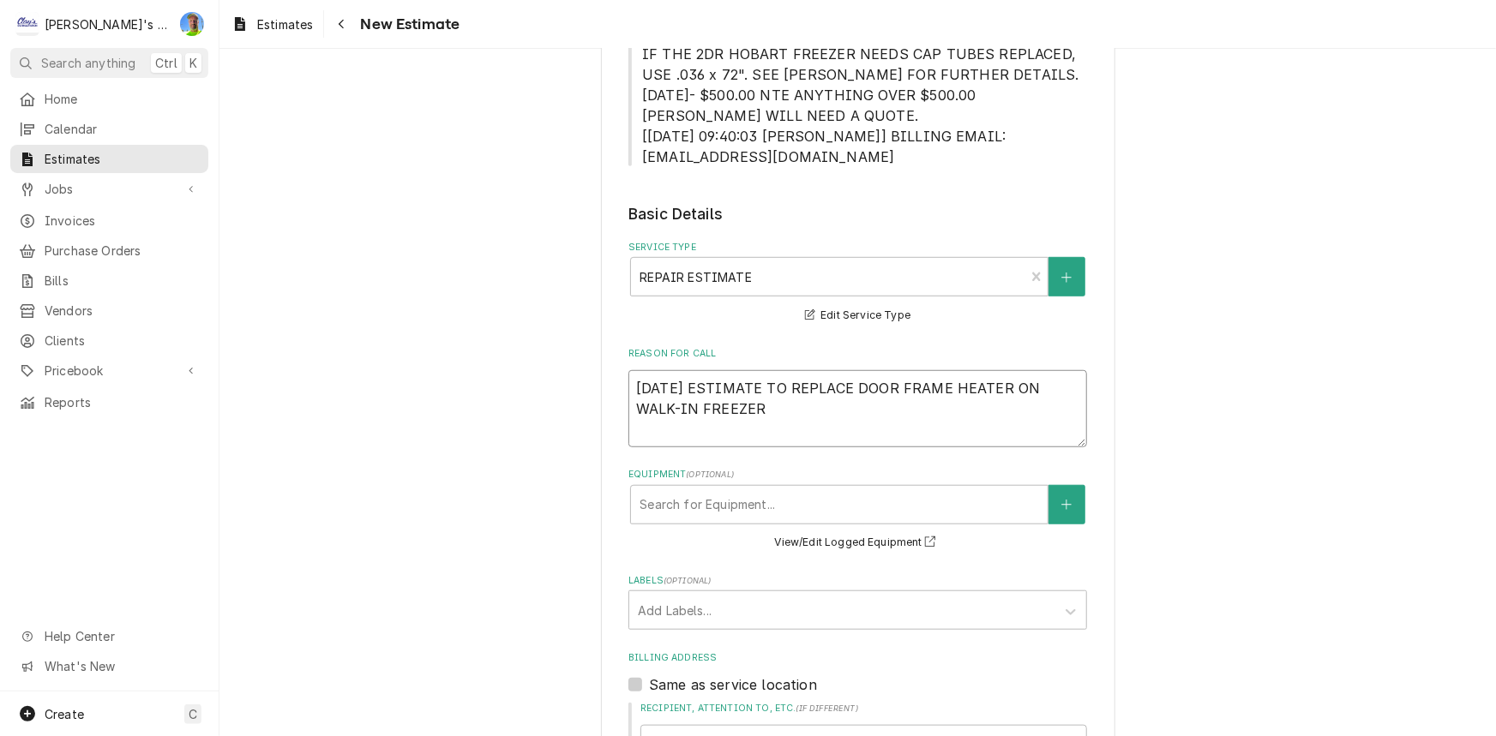
type textarea "x"
type textarea "9/24/2025 ESTIMATE TO REPLACE DOOR FRAME HEATER ON WALK-IN FREEZER"
type textarea "x"
type textarea "9/24/2025 ESTIMATE TO REPLACE DOOR FRAME HEATER ON WALK-IN FREEZER"
type textarea "x"
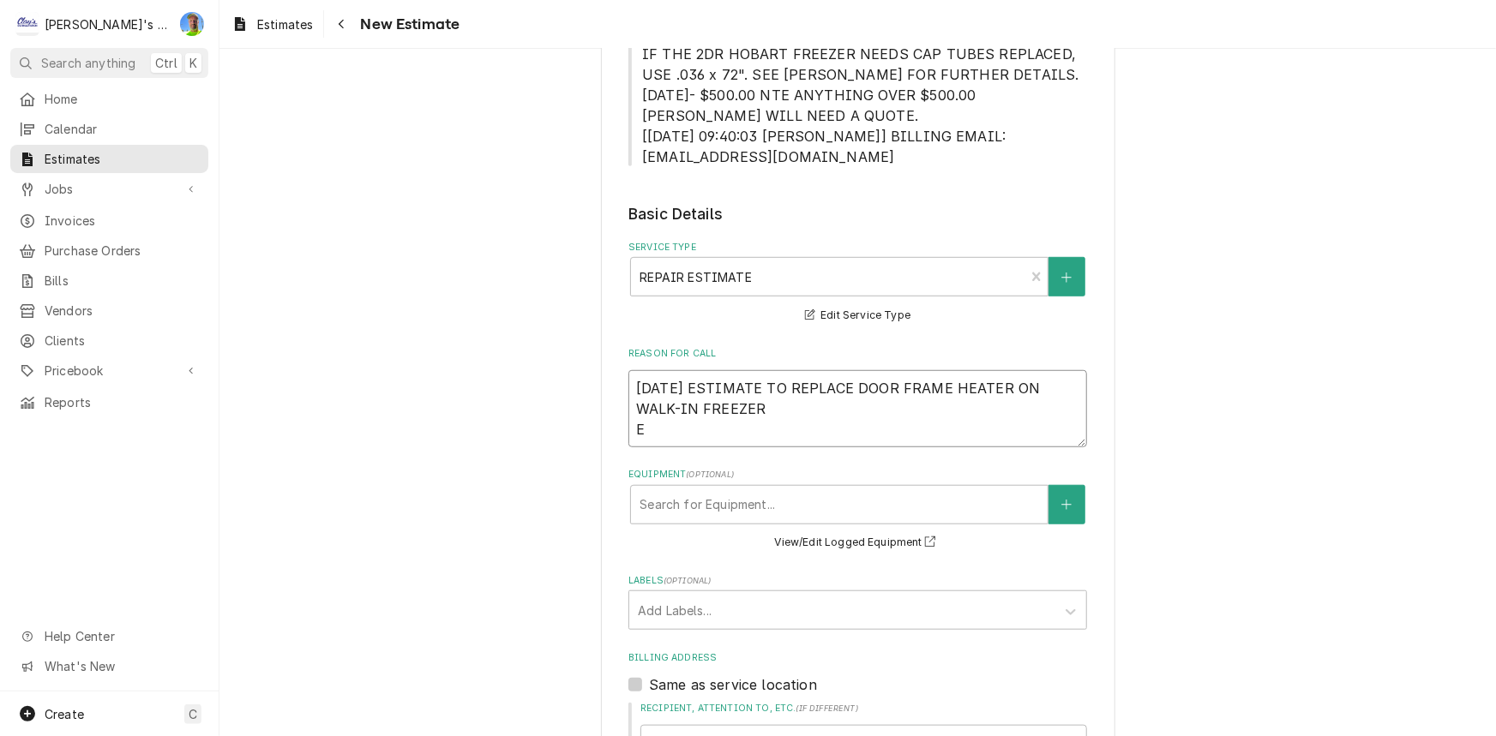
type textarea "9/24/2025 ESTIMATE TO REPLACE DOOR FRAME HEATER ON WALK-IN FREEZER ES"
type textarea "x"
type textarea "9/24/2025 ESTIMATE TO REPLACE DOOR FRAME HEATER ON WALK-IN FREEZER EST"
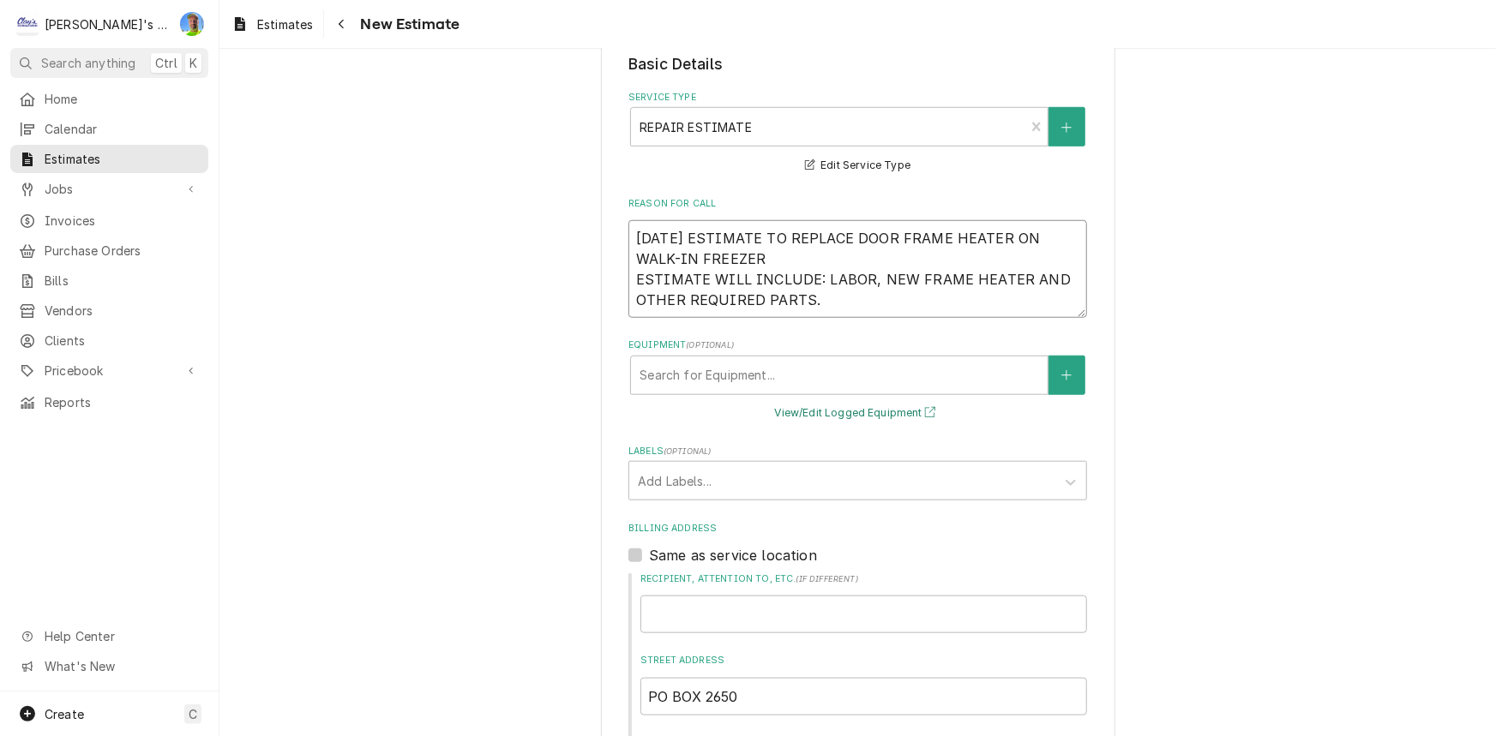
scroll to position [623, 0]
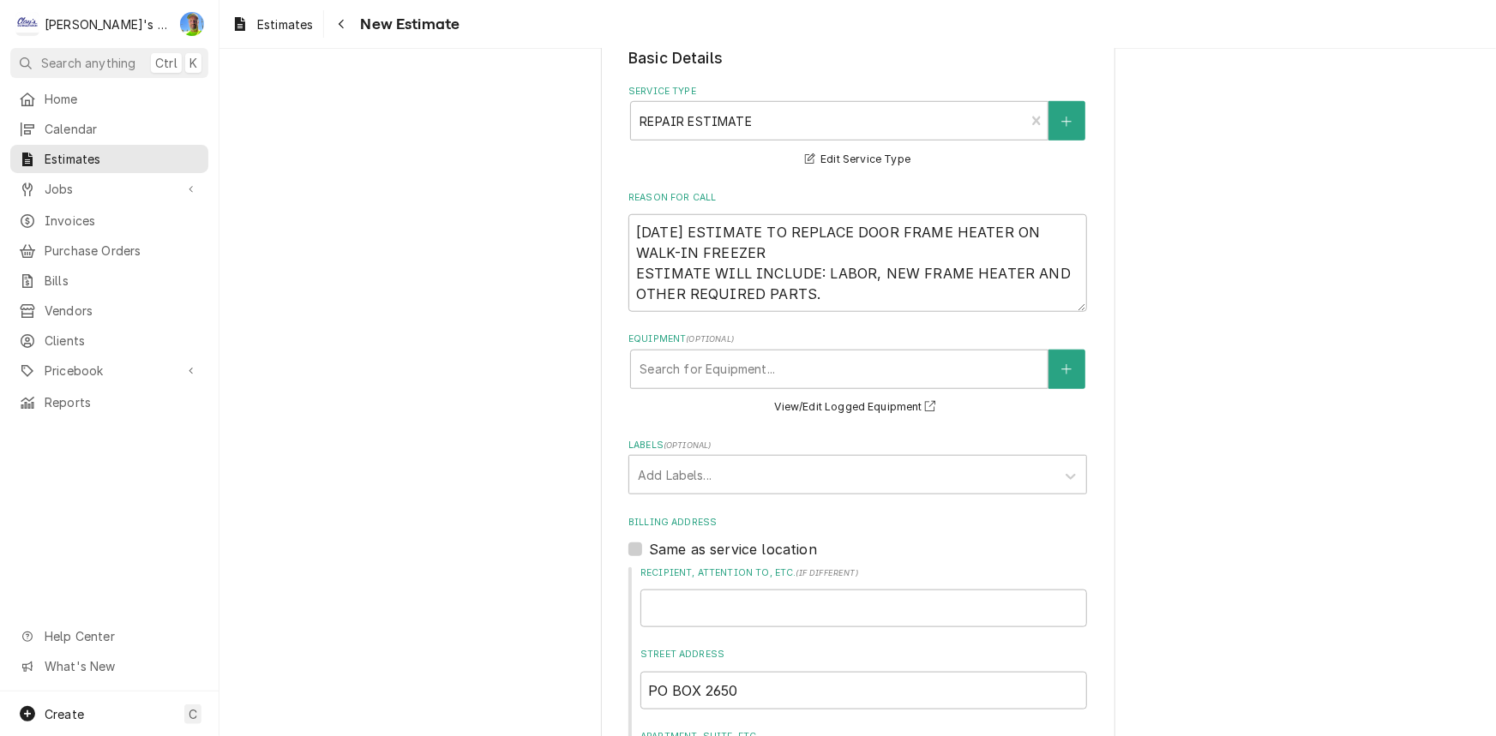
click at [776, 388] on div "Equipment ( optional ) Search for Equipment... View/Edit Logged Equipment" at bounding box center [857, 375] width 459 height 85
click at [779, 378] on div "Equipment" at bounding box center [840, 369] width 400 height 31
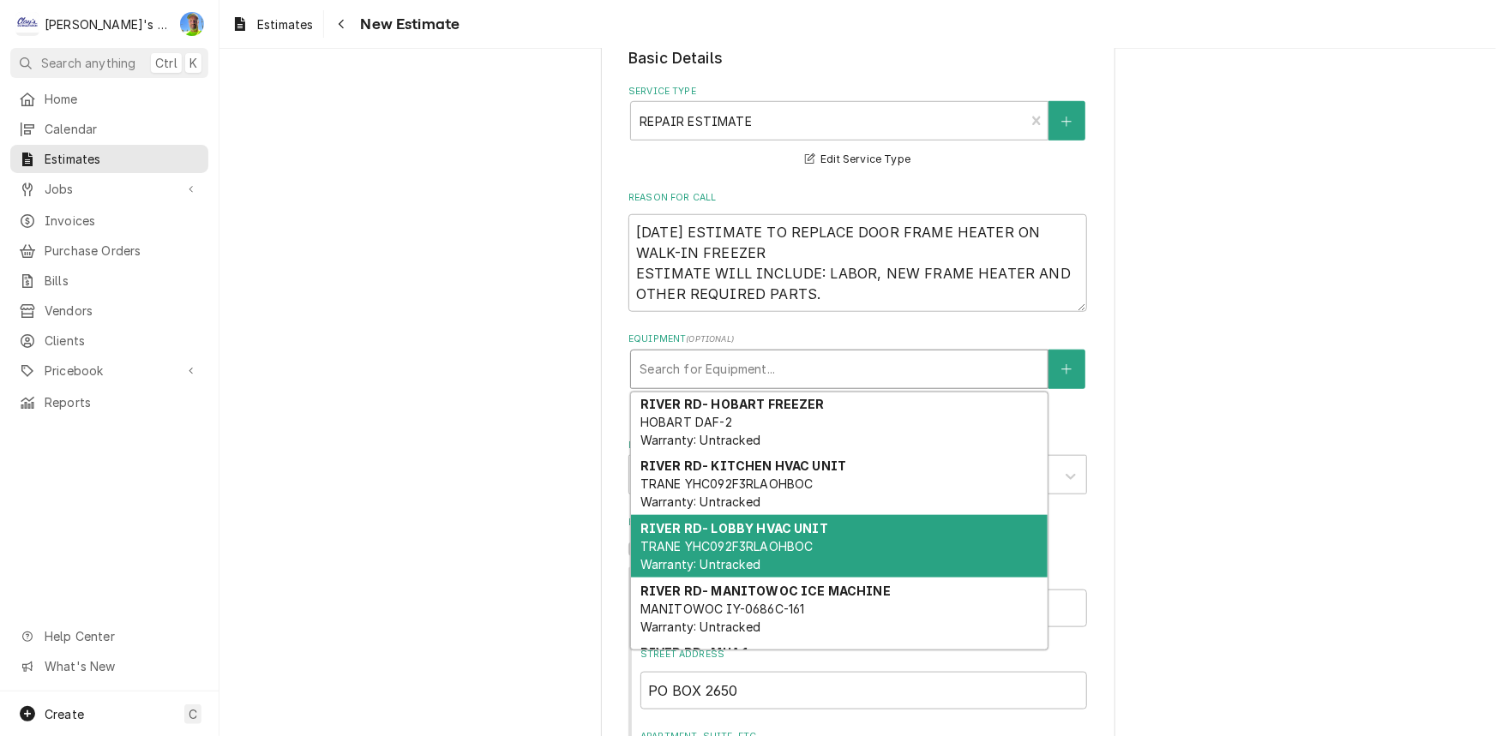
scroll to position [436, 0]
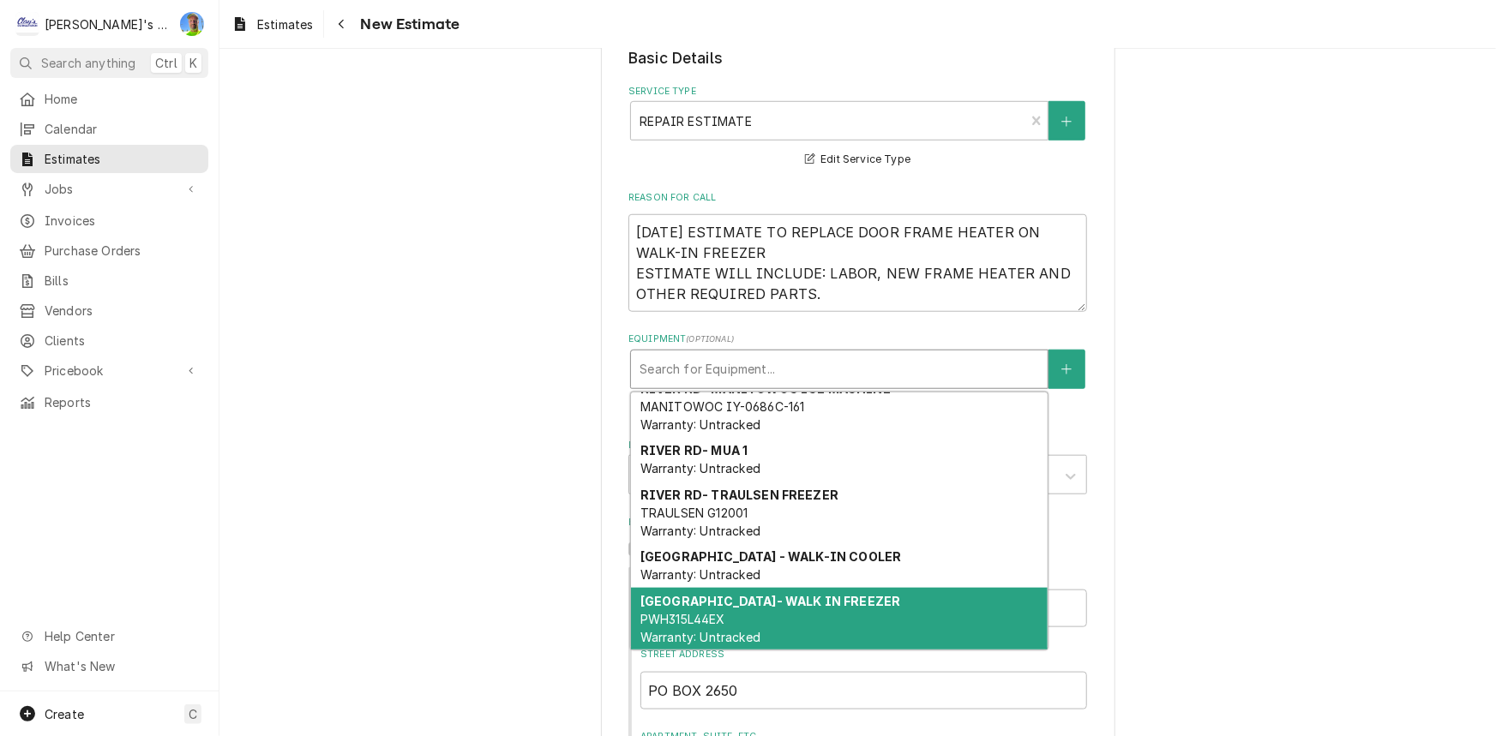
click at [814, 592] on div "RIVER RD- WALK IN FREEZER PWH315L44EX Warranty: Untracked" at bounding box center [839, 619] width 417 height 63
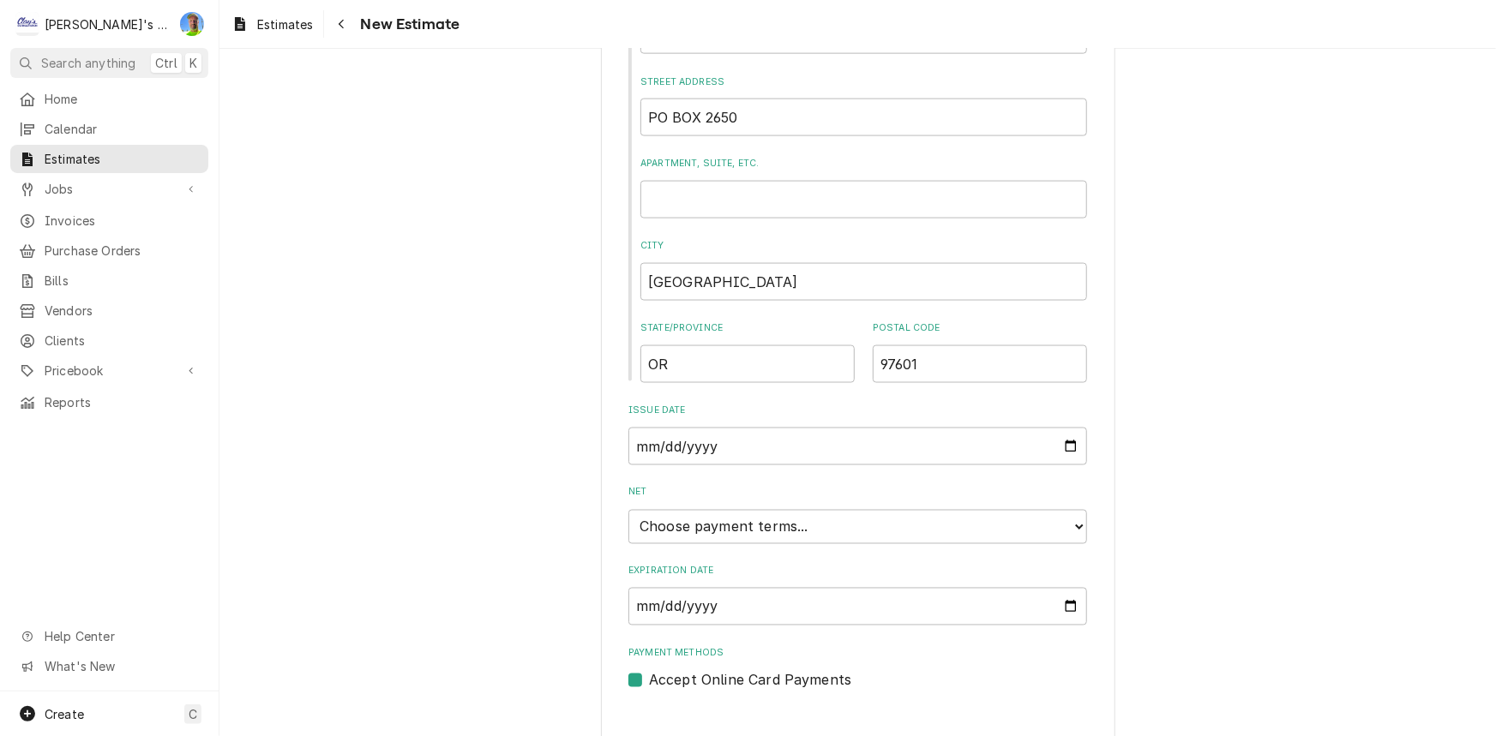
scroll to position [1243, 0]
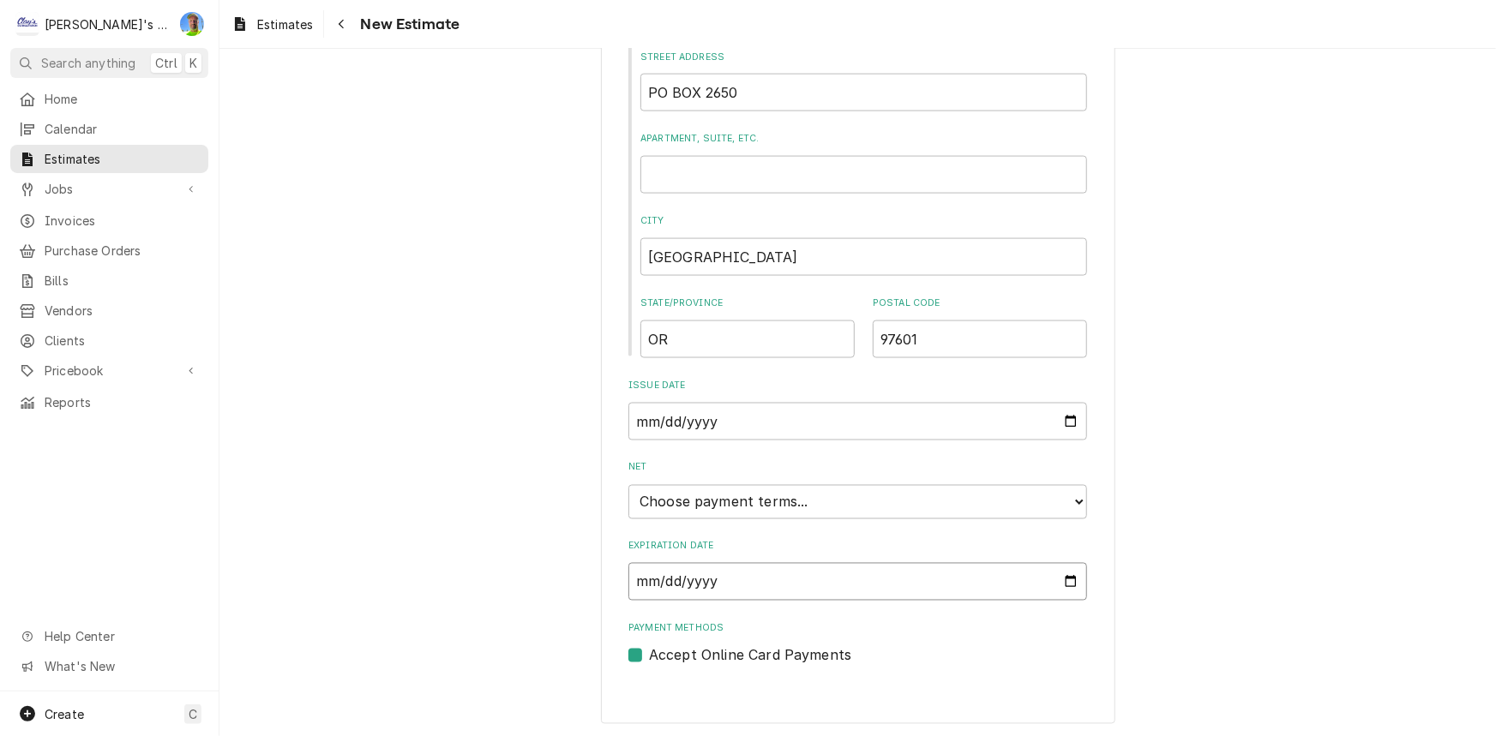
click at [697, 585] on input "Expiration Date" at bounding box center [857, 582] width 459 height 38
click at [760, 586] on input "Expiration Date" at bounding box center [857, 582] width 459 height 38
click at [797, 501] on select "Choose payment terms... Same Day Net 7 Net 14 Net 21 Net 30 Net 45 Net 60 Net 90" at bounding box center [857, 502] width 459 height 34
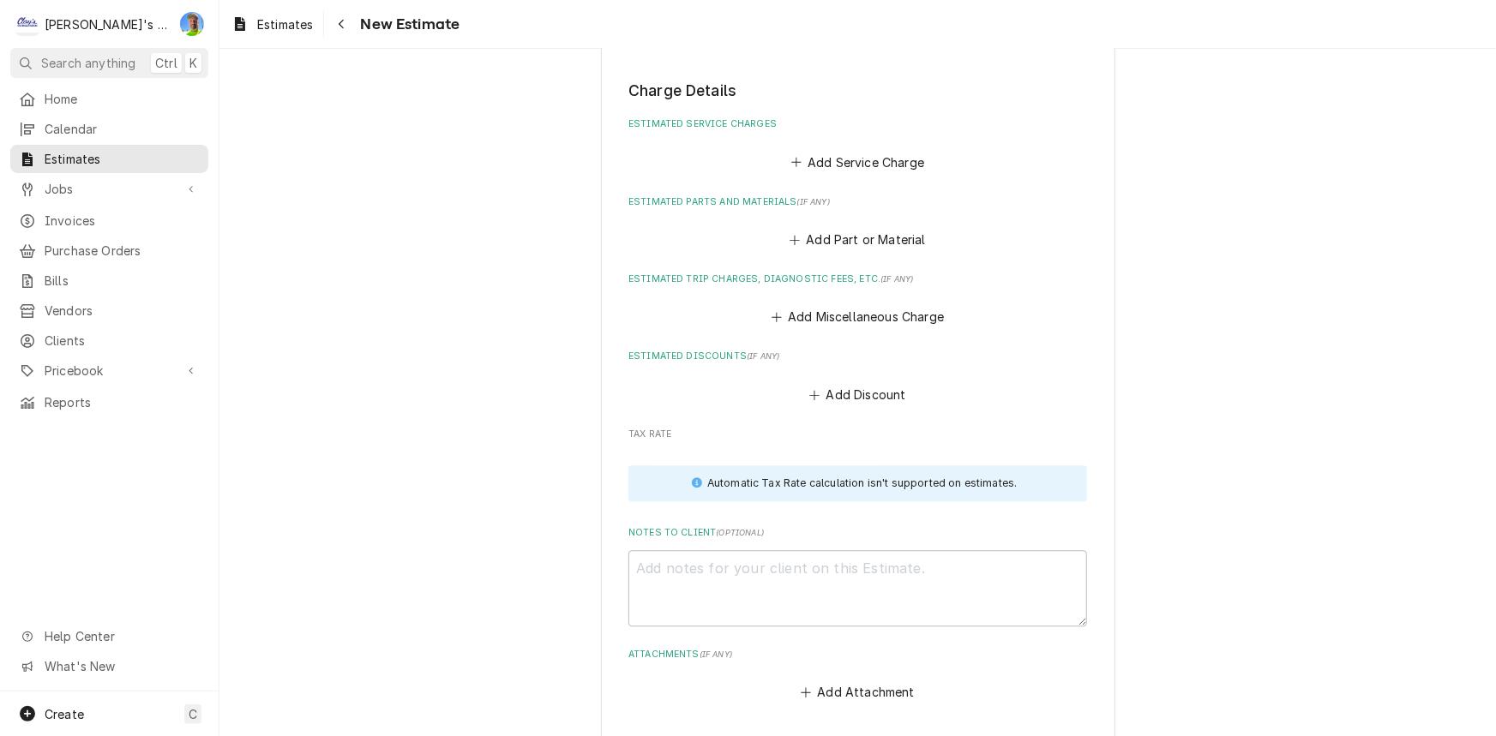
scroll to position [1866, 0]
click at [831, 167] on button "Add Service Charge" at bounding box center [857, 161] width 139 height 24
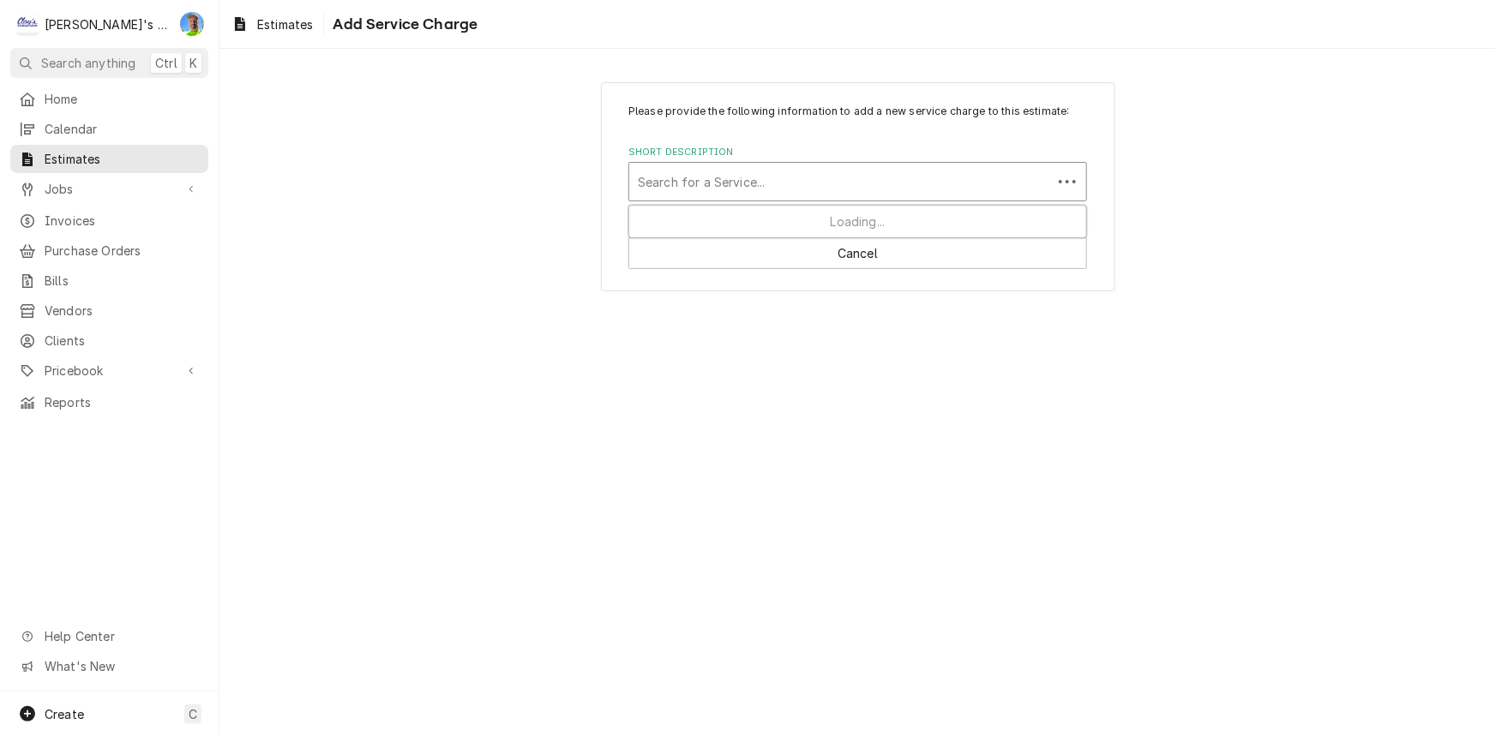
click at [831, 167] on div "Short Description" at bounding box center [841, 181] width 406 height 31
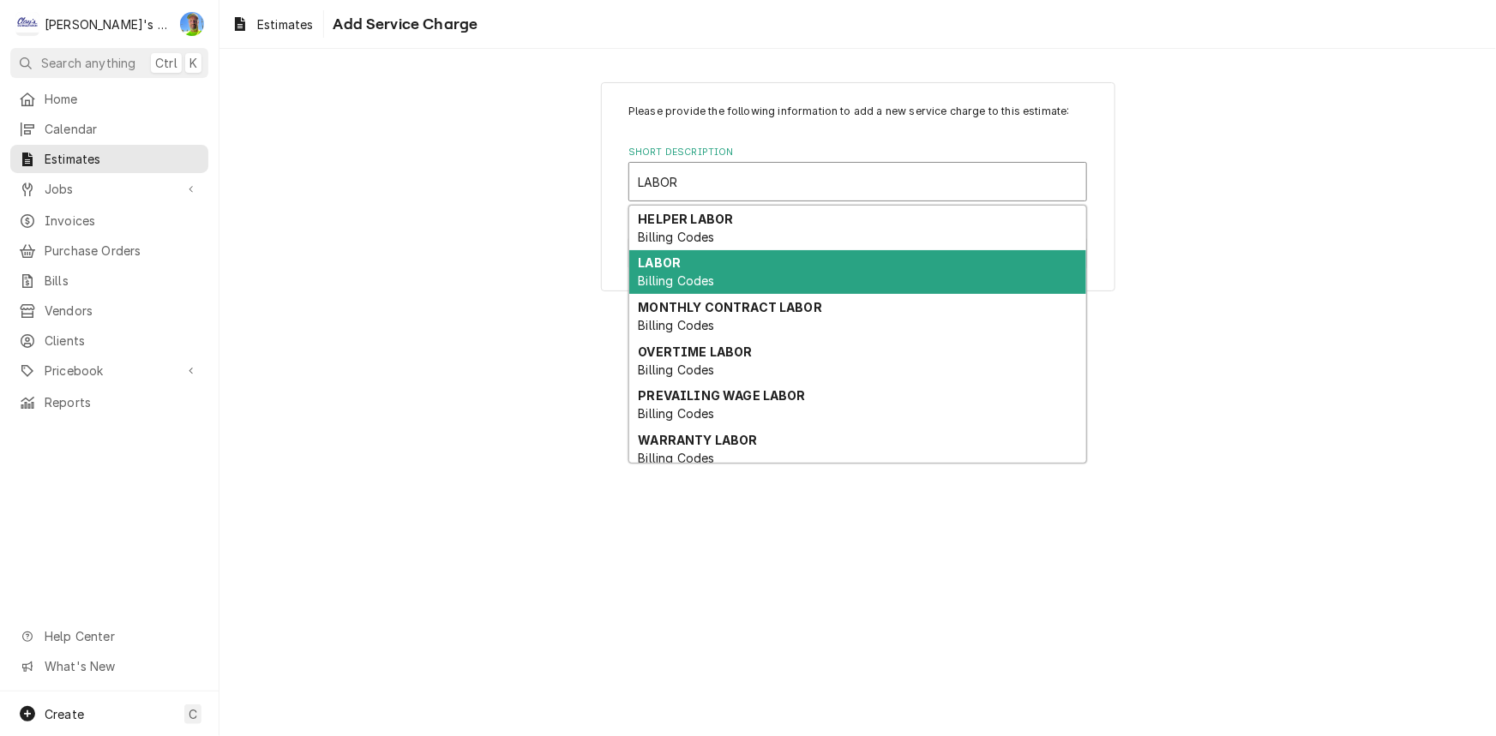
click at [778, 276] on div "LABOR Billing Codes" at bounding box center [857, 272] width 457 height 45
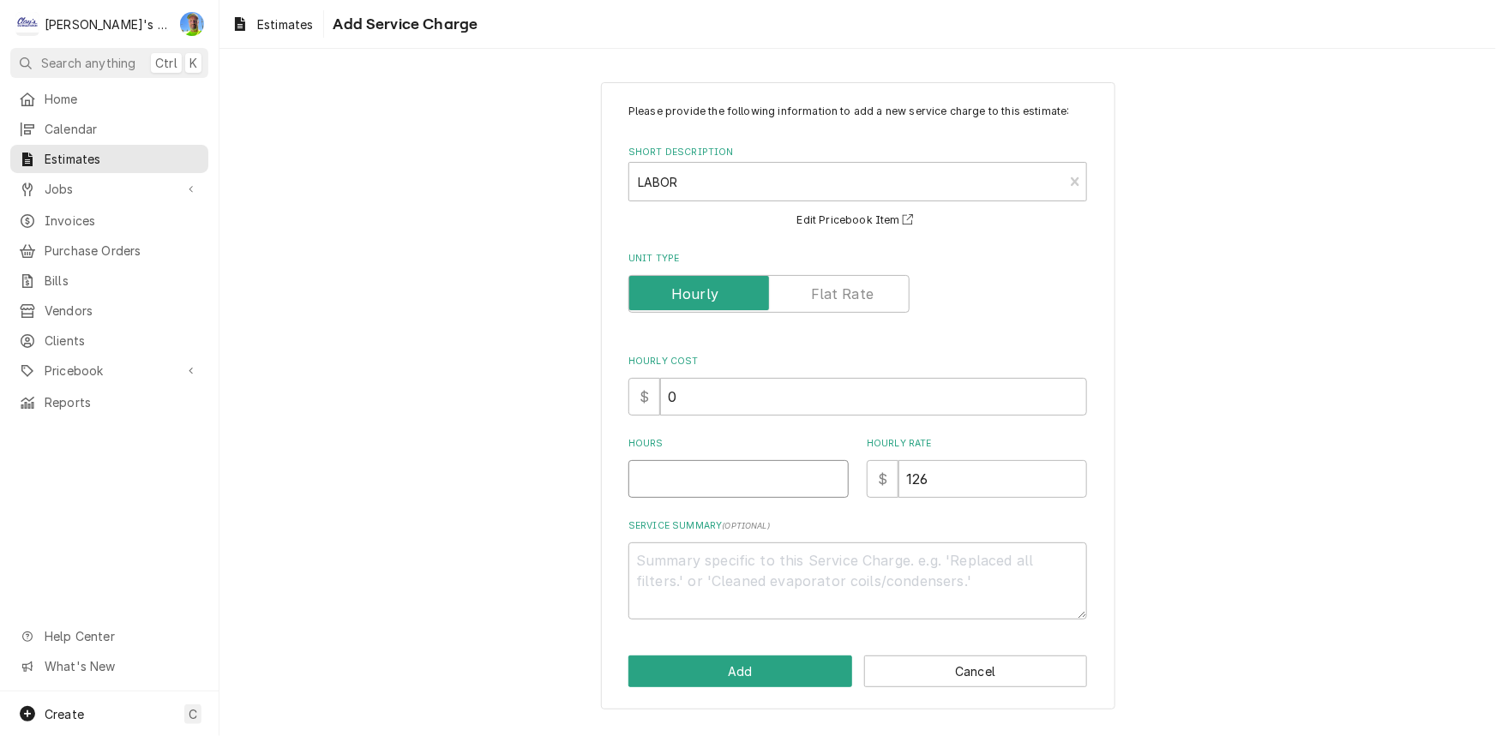
click at [729, 477] on input "Hours" at bounding box center [738, 479] width 220 height 38
click at [754, 681] on button "Add" at bounding box center [740, 672] width 224 height 32
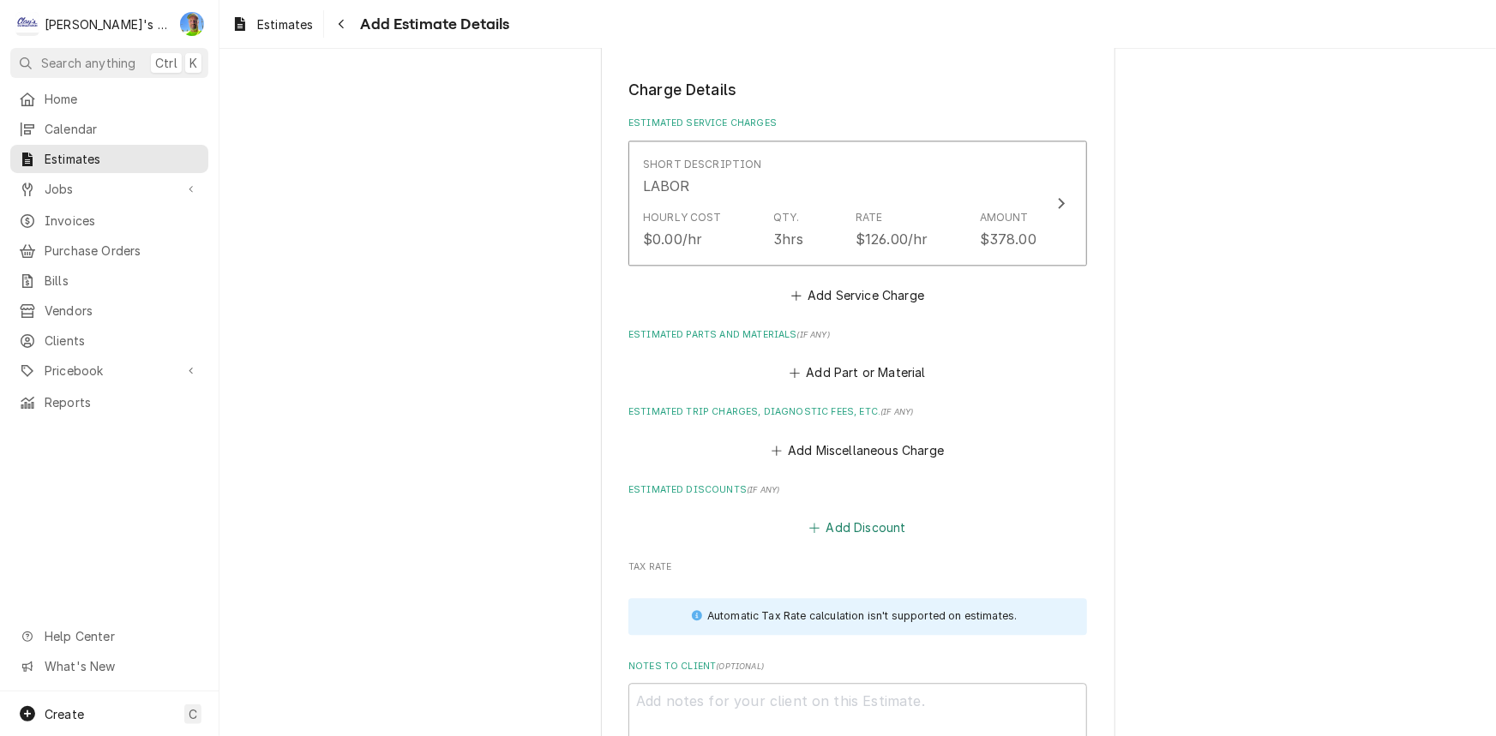
scroll to position [1845, 0]
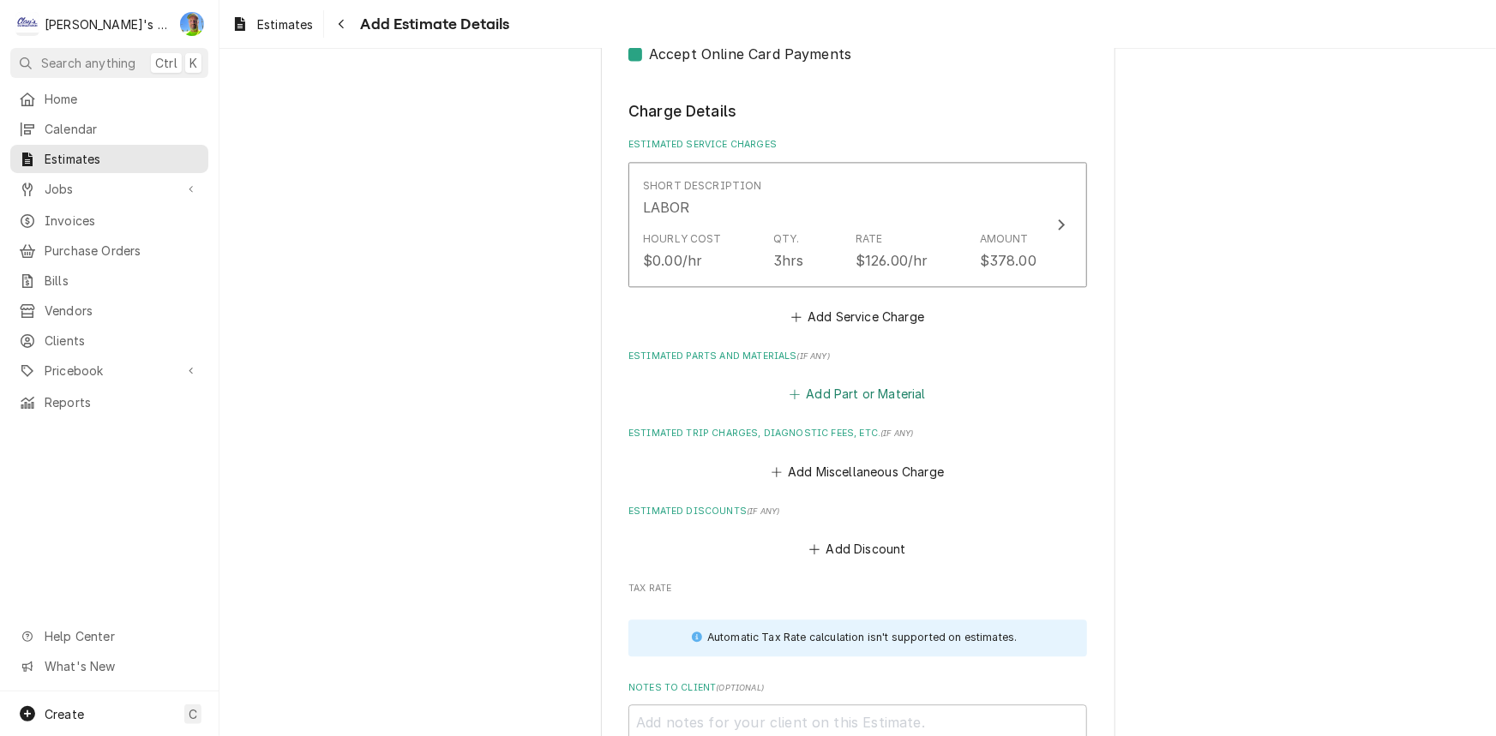
drag, startPoint x: 874, startPoint y: 394, endPoint x: 840, endPoint y: 350, distance: 55.7
click at [874, 390] on button "Add Part or Material" at bounding box center [857, 394] width 141 height 24
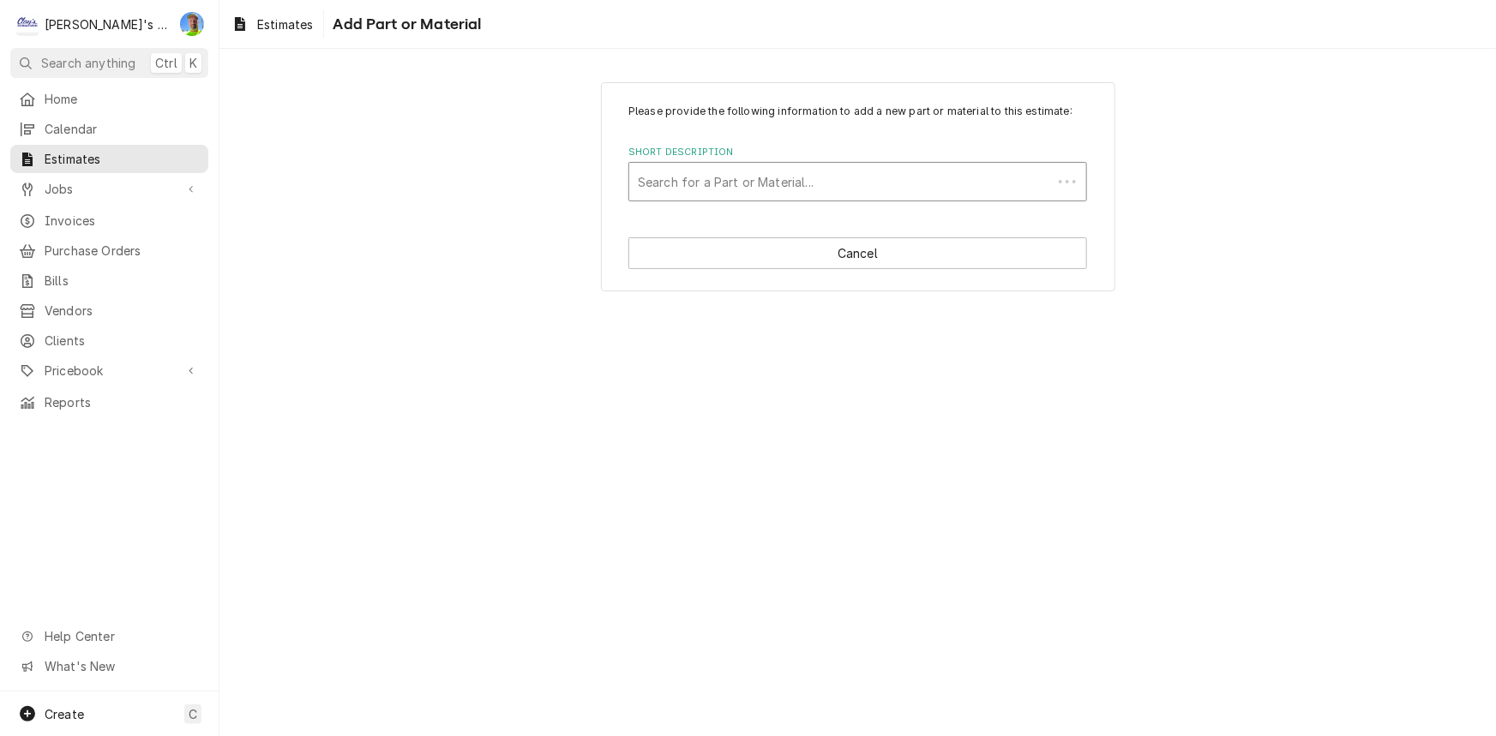
click at [791, 180] on div "Short Description" at bounding box center [841, 181] width 406 height 31
click at [789, 250] on button "Cancel" at bounding box center [857, 253] width 459 height 32
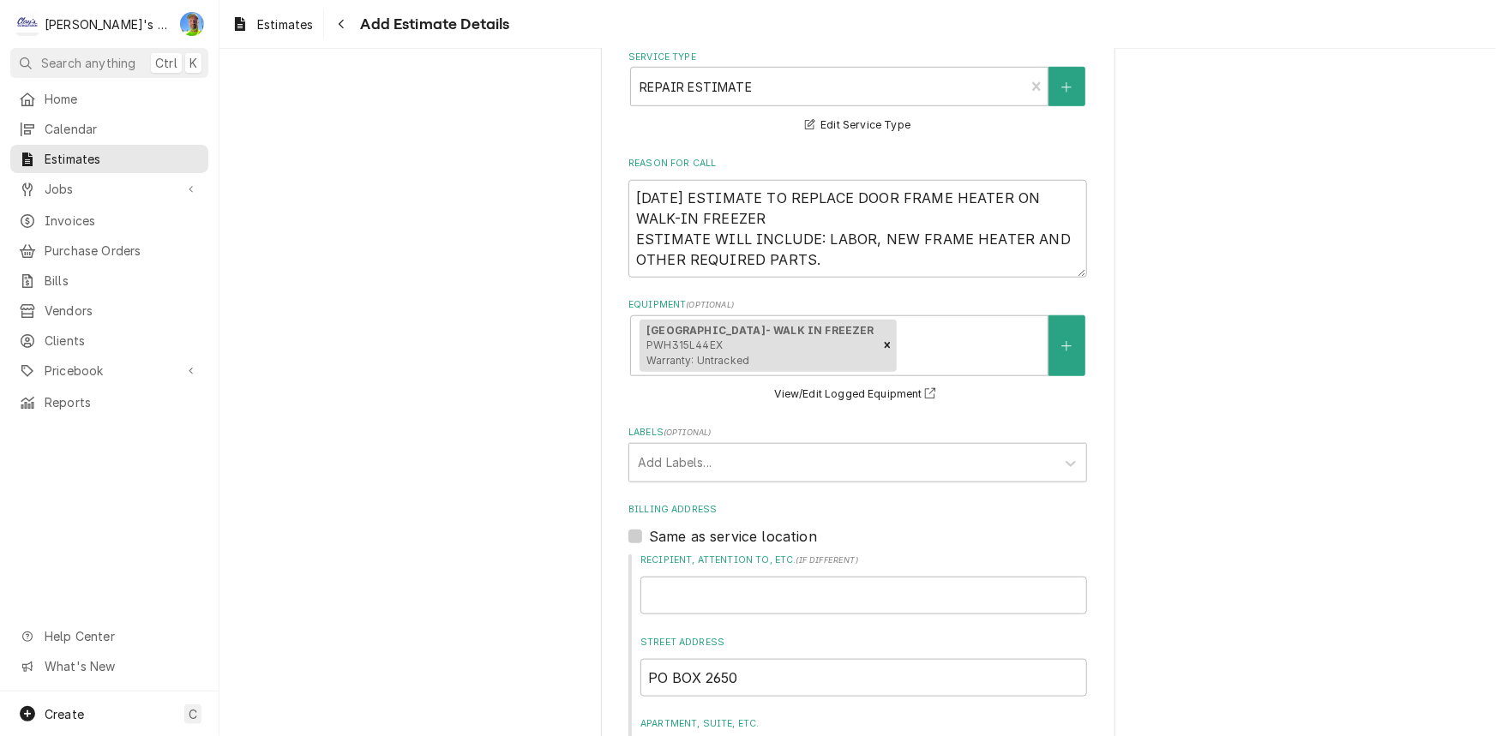
scroll to position [655, 0]
drag, startPoint x: 813, startPoint y: 264, endPoint x: 628, endPoint y: 239, distance: 186.0
click at [628, 239] on textarea "9/24/2025 ESTIMATE TO REPLACE DOOR FRAME HEATER ON WALK-IN FREEZER ESTIMATE WIL…" at bounding box center [857, 232] width 459 height 98
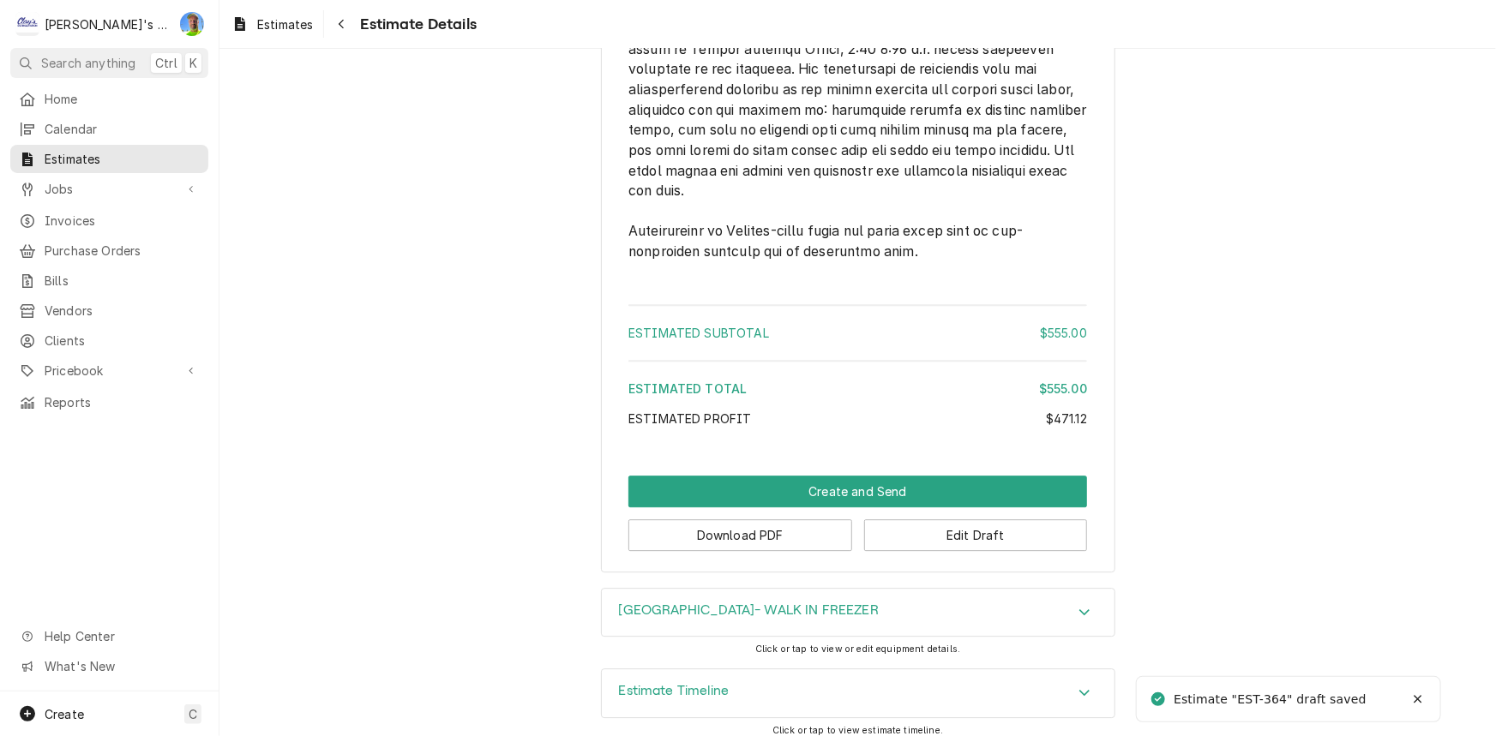
scroll to position [2278, 0]
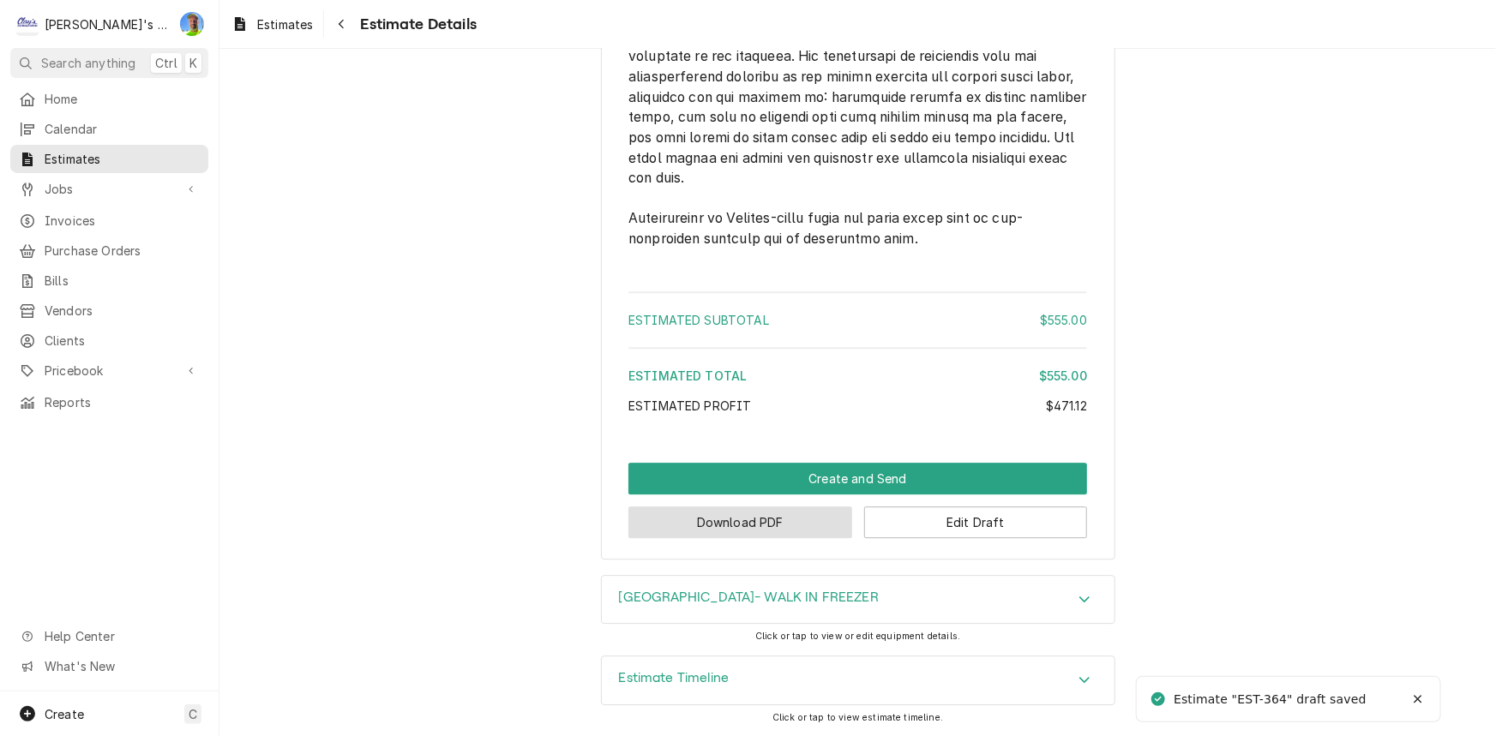
click at [797, 537] on button "Download PDF" at bounding box center [740, 523] width 224 height 32
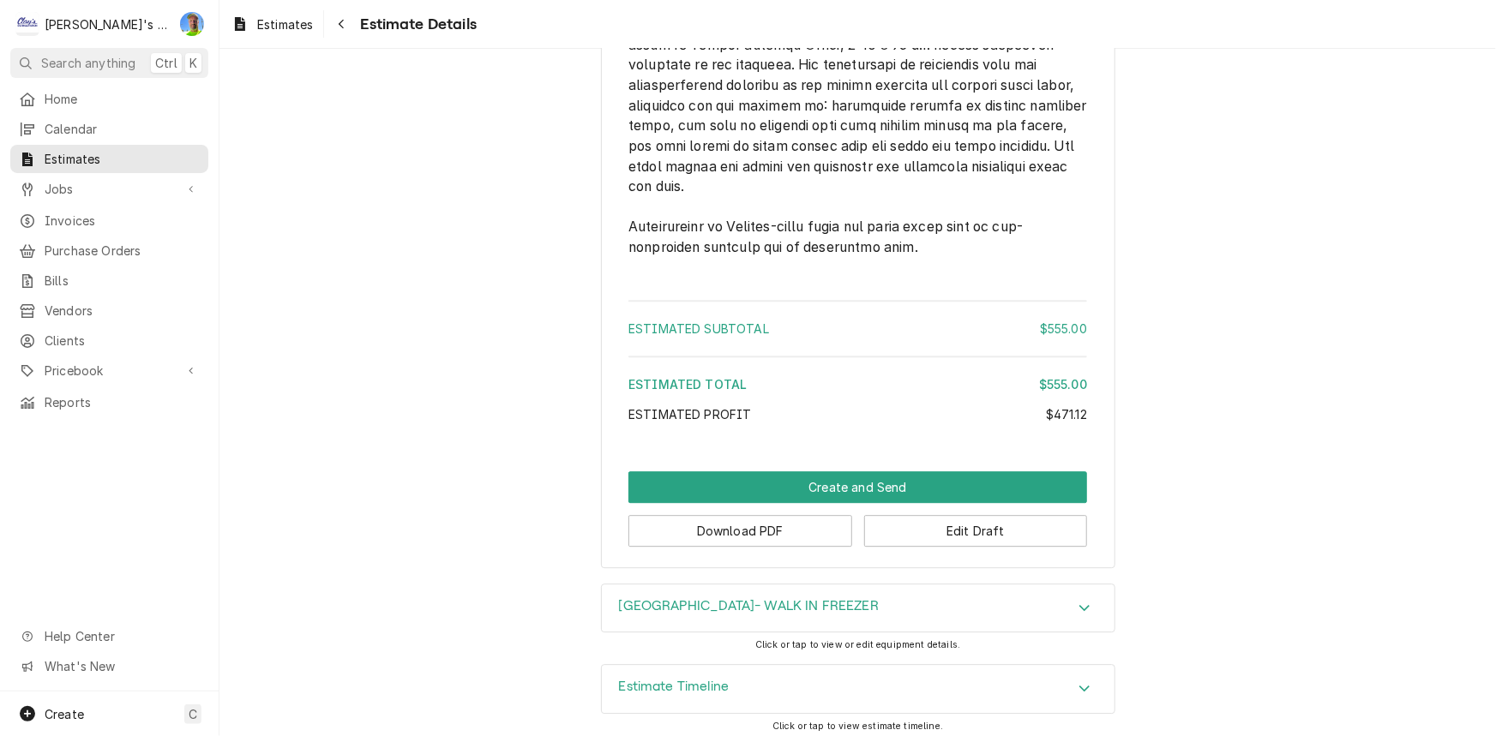
scroll to position [2200, 0]
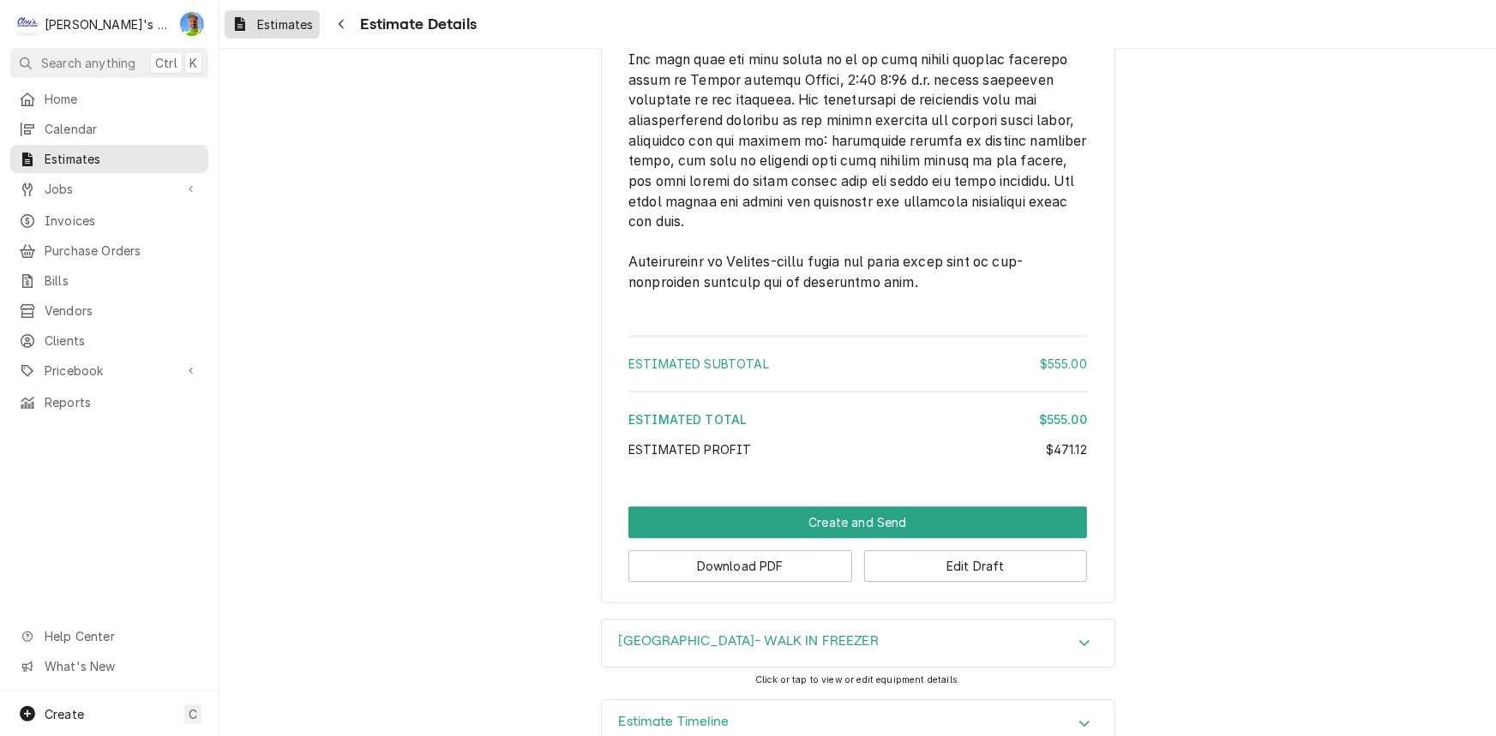
click at [308, 35] on link "Estimates" at bounding box center [272, 24] width 95 height 28
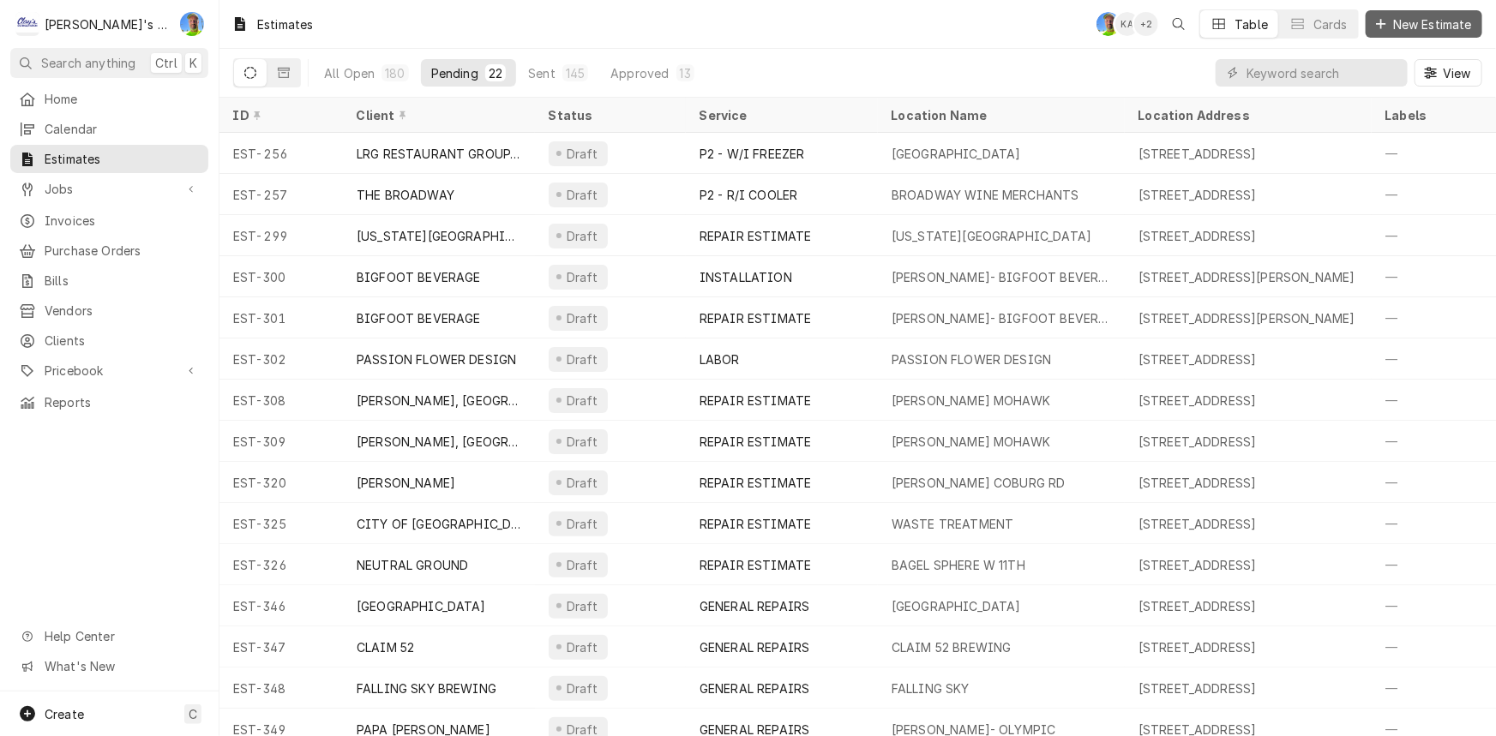
click at [1421, 30] on span "New Estimate" at bounding box center [1433, 24] width 86 height 18
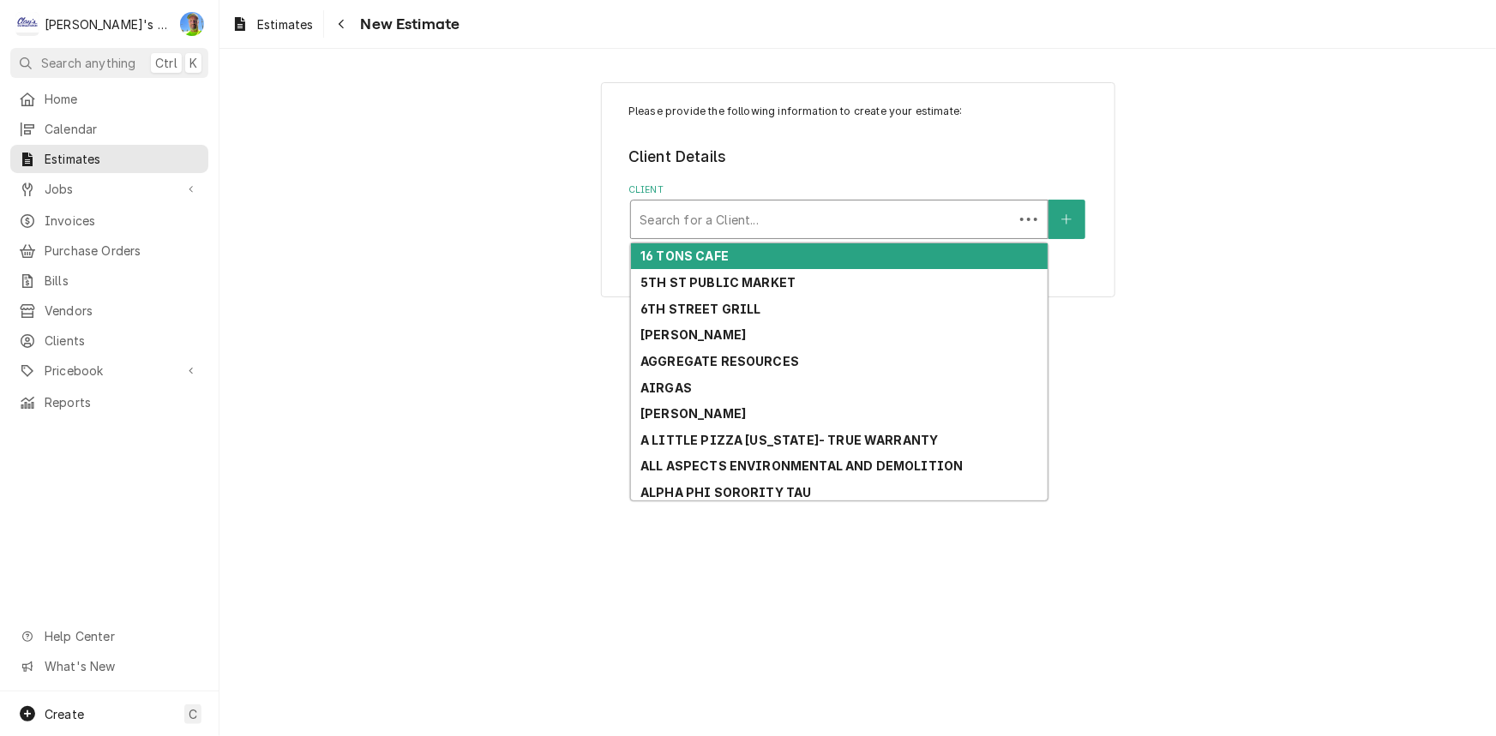
click at [786, 224] on div "Client" at bounding box center [822, 219] width 365 height 31
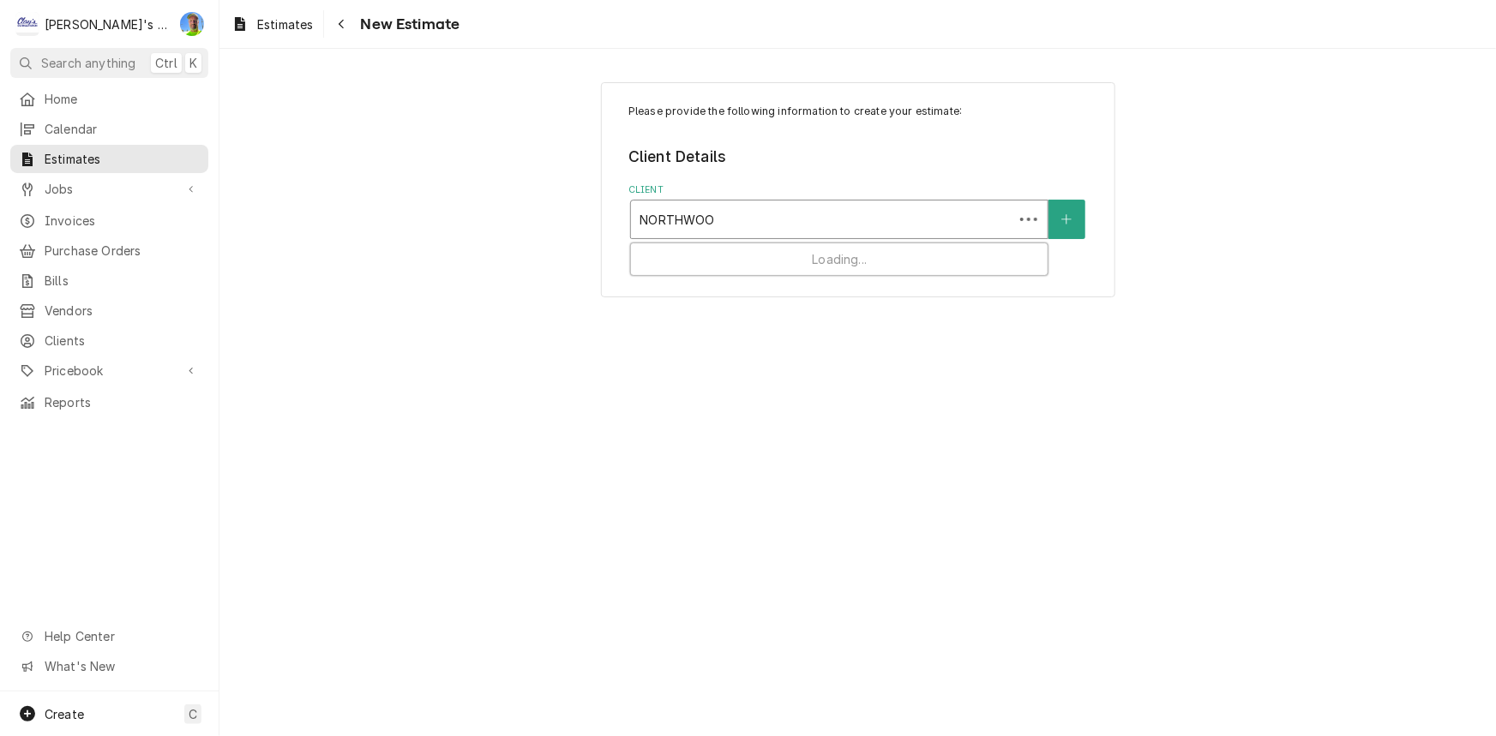
type input "NORTHWOOD"
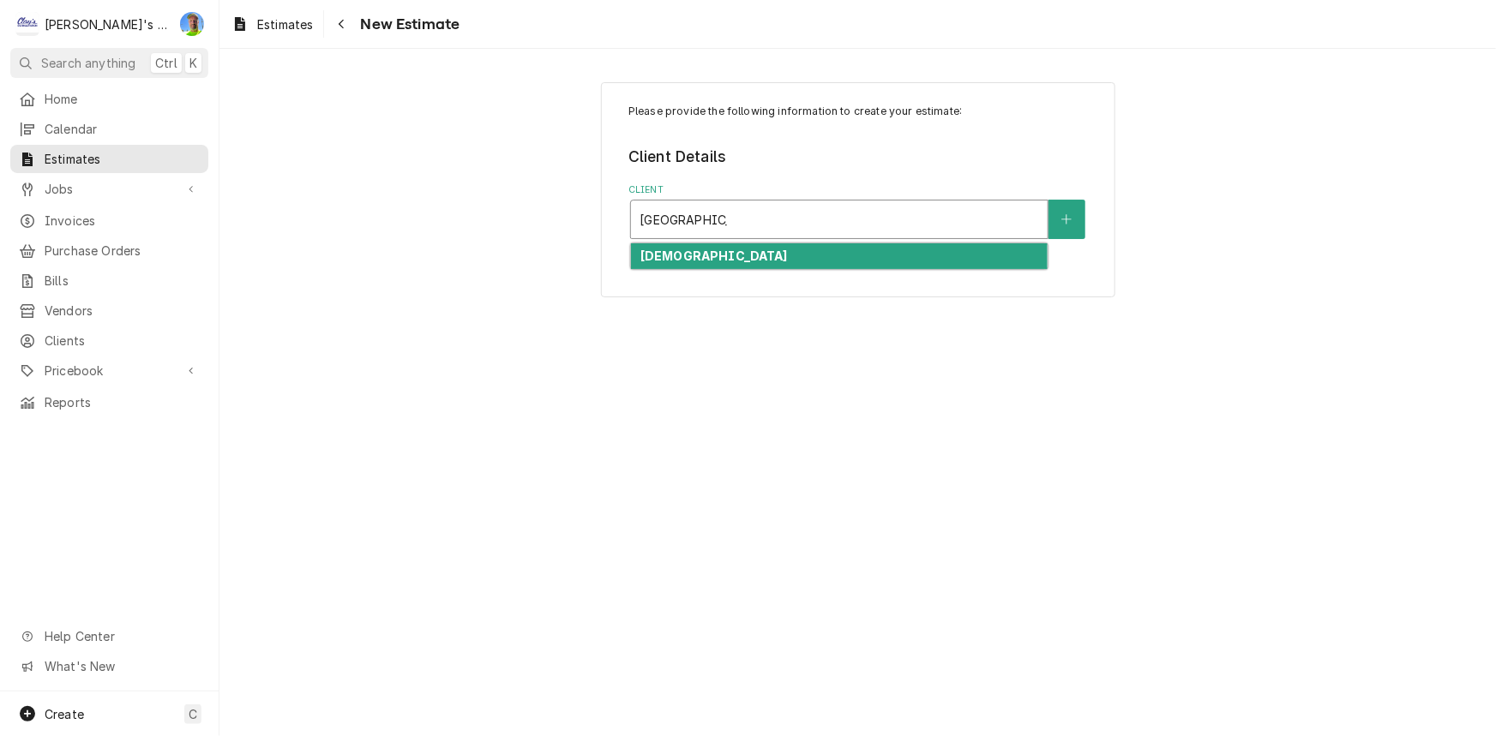
click at [788, 259] on strong "[DEMOGRAPHIC_DATA]" at bounding box center [713, 256] width 147 height 15
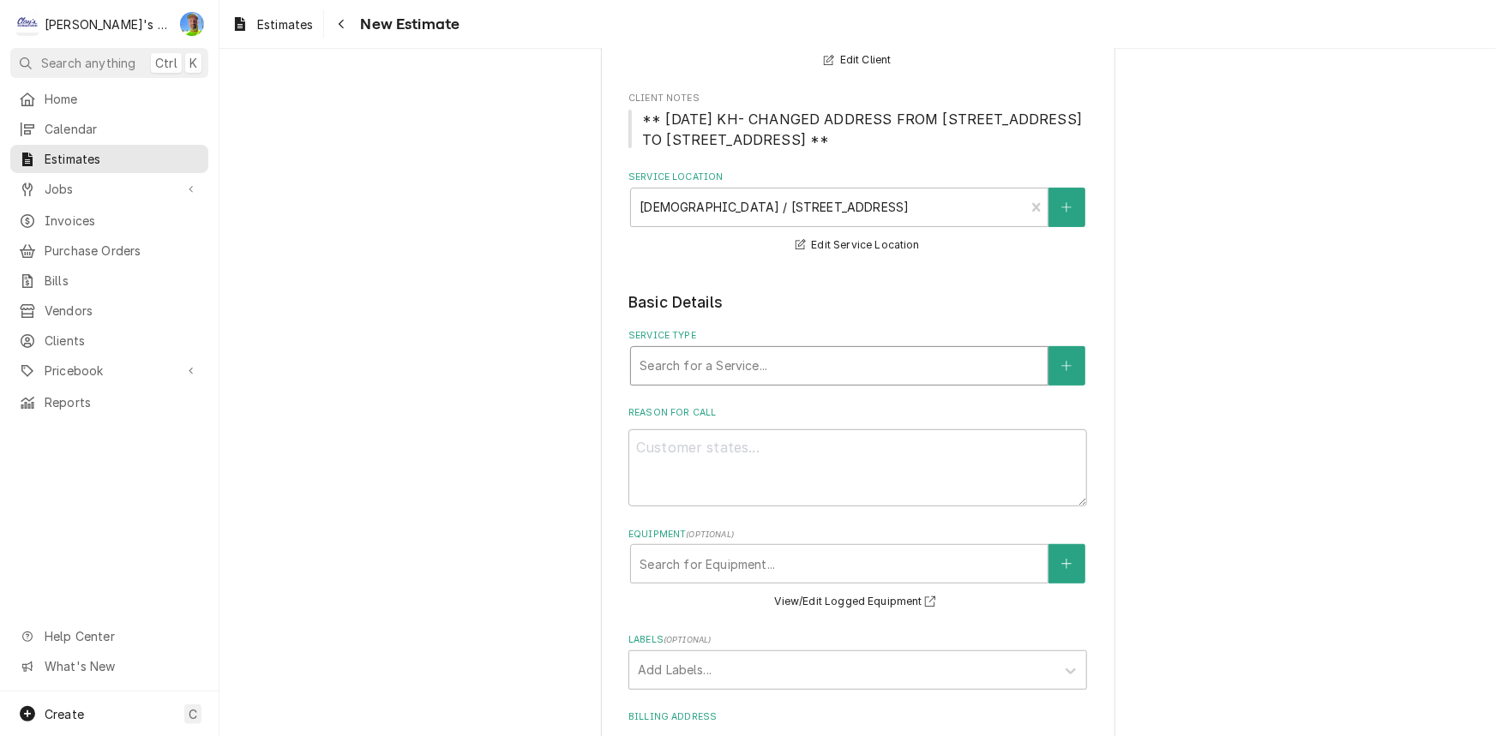
scroll to position [389, 0]
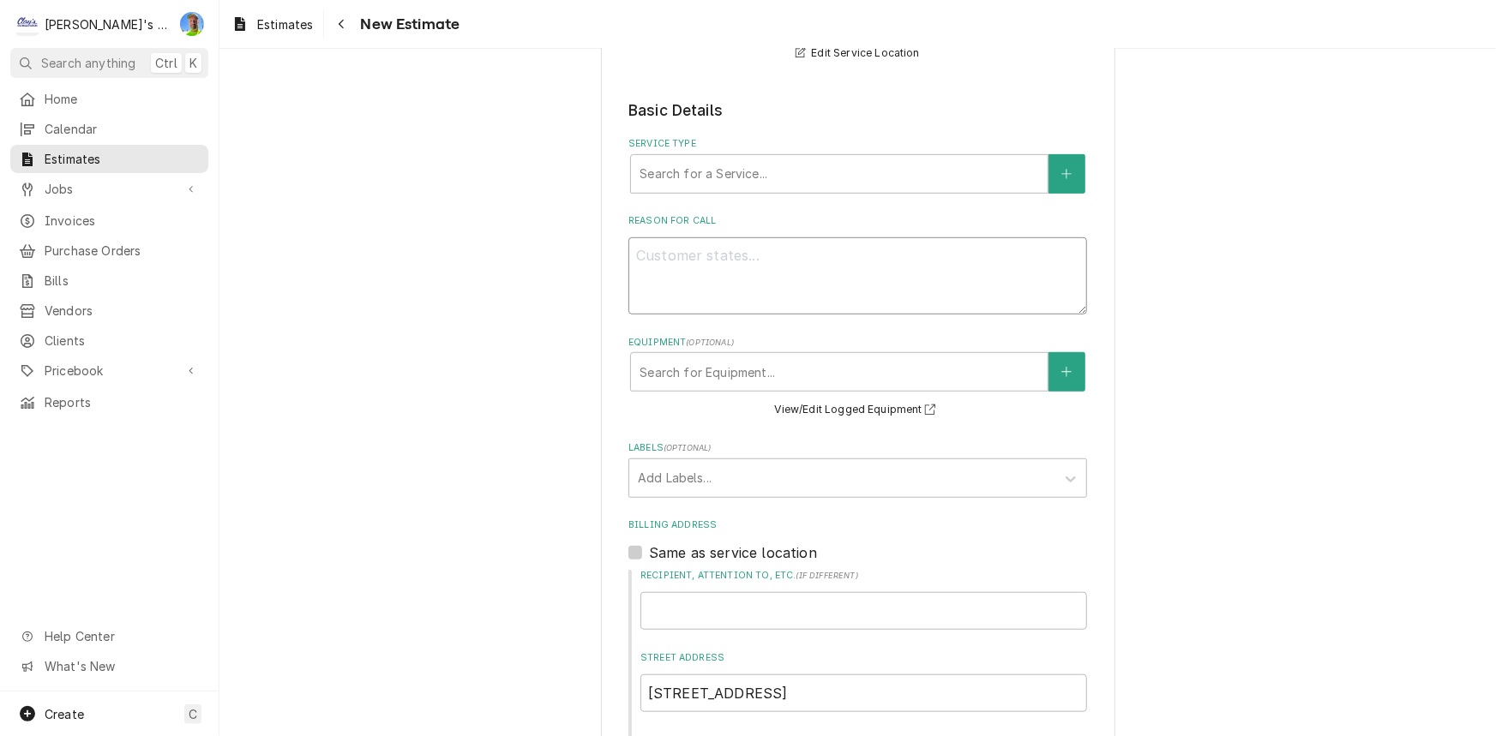
click at [750, 254] on textarea "Reason For Call" at bounding box center [857, 275] width 459 height 77
type textarea "x"
type textarea "9"
type textarea "x"
type textarea "9/"
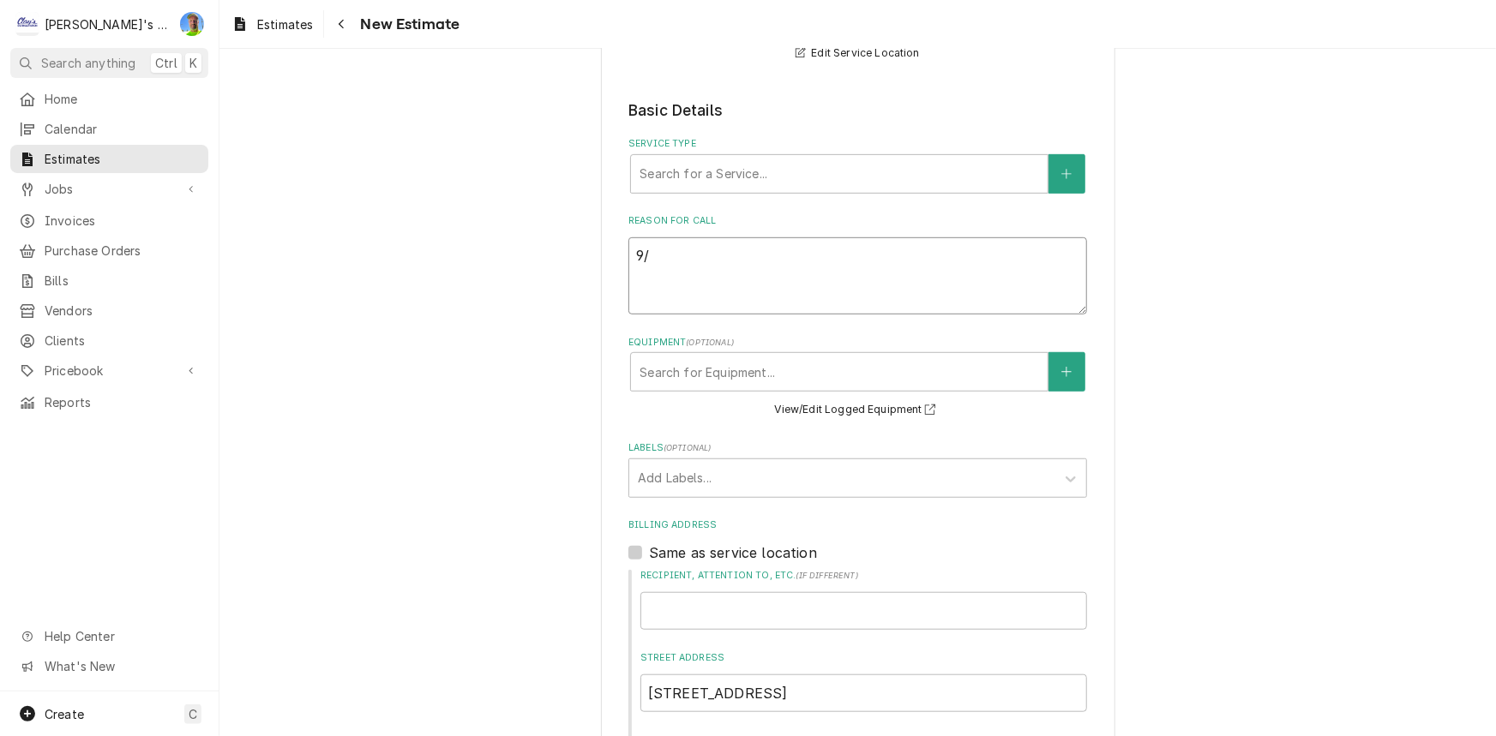
type textarea "x"
type textarea "9/2"
type textarea "x"
type textarea "9/24"
type textarea "x"
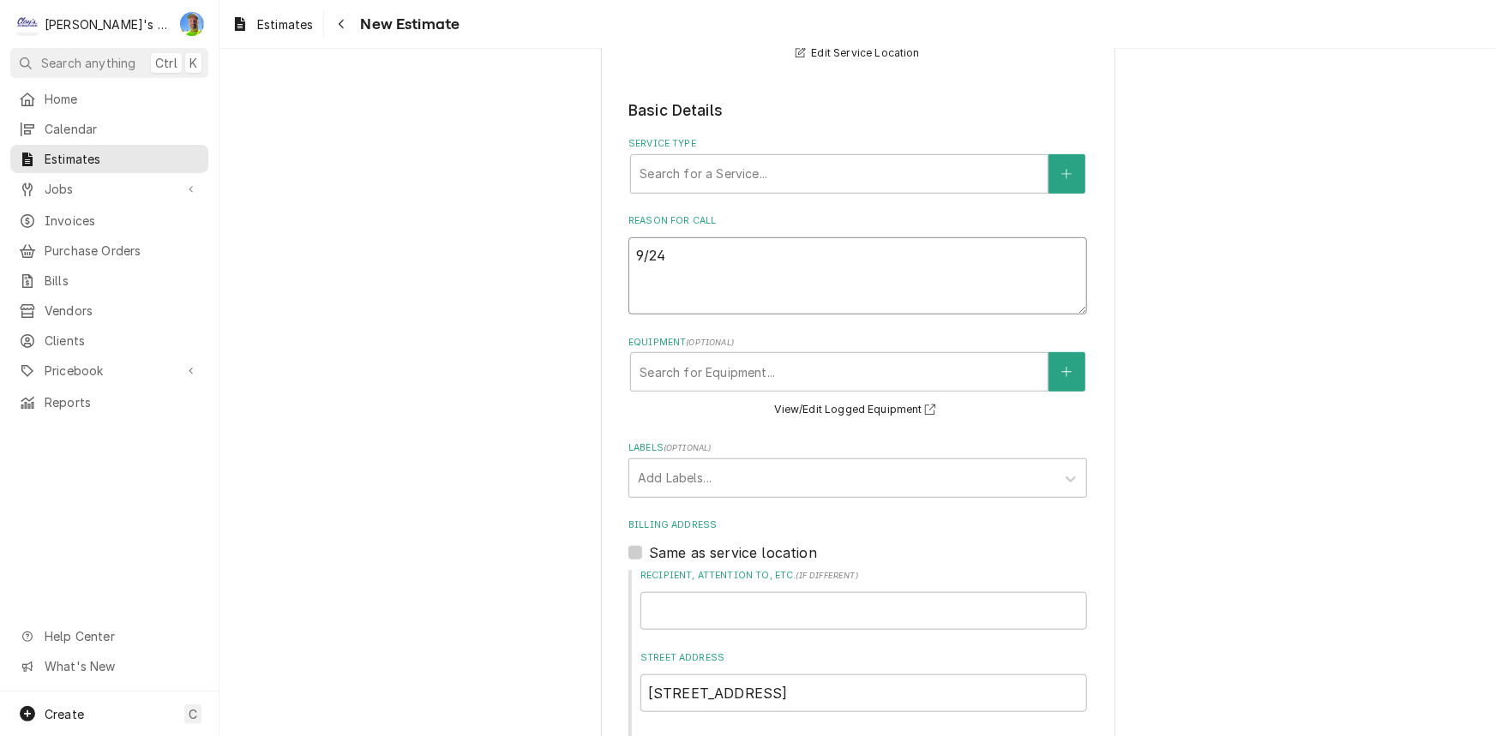
type textarea "9/24/"
type textarea "x"
type textarea "9/24/2"
type textarea "x"
type textarea "9/24/20"
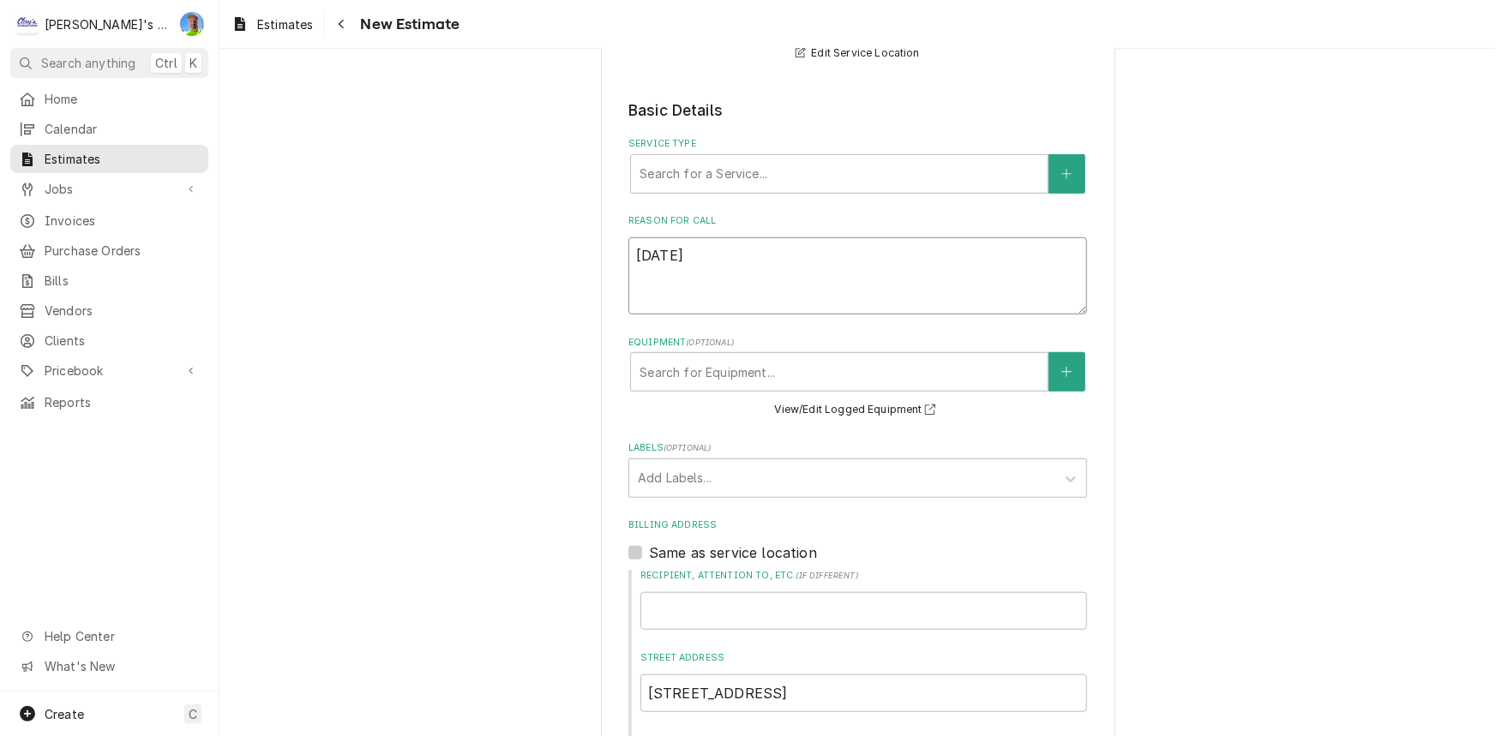
type textarea "x"
type textarea "9/24/202"
type textarea "x"
type textarea "9/24/2025"
type textarea "x"
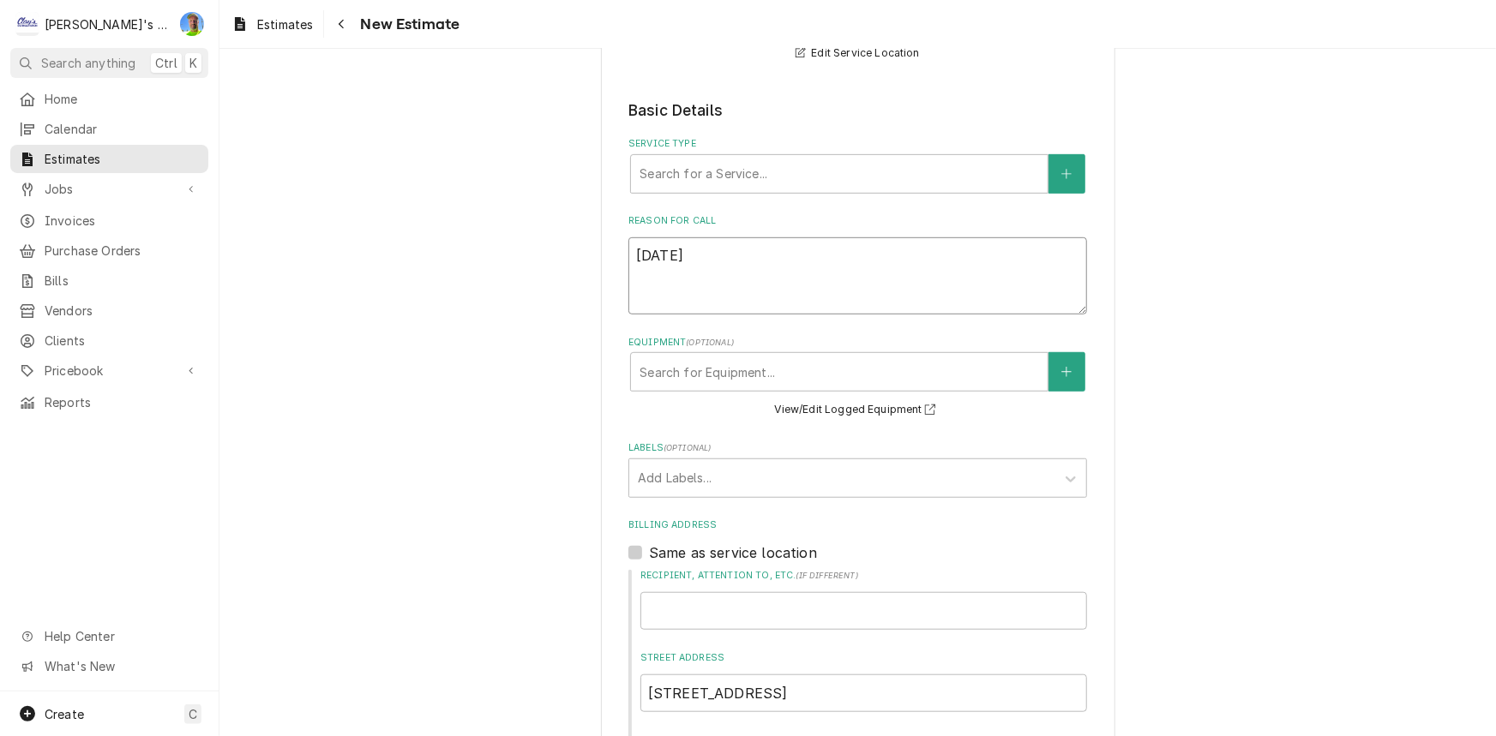
type textarea "9/24/2025"
type textarea "x"
type textarea "9/24/2025 E"
type textarea "x"
type textarea "9/24/2025 ES"
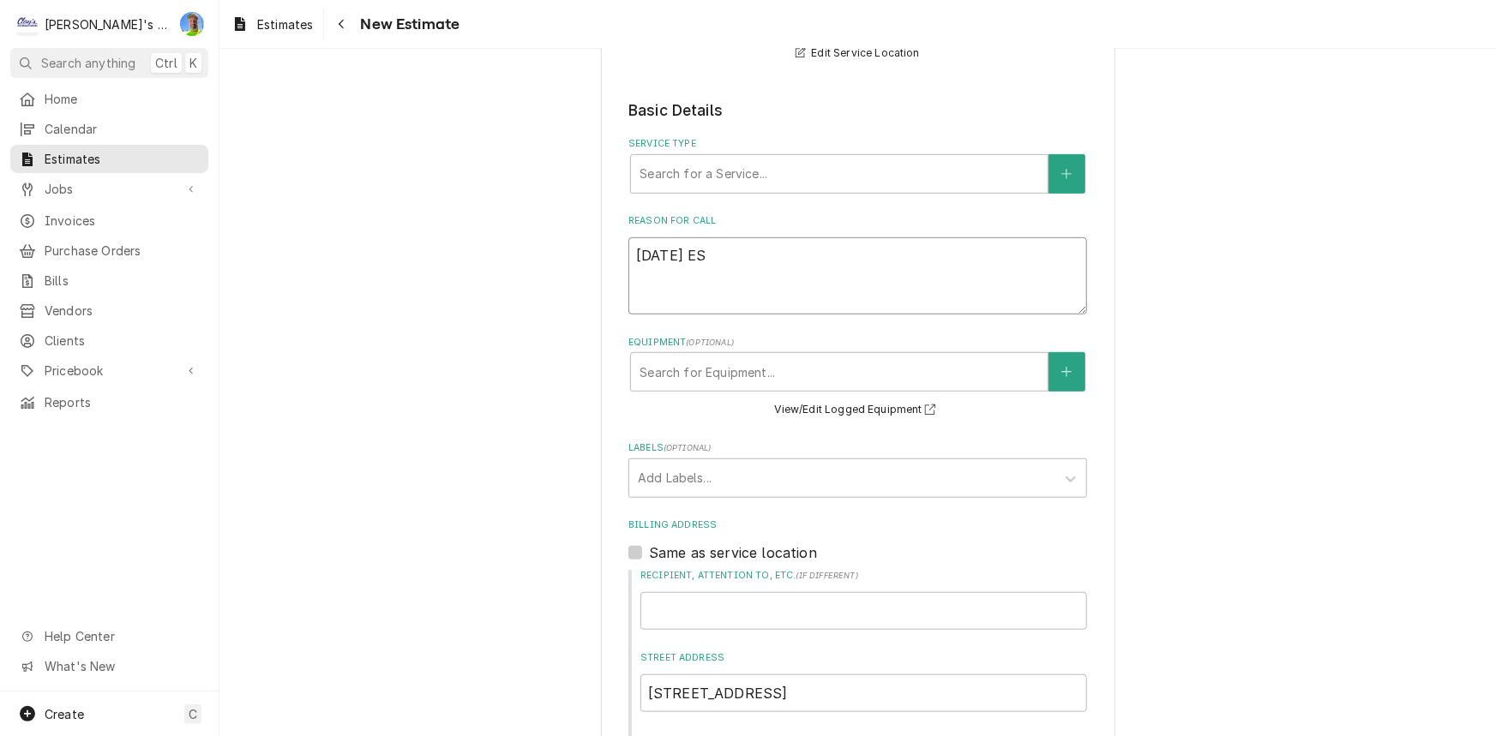
type textarea "x"
type textarea "9/24/2025 EST"
type textarea "x"
type textarea "9/24/2025 ESTI"
type textarea "x"
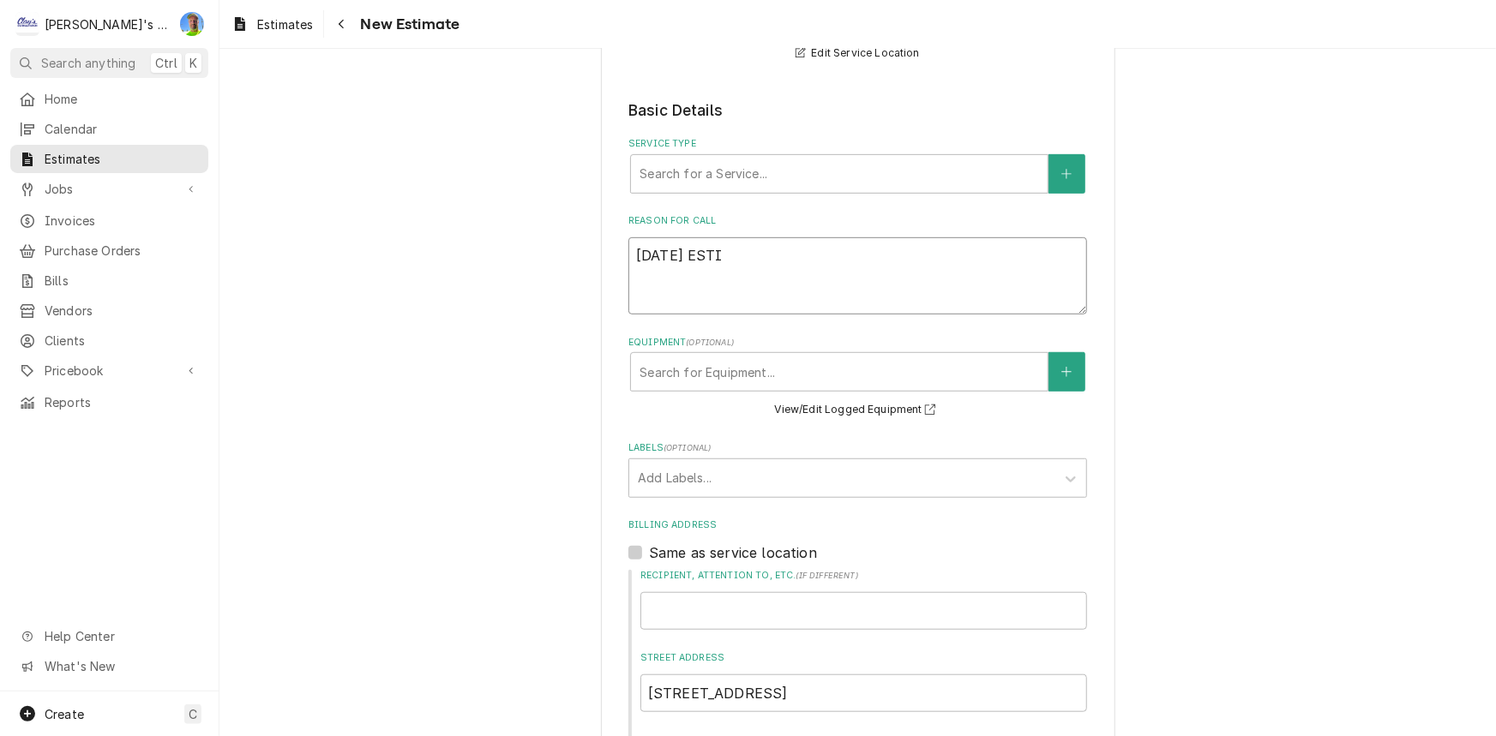
type textarea "9/24/2025 ESTIM"
type textarea "x"
type textarea "9/24/2025 ESTIMA"
type textarea "x"
type textarea "9/24/2025 ESTIMAT"
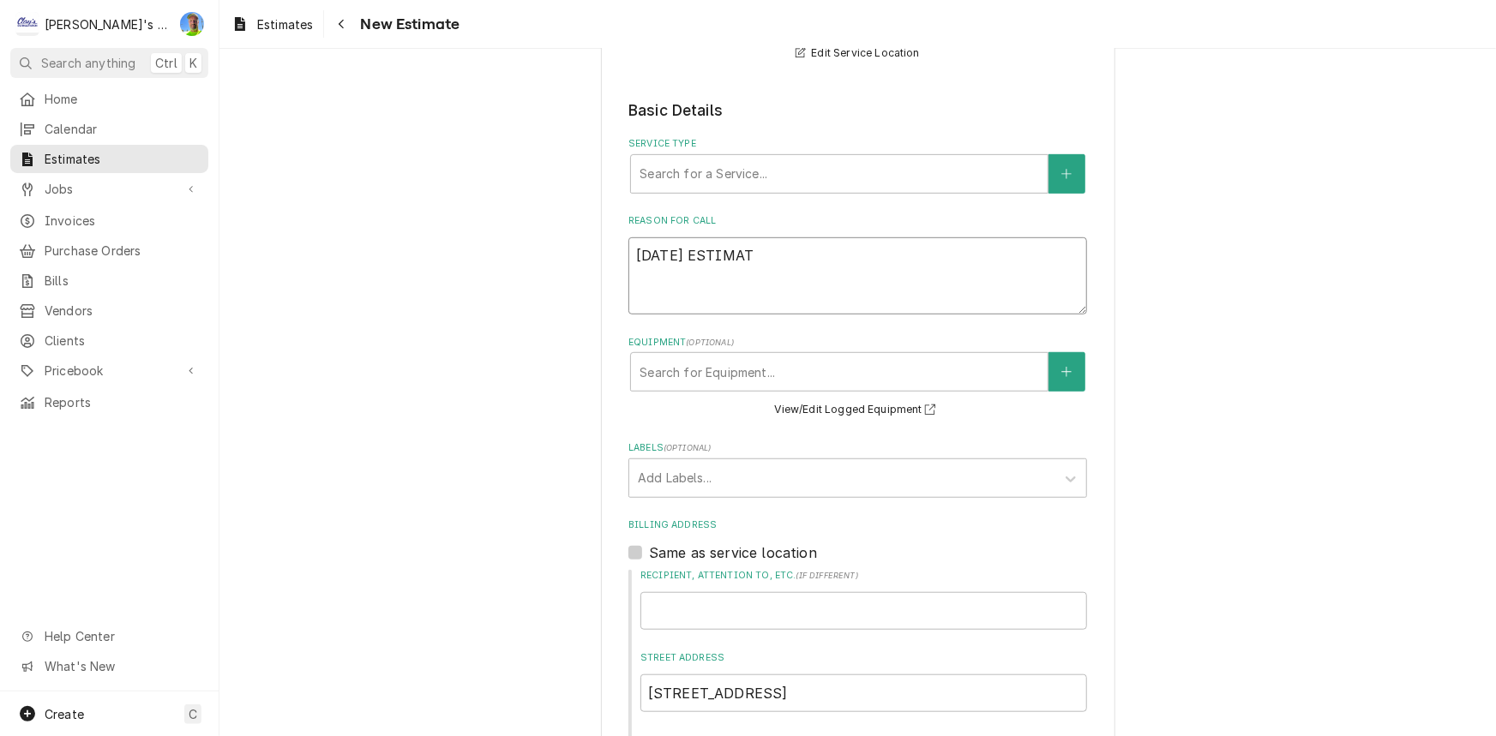
type textarea "x"
type textarea "9/24/2025 ESTIMATE"
type textarea "x"
type textarea "9/24/2025 ESTIMATE"
type textarea "x"
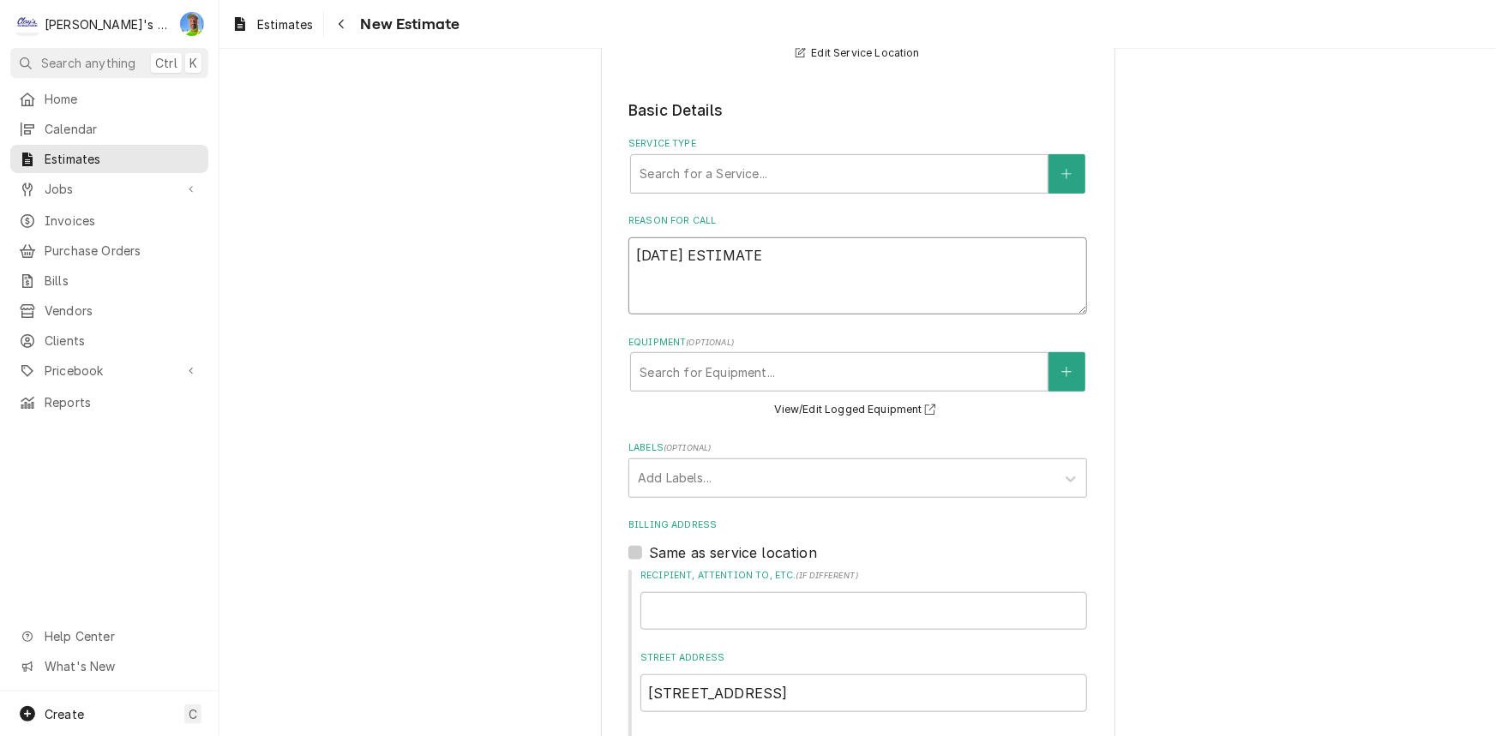
type textarea "9/24/2025 ESTIMATE T"
type textarea "x"
type textarea "9/24/2025 ESTIMATE TO"
type textarea "x"
type textarea "9/24/2025 ESTIMATE TO"
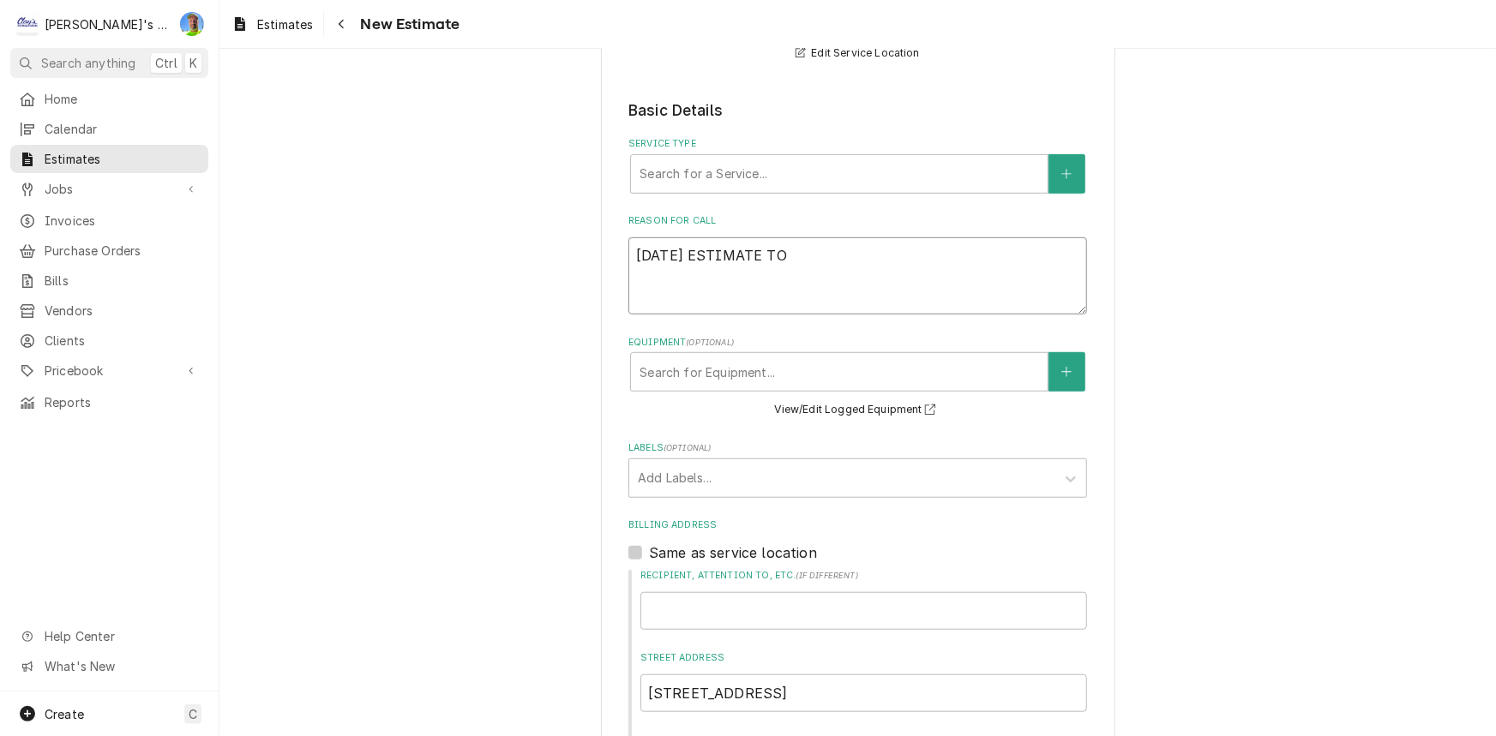
type textarea "x"
type textarea "9/24/2025 ESTIMATE TO R"
type textarea "x"
type textarea "9/24/2025 ESTIMATE TO RE"
type textarea "x"
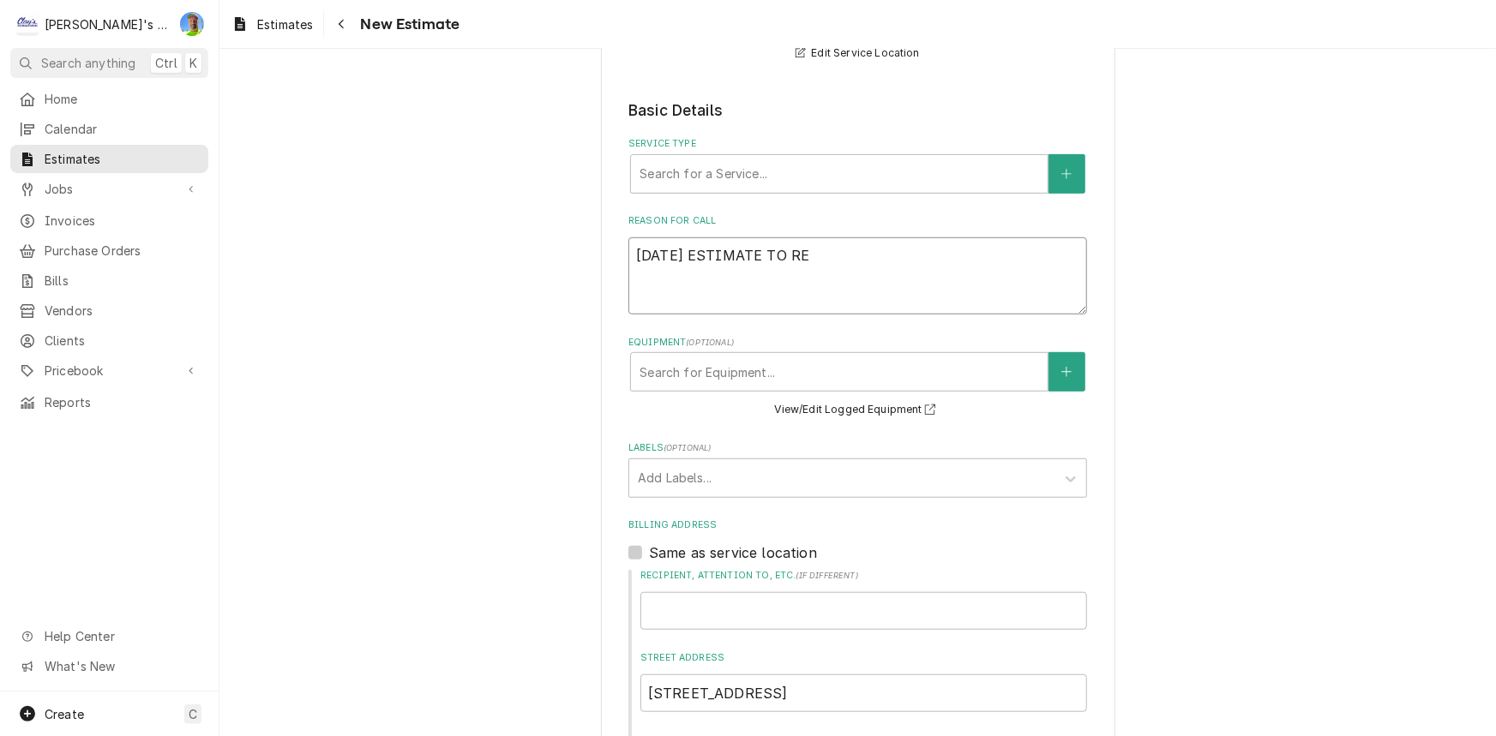
type textarea "9/24/2025 ESTIMATE TO REP"
type textarea "x"
type textarea "9/24/2025 ESTIMATE TO REPL"
type textarea "x"
type textarea "9/24/2025 ESTIMATE TO REPLA"
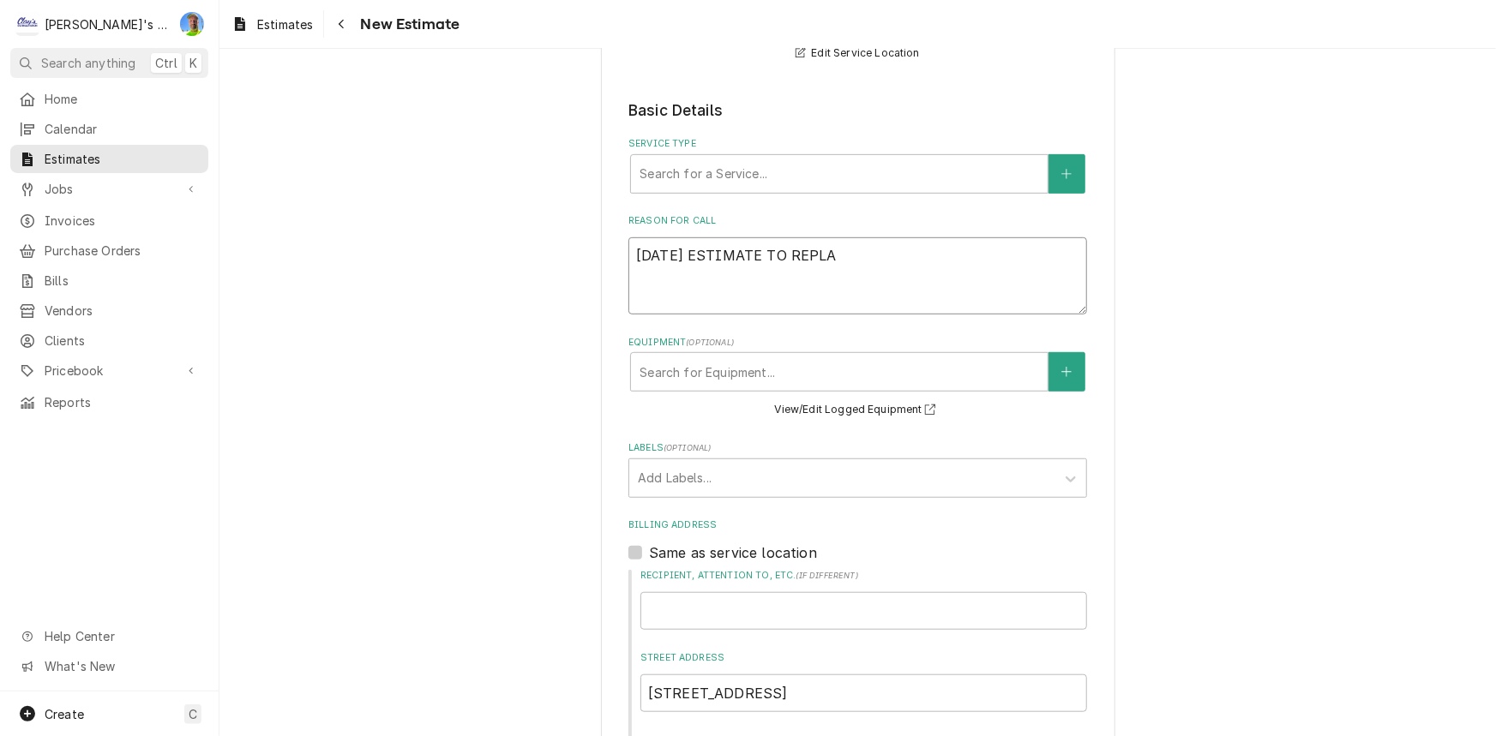
type textarea "x"
type textarea "9/24/2025 ESTIMATE TO REPLAC"
type textarea "x"
type textarea "9/24/2025 ESTIMATE TO REPLACE"
type textarea "x"
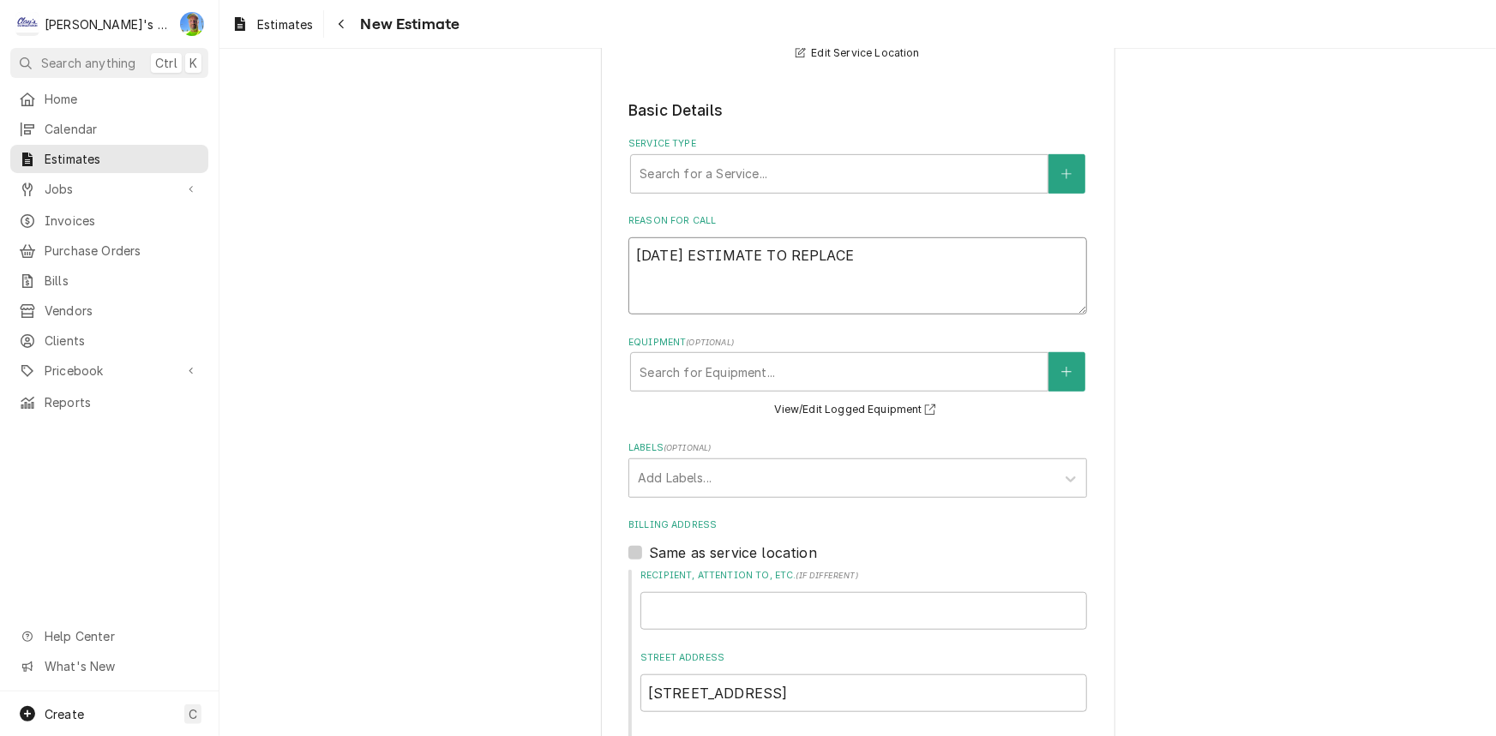
type textarea "9/24/2025 ESTIMATE TO REPLACE"
type textarea "x"
type textarea "9/24/2025 ESTIMATE TO REPLACE 2"
type textarea "x"
type textarea "9/24/2025 ESTIMATE TO REPLACE 2"
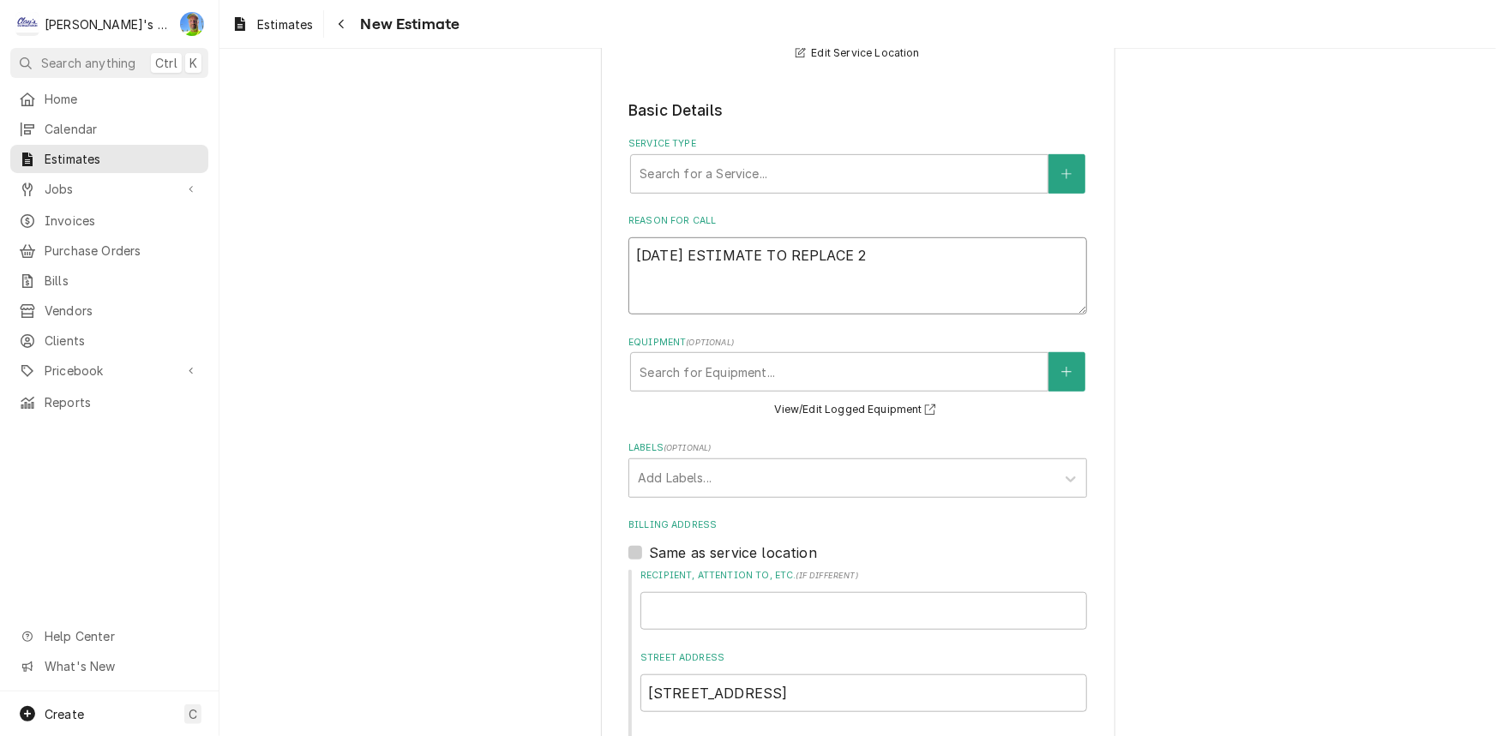
type textarea "x"
type textarea "9/24/2025 ESTIMATE TO REPLACE 2 D"
type textarea "x"
type textarea "9/24/2025 ESTIMATE TO REPLACE 2 DO"
type textarea "x"
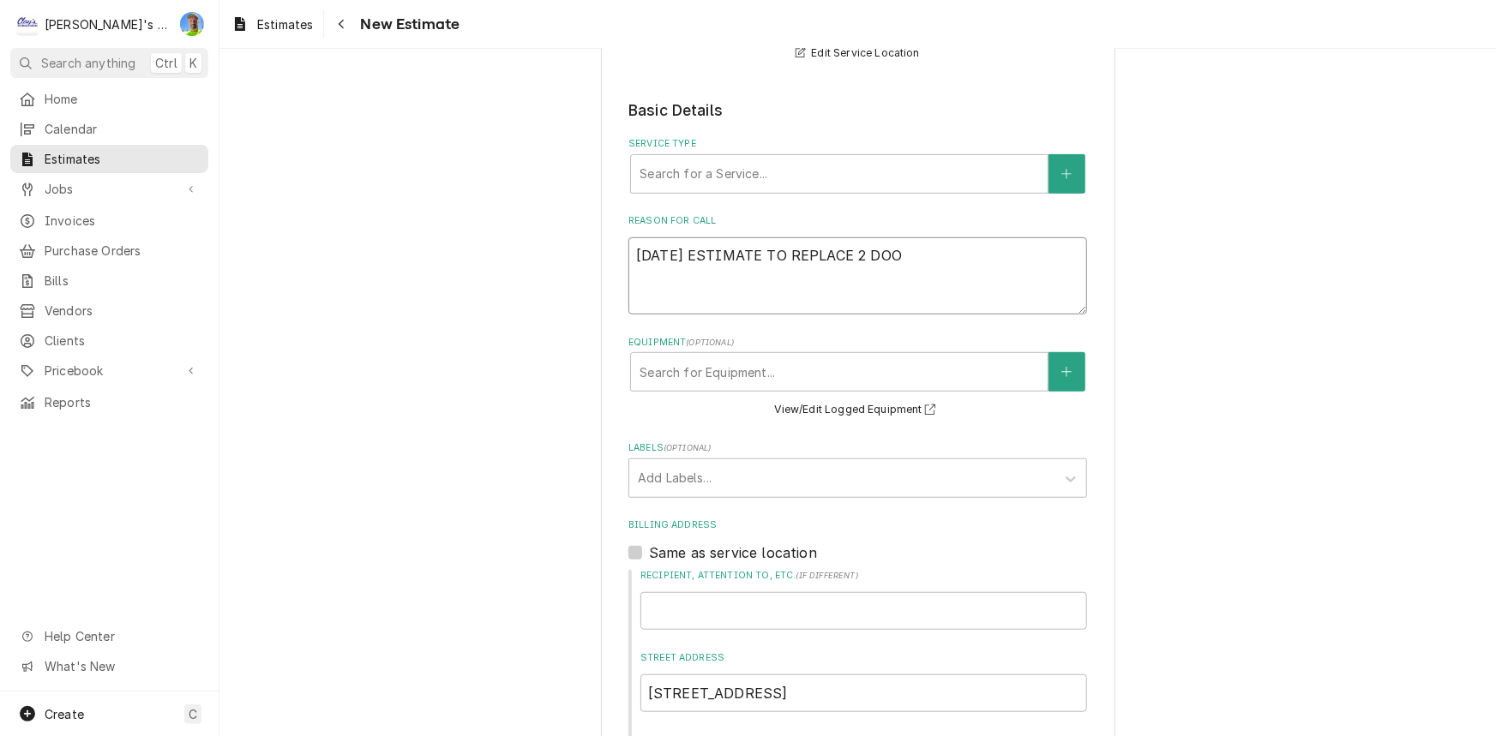
type textarea "9/24/2025 ESTIMATE TO REPLACE 2 DOOR"
type textarea "x"
type textarea "9/24/2025 ESTIMATE TO REPLACE 2 DOOR H"
type textarea "x"
type textarea "9/24/2025 ESTIMATE TO REPLACE 2 DOOR HEA"
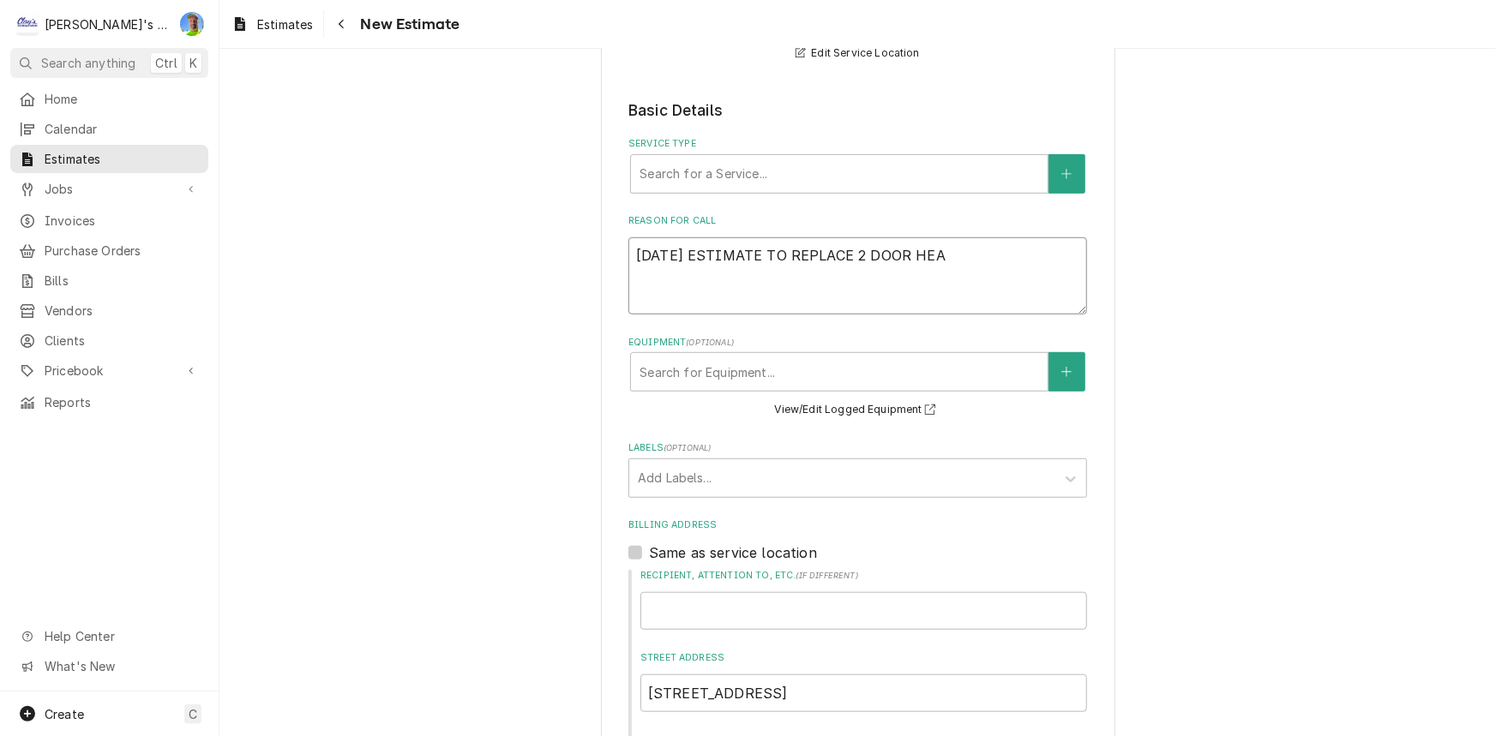
type textarea "x"
type textarea "9/24/2025 ESTIMATE TO REPLACE 2 DOOR HEAT"
type textarea "x"
type textarea "9/24/2025 ESTIMATE TO REPLACE 2 DOOR HEA"
type textarea "x"
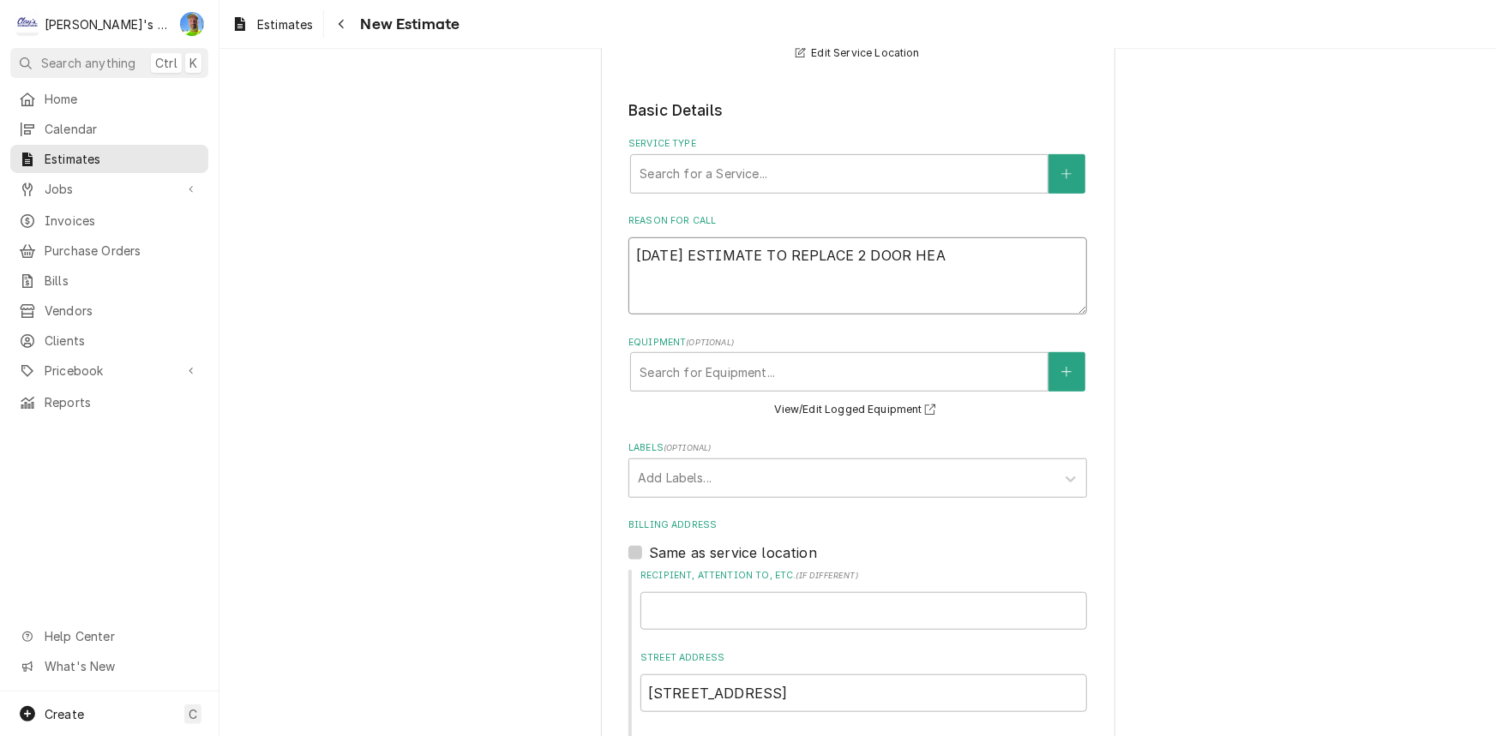
type textarea "9/24/2025 ESTIMATE TO REPLACE 2 DOOR HE"
type textarea "x"
type textarea "9/24/2025 ESTIMATE TO REPLACE 2 DOOR H"
type textarea "x"
type textarea "9/24/2025 ESTIMATE TO REPLACE 2 DOOR"
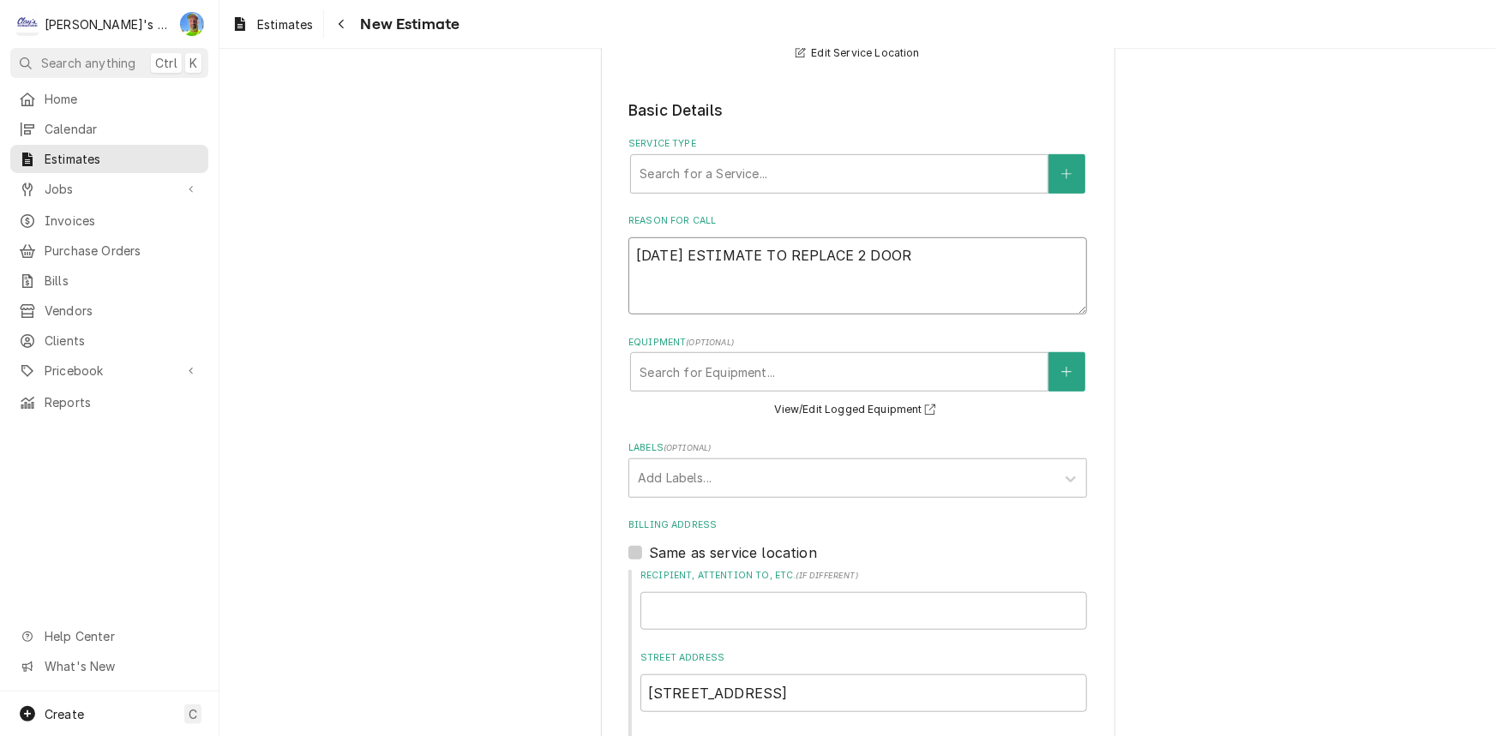
type textarea "x"
type textarea "9/24/2025 ESTIMATE TO REPLACE 2 DOOR H"
type textarea "x"
type textarea "9/24/2025 ESTIMATE TO REPLACE 2 DOOR HE"
type textarea "x"
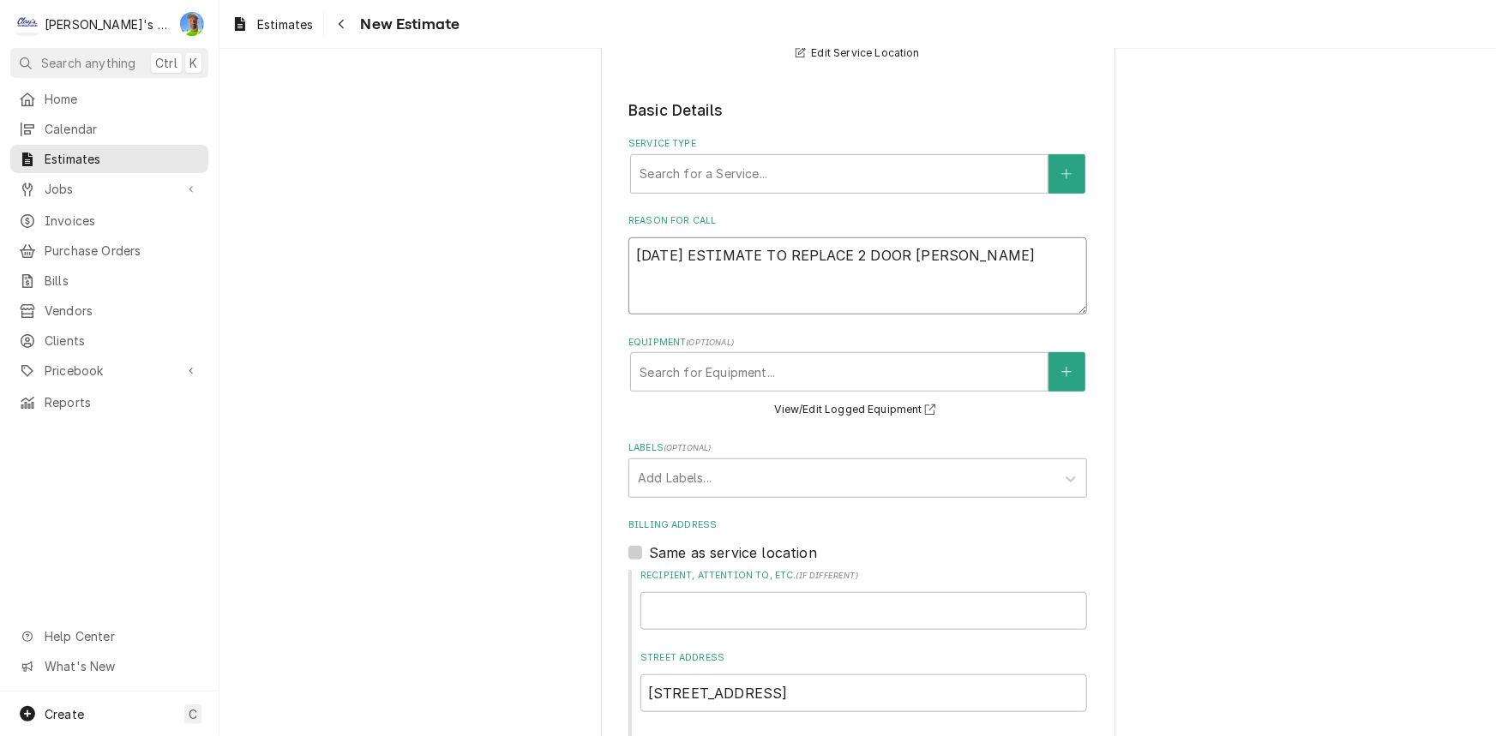
type textarea "9/24/2025 ESTIMATE TO REPLACE 2 DOOR HEA"
type textarea "x"
type textarea "9/24/2025 ESTIMATE TO REPLACE 2 DOOR HEAT"
type textarea "x"
type textarea "9/24/2025 ESTIMATE TO REPLACE 2 DOOR HEATE"
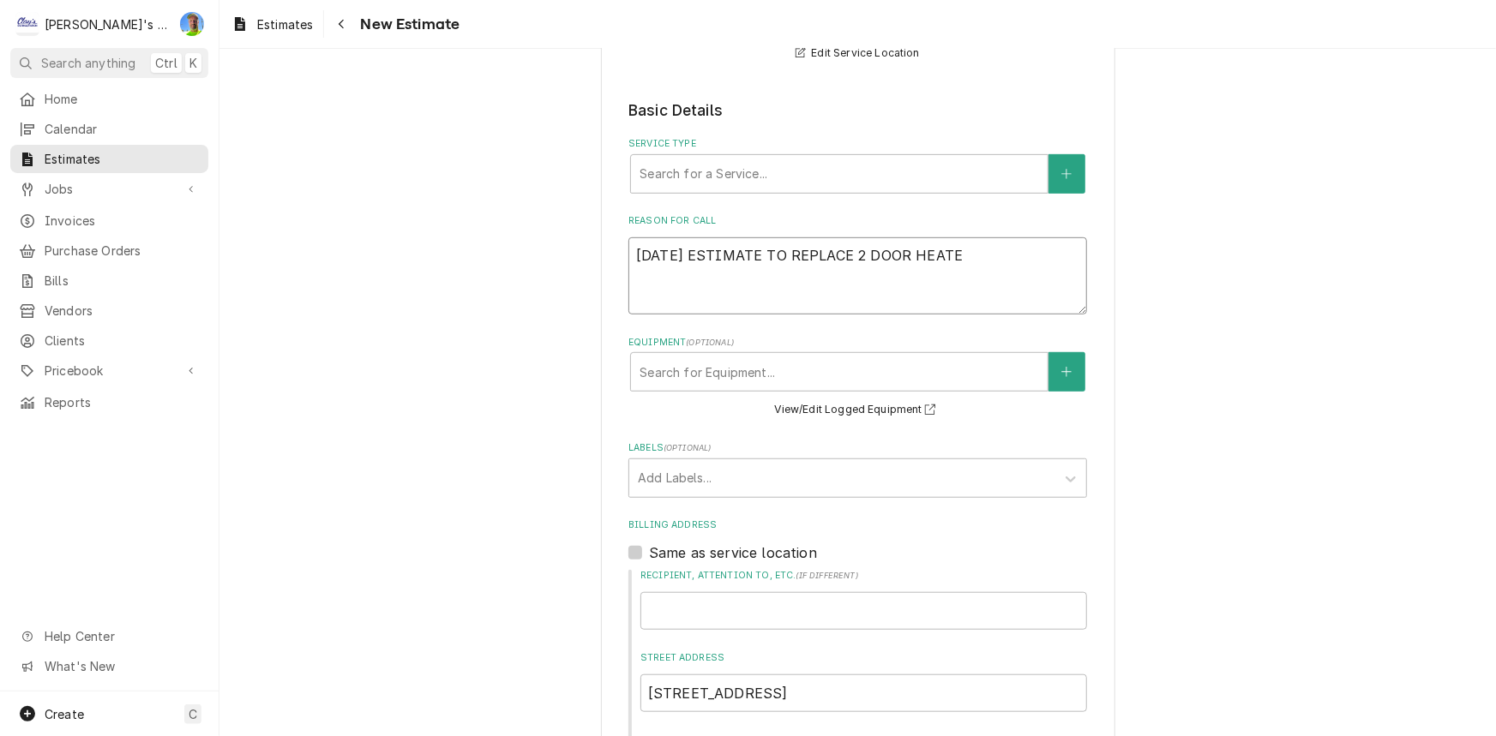
type textarea "x"
type textarea "9/24/2025 ESTIMATE TO REPLACE 2 DOOR HEATER"
type textarea "x"
type textarea "9/24/2025 ESTIMATE TO REPLACE 2 DOOR HEATERS"
type textarea "x"
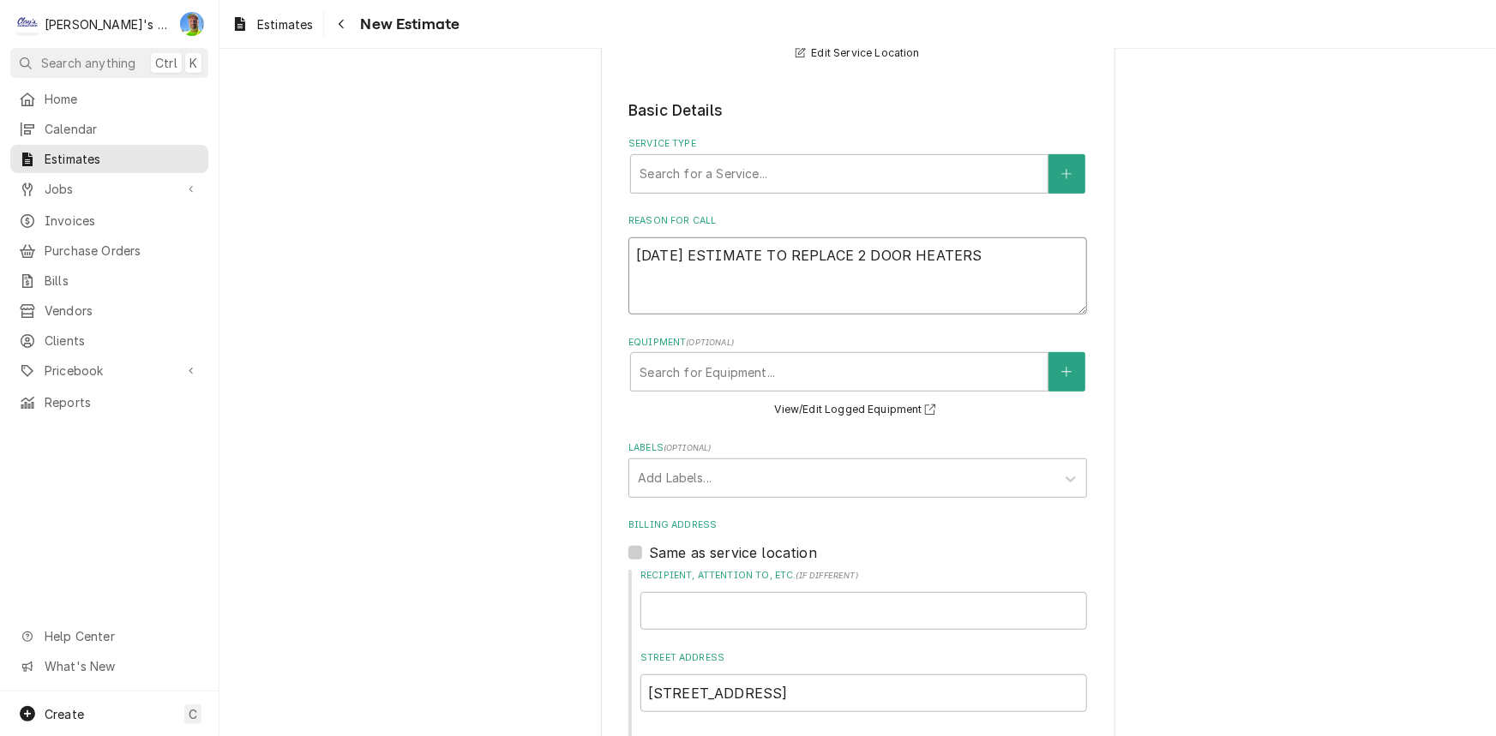
type textarea "9/24/2025 ESTIMATE TO REPLACE 2 DOOR HEATERS O"
type textarea "x"
type textarea "9/24/2025 ESTIMATE TO REPLACE 2 DOOR HEATERS ON"
type textarea "x"
type textarea "9/24/2025 ESTIMATE TO REPLACE 2 DOOR HEATERS ON"
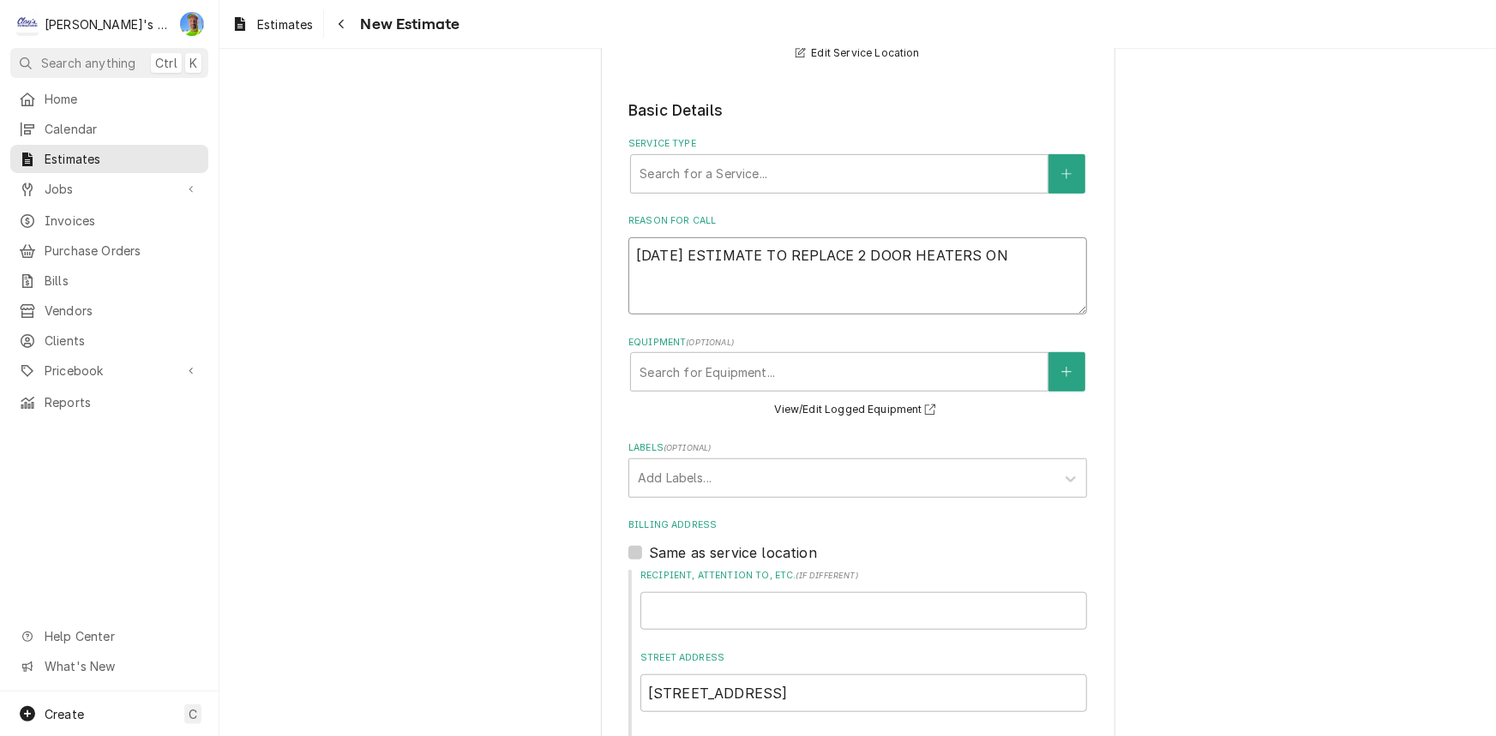
type textarea "x"
type textarea "9/24/2025 ESTIMATE TO REPLACE 2 DOOR HEATERS ON T"
type textarea "x"
type textarea "9/24/2025 ESTIMATE TO REPLACE 2 DOOR HEATERS ON TR"
type textarea "x"
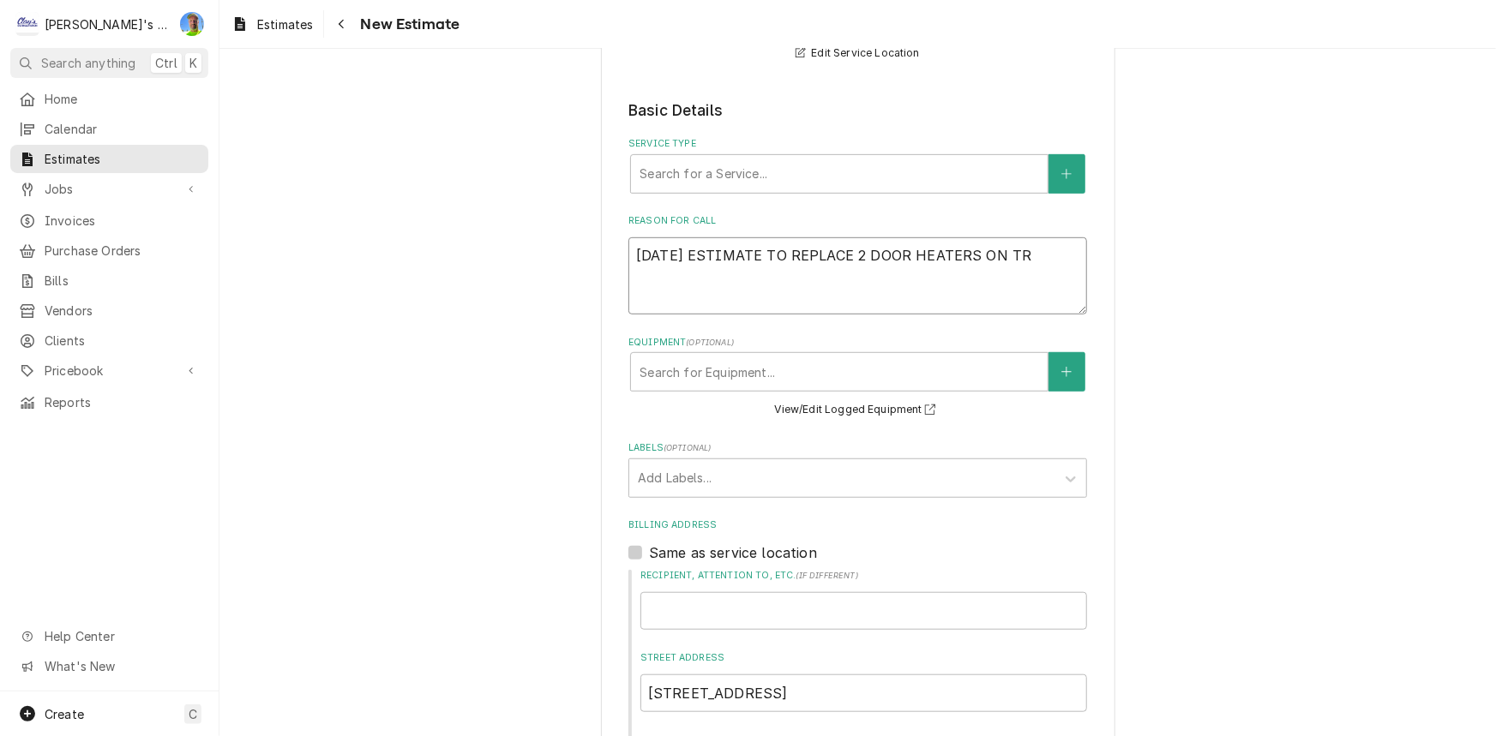
type textarea "9/24/2025 ESTIMATE TO REPLACE 2 DOOR HEATERS ON TRA"
type textarea "x"
type textarea "9/24/2025 ESTIMATE TO REPLACE 2 DOOR HEATERS ON TRAU"
type textarea "x"
type textarea "9/24/2025 ESTIMATE TO REPLACE 2 DOOR HEATERS ON TRAUL"
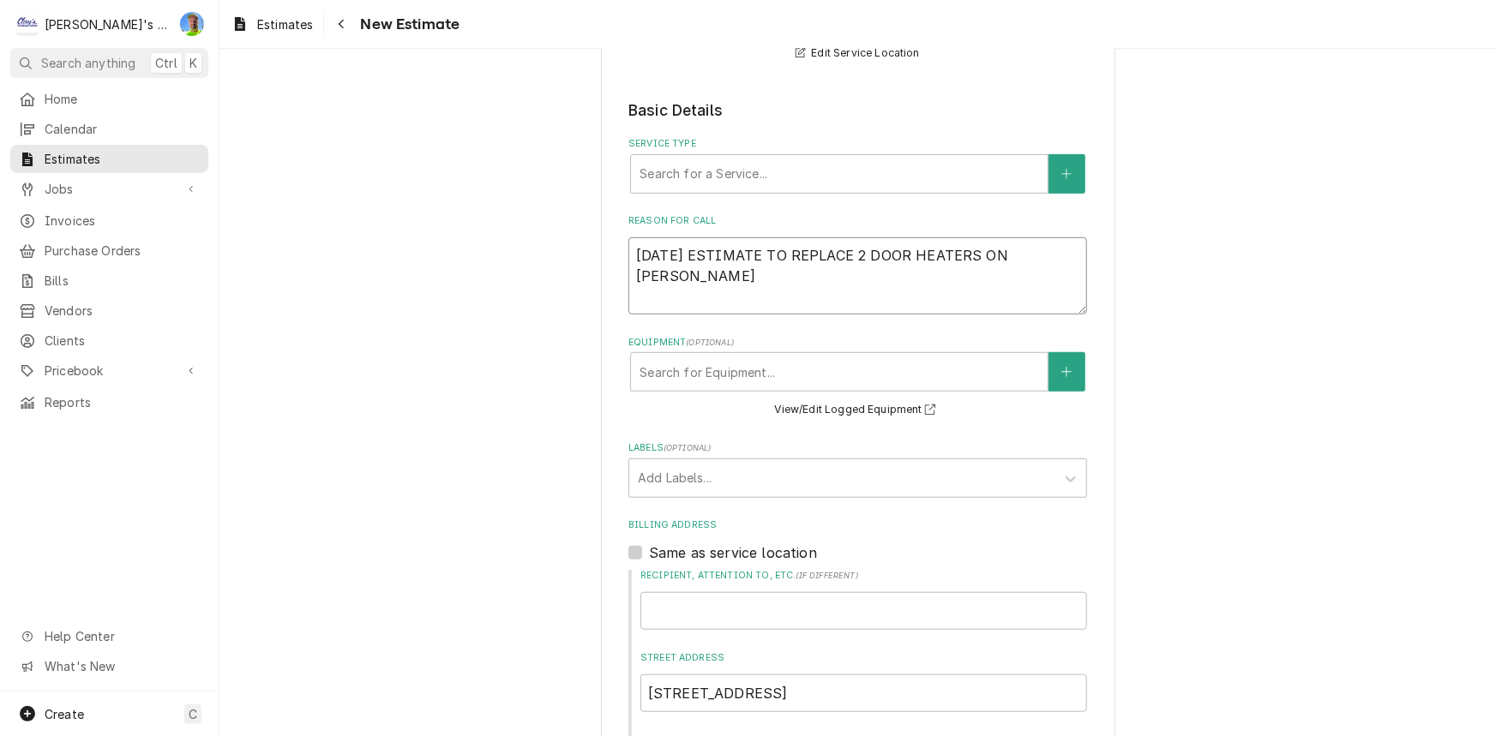
type textarea "x"
type textarea "9/24/2025 ESTIMATE TO REPLACE 2 DOOR HEATERS ON TRAULS"
type textarea "x"
type textarea "9/24/2025 ESTIMATE TO REPLACE 2 DOOR HEATERS ON TRAULSE"
type textarea "x"
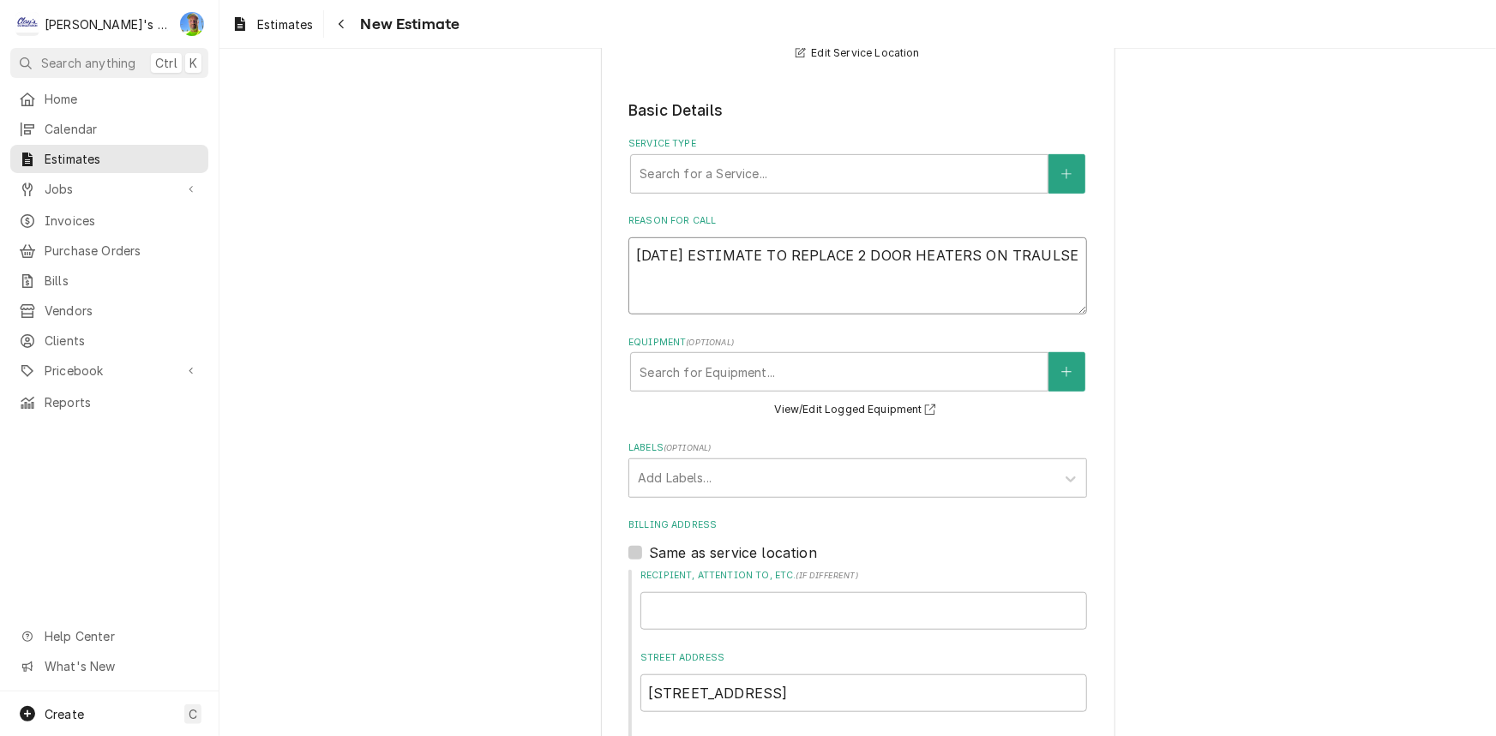
type textarea "9/24/2025 ESTIMATE TO REPLACE 2 DOOR HEATERS ON TRAULSEN"
type textarea "x"
type textarea "9/24/2025 ESTIMATE TO REPLACE 2 DOOR HEATERS ON TRAULSEN"
type textarea "x"
type textarea "9/24/2025 ESTIMATE TO REPLACE 2 DOOR HEATERS ON TRAULSEN F"
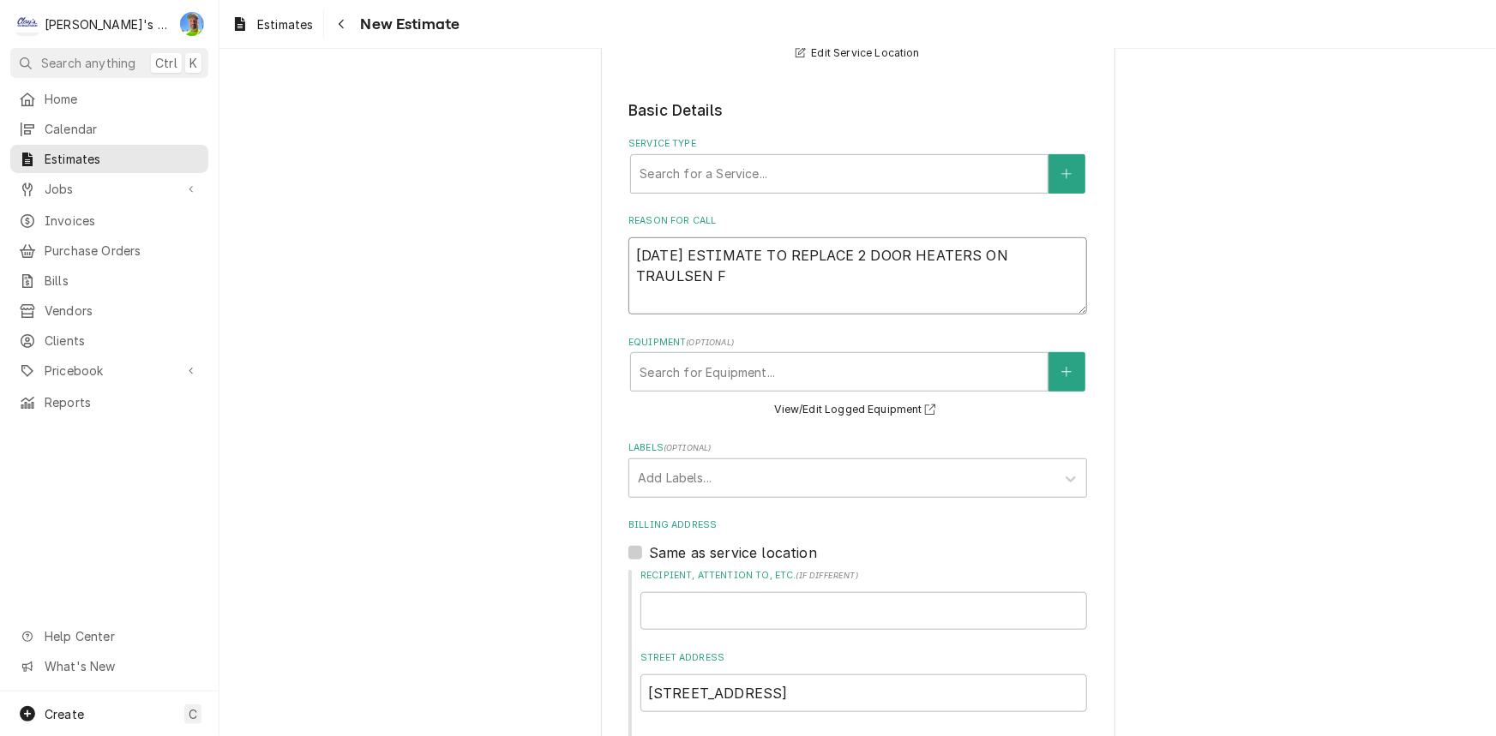
type textarea "x"
type textarea "9/24/2025 ESTIMATE TO REPLACE 2 DOOR HEATERS ON TRAULSEN FR"
type textarea "x"
type textarea "9/24/2025 ESTIMATE TO REPLACE 2 DOOR HEATERS ON TRAULSEN FRE"
type textarea "x"
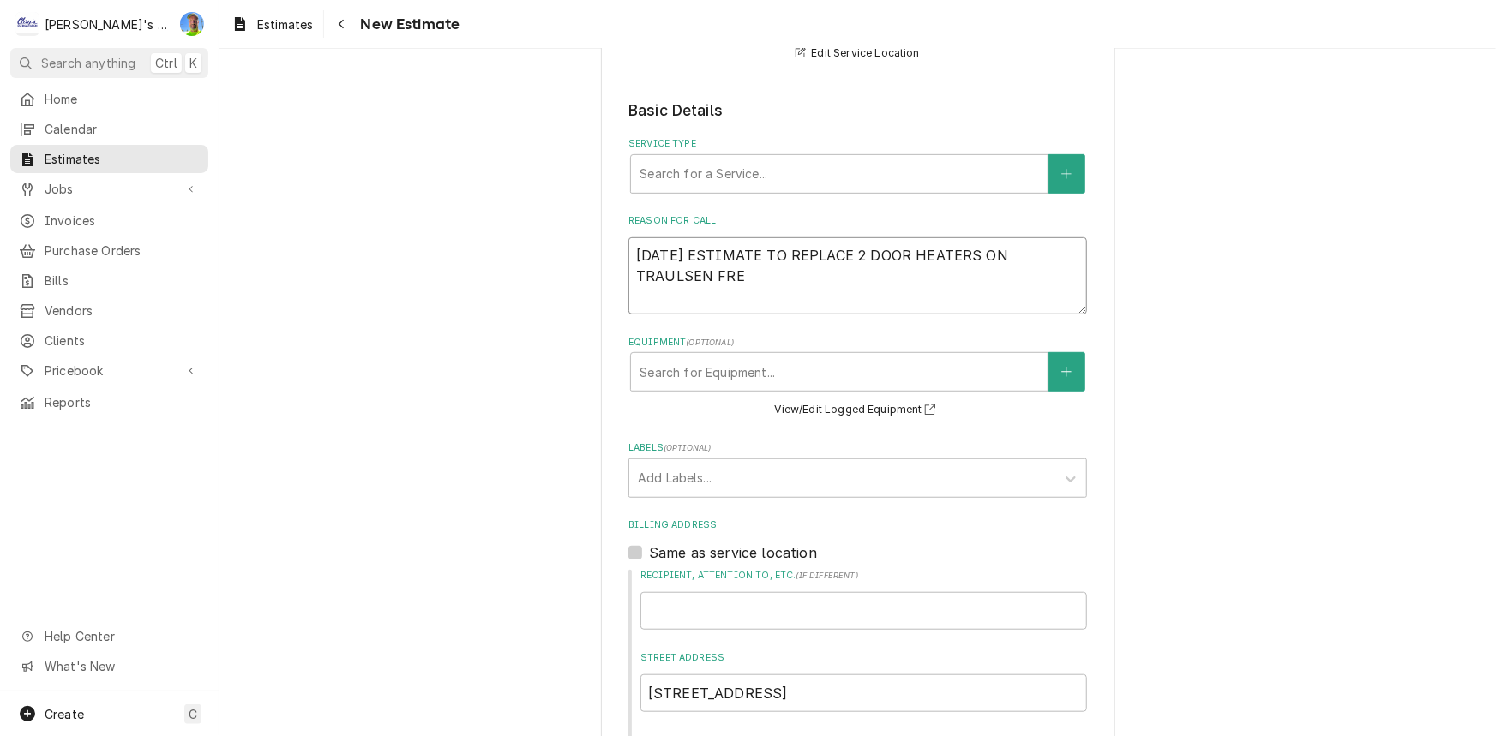
type textarea "9/24/2025 ESTIMATE TO REPLACE 2 DOOR HEATERS ON TRAULSEN FREE"
type textarea "x"
type textarea "9/24/2025 ESTIMATE TO REPLACE 2 DOOR HEATERS ON TRAULSEN FREEZ"
type textarea "x"
type textarea "9/24/2025 ESTIMATE TO REPLACE 2 DOOR HEATERS ON TRAULSEN FREEZE"
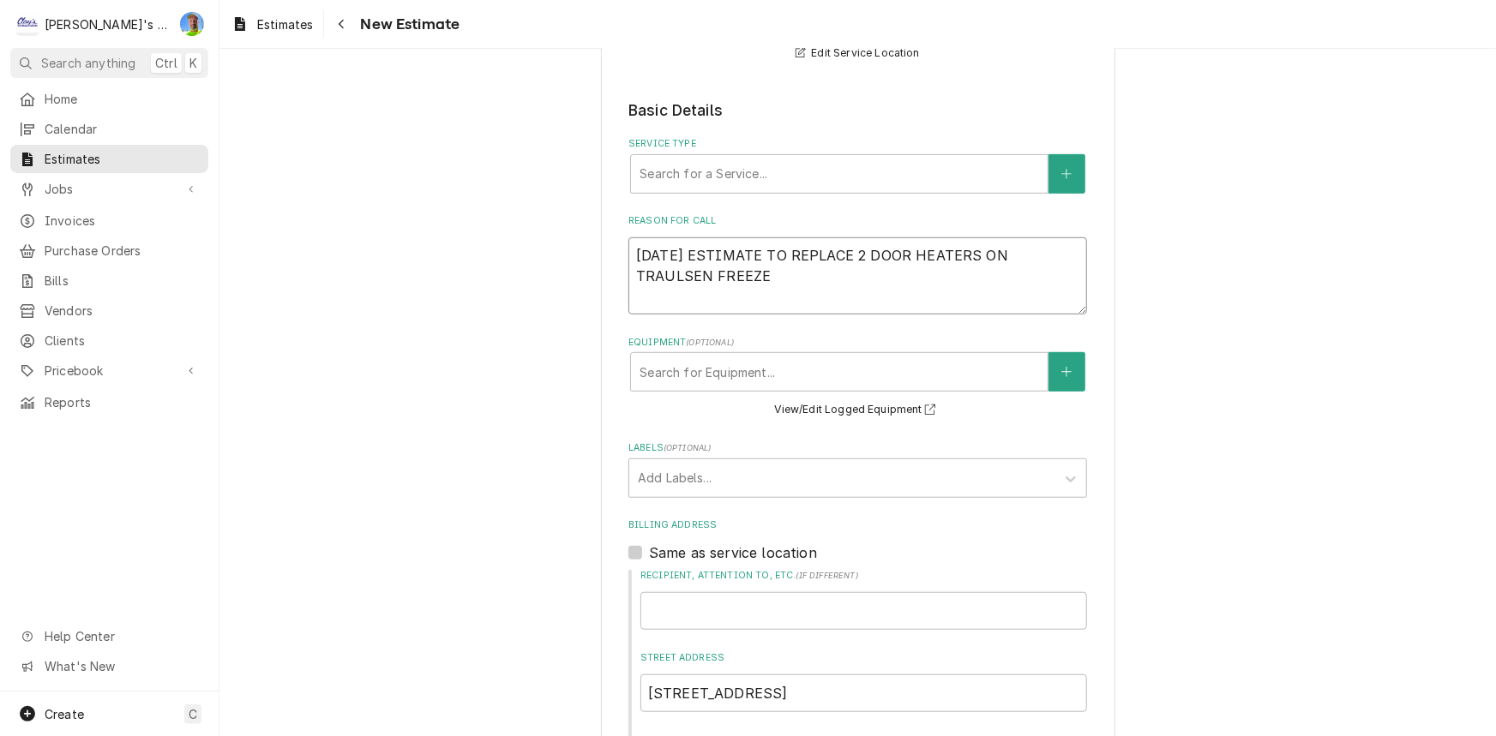
type textarea "x"
type textarea "9/24/2025 ESTIMATE TO REPLACE 2 DOOR HEATERS ON TRAULSEN FREEZER"
type textarea "x"
type textarea "9/24/2025 ESTIMATE TO REPLACE 2 DOOR HEATERS ON TRAULSEN FREEZER/"
type textarea "x"
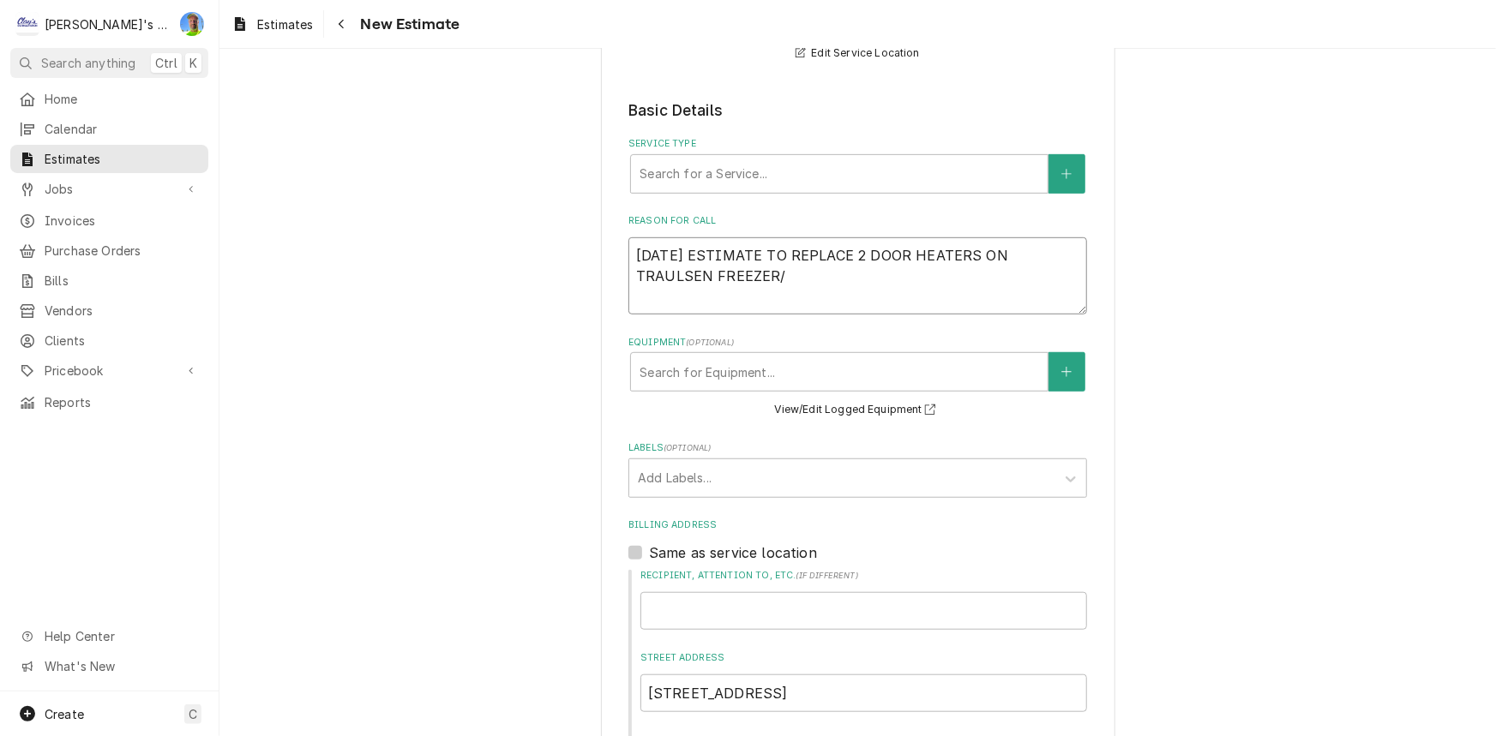
type textarea "9/24/2025 ESTIMATE TO REPLACE 2 DOOR HEATERS ON TRAULSEN FREEZER"
type textarea "x"
type textarea "9/24/2025 ESTIMATE TO REPLACE 2 DOOR HEATERS ON TRAULSEN FREEZER"
type textarea "x"
type textarea "9/24/2025 ESTIMATE TO REPLACE 2 DOOR HEATERS ON TRAULSEN FREEZER E"
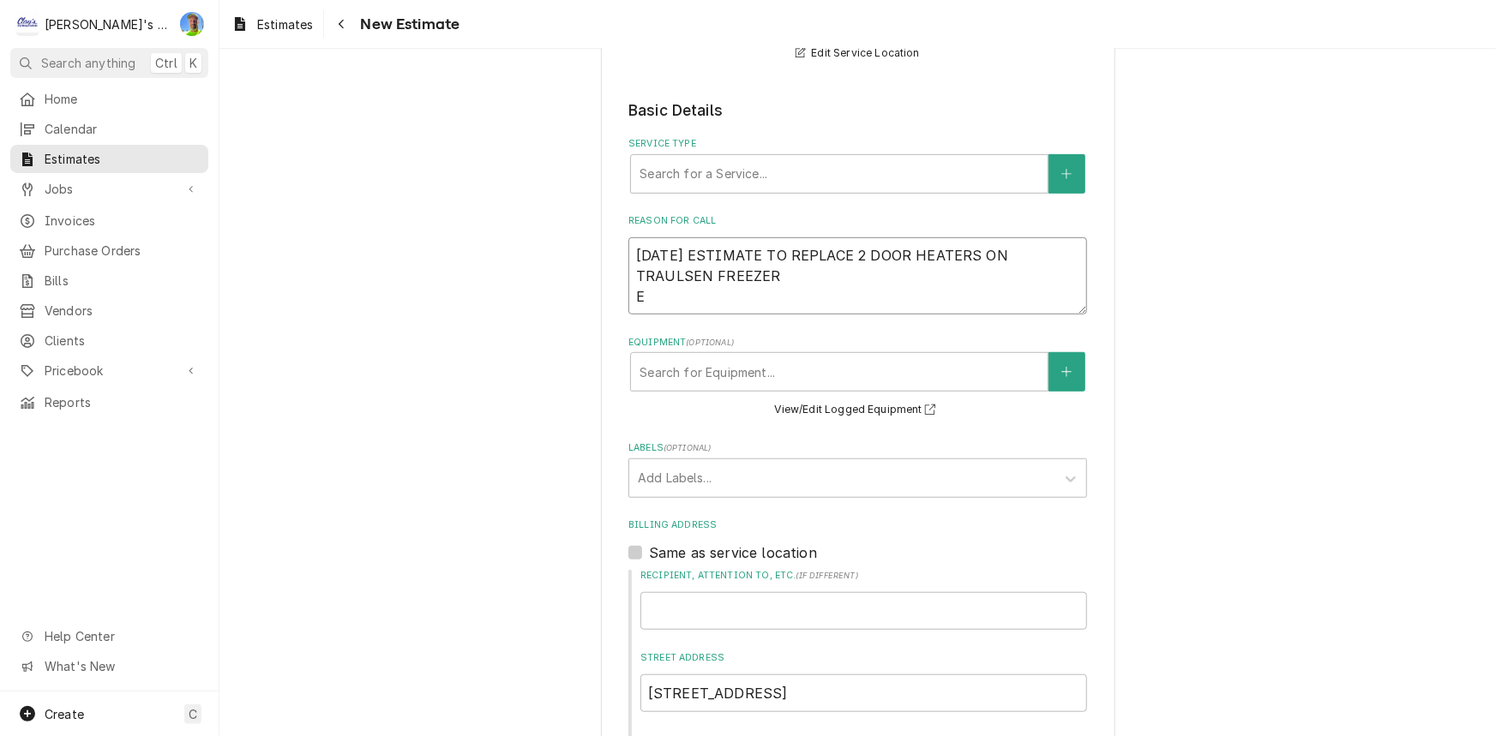
type textarea "x"
type textarea "9/24/2025 ESTIMATE TO REPLACE 2 DOOR HEATERS ON TRAULSEN FREEZER ES"
type textarea "x"
type textarea "9/24/2025 ESTIMATE TO REPLACE 2 DOOR HEATERS ON TRAULSEN FREEZER EST"
type textarea "x"
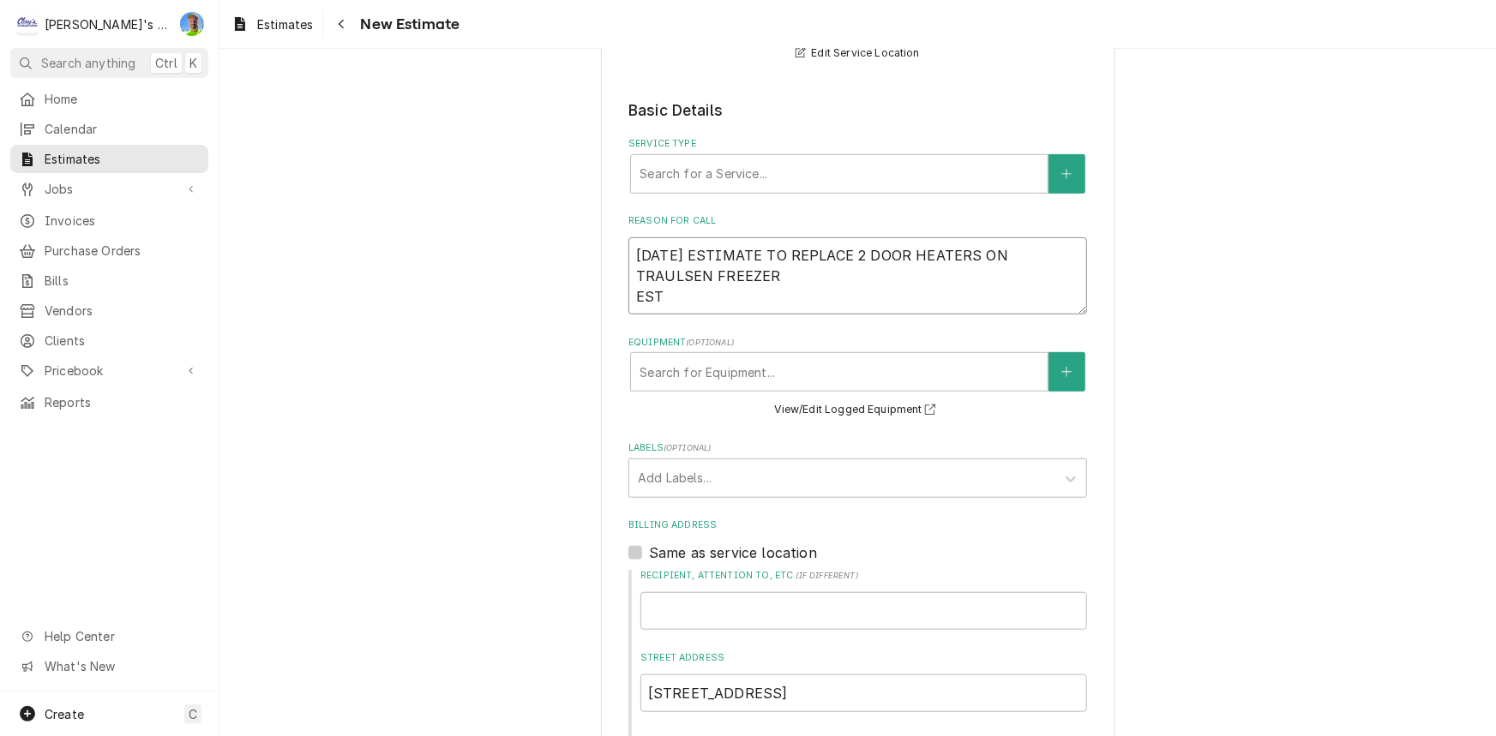
type textarea "9/24/2025 ESTIMATE TO REPLACE 2 DOOR HEATERS ON TRAULSEN FREEZER ESTI"
type textarea "x"
type textarea "9/24/2025 ESTIMATE TO REPLACE 2 DOOR HEATERS ON TRAULSEN FREEZER ESTIM"
type textarea "x"
type textarea "9/24/2025 ESTIMATE TO REPLACE 2 DOOR HEATERS ON TRAULSEN FREEZER ESTIME"
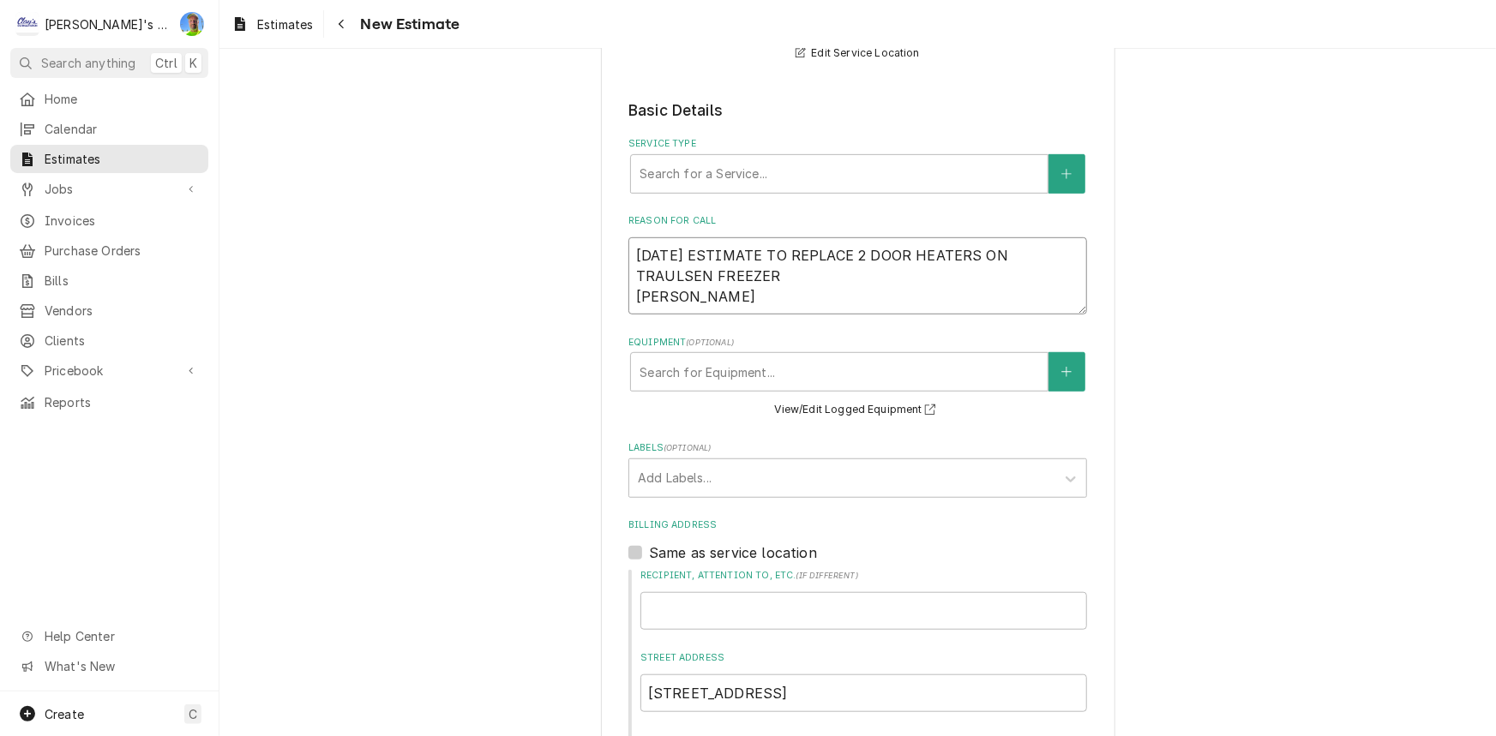
type textarea "x"
type textarea "9/24/2025 ESTIMATE TO REPLACE 2 DOOR HEATERS ON TRAULSEN FREEZER ESTIMEA"
type textarea "x"
type textarea "9/24/2025 ESTIMATE TO REPLACE 2 DOOR HEATERS ON TRAULSEN FREEZER ESTIME"
type textarea "x"
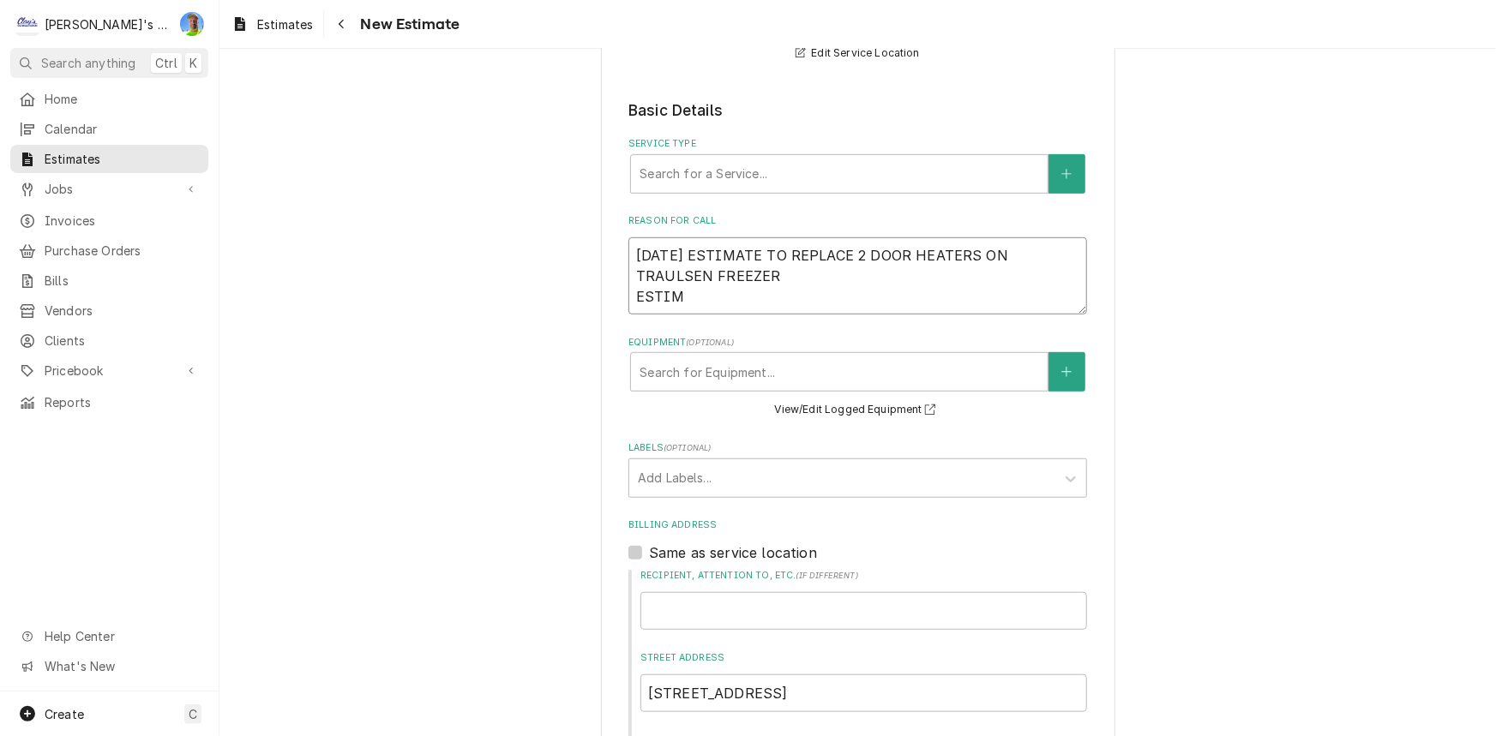
type textarea "9/24/2025 ESTIMATE TO REPLACE 2 DOOR HEATERS ON TRAULSEN FREEZER ESTIMA"
type textarea "x"
type textarea "9/24/2025 ESTIMATE TO REPLACE 2 DOOR HEATERS ON TRAULSEN FREEZER ESTIMAG"
type textarea "x"
type textarea "9/24/2025 ESTIMATE TO REPLACE 2 DOOR HEATERS ON TRAULSEN FREEZER ESTIMAGE"
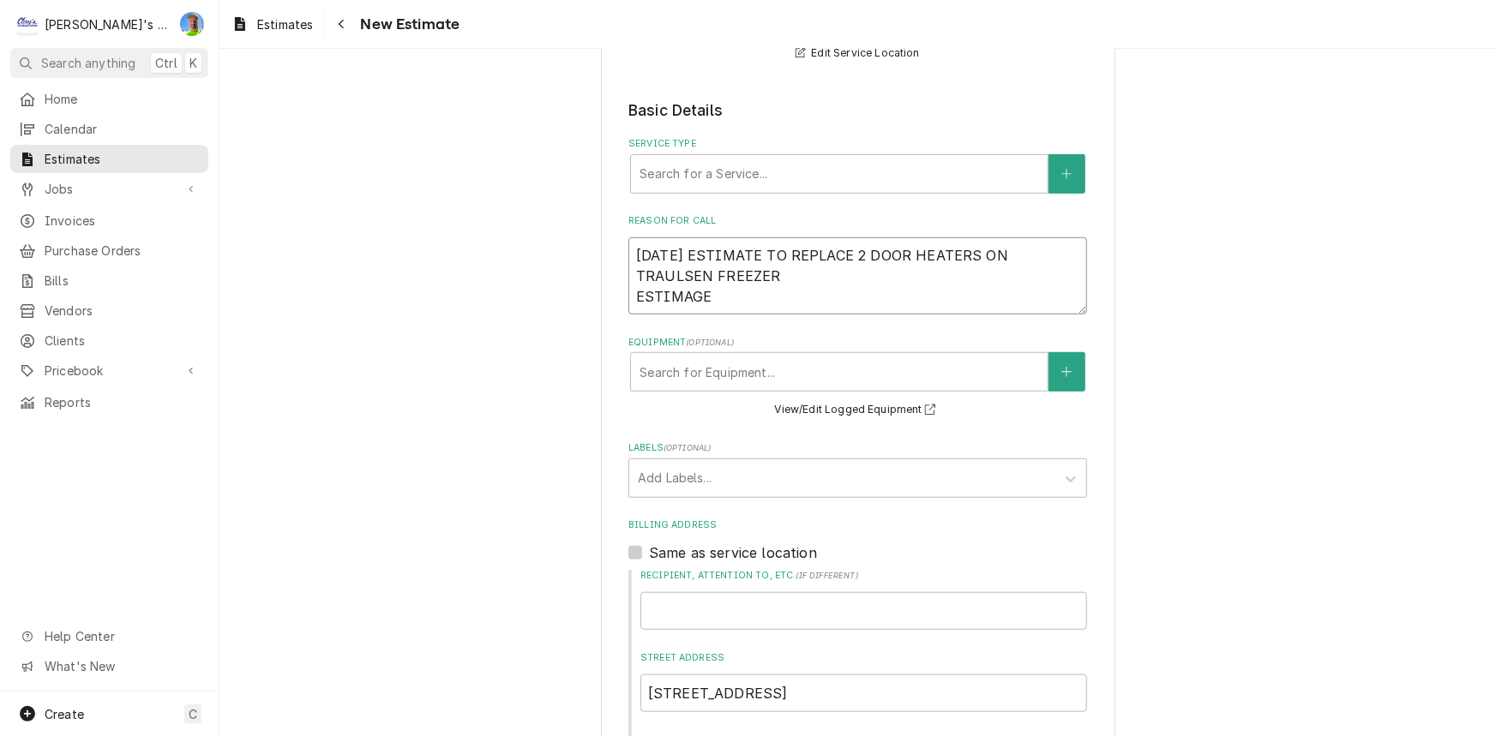
type textarea "x"
type textarea "9/24/2025 ESTIMATE TO REPLACE 2 DOOR HEATERS ON TRAULSEN FREEZER ESTIMAG"
type textarea "x"
type textarea "9/24/2025 ESTIMATE TO REPLACE 2 DOOR HEATERS ON TRAULSEN FREEZER ESTIMA"
type textarea "x"
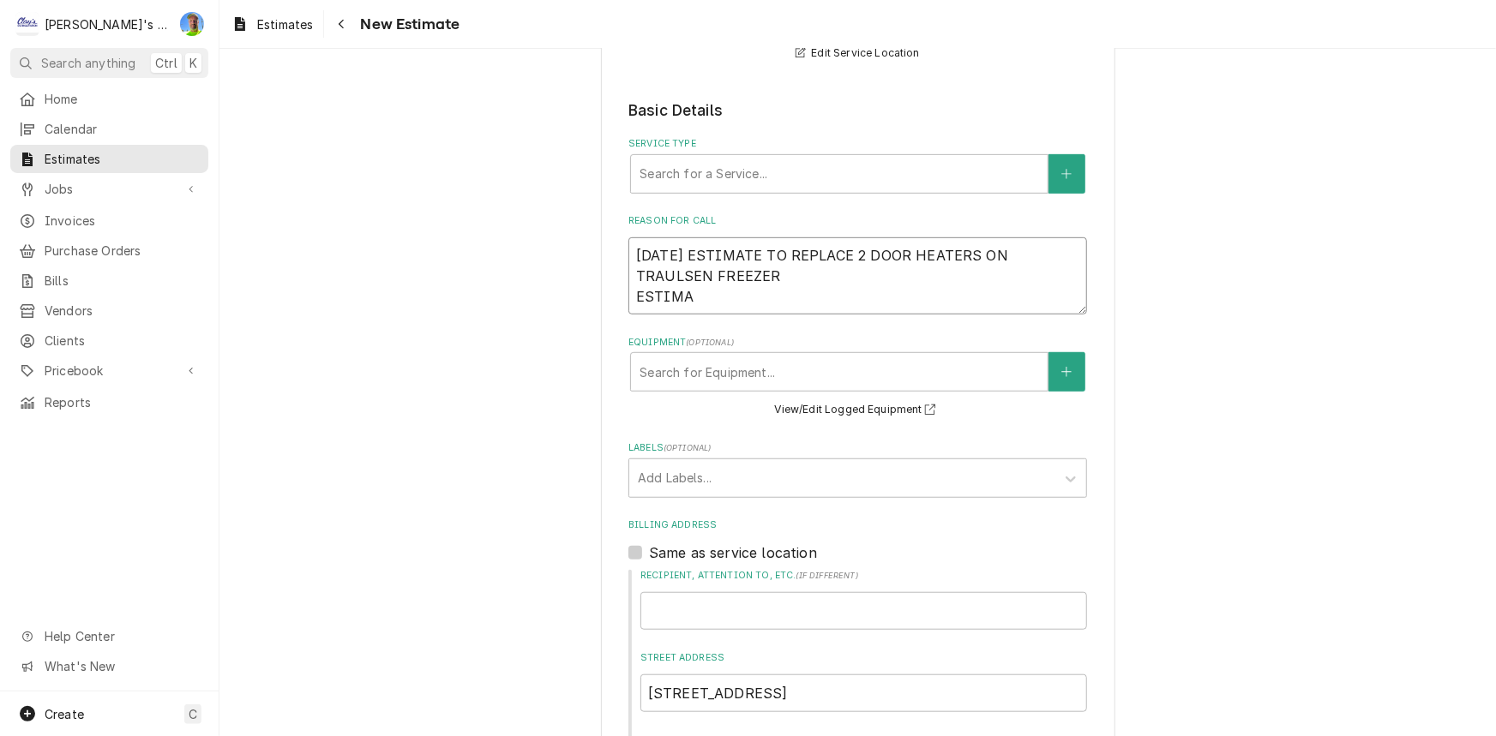
type textarea "9/24/2025 ESTIMATE TO REPLACE 2 DOOR HEATERS ON TRAULSEN FREEZER ESTIMAT"
type textarea "x"
type textarea "9/24/2025 ESTIMATE TO REPLACE 2 DOOR HEATERS ON TRAULSEN FREEZER ESTIMATE"
type textarea "x"
type textarea "9/24/2025 ESTIMATE TO REPLACE 2 DOOR HEATERS ON TRAULSEN FREEZER ESTIMATE I"
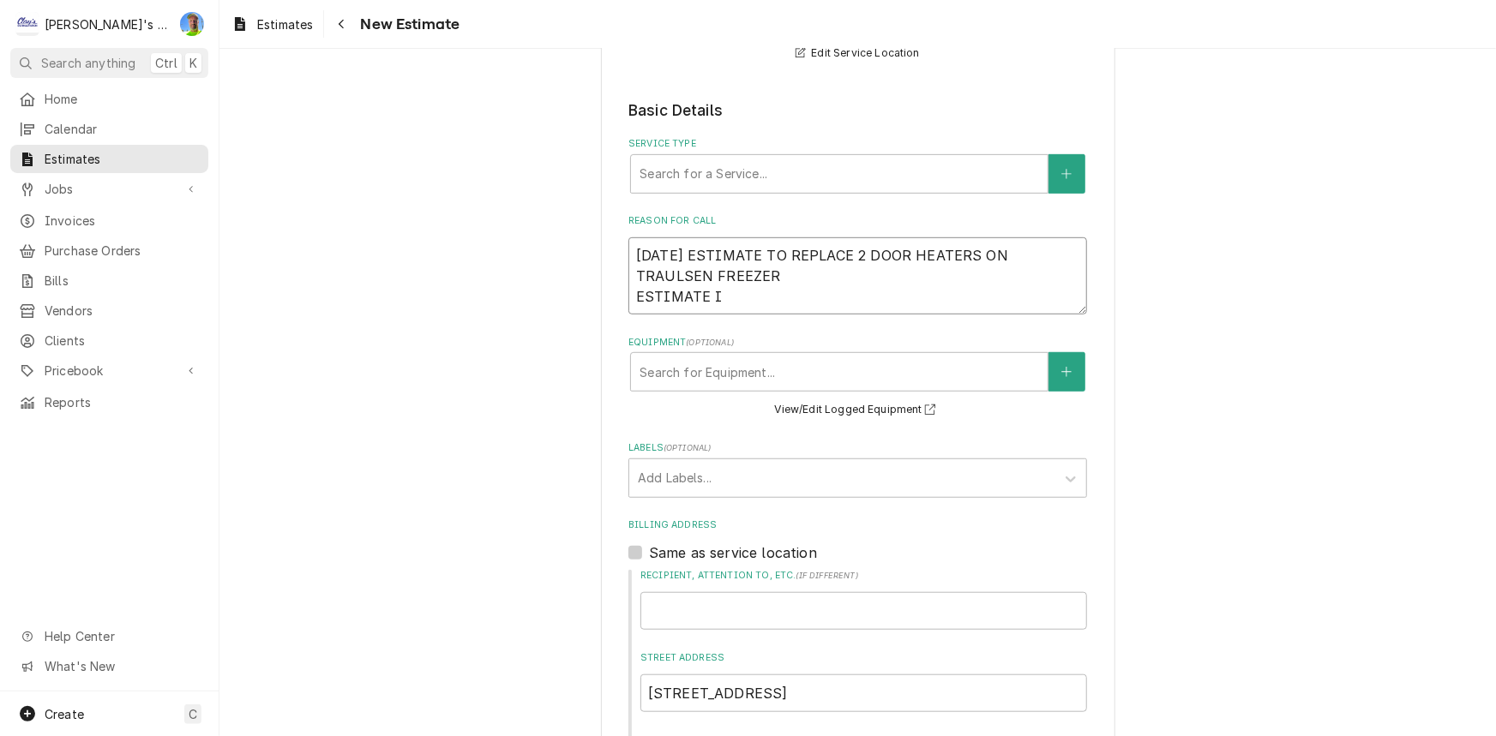
type textarea "x"
type textarea "9/24/2025 ESTIMATE TO REPLACE 2 DOOR HEATERS ON TRAULSEN FREEZER ESTIMATE IN"
type textarea "x"
type textarea "9/24/2025 ESTIMATE TO REPLACE 2 DOOR HEATERS ON TRAULSEN FREEZER ESTIMATE INC"
type textarea "x"
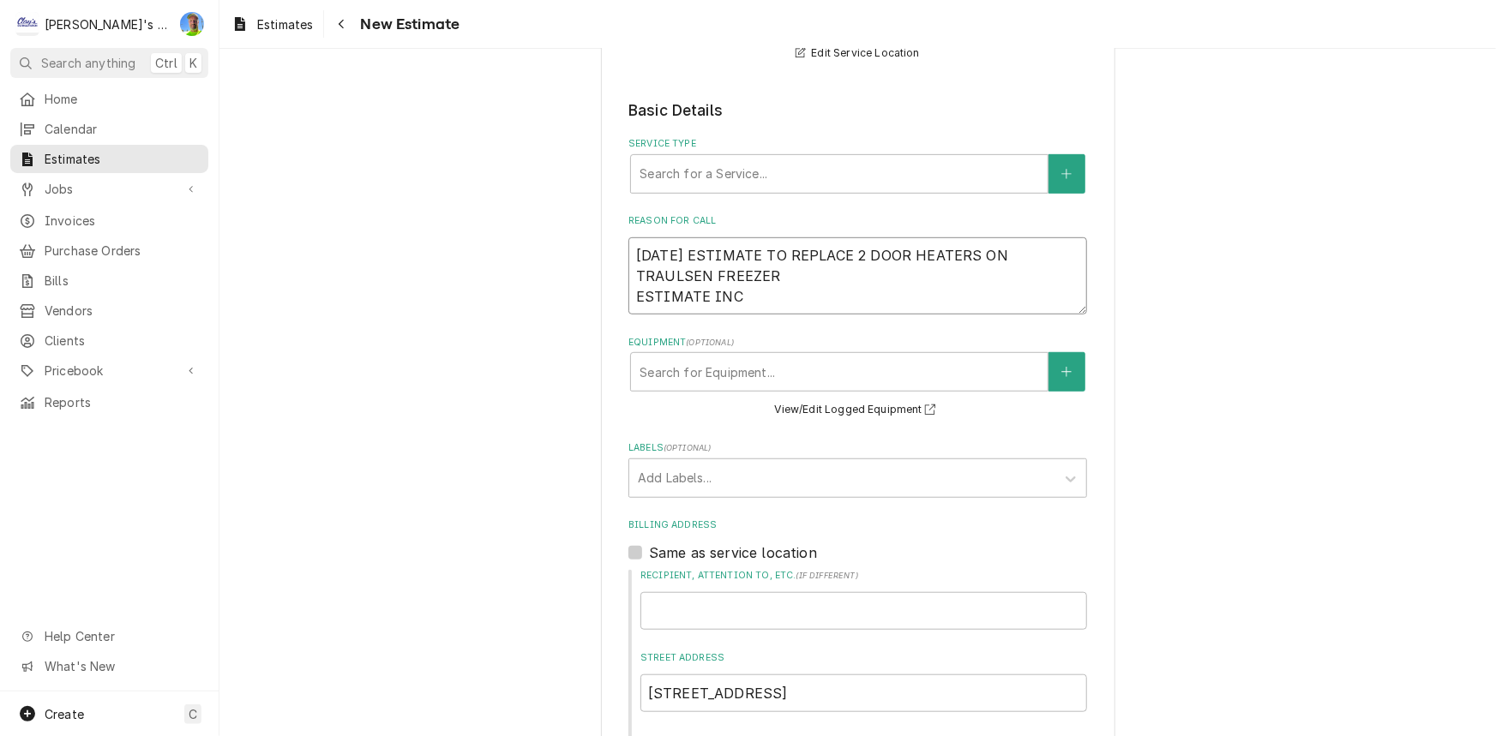
type textarea "9/24/2025 ESTIMATE TO REPLACE 2 DOOR HEATERS ON TRAULSEN FREEZER ESTIMATE INCL"
type textarea "x"
type textarea "9/24/2025 ESTIMATE TO REPLACE 2 DOOR HEATERS ON TRAULSEN FREEZER ESTIMATE INCLU"
type textarea "x"
type textarea "9/24/2025 ESTIMATE TO REPLACE 2 DOOR HEATERS ON TRAULSEN FREEZER ESTIMATE INCLUD"
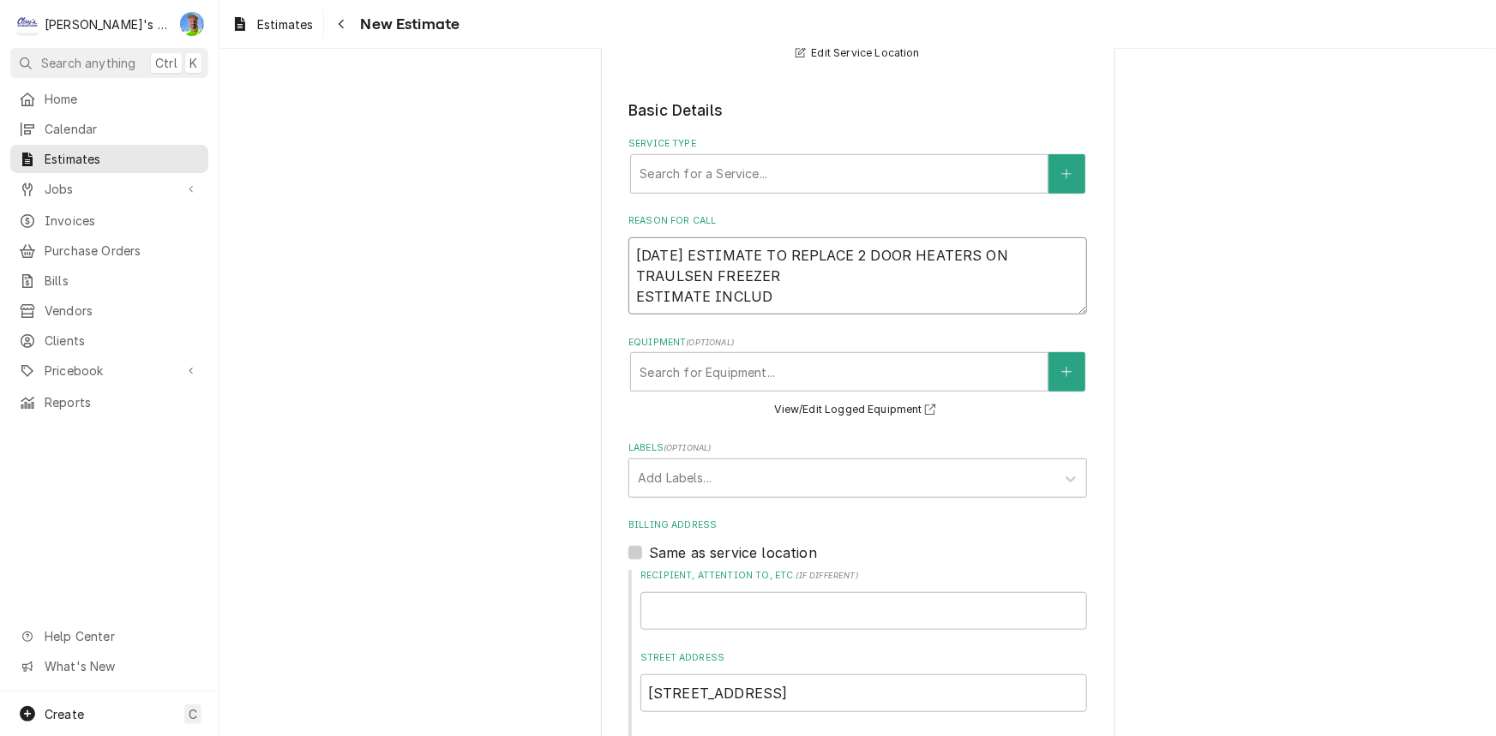
type textarea "x"
type textarea "9/24/2025 ESTIMATE TO REPLACE 2 DOOR HEATERS ON TRAULSEN FREEZER ESTIMATE INCLU…"
type textarea "x"
type textarea "9/24/2025 ESTIMATE TO REPLACE 2 DOOR HEATERS ON TRAULSEN FREEZER ESTIMATE INCLU…"
type textarea "x"
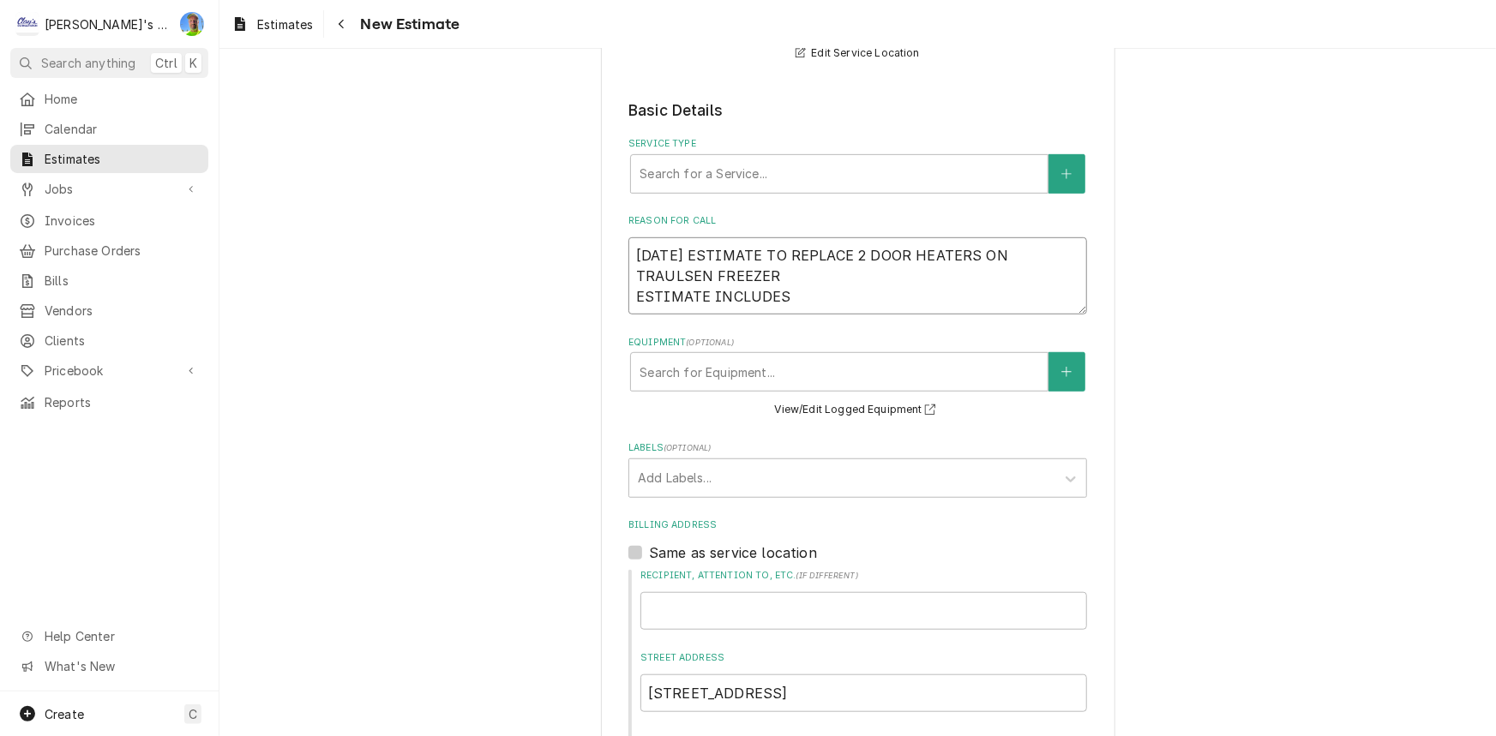
type textarea "9/24/2025 ESTIMATE TO REPLACE 2 DOOR HEATERS ON TRAULSEN FREEZER ESTIMATE INCLU…"
type textarea "x"
type textarea "9/24/2025 ESTIMATE TO REPLACE 2 DOOR HEATERS ON TRAULSEN FREEZER ESTIMATE INCLU…"
type textarea "x"
type textarea "9/24/2025 ESTIMATE TO REPLACE 2 DOOR HEATERS ON TRAULSEN FREEZER ESTIMATE INCLU…"
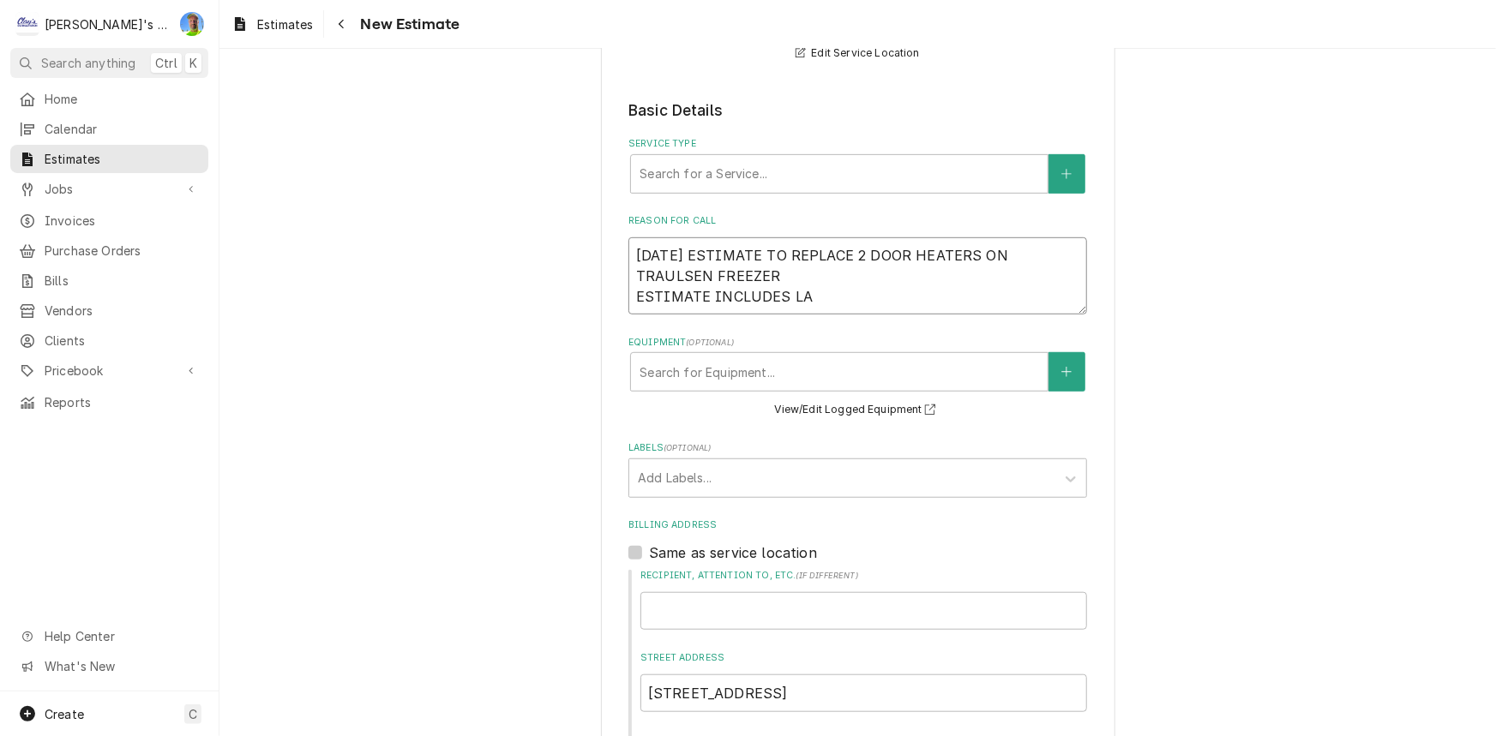
type textarea "x"
type textarea "9/24/2025 ESTIMATE TO REPLACE 2 DOOR HEATERS ON TRAULSEN FREEZER ESTIMATE INCLU…"
type textarea "x"
type textarea "9/24/2025 ESTIMATE TO REPLACE 2 DOOR HEATERS ON TRAULSEN FREEZER ESTIMATE INCLU…"
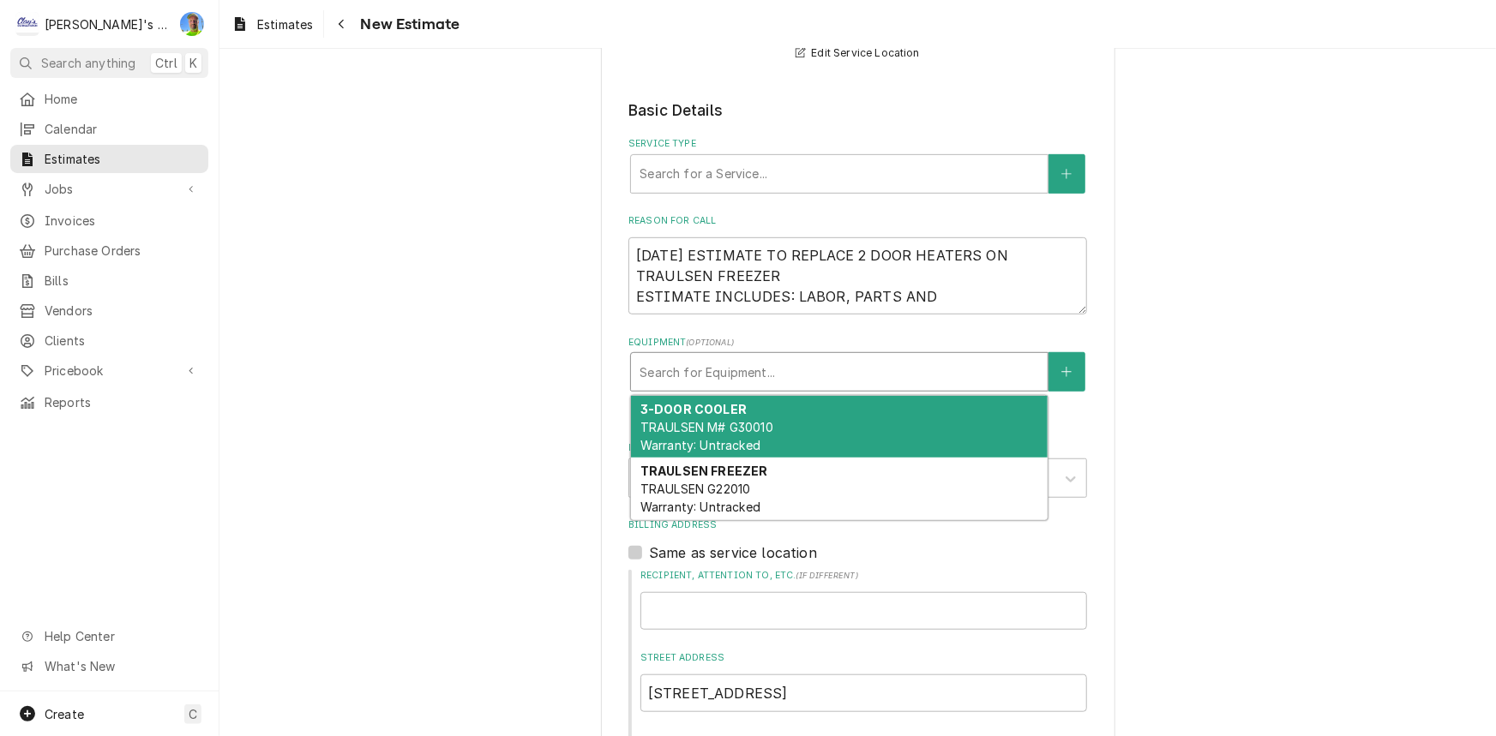
click at [756, 379] on div "Equipment" at bounding box center [840, 372] width 400 height 31
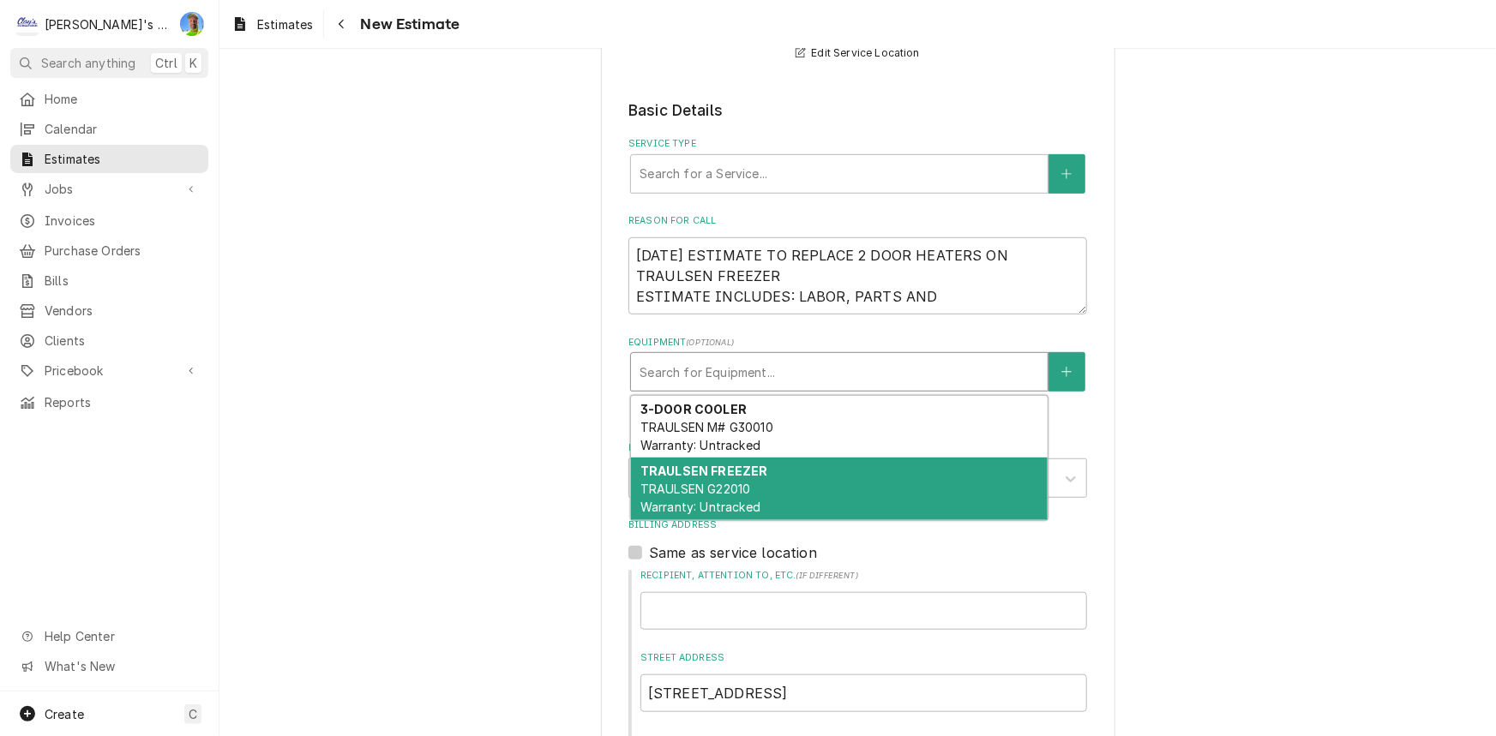
click at [791, 472] on div "TRAULSEN FREEZER TRAULSEN G22010 Warranty: Untracked" at bounding box center [839, 489] width 417 height 63
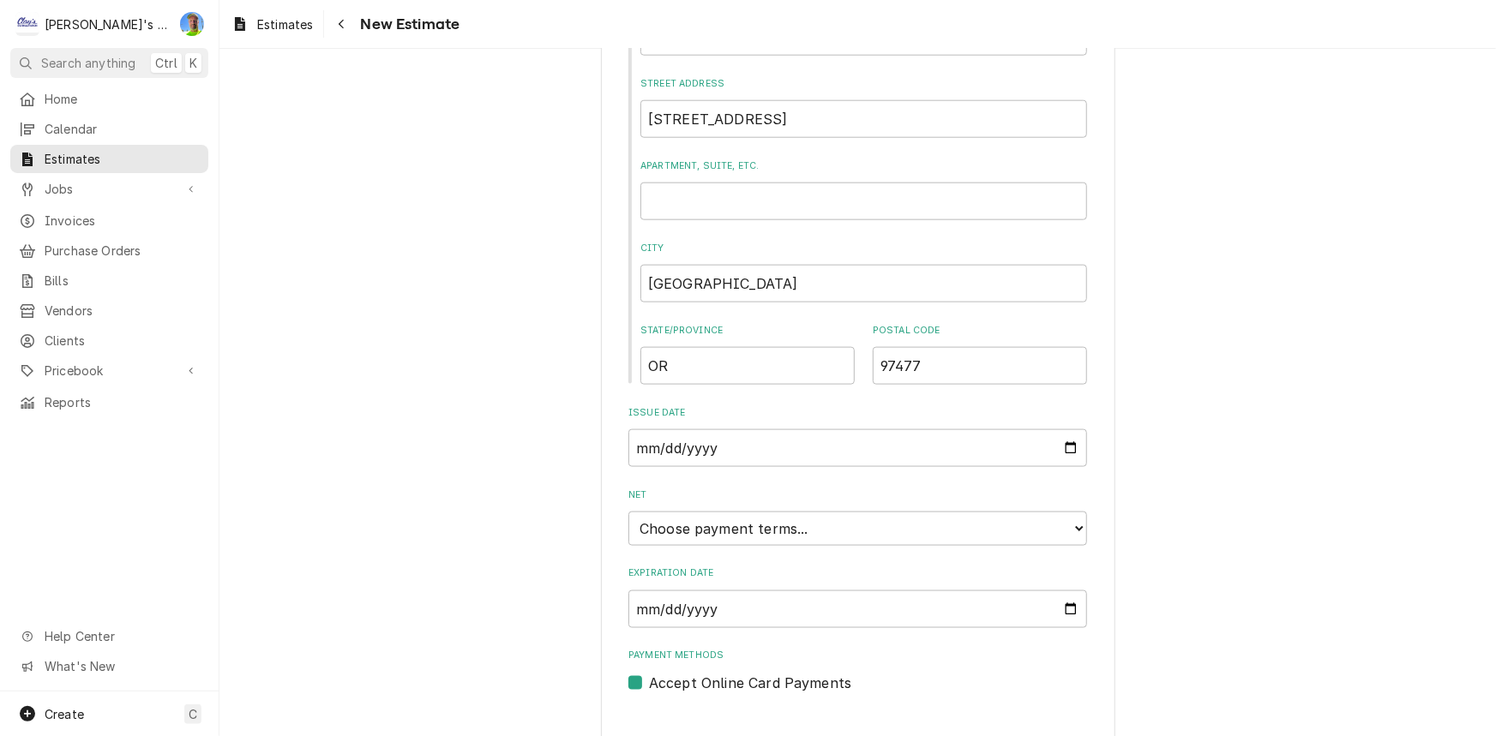
scroll to position [1012, 0]
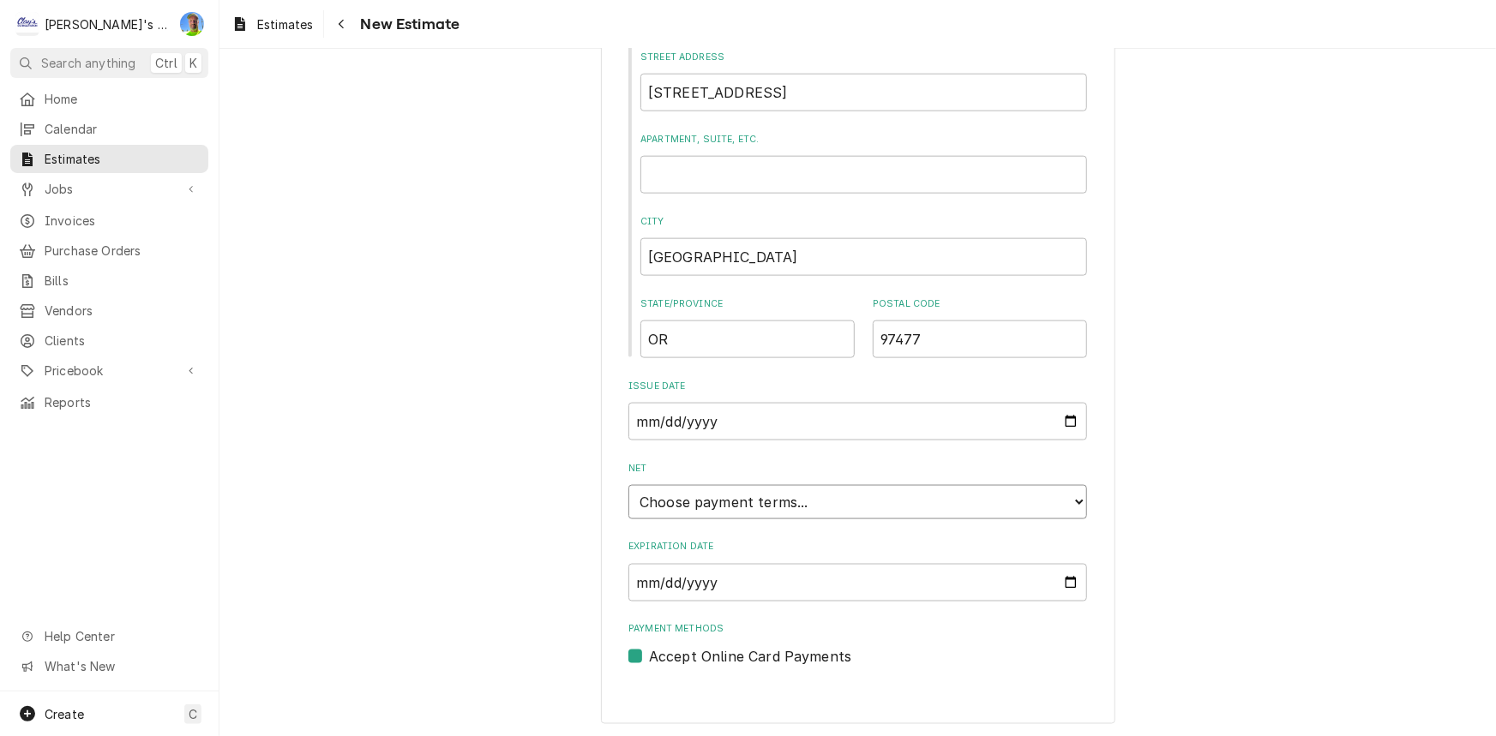
click at [808, 497] on select "Choose payment terms... Same Day Net 7 Net 14 Net 21 Net 30 Net 45 Net 60 Net 90" at bounding box center [857, 502] width 459 height 34
click at [779, 485] on select "Choose payment terms... Same Day Net 7 Net 14 Net 21 Net 30 Net 45 Net 60 Net 90" at bounding box center [857, 502] width 459 height 34
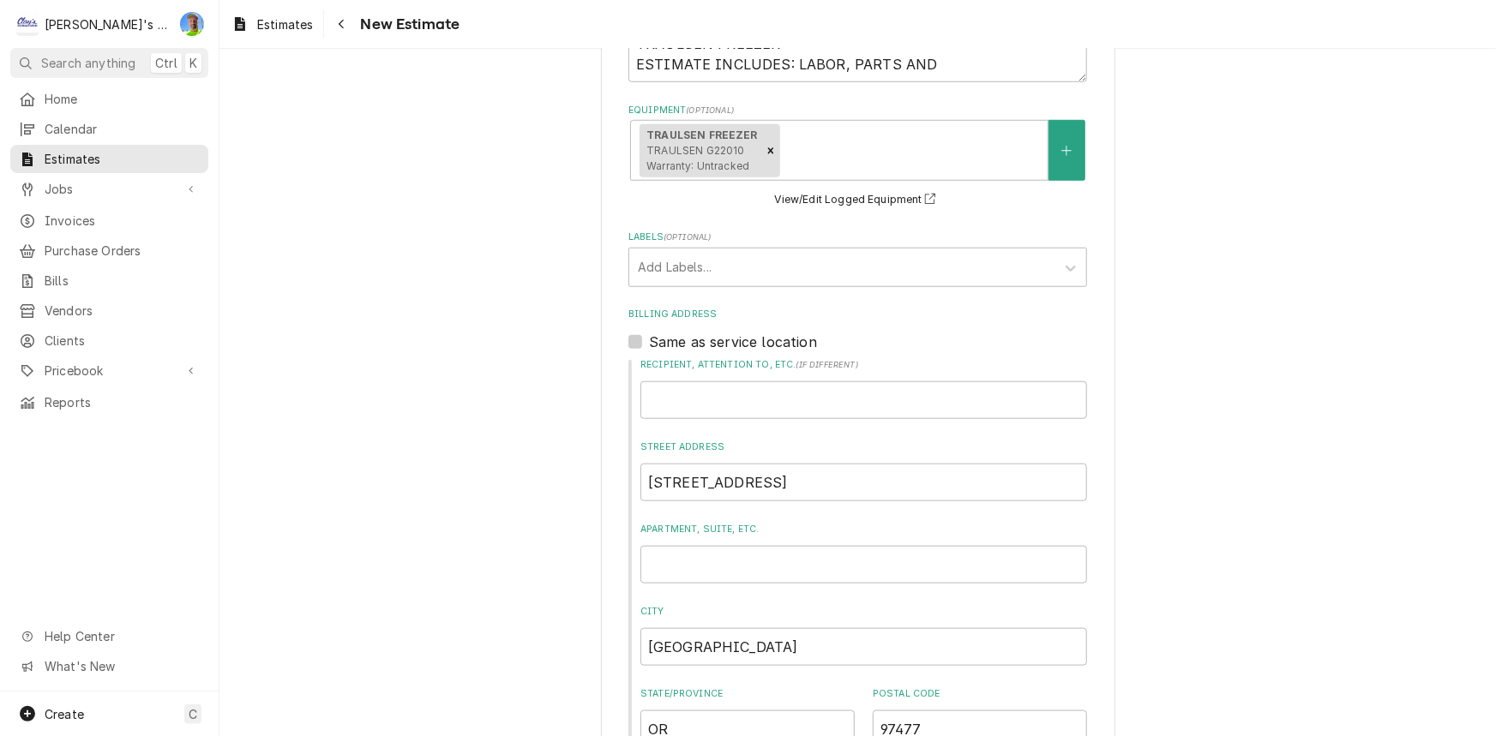
scroll to position [388, 0]
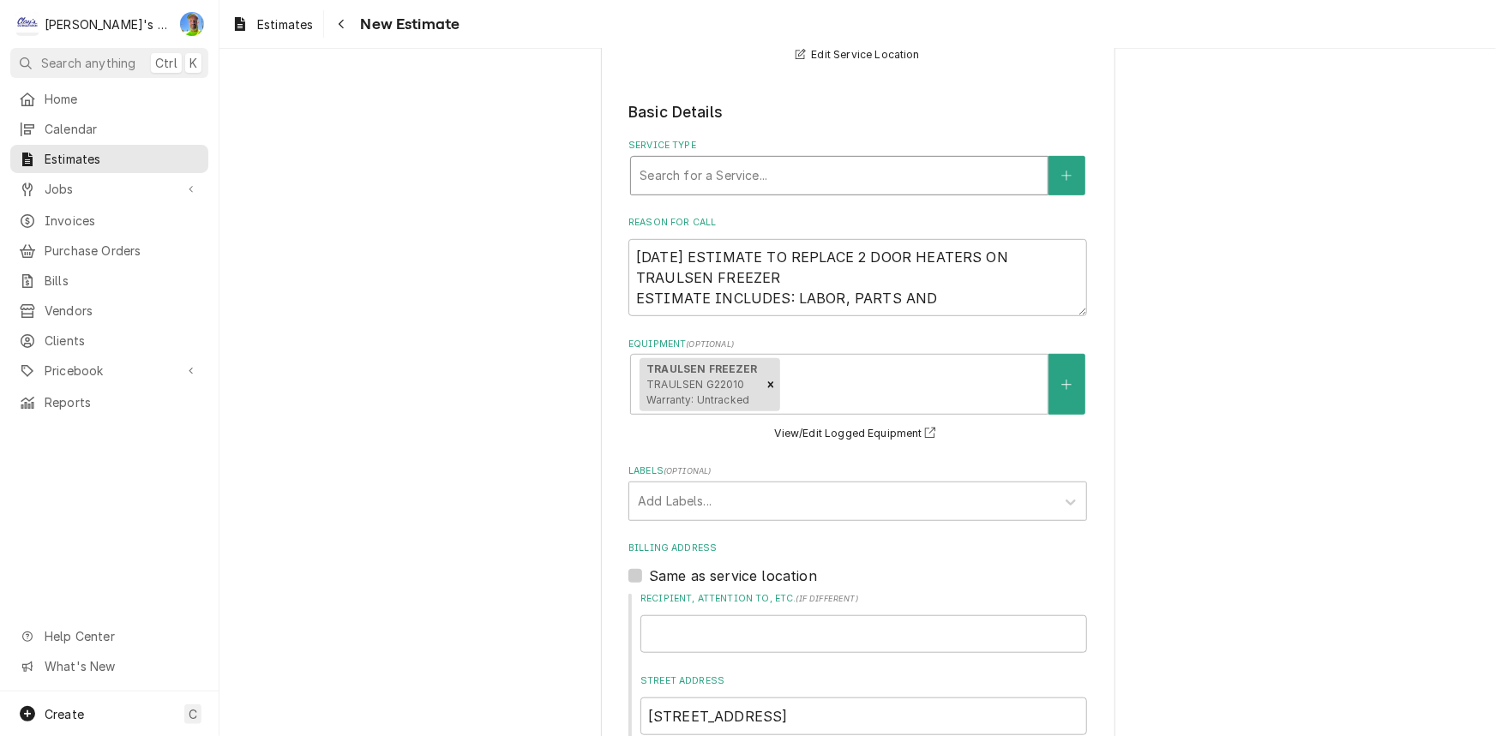
click at [814, 157] on div "Search for a Service..." at bounding box center [839, 176] width 417 height 38
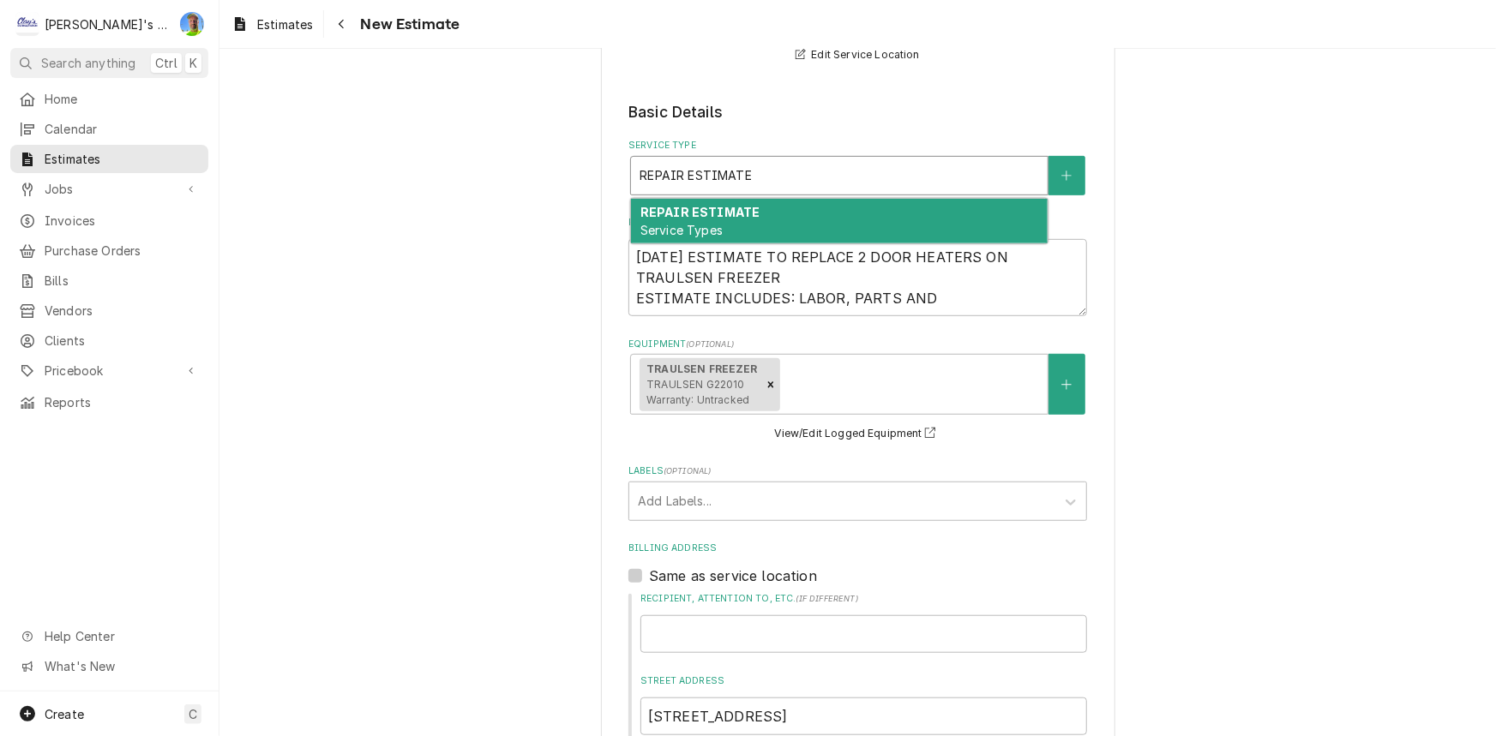
click at [800, 202] on div "REPAIR ESTIMATE Service Types" at bounding box center [839, 221] width 417 height 45
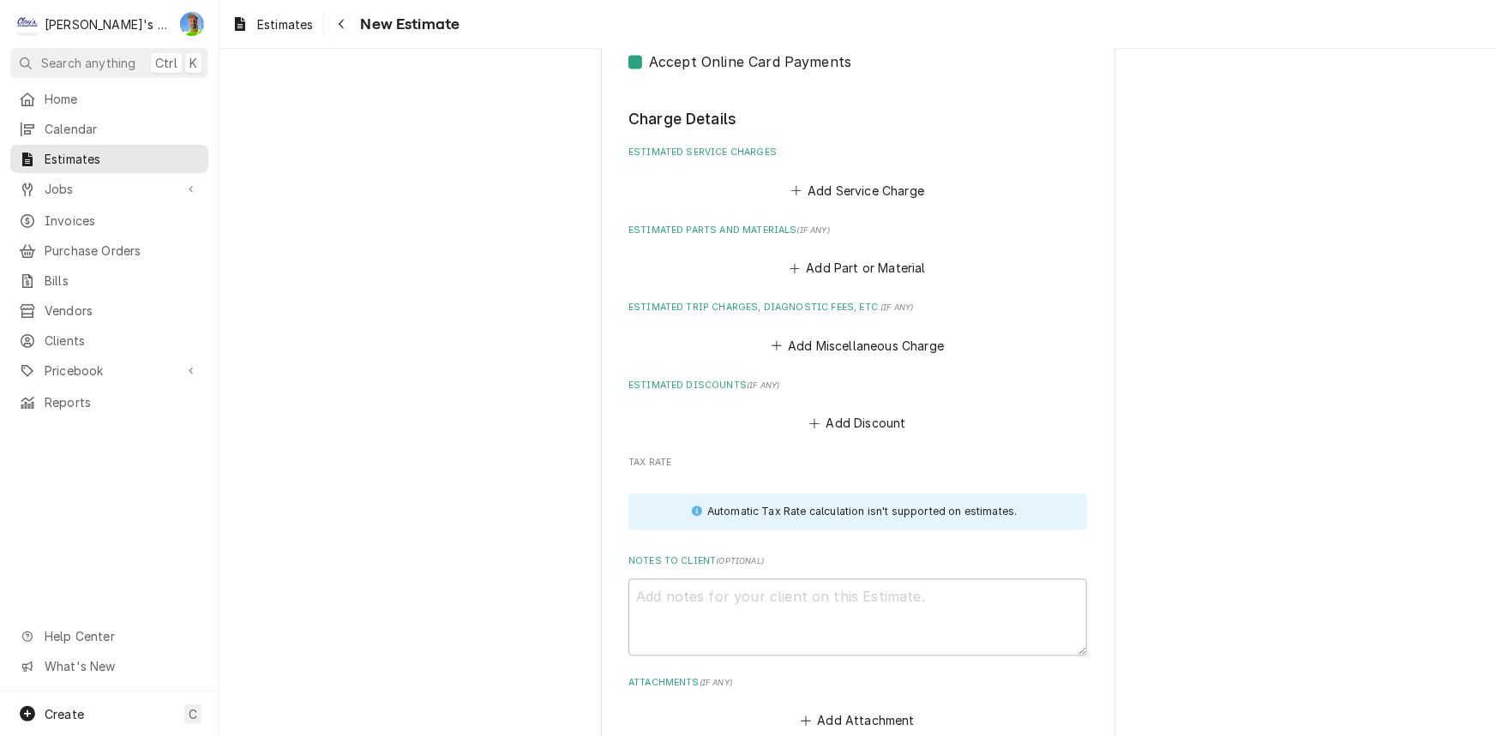
scroll to position [1635, 0]
click at [841, 183] on button "Add Service Charge" at bounding box center [857, 190] width 139 height 24
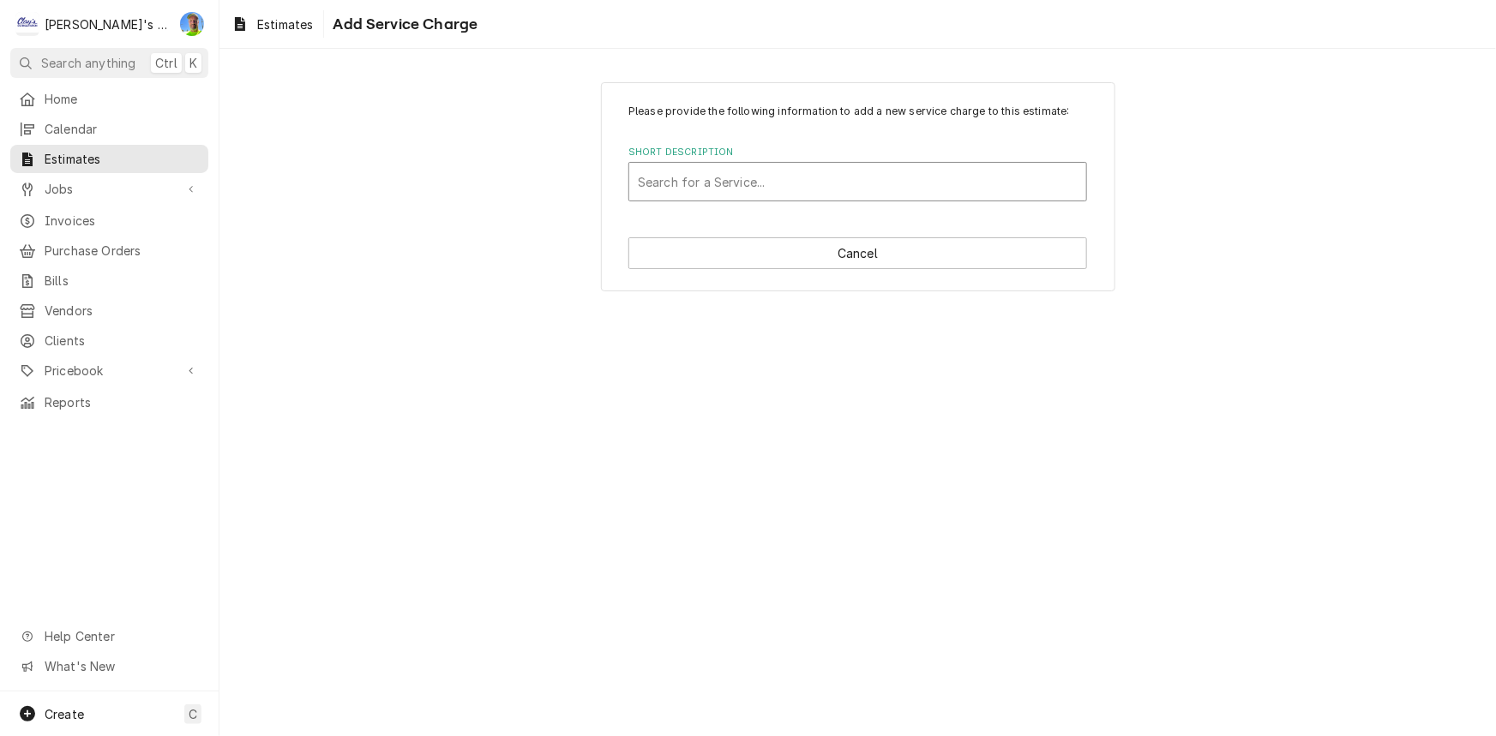
click at [782, 182] on div "Short Description" at bounding box center [858, 181] width 440 height 31
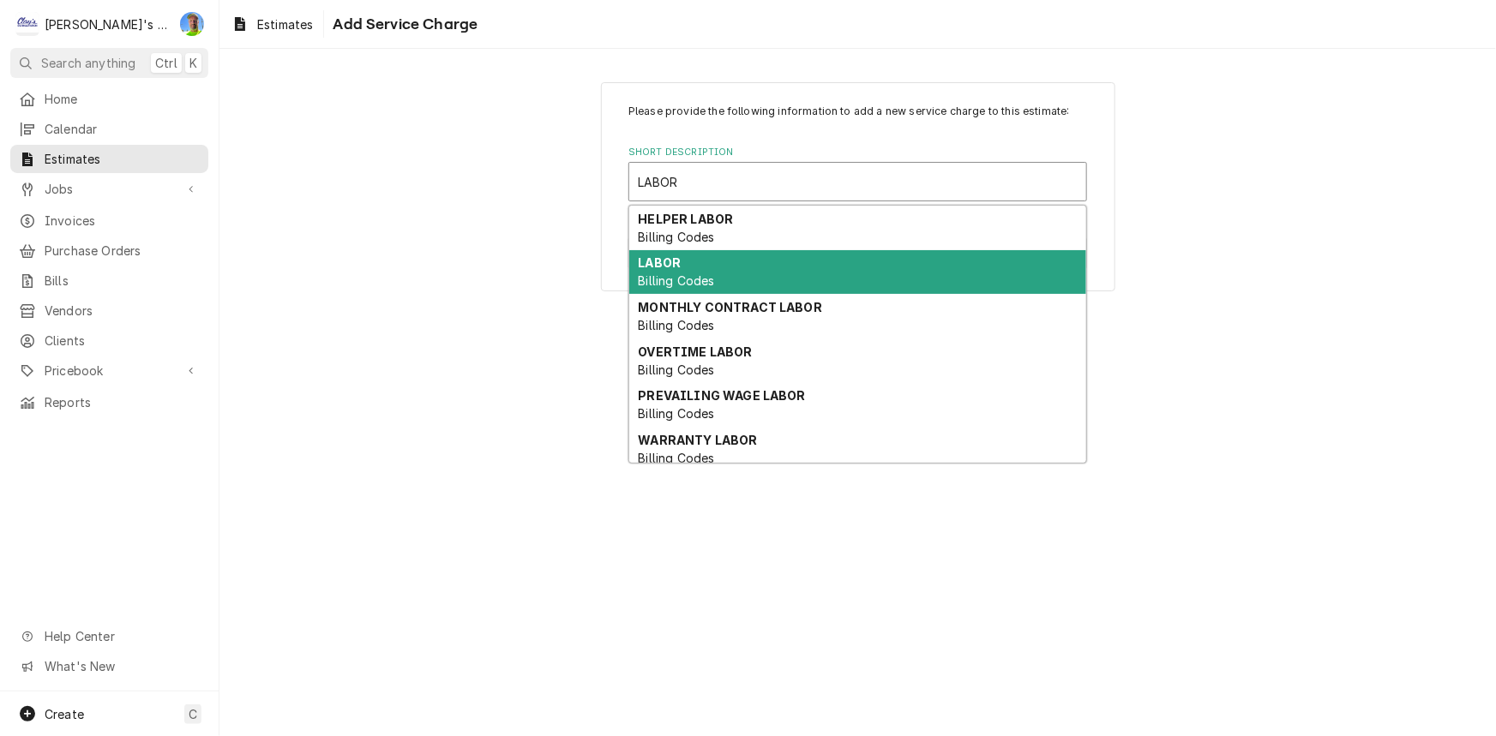
click at [739, 283] on div "LABOR Billing Codes" at bounding box center [857, 272] width 457 height 45
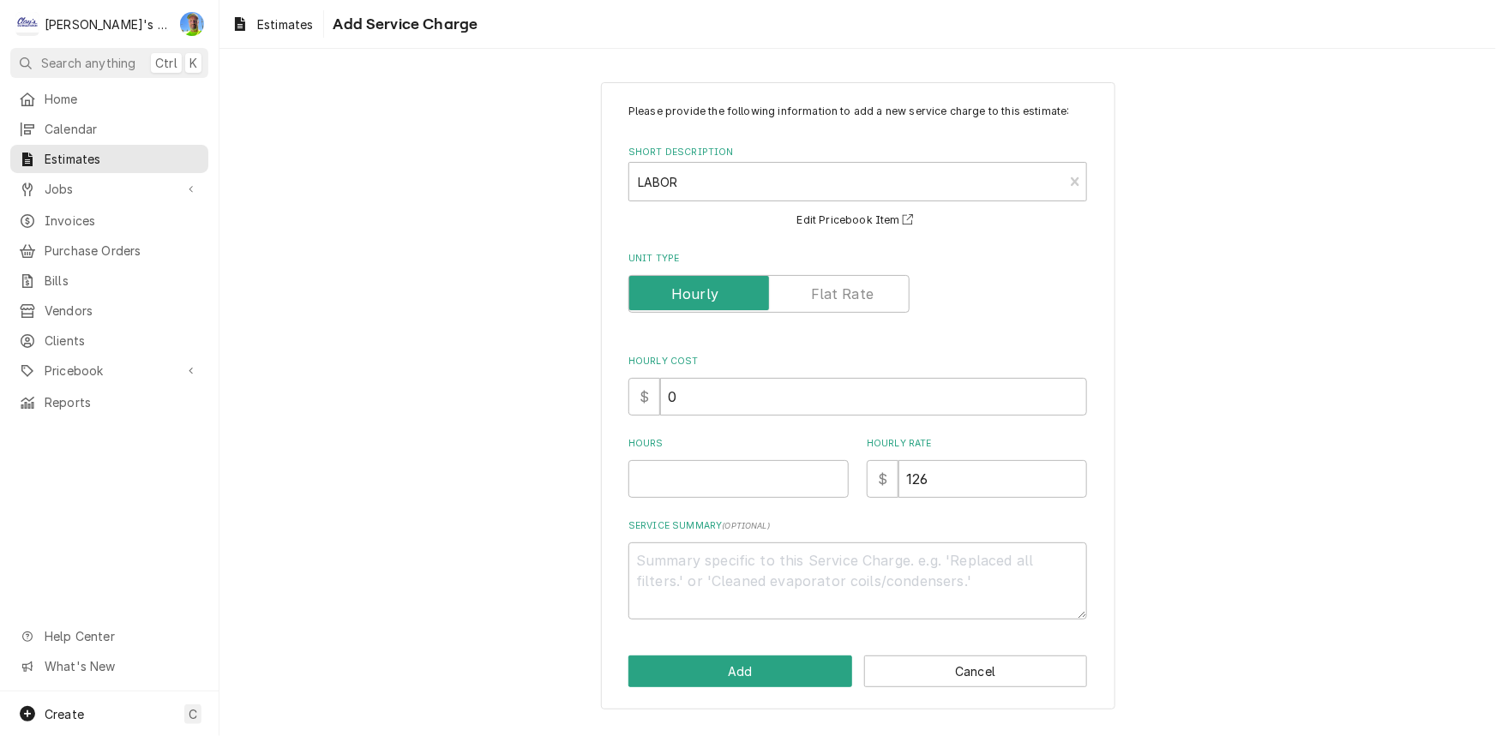
click at [694, 424] on div "Please provide the following information to add a new service charge to this es…" at bounding box center [857, 362] width 459 height 516
drag, startPoint x: 700, startPoint y: 454, endPoint x: 700, endPoint y: 467, distance: 12.9
click at [700, 463] on div "Hours" at bounding box center [738, 467] width 220 height 61
click at [700, 467] on input "Hours" at bounding box center [738, 479] width 220 height 38
click at [731, 667] on button "Add" at bounding box center [740, 672] width 224 height 32
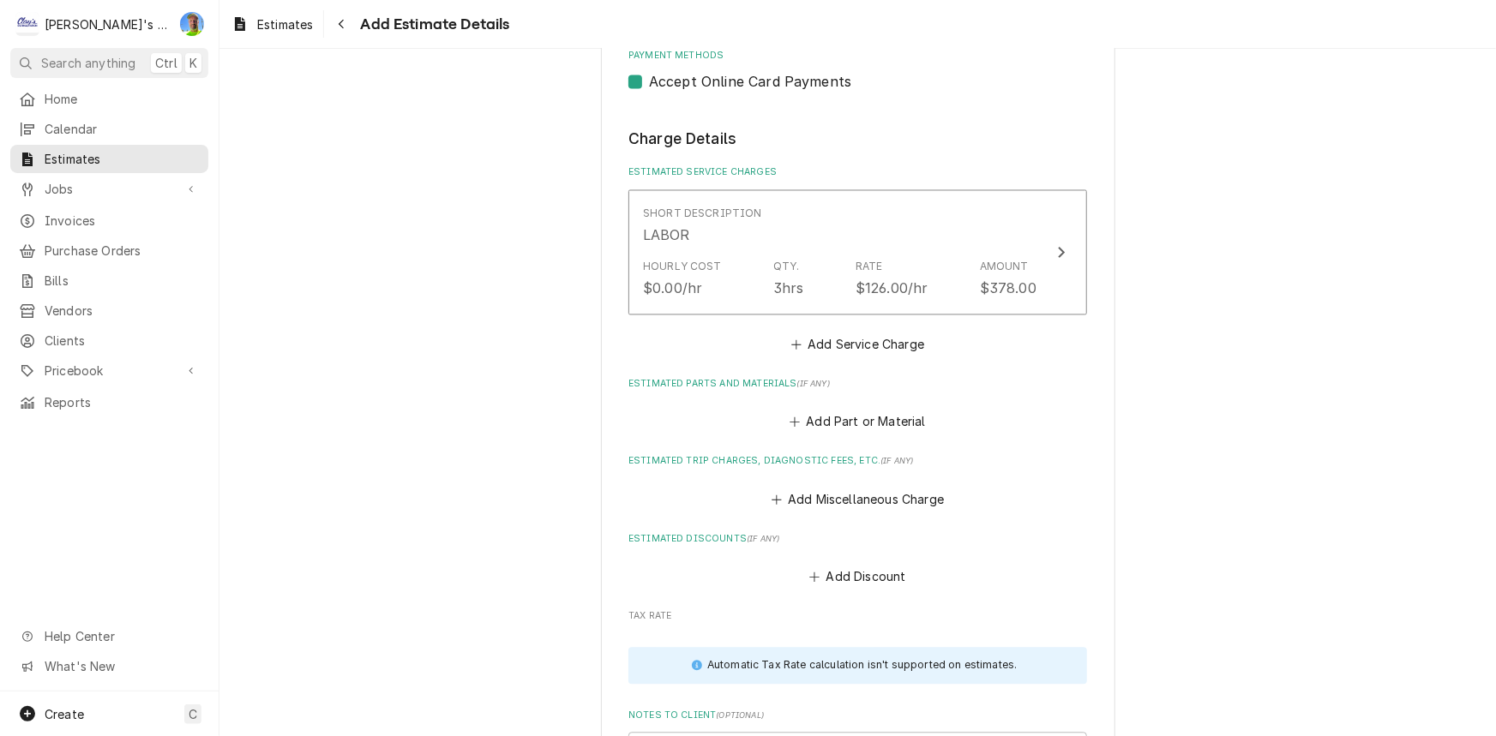
scroll to position [1614, 0]
click at [839, 333] on button "Add Service Charge" at bounding box center [857, 345] width 139 height 24
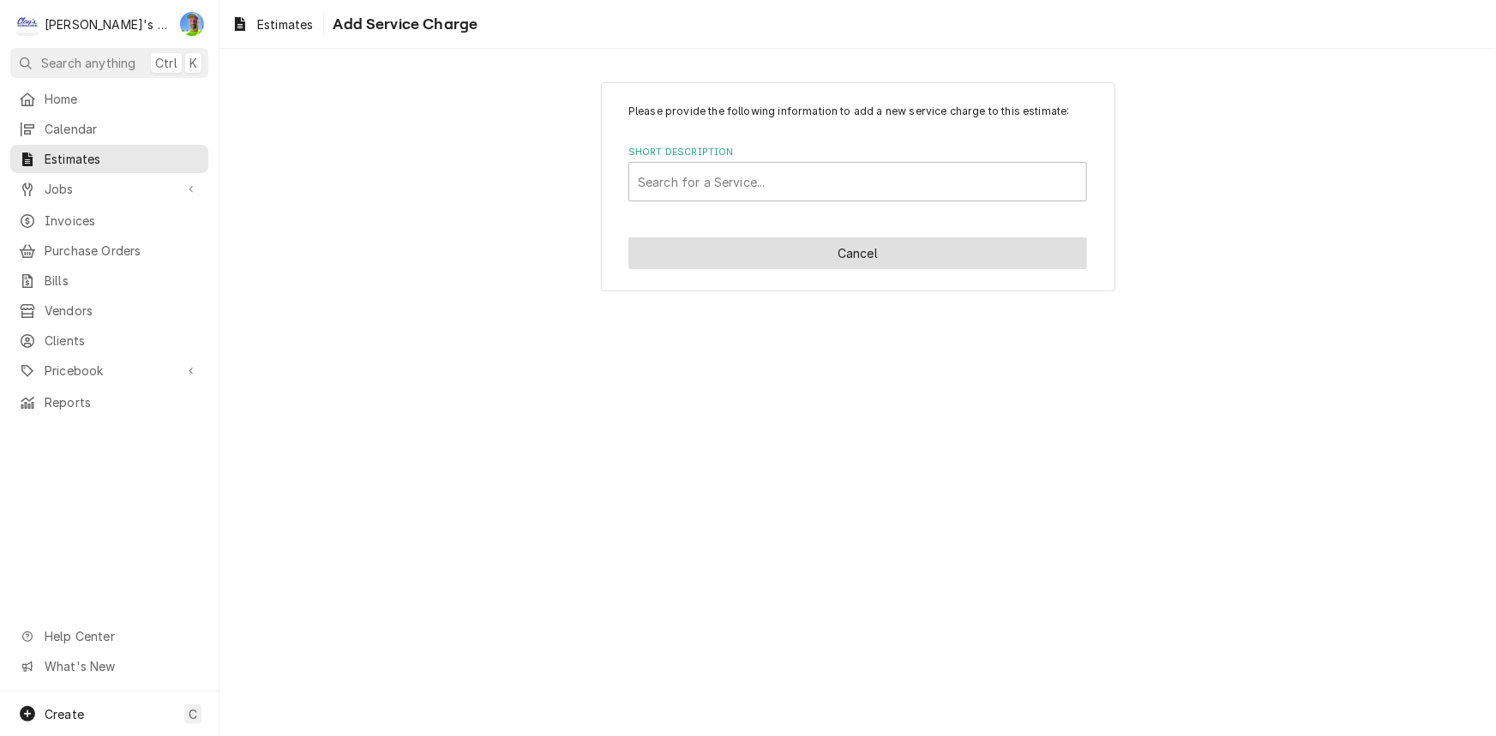
click at [839, 249] on button "Cancel" at bounding box center [857, 253] width 459 height 32
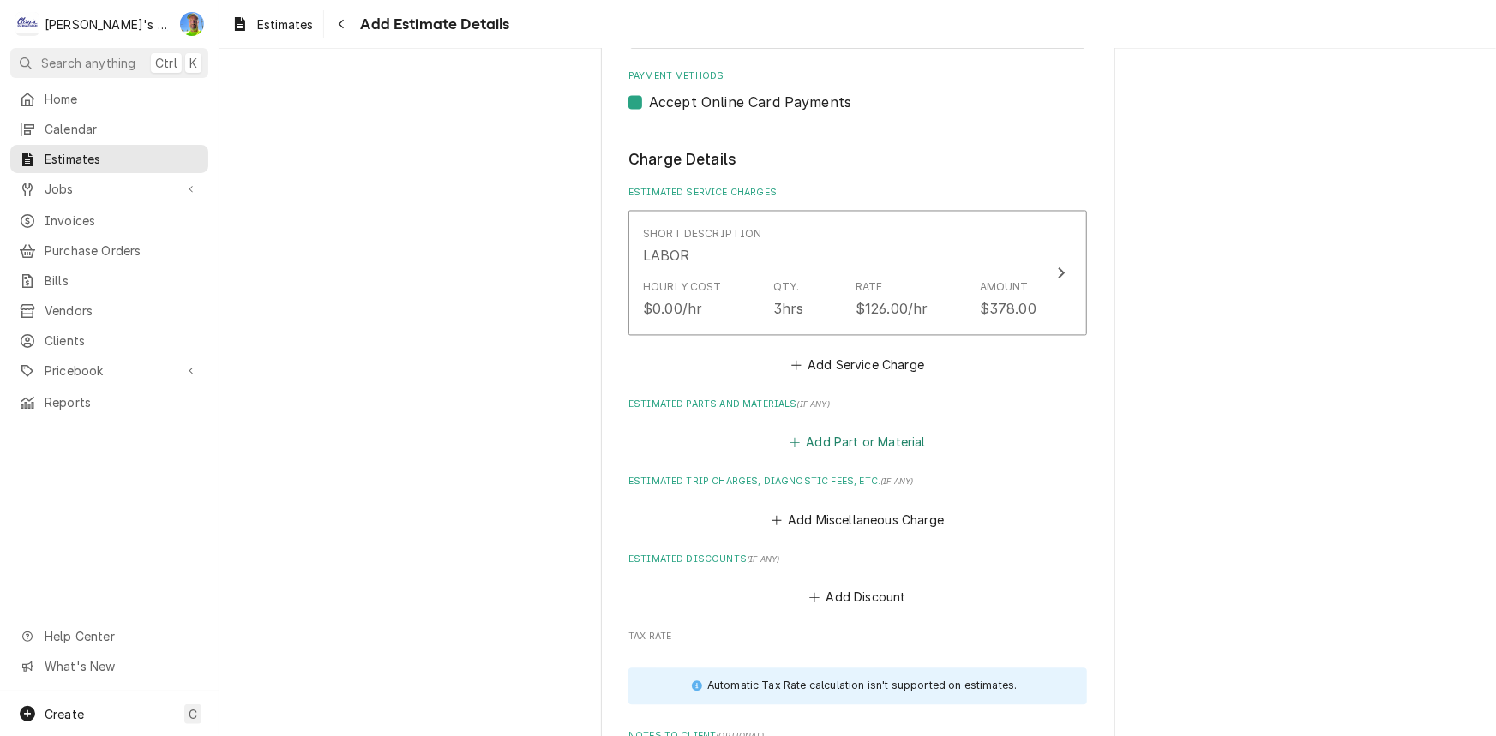
scroll to position [1595, 0]
click at [835, 590] on button "Add Discount" at bounding box center [858, 598] width 102 height 24
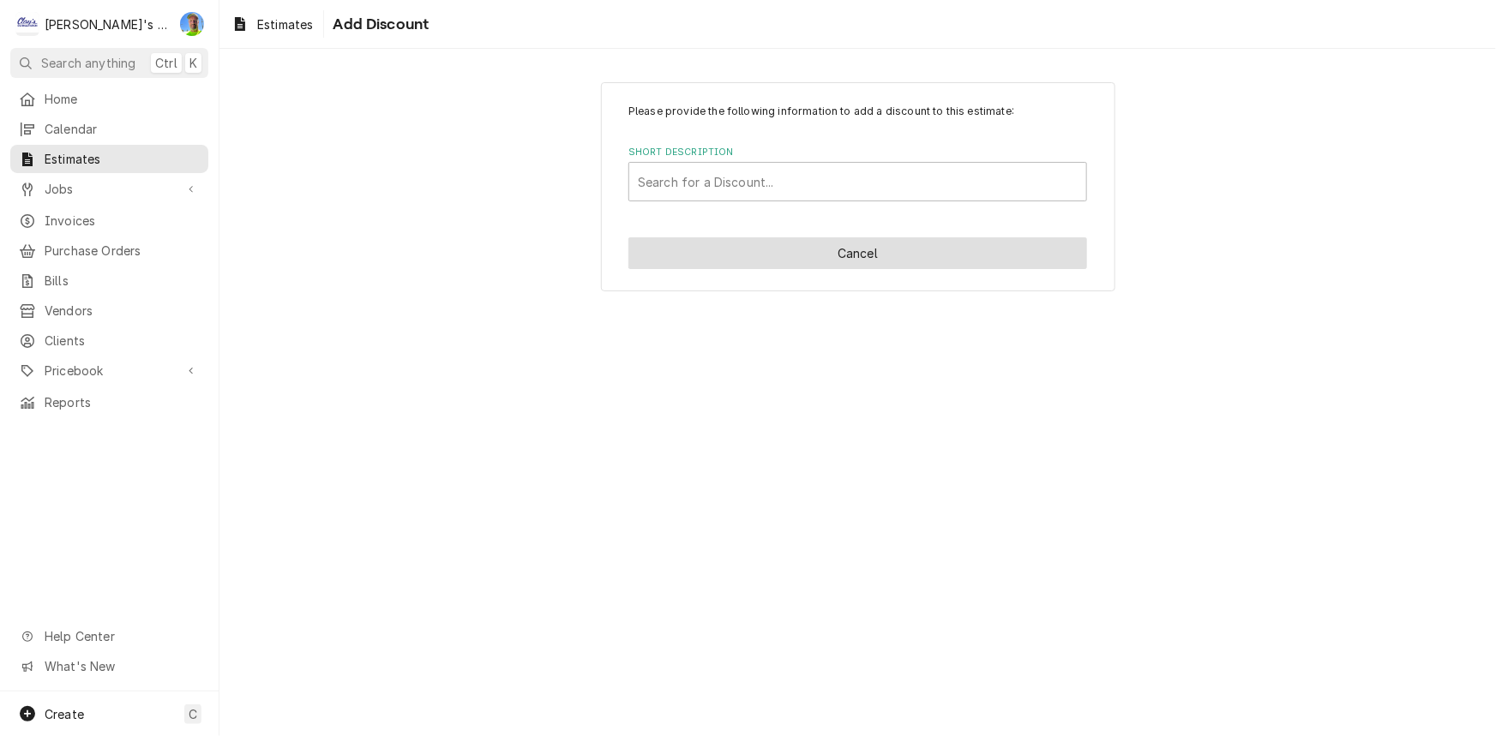
click at [736, 249] on button "Cancel" at bounding box center [857, 253] width 459 height 32
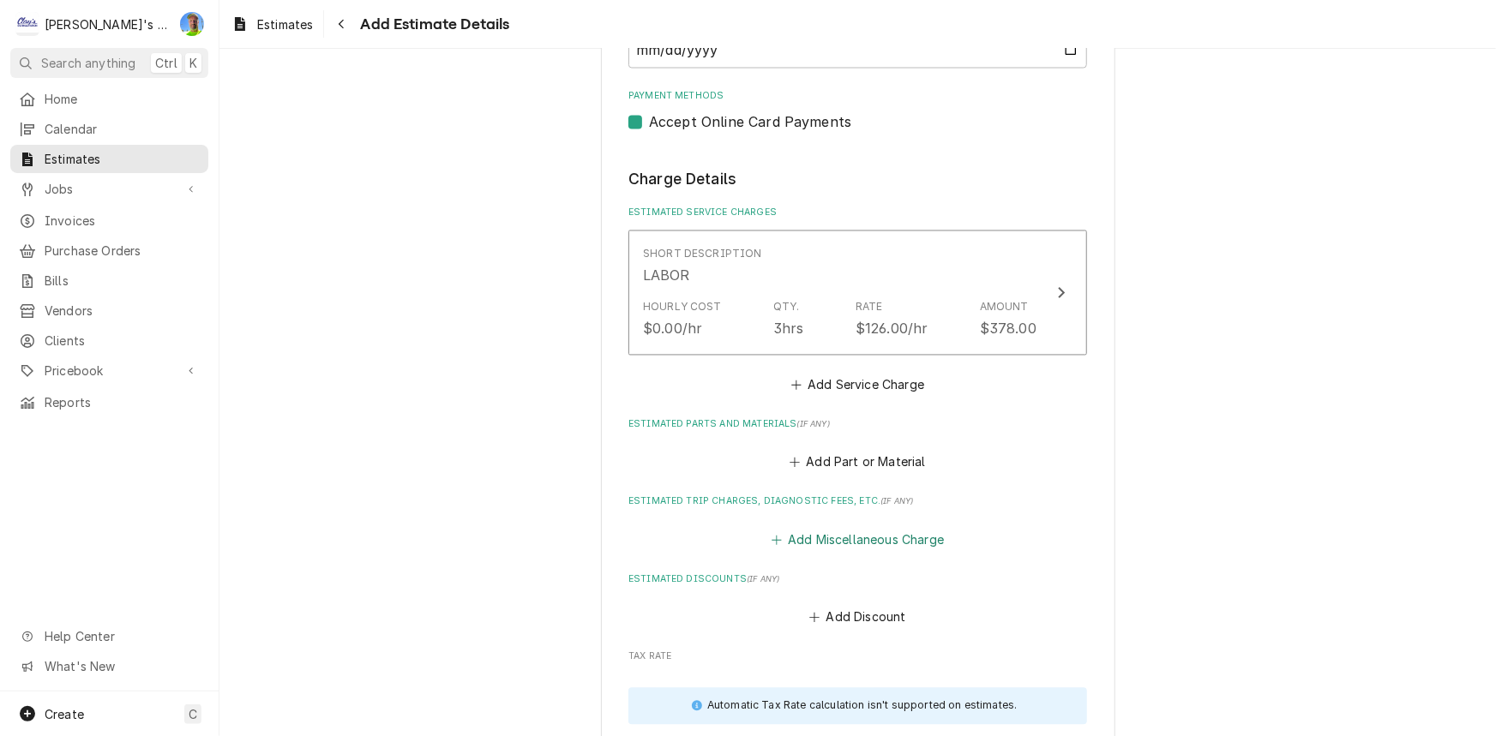
scroll to position [1573, 0]
click at [814, 542] on button "Add Miscellaneous Charge" at bounding box center [857, 541] width 178 height 24
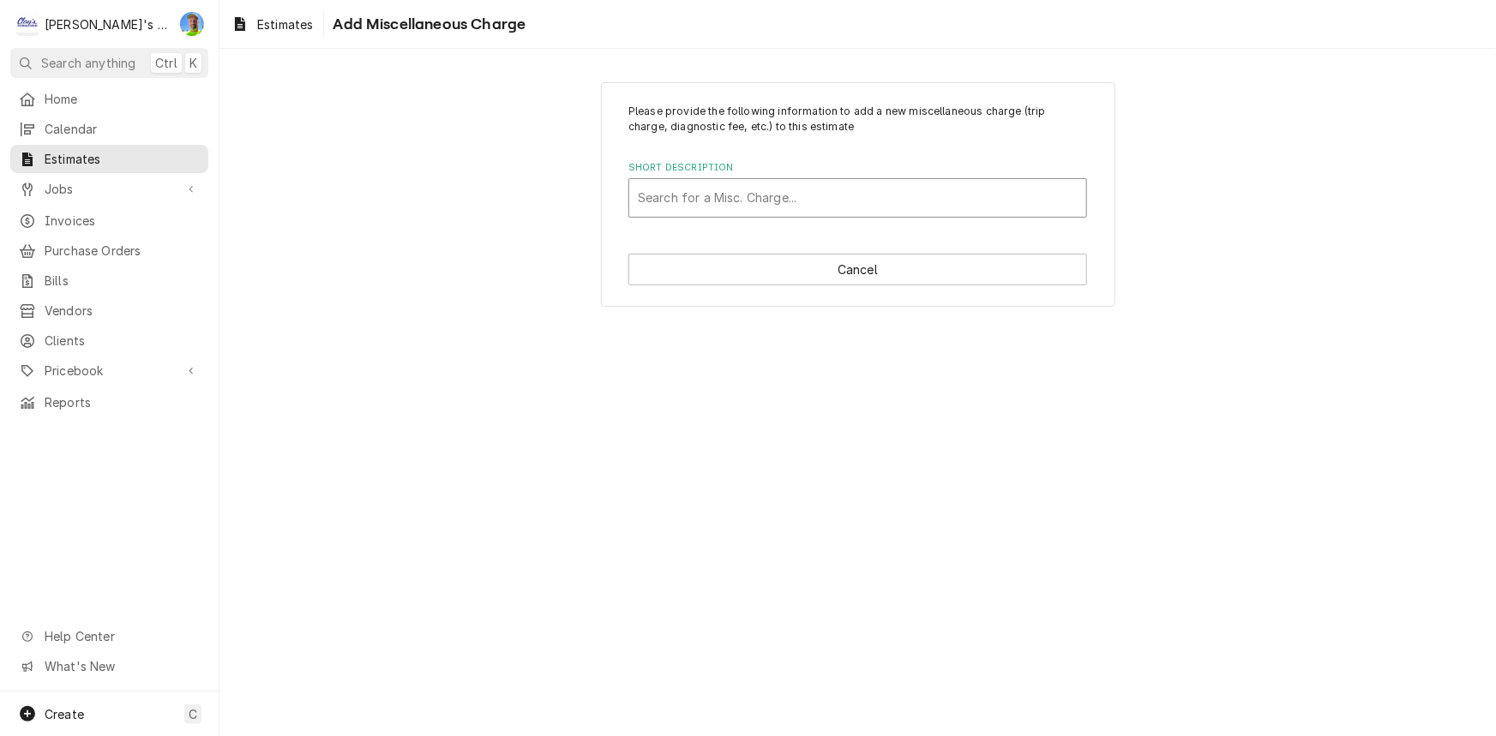
click at [736, 178] on div "Search for a Misc. Charge..." at bounding box center [857, 197] width 459 height 39
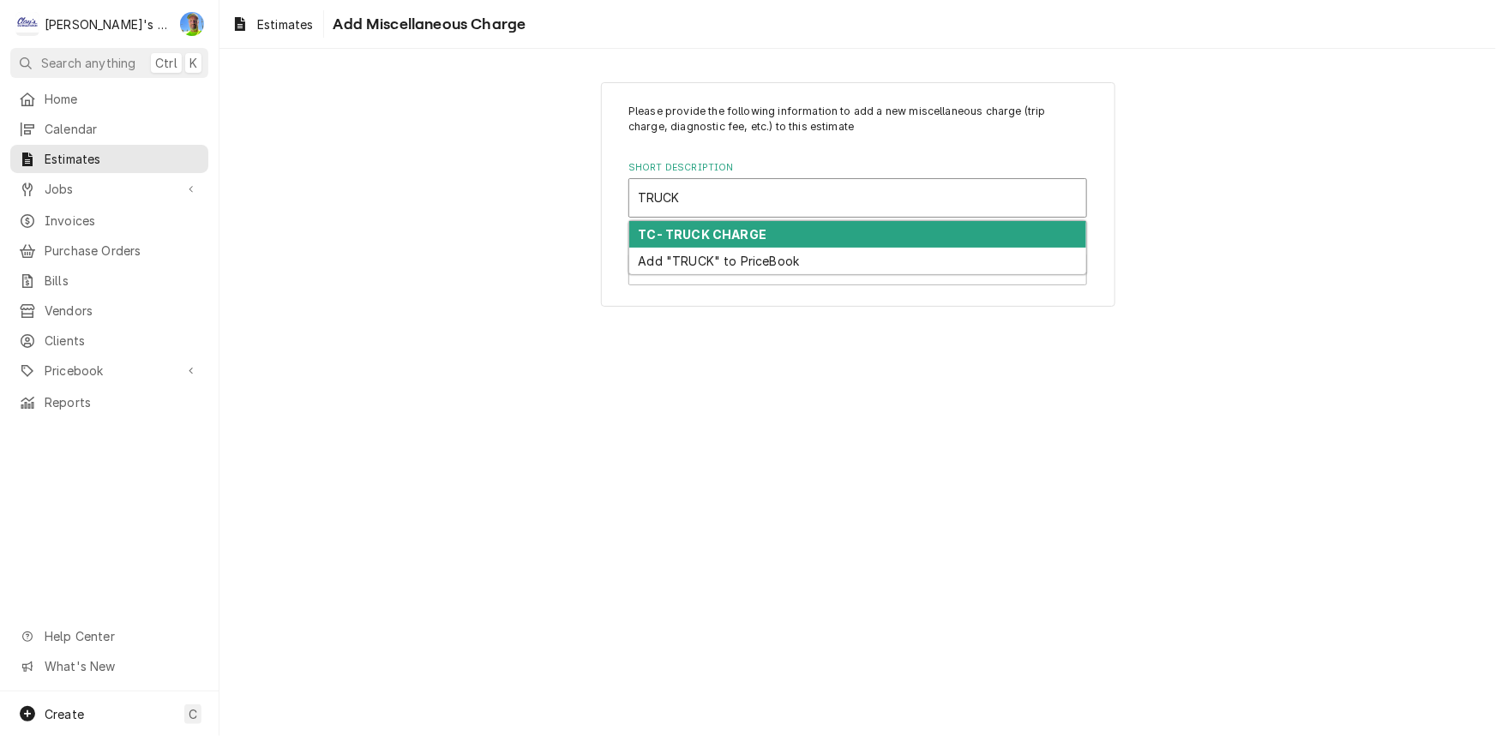
click at [742, 231] on strong "TC- TRUCK CHARGE" at bounding box center [703, 234] width 129 height 15
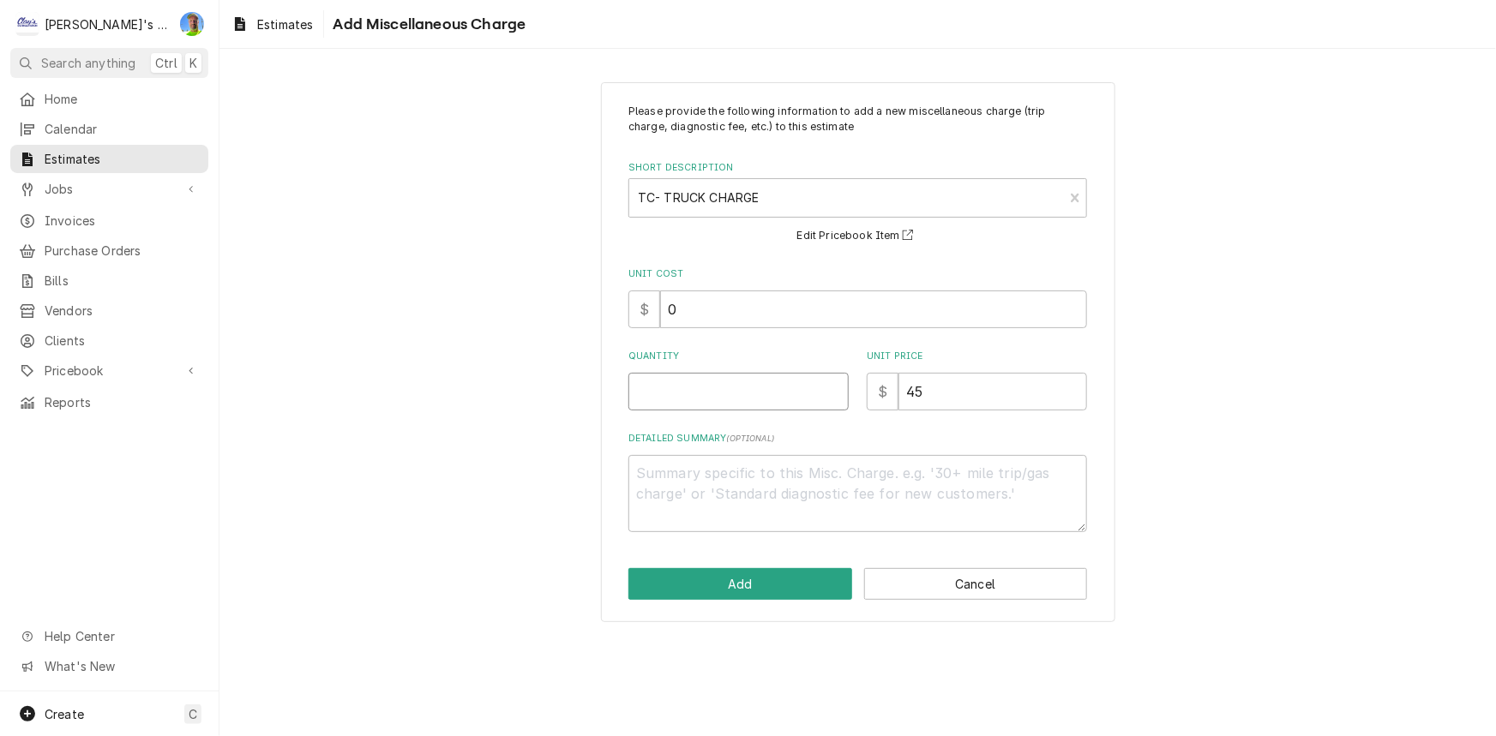
click at [765, 394] on input "Quantity" at bounding box center [738, 392] width 220 height 38
click at [724, 592] on button "Add" at bounding box center [740, 584] width 224 height 32
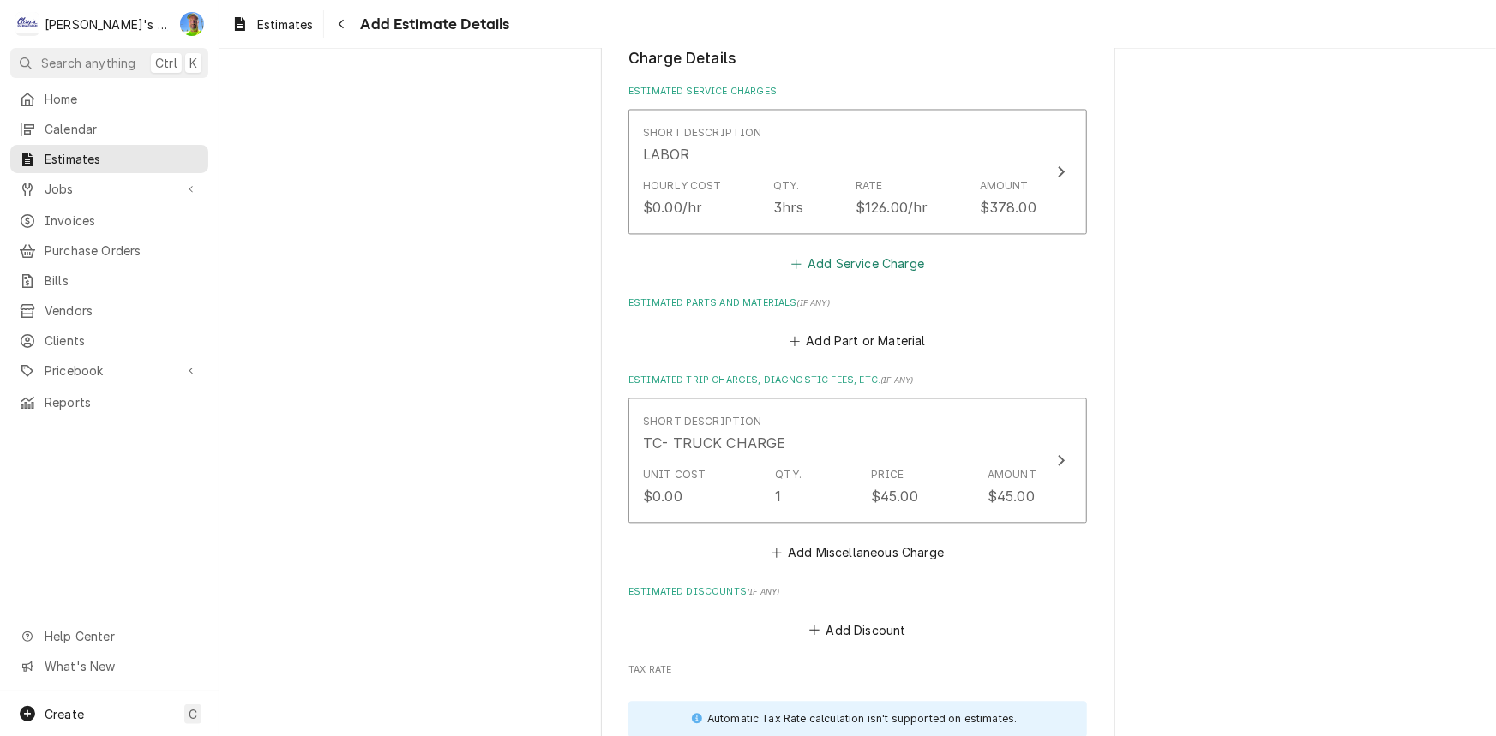
scroll to position [1708, 0]
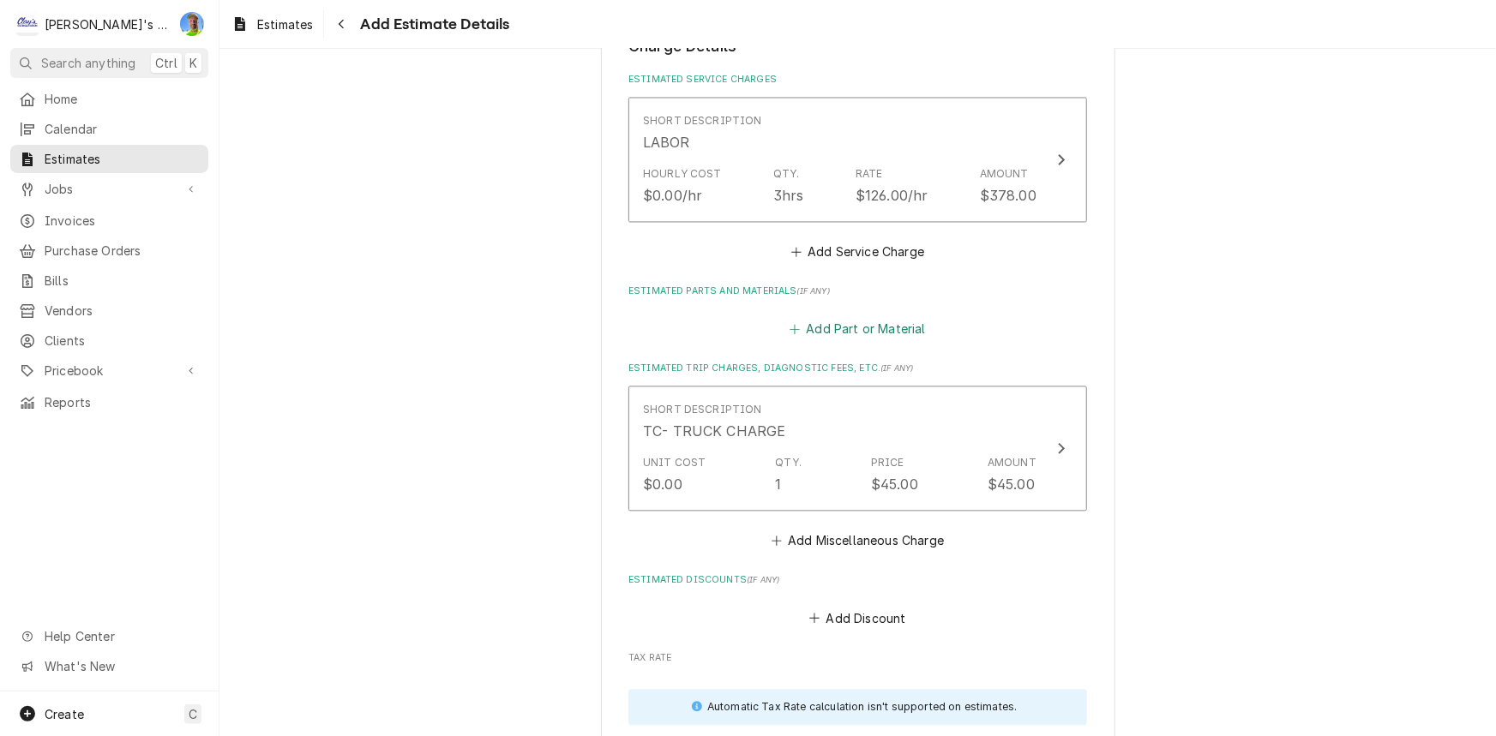
click at [850, 327] on button "Add Part or Material" at bounding box center [857, 329] width 141 height 24
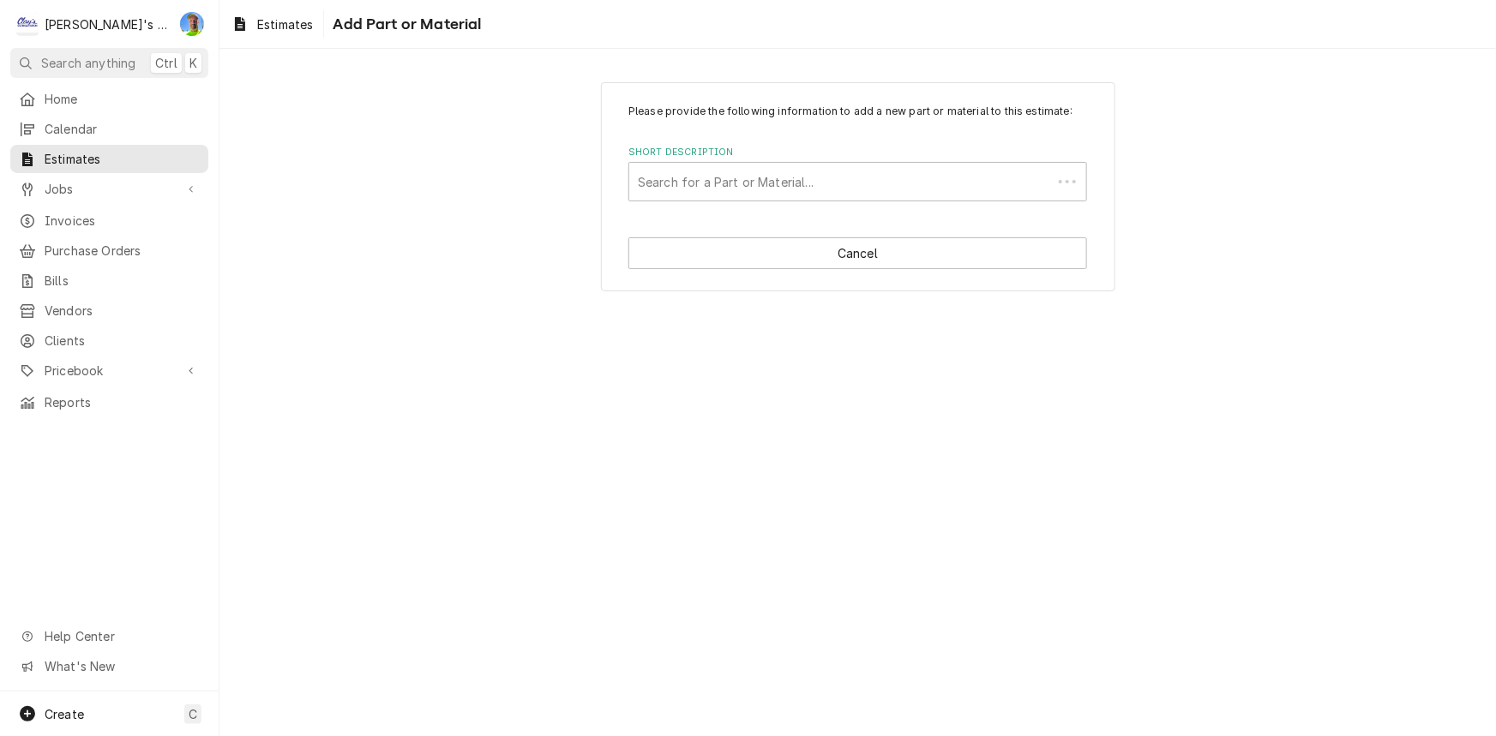
click at [764, 155] on label "Short Description" at bounding box center [857, 153] width 459 height 14
click at [764, 169] on div "Short Description" at bounding box center [858, 181] width 440 height 31
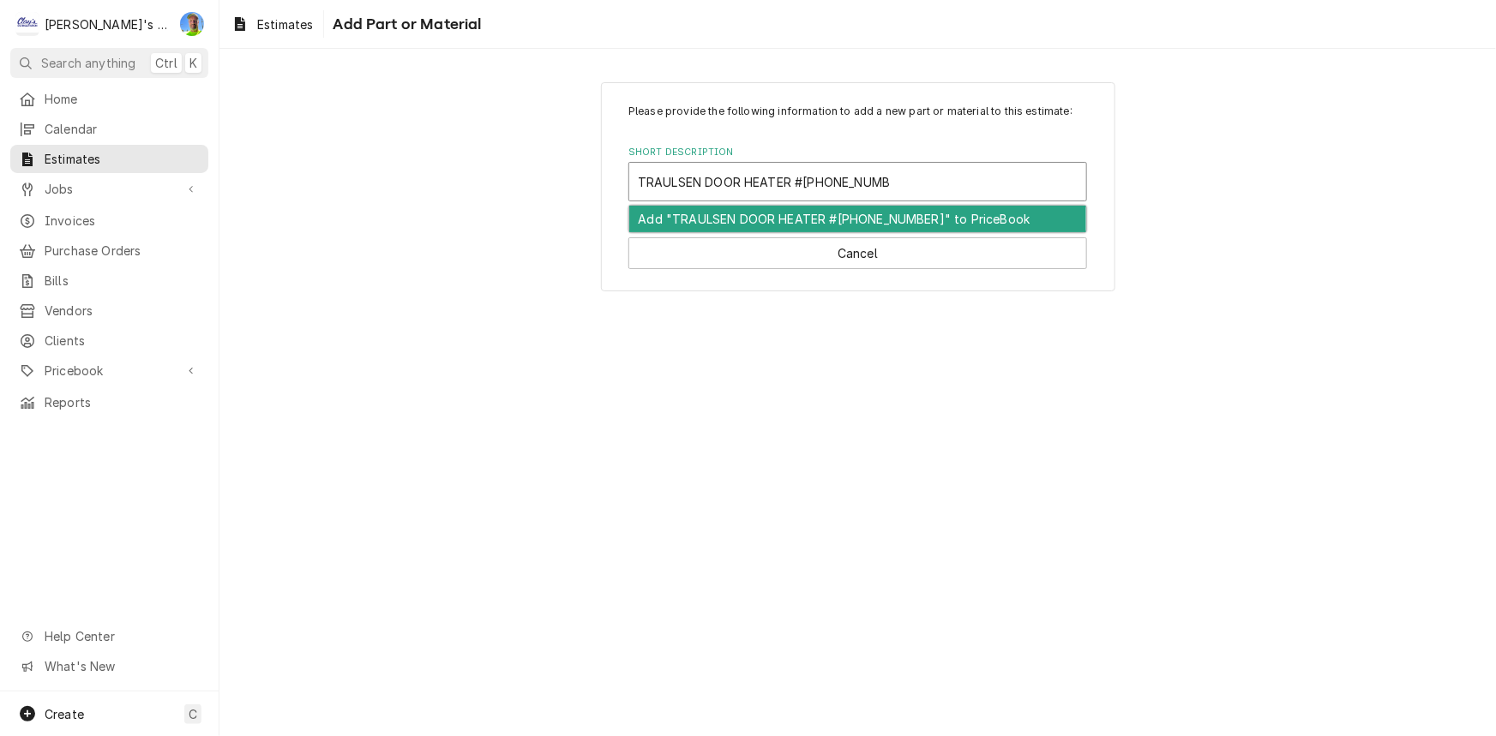
click at [802, 220] on div "Add "TRAULSEN DOOR HEATER #329-60020-32" to PriceBook" at bounding box center [857, 219] width 457 height 27
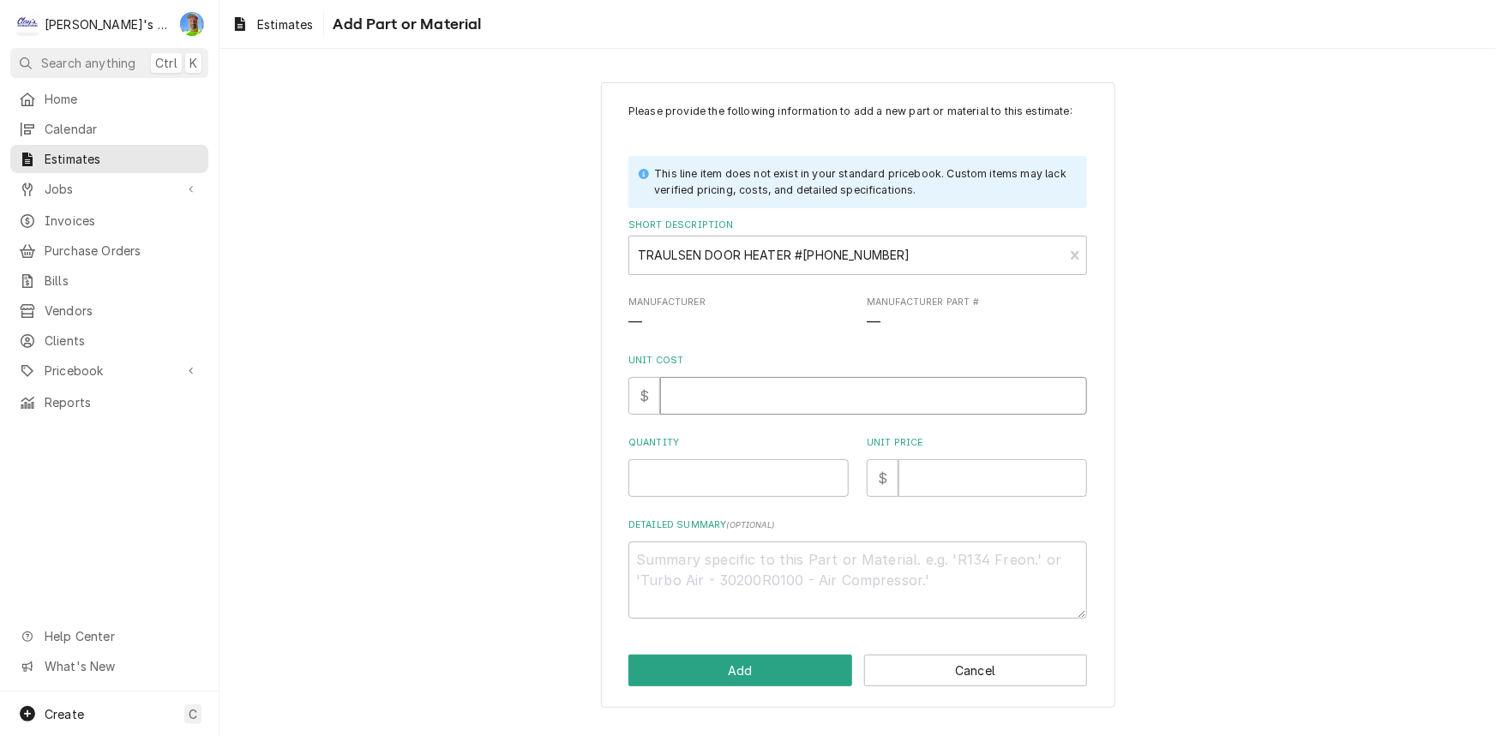
click at [727, 400] on input "Unit Cost" at bounding box center [873, 396] width 427 height 38
click at [727, 468] on input "Quantity" at bounding box center [738, 479] width 220 height 38
click at [959, 487] on input "Unit Price" at bounding box center [992, 479] width 189 height 38
click at [973, 479] on input "Unit Price" at bounding box center [992, 479] width 189 height 38
click at [723, 671] on button "Add" at bounding box center [740, 671] width 224 height 32
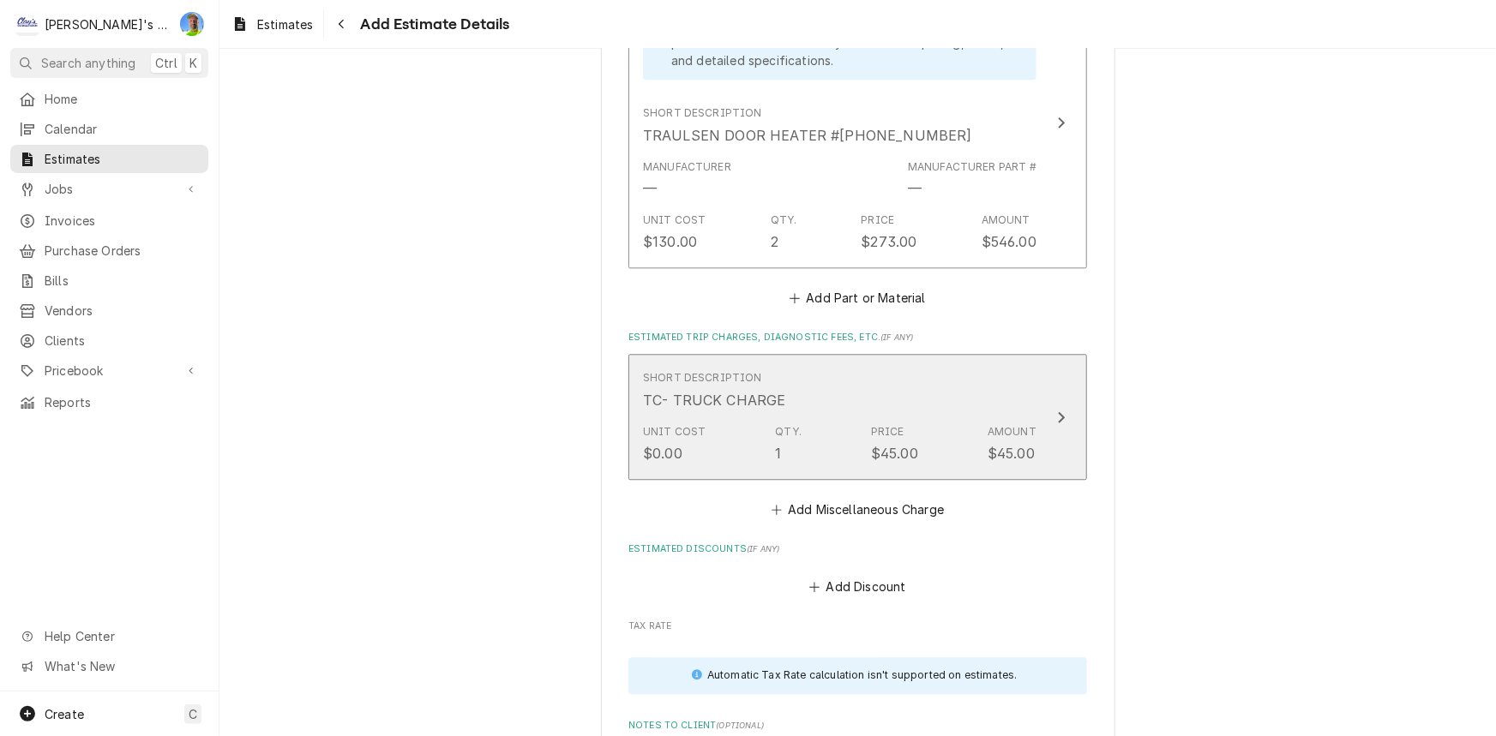
scroll to position [2076, 0]
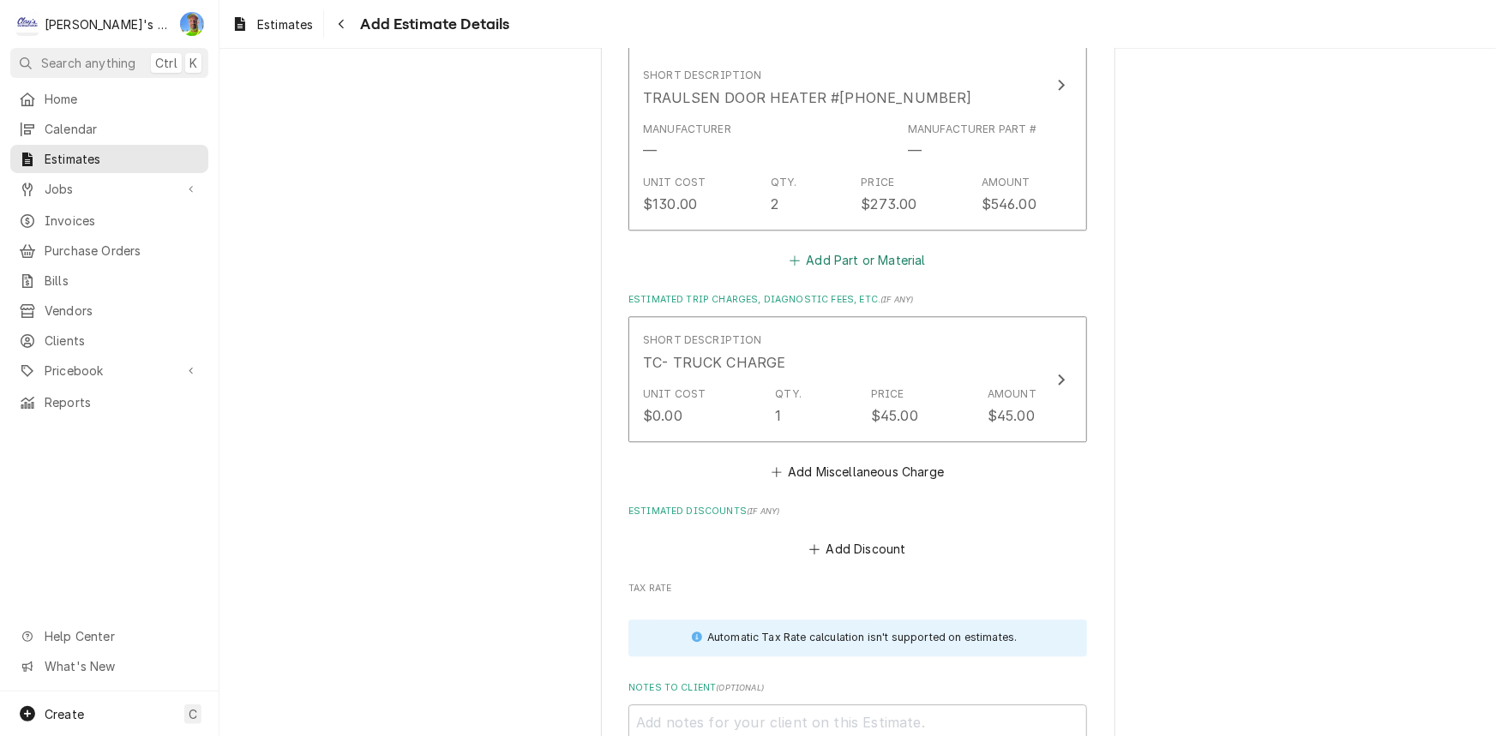
click at [880, 255] on button "Add Part or Material" at bounding box center [857, 261] width 141 height 24
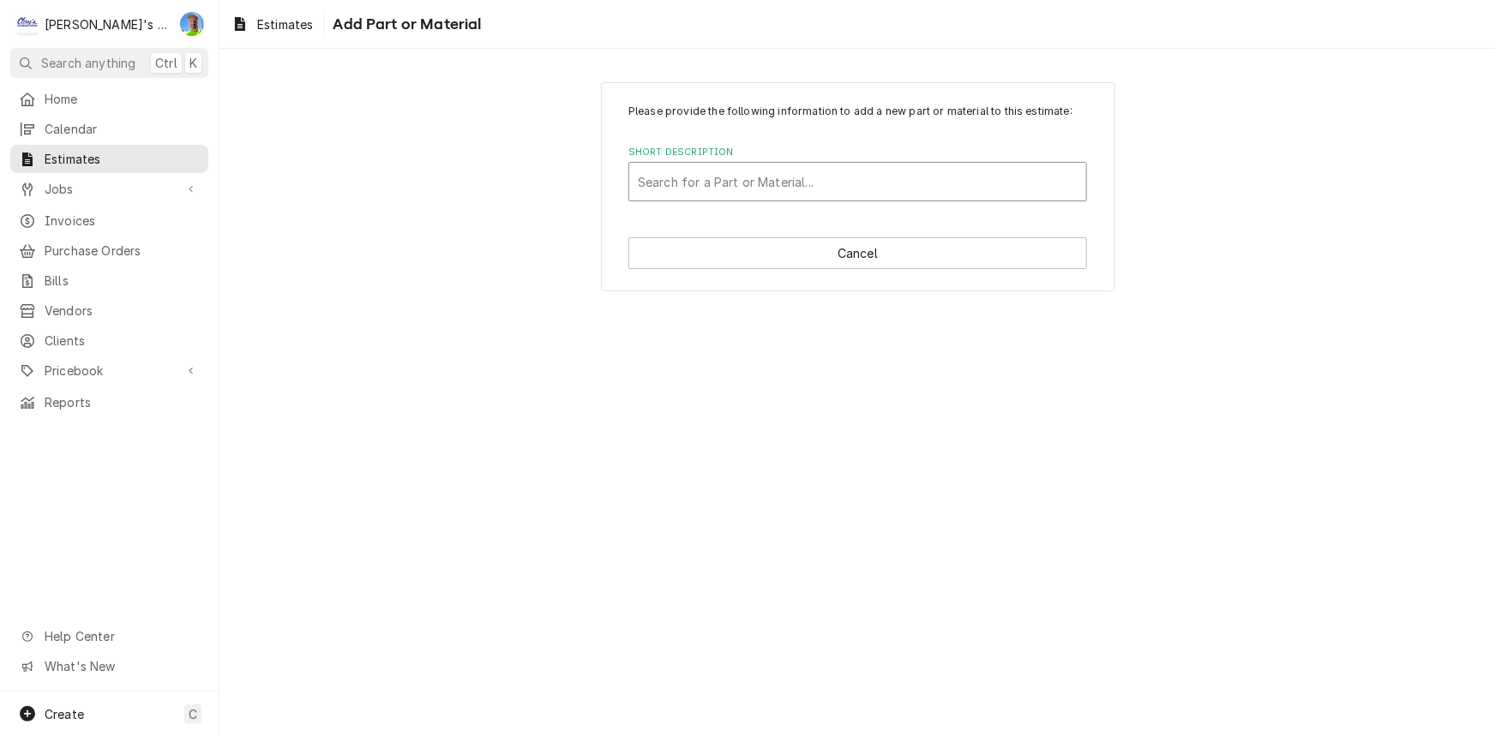
click at [874, 189] on div "Short Description" at bounding box center [858, 181] width 440 height 31
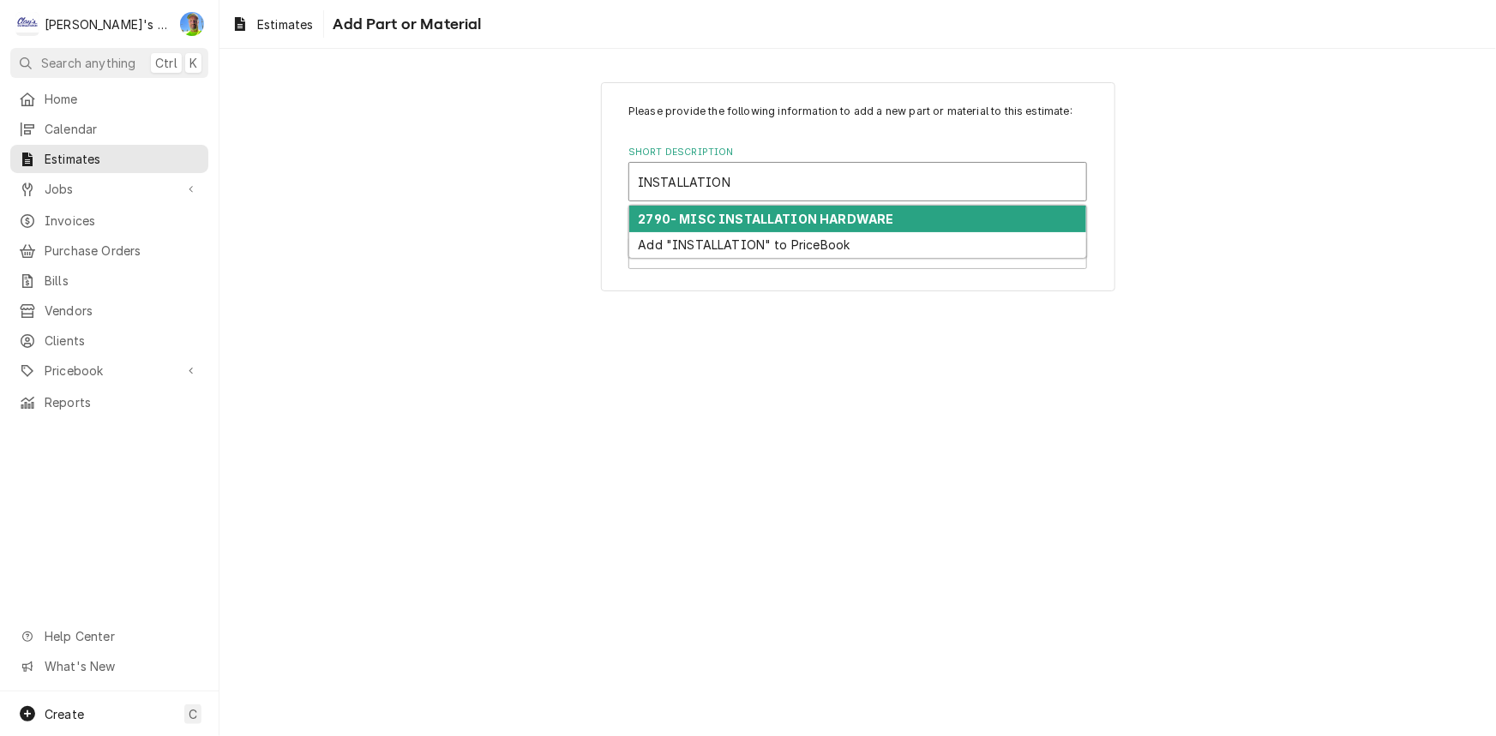
click at [867, 222] on strong "2790- MISC INSTALLATION HARDWARE" at bounding box center [766, 219] width 255 height 15
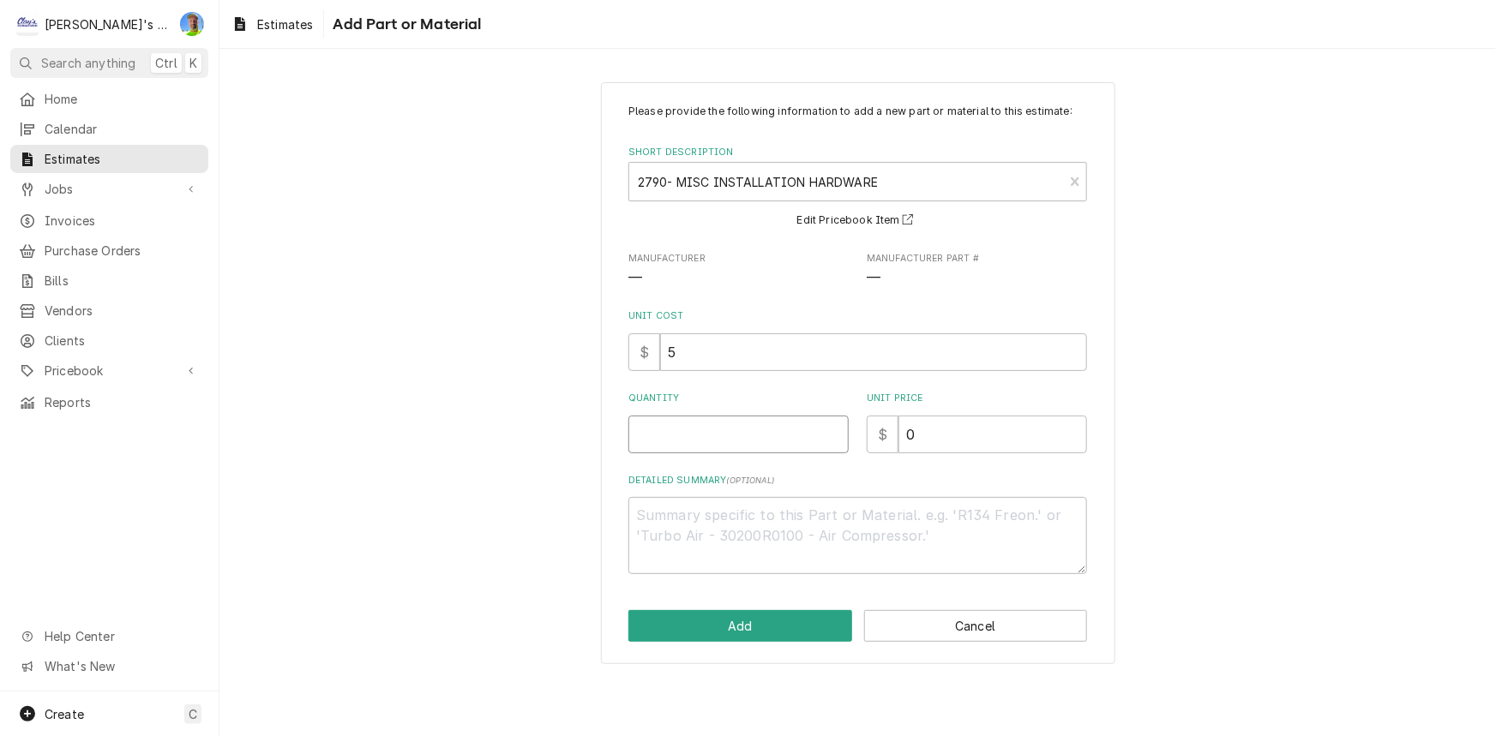
click at [738, 424] on input "Quantity" at bounding box center [738, 435] width 220 height 38
click at [933, 435] on input "0" at bounding box center [992, 435] width 189 height 38
click at [784, 631] on button "Add" at bounding box center [740, 626] width 224 height 32
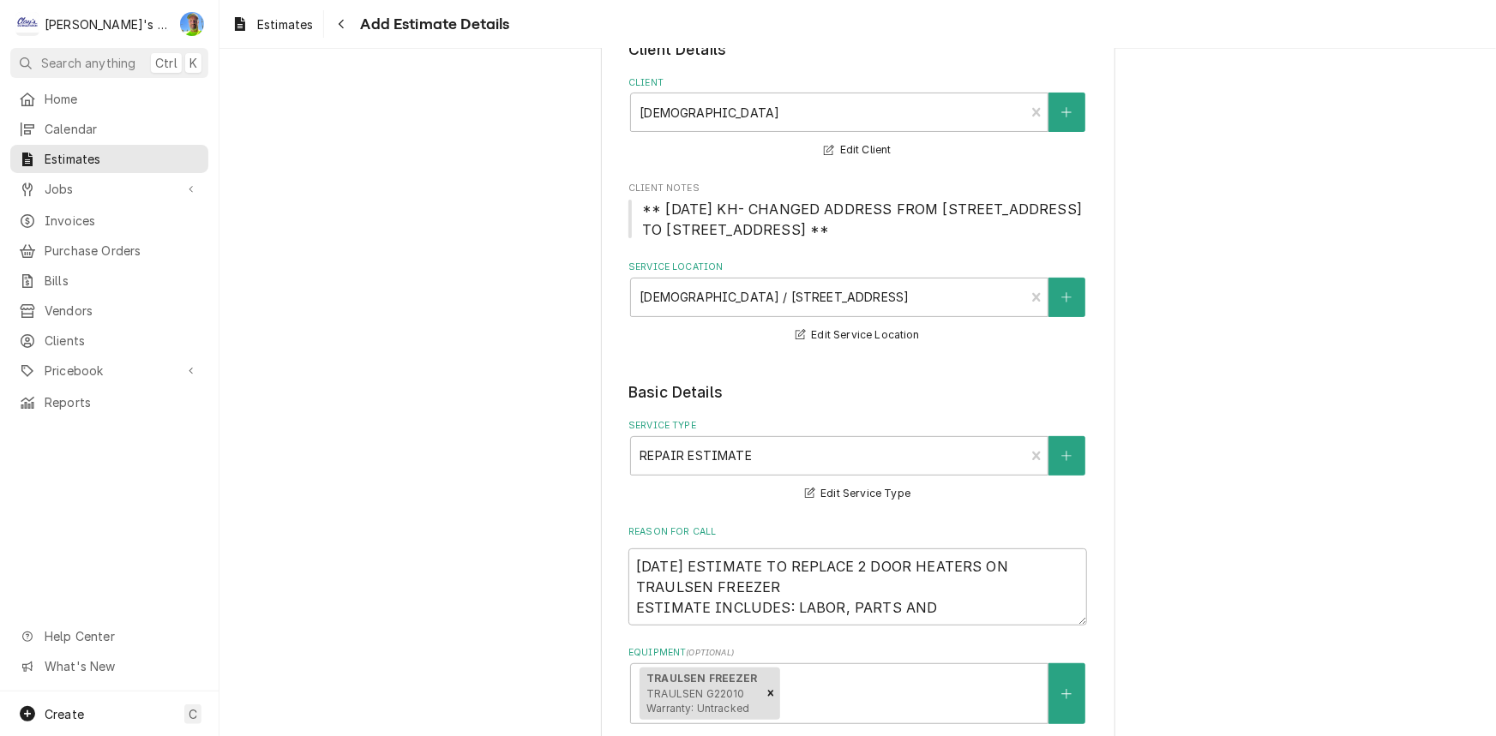
scroll to position [185, 0]
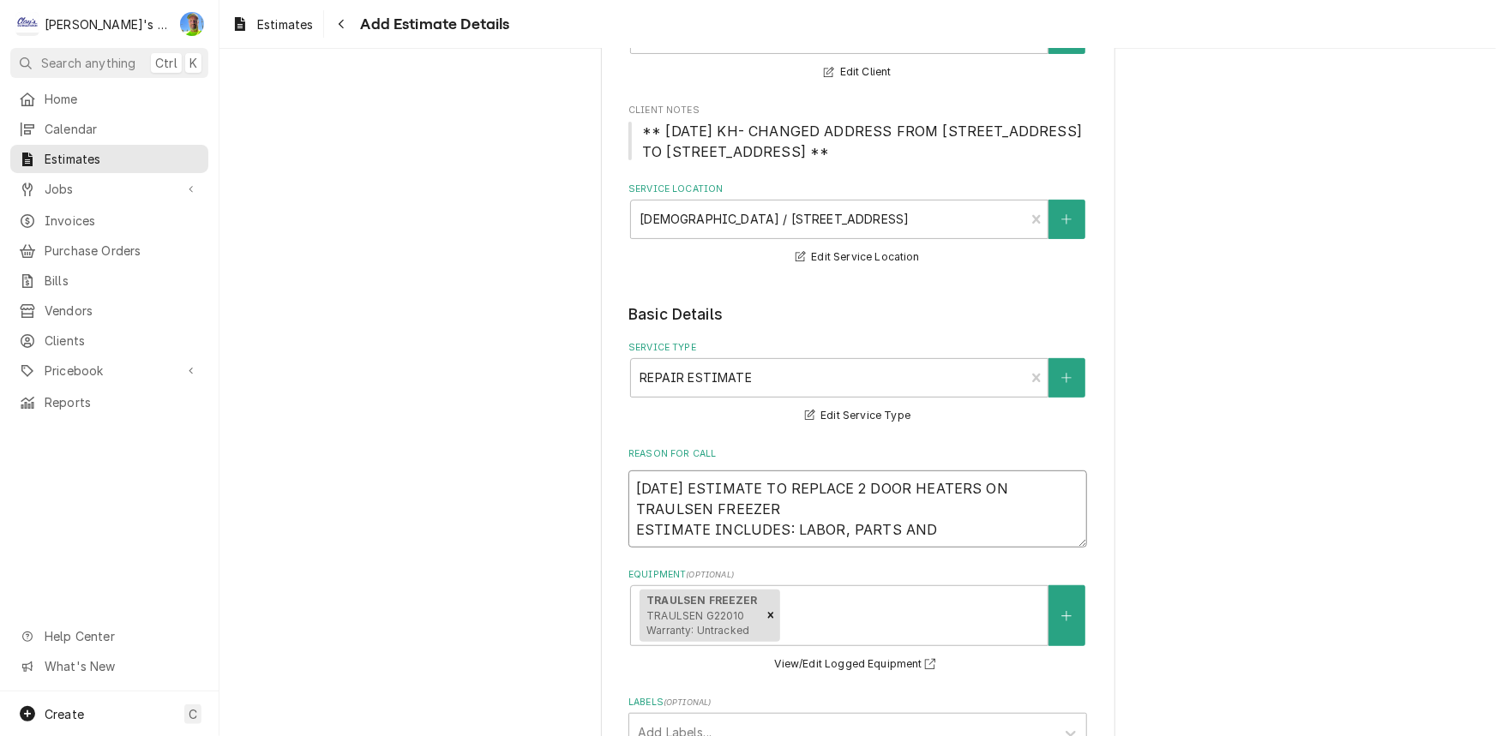
click at [943, 514] on textarea "9/24/2025 ESTIMATE TO REPLACE 2 DOOR HEATERS ON TRAULSEN FREEZER ESTIMATE INCLU…" at bounding box center [857, 509] width 459 height 77
click at [922, 534] on textarea "9/24/2025 ESTIMATE TO REPLACE 2 DOOR HEATERS ON TRAULSEN FREEZER ESTIMATE INCLU…" at bounding box center [857, 509] width 459 height 77
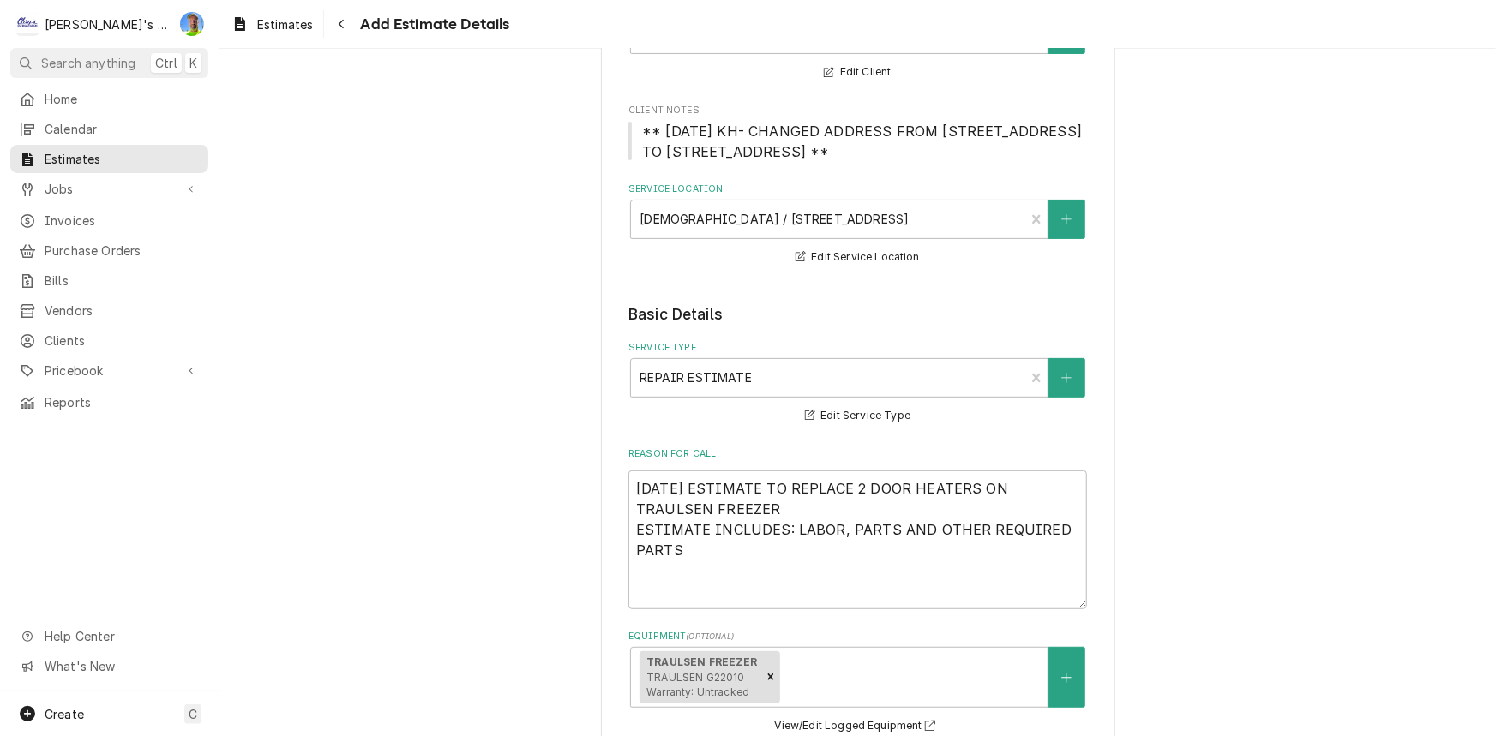
drag, startPoint x: 534, startPoint y: 670, endPoint x: 563, endPoint y: 623, distance: 55.4
click at [675, 598] on textarea "9/24/2025 ESTIMATE TO REPLACE 2 DOOR HEATERS ON TRAULSEN FREEZER ESTIMATE INCLU…" at bounding box center [857, 540] width 459 height 139
paste textarea "ESTIMATE DOES NOT INCLUDE ANY PREVIOUS SERVICE CALLS OR DIAGNOSING TRIPS, OR PA…"
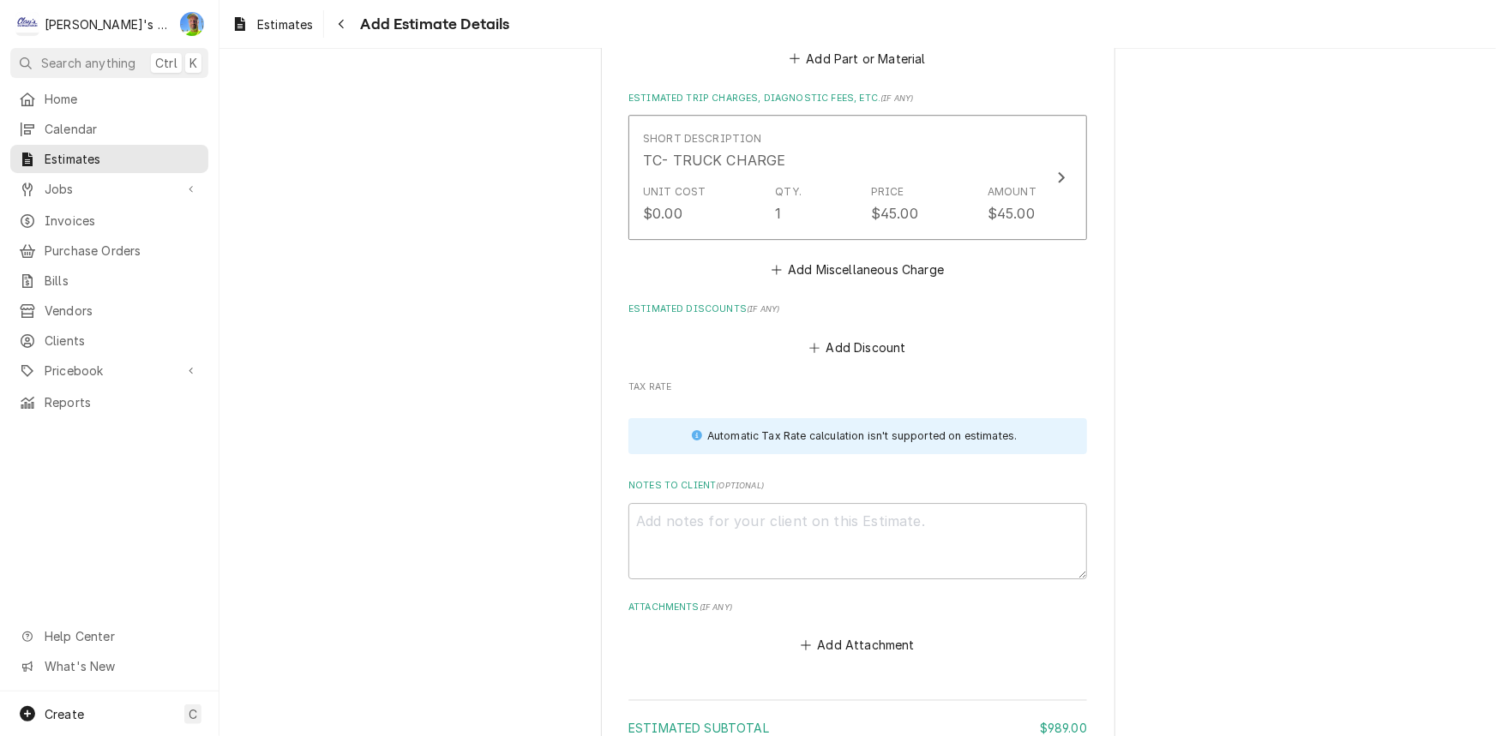
scroll to position [2679, 0]
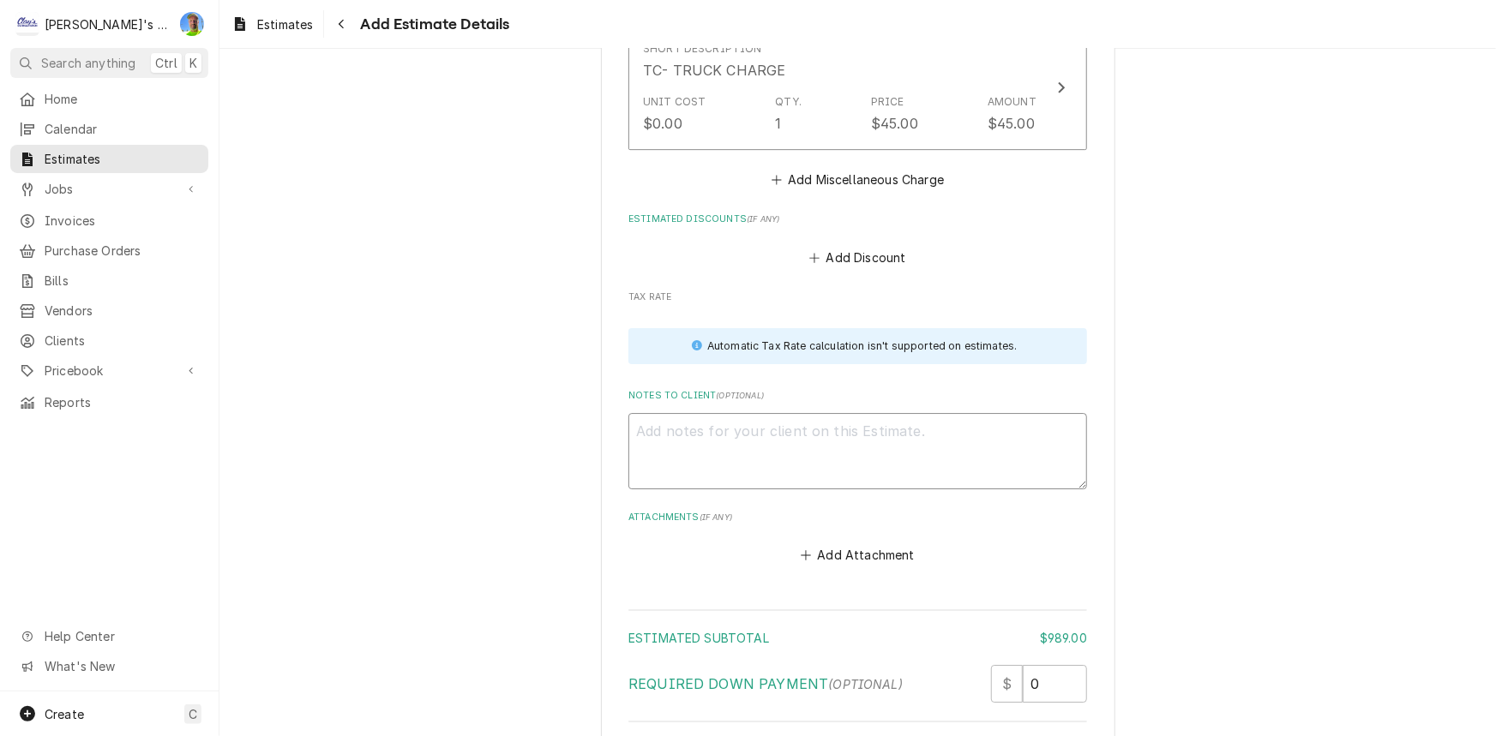
click at [771, 460] on textarea "Notes to Client ( optional )" at bounding box center [857, 451] width 459 height 77
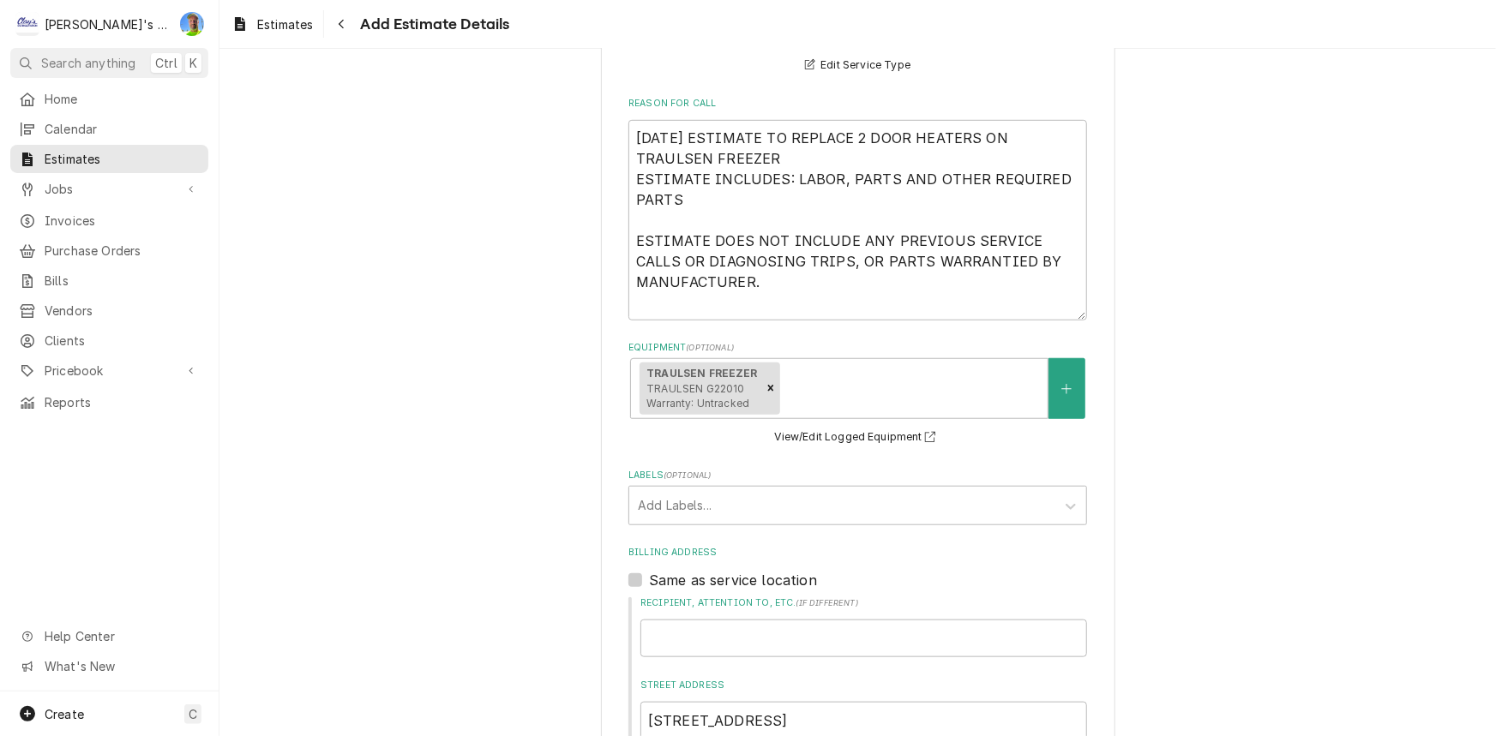
scroll to position [419, 0]
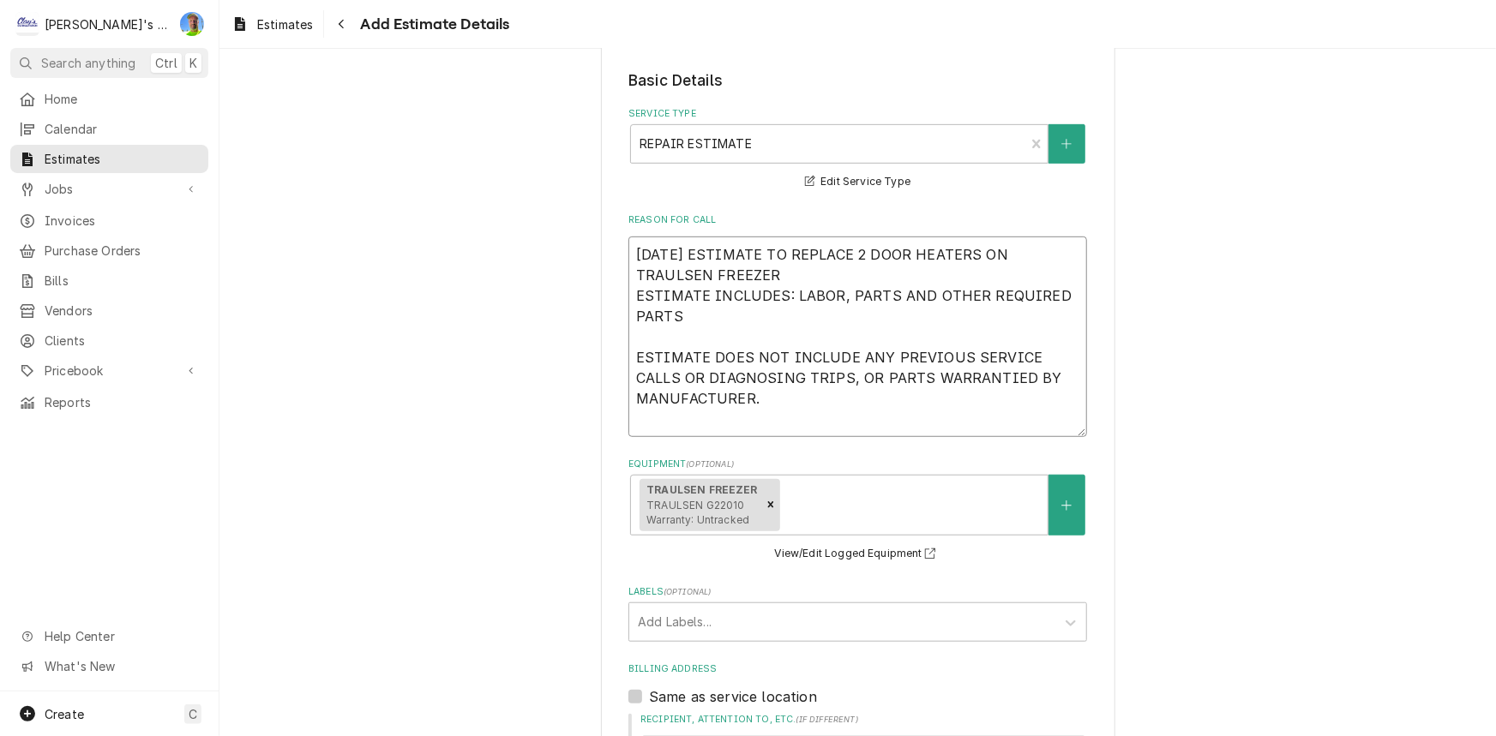
drag, startPoint x: 775, startPoint y: 427, endPoint x: 614, endPoint y: 250, distance: 239.1
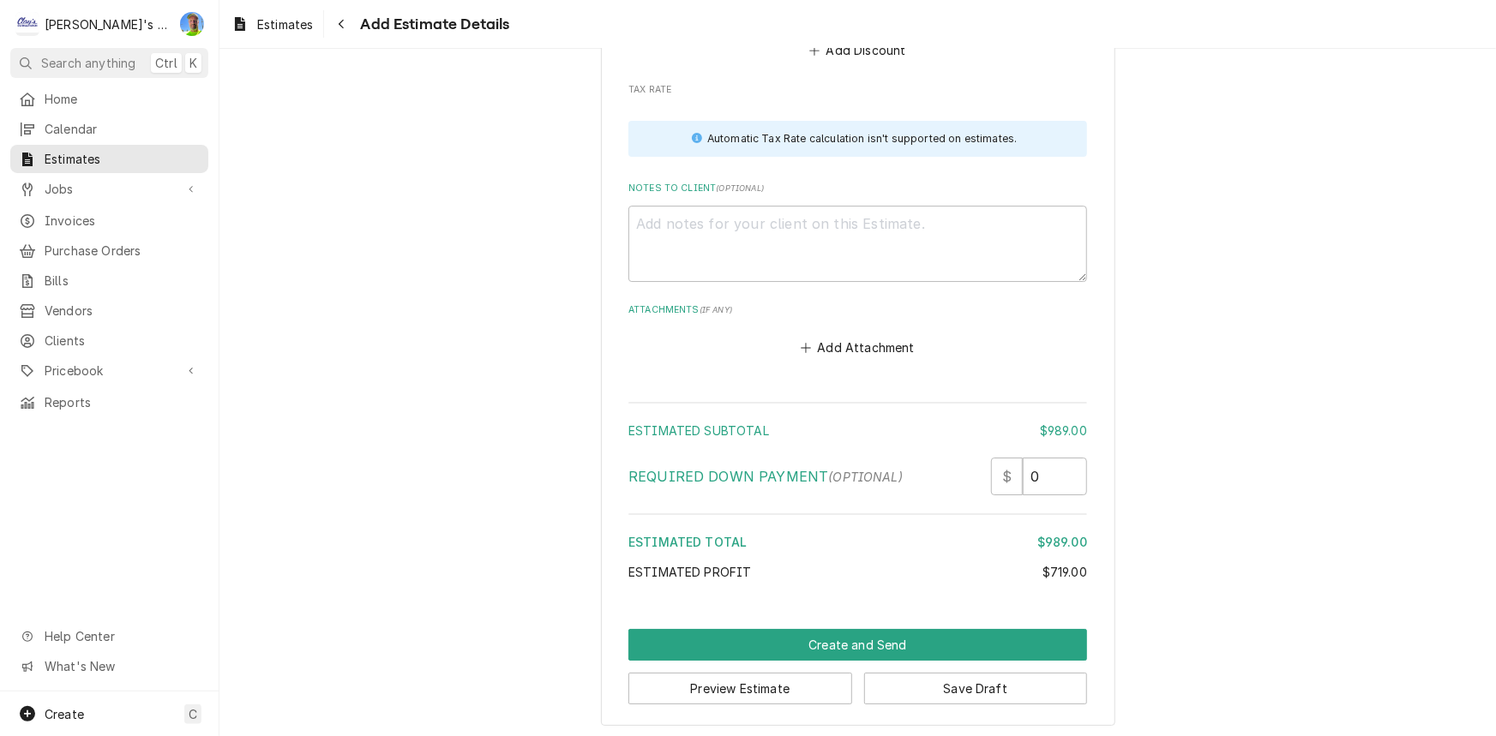
scroll to position [2653, 0]
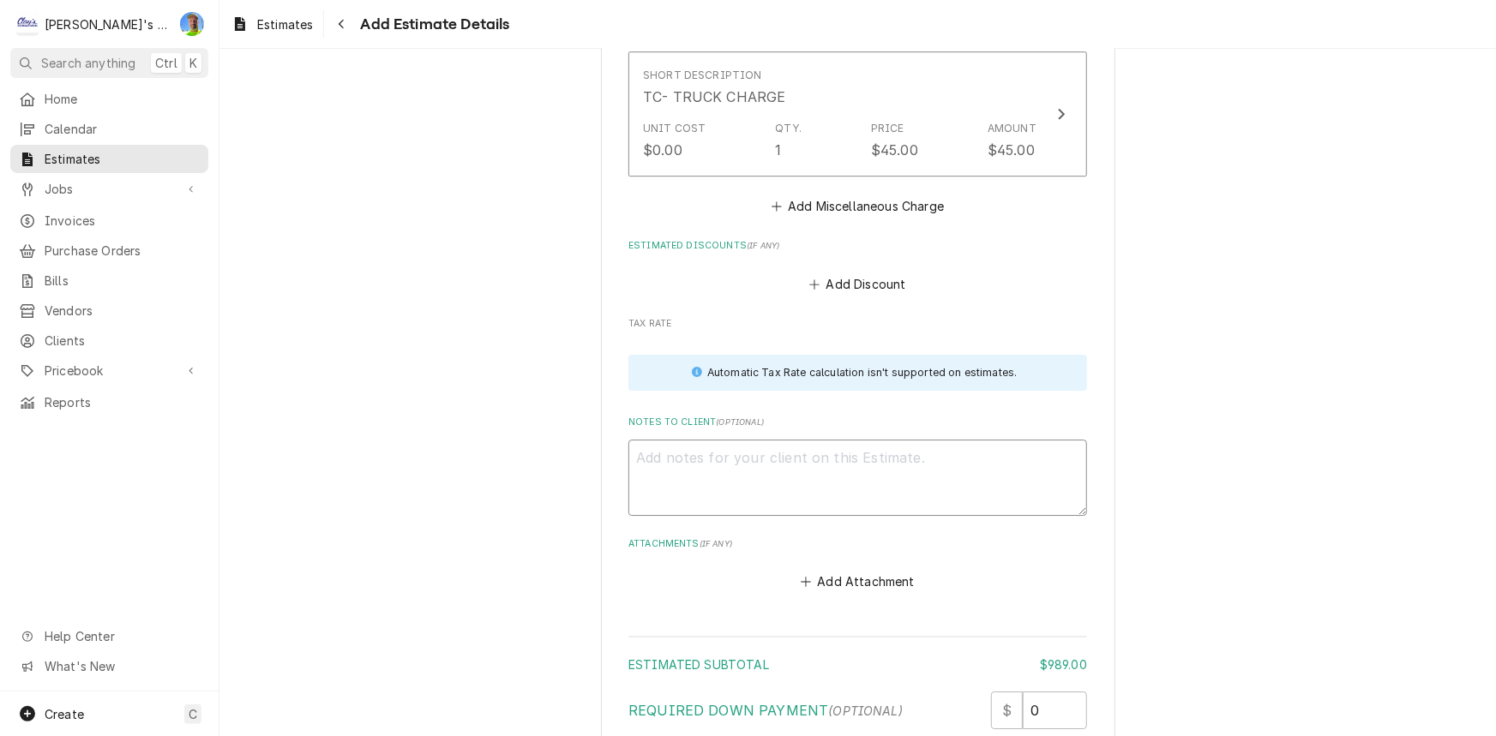
click at [775, 479] on textarea "Notes to Client ( optional )" at bounding box center [857, 478] width 459 height 77
paste textarea "[DATE] ESTIMATE TO REPLACE 2 DOOR HEATERS ON TRAULSEN FREEZER ESTIMATE INCLUDES…"
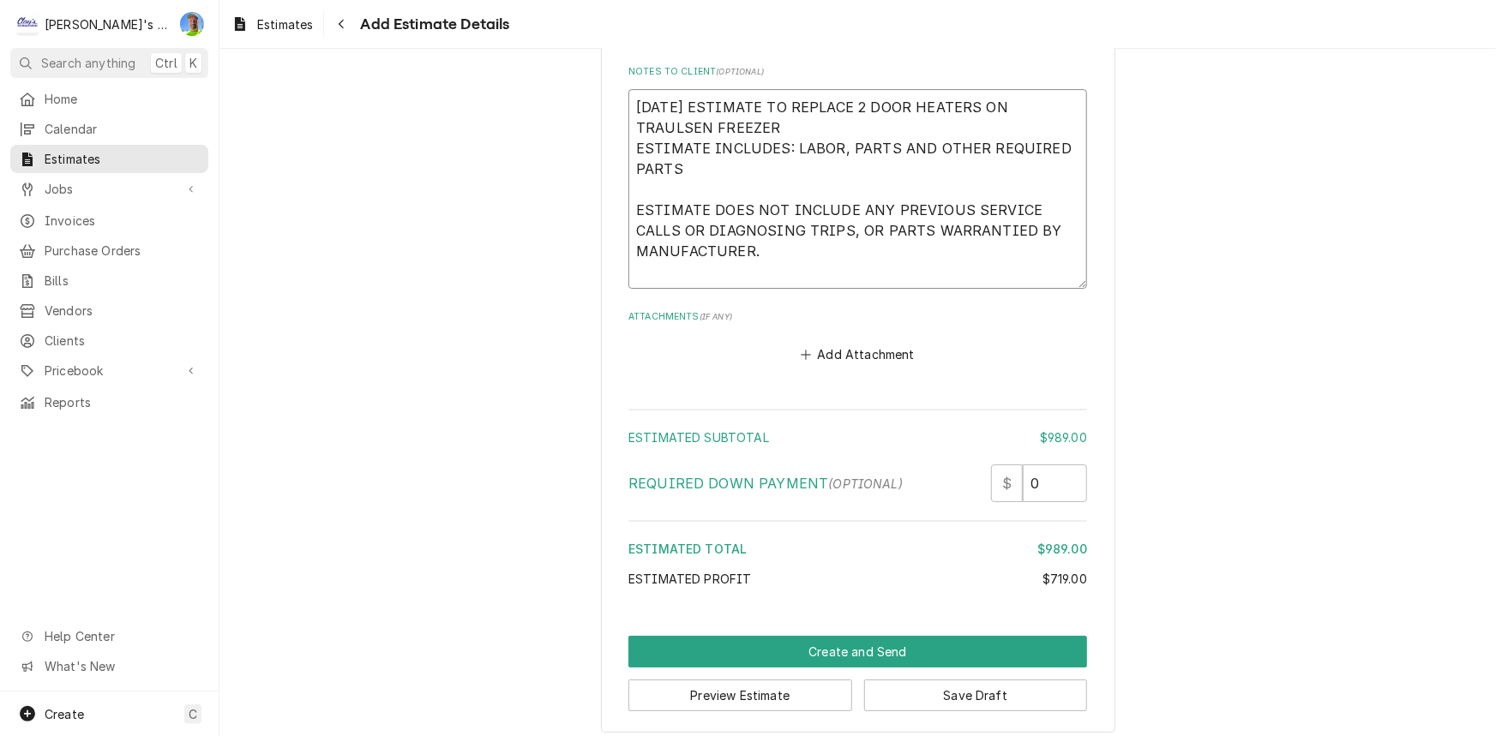
scroll to position [3010, 0]
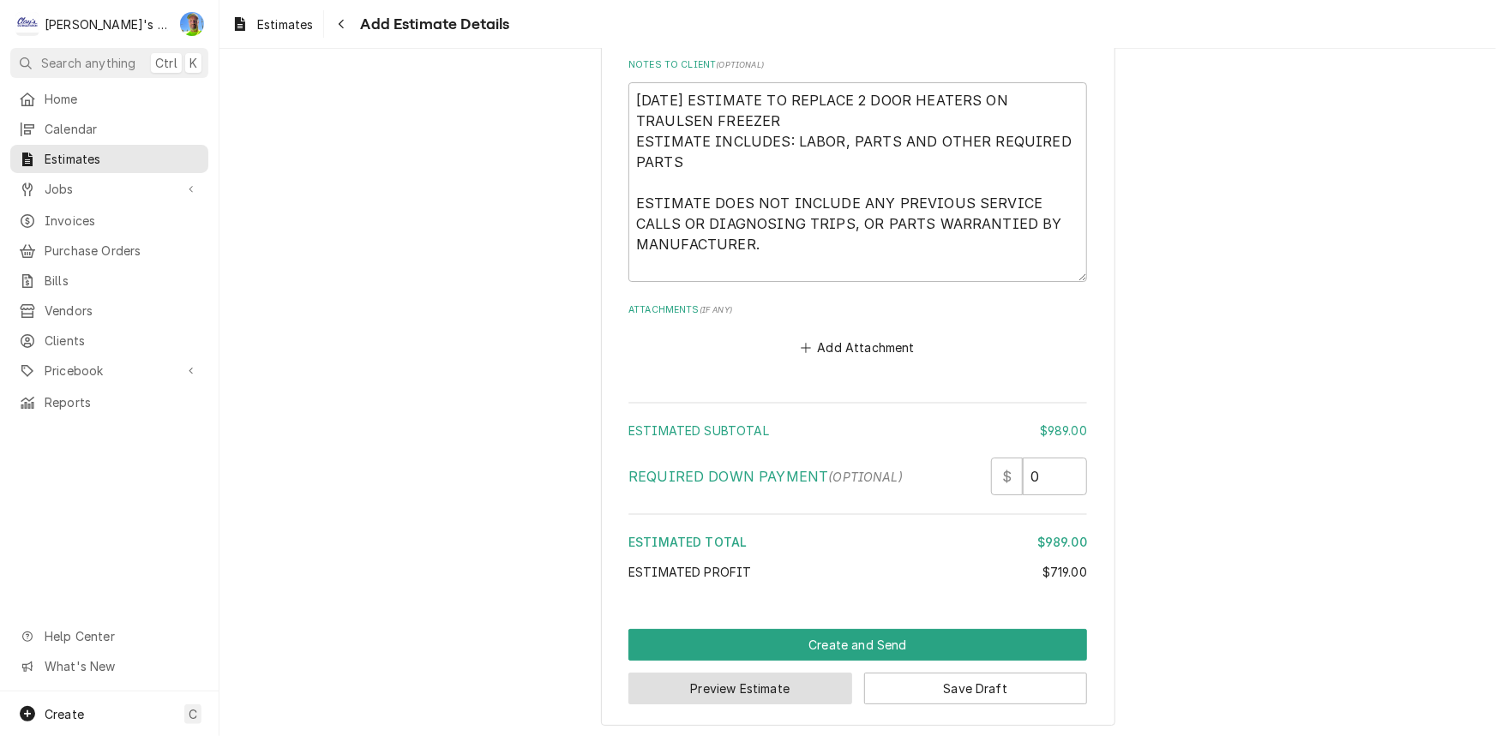
click at [754, 679] on button "Preview Estimate" at bounding box center [740, 689] width 224 height 32
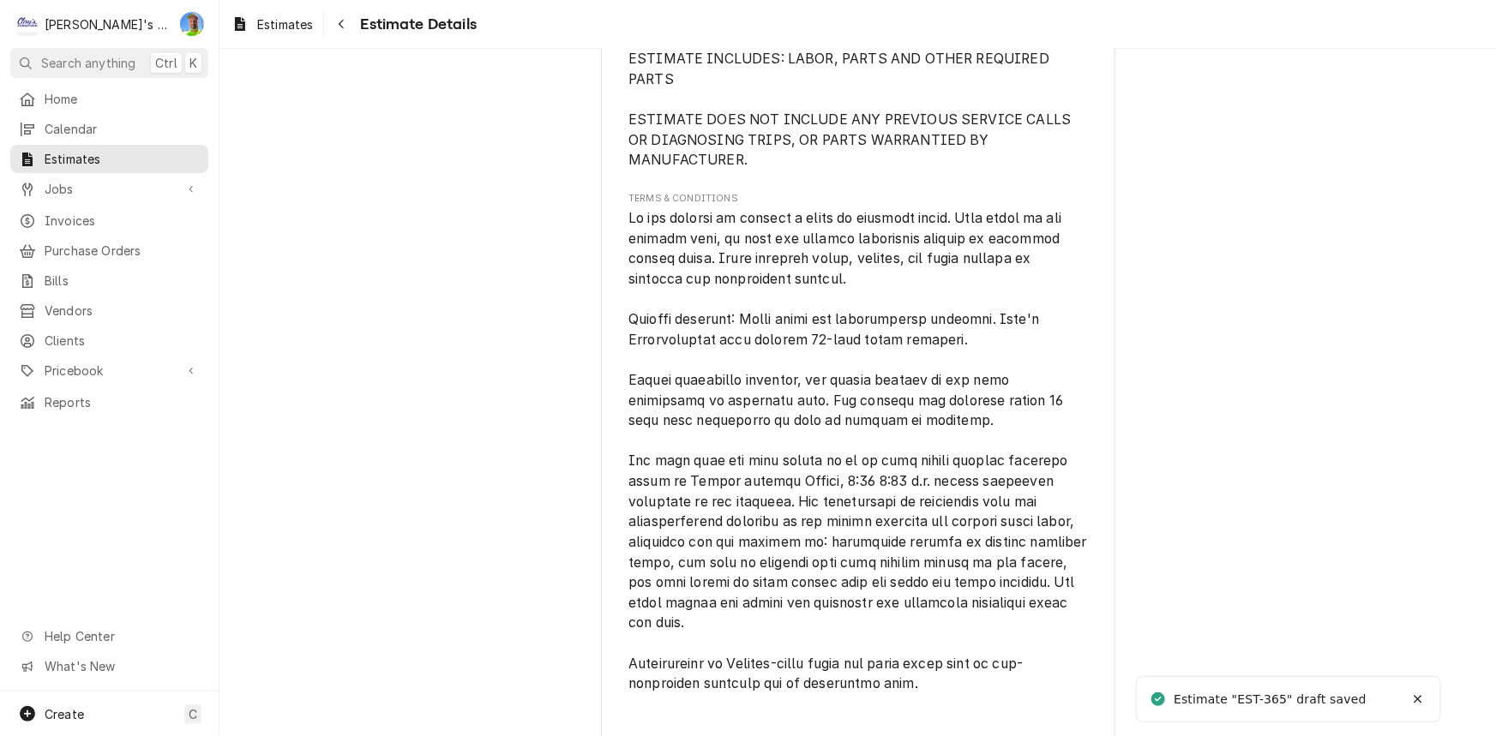
scroll to position [2289, 0]
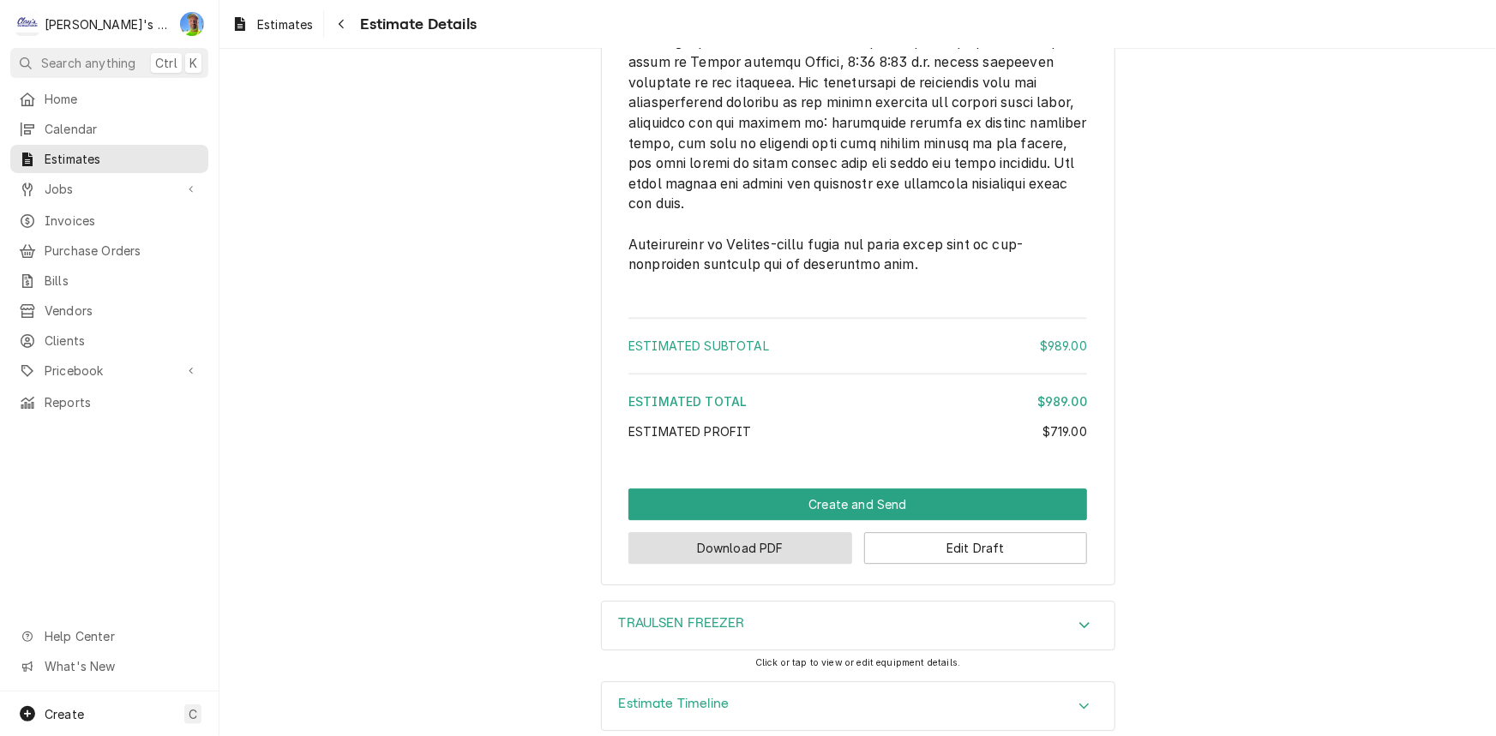
click at [796, 532] on button "Download PDF" at bounding box center [740, 548] width 224 height 32
